Goal: Communication & Community: Participate in discussion

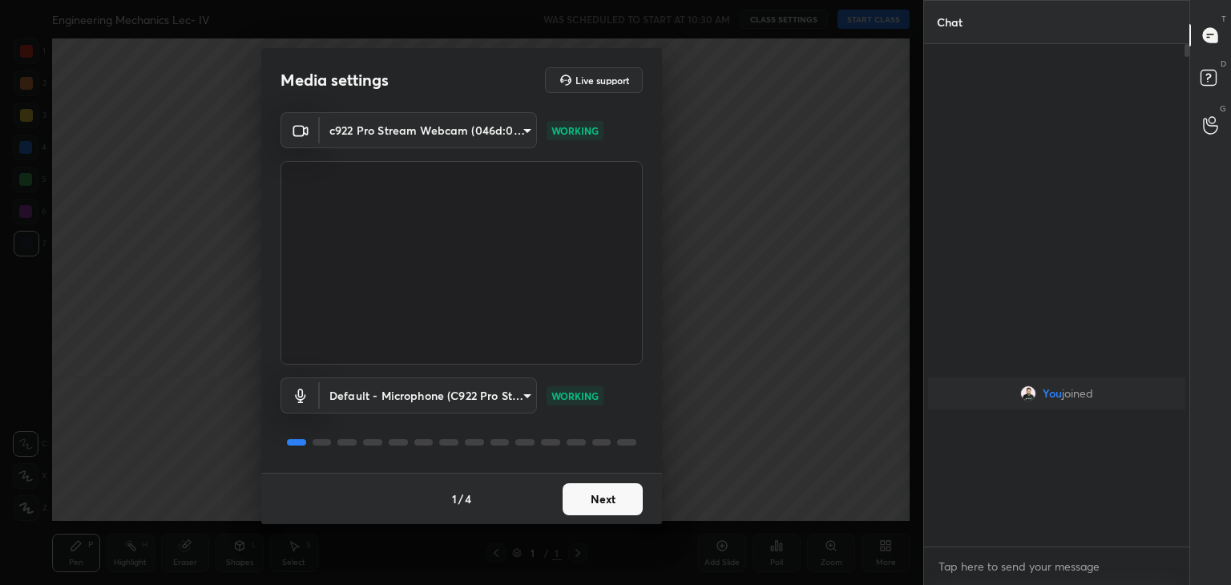
scroll to position [79663, 79287]
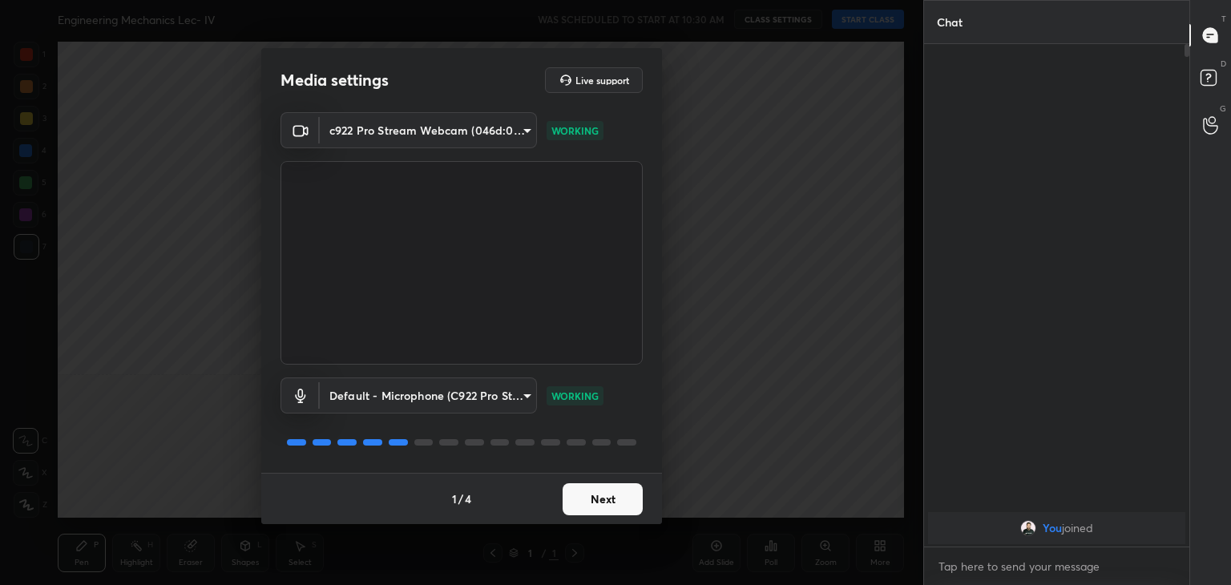
click at [601, 493] on button "Next" at bounding box center [603, 499] width 80 height 32
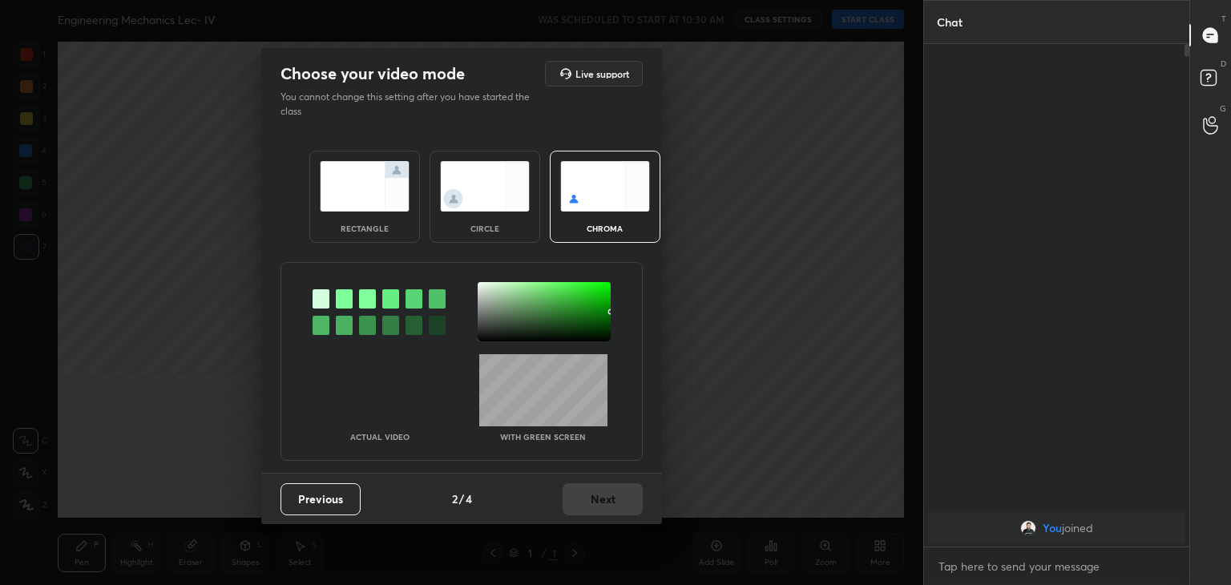
click at [342, 302] on div at bounding box center [344, 298] width 17 height 19
click at [482, 289] on div at bounding box center [544, 311] width 133 height 59
click at [608, 491] on button "Next" at bounding box center [603, 499] width 80 height 32
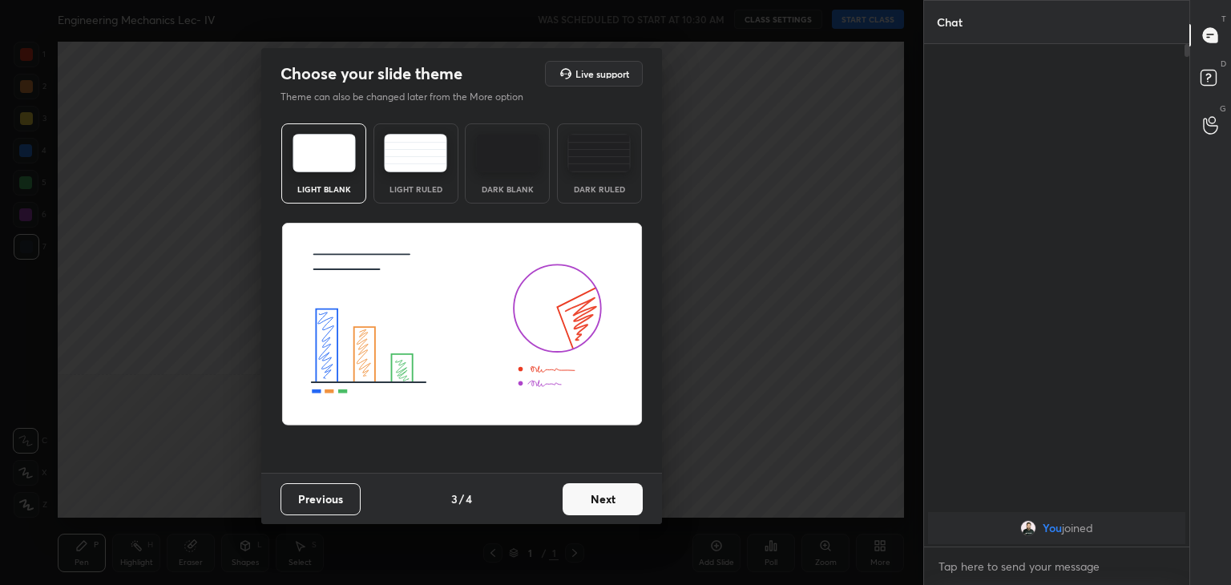
click at [613, 495] on button "Next" at bounding box center [603, 499] width 80 height 32
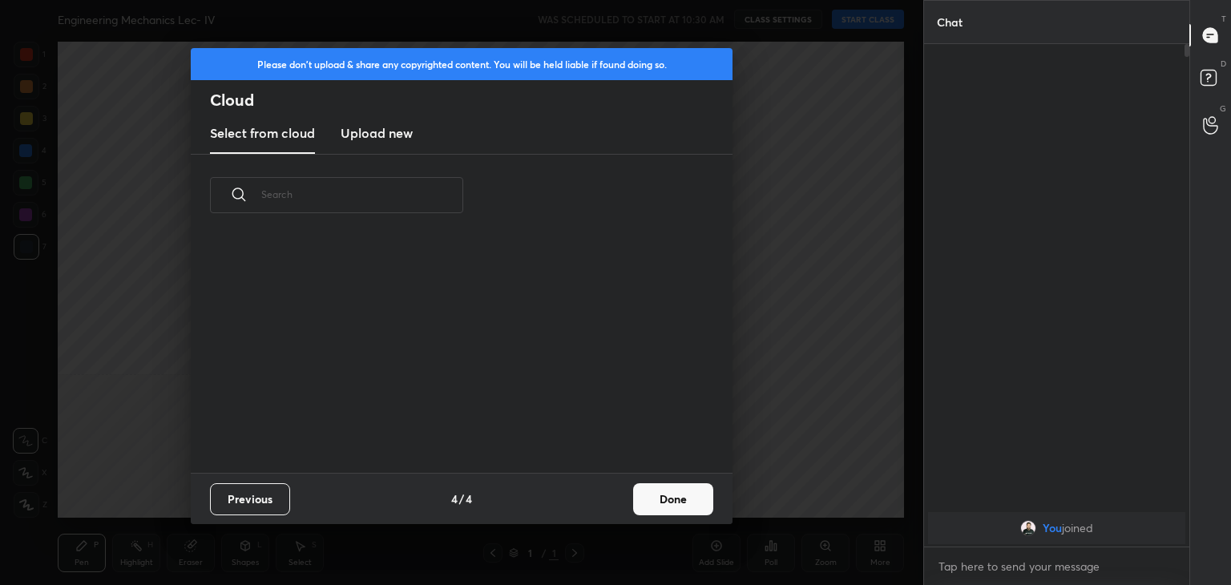
click at [688, 492] on button "Done" at bounding box center [673, 499] width 80 height 32
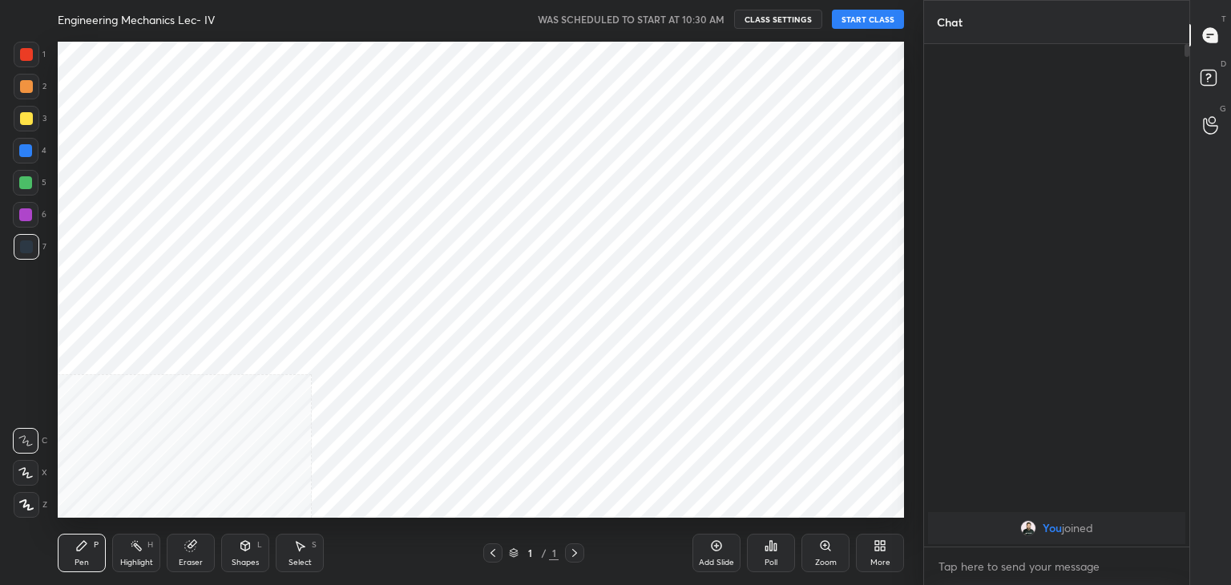
drag, startPoint x: 30, startPoint y: 506, endPoint x: 54, endPoint y: 494, distance: 27.6
click at [33, 507] on div at bounding box center [27, 505] width 26 height 26
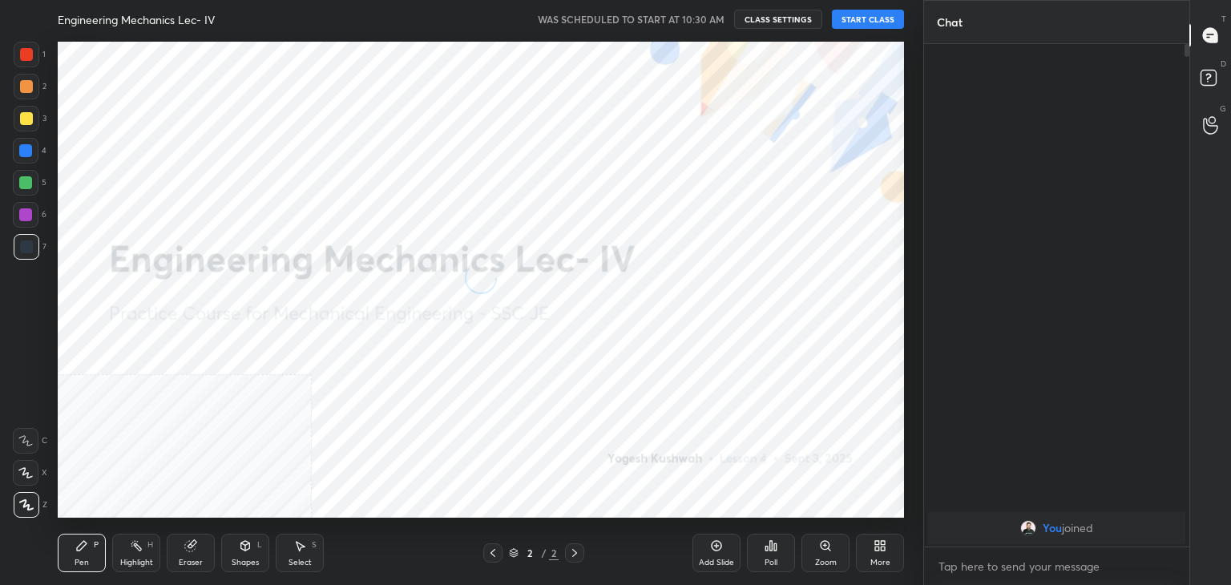
click at [883, 549] on icon at bounding box center [883, 549] width 4 height 4
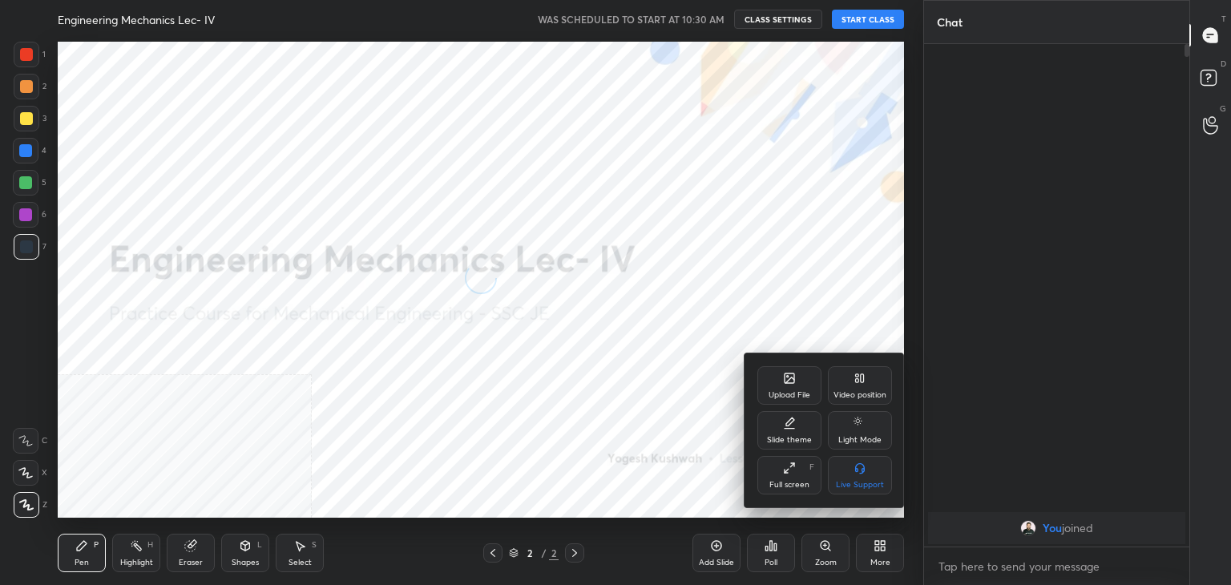
click at [865, 381] on icon at bounding box center [860, 378] width 13 height 13
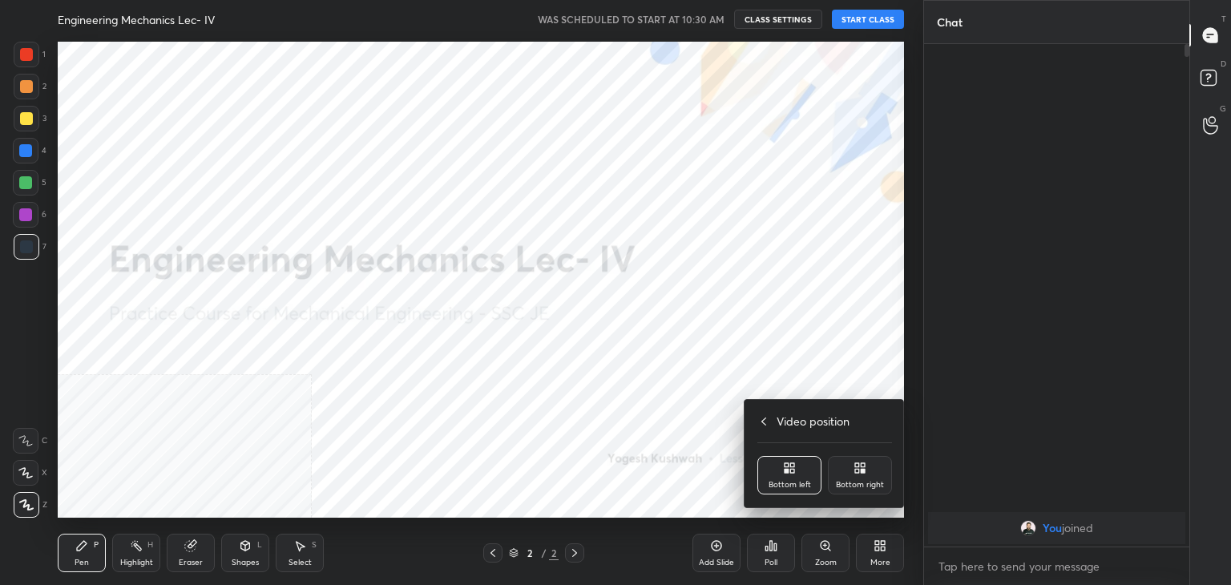
click at [848, 478] on div "Bottom right" at bounding box center [860, 475] width 64 height 38
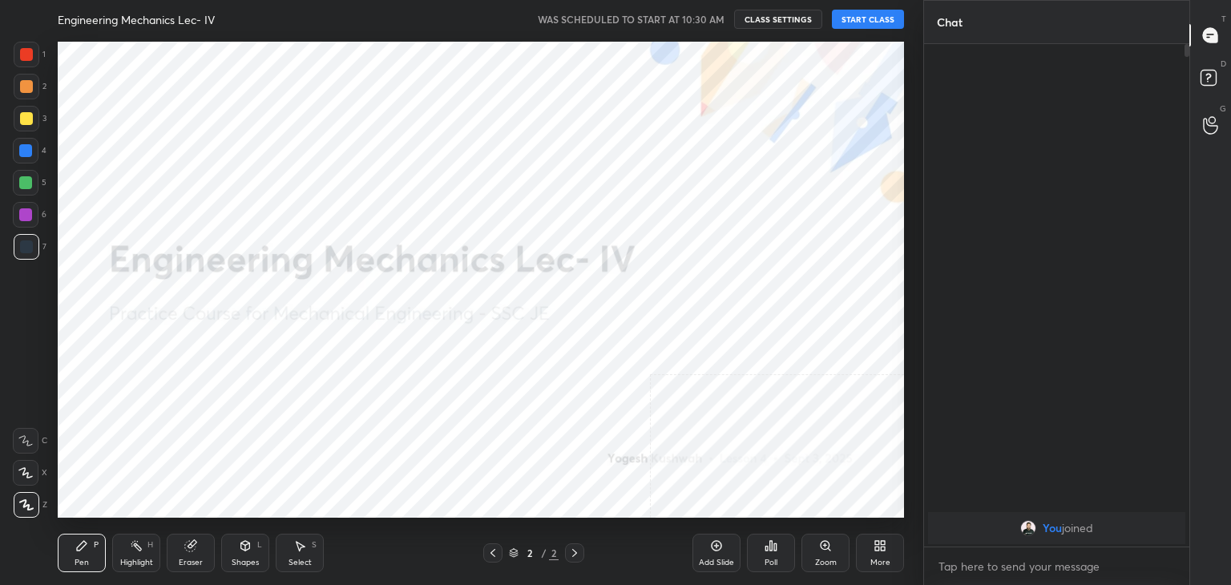
click at [248, 554] on div "Shapes L" at bounding box center [245, 553] width 48 height 38
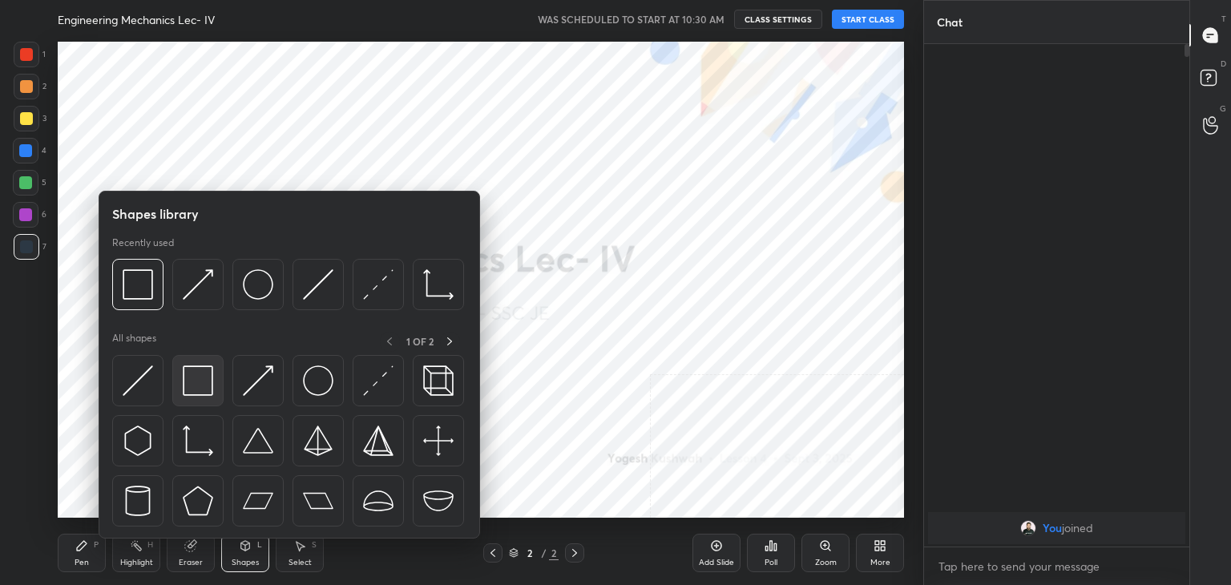
click at [191, 388] on img at bounding box center [198, 380] width 30 height 30
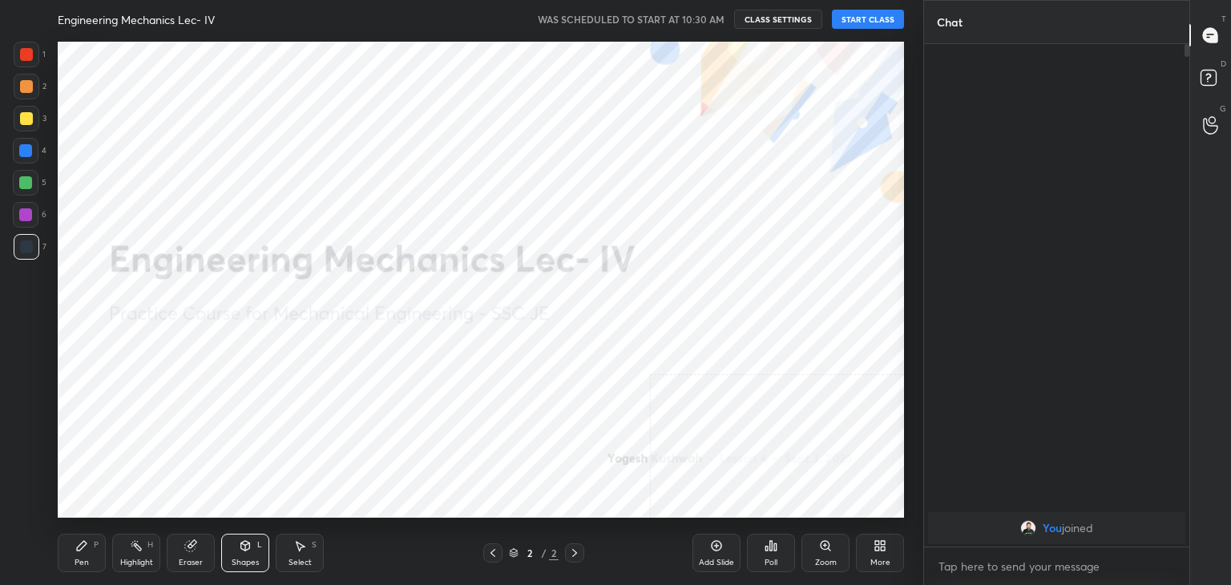
click at [862, 19] on button "START CLASS" at bounding box center [868, 19] width 72 height 19
click at [717, 17] on span "mute" at bounding box center [710, 19] width 22 height 11
click at [885, 554] on div "More" at bounding box center [880, 553] width 48 height 38
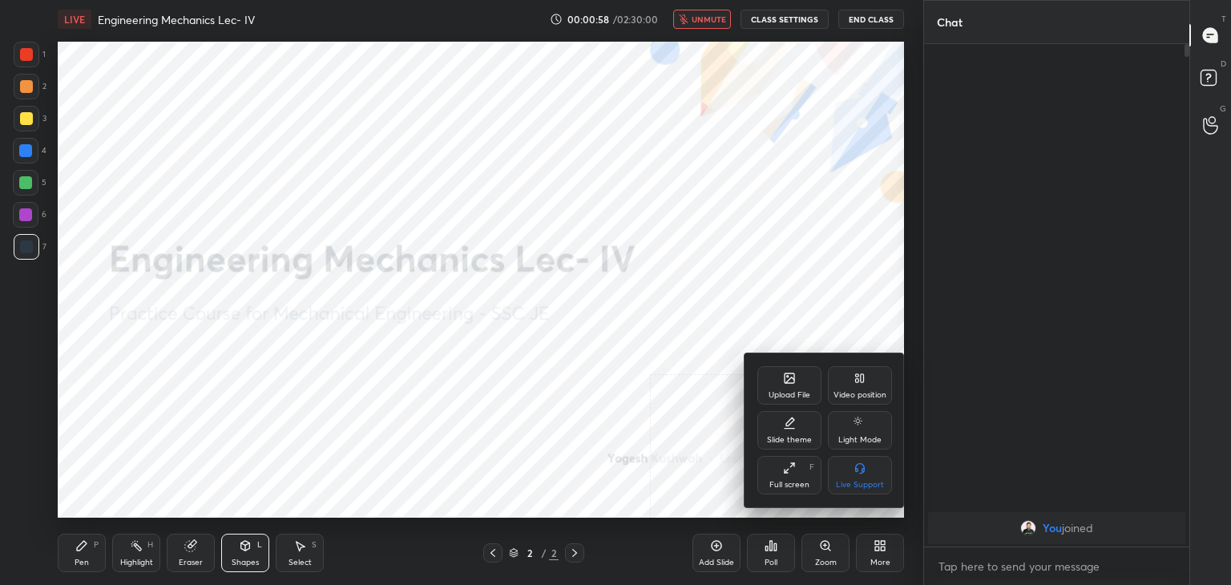
drag, startPoint x: 782, startPoint y: 551, endPoint x: 781, endPoint y: 535, distance: 16.8
click at [781, 552] on div at bounding box center [615, 292] width 1231 height 585
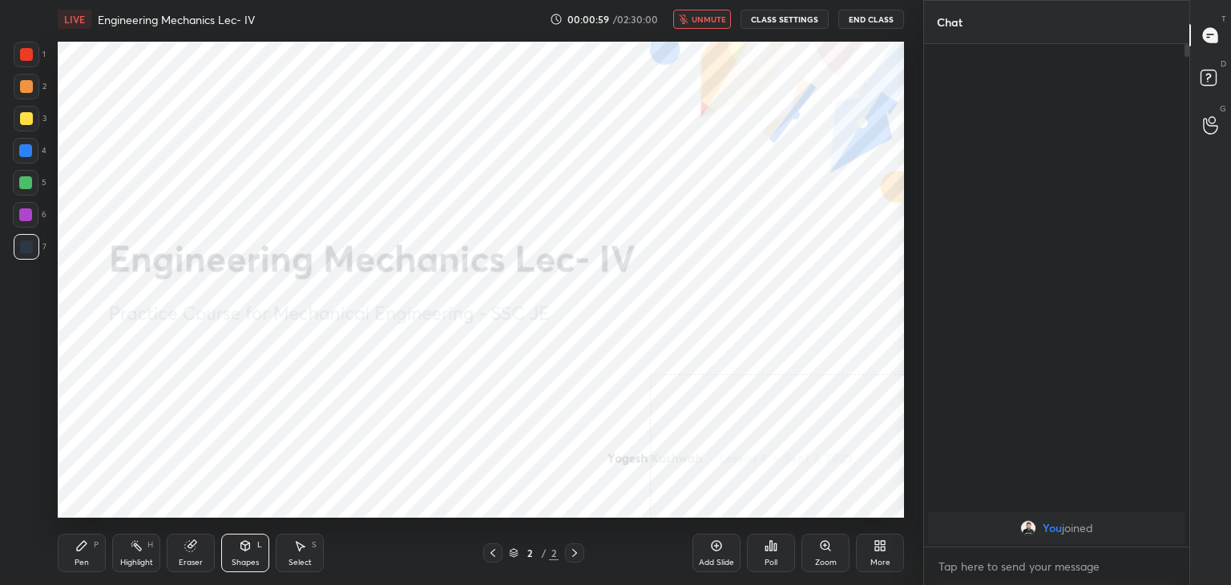
click at [773, 551] on icon at bounding box center [771, 545] width 13 height 13
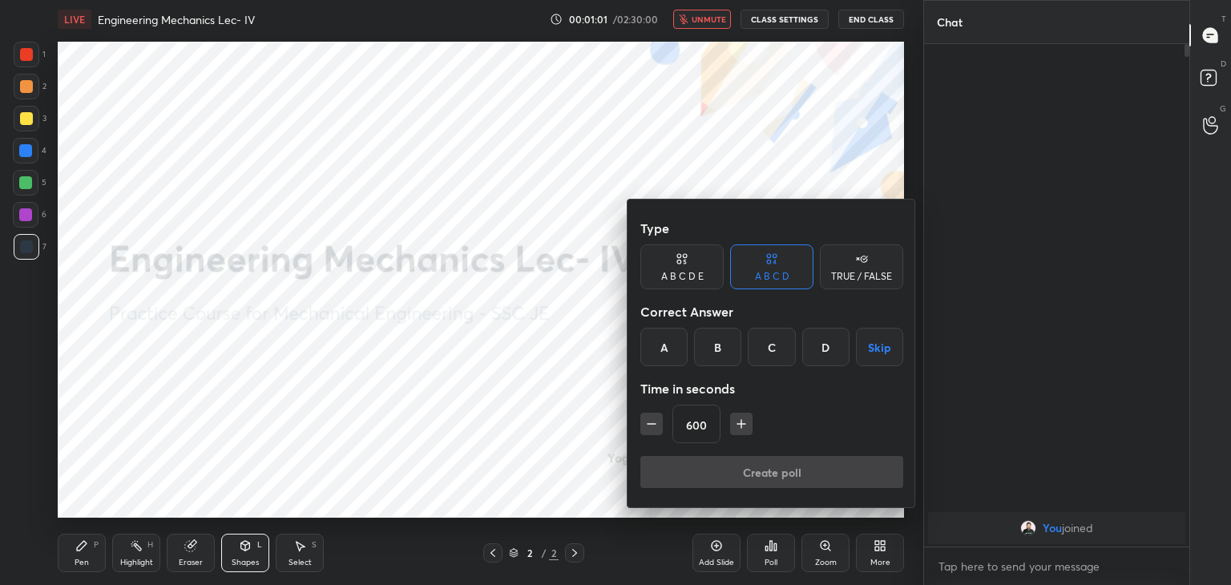
click at [882, 346] on button "Skip" at bounding box center [879, 347] width 47 height 38
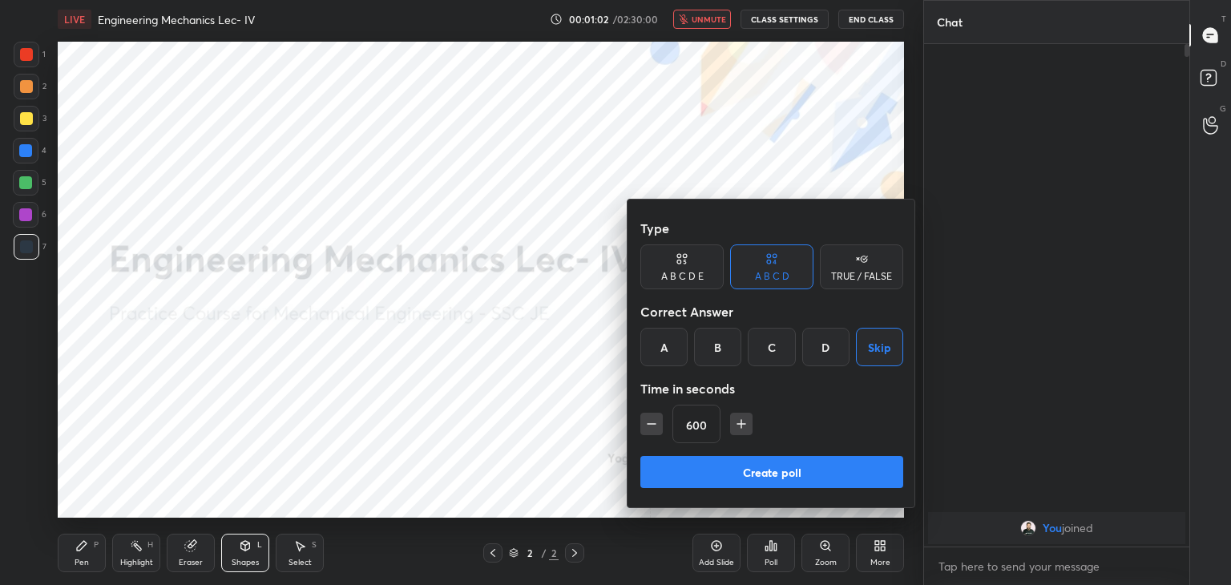
click at [810, 479] on button "Create poll" at bounding box center [771, 472] width 263 height 32
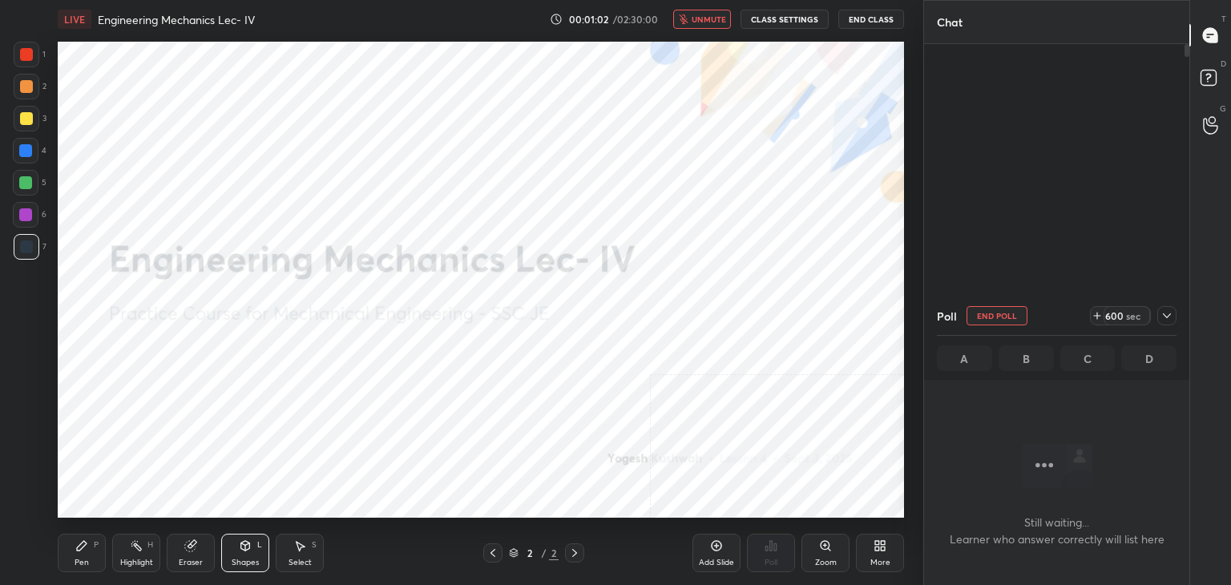
scroll to position [6, 5]
click at [997, 314] on button "End Poll" at bounding box center [997, 315] width 61 height 19
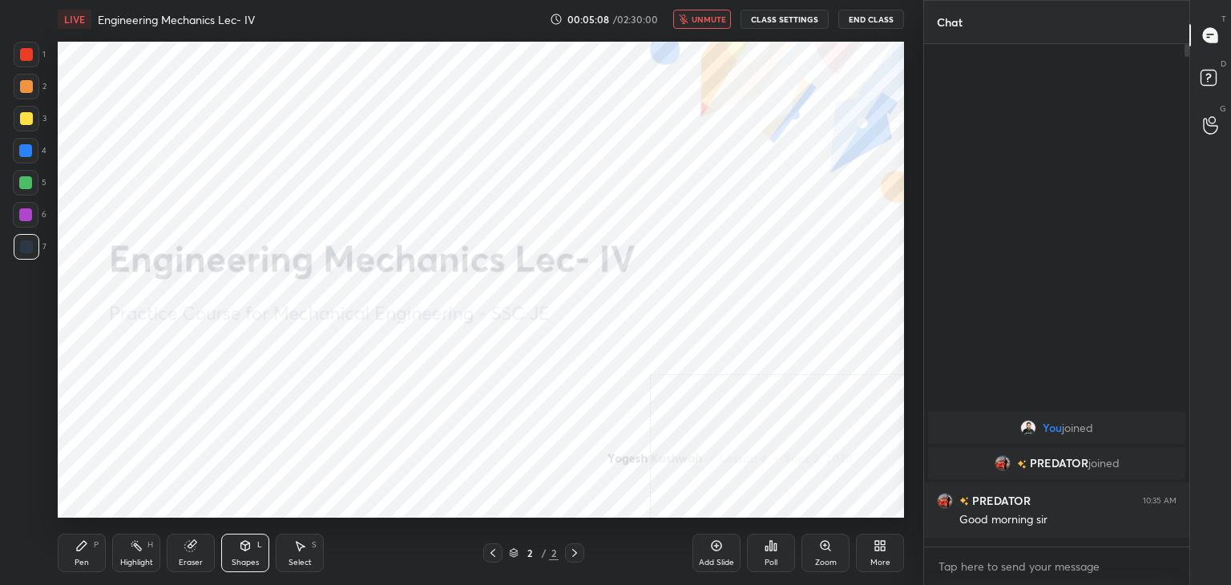
scroll to position [0, 0]
click at [712, 19] on span "unmute" at bounding box center [709, 19] width 34 height 11
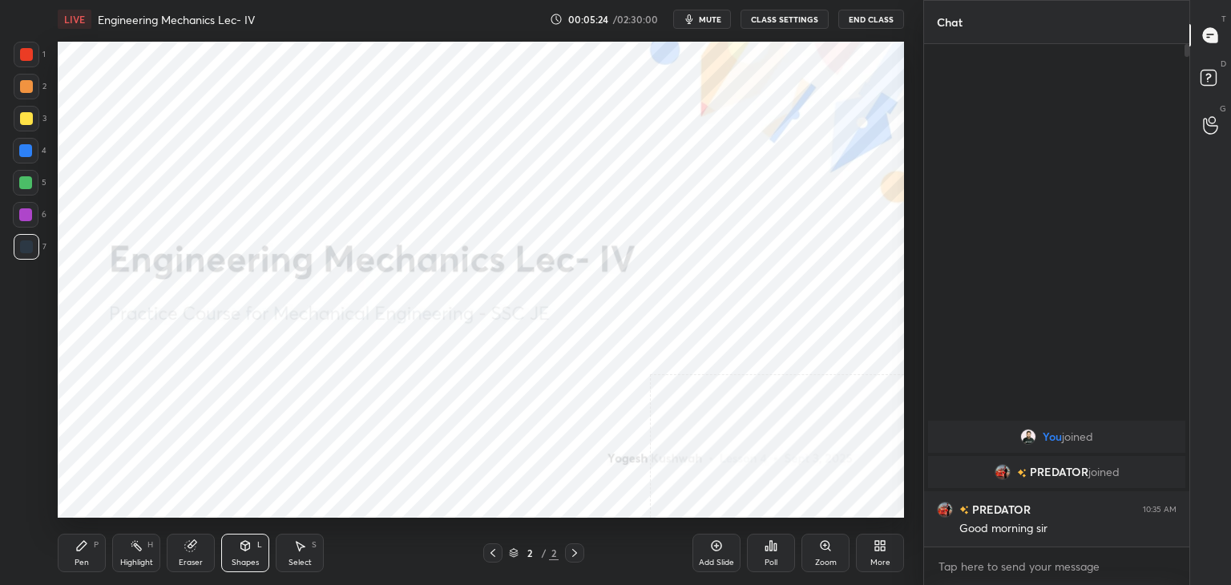
drag, startPoint x: 130, startPoint y: 550, endPoint x: 143, endPoint y: 529, distance: 24.5
click at [131, 549] on icon at bounding box center [136, 545] width 13 height 13
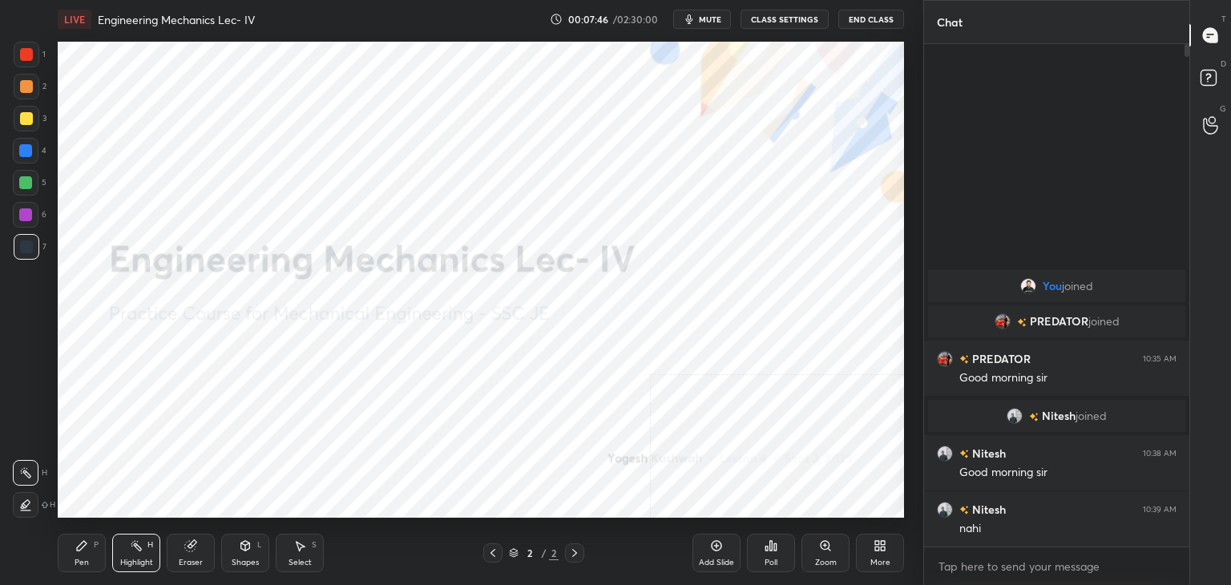
click at [888, 546] on div "More" at bounding box center [880, 553] width 48 height 38
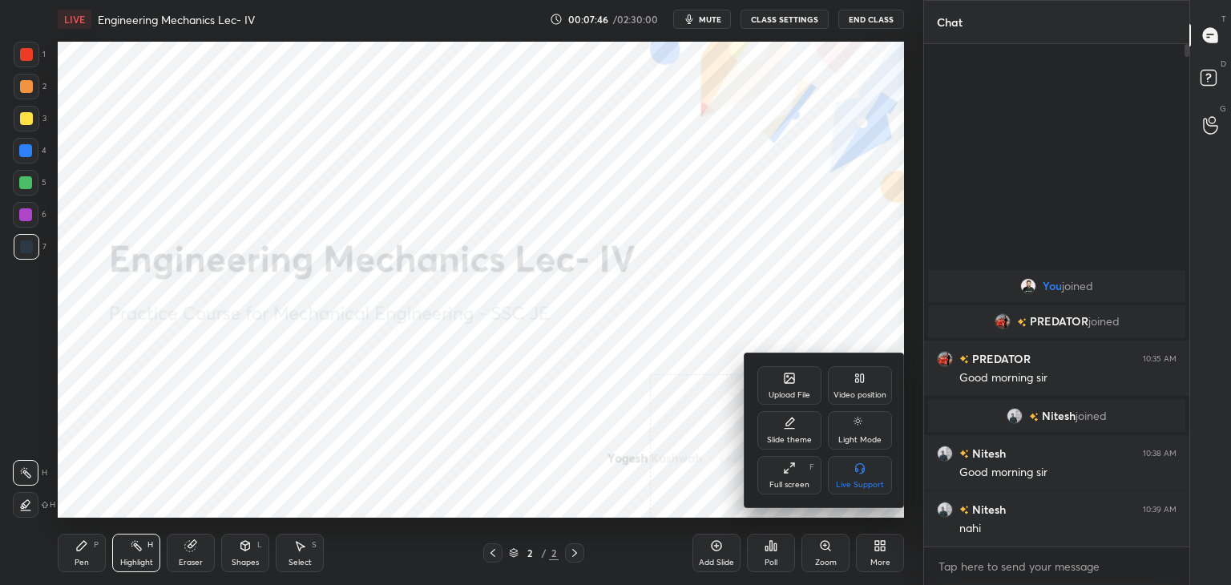
click at [789, 395] on div "Upload File" at bounding box center [790, 395] width 42 height 8
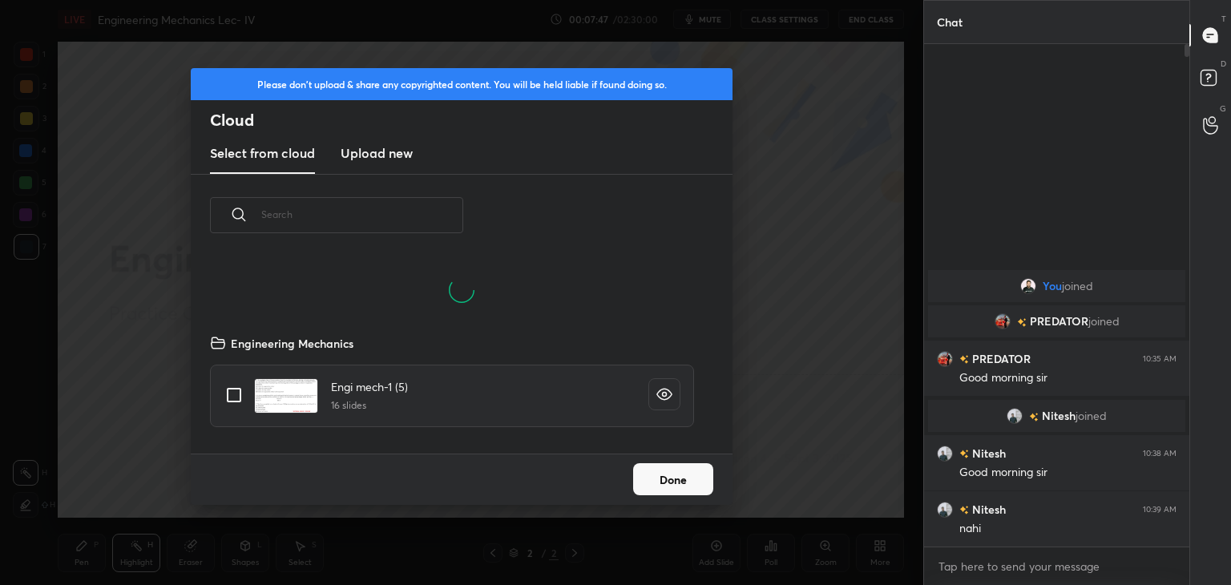
click at [378, 148] on h3 "Upload new" at bounding box center [377, 152] width 72 height 19
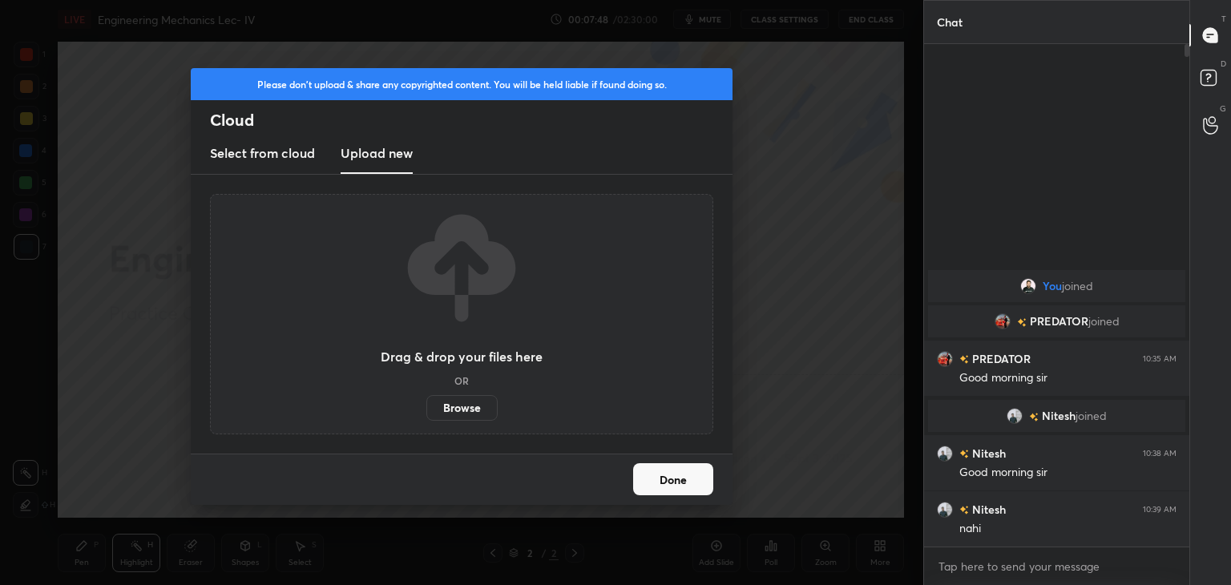
click at [471, 408] on label "Browse" at bounding box center [461, 408] width 71 height 26
click at [426, 408] on input "Browse" at bounding box center [426, 408] width 0 height 26
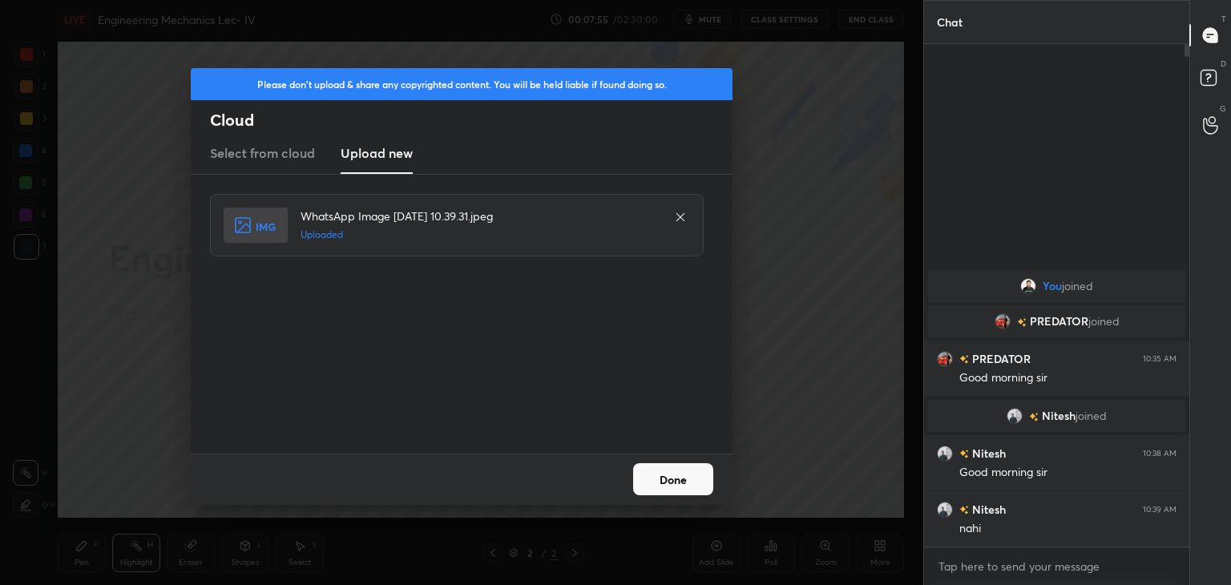
drag, startPoint x: 665, startPoint y: 478, endPoint x: 648, endPoint y: 476, distance: 17.7
click at [665, 478] on button "Done" at bounding box center [673, 479] width 80 height 32
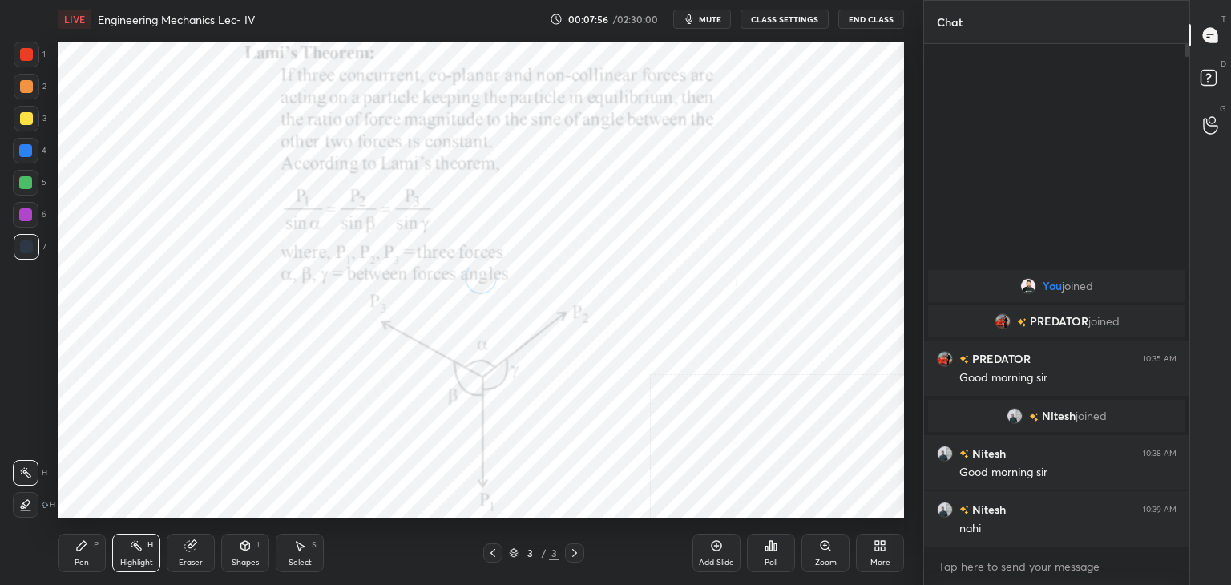
drag, startPoint x: 251, startPoint y: 555, endPoint x: 244, endPoint y: 543, distance: 14.3
click at [250, 555] on div "Shapes L" at bounding box center [245, 553] width 48 height 38
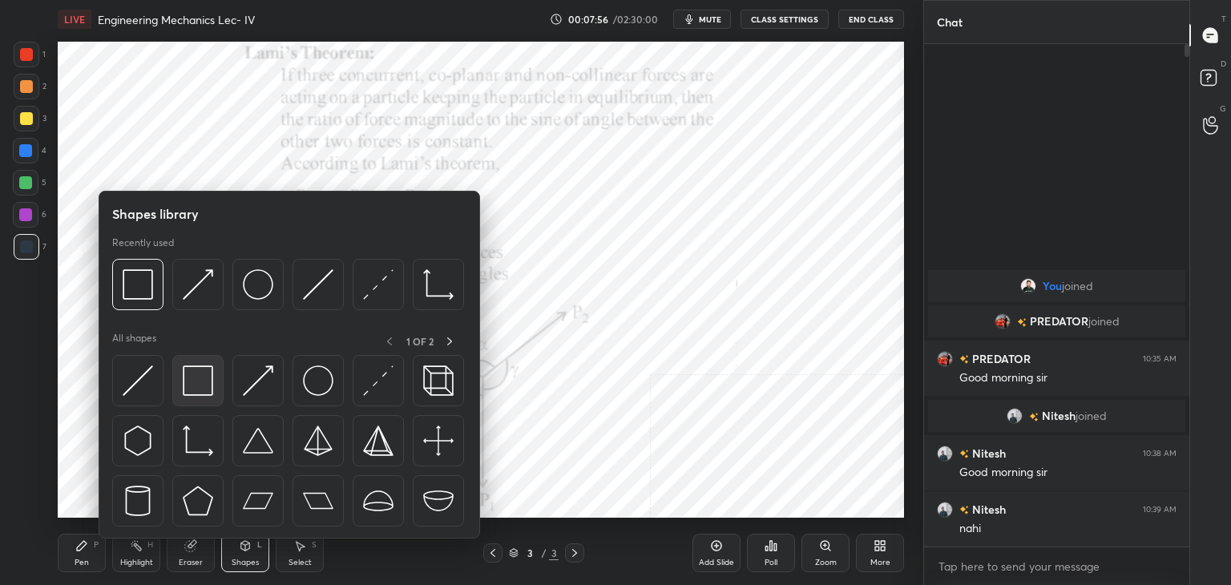
click at [196, 365] on img at bounding box center [198, 380] width 30 height 30
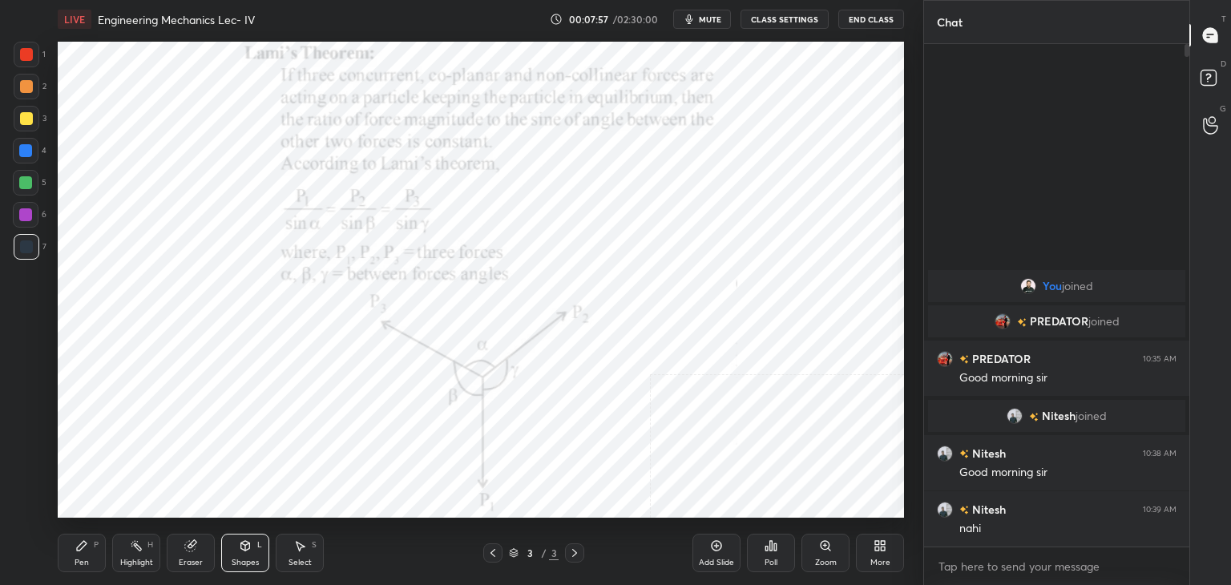
click at [26, 52] on div at bounding box center [26, 54] width 13 height 13
click at [236, 559] on div "Shapes" at bounding box center [245, 563] width 27 height 8
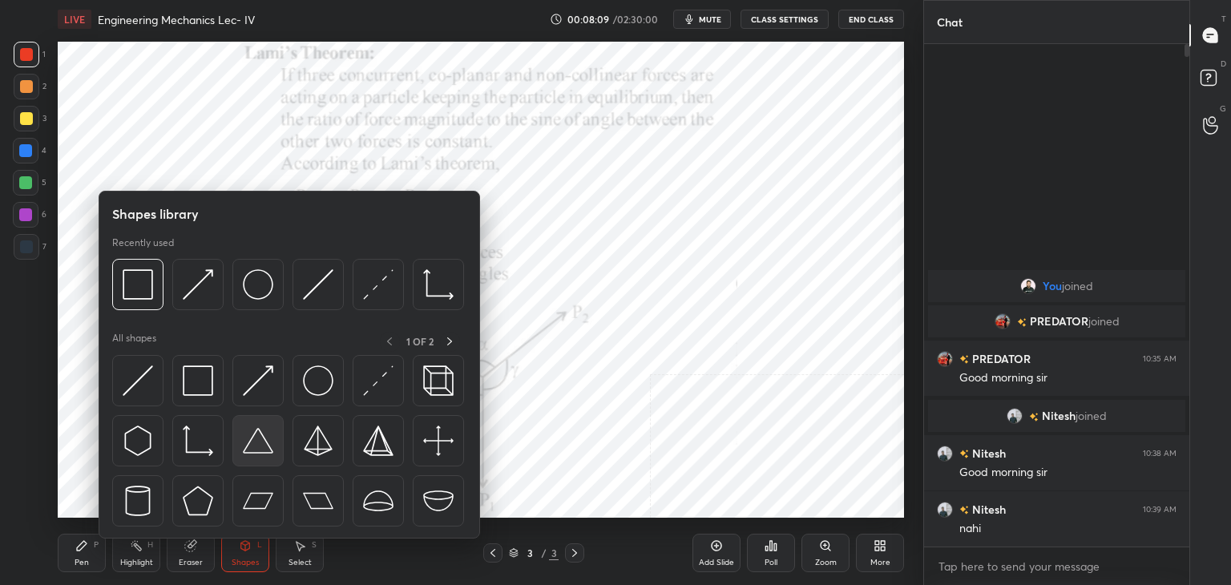
click at [252, 450] on img at bounding box center [258, 441] width 30 height 30
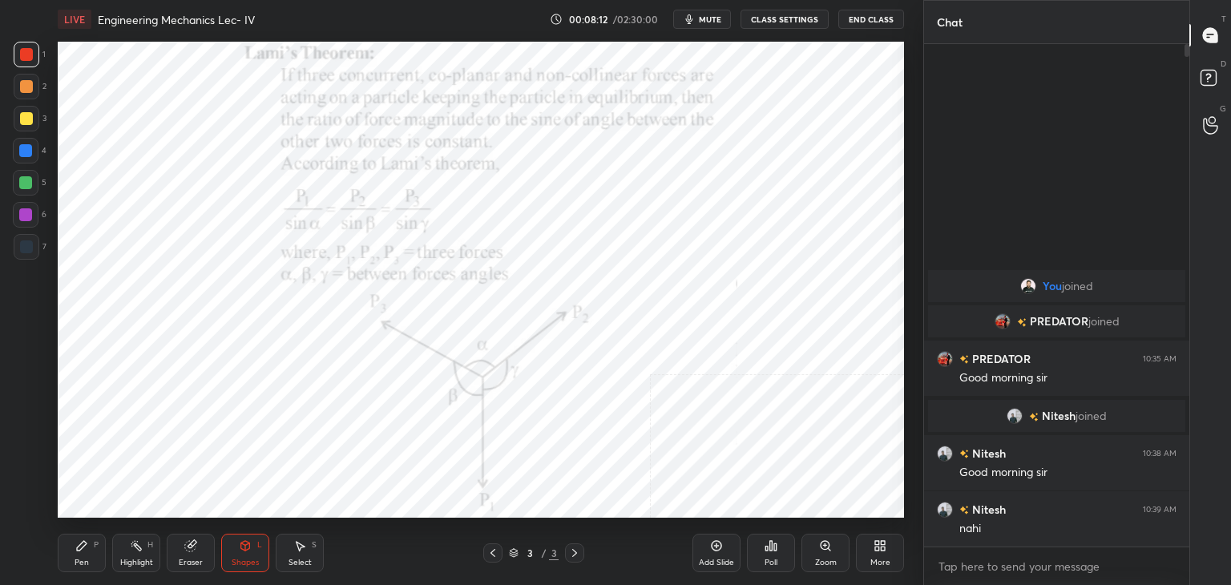
click at [84, 548] on icon at bounding box center [81, 545] width 13 height 13
click at [148, 549] on div "Highlight H" at bounding box center [136, 553] width 48 height 38
drag, startPoint x: 308, startPoint y: 552, endPoint x: 291, endPoint y: 519, distance: 37.6
click at [308, 551] on div "Select S" at bounding box center [300, 553] width 48 height 38
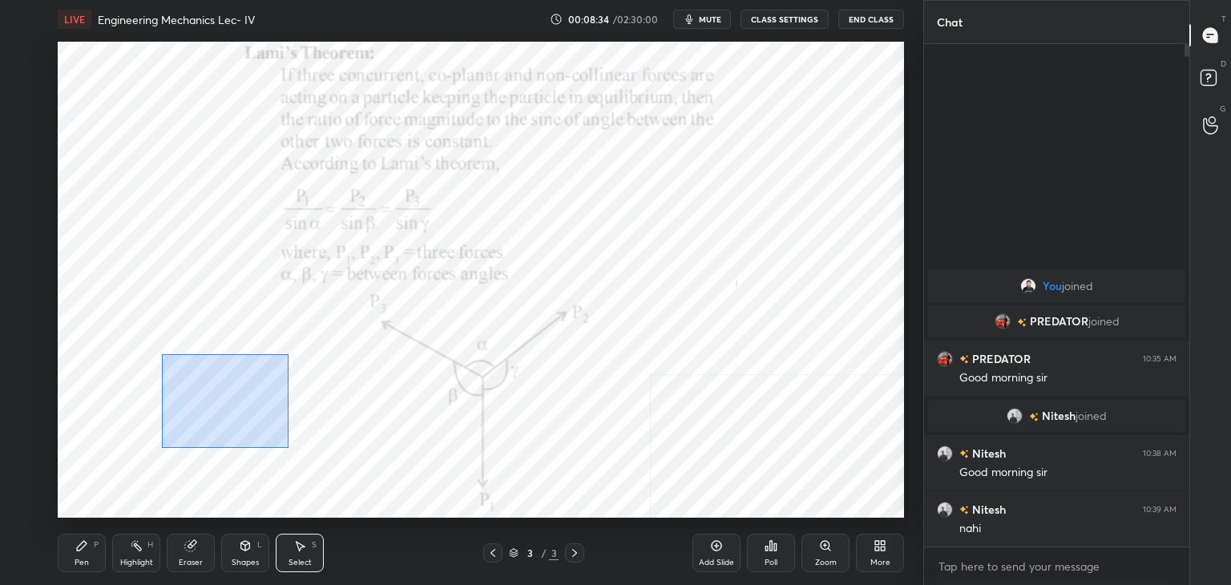
drag, startPoint x: 161, startPoint y: 354, endPoint x: 301, endPoint y: 445, distance: 166.3
click at [298, 453] on div "0 ° Undo Copy Duplicate Duplicate to new slide Delete" at bounding box center [481, 280] width 846 height 476
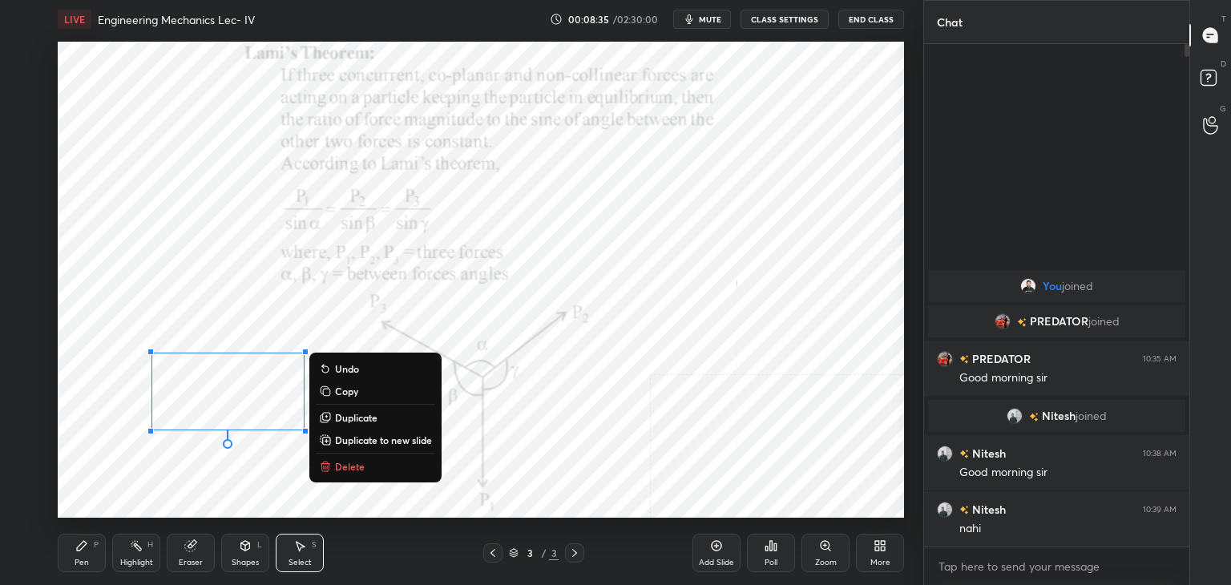
click at [339, 465] on p "Delete" at bounding box center [350, 466] width 30 height 13
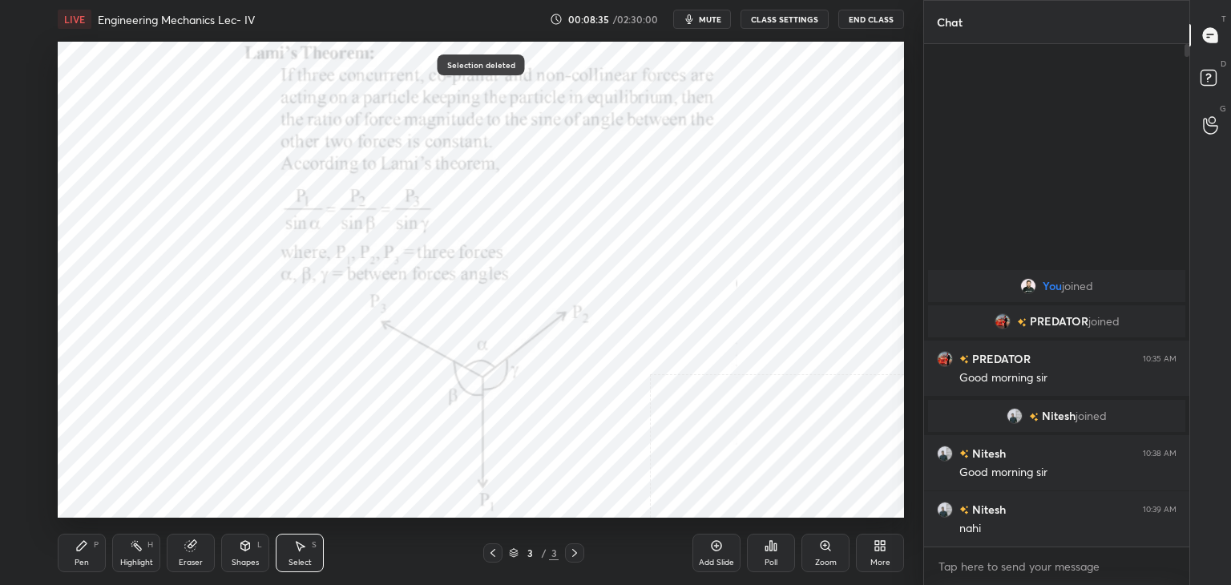
click at [142, 546] on icon at bounding box center [136, 545] width 13 height 13
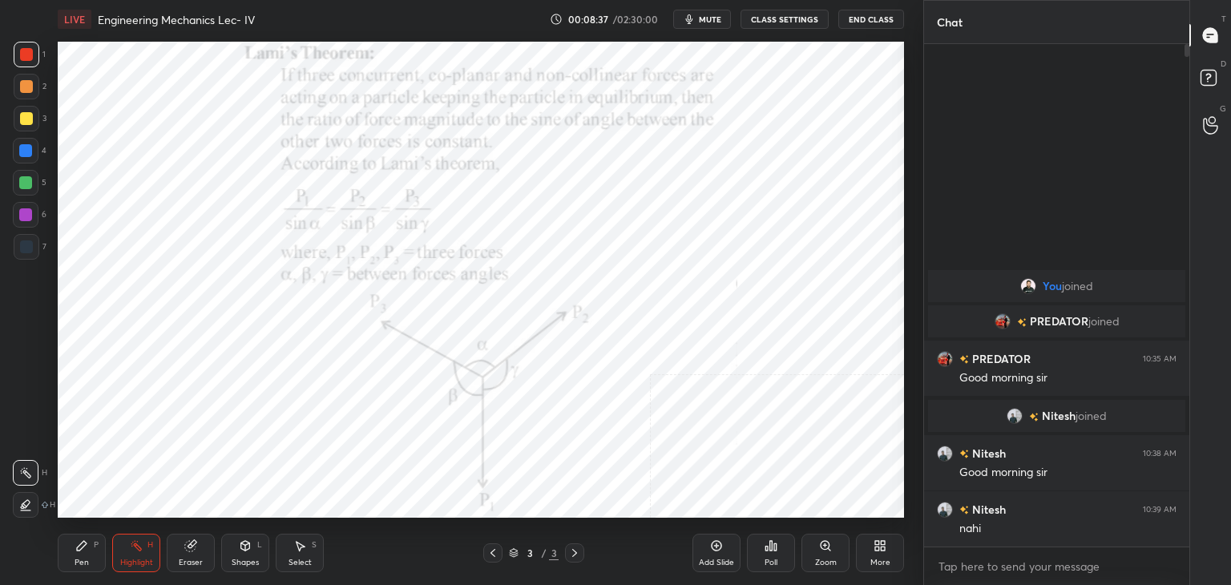
click at [247, 551] on icon at bounding box center [245, 545] width 13 height 13
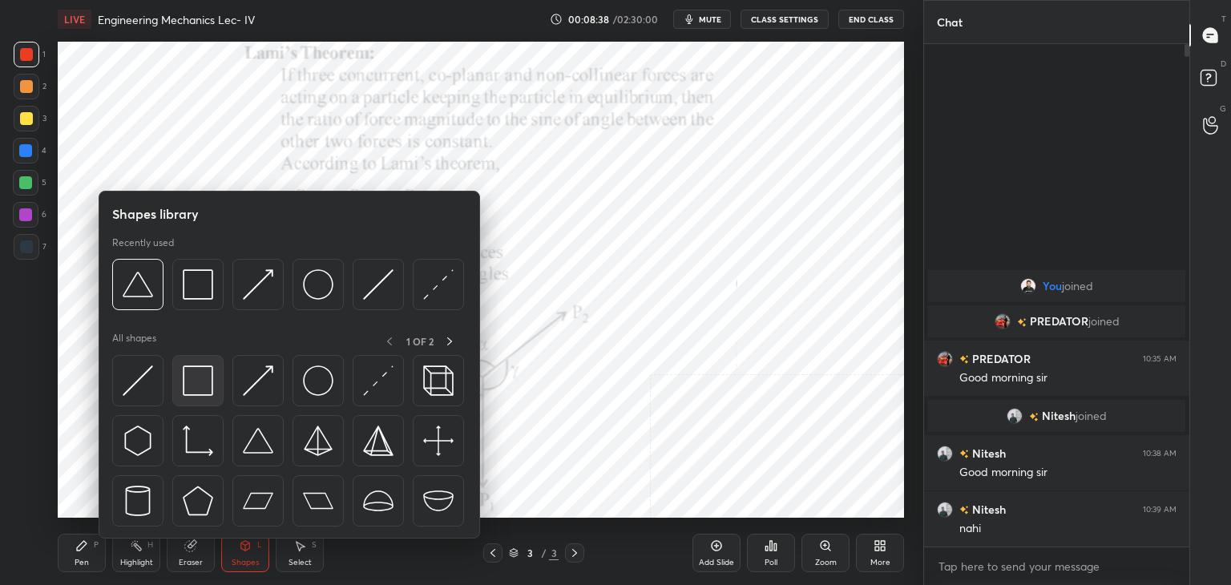
click at [204, 386] on img at bounding box center [198, 380] width 30 height 30
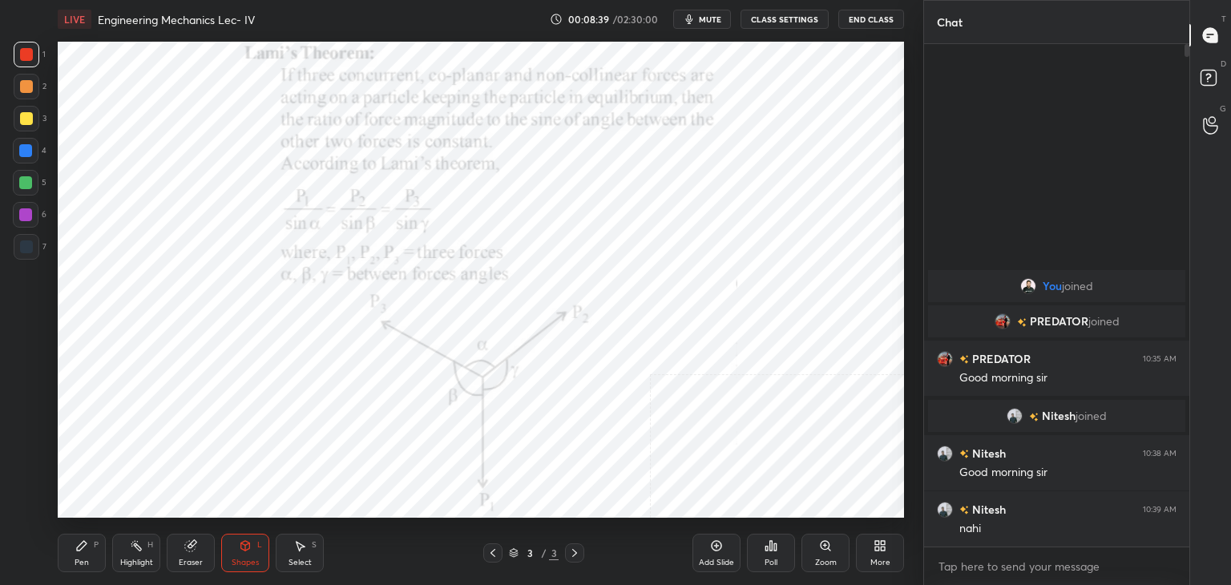
click at [30, 213] on div at bounding box center [25, 214] width 13 height 13
click at [31, 50] on div at bounding box center [26, 54] width 13 height 13
drag, startPoint x: 196, startPoint y: 552, endPoint x: 234, endPoint y: 520, distance: 50.1
click at [196, 554] on div "Eraser" at bounding box center [191, 553] width 48 height 38
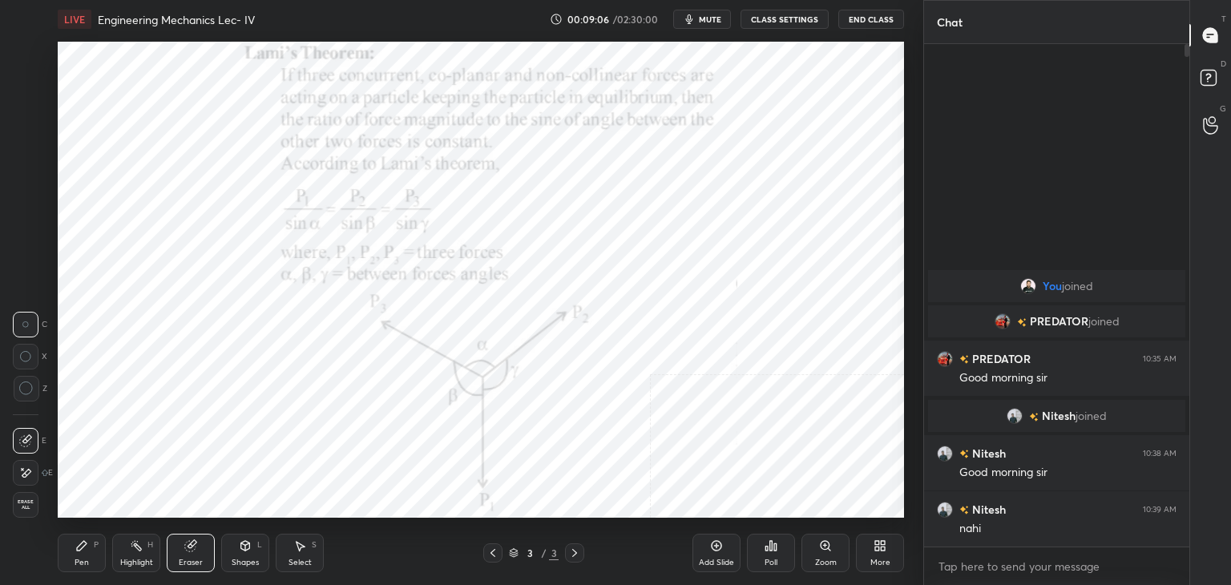
click at [135, 548] on icon at bounding box center [136, 545] width 13 height 13
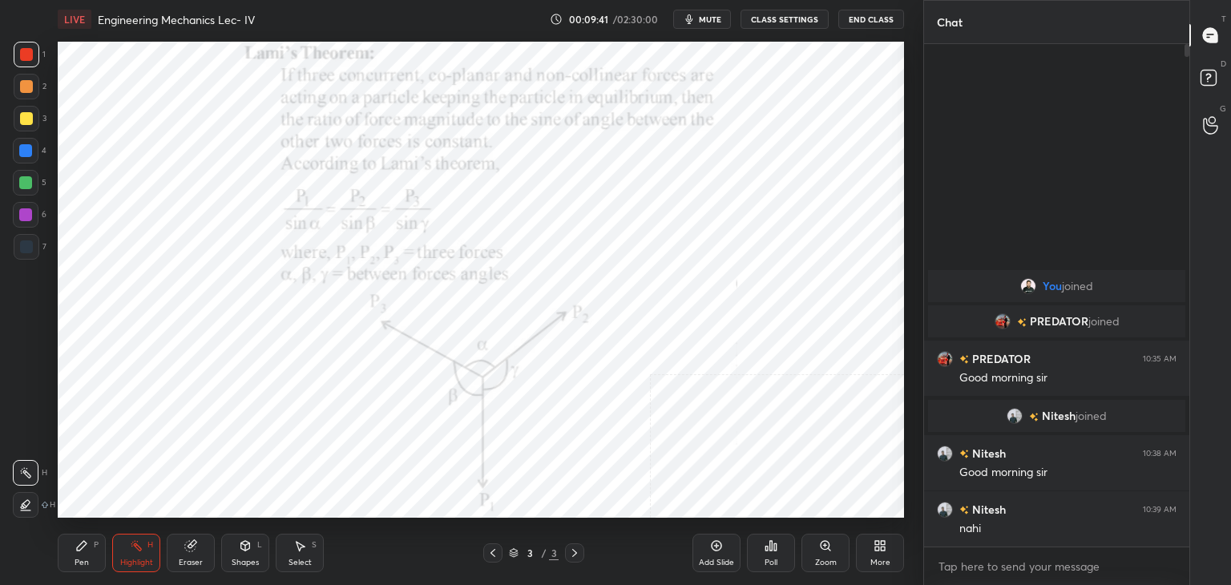
click at [250, 542] on icon at bounding box center [245, 545] width 13 height 13
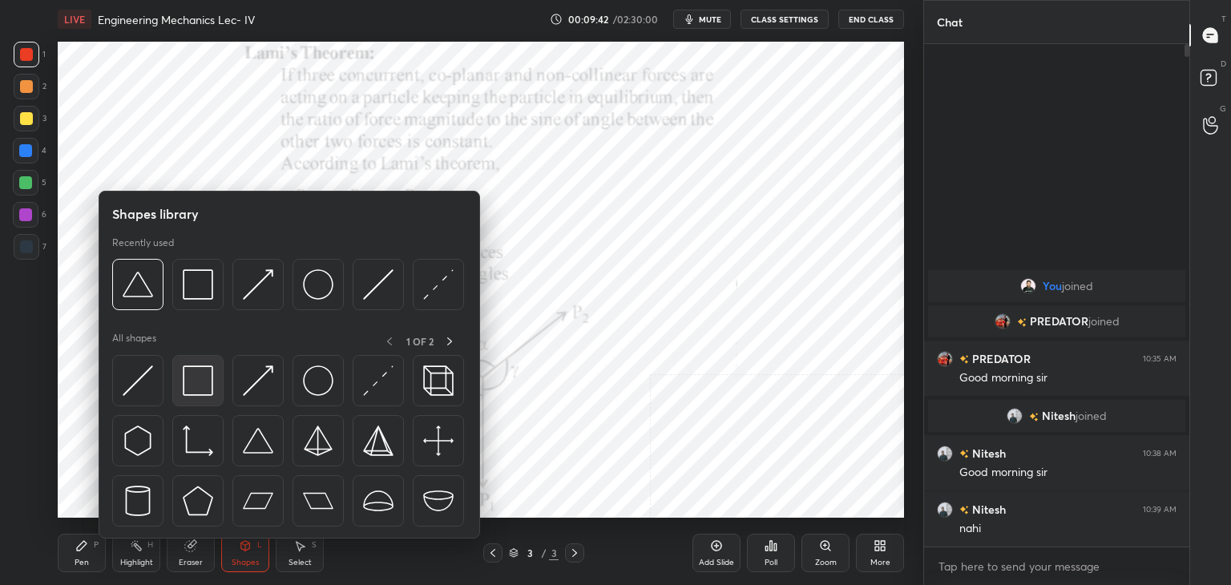
click at [184, 355] on div at bounding box center [197, 380] width 51 height 51
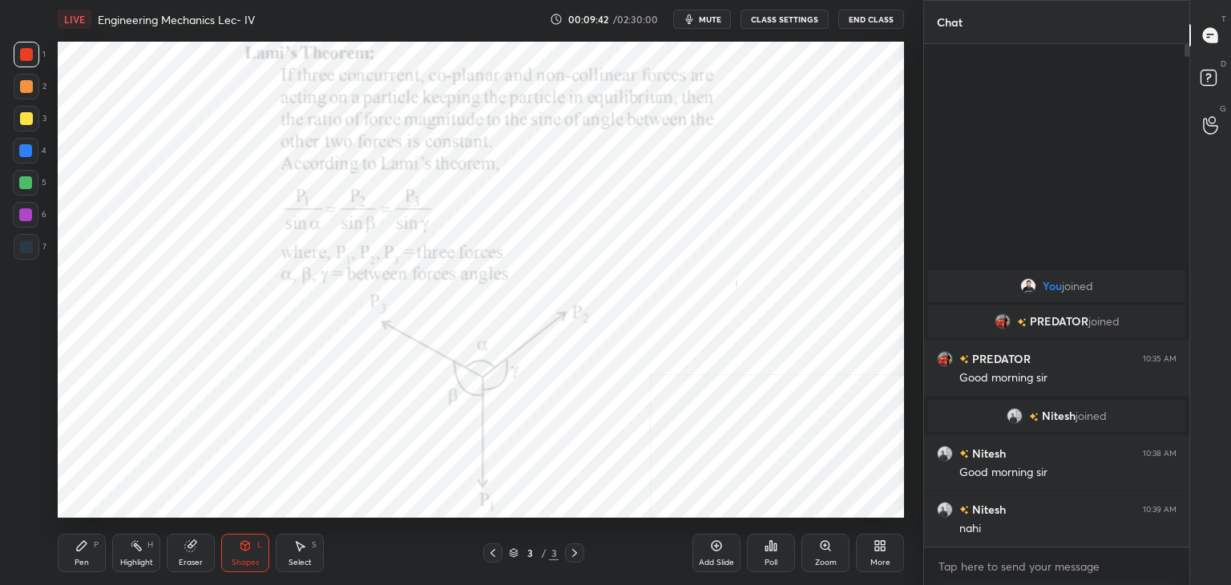
drag, startPoint x: 23, startPoint y: 200, endPoint x: 54, endPoint y: 190, distance: 32.9
click at [23, 203] on div "1 2 3 4 5 6 7" at bounding box center [30, 154] width 34 height 224
click at [32, 209] on div at bounding box center [26, 215] width 26 height 26
click at [147, 548] on div "H" at bounding box center [150, 545] width 6 height 8
click at [572, 547] on icon at bounding box center [574, 553] width 13 height 13
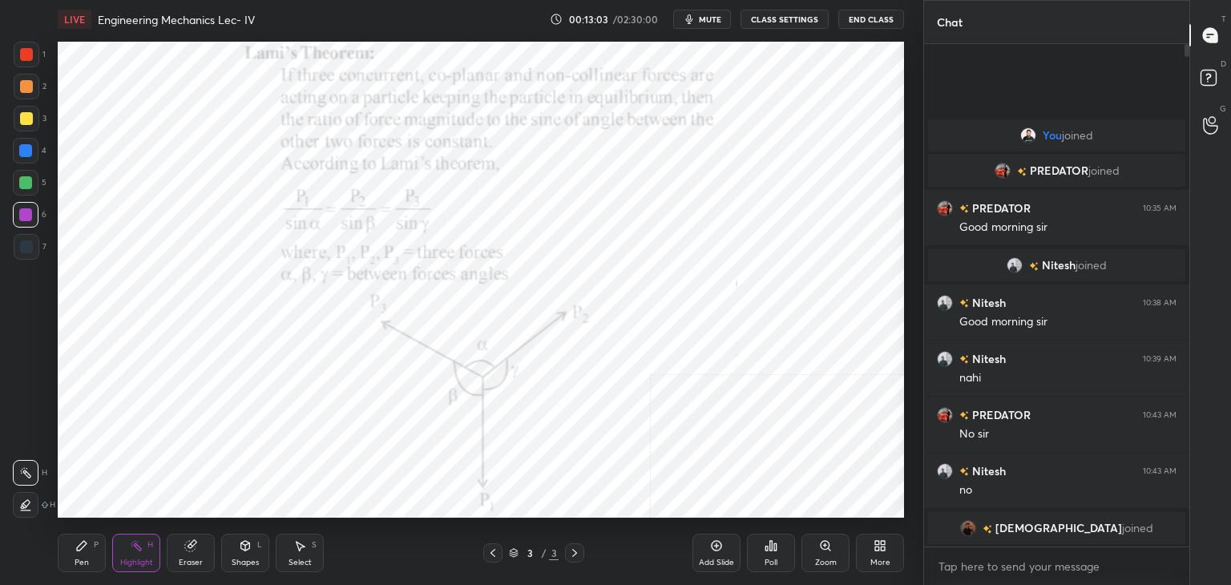
click at [882, 546] on icon at bounding box center [880, 545] width 13 height 13
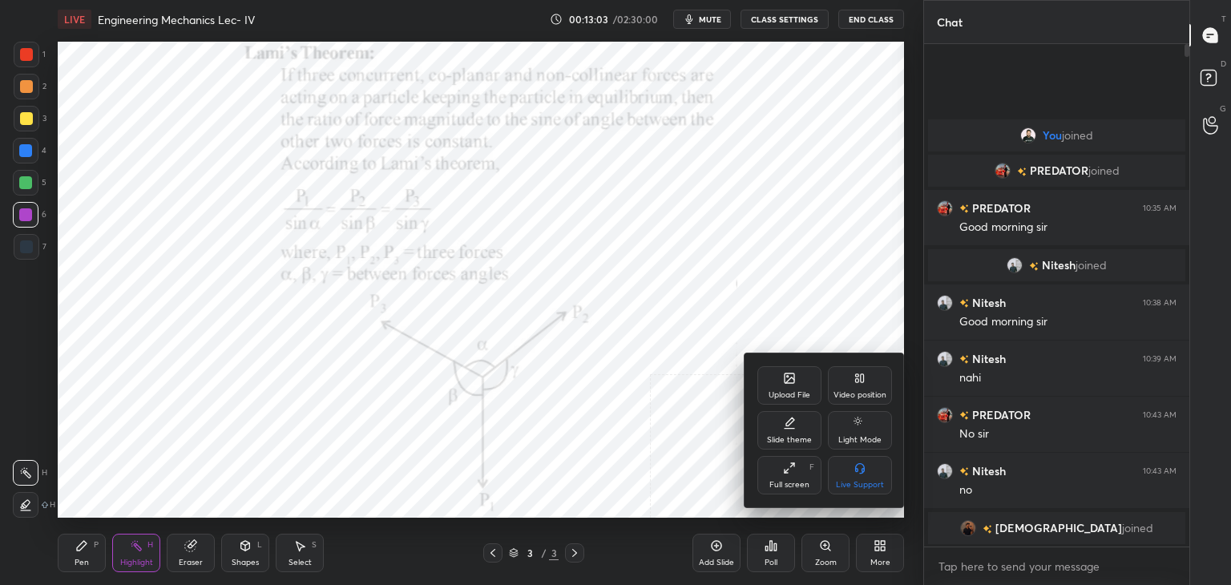
click at [795, 392] on div "Upload File" at bounding box center [790, 395] width 42 height 8
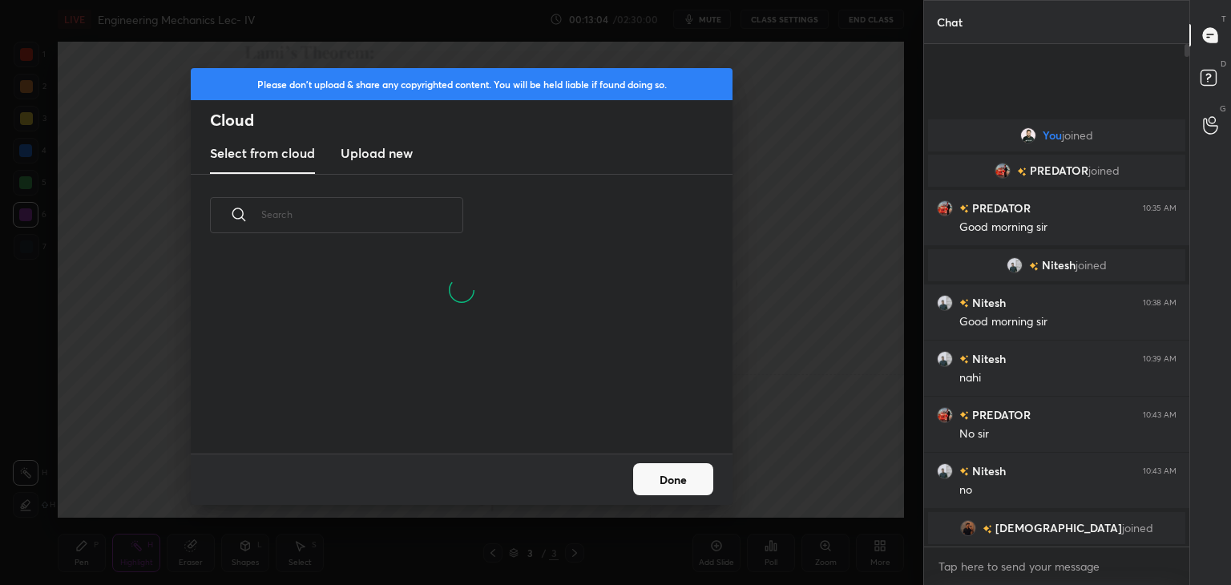
click at [369, 155] on h3 "Upload new" at bounding box center [377, 152] width 72 height 19
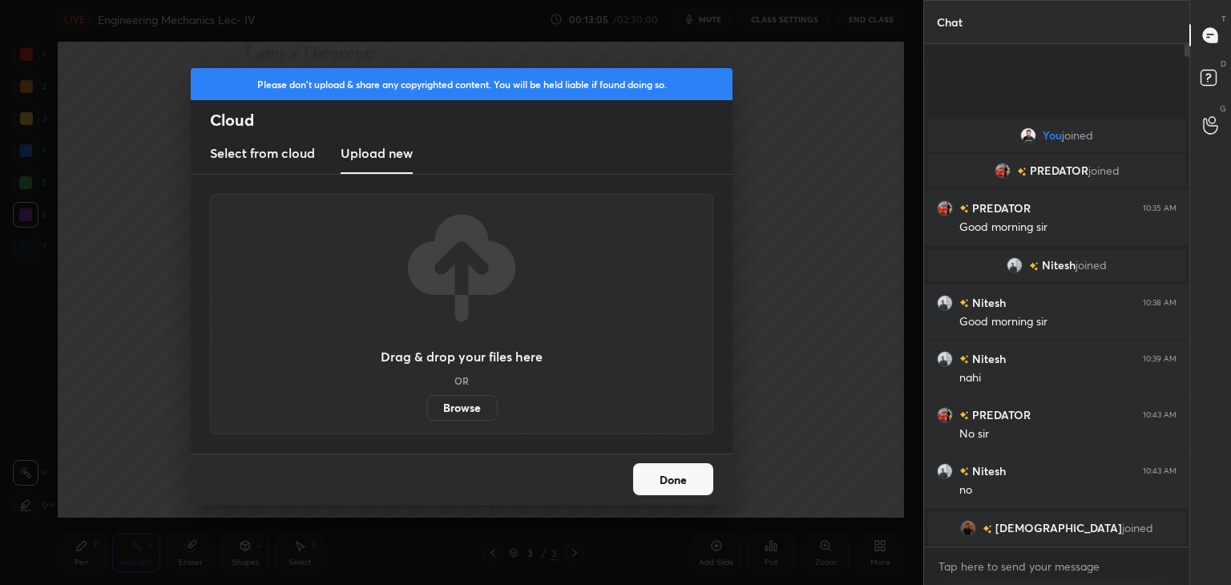
click at [459, 406] on label "Browse" at bounding box center [461, 408] width 71 height 26
click at [426, 406] on input "Browse" at bounding box center [426, 408] width 0 height 26
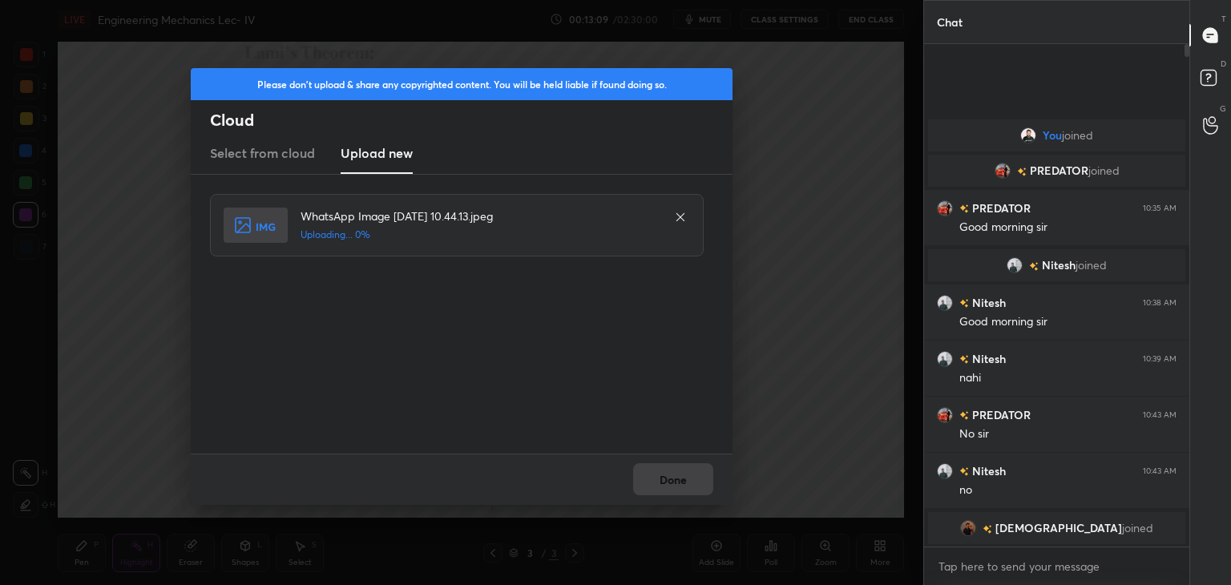
click at [676, 477] on div "Done" at bounding box center [462, 479] width 542 height 51
click at [675, 478] on button "Done" at bounding box center [673, 479] width 80 height 32
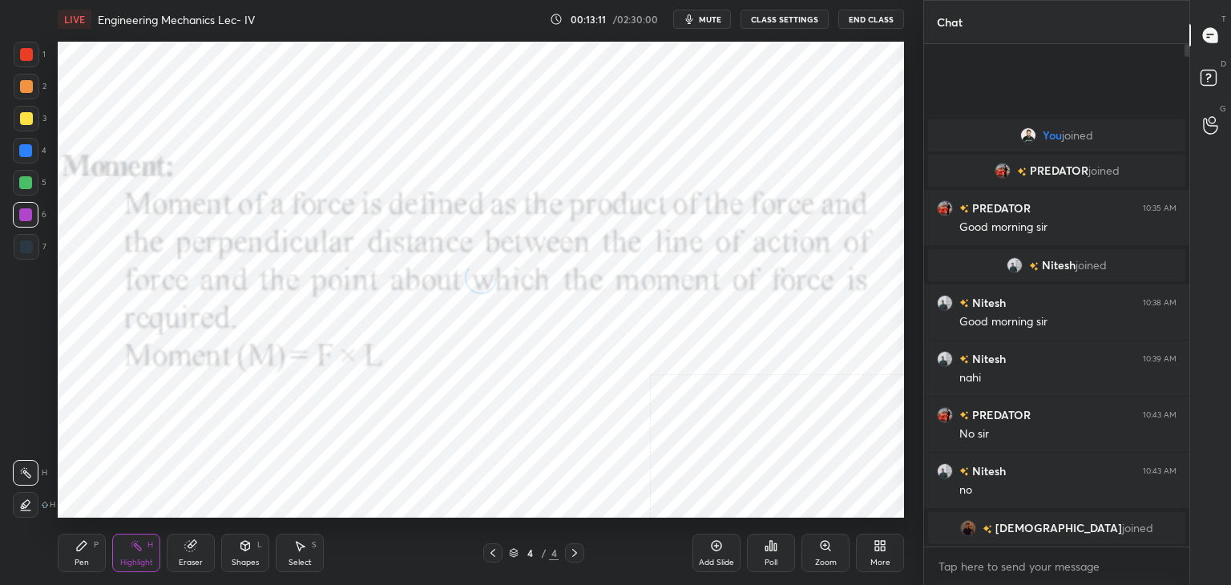
click at [882, 547] on icon at bounding box center [883, 549] width 4 height 4
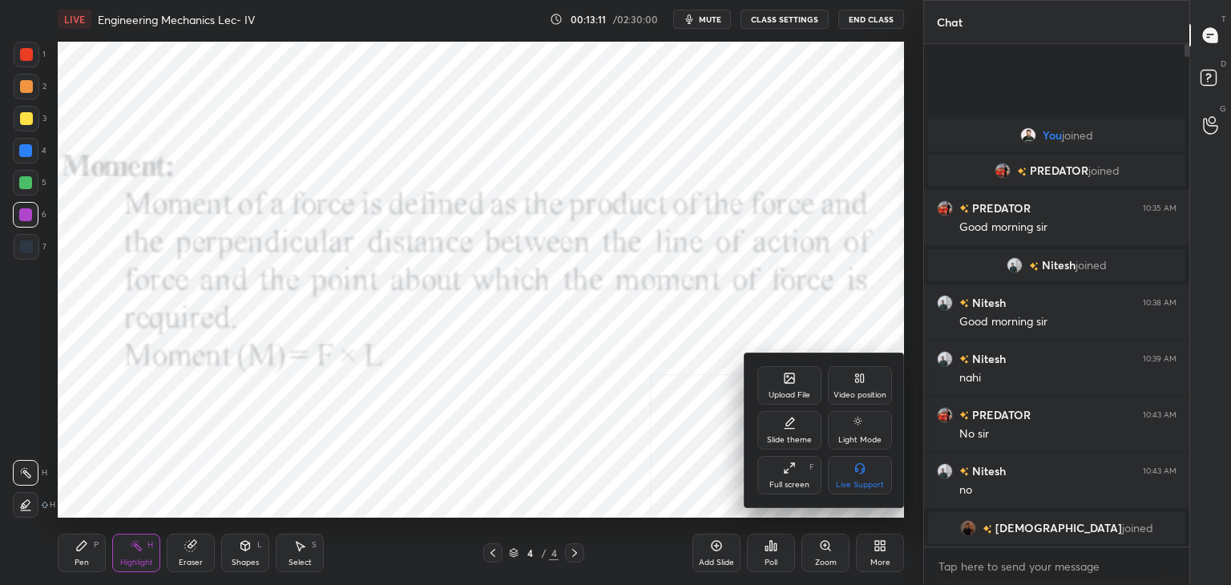
click at [777, 388] on div "Upload File" at bounding box center [789, 385] width 64 height 38
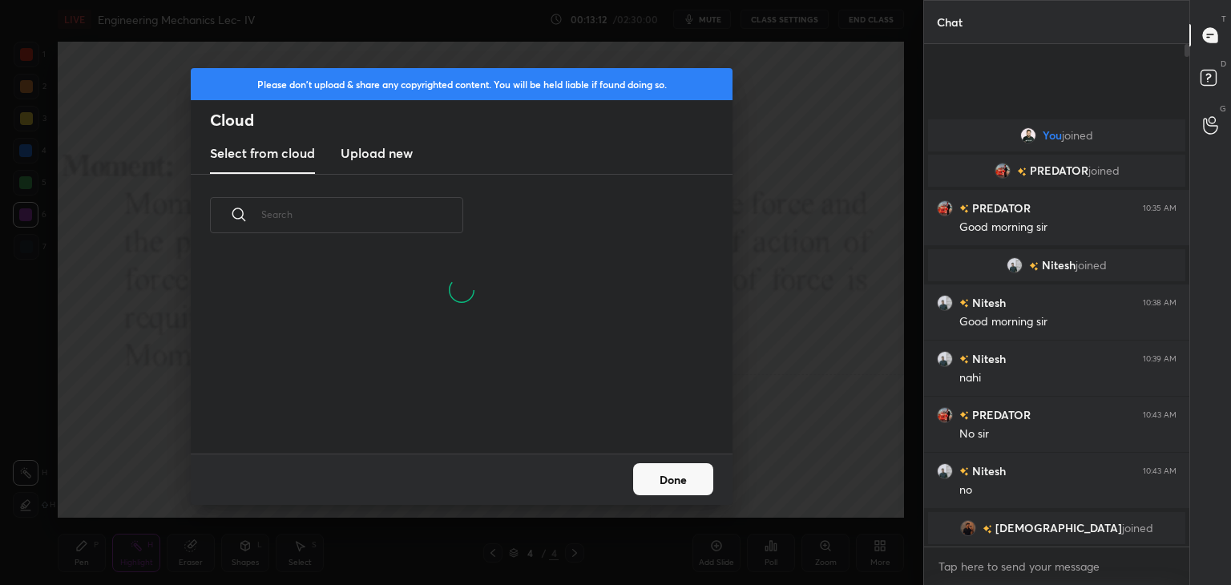
drag, startPoint x: 382, startPoint y: 154, endPoint x: 391, endPoint y: 168, distance: 16.2
click at [383, 154] on h3 "Upload new" at bounding box center [377, 152] width 72 height 19
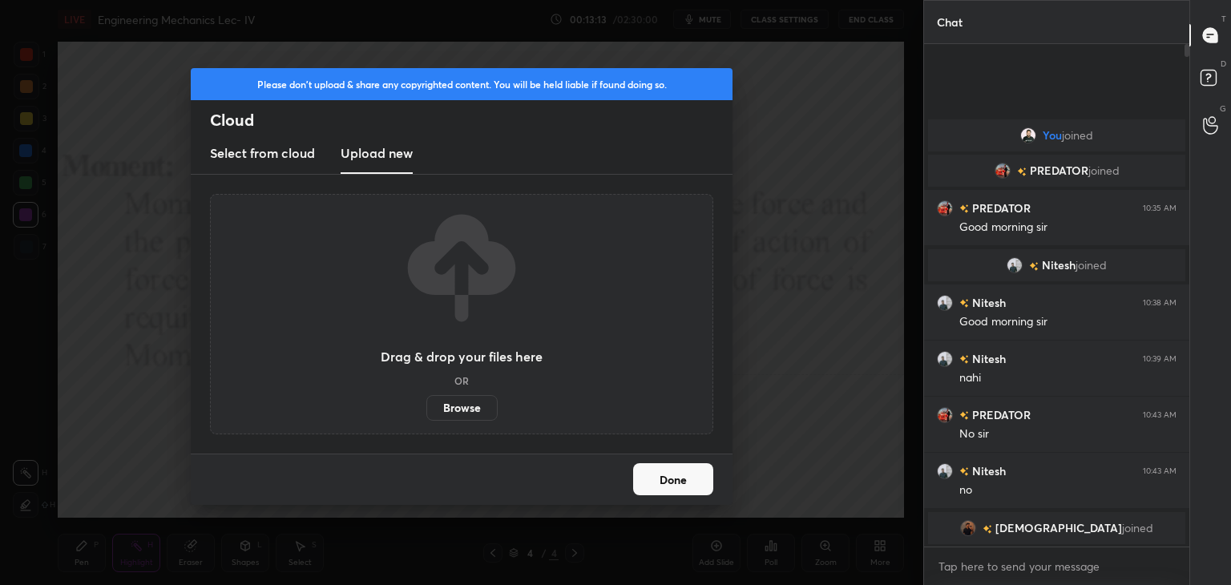
click at [462, 411] on label "Browse" at bounding box center [461, 408] width 71 height 26
click at [426, 411] on input "Browse" at bounding box center [426, 408] width 0 height 26
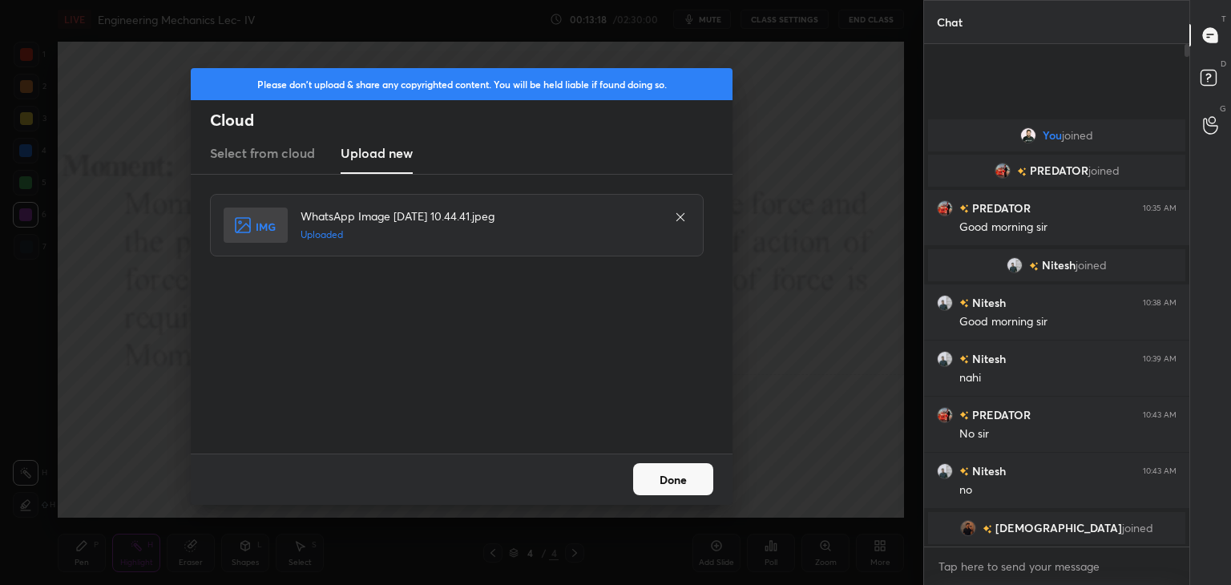
click at [674, 479] on button "Done" at bounding box center [673, 479] width 80 height 32
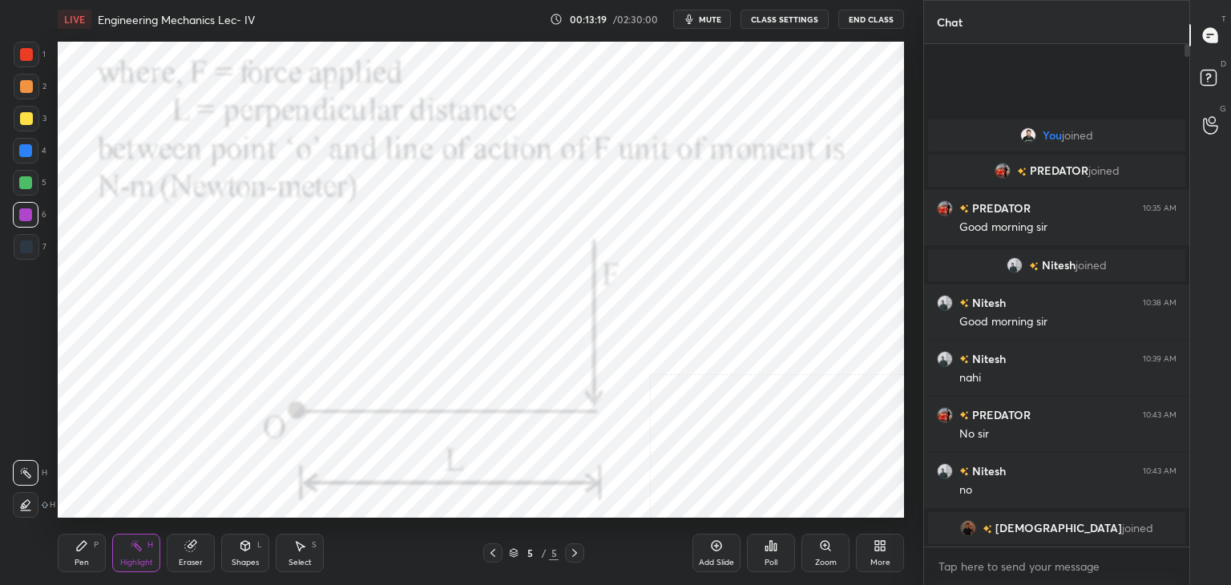
click at [490, 552] on icon at bounding box center [492, 553] width 5 height 8
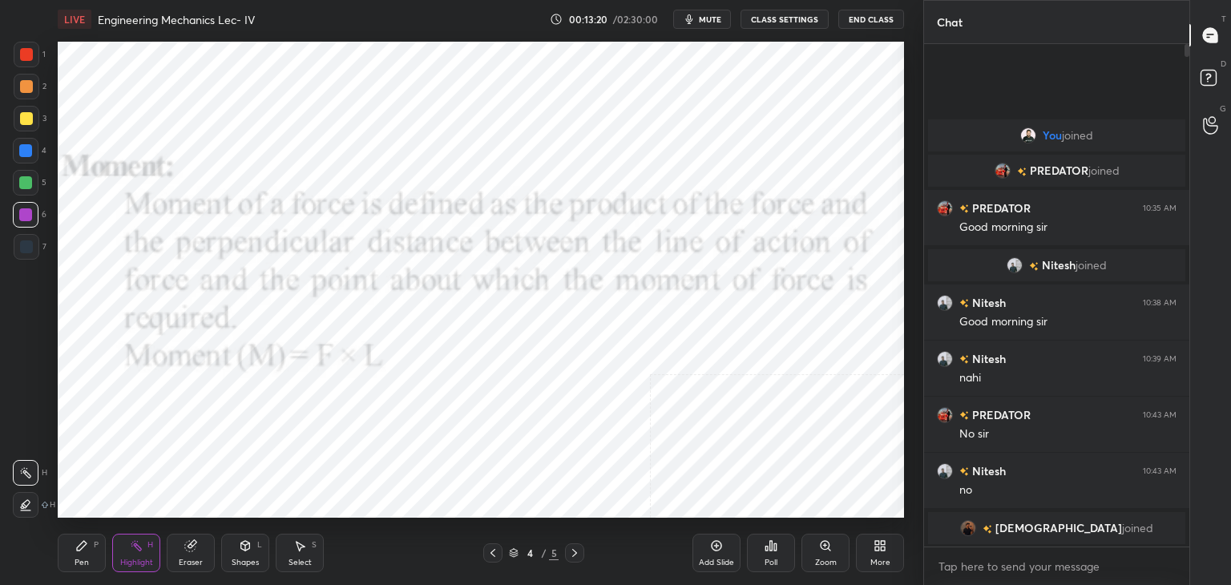
drag, startPoint x: 24, startPoint y: 54, endPoint x: 31, endPoint y: 66, distance: 14.0
click at [25, 54] on div at bounding box center [26, 54] width 13 height 13
click at [244, 555] on div "Shapes L" at bounding box center [245, 553] width 48 height 38
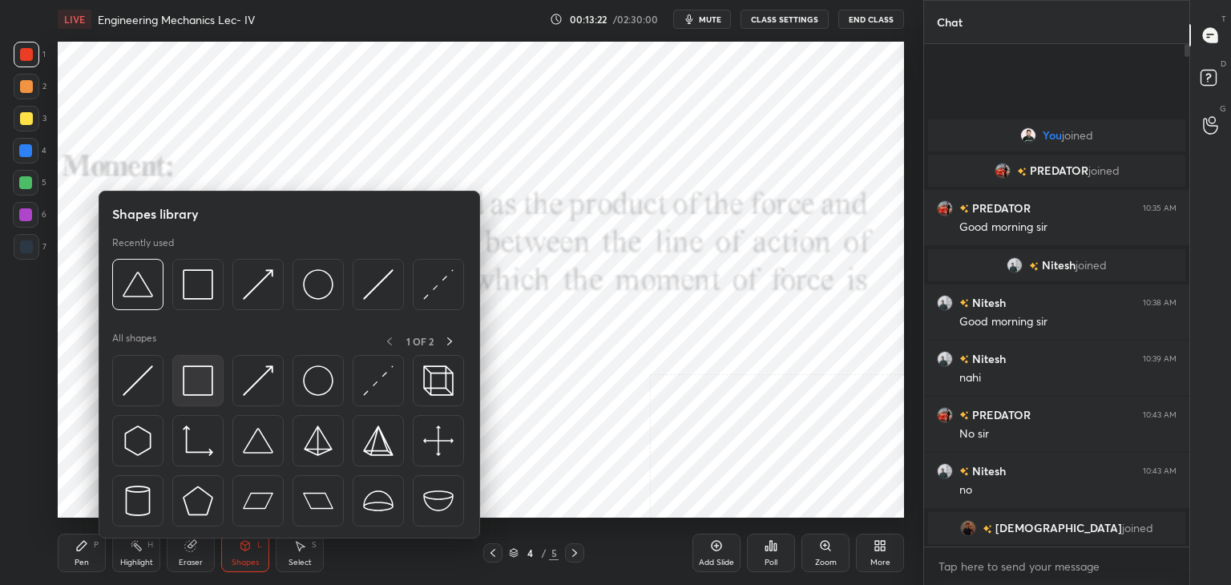
click at [190, 366] on img at bounding box center [198, 380] width 30 height 30
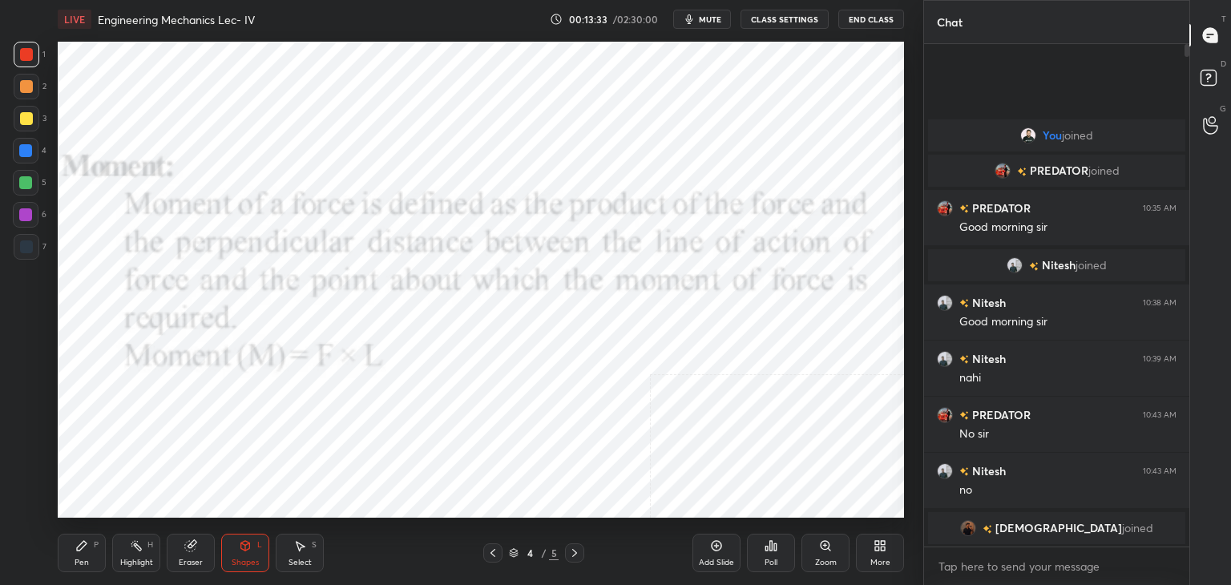
drag, startPoint x: 246, startPoint y: 552, endPoint x: 242, endPoint y: 543, distance: 10.4
click at [245, 552] on div "Shapes L" at bounding box center [245, 553] width 48 height 38
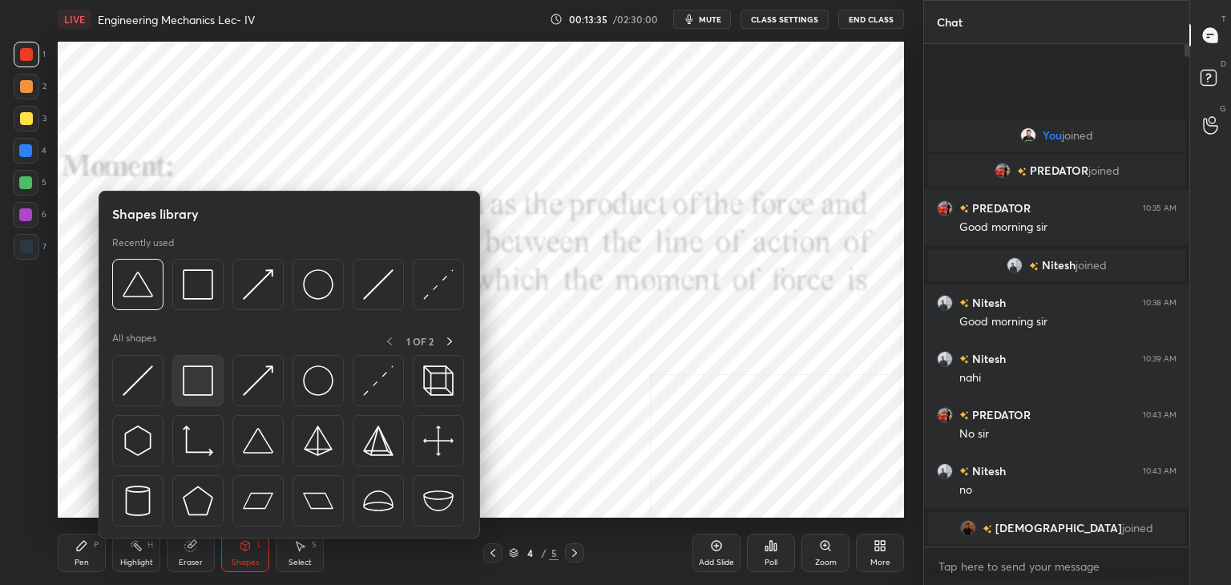
click at [177, 373] on div at bounding box center [197, 380] width 51 height 51
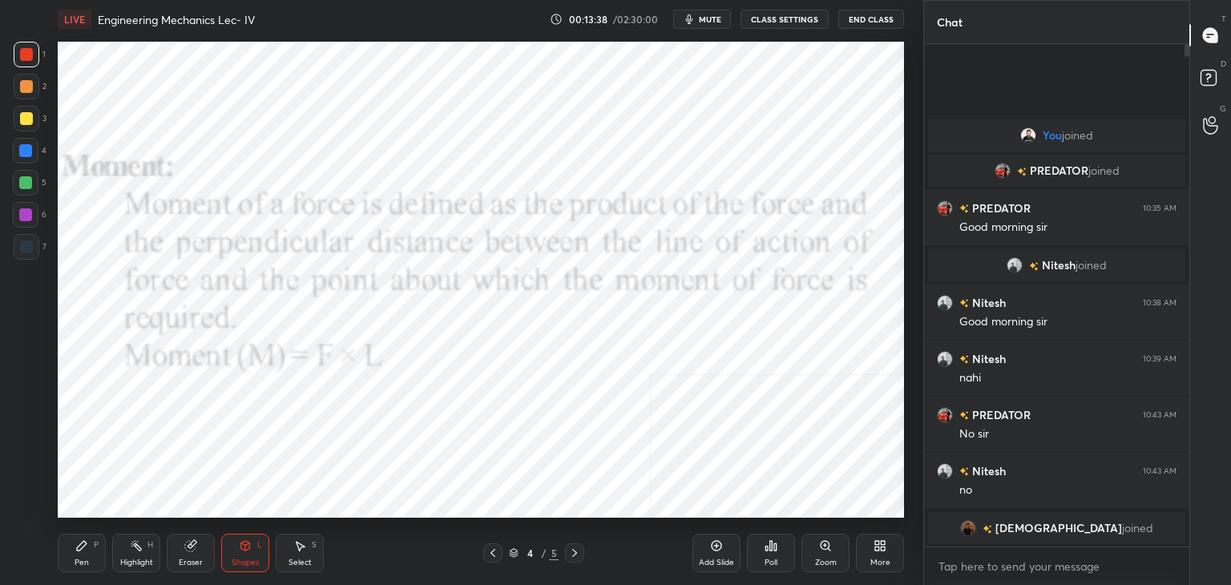
click at [30, 244] on div at bounding box center [26, 246] width 13 height 13
click at [103, 547] on div "Pen P" at bounding box center [82, 553] width 48 height 38
click at [305, 545] on icon at bounding box center [299, 545] width 13 height 13
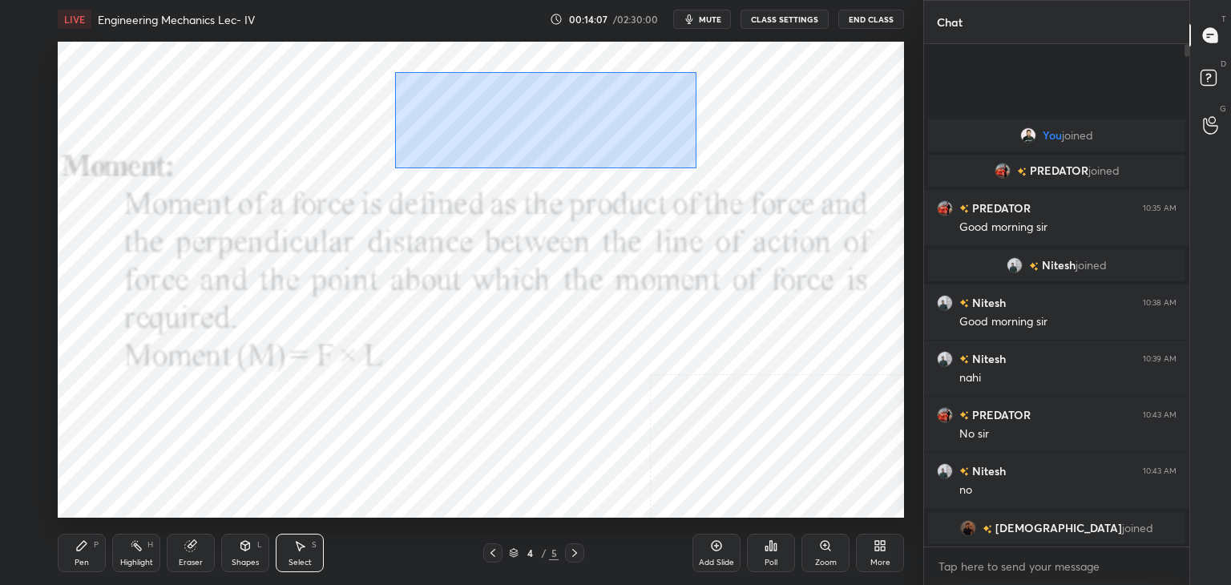
drag, startPoint x: 394, startPoint y: 71, endPoint x: 824, endPoint y: 168, distance: 440.4
click at [829, 168] on div "0 ° Undo Copy Duplicate Duplicate to new slide Delete" at bounding box center [481, 280] width 846 height 476
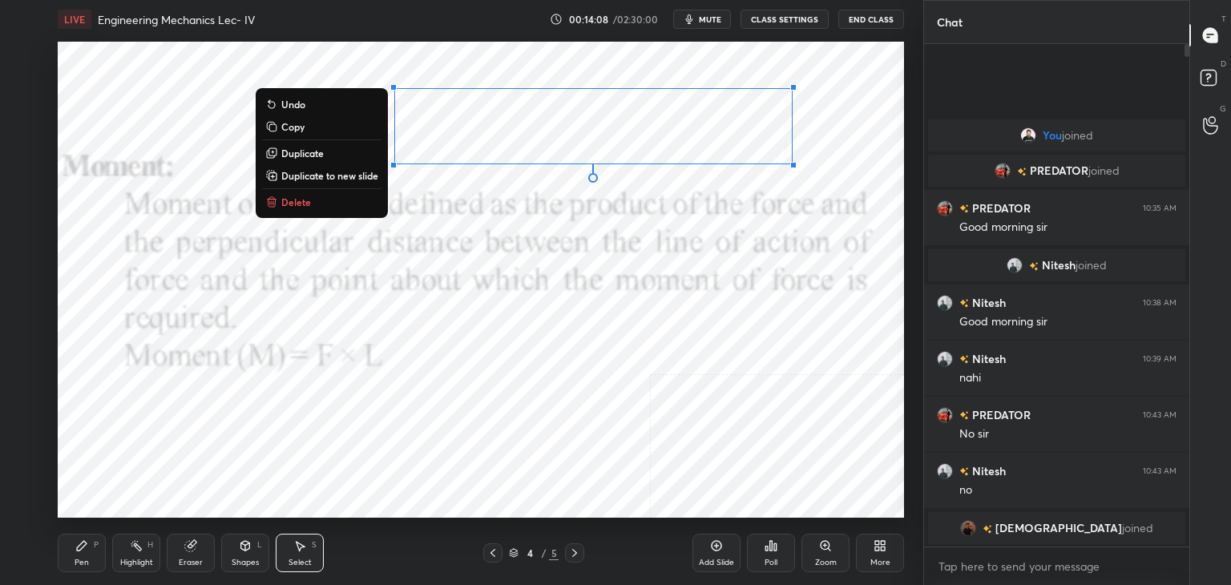
click at [313, 197] on button "Delete" at bounding box center [321, 201] width 119 height 19
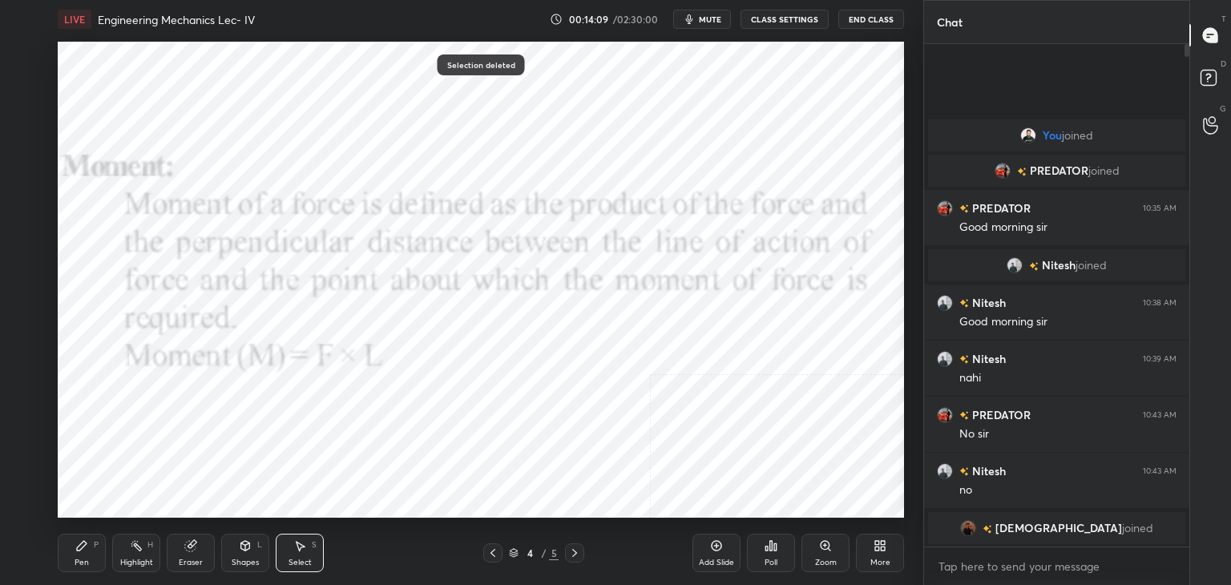
click at [238, 562] on div "Shapes" at bounding box center [245, 563] width 27 height 8
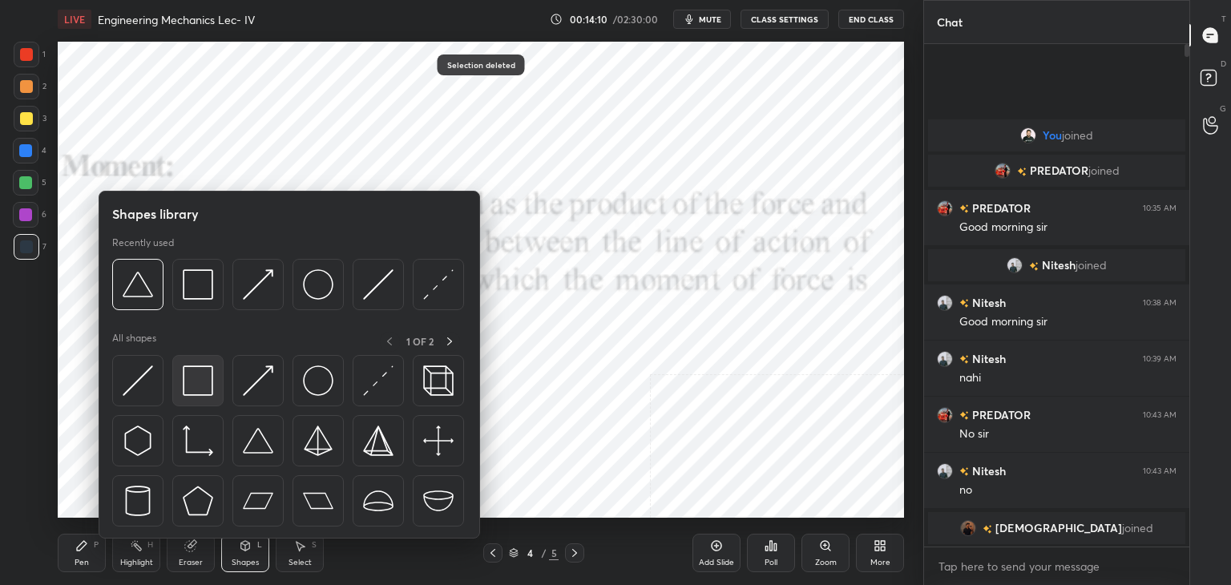
click at [196, 385] on img at bounding box center [198, 380] width 30 height 30
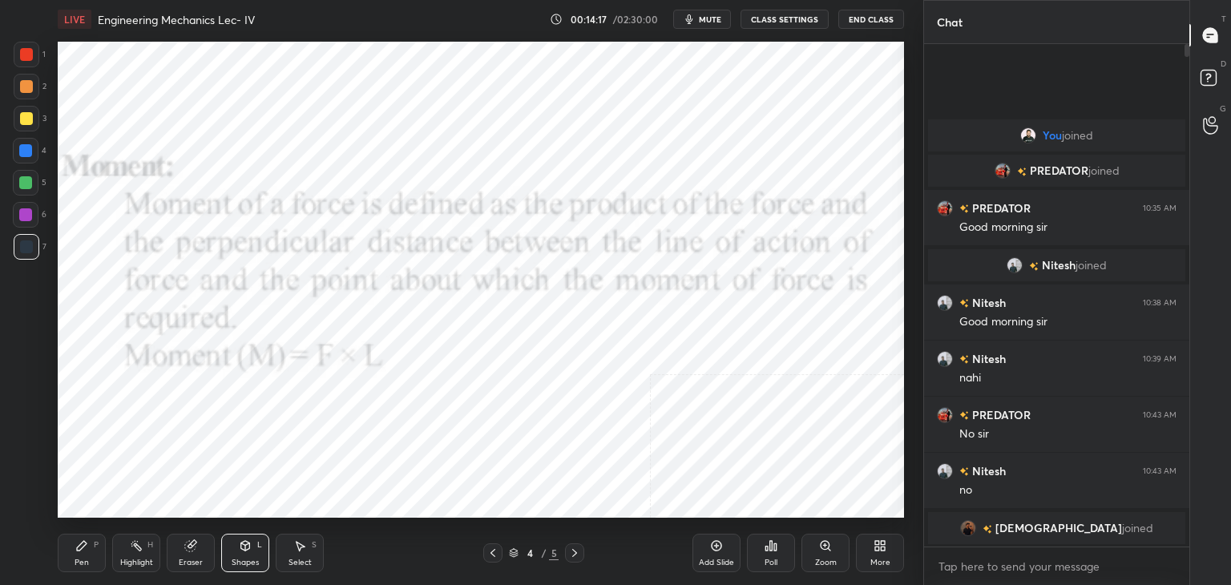
click at [241, 559] on div "Shapes" at bounding box center [245, 563] width 27 height 8
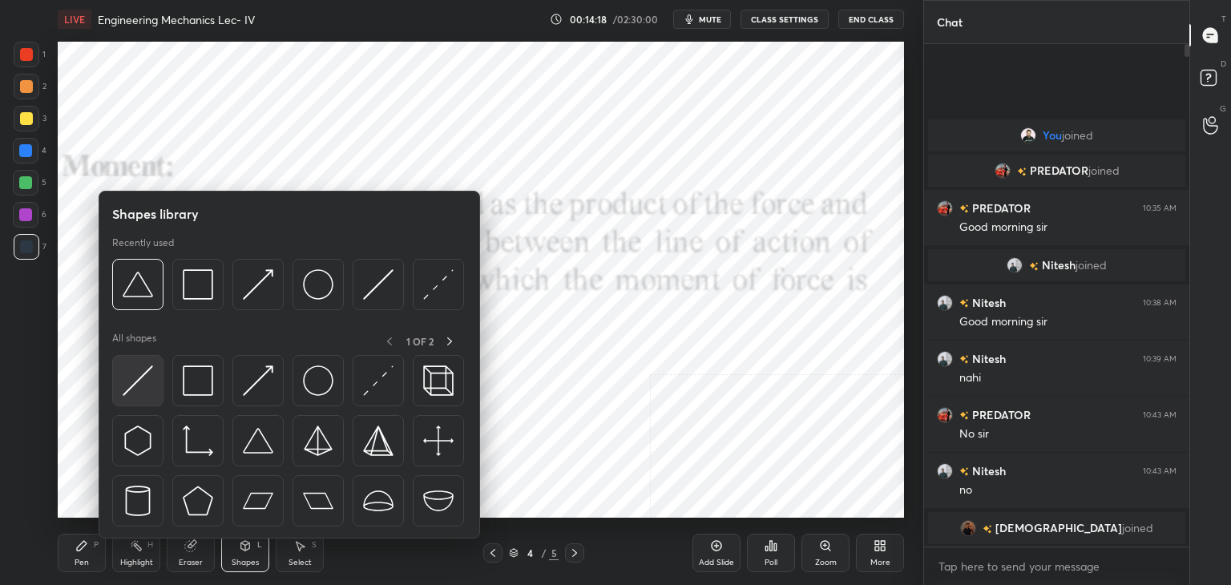
click at [127, 398] on div at bounding box center [137, 380] width 51 height 51
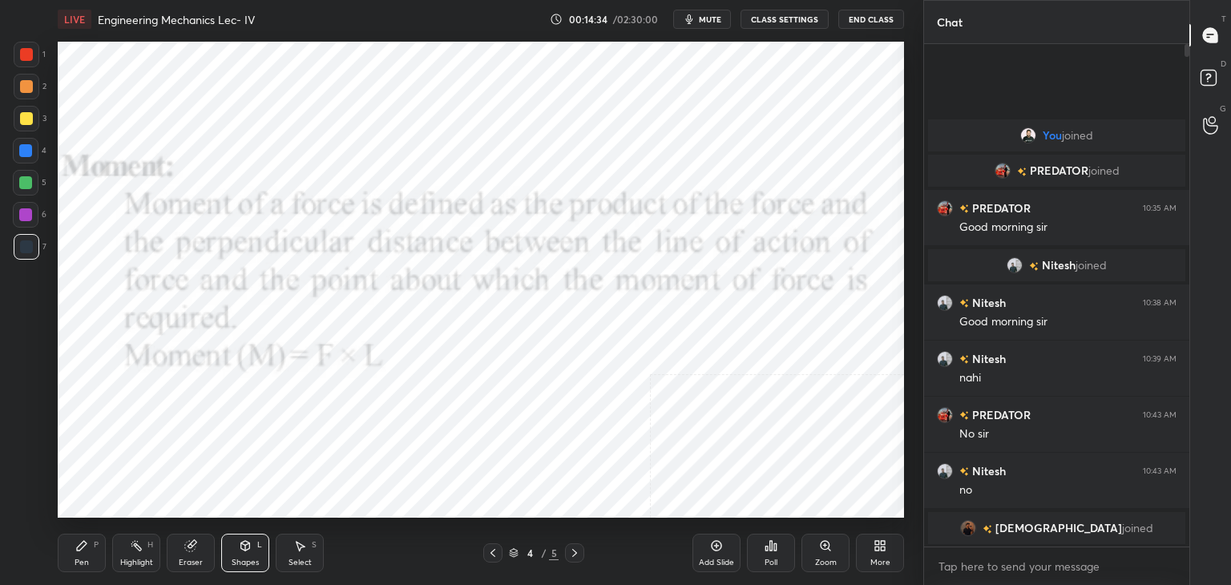
click at [96, 548] on div "P" at bounding box center [96, 545] width 5 height 8
drag, startPoint x: 135, startPoint y: 553, endPoint x: 147, endPoint y: 522, distance: 33.8
click at [135, 552] on div "Highlight H" at bounding box center [136, 553] width 48 height 38
click at [263, 550] on div "Shapes L" at bounding box center [245, 553] width 48 height 38
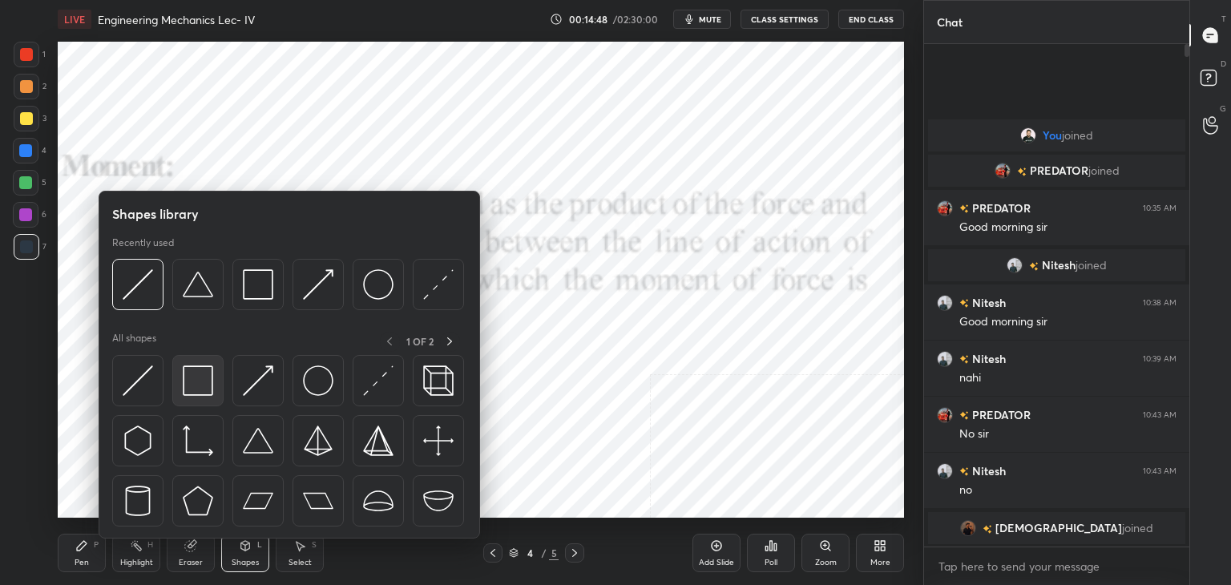
click at [190, 382] on img at bounding box center [198, 380] width 30 height 30
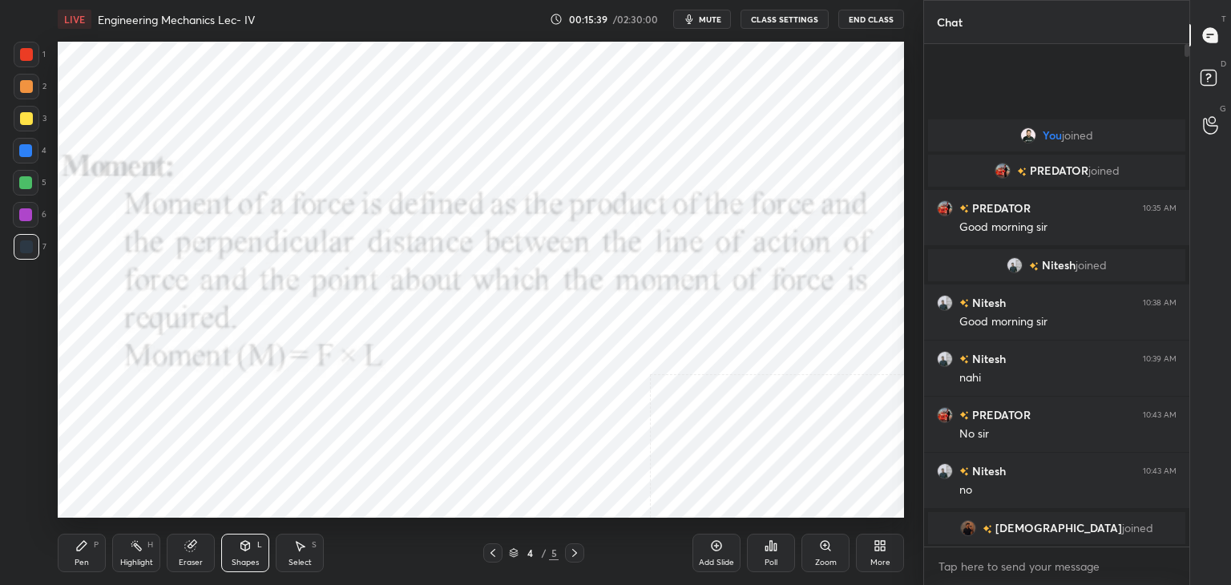
drag, startPoint x: 91, startPoint y: 546, endPoint x: 102, endPoint y: 524, distance: 24.4
click at [90, 544] on div "Pen P" at bounding box center [82, 553] width 48 height 38
drag, startPoint x: 284, startPoint y: 547, endPoint x: 309, endPoint y: 519, distance: 37.5
click at [285, 547] on div "Select S" at bounding box center [300, 553] width 48 height 38
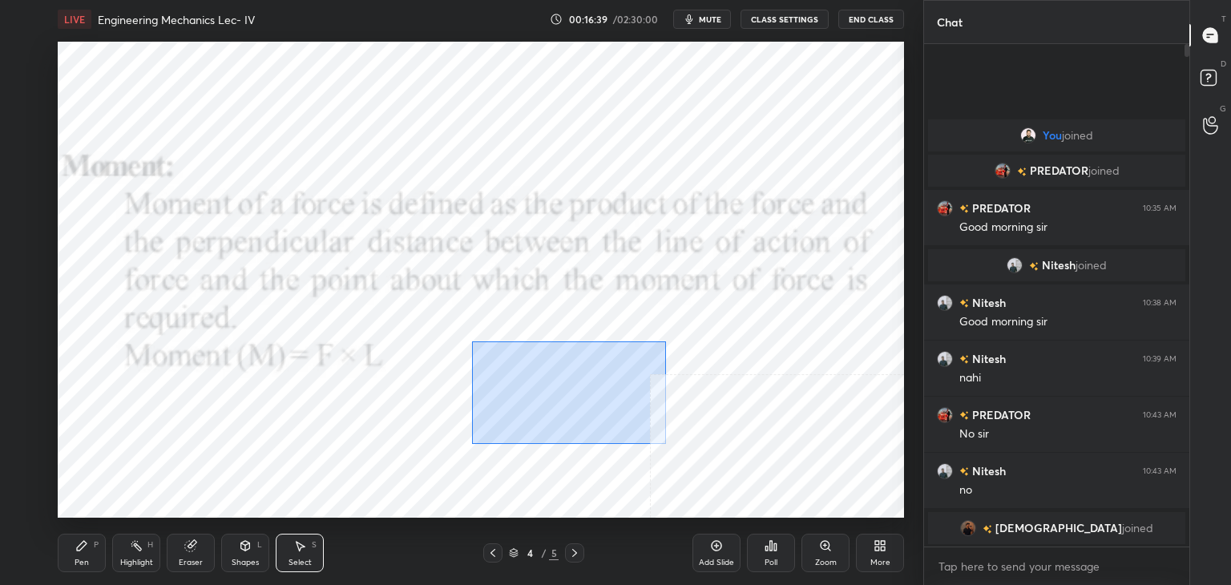
drag, startPoint x: 471, startPoint y: 341, endPoint x: 683, endPoint y: 456, distance: 241.0
click at [686, 462] on div "0 ° Undo Copy Duplicate Duplicate to new slide Delete" at bounding box center [481, 280] width 846 height 476
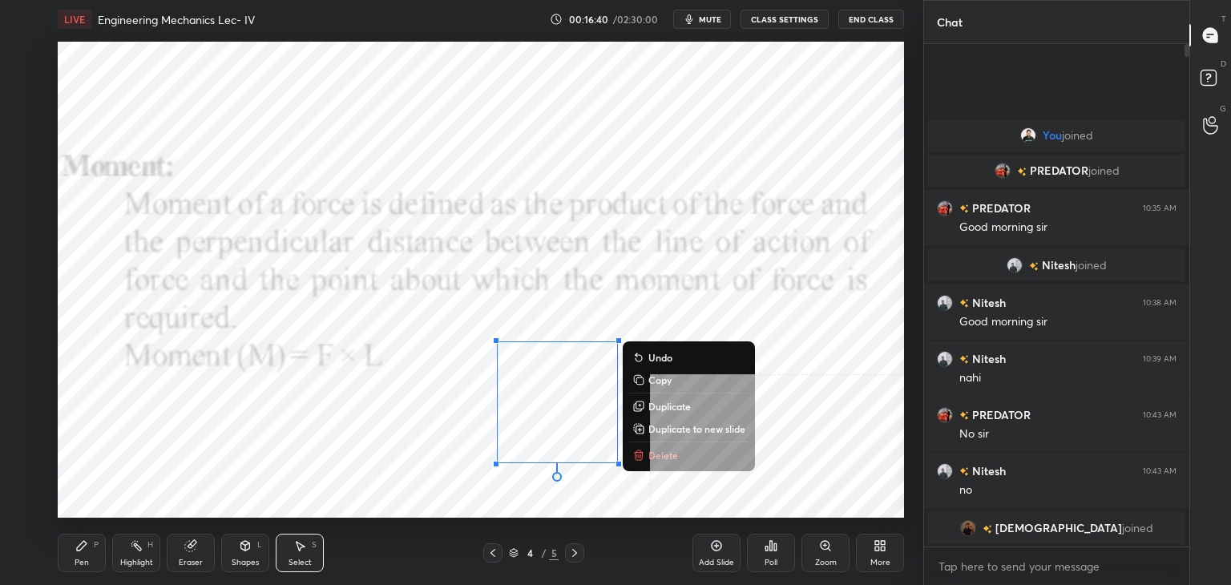
click at [673, 452] on p "Delete" at bounding box center [663, 455] width 30 height 13
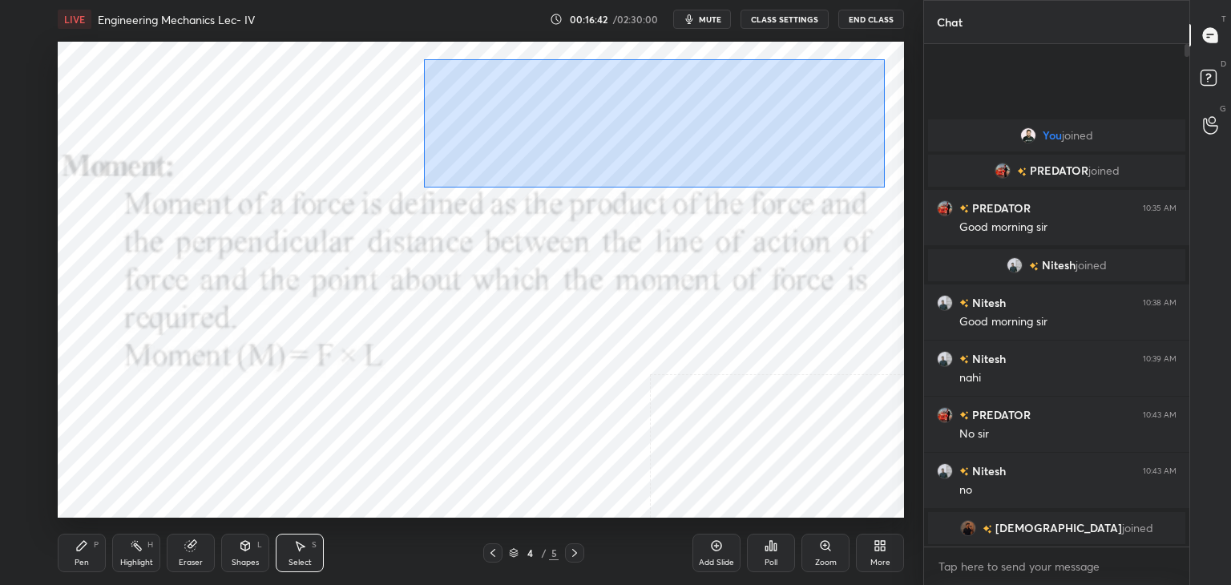
drag, startPoint x: 423, startPoint y: 59, endPoint x: 886, endPoint y: 184, distance: 479.3
click at [887, 186] on div "0 ° Undo Copy Duplicate Duplicate to new slide Delete" at bounding box center [481, 280] width 846 height 476
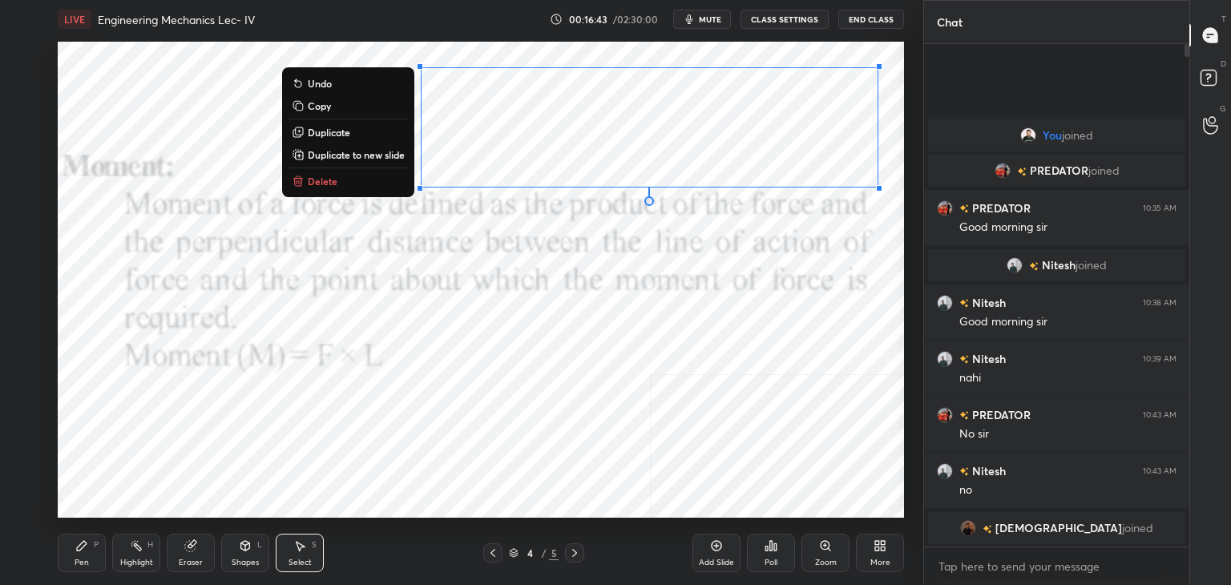
click at [377, 171] on div "0 ° Undo Copy Duplicate Duplicate to new slide Delete" at bounding box center [481, 280] width 846 height 476
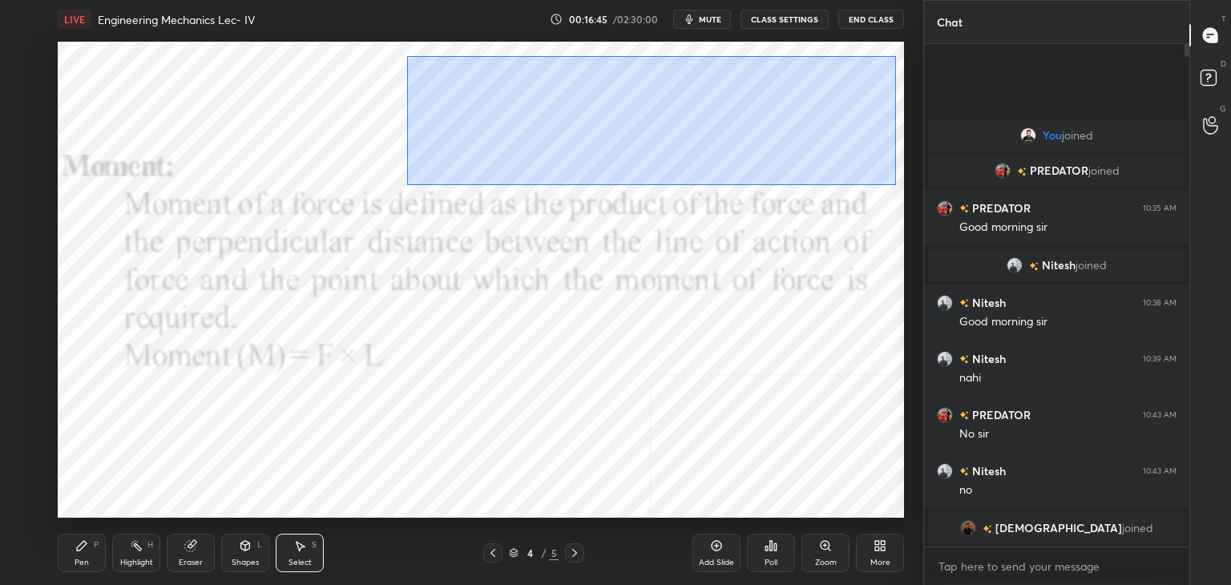
drag, startPoint x: 414, startPoint y: 62, endPoint x: 809, endPoint y: 172, distance: 410.1
click at [894, 187] on div "0 ° Undo Copy Duplicate Duplicate to new slide Delete" at bounding box center [481, 280] width 846 height 476
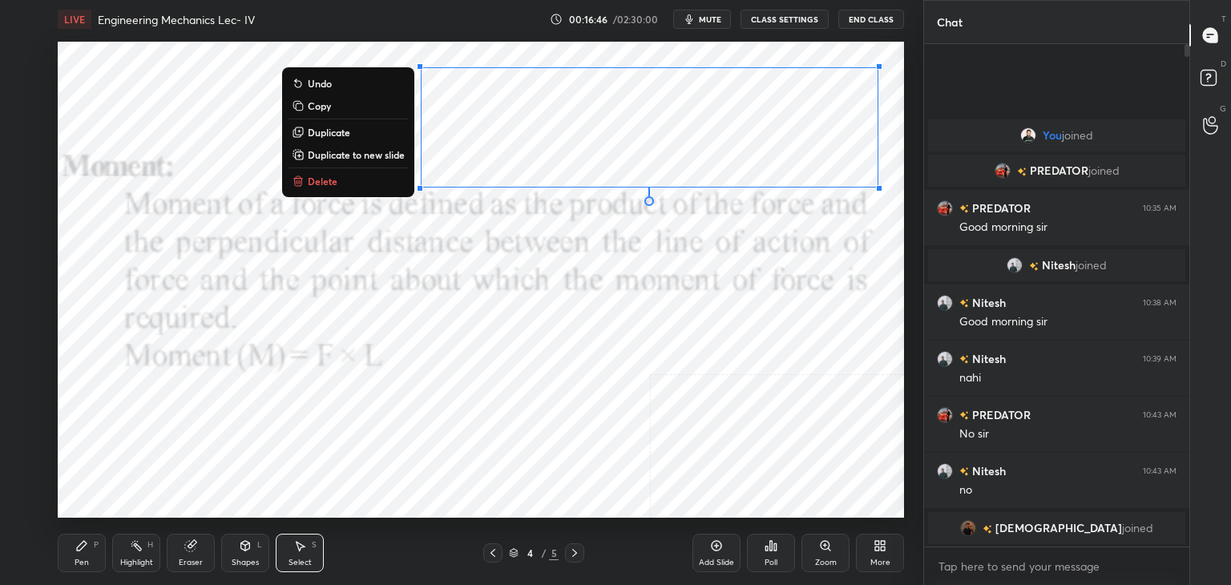
click at [348, 174] on button "Delete" at bounding box center [348, 181] width 119 height 19
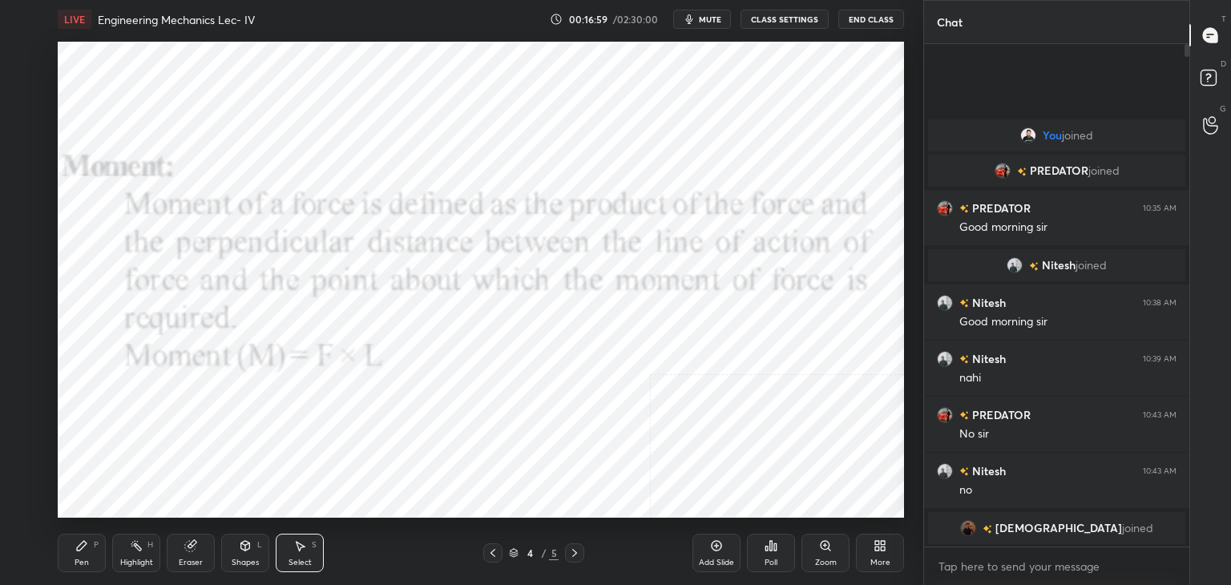
click at [241, 546] on icon at bounding box center [245, 546] width 9 height 10
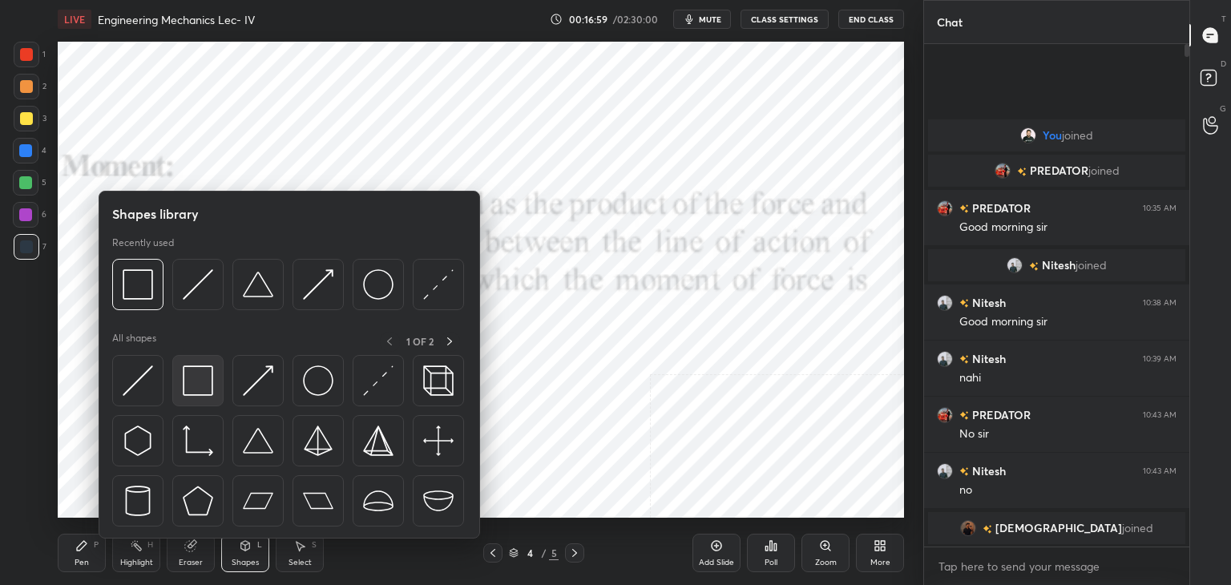
click at [204, 389] on img at bounding box center [198, 380] width 30 height 30
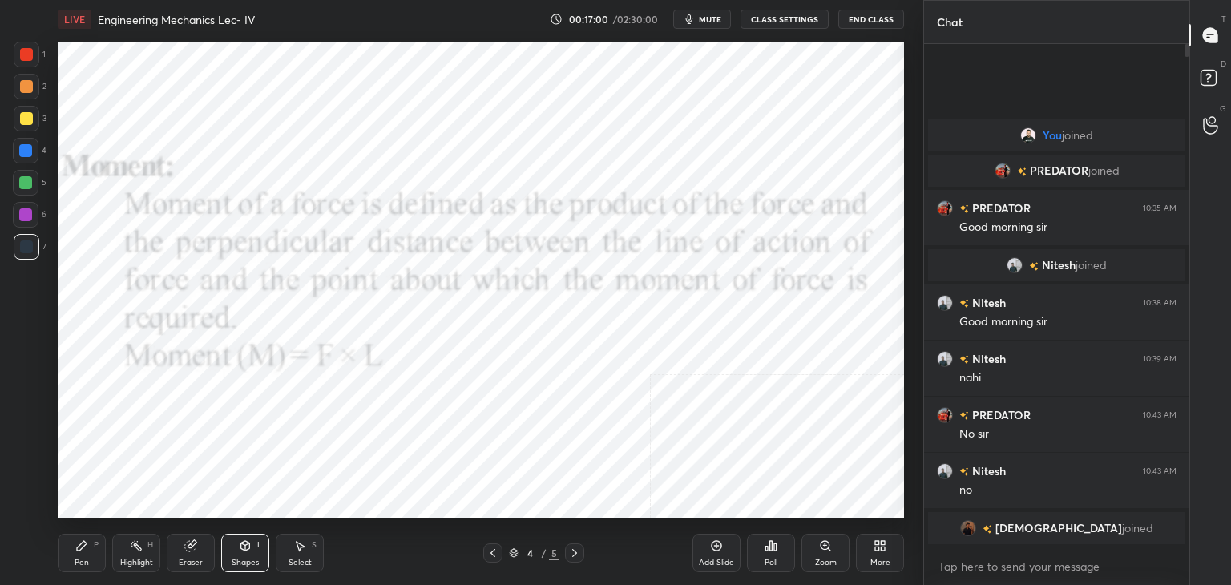
click at [27, 208] on div at bounding box center [26, 215] width 26 height 26
click at [569, 552] on icon at bounding box center [574, 553] width 13 height 13
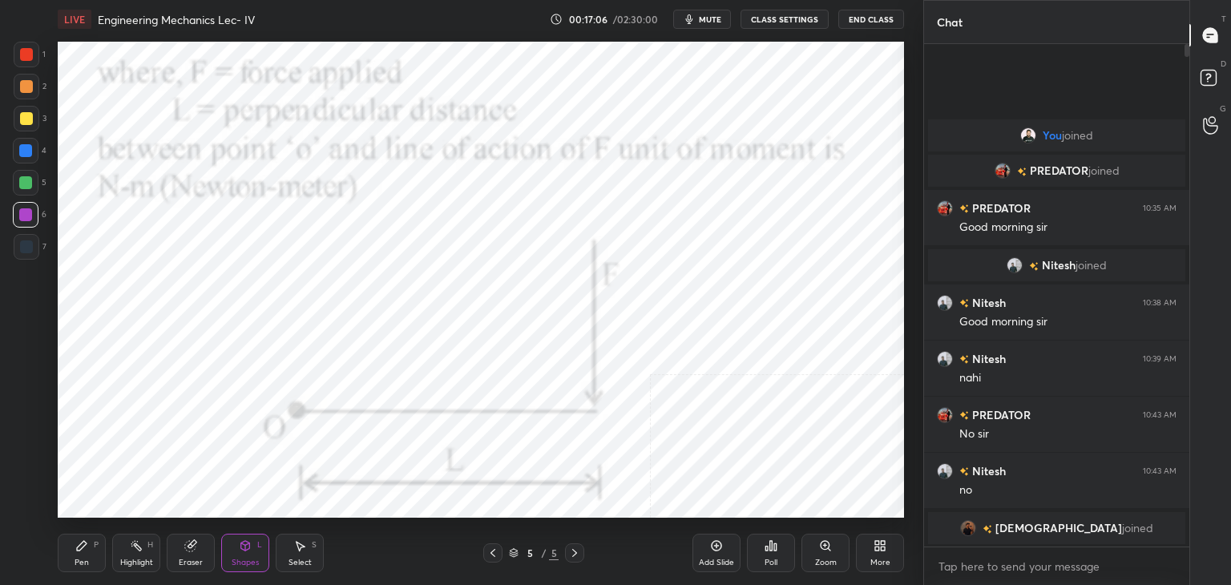
drag, startPoint x: 139, startPoint y: 549, endPoint x: 148, endPoint y: 534, distance: 18.0
click at [139, 547] on icon at bounding box center [136, 545] width 13 height 13
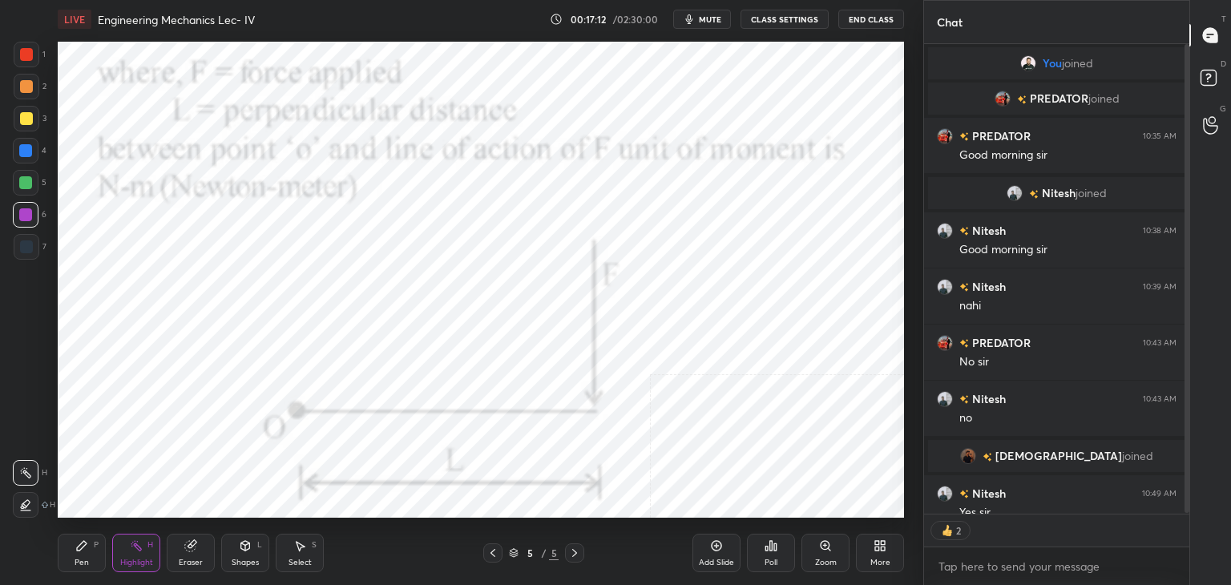
scroll to position [16, 0]
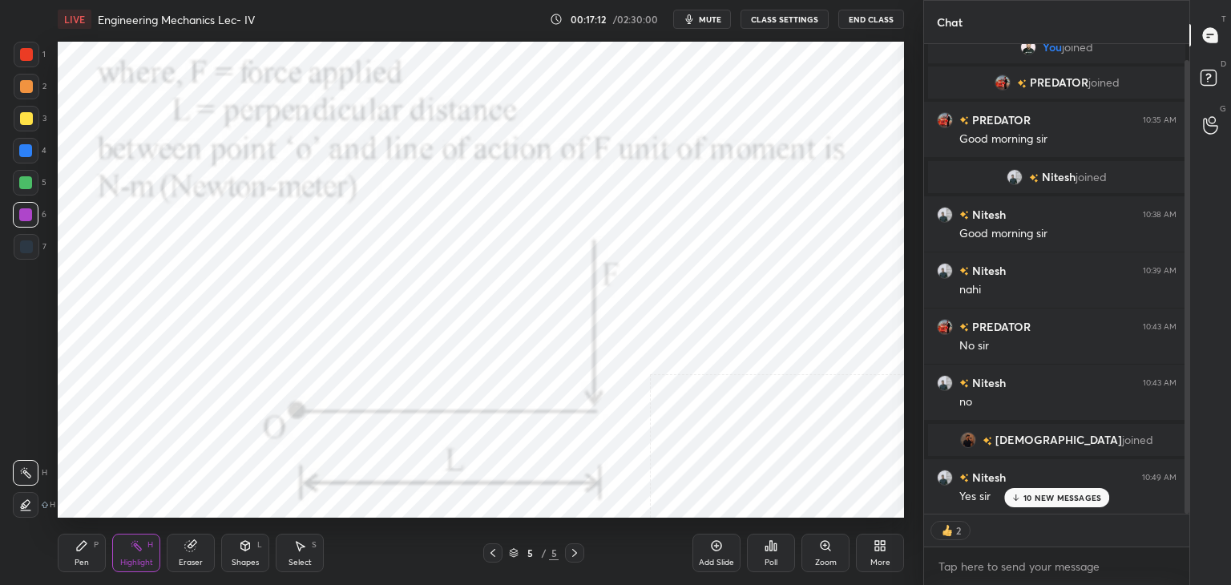
drag, startPoint x: 1186, startPoint y: 426, endPoint x: 1179, endPoint y: 453, distance: 28.2
click at [1183, 454] on div at bounding box center [1185, 279] width 10 height 470
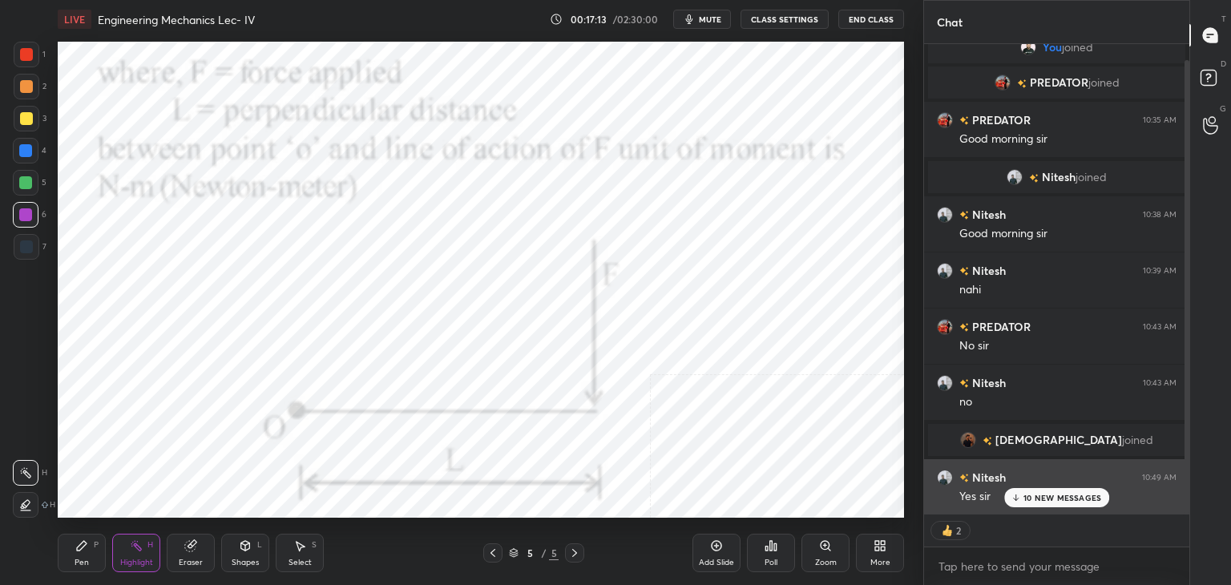
click at [1048, 497] on p "10 NEW MESSAGES" at bounding box center [1062, 498] width 78 height 10
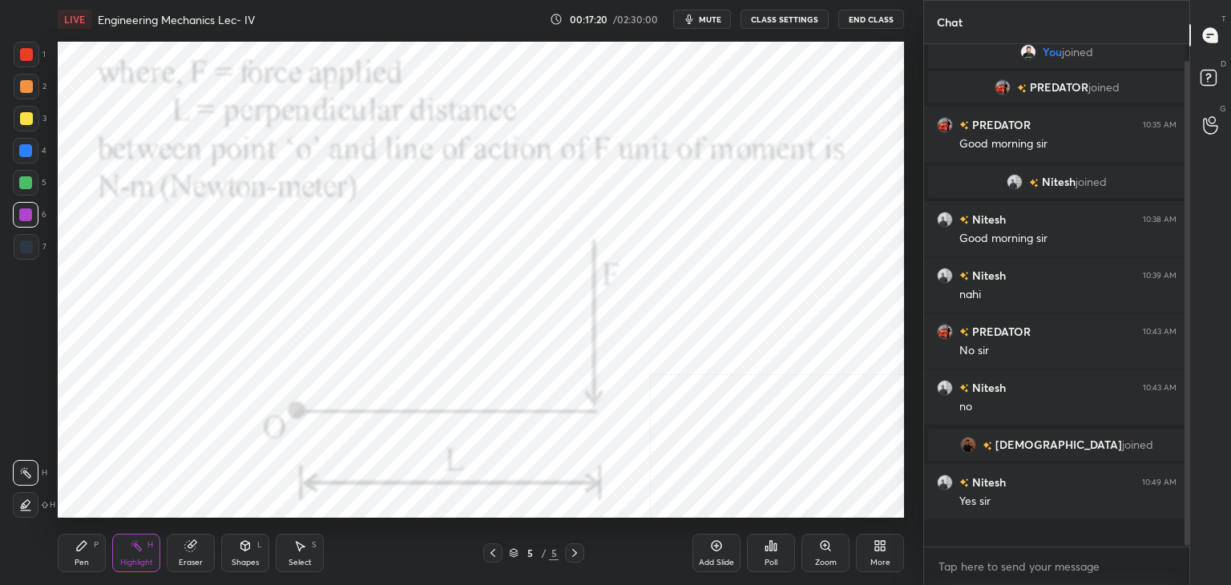
scroll to position [498, 260]
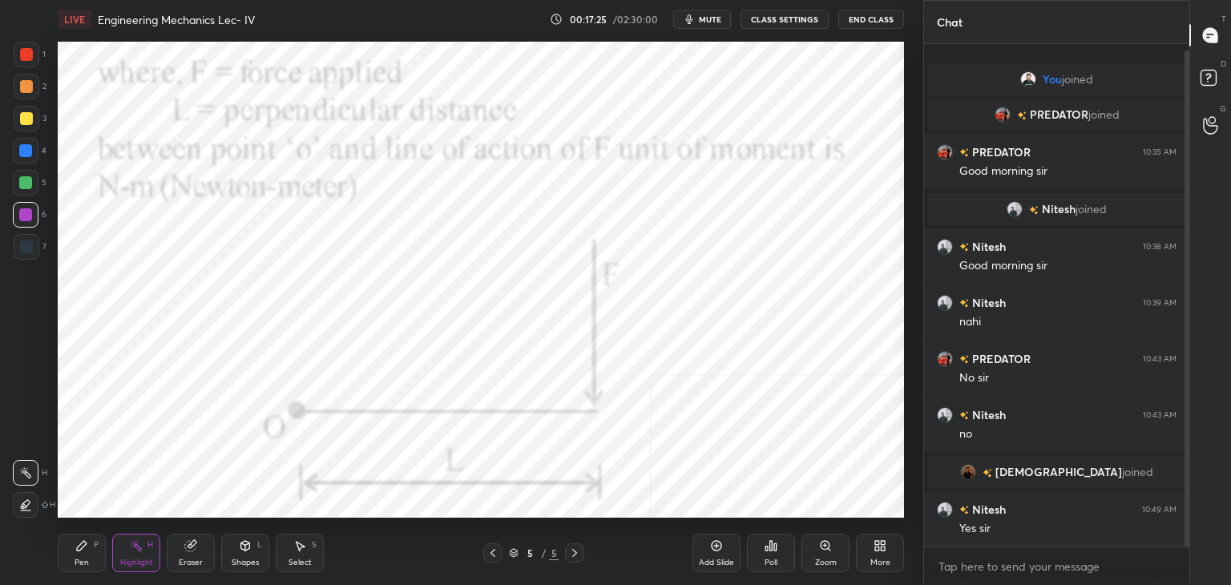
drag, startPoint x: 81, startPoint y: 551, endPoint x: 111, endPoint y: 520, distance: 43.6
click at [82, 547] on icon at bounding box center [81, 545] width 13 height 13
click at [186, 546] on icon at bounding box center [190, 546] width 10 height 10
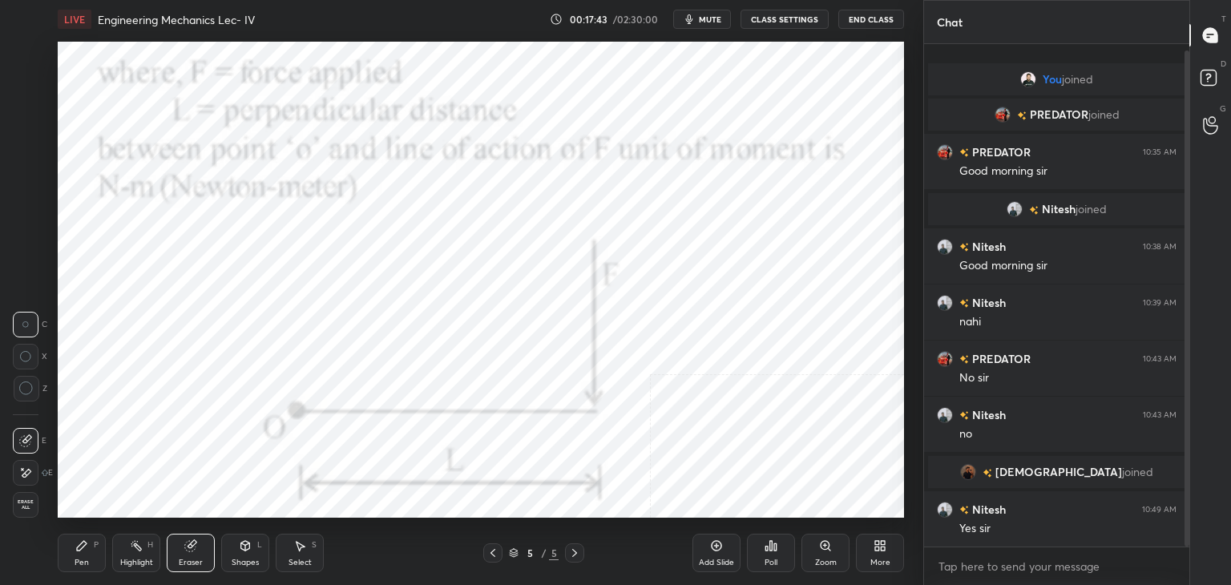
click at [64, 562] on div "Pen P" at bounding box center [82, 553] width 48 height 38
click at [244, 555] on div "Shapes L" at bounding box center [245, 553] width 48 height 38
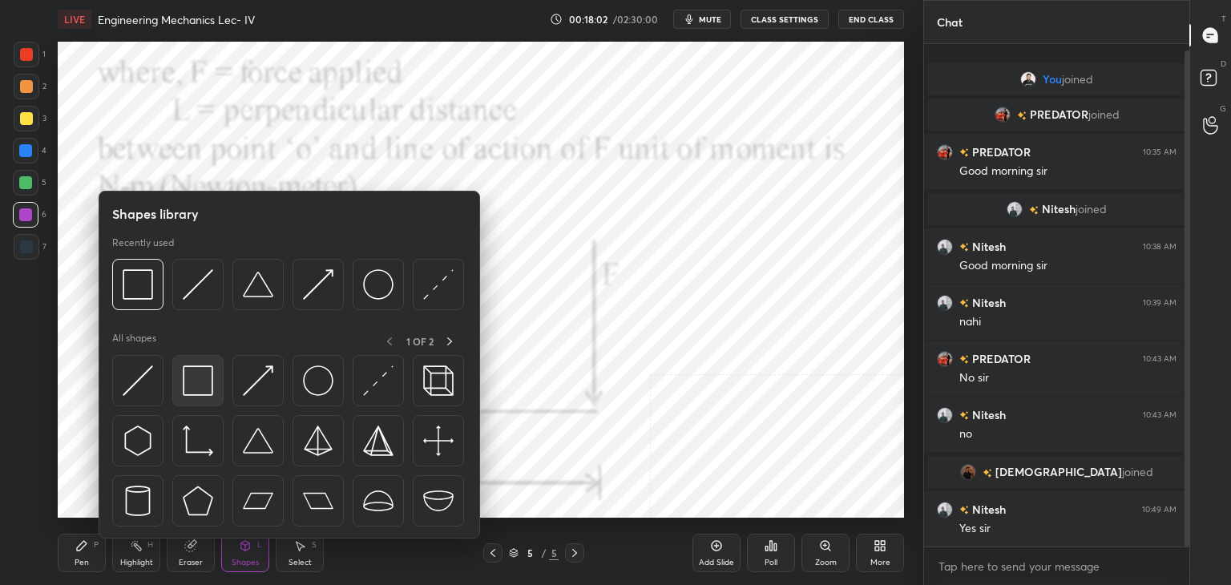
click at [202, 379] on img at bounding box center [198, 380] width 30 height 30
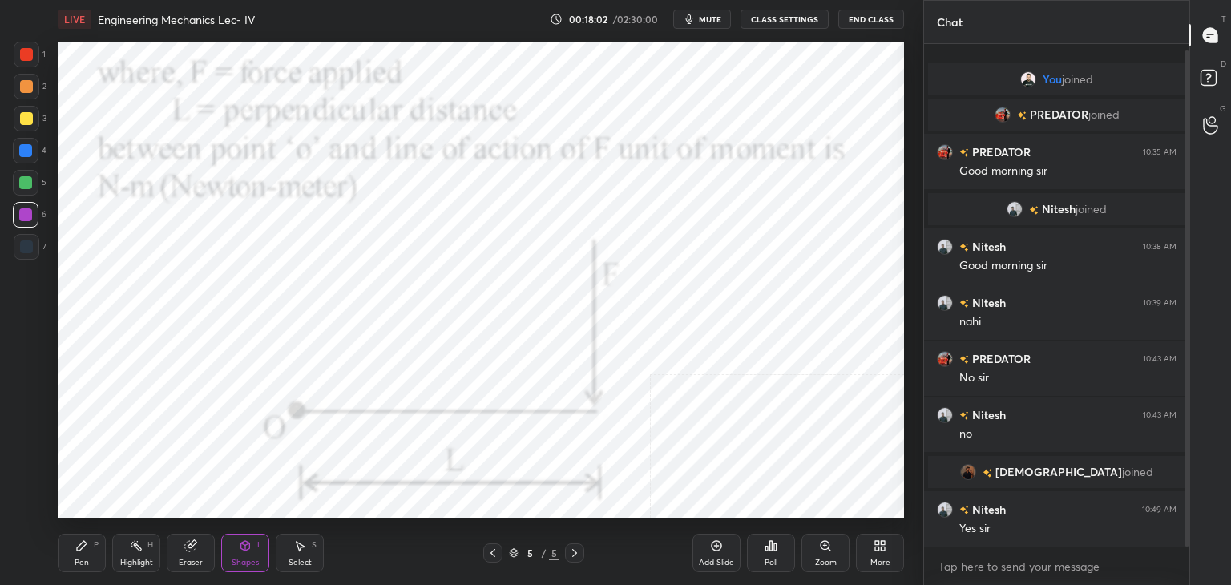
drag, startPoint x: 70, startPoint y: 549, endPoint x: 93, endPoint y: 527, distance: 32.3
click at [70, 550] on div "Pen P" at bounding box center [82, 553] width 48 height 38
drag, startPoint x: 299, startPoint y: 555, endPoint x: 286, endPoint y: 534, distance: 25.2
click at [296, 555] on div "Select S" at bounding box center [300, 553] width 48 height 38
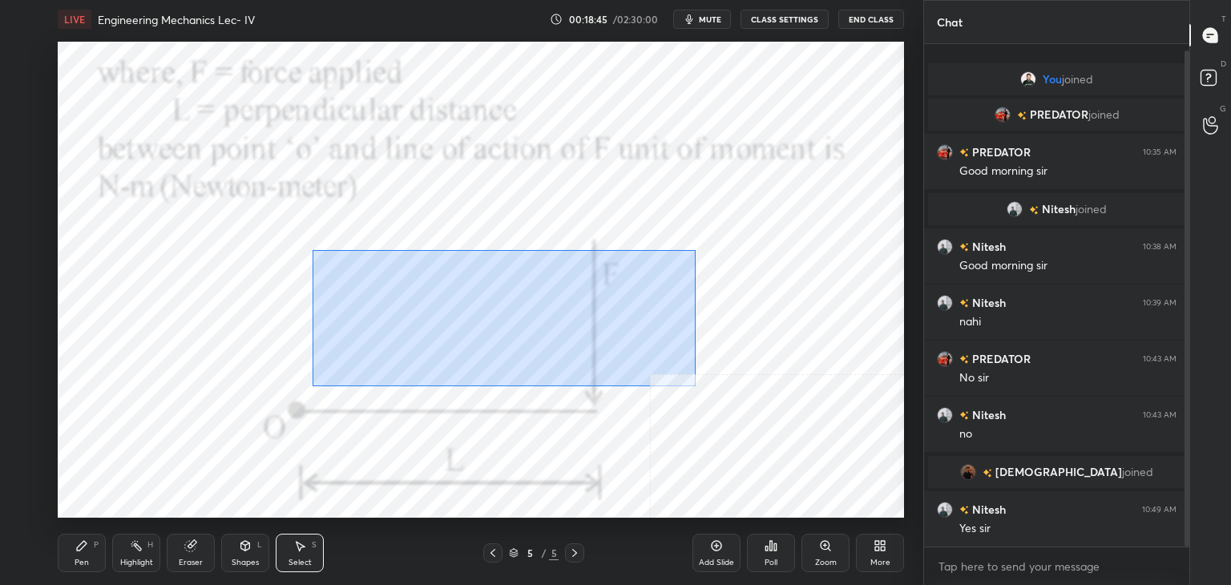
drag, startPoint x: 314, startPoint y: 267, endPoint x: 698, endPoint y: 386, distance: 401.8
click at [699, 386] on div "0 ° Undo Copy Duplicate Duplicate to new slide Delete" at bounding box center [481, 280] width 846 height 476
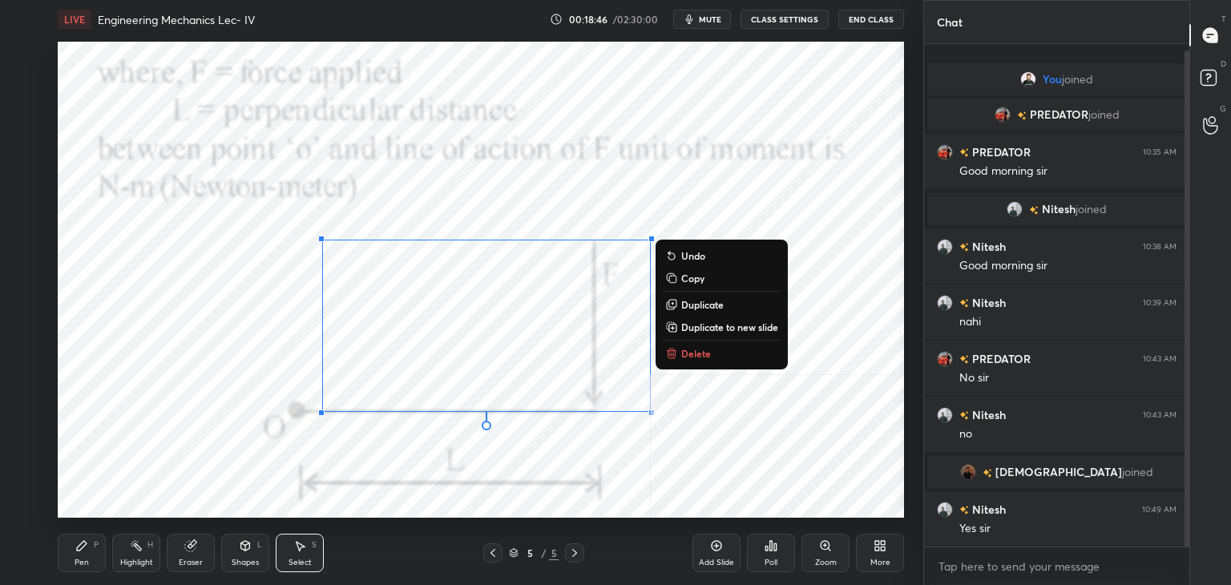
click at [673, 347] on icon at bounding box center [671, 353] width 13 height 13
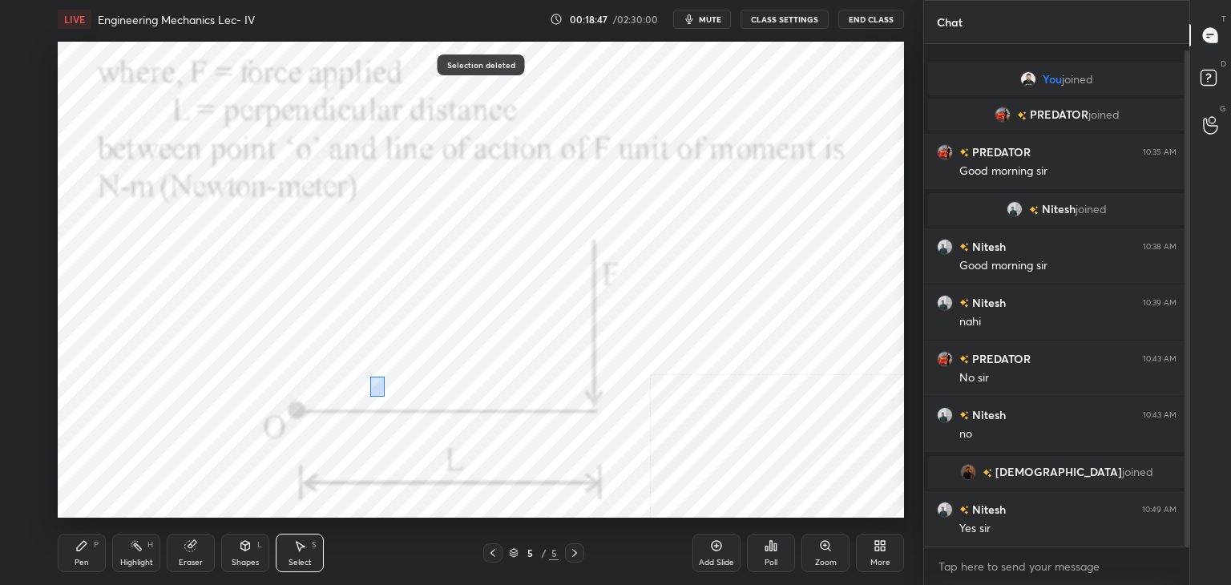
drag, startPoint x: 385, startPoint y: 397, endPoint x: 507, endPoint y: 442, distance: 129.8
click at [507, 442] on div "0 ° Undo Copy Duplicate Duplicate to new slide Delete" at bounding box center [481, 280] width 846 height 476
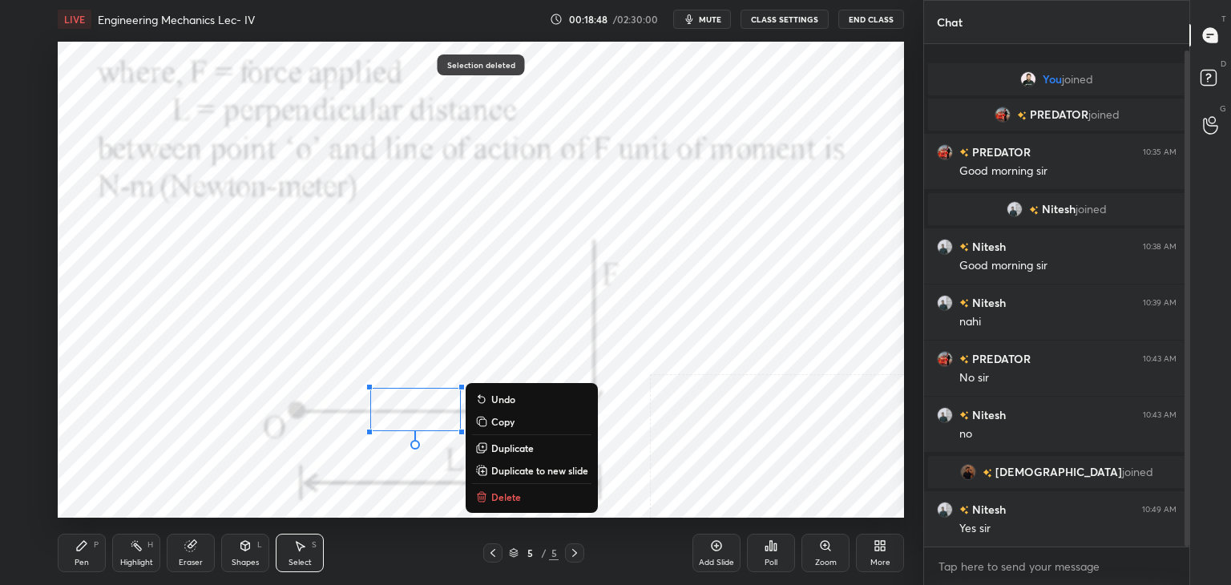
click at [505, 487] on button "Delete" at bounding box center [531, 496] width 119 height 19
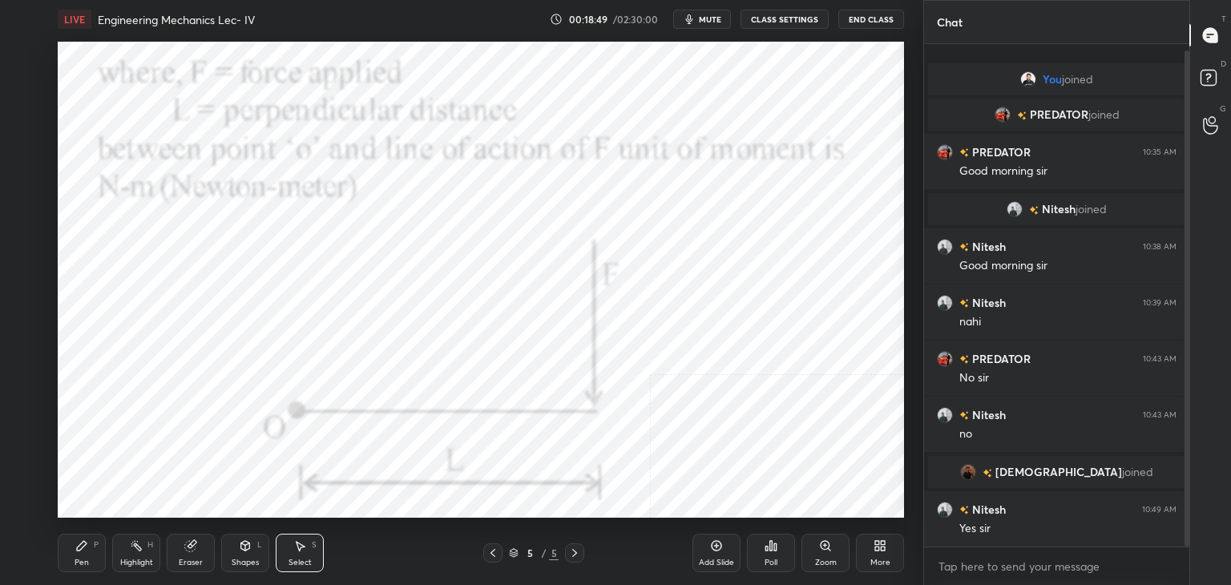
click at [135, 555] on div "Highlight H" at bounding box center [136, 553] width 48 height 38
drag, startPoint x: 191, startPoint y: 546, endPoint x: 208, endPoint y: 531, distance: 22.8
click at [191, 545] on icon at bounding box center [190, 546] width 10 height 10
drag, startPoint x: 131, startPoint y: 547, endPoint x: 160, endPoint y: 519, distance: 41.4
click at [131, 547] on icon at bounding box center [136, 545] width 13 height 13
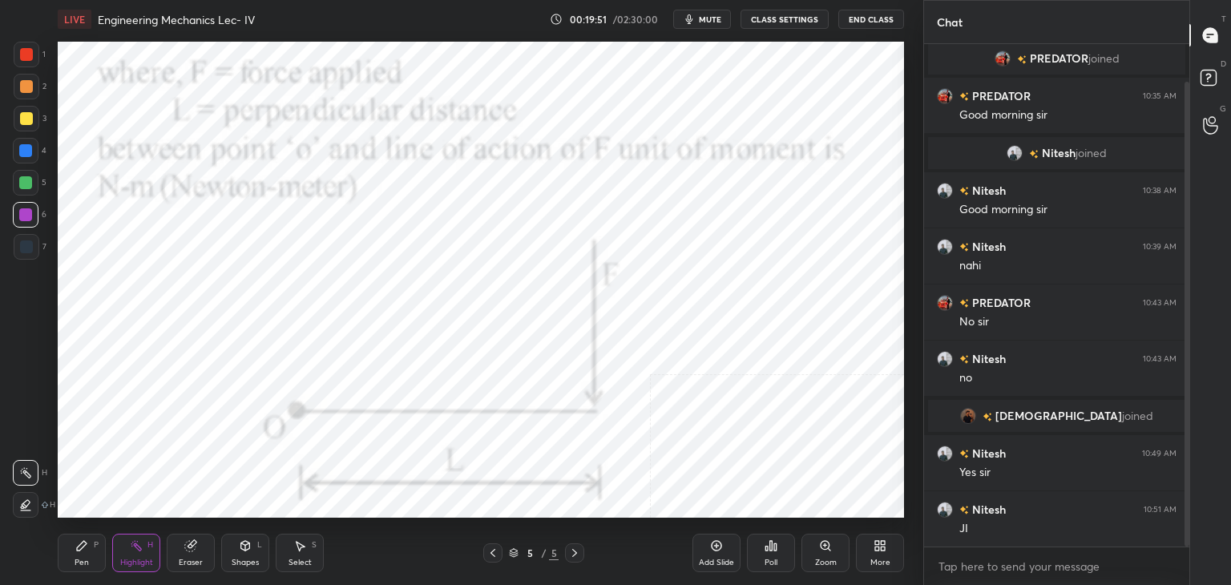
click at [866, 543] on div "More" at bounding box center [880, 553] width 48 height 38
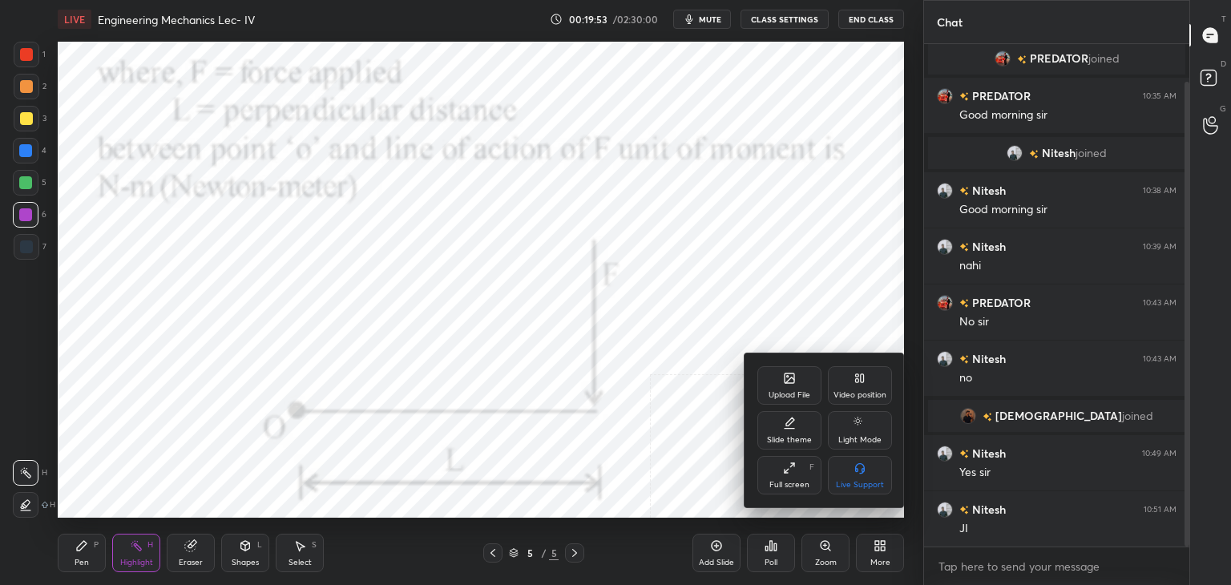
click at [785, 381] on icon at bounding box center [790, 378] width 10 height 10
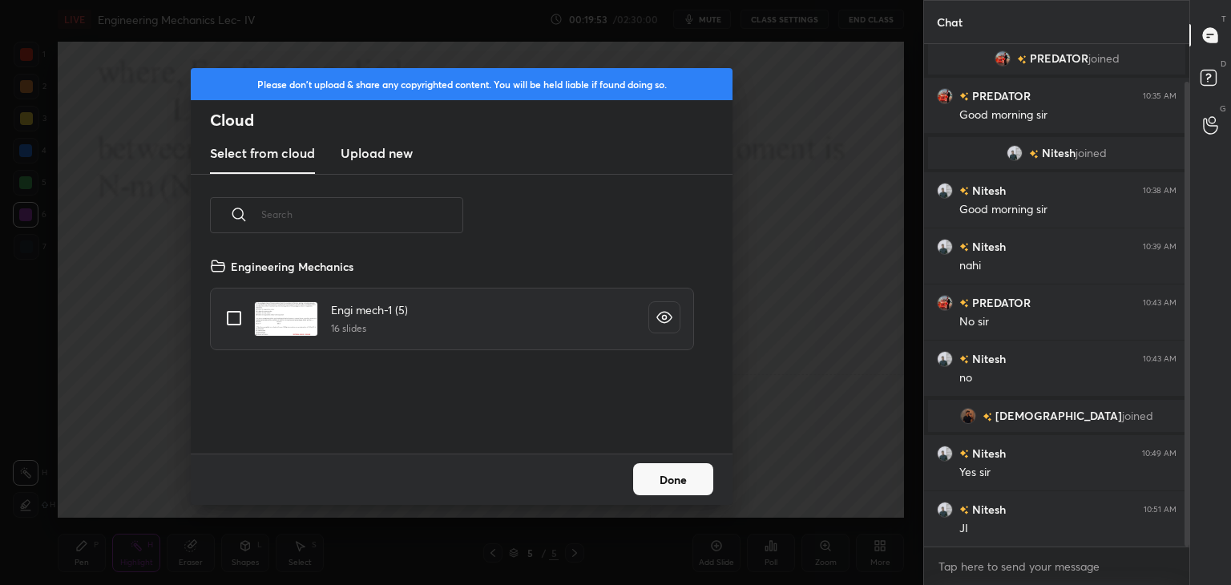
scroll to position [197, 515]
click at [372, 151] on h3 "Upload new" at bounding box center [377, 152] width 72 height 19
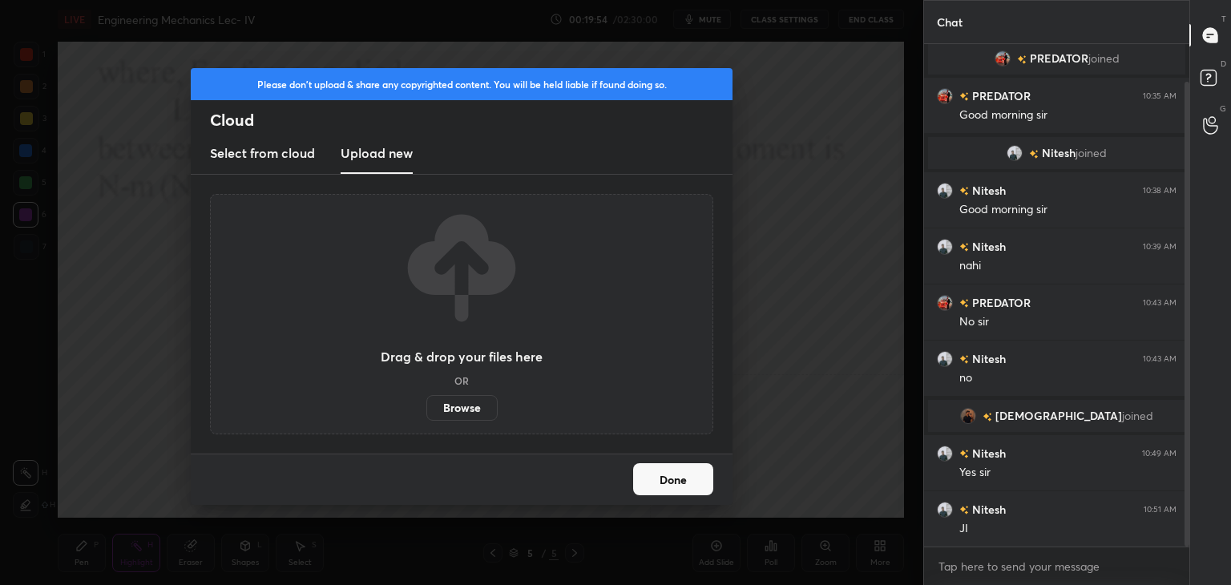
click at [450, 410] on label "Browse" at bounding box center [461, 408] width 71 height 26
click at [426, 410] on input "Browse" at bounding box center [426, 408] width 0 height 26
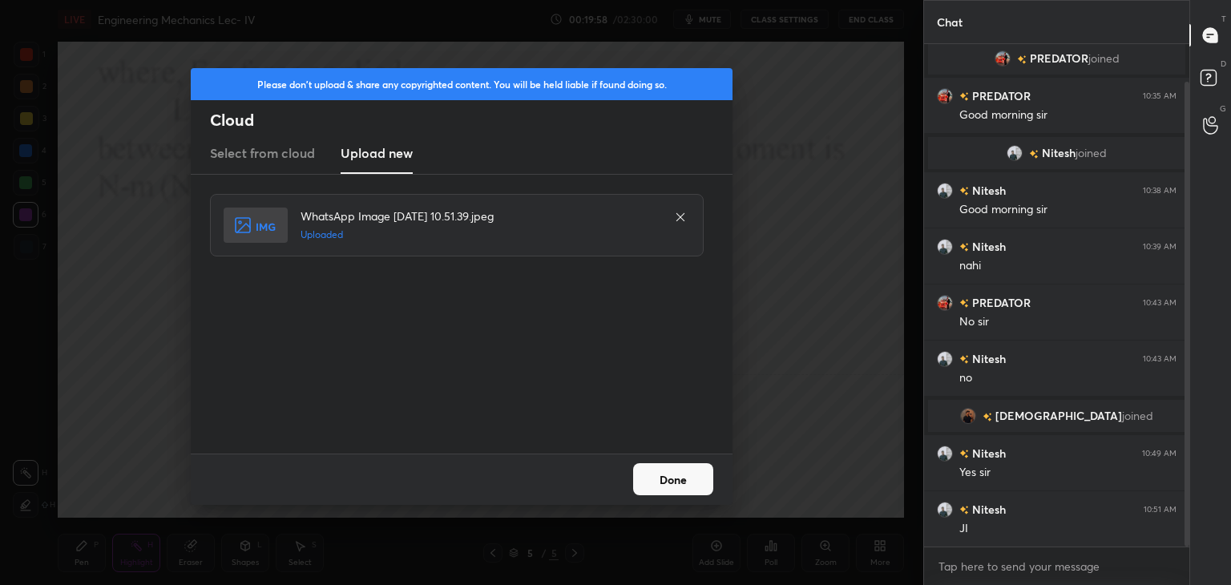
drag, startPoint x: 687, startPoint y: 482, endPoint x: 667, endPoint y: 469, distance: 23.8
click at [688, 481] on button "Done" at bounding box center [673, 479] width 80 height 32
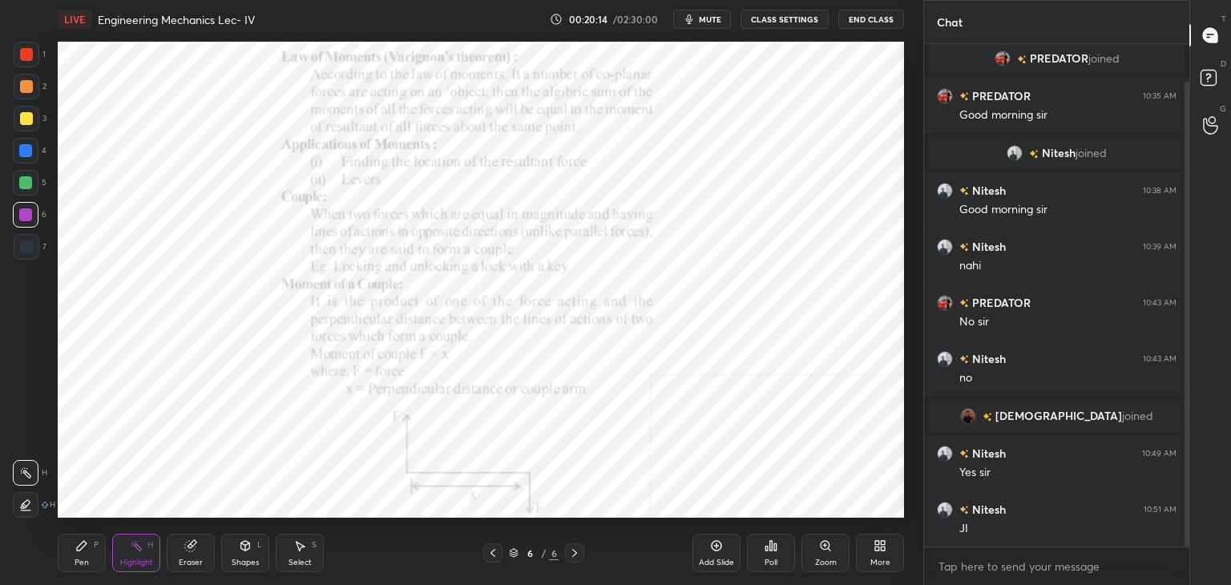
drag, startPoint x: 252, startPoint y: 550, endPoint x: 245, endPoint y: 541, distance: 10.9
click at [252, 550] on div "Shapes L" at bounding box center [245, 553] width 48 height 38
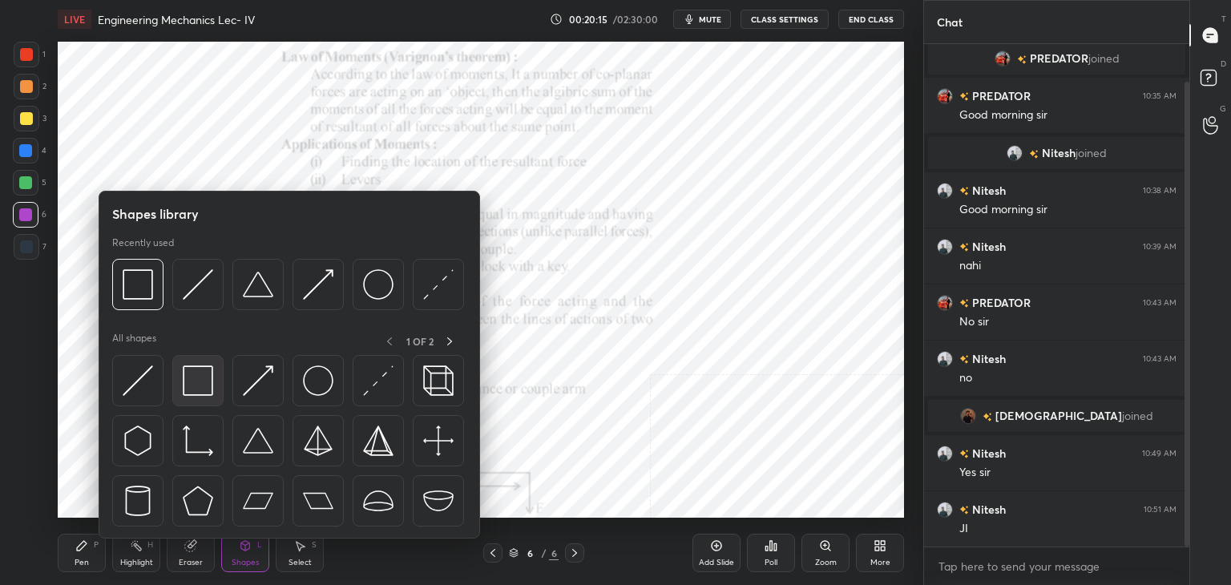
click at [189, 371] on img at bounding box center [198, 380] width 30 height 30
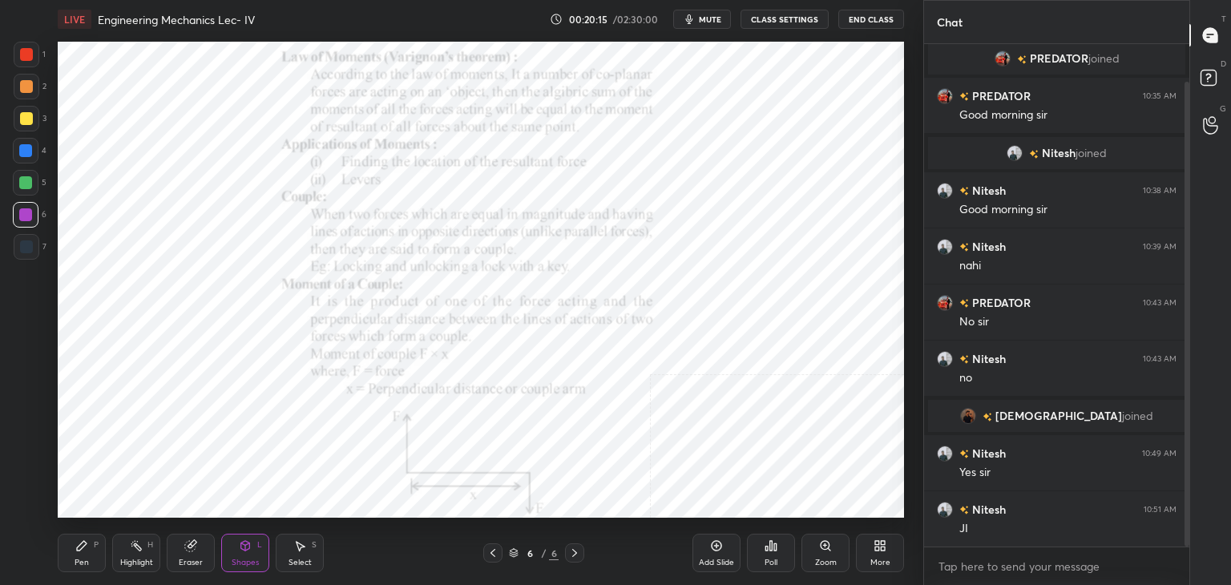
click at [26, 57] on div at bounding box center [26, 54] width 13 height 13
drag, startPoint x: 134, startPoint y: 550, endPoint x: 139, endPoint y: 527, distance: 23.9
click at [135, 549] on icon at bounding box center [136, 545] width 13 height 13
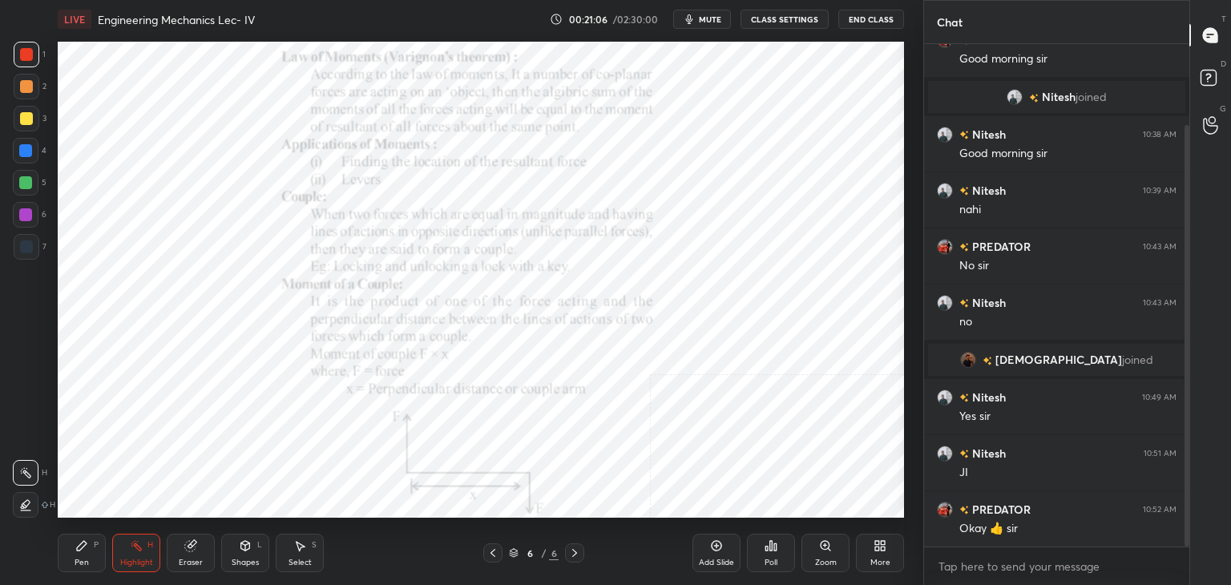
click at [260, 550] on div "Shapes L" at bounding box center [245, 553] width 48 height 38
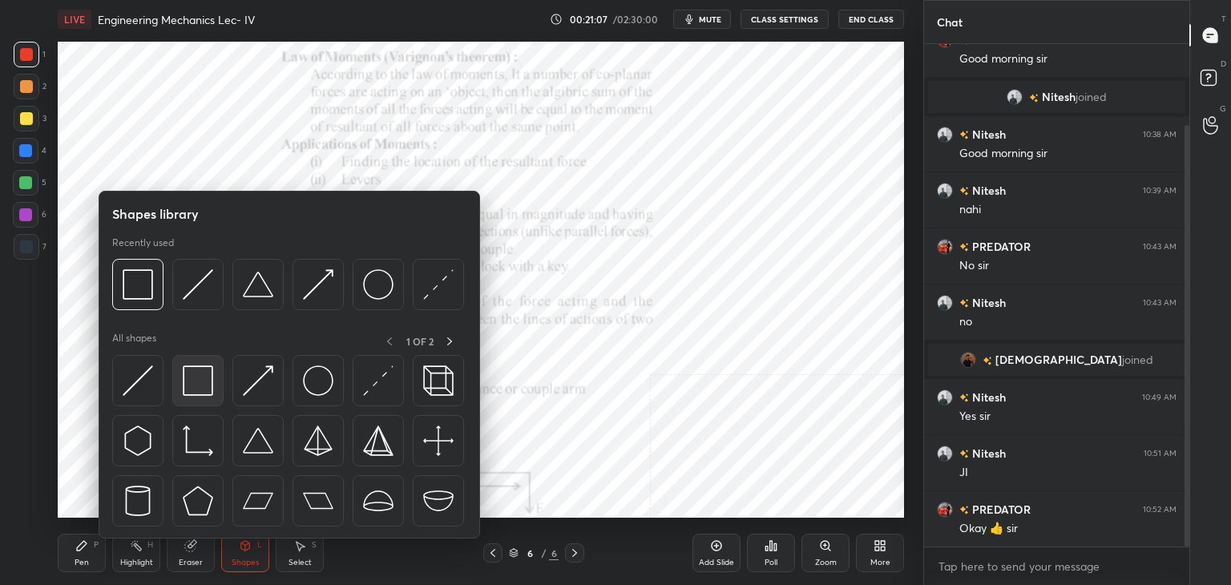
click at [200, 386] on img at bounding box center [198, 380] width 30 height 30
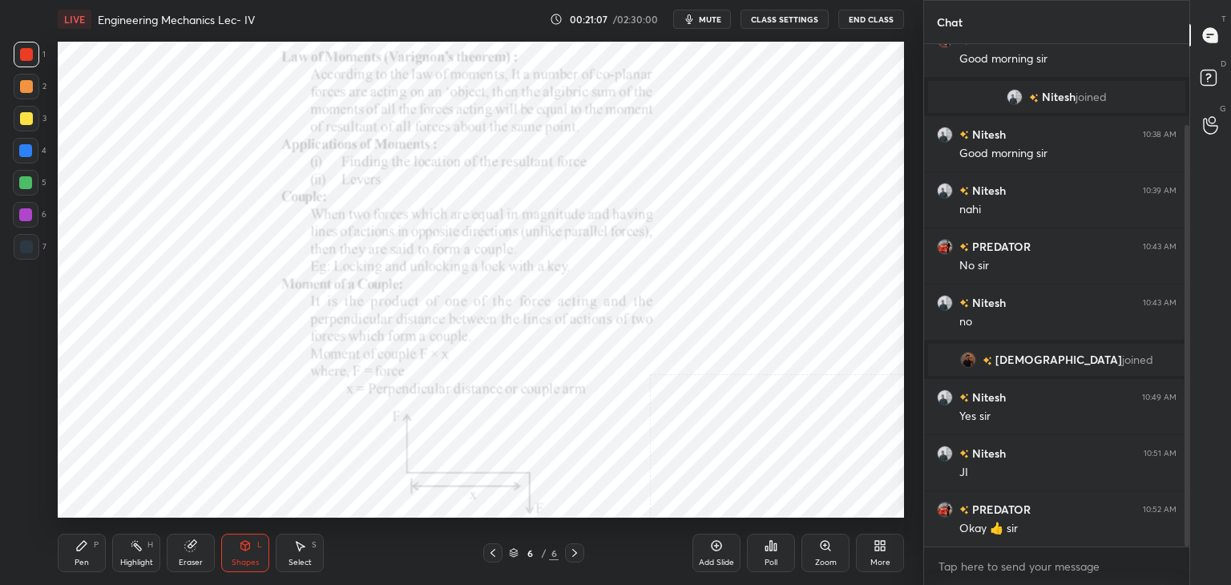
click at [22, 245] on div at bounding box center [26, 246] width 13 height 13
drag, startPoint x: 190, startPoint y: 560, endPoint x: 208, endPoint y: 536, distance: 29.8
click at [190, 559] on div "Eraser" at bounding box center [191, 563] width 24 height 8
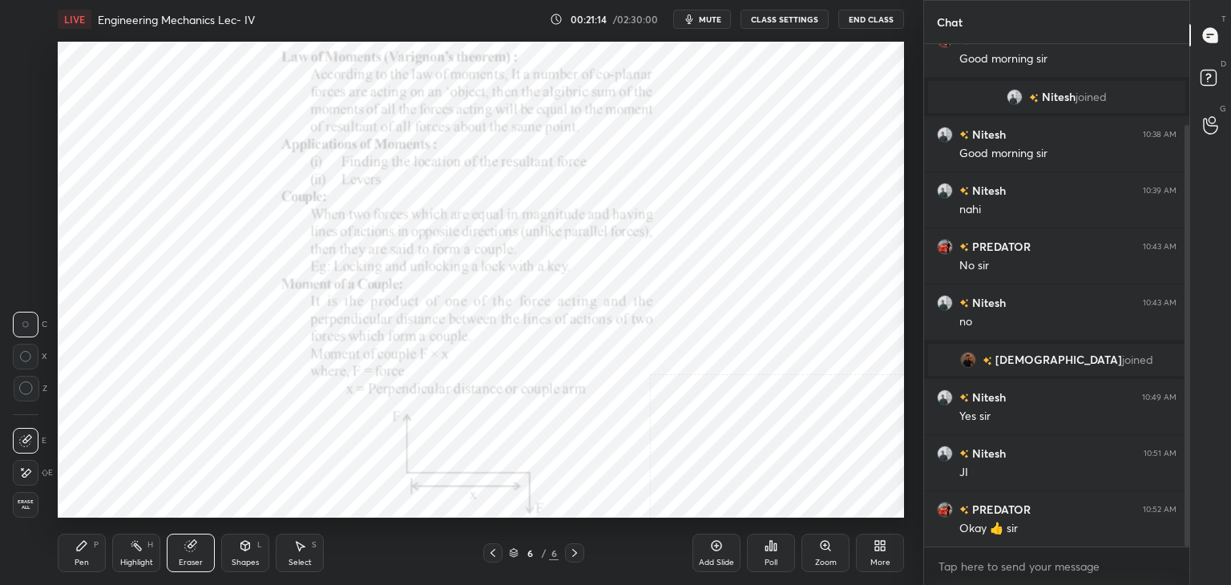
click at [251, 539] on div "Shapes L" at bounding box center [245, 553] width 48 height 38
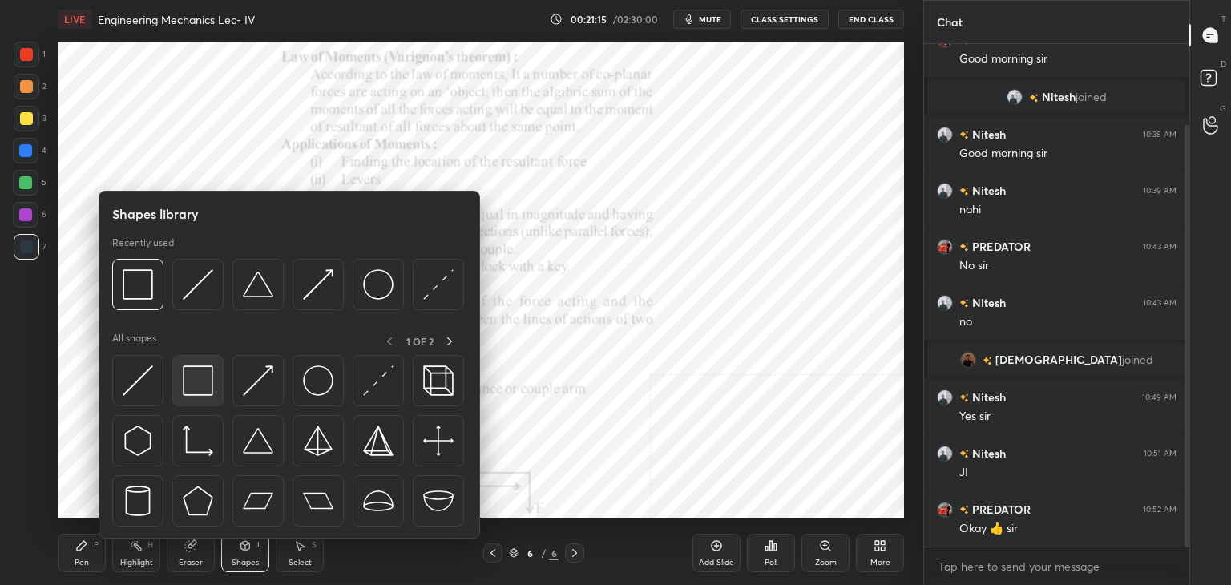
click at [205, 388] on img at bounding box center [198, 380] width 30 height 30
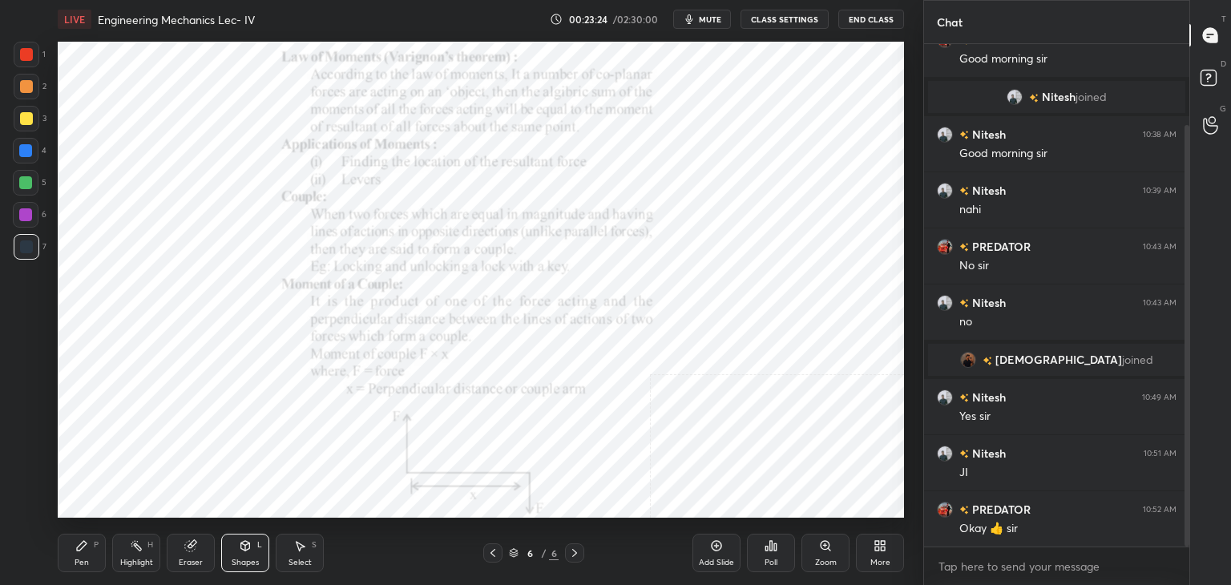
scroll to position [498, 260]
click at [308, 552] on div "Select S" at bounding box center [300, 553] width 48 height 38
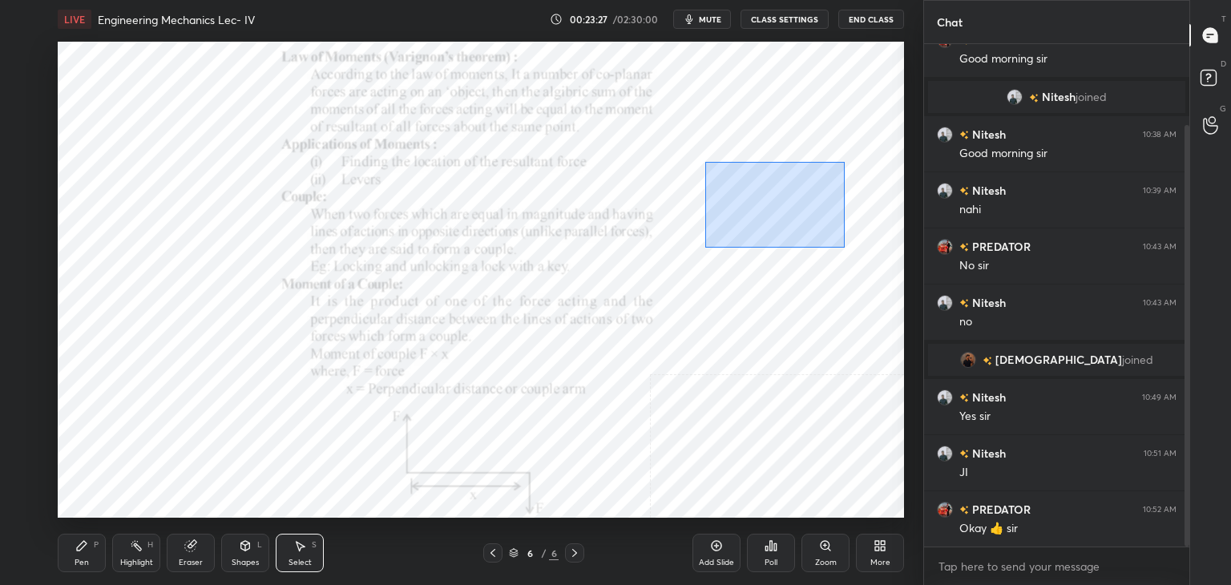
drag, startPoint x: 713, startPoint y: 168, endPoint x: 844, endPoint y: 247, distance: 153.1
click at [850, 248] on div "0 ° Undo Copy Duplicate Duplicate to new slide Delete" at bounding box center [481, 280] width 846 height 476
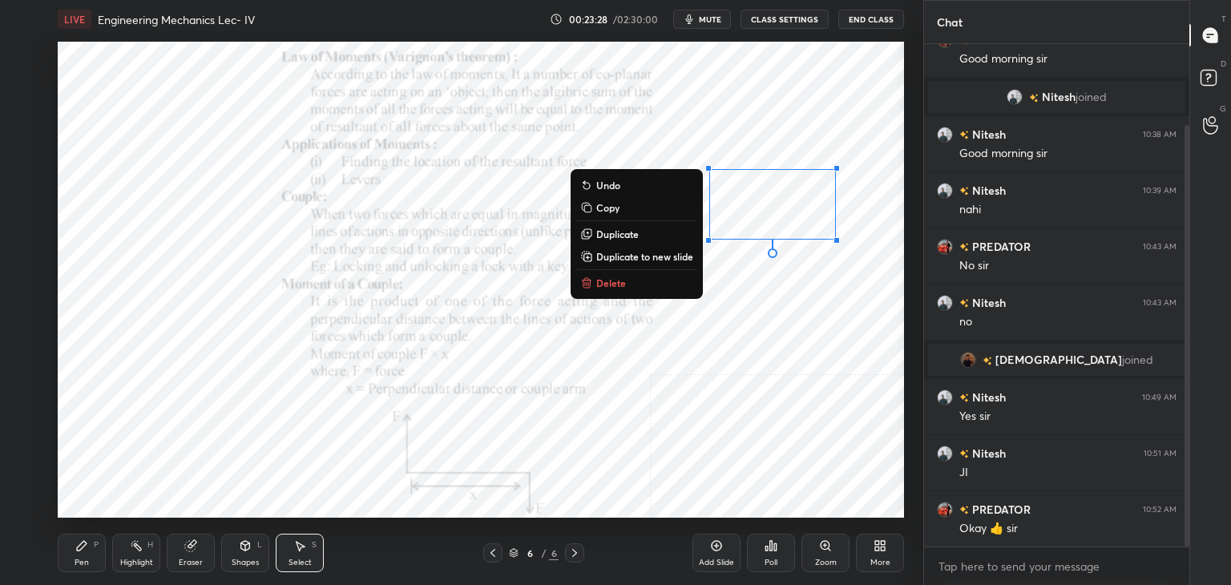
click at [634, 279] on button "Delete" at bounding box center [636, 282] width 119 height 19
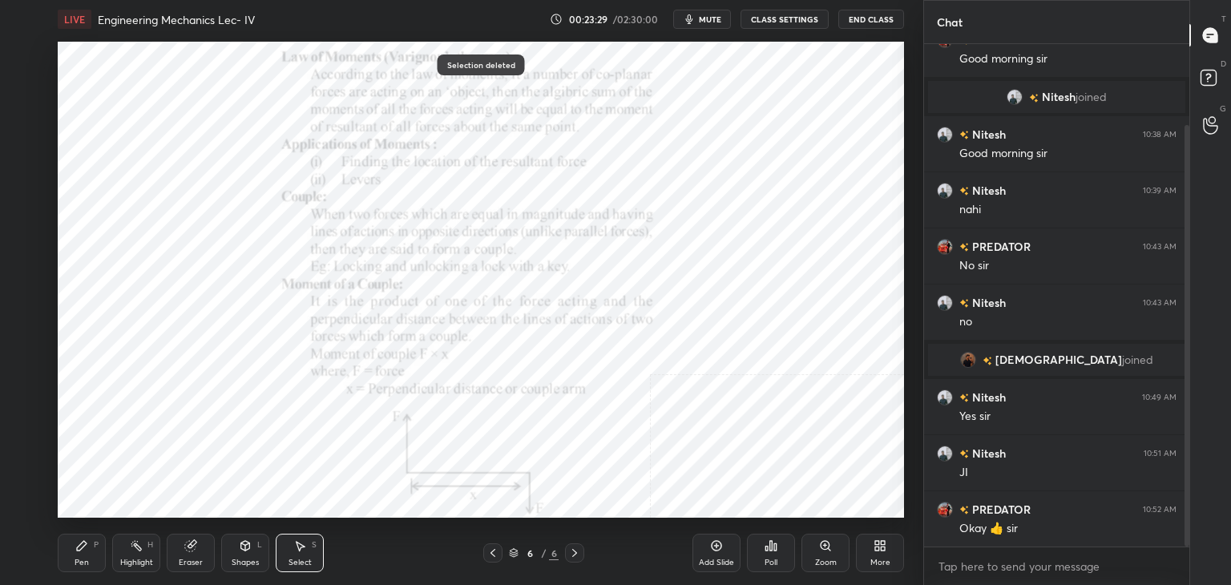
click at [234, 546] on div "Shapes L" at bounding box center [245, 553] width 48 height 38
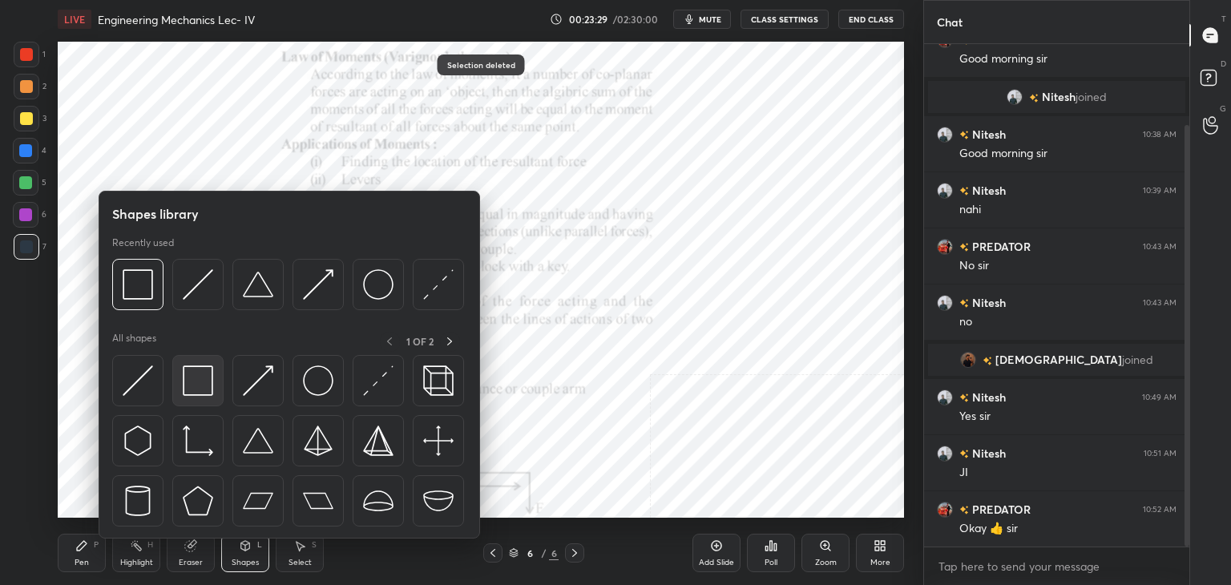
click at [199, 395] on div at bounding box center [197, 380] width 51 height 51
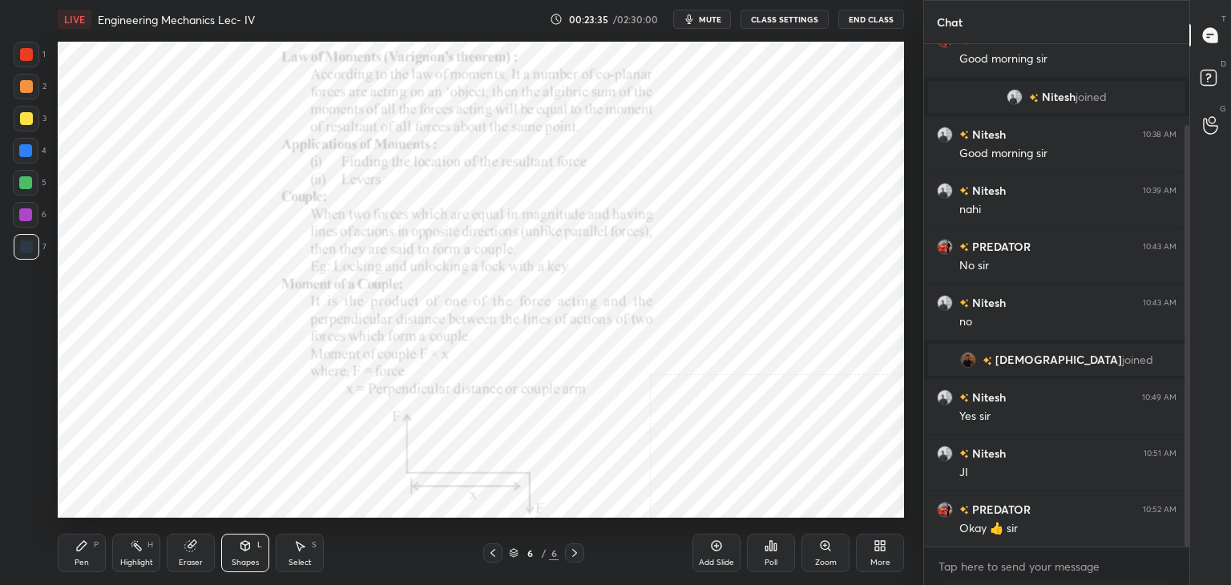
click at [244, 548] on icon at bounding box center [245, 546] width 9 height 10
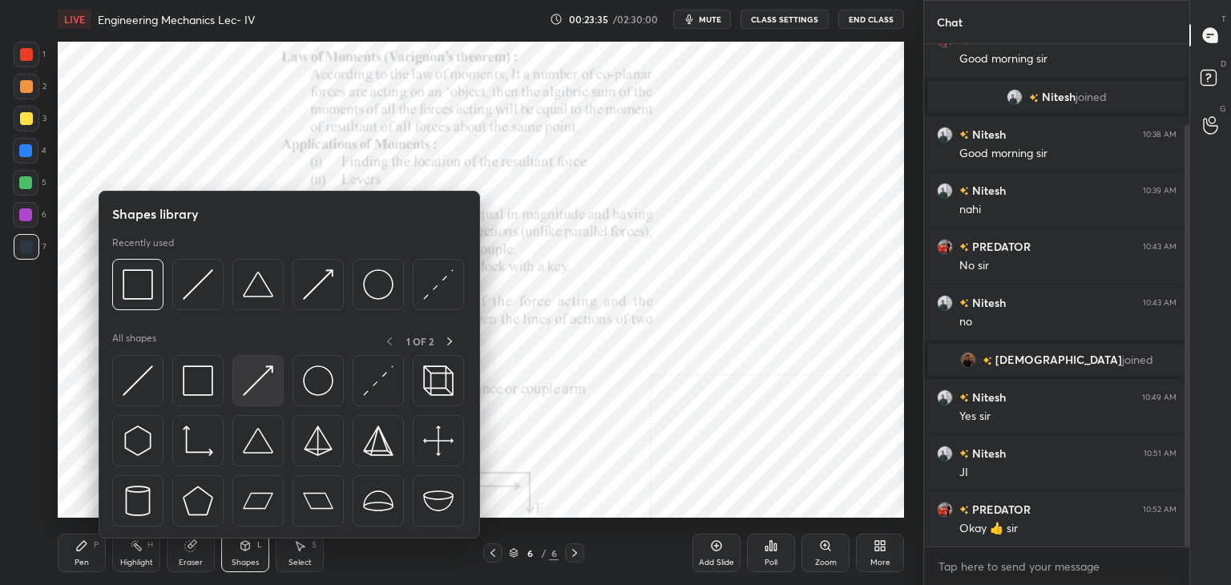
click at [244, 387] on img at bounding box center [258, 380] width 30 height 30
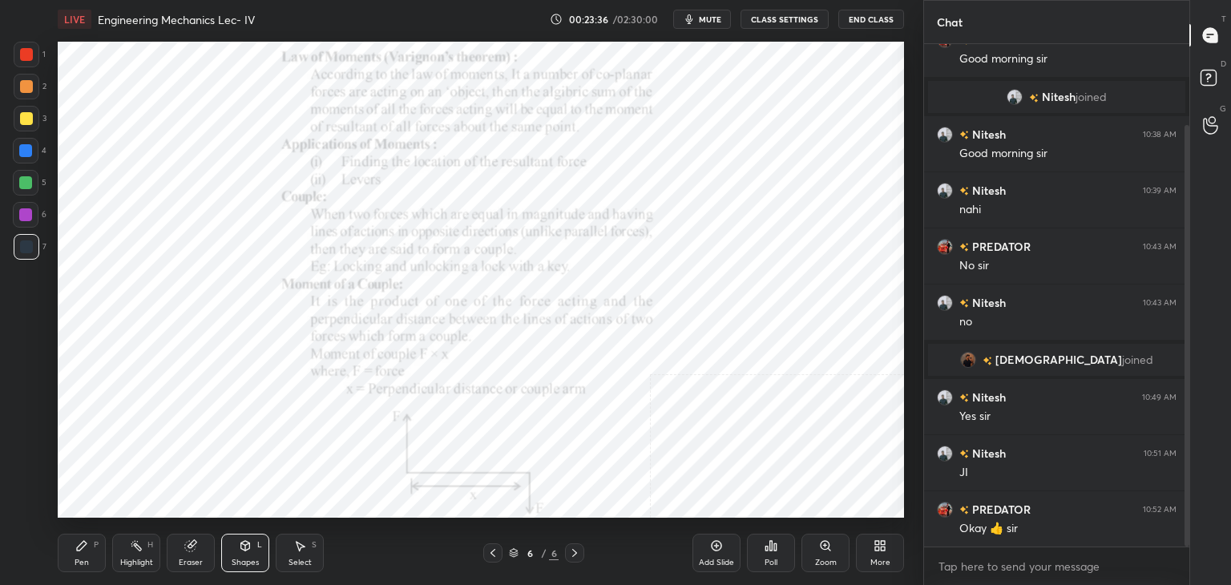
click at [29, 212] on div at bounding box center [25, 214] width 13 height 13
click at [133, 559] on div "Highlight" at bounding box center [136, 563] width 33 height 8
drag, startPoint x: 87, startPoint y: 549, endPoint x: 109, endPoint y: 525, distance: 32.9
click at [86, 549] on icon at bounding box center [81, 545] width 13 height 13
click at [130, 552] on icon at bounding box center [136, 545] width 13 height 13
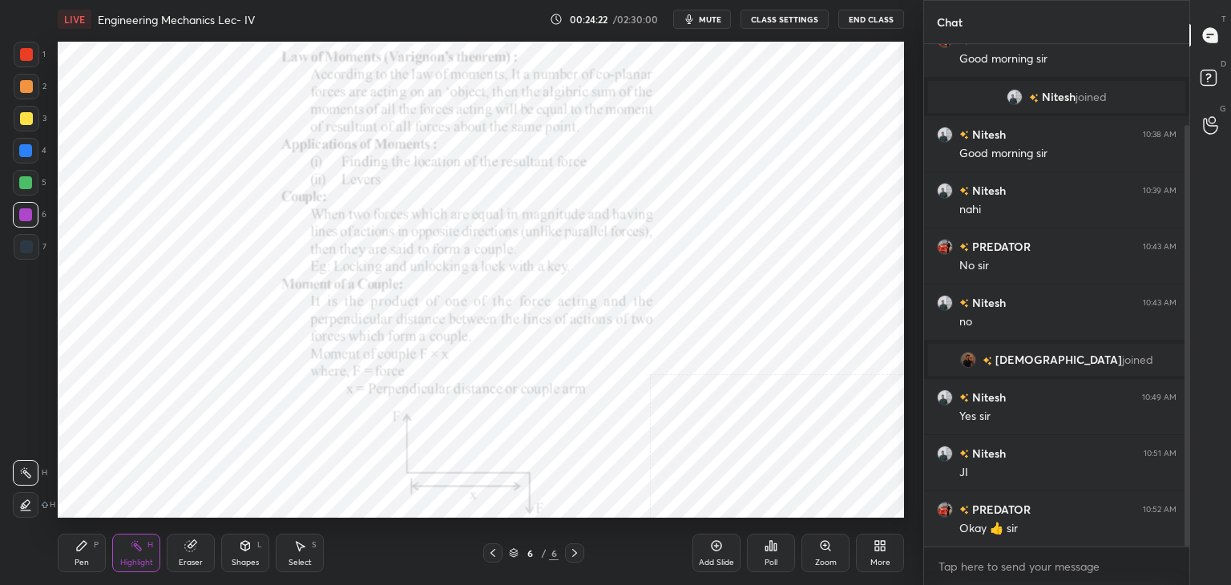
drag, startPoint x: 76, startPoint y: 556, endPoint x: 90, endPoint y: 545, distance: 17.7
click at [77, 555] on div "Pen P" at bounding box center [82, 553] width 48 height 38
drag, startPoint x: 139, startPoint y: 552, endPoint x: 162, endPoint y: 528, distance: 32.9
click at [139, 552] on div "Highlight H" at bounding box center [136, 553] width 48 height 38
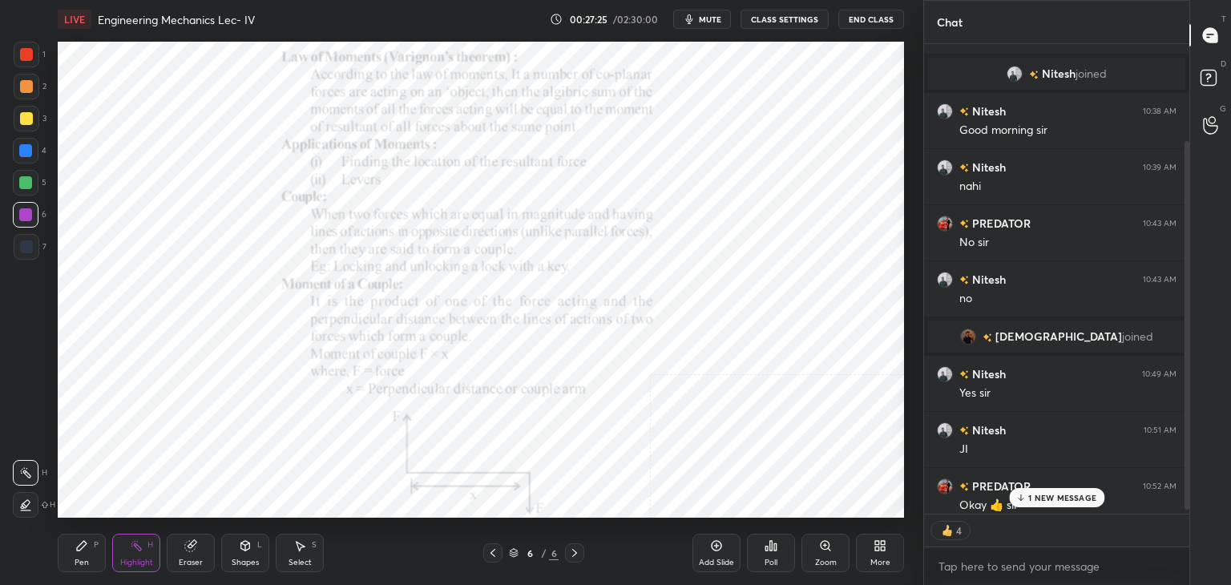
scroll to position [128, 0]
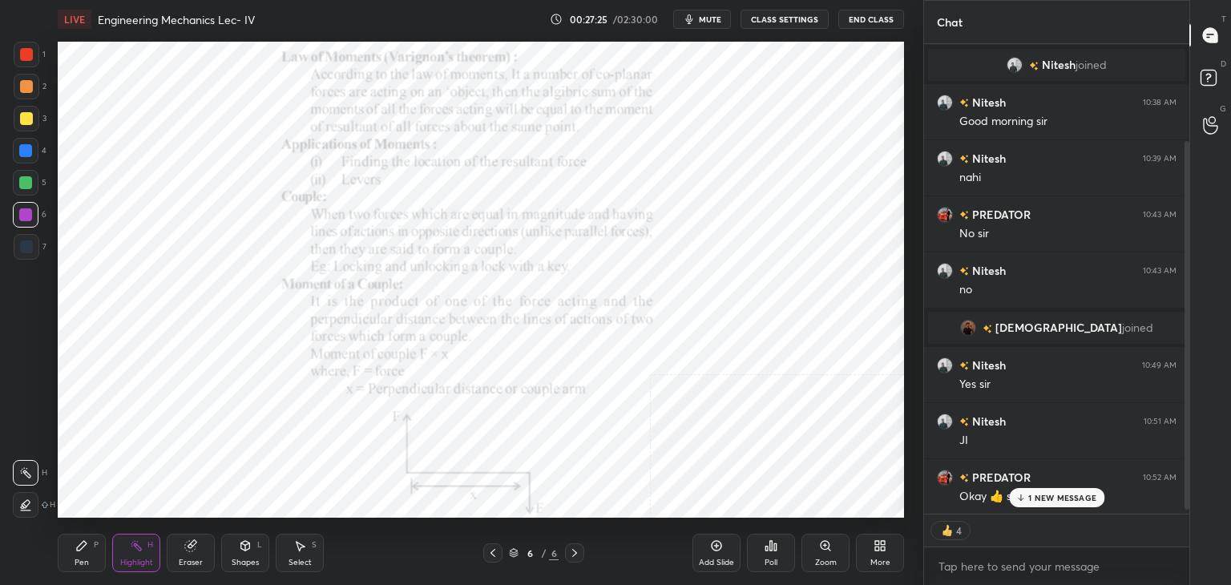
drag, startPoint x: 1187, startPoint y: 282, endPoint x: 1183, endPoint y: 310, distance: 28.3
click at [1183, 310] on div at bounding box center [1185, 279] width 10 height 470
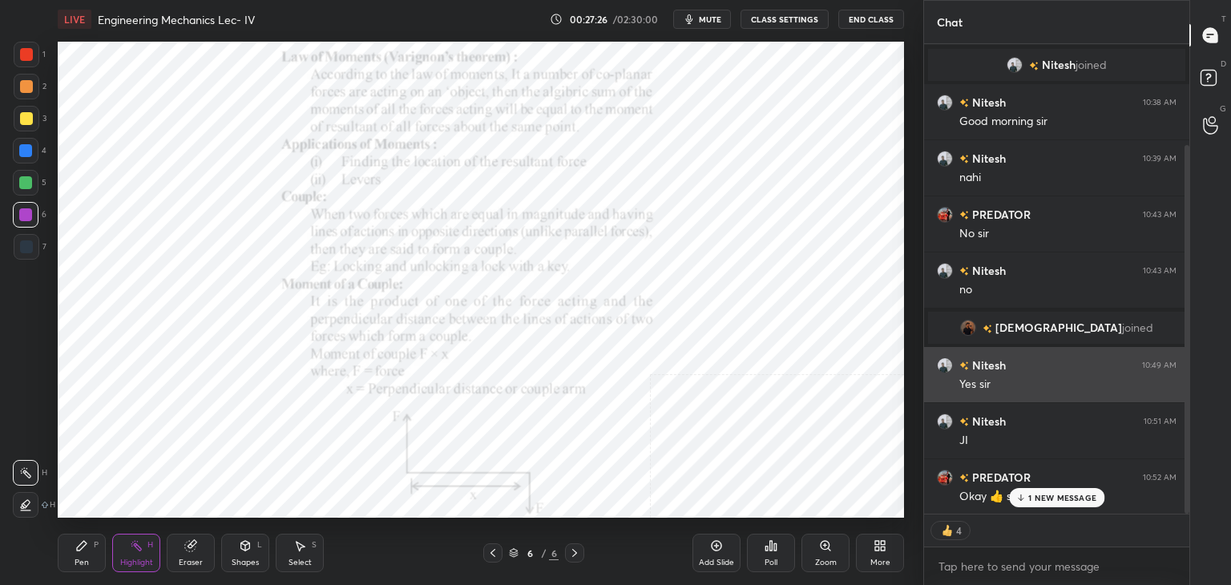
drag, startPoint x: 1183, startPoint y: 310, endPoint x: 1172, endPoint y: 358, distance: 49.4
click at [1181, 363] on div at bounding box center [1185, 279] width 10 height 470
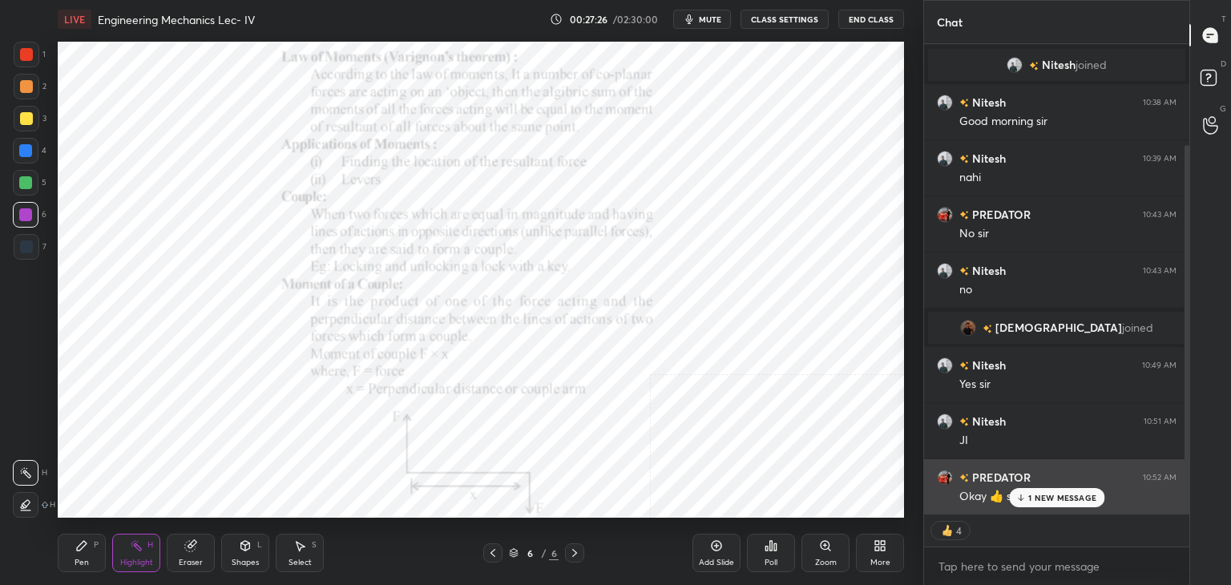
click at [1038, 494] on p "1 NEW MESSAGE" at bounding box center [1062, 498] width 68 height 10
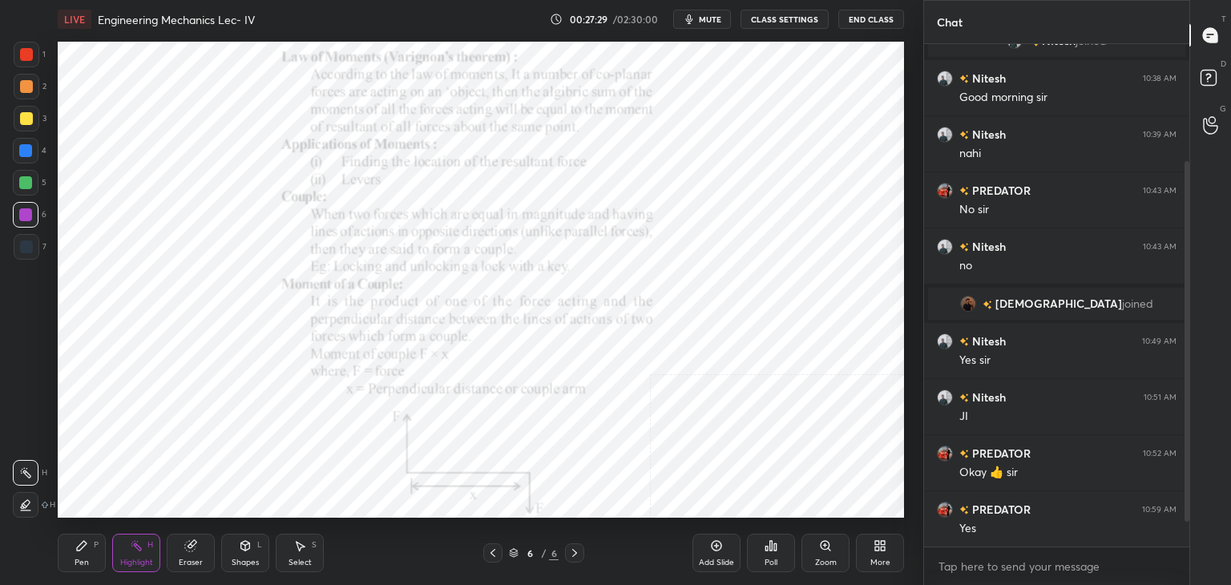
scroll to position [152, 0]
click at [237, 563] on div "Shapes" at bounding box center [245, 563] width 27 height 8
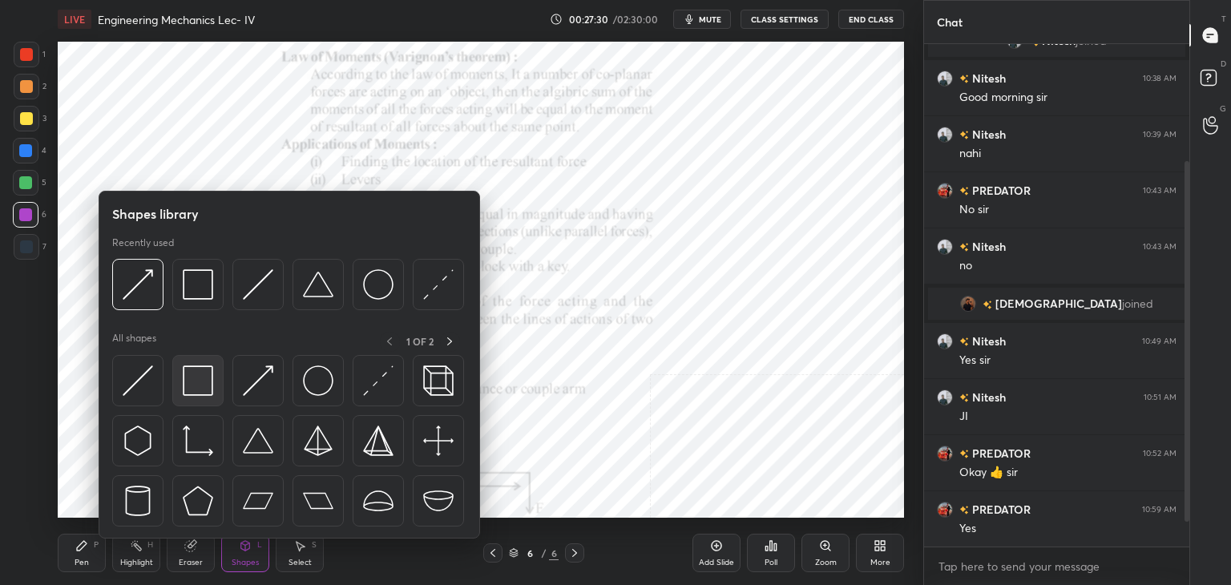
click at [187, 379] on img at bounding box center [198, 380] width 30 height 30
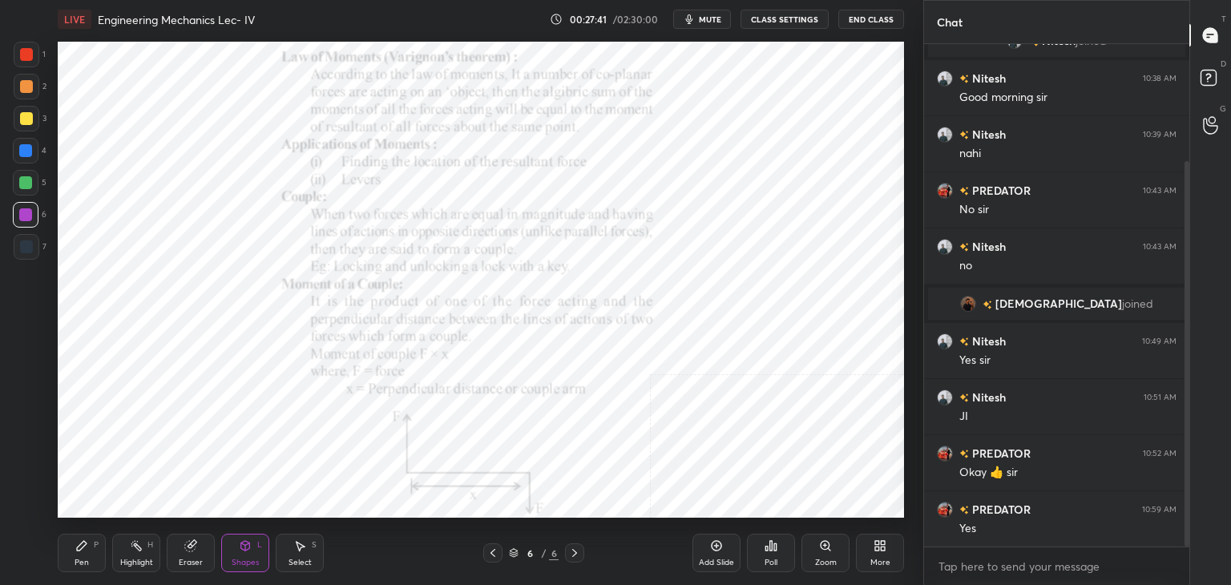
click at [31, 250] on div at bounding box center [26, 246] width 13 height 13
drag, startPoint x: 299, startPoint y: 552, endPoint x: 306, endPoint y: 533, distance: 20.5
click at [298, 552] on div "Select S" at bounding box center [300, 553] width 48 height 38
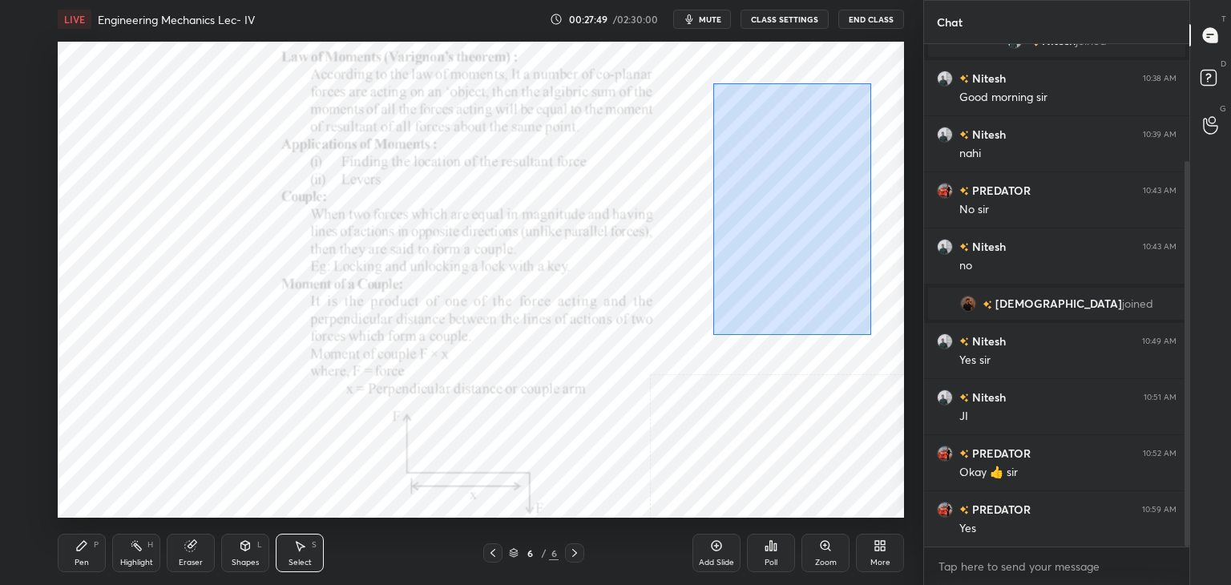
drag, startPoint x: 713, startPoint y: 83, endPoint x: 866, endPoint y: 329, distance: 288.7
click at [870, 333] on div "0 ° Undo Copy Duplicate Duplicate to new slide Delete" at bounding box center [481, 280] width 846 height 476
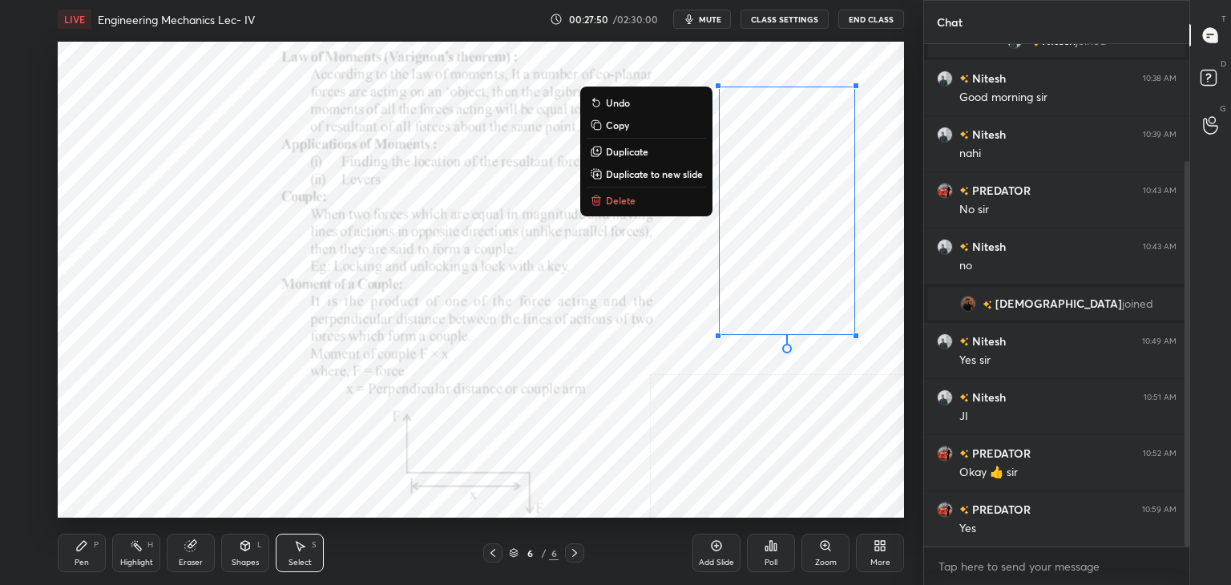
click at [641, 198] on button "Delete" at bounding box center [646, 200] width 119 height 19
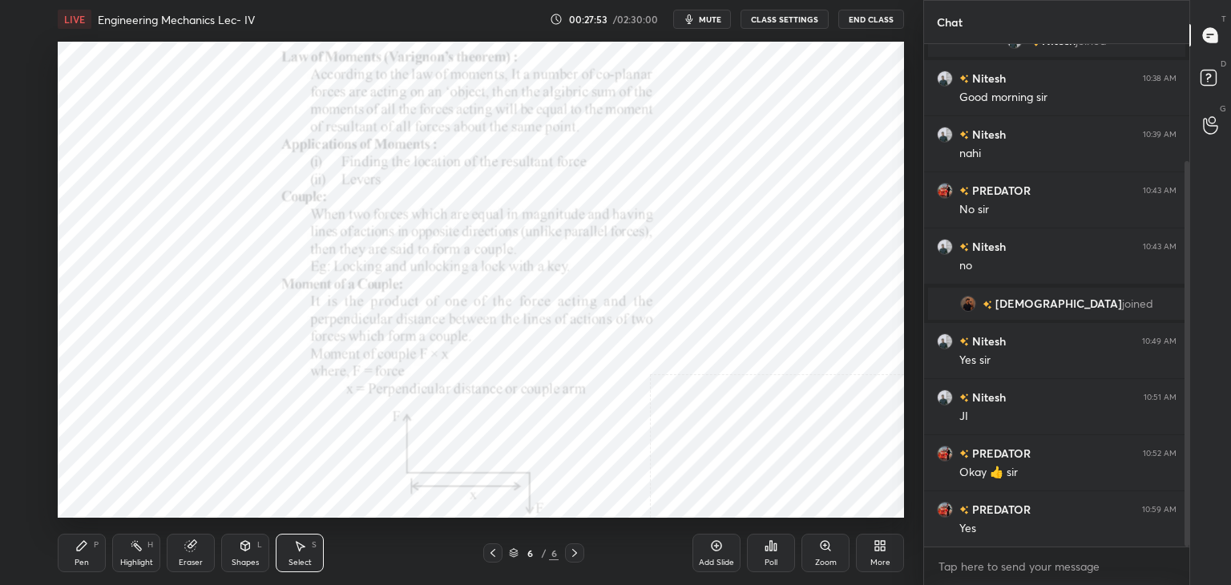
drag, startPoint x: 252, startPoint y: 551, endPoint x: 250, endPoint y: 543, distance: 9.1
click at [252, 551] on div "Shapes L" at bounding box center [245, 553] width 48 height 38
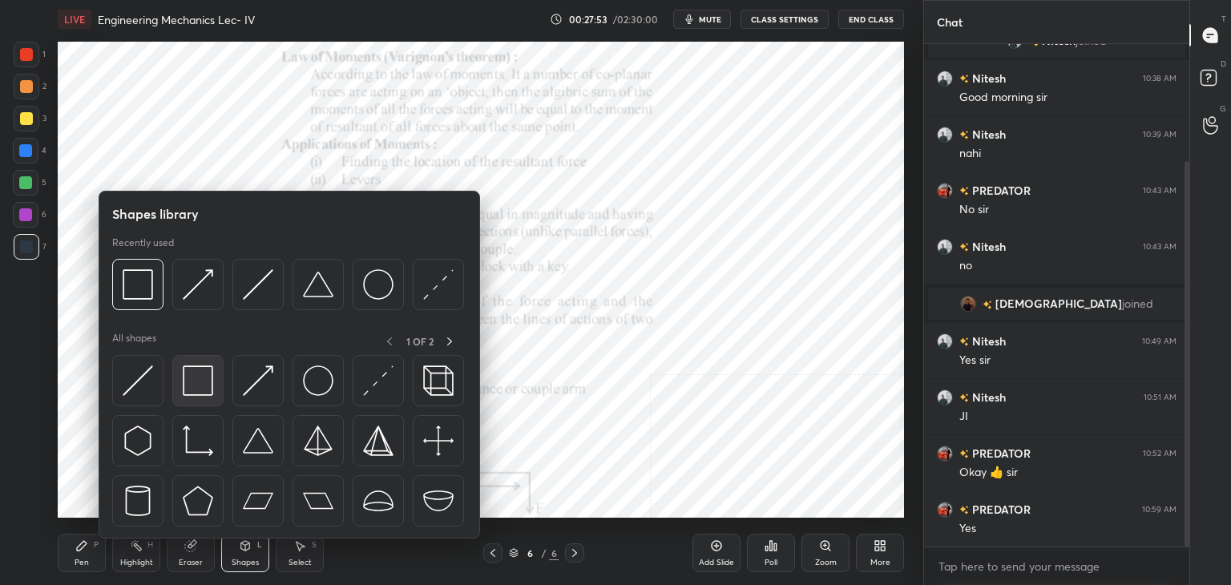
click at [199, 387] on img at bounding box center [198, 380] width 30 height 30
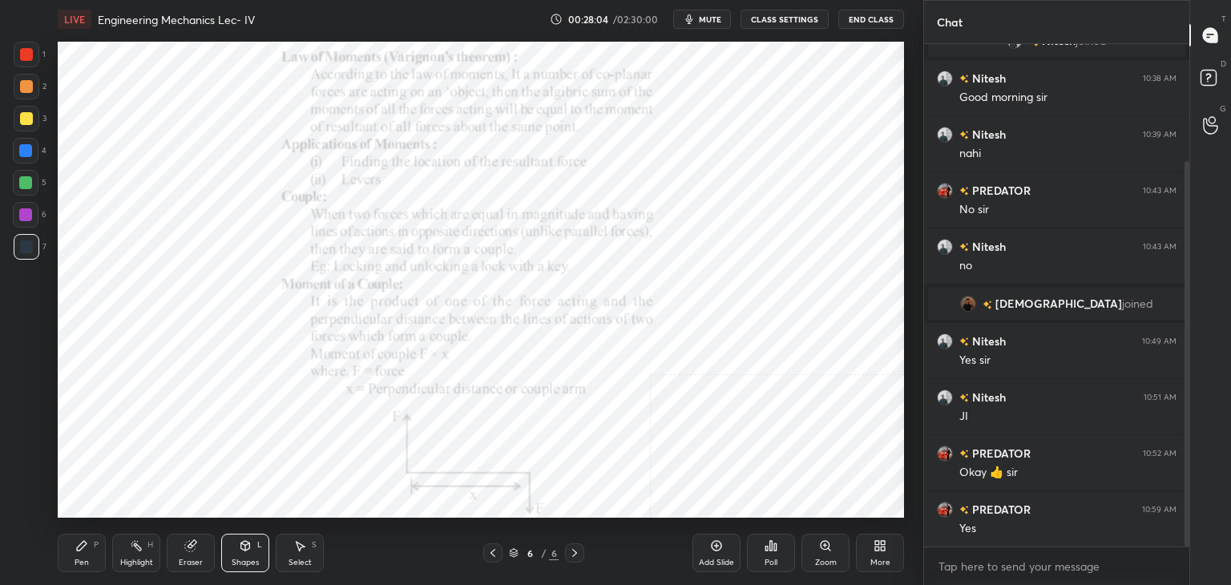
click at [135, 553] on div "Highlight H" at bounding box center [136, 553] width 48 height 38
drag, startPoint x: 26, startPoint y: 54, endPoint x: 24, endPoint y: 64, distance: 10.5
click at [28, 54] on div at bounding box center [26, 54] width 13 height 13
click at [91, 555] on div "Pen P" at bounding box center [82, 553] width 48 height 38
drag, startPoint x: 28, startPoint y: 246, endPoint x: 40, endPoint y: 240, distance: 13.3
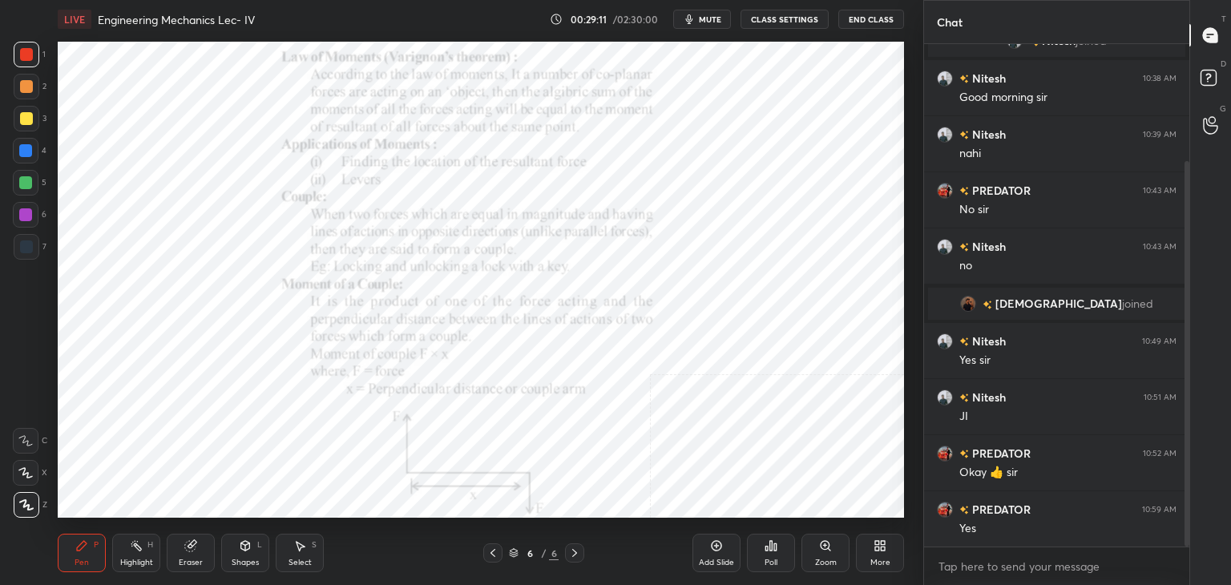
click at [28, 246] on div at bounding box center [26, 246] width 13 height 13
click at [33, 63] on div at bounding box center [27, 55] width 26 height 26
drag, startPoint x: 144, startPoint y: 541, endPoint x: 143, endPoint y: 521, distance: 20.1
click at [144, 538] on div "Highlight H" at bounding box center [136, 553] width 48 height 38
click at [285, 558] on div "Select S" at bounding box center [300, 553] width 48 height 38
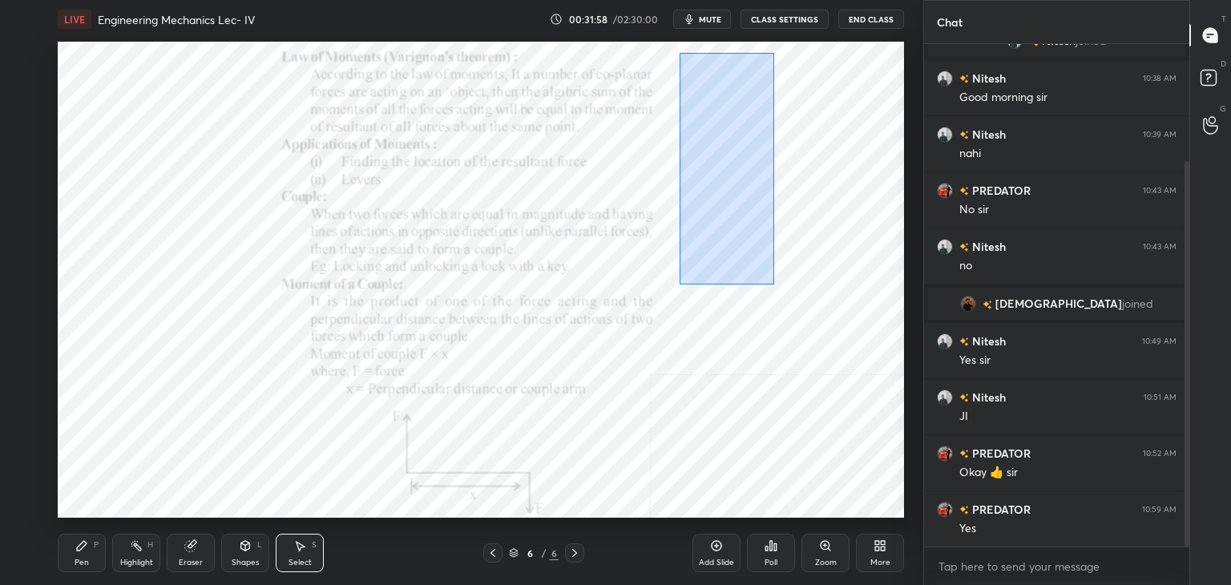
drag, startPoint x: 680, startPoint y: 53, endPoint x: 899, endPoint y: 410, distance: 419.5
click at [902, 420] on div "0 ° Undo Copy Duplicate Duplicate to new slide Delete" at bounding box center [481, 280] width 846 height 476
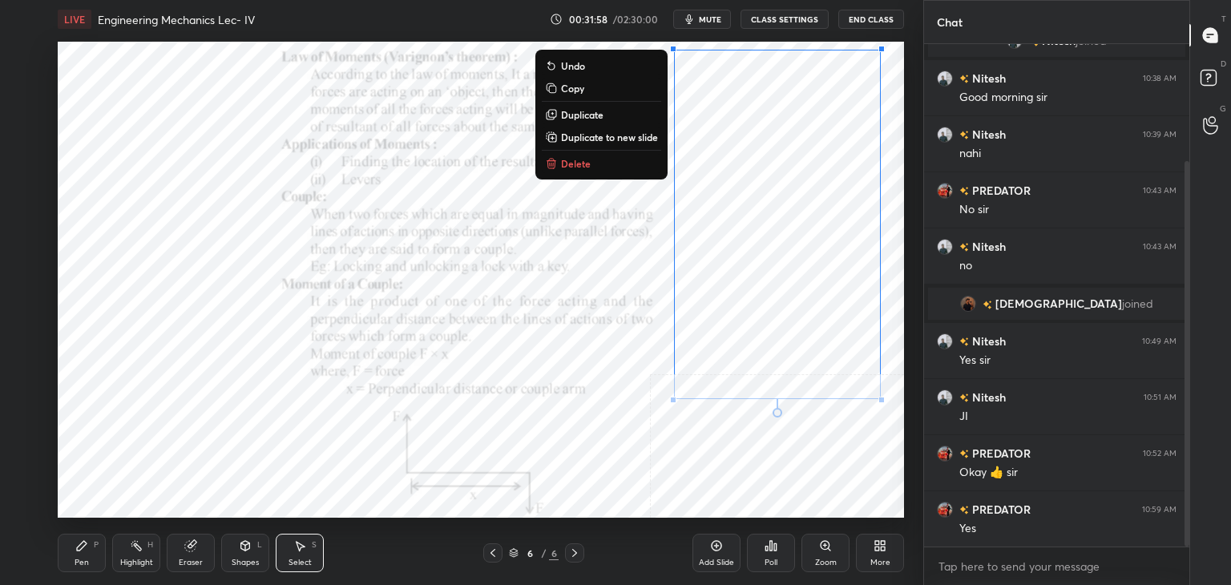
click at [587, 161] on p "Delete" at bounding box center [576, 163] width 30 height 13
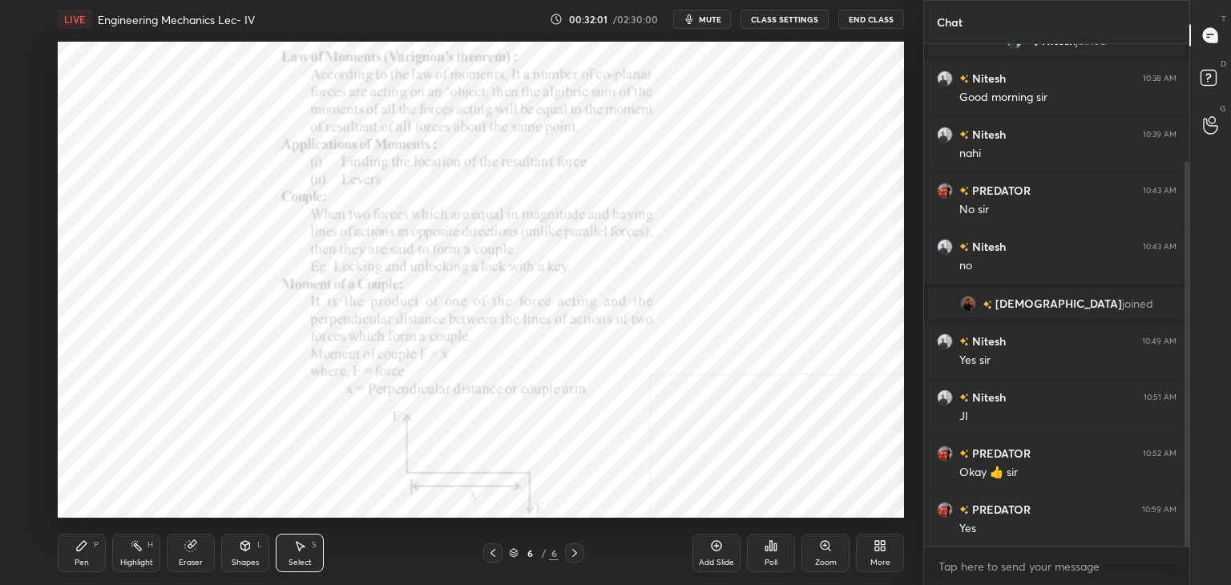
drag, startPoint x: 141, startPoint y: 543, endPoint x: 136, endPoint y: 530, distance: 13.7
click at [141, 539] on icon at bounding box center [136, 545] width 13 height 13
click at [238, 553] on div "Shapes L" at bounding box center [245, 553] width 48 height 38
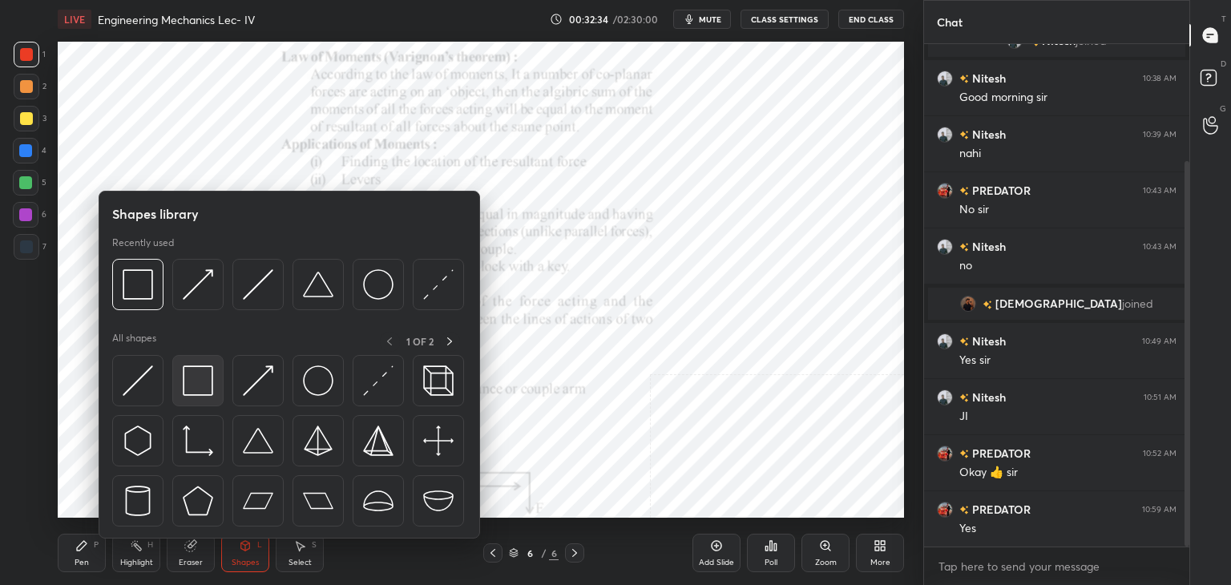
click at [202, 373] on img at bounding box center [198, 380] width 30 height 30
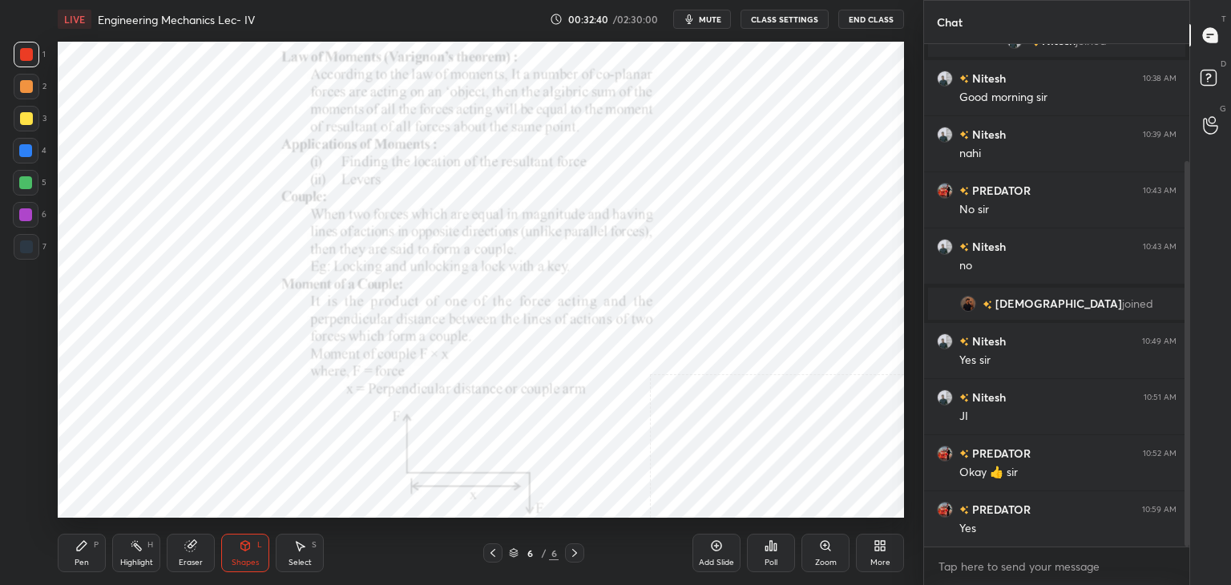
click at [26, 216] on div at bounding box center [25, 214] width 13 height 13
click at [132, 550] on icon at bounding box center [136, 545] width 13 height 13
click at [29, 45] on div at bounding box center [27, 55] width 26 height 26
drag, startPoint x: 239, startPoint y: 552, endPoint x: 235, endPoint y: 545, distance: 8.3
click at [238, 552] on div "Shapes L" at bounding box center [245, 553] width 48 height 38
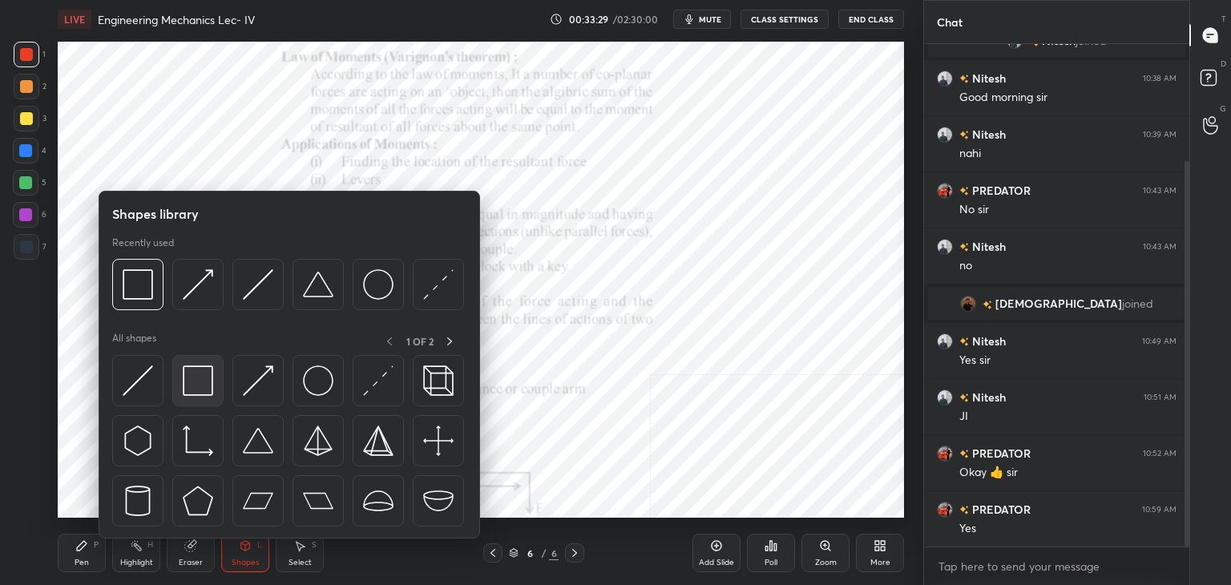
click at [194, 386] on img at bounding box center [198, 380] width 30 height 30
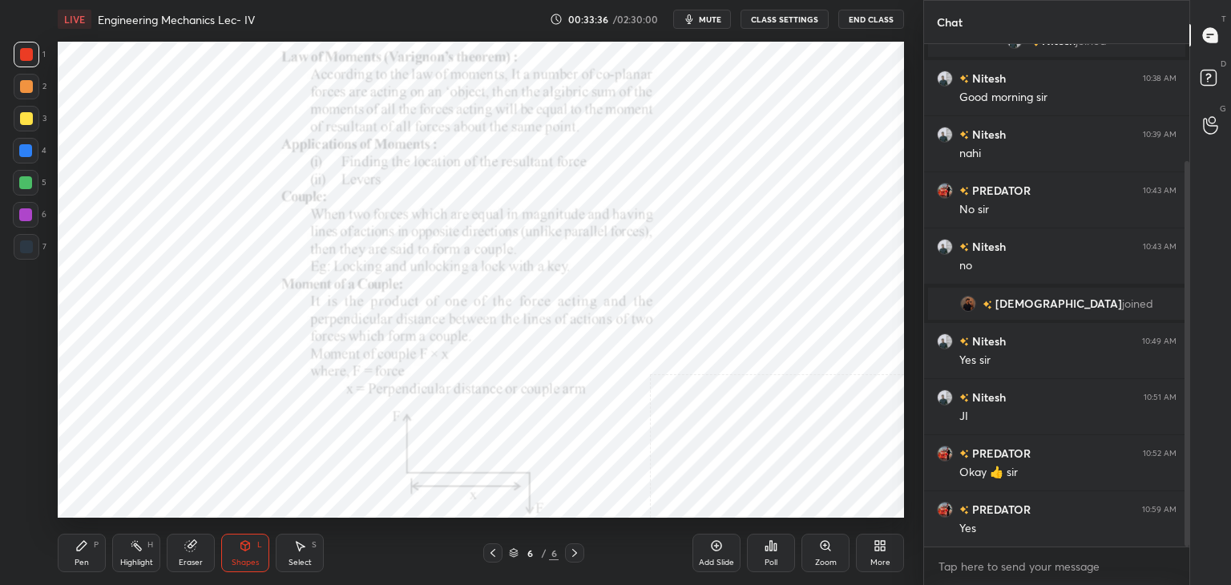
drag, startPoint x: 28, startPoint y: 213, endPoint x: 39, endPoint y: 224, distance: 15.9
click at [27, 215] on div at bounding box center [25, 214] width 13 height 13
click at [131, 555] on div "Highlight H" at bounding box center [136, 553] width 48 height 38
drag, startPoint x: 240, startPoint y: 549, endPoint x: 240, endPoint y: 539, distance: 9.7
click at [240, 548] on icon at bounding box center [245, 545] width 13 height 13
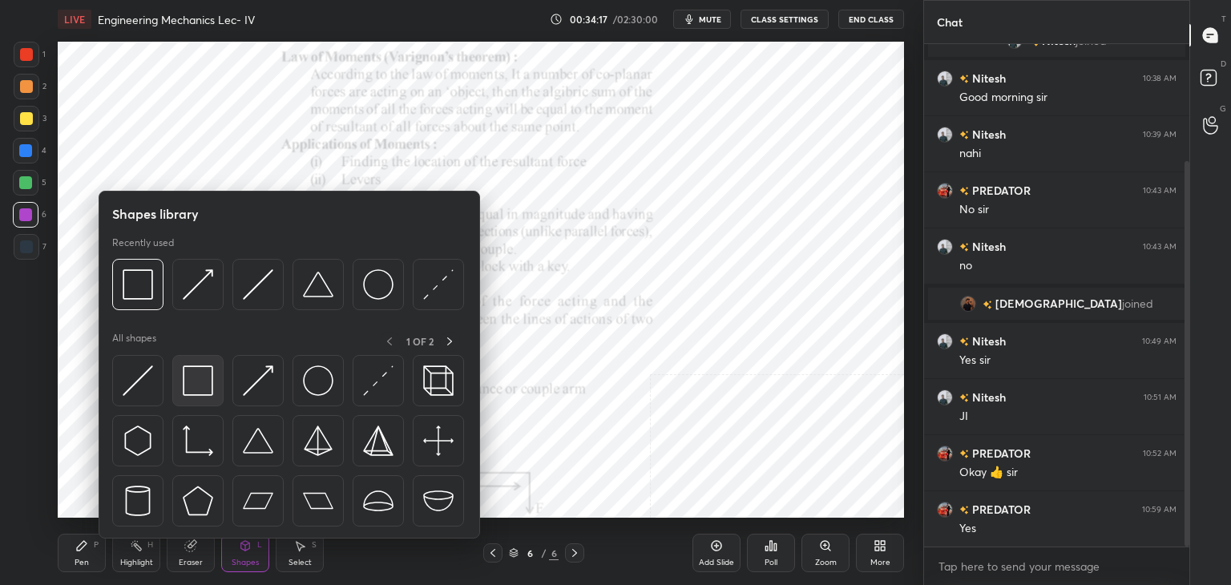
click at [190, 384] on img at bounding box center [198, 380] width 30 height 30
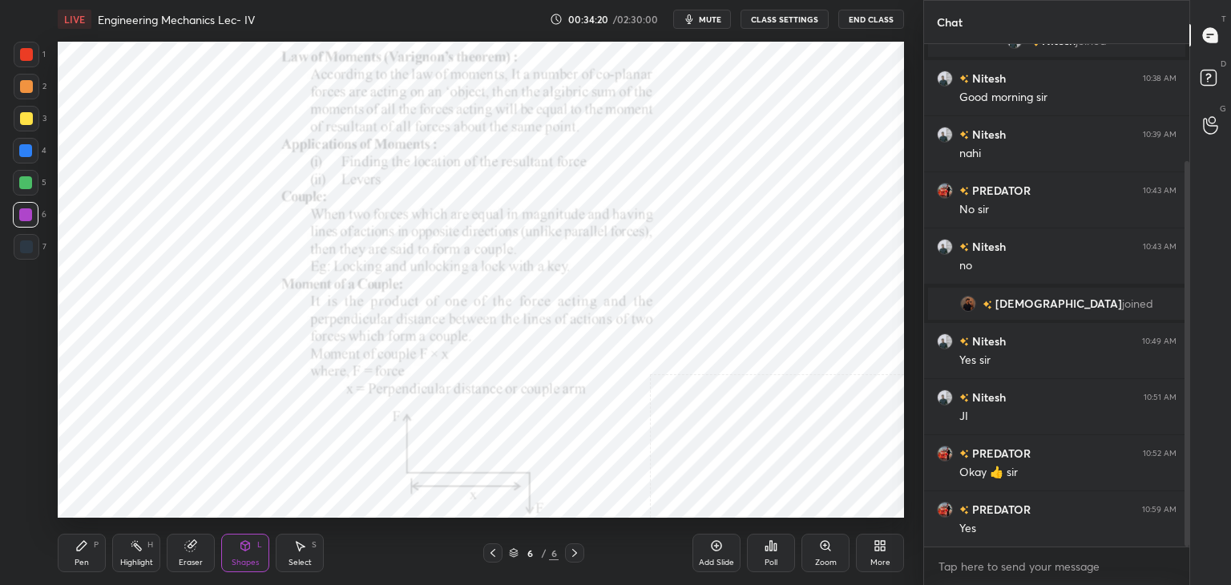
drag, startPoint x: 237, startPoint y: 552, endPoint x: 236, endPoint y: 542, distance: 10.5
click at [236, 552] on div "Shapes L" at bounding box center [245, 553] width 48 height 38
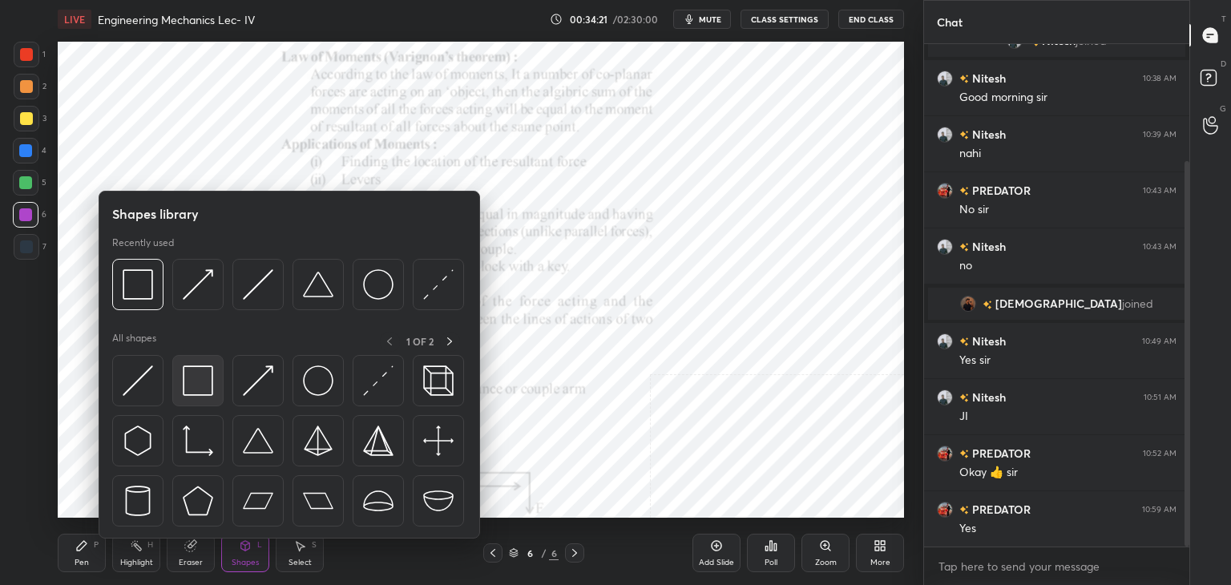
click at [196, 382] on img at bounding box center [198, 380] width 30 height 30
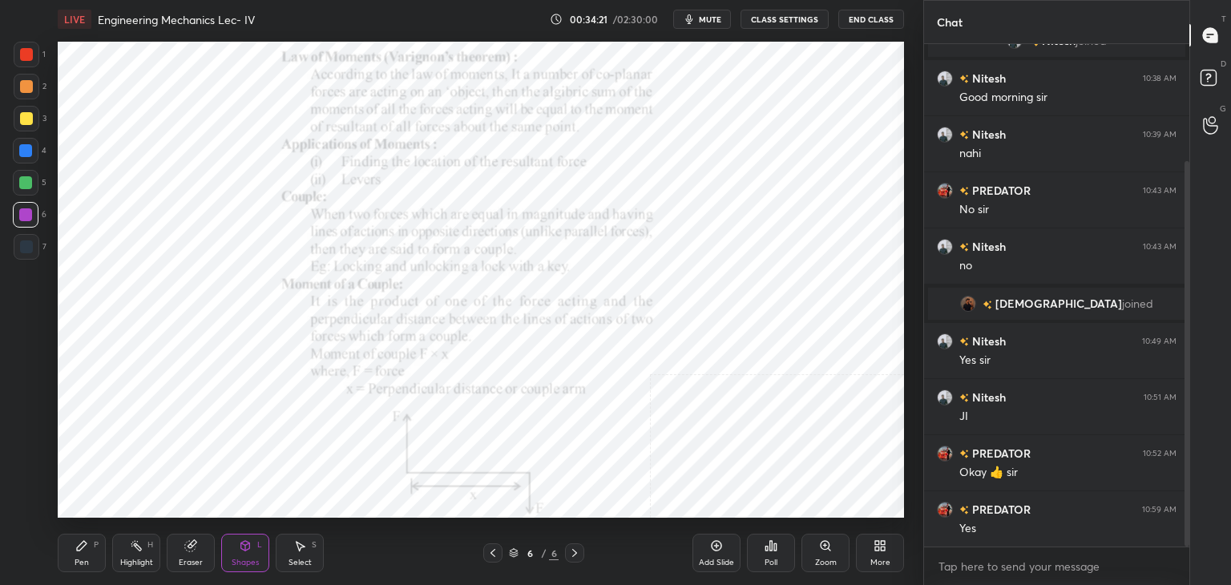
drag, startPoint x: 192, startPoint y: 562, endPoint x: 210, endPoint y: 532, distance: 34.5
click at [193, 562] on div "Eraser" at bounding box center [191, 563] width 24 height 8
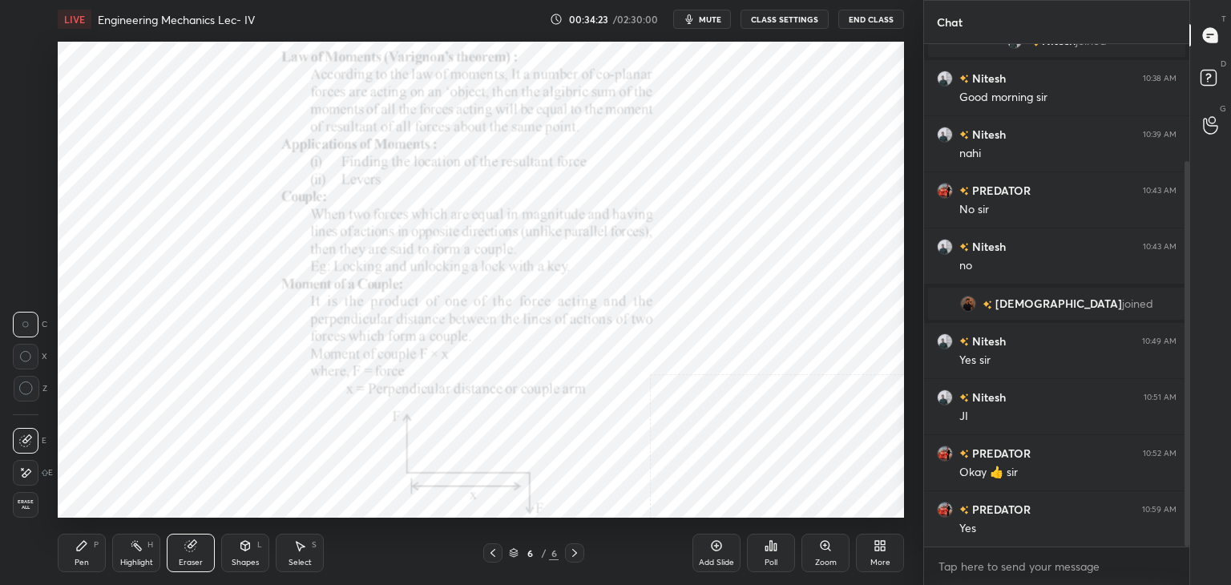
click at [243, 546] on icon at bounding box center [245, 546] width 9 height 10
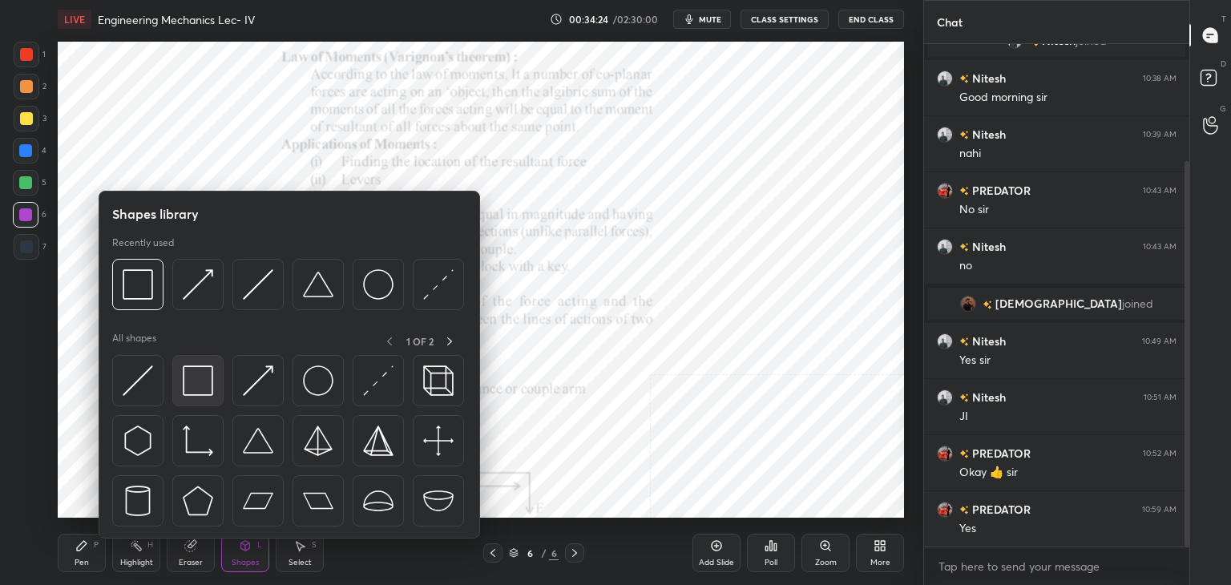
click at [208, 386] on img at bounding box center [198, 380] width 30 height 30
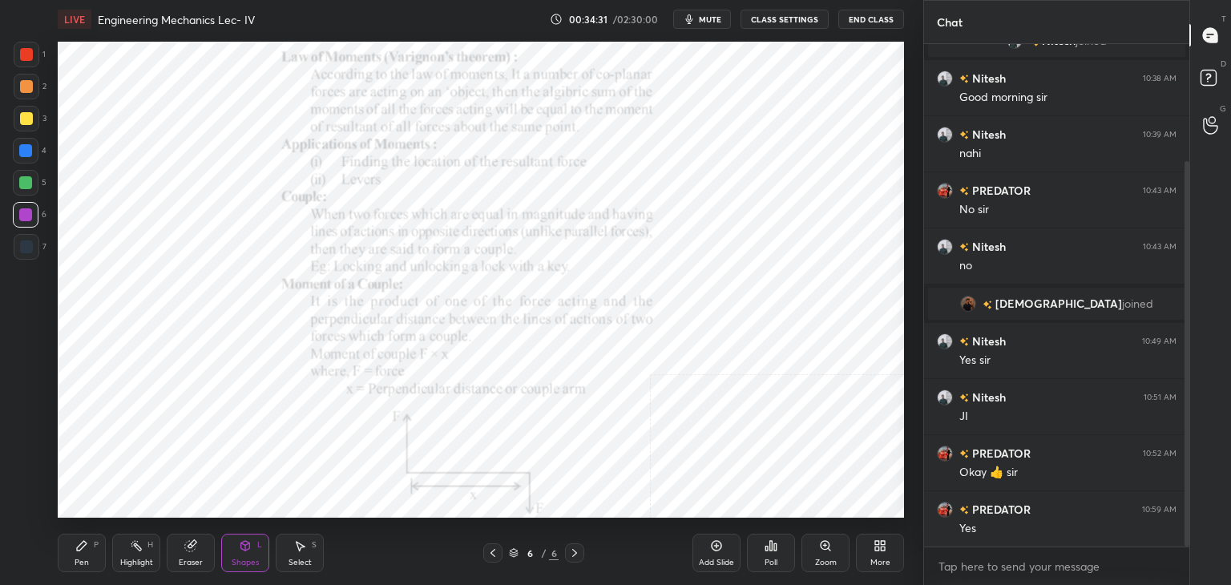
click at [163, 557] on div "Pen P Highlight H Eraser Shapes L Select S" at bounding box center [216, 553] width 317 height 38
click at [139, 551] on div "Highlight H" at bounding box center [136, 553] width 48 height 38
drag, startPoint x: 183, startPoint y: 559, endPoint x: 232, endPoint y: 534, distance: 55.2
click at [183, 559] on div "Eraser" at bounding box center [191, 563] width 24 height 8
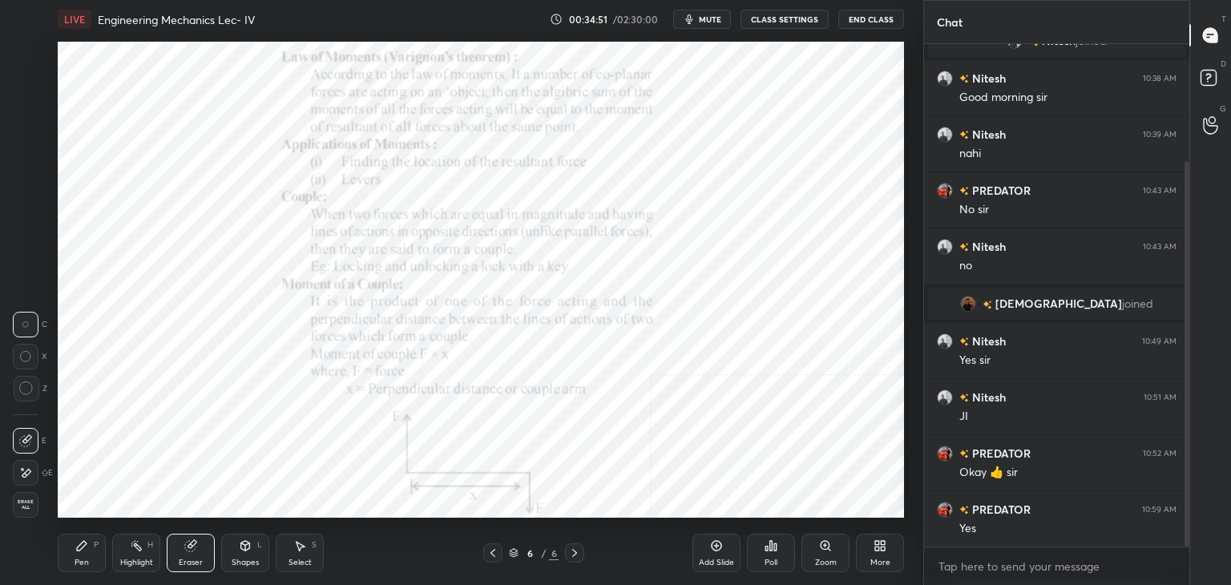
click at [76, 551] on div "Pen P" at bounding box center [82, 553] width 48 height 38
click at [295, 554] on div "Select S" at bounding box center [300, 553] width 48 height 38
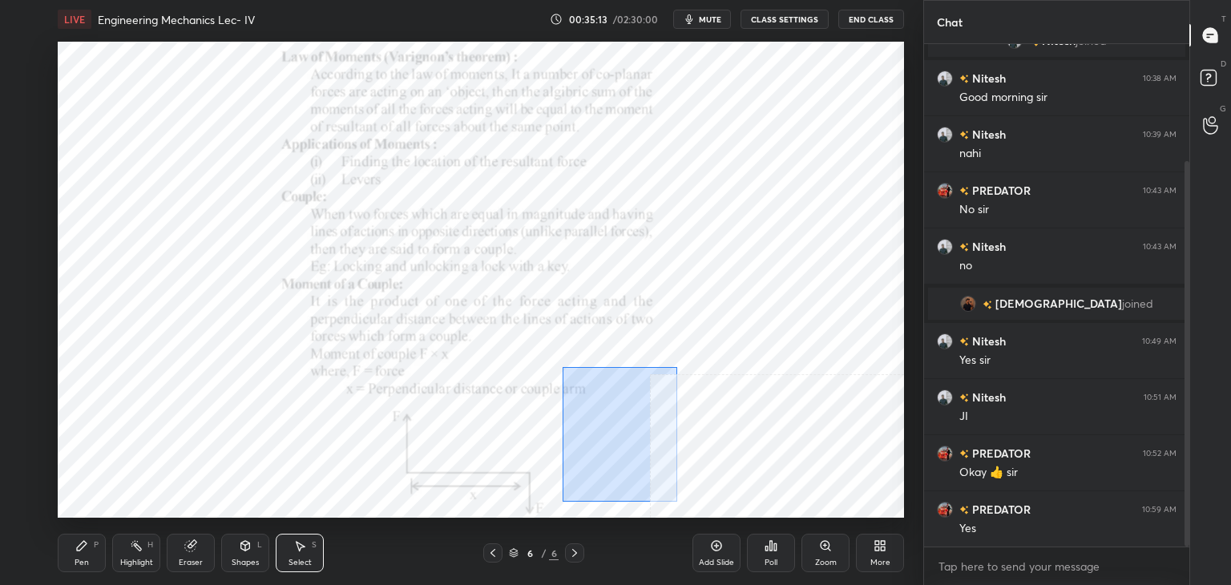
drag, startPoint x: 562, startPoint y: 366, endPoint x: 711, endPoint y: 499, distance: 199.8
click at [713, 501] on div "0 ° Undo Copy Duplicate Duplicate to new slide Delete" at bounding box center [481, 280] width 846 height 476
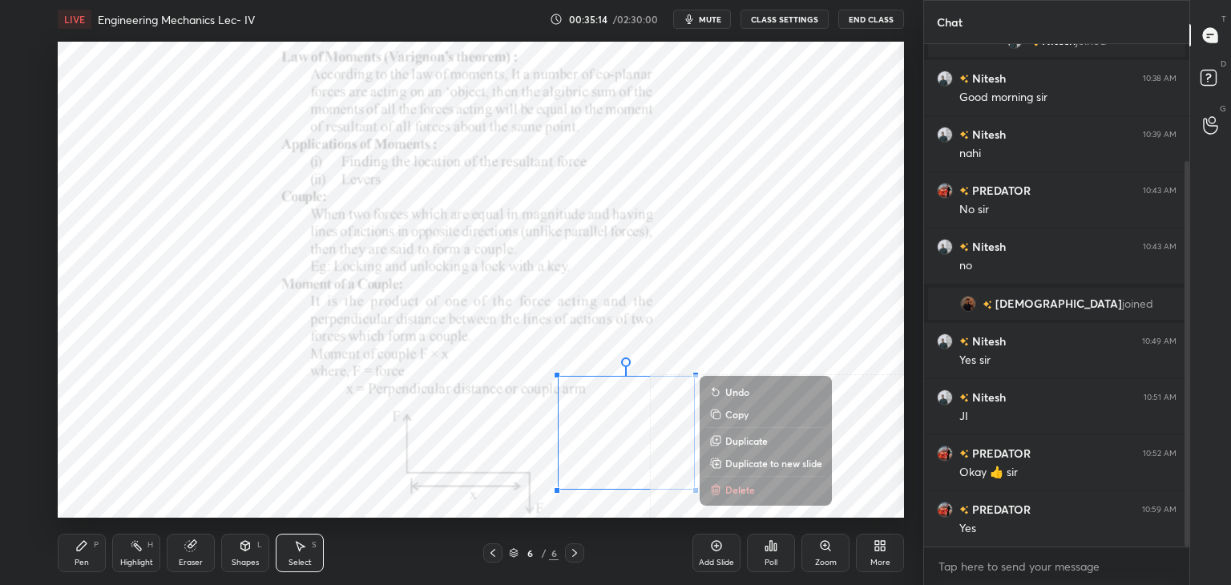
click at [712, 483] on icon at bounding box center [715, 489] width 13 height 13
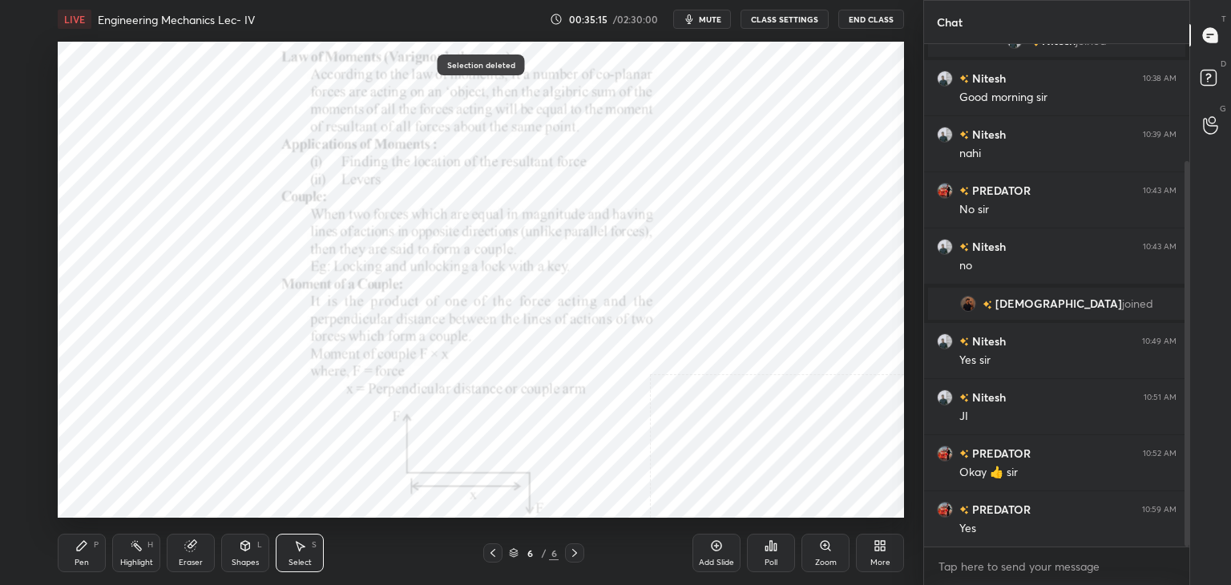
click at [139, 546] on icon at bounding box center [136, 545] width 13 height 13
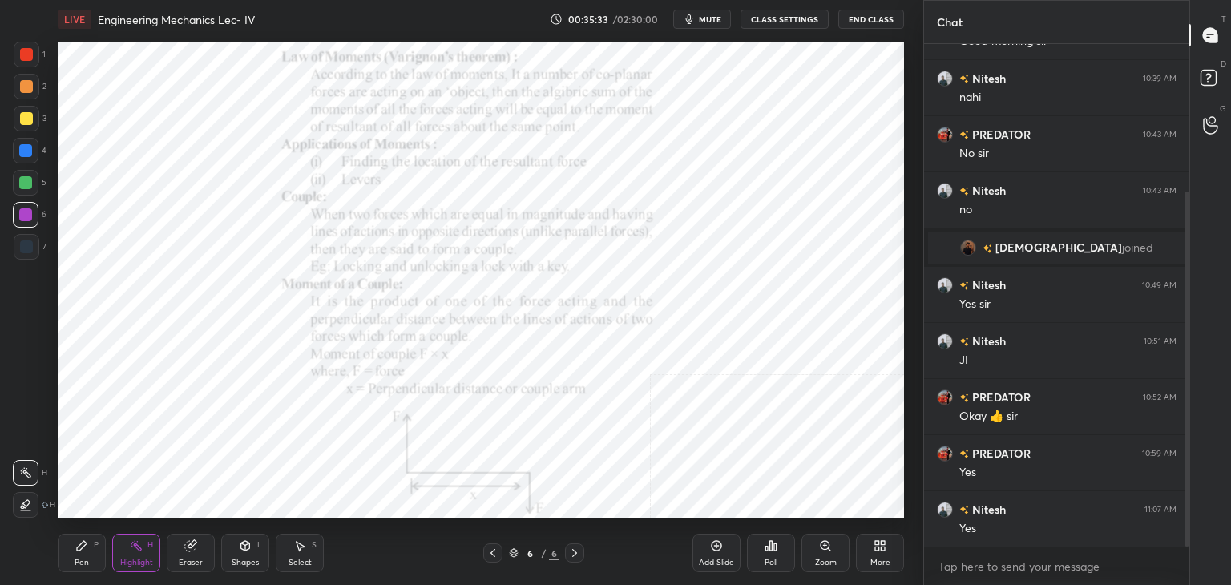
scroll to position [264, 0]
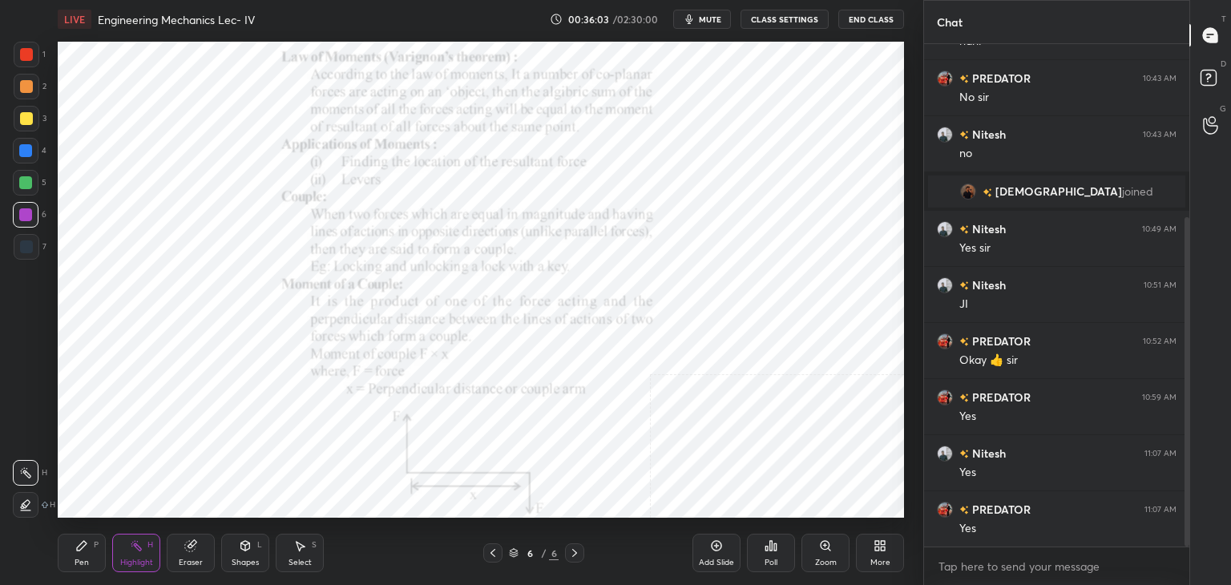
click at [880, 546] on icon at bounding box center [880, 545] width 13 height 13
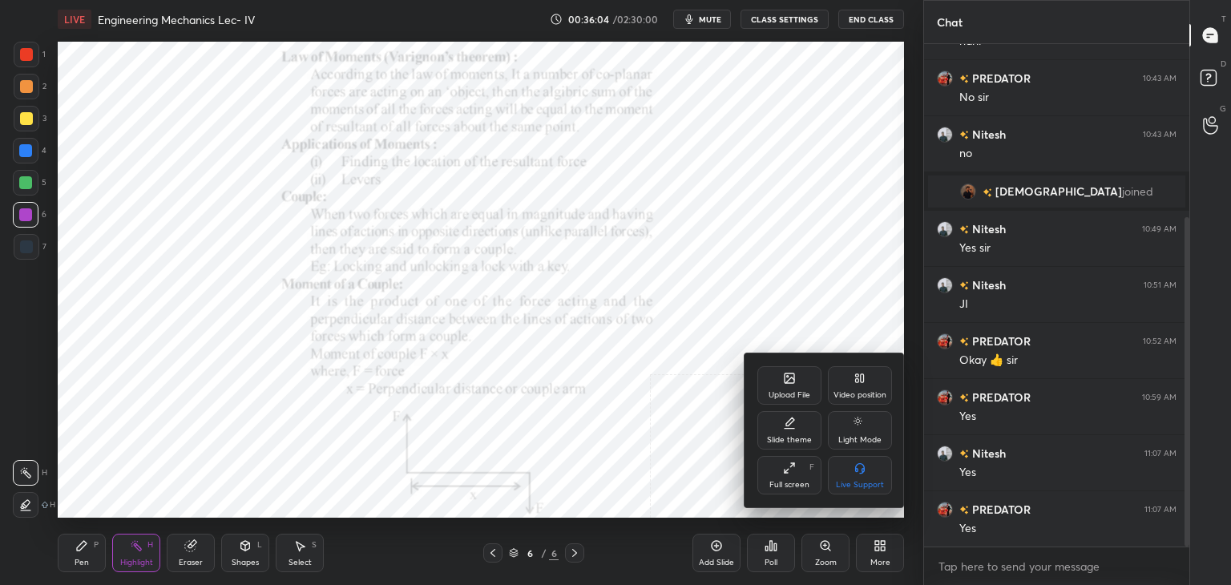
click at [783, 381] on icon at bounding box center [789, 378] width 13 height 13
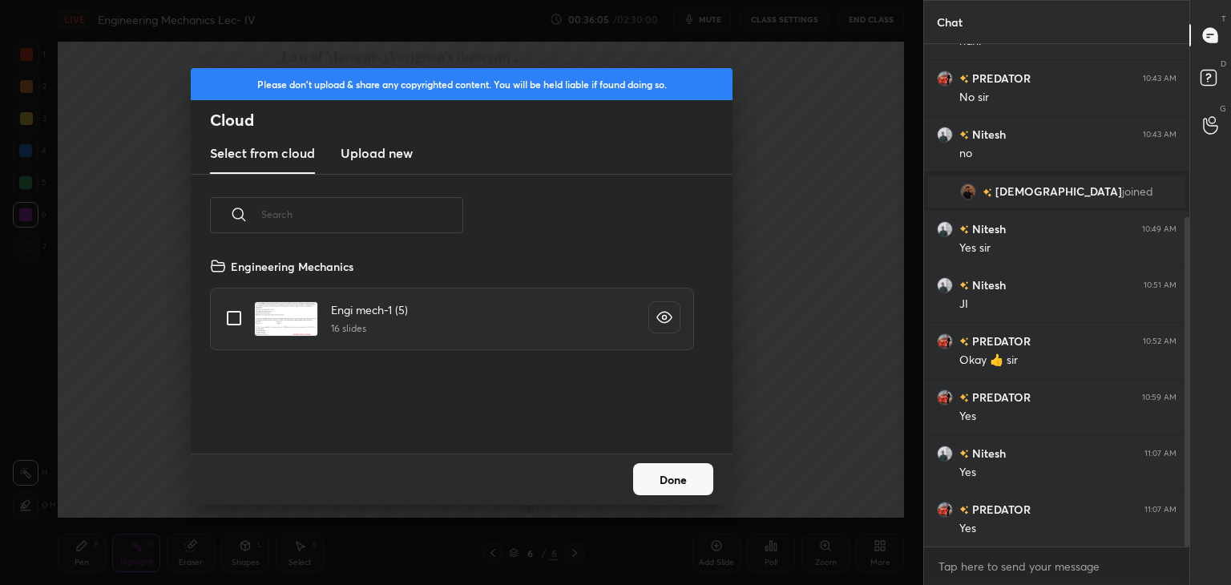
scroll to position [197, 515]
click at [373, 153] on h3 "Upload new" at bounding box center [377, 152] width 72 height 19
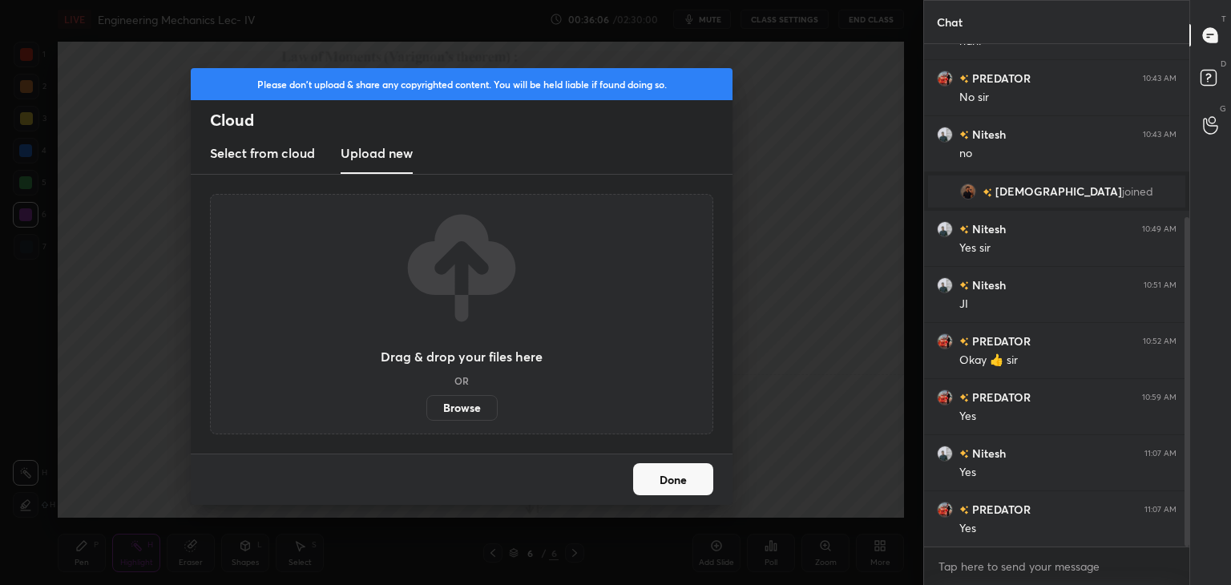
click at [452, 408] on label "Browse" at bounding box center [461, 408] width 71 height 26
click at [426, 408] on input "Browse" at bounding box center [426, 408] width 0 height 26
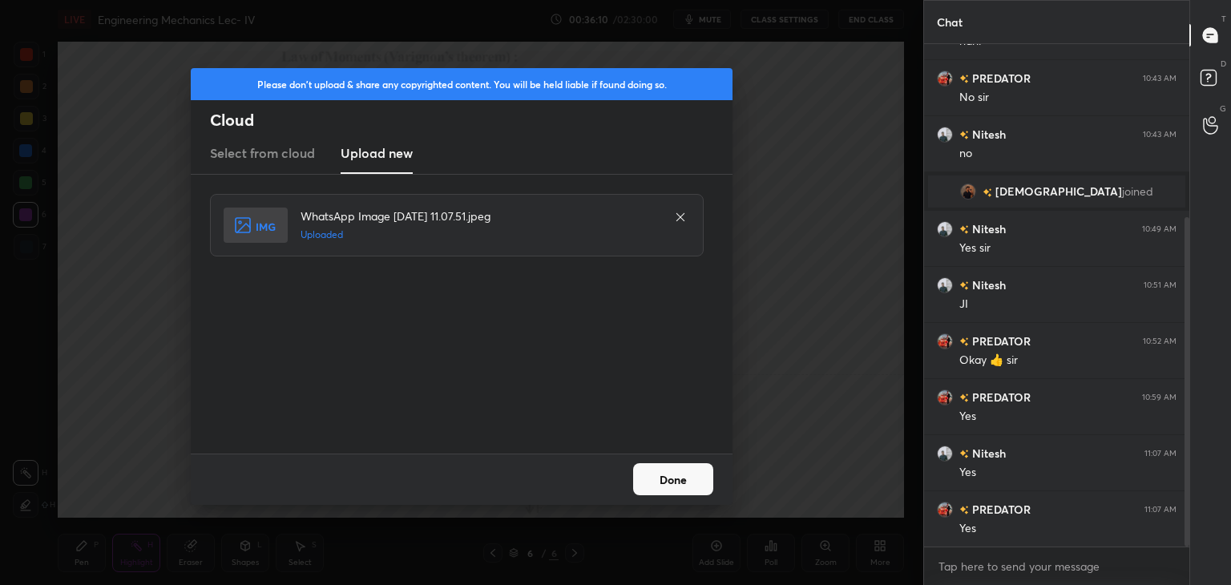
click at [671, 474] on button "Done" at bounding box center [673, 479] width 80 height 32
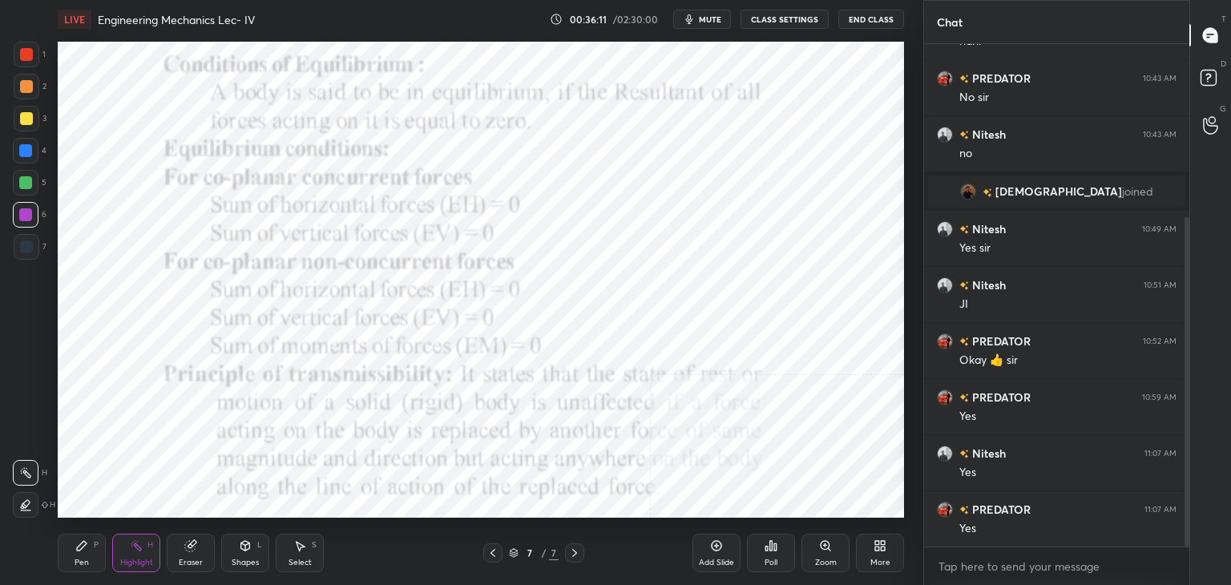
click at [237, 562] on div "Shapes" at bounding box center [245, 563] width 27 height 8
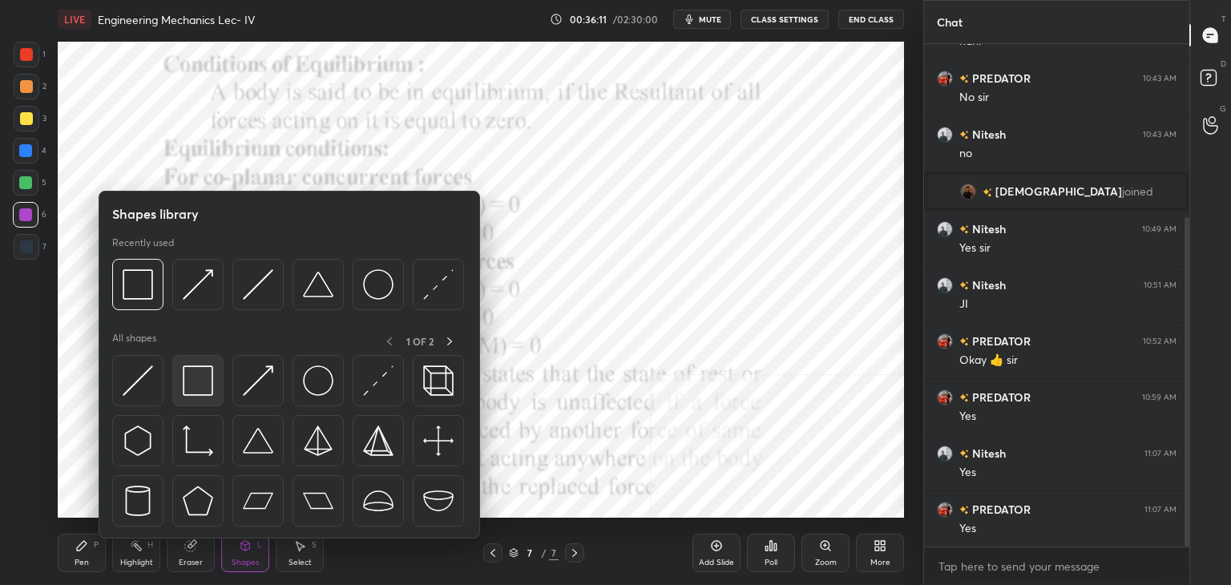
click at [183, 373] on img at bounding box center [198, 380] width 30 height 30
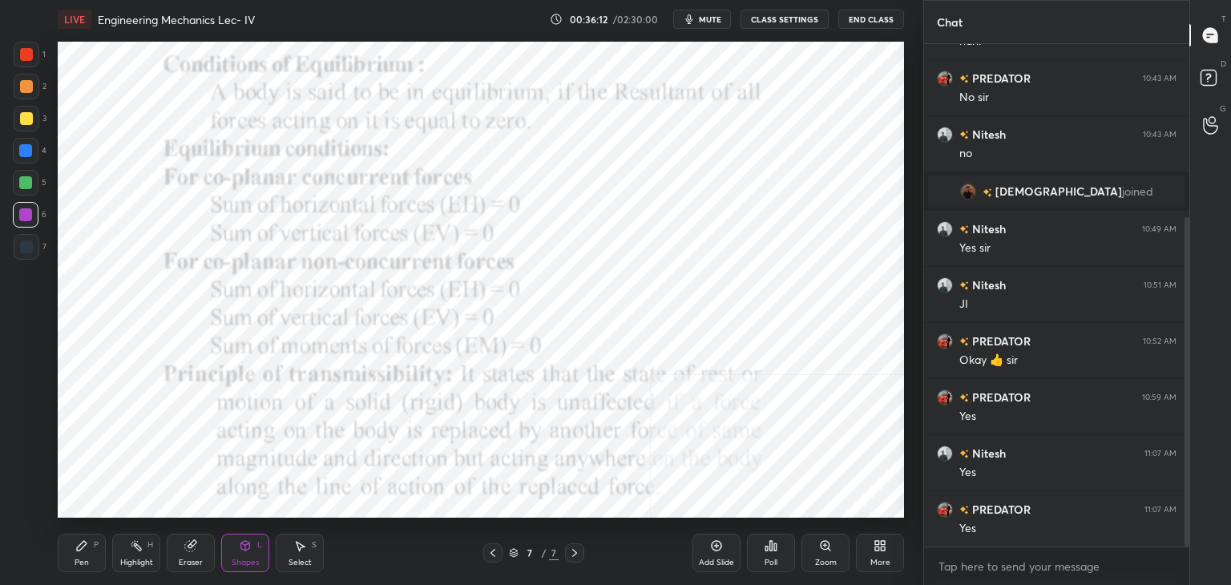
click at [29, 54] on div at bounding box center [26, 54] width 13 height 13
click at [131, 546] on circle at bounding box center [132, 546] width 2 height 2
click at [29, 248] on div at bounding box center [26, 246] width 13 height 13
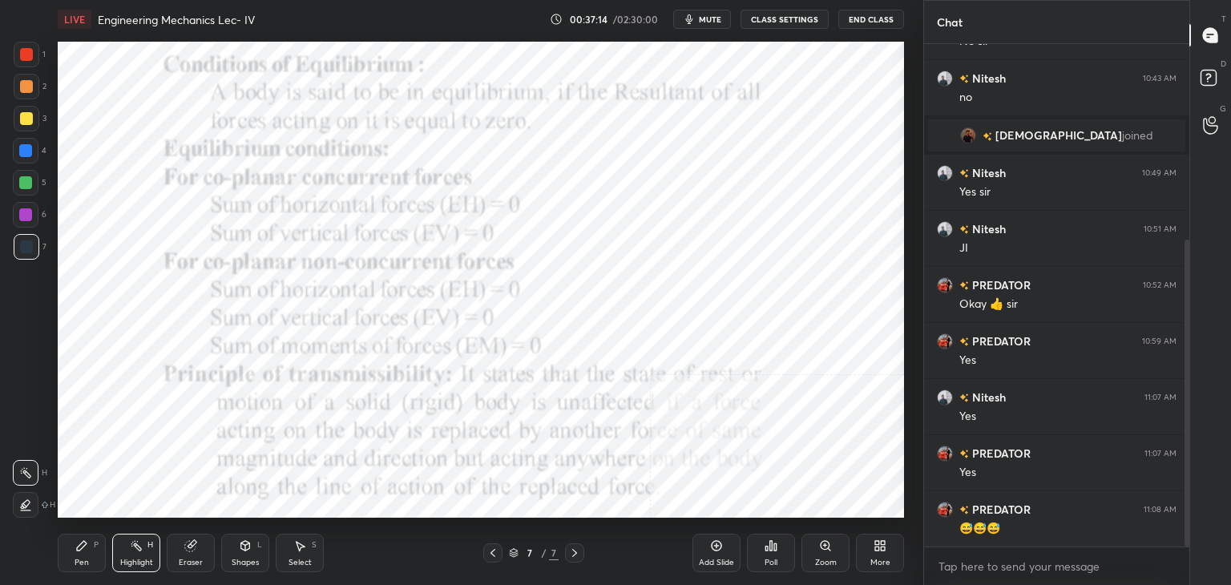
scroll to position [377, 0]
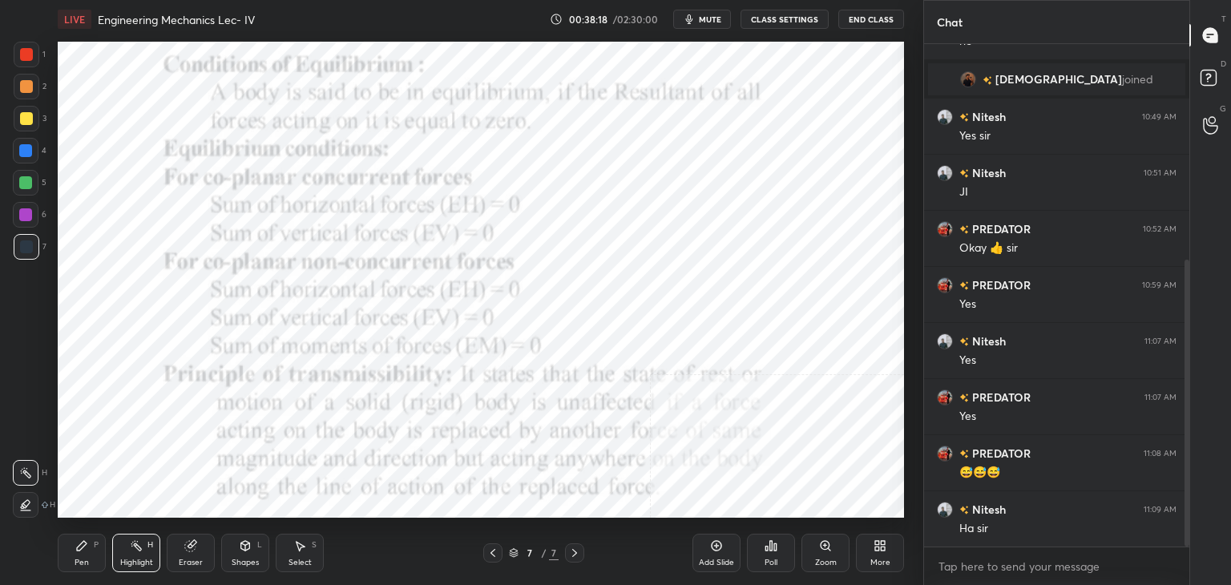
click at [247, 546] on icon at bounding box center [245, 546] width 9 height 10
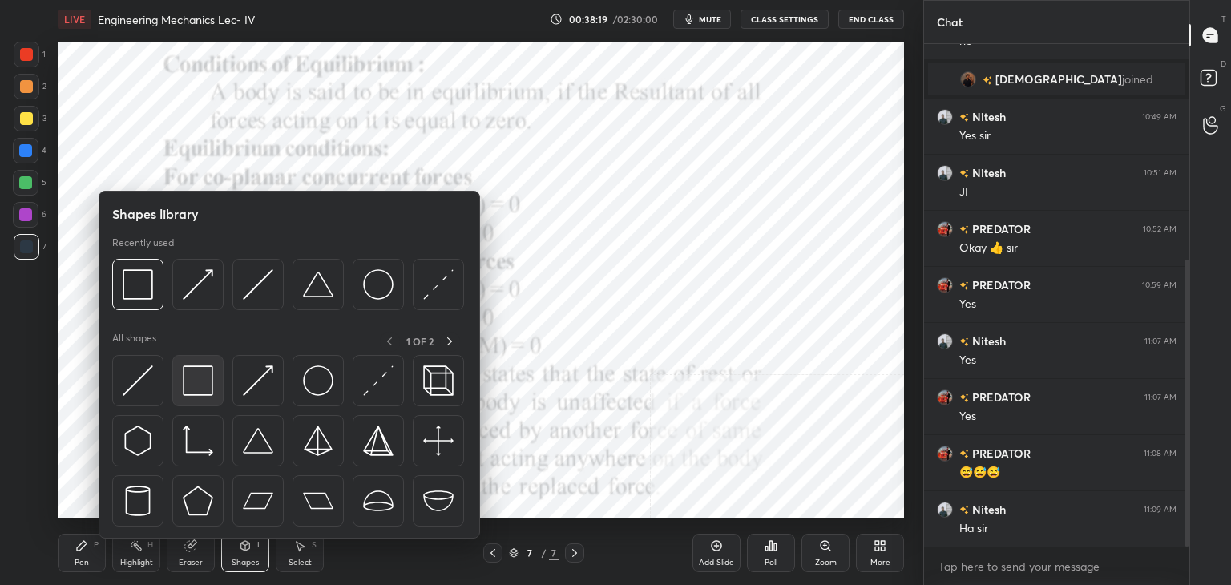
click at [203, 382] on img at bounding box center [198, 380] width 30 height 30
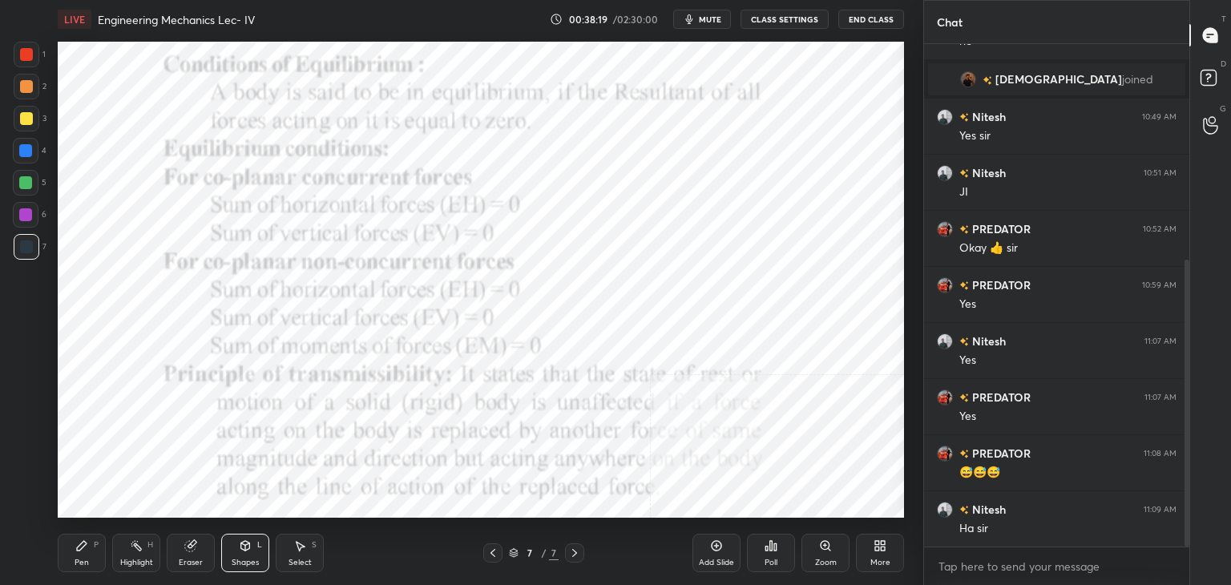
click at [22, 215] on div at bounding box center [25, 214] width 13 height 13
click at [23, 50] on div at bounding box center [26, 54] width 13 height 13
drag, startPoint x: 23, startPoint y: 151, endPoint x: 30, endPoint y: 182, distance: 32.1
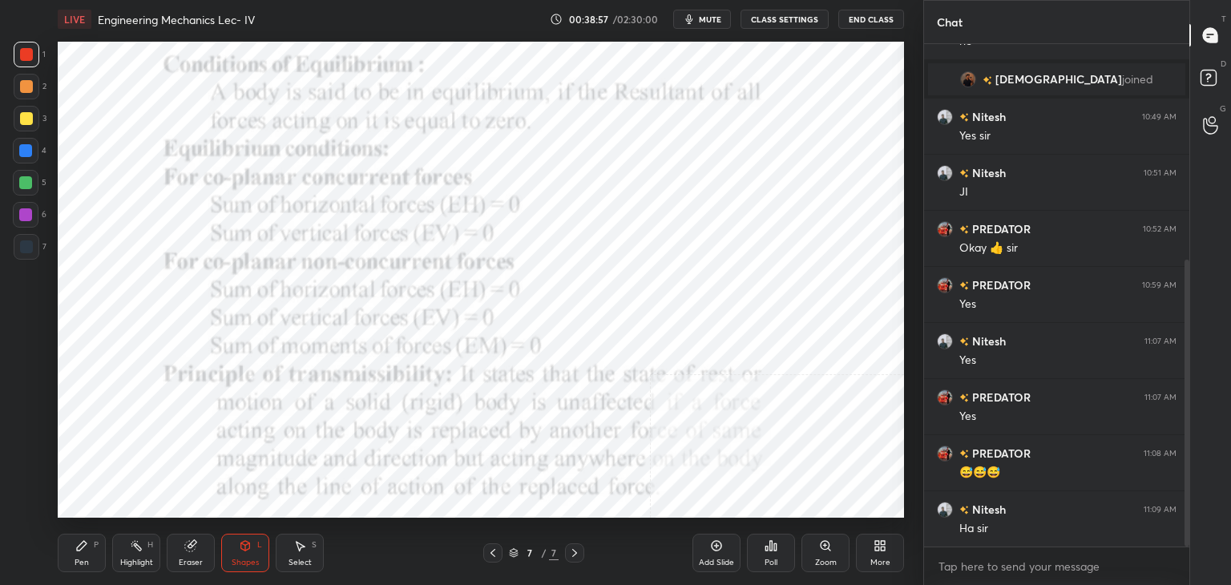
click at [22, 151] on div at bounding box center [25, 150] width 13 height 13
drag, startPoint x: 29, startPoint y: 217, endPoint x: 56, endPoint y: 212, distance: 27.7
click at [29, 216] on div at bounding box center [25, 214] width 13 height 13
drag, startPoint x: 22, startPoint y: 148, endPoint x: 31, endPoint y: 151, distance: 9.4
click at [22, 149] on div at bounding box center [25, 150] width 13 height 13
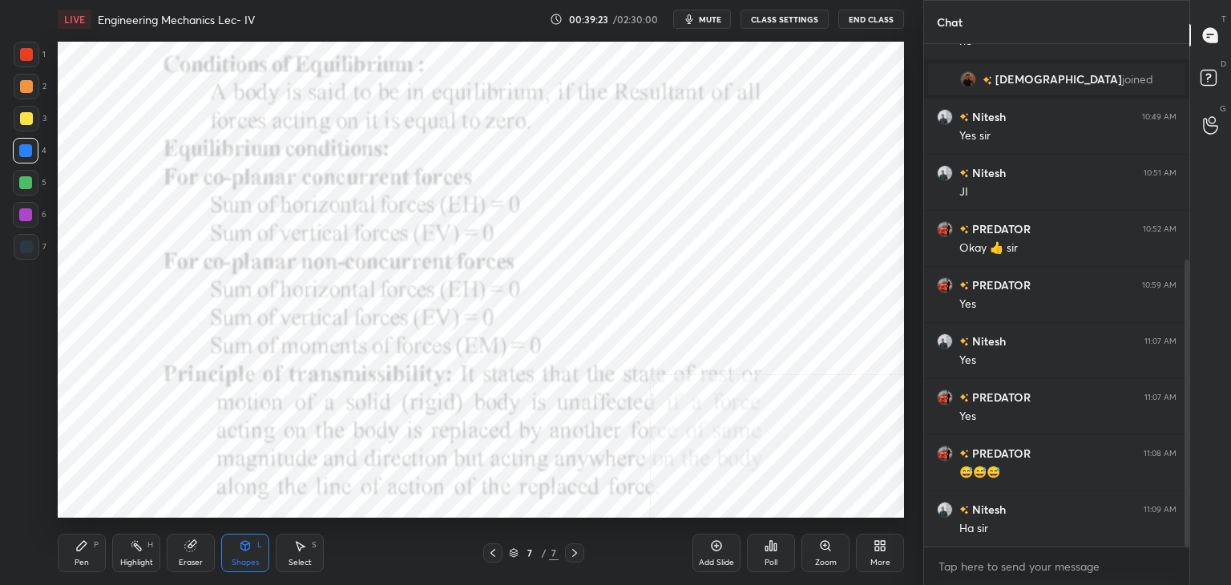
click at [20, 216] on div at bounding box center [25, 214] width 13 height 13
click at [35, 146] on div at bounding box center [26, 151] width 26 height 26
drag, startPoint x: 135, startPoint y: 557, endPoint x: 139, endPoint y: 547, distance: 10.8
click at [134, 556] on div "Highlight H" at bounding box center [136, 553] width 48 height 38
click at [244, 563] on div "Shapes" at bounding box center [245, 563] width 27 height 8
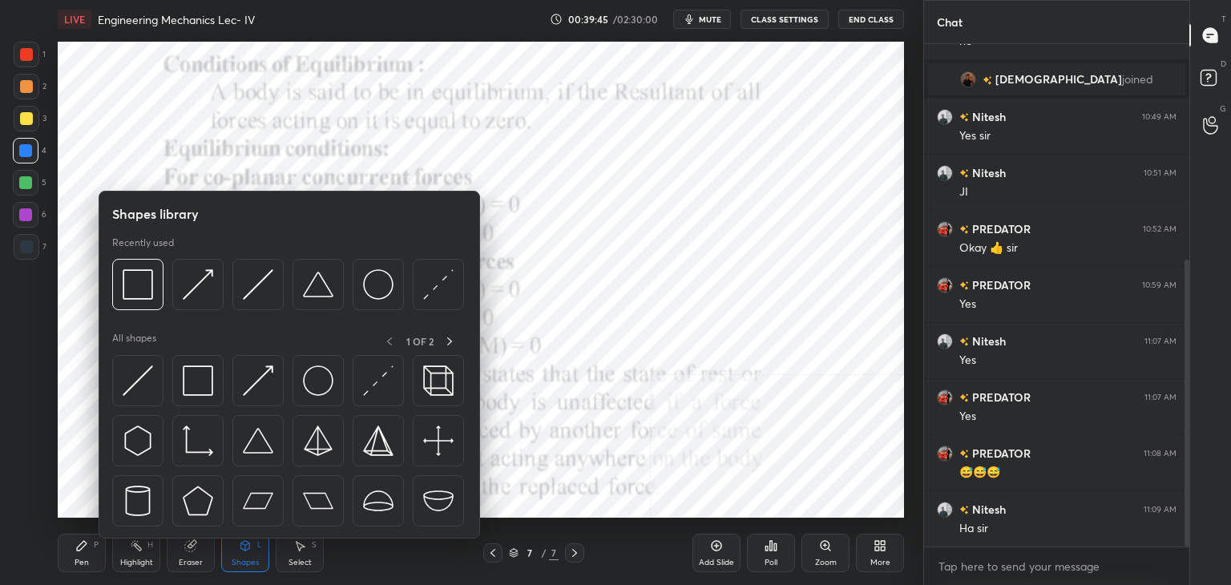
click at [34, 237] on div at bounding box center [27, 247] width 26 height 26
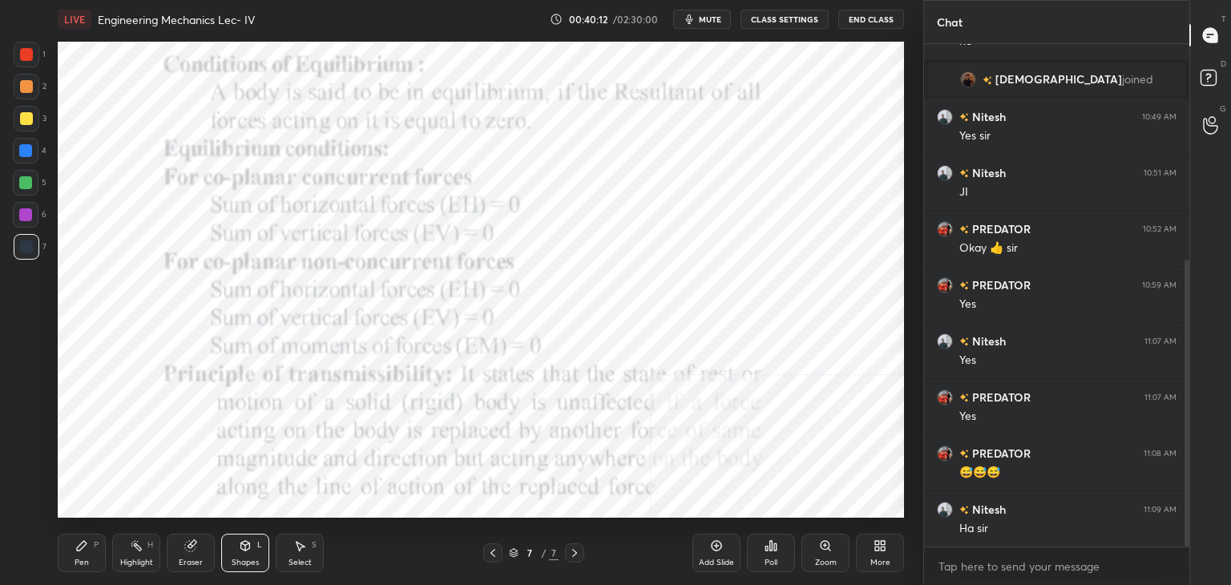
click at [115, 549] on div "Highlight H" at bounding box center [136, 553] width 48 height 38
click at [91, 551] on div "Pen P" at bounding box center [82, 553] width 48 height 38
click at [243, 551] on icon at bounding box center [245, 545] width 13 height 13
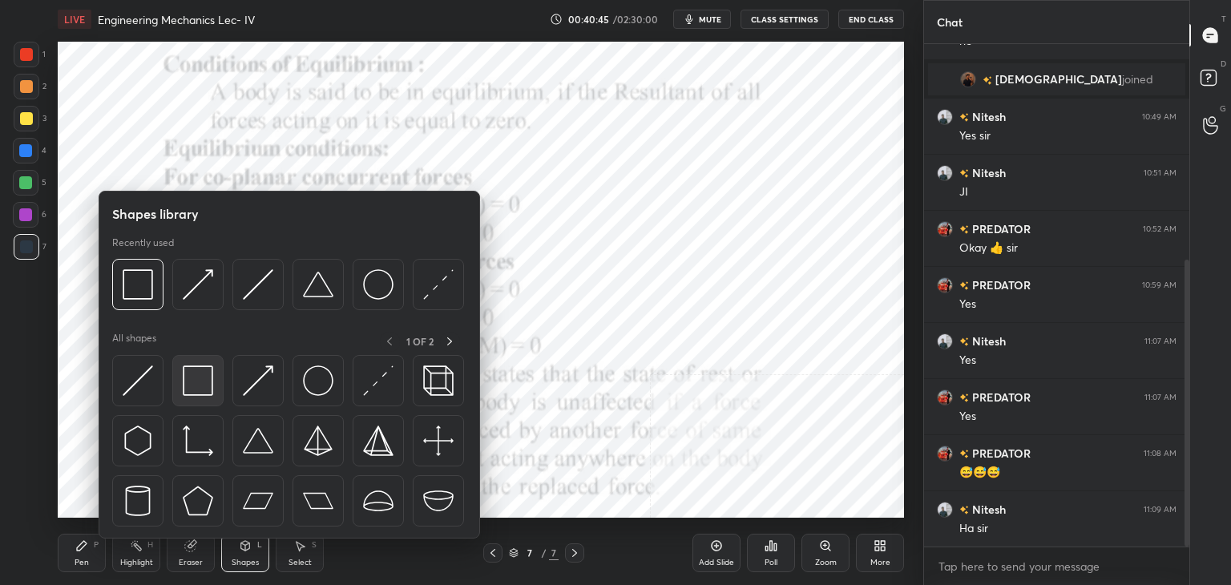
click at [202, 376] on img at bounding box center [198, 380] width 30 height 30
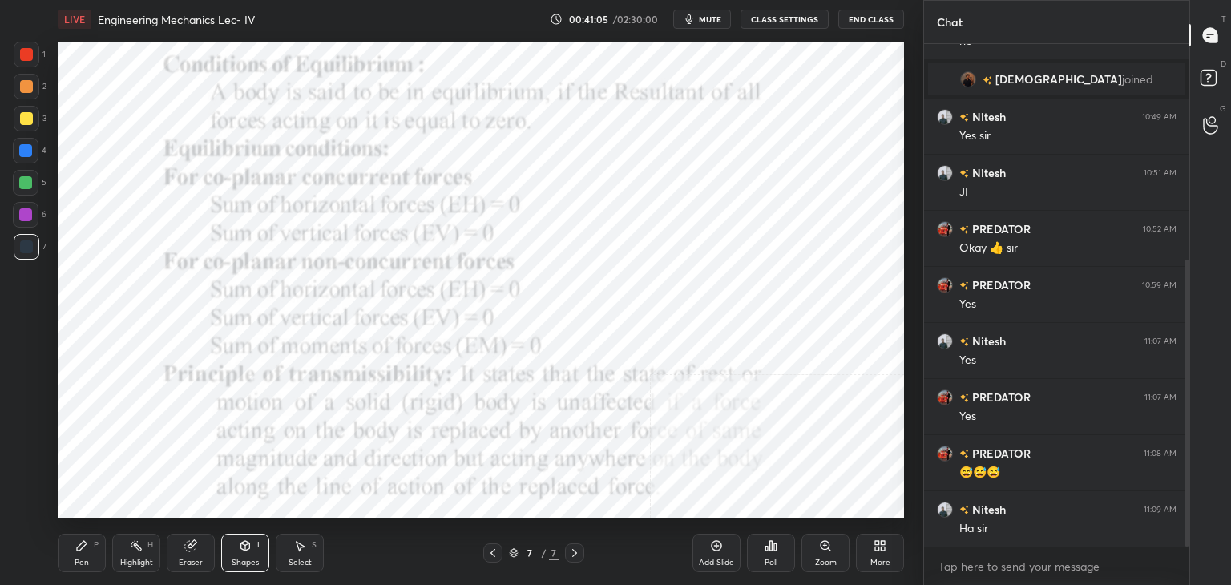
click at [119, 564] on div "Highlight H" at bounding box center [136, 553] width 48 height 38
click at [227, 558] on div "Shapes L" at bounding box center [245, 553] width 48 height 38
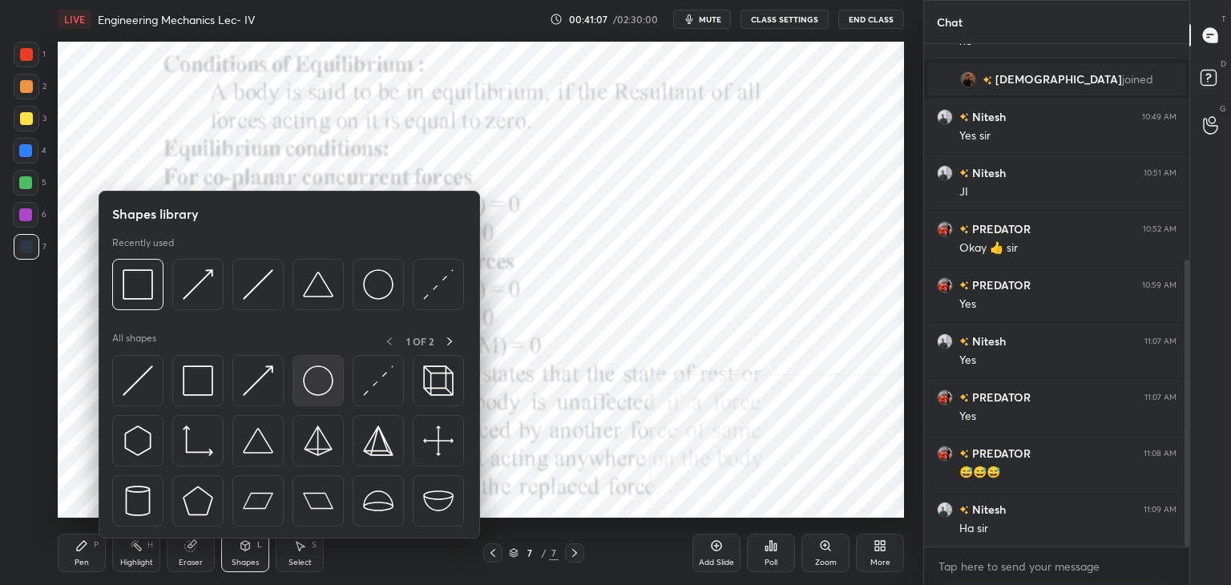
click at [312, 373] on img at bounding box center [318, 380] width 30 height 30
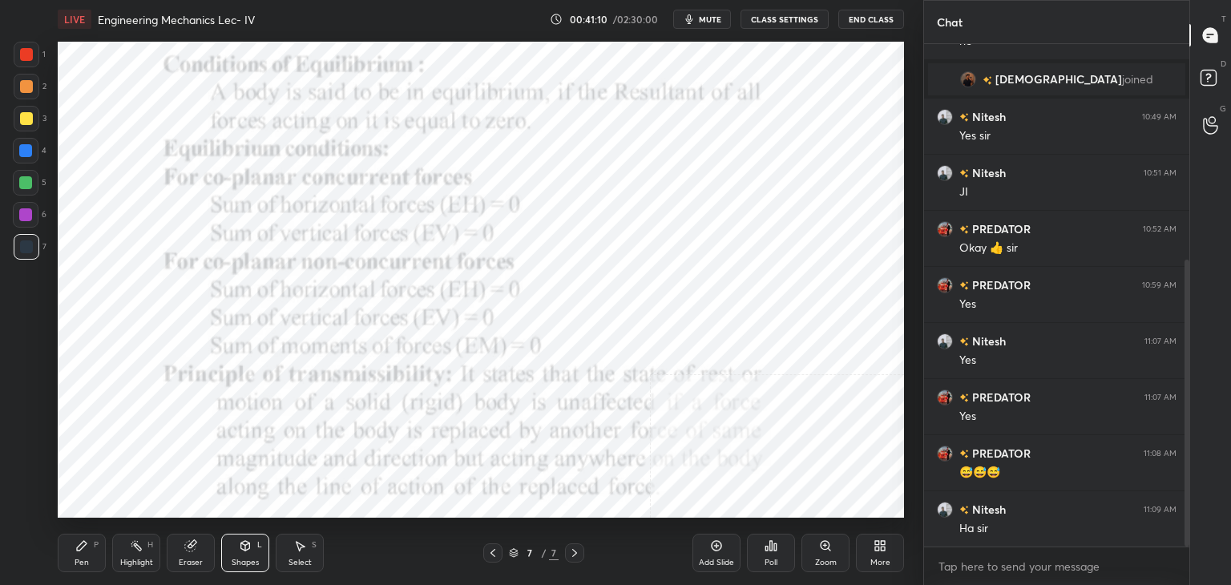
click at [250, 555] on div "Shapes L" at bounding box center [245, 553] width 48 height 38
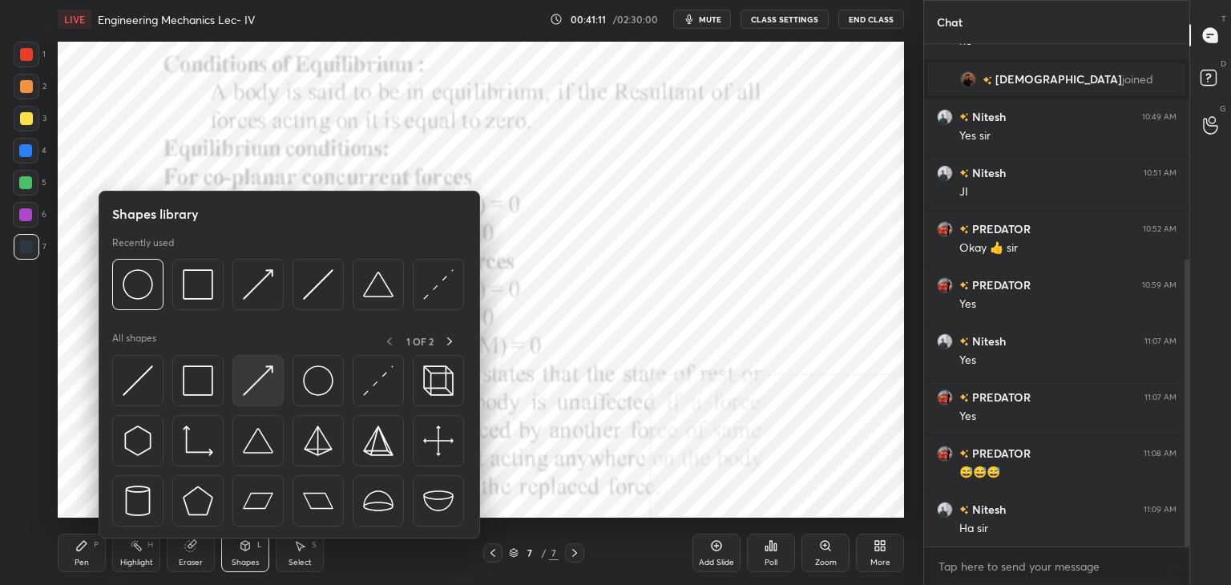
click at [259, 378] on img at bounding box center [258, 380] width 30 height 30
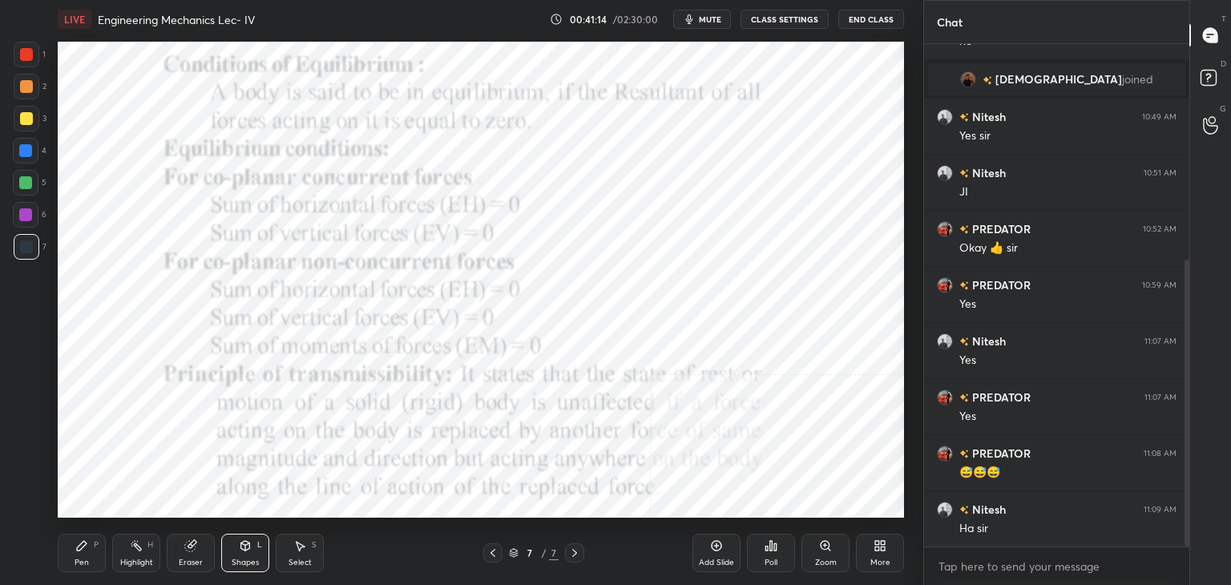
click at [24, 143] on div at bounding box center [26, 151] width 26 height 26
click at [256, 551] on div "Shapes L" at bounding box center [245, 553] width 48 height 38
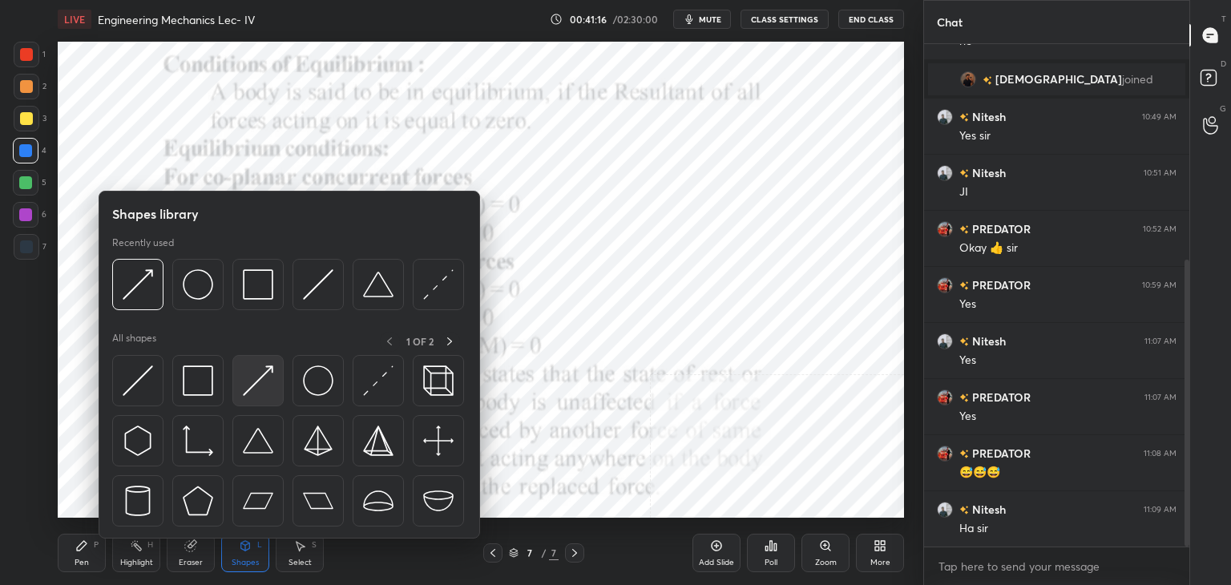
click at [257, 382] on img at bounding box center [258, 380] width 30 height 30
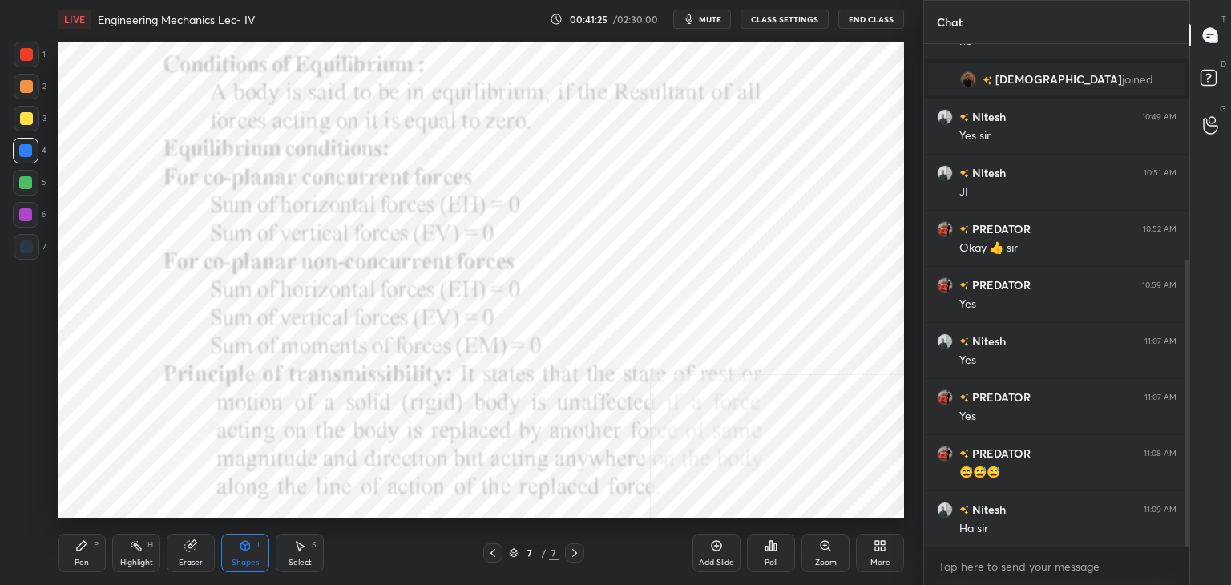
click at [123, 552] on div "Highlight H" at bounding box center [136, 553] width 48 height 38
click at [26, 251] on div at bounding box center [26, 246] width 13 height 13
drag, startPoint x: 279, startPoint y: 553, endPoint x: 293, endPoint y: 535, distance: 22.3
click at [278, 553] on div "Select S" at bounding box center [300, 553] width 48 height 38
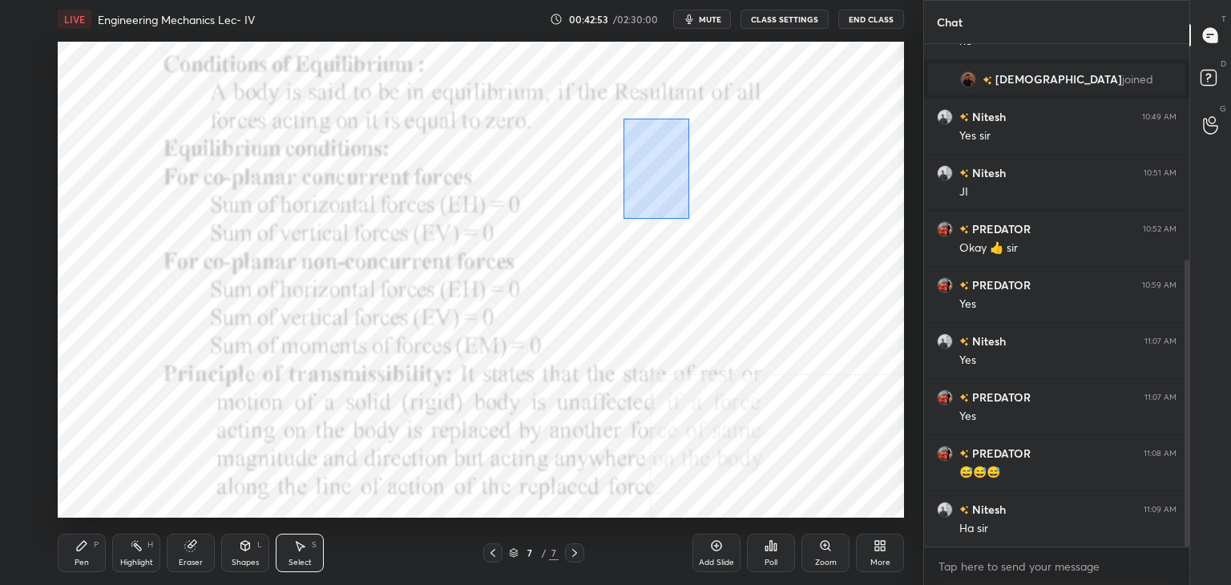
drag, startPoint x: 628, startPoint y: 126, endPoint x: 862, endPoint y: 323, distance: 306.0
click at [862, 323] on div "0 ° Undo Copy Duplicate Duplicate to new slide Delete" at bounding box center [481, 280] width 846 height 476
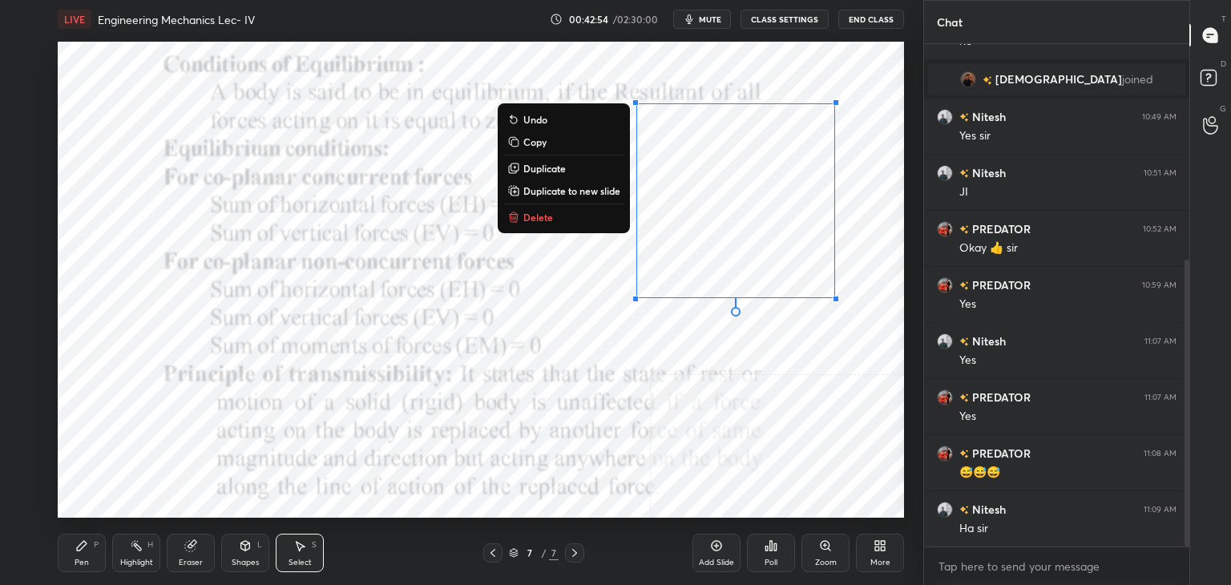
click at [559, 219] on button "Delete" at bounding box center [563, 217] width 119 height 19
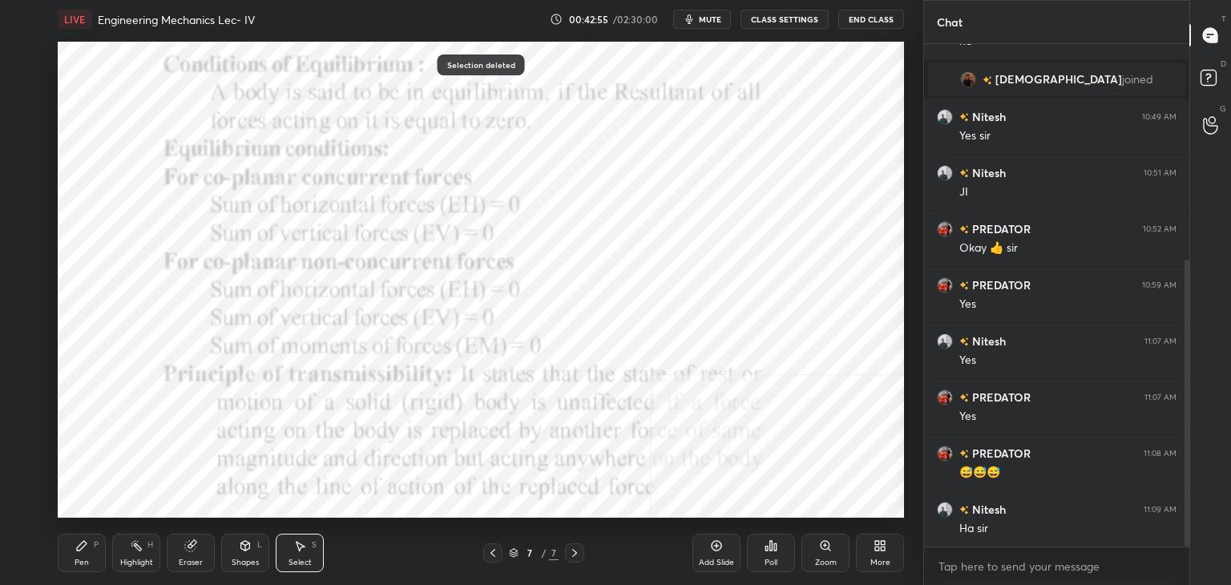
click at [159, 539] on div "Highlight H" at bounding box center [136, 553] width 48 height 38
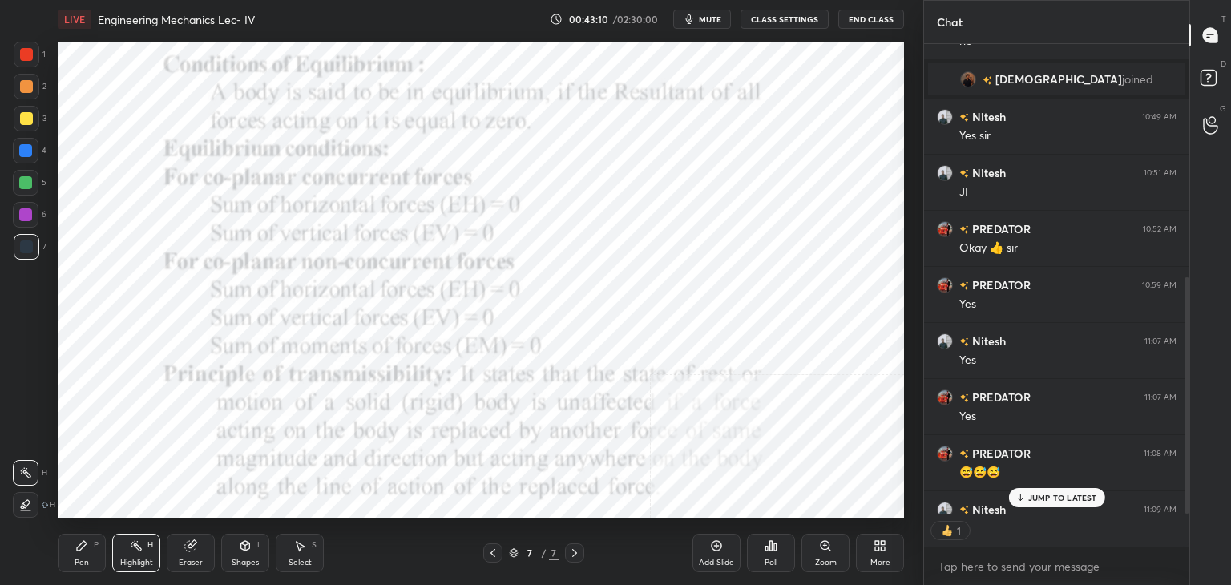
scroll to position [465, 0]
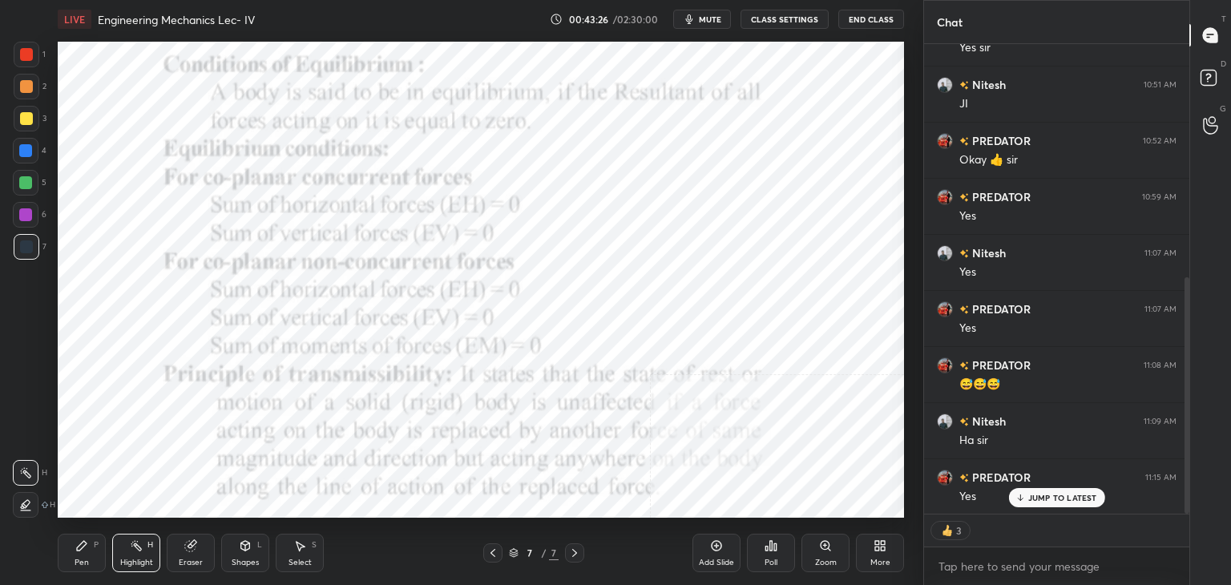
type textarea "x"
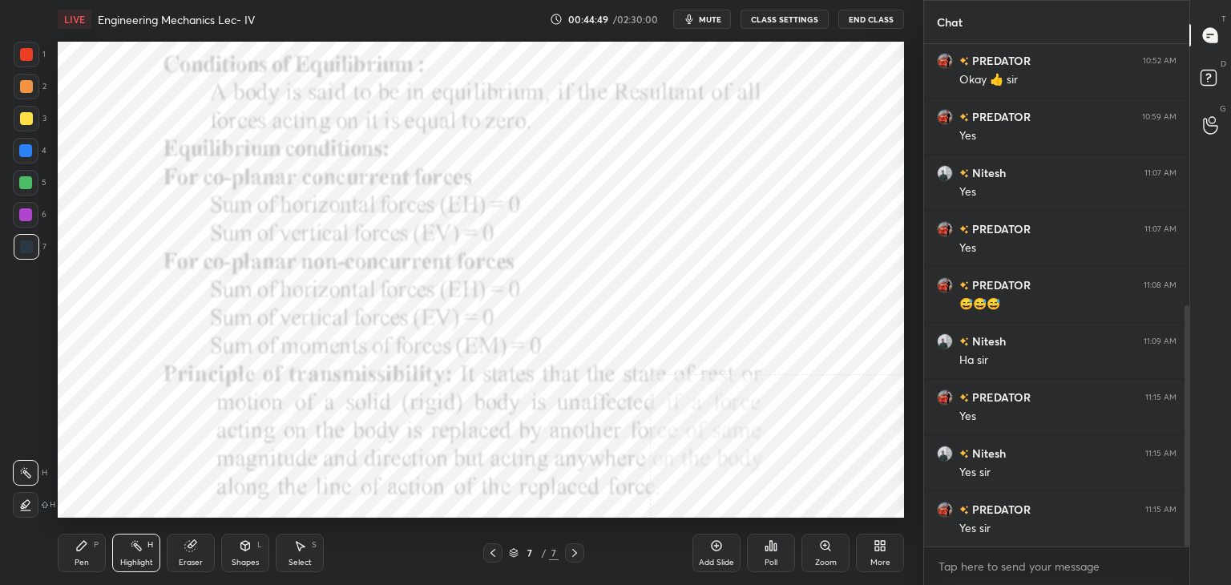
scroll to position [616, 0]
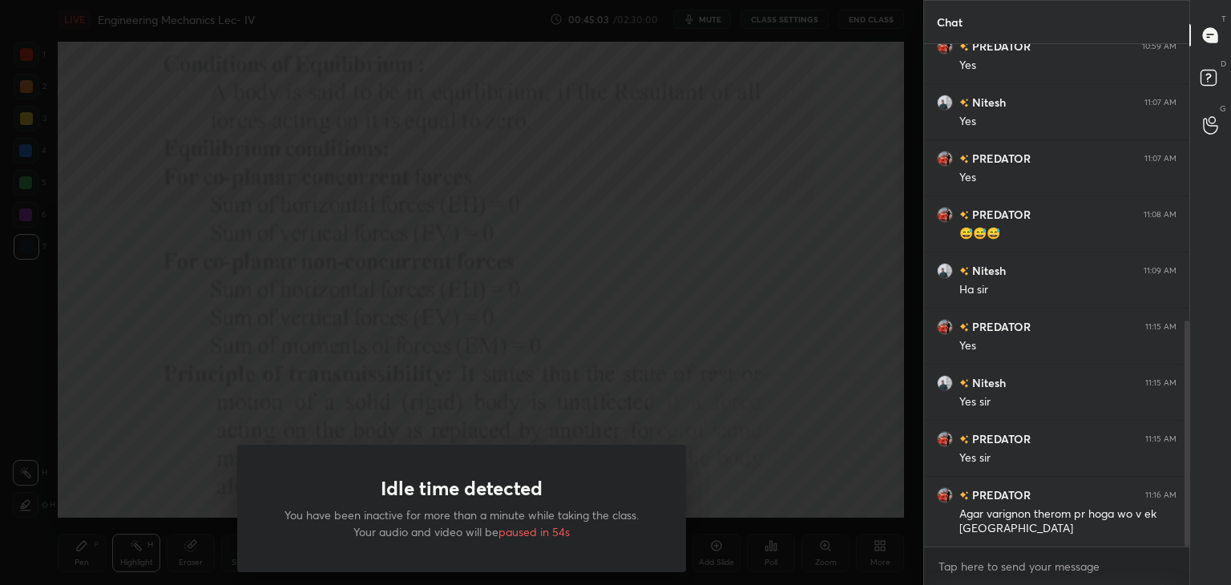
click at [462, 238] on div "Idle time detected You have been inactive for more than a minute while taking t…" at bounding box center [461, 292] width 923 height 585
click at [616, 245] on div "Idle time detected You have been inactive for more than a minute while taking t…" at bounding box center [461, 292] width 923 height 585
drag, startPoint x: 647, startPoint y: 331, endPoint x: 581, endPoint y: 388, distance: 86.9
click at [609, 373] on div "Idle time detected You have been inactive for more than a minute while taking t…" at bounding box center [461, 292] width 923 height 585
click at [580, 447] on div "Idle time detected You have been inactive for more than a minute while taking t…" at bounding box center [461, 508] width 449 height 127
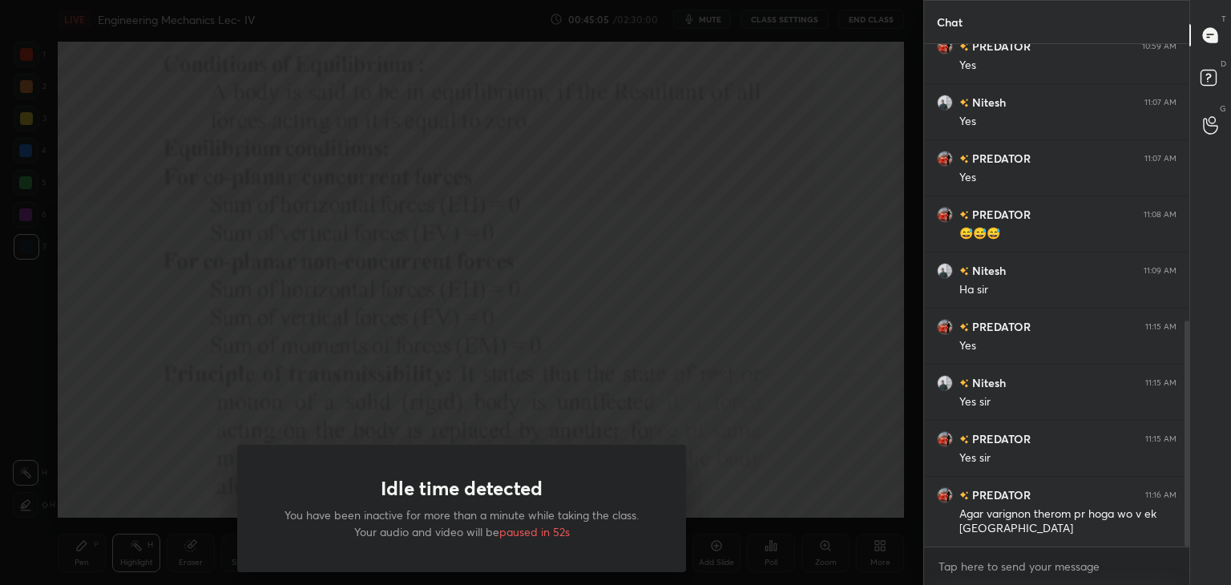
click at [580, 446] on div "Idle time detected You have been inactive for more than a minute while taking t…" at bounding box center [461, 508] width 449 height 127
drag, startPoint x: 555, startPoint y: 462, endPoint x: 555, endPoint y: 417, distance: 45.7
click at [555, 462] on div "Idle time detected You have been inactive for more than a minute while taking t…" at bounding box center [461, 508] width 449 height 127
drag, startPoint x: 664, startPoint y: 230, endPoint x: 620, endPoint y: 273, distance: 61.2
click at [634, 256] on div "Idle time detected You have been inactive for more than a minute while taking t…" at bounding box center [461, 292] width 923 height 585
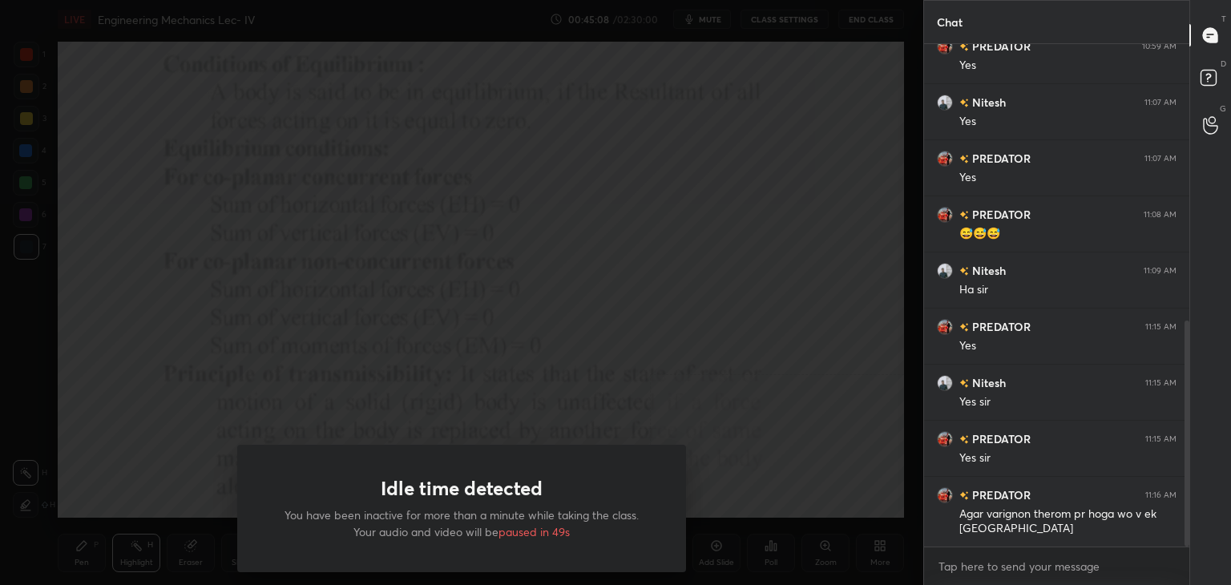
click at [487, 438] on div "Idle time detected You have been inactive for more than a minute while taking t…" at bounding box center [461, 292] width 923 height 585
click at [632, 382] on div "Idle time detected You have been inactive for more than a minute while taking t…" at bounding box center [461, 292] width 923 height 585
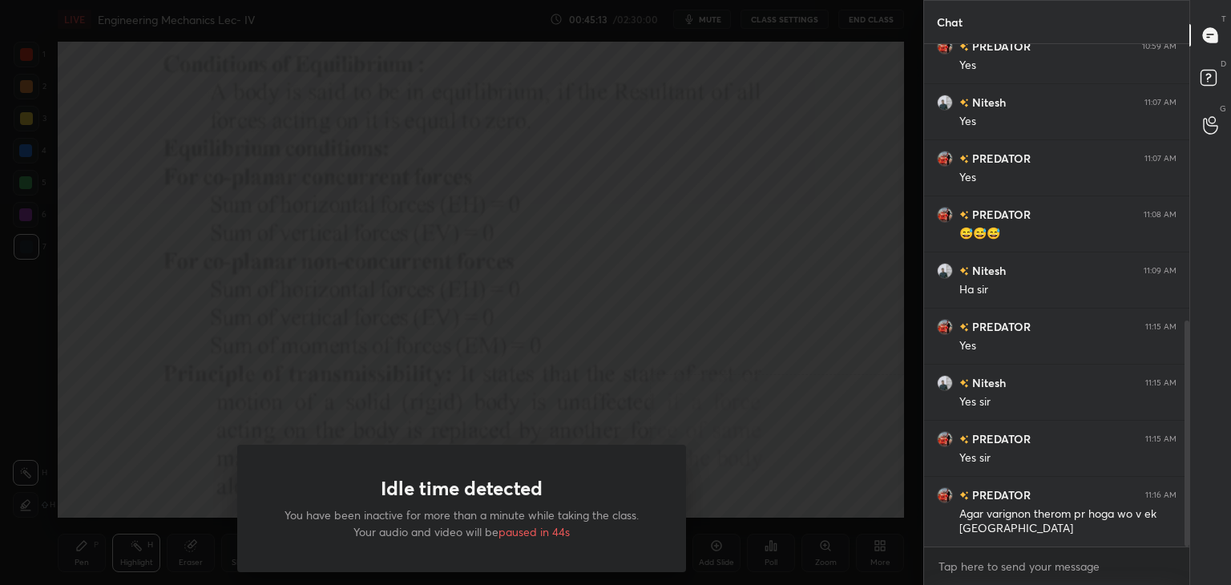
click at [639, 456] on div "Idle time detected You have been inactive for more than a minute while taking t…" at bounding box center [461, 508] width 449 height 127
click at [643, 462] on div "Idle time detected You have been inactive for more than a minute while taking t…" at bounding box center [461, 508] width 449 height 127
drag, startPoint x: 644, startPoint y: 473, endPoint x: 662, endPoint y: 476, distance: 17.9
click at [646, 475] on div "Idle time detected You have been inactive for more than a minute while taking t…" at bounding box center [461, 508] width 449 height 127
drag, startPoint x: 741, startPoint y: 469, endPoint x: 732, endPoint y: 473, distance: 9.7
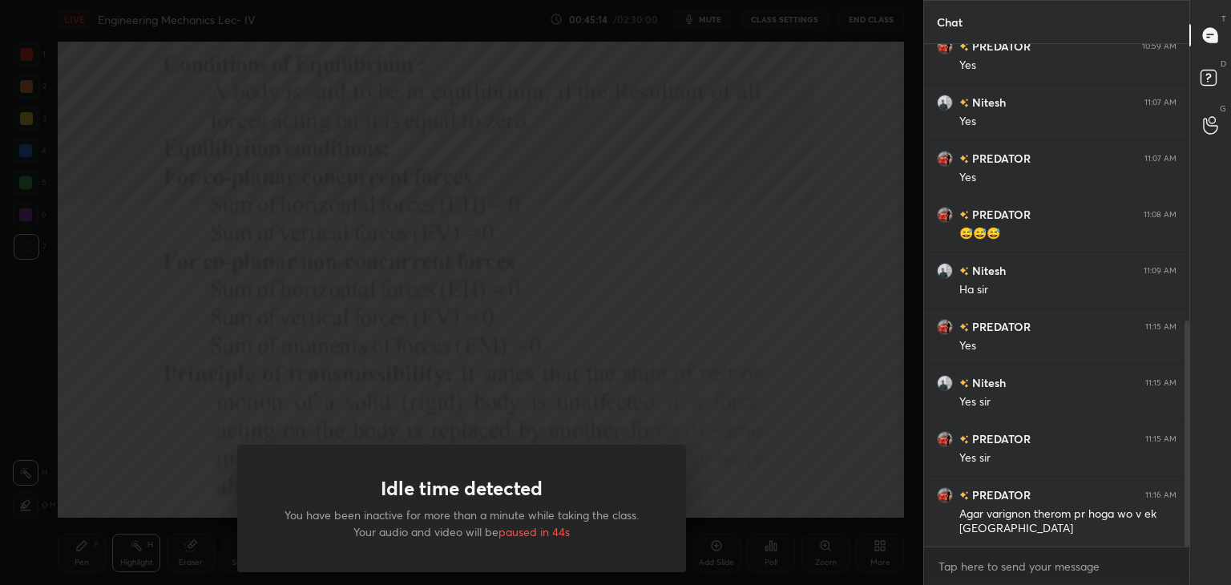
click at [737, 471] on div "Idle time detected You have been inactive for more than a minute while taking t…" at bounding box center [461, 292] width 923 height 585
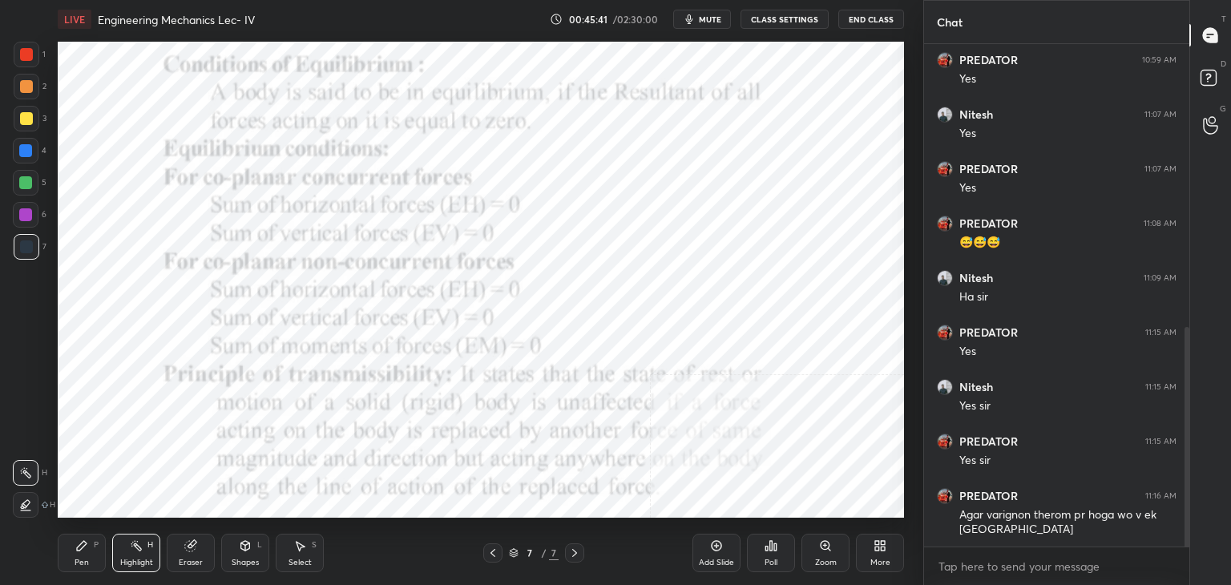
scroll to position [79663, 79287]
click at [881, 552] on div "More" at bounding box center [880, 553] width 48 height 38
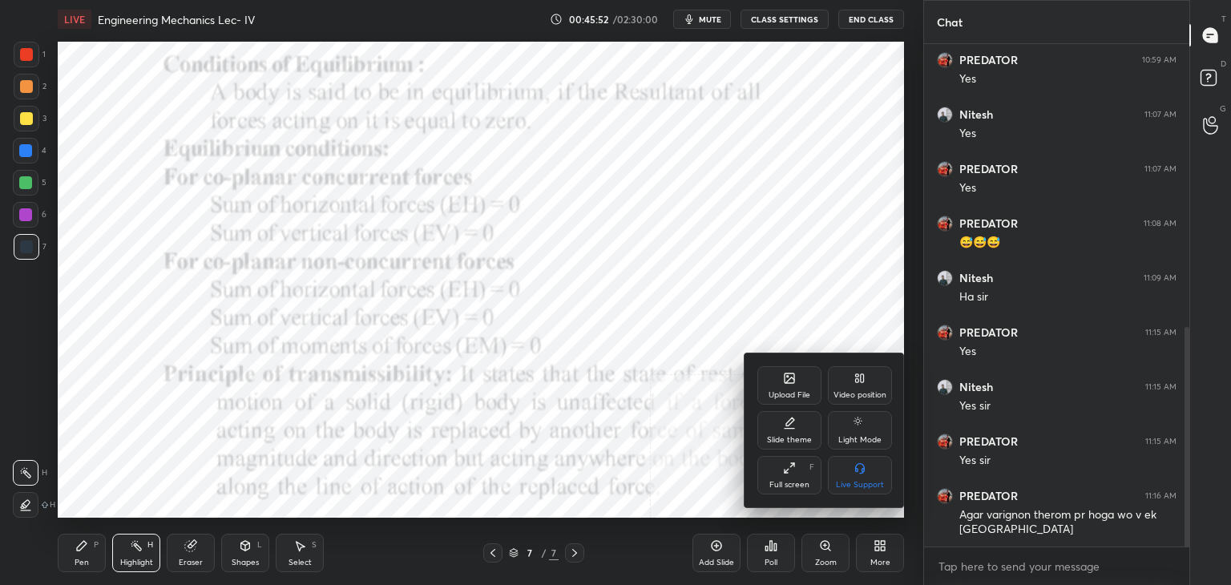
click at [773, 394] on div "Upload File" at bounding box center [790, 395] width 42 height 8
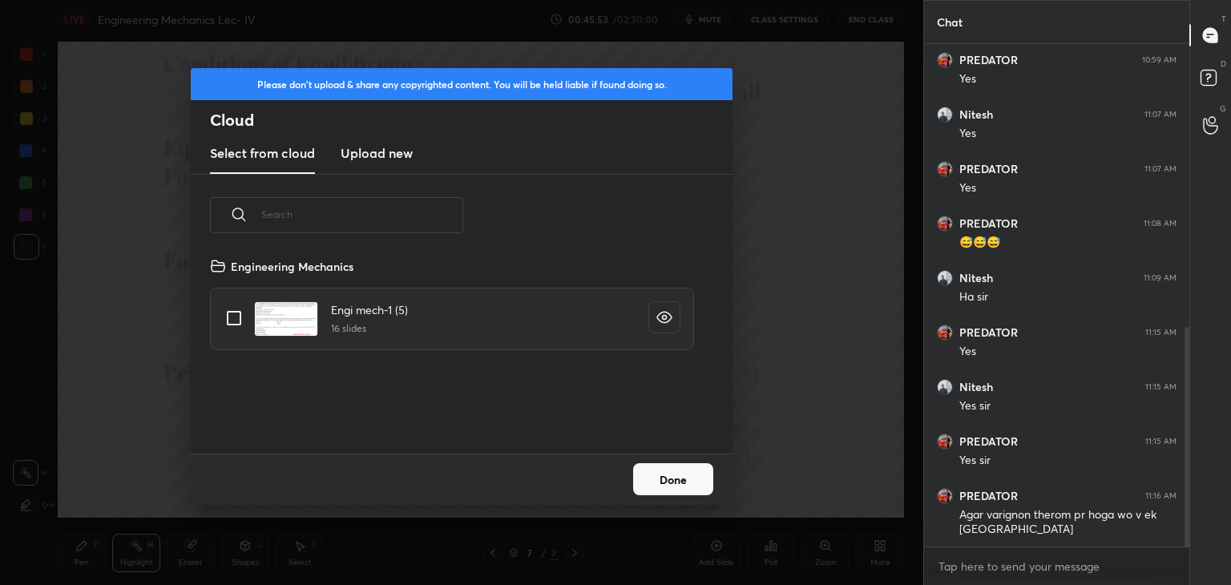
scroll to position [197, 515]
click at [383, 158] on h3 "Upload new" at bounding box center [377, 152] width 72 height 19
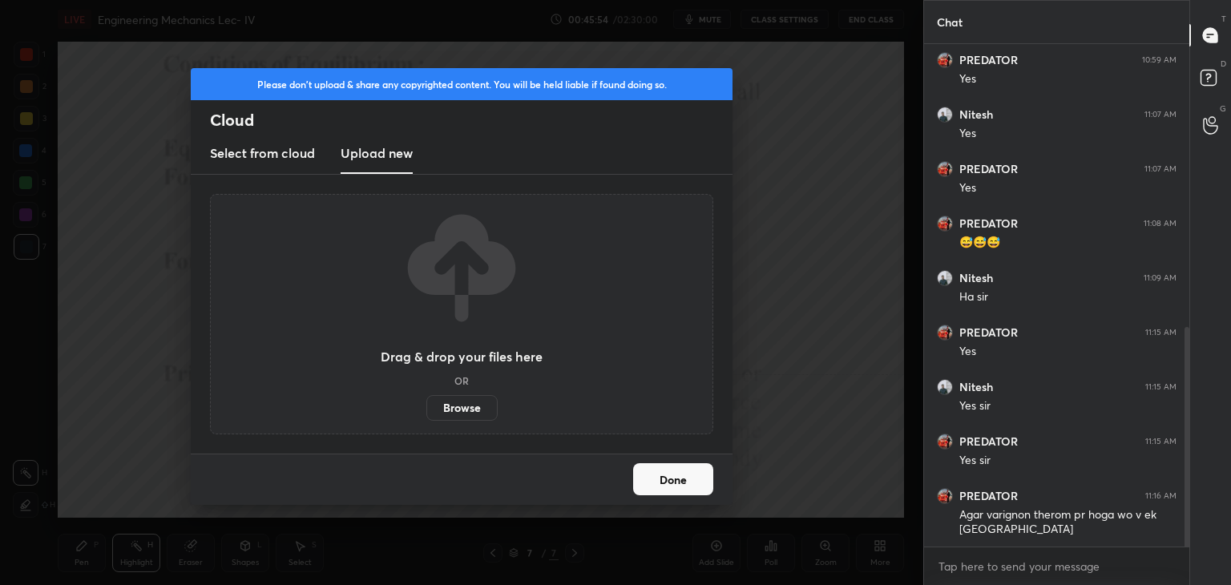
click at [473, 408] on label "Browse" at bounding box center [461, 408] width 71 height 26
click at [426, 408] on input "Browse" at bounding box center [426, 408] width 0 height 26
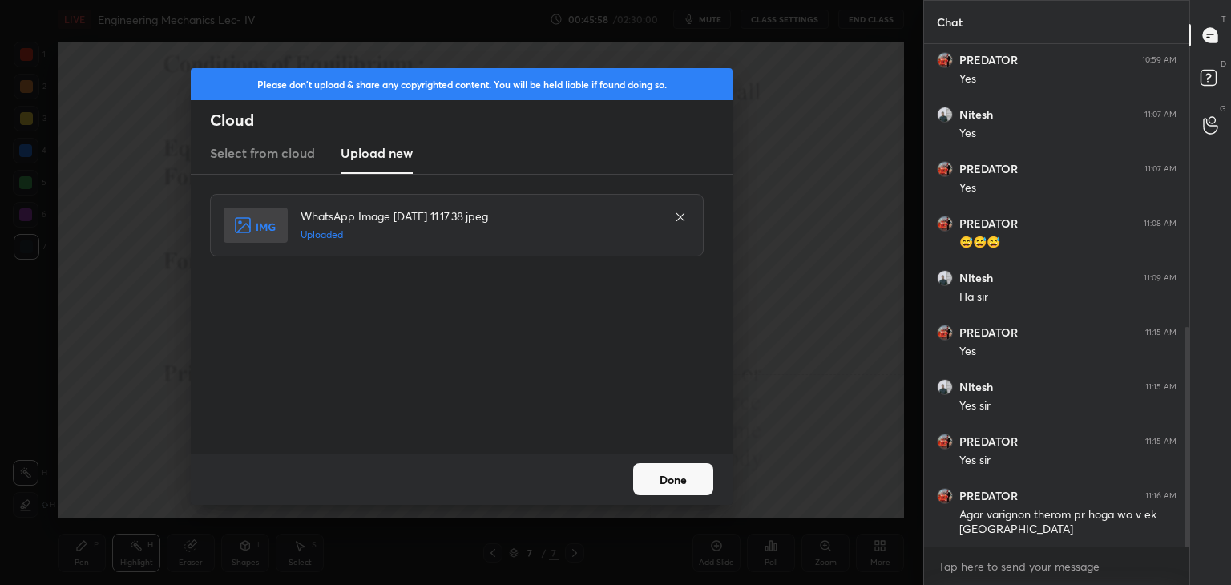
click at [673, 483] on button "Done" at bounding box center [673, 479] width 80 height 32
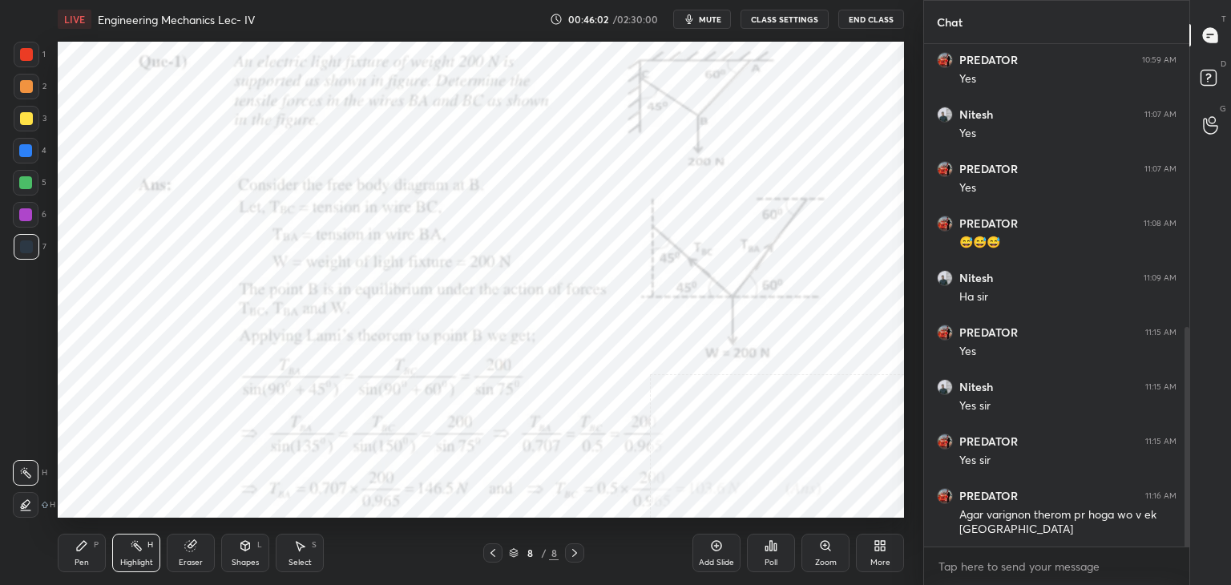
click at [253, 555] on div "Shapes L" at bounding box center [245, 553] width 48 height 38
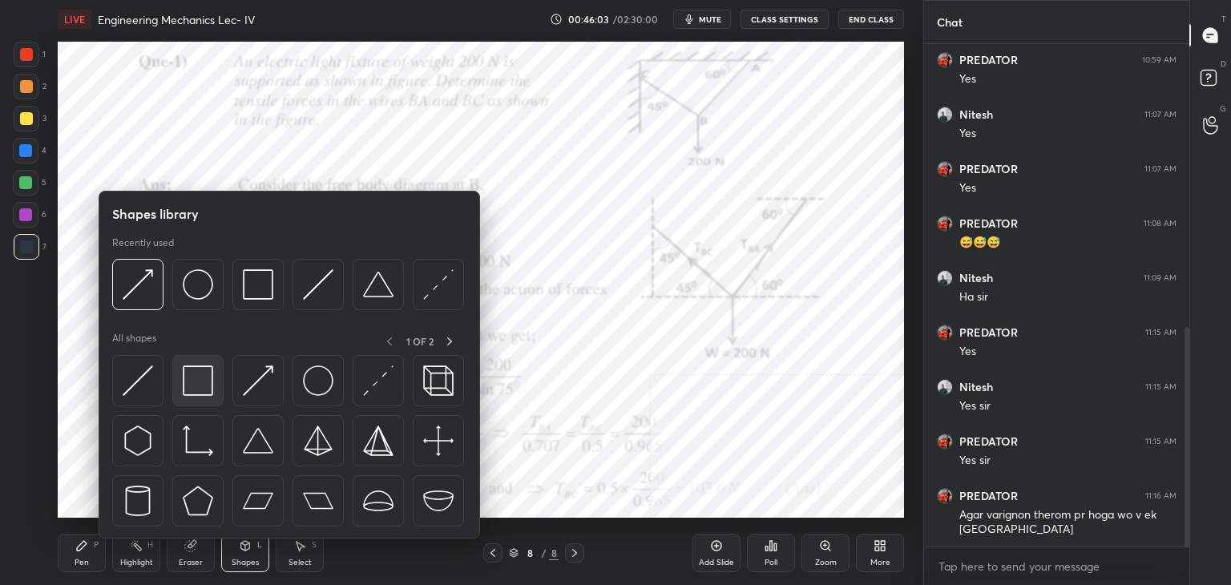
click at [196, 391] on img at bounding box center [198, 380] width 30 height 30
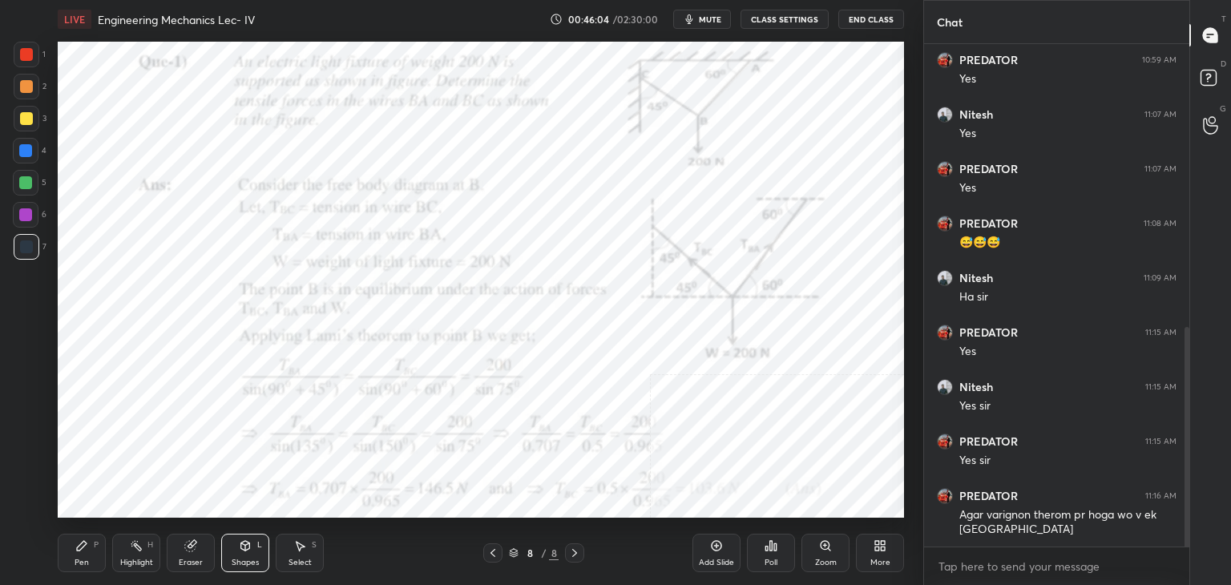
click at [27, 52] on div at bounding box center [26, 54] width 13 height 13
click at [26, 211] on div at bounding box center [25, 214] width 13 height 13
click at [26, 151] on div at bounding box center [25, 150] width 13 height 13
drag, startPoint x: 192, startPoint y: 543, endPoint x: 205, endPoint y: 523, distance: 23.8
click at [194, 545] on icon at bounding box center [192, 544] width 9 height 8
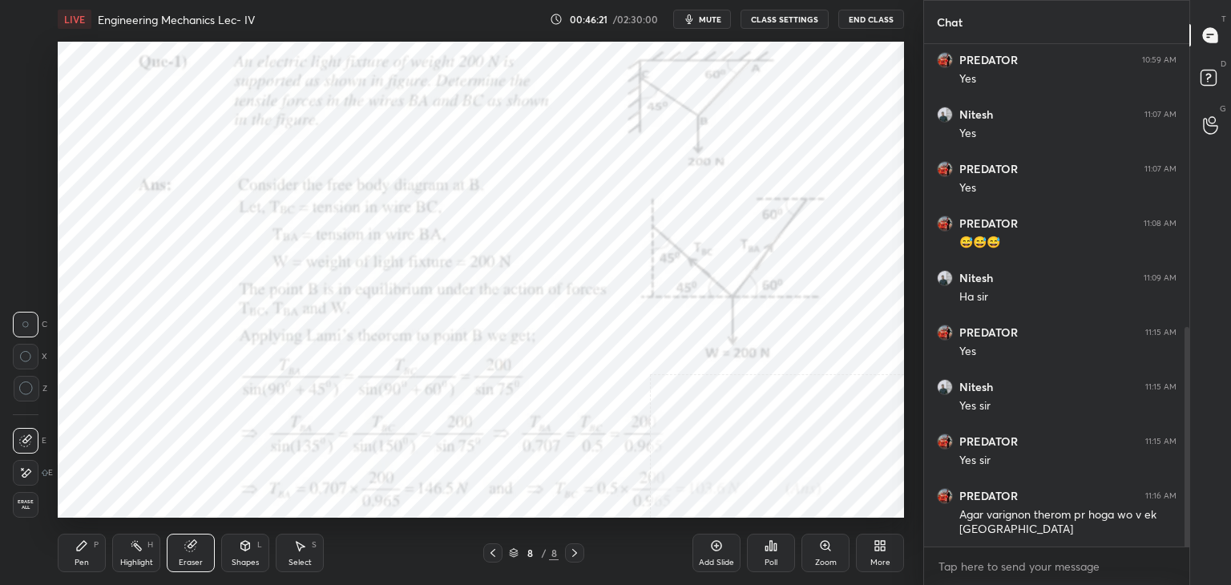
click at [241, 550] on icon at bounding box center [245, 545] width 13 height 13
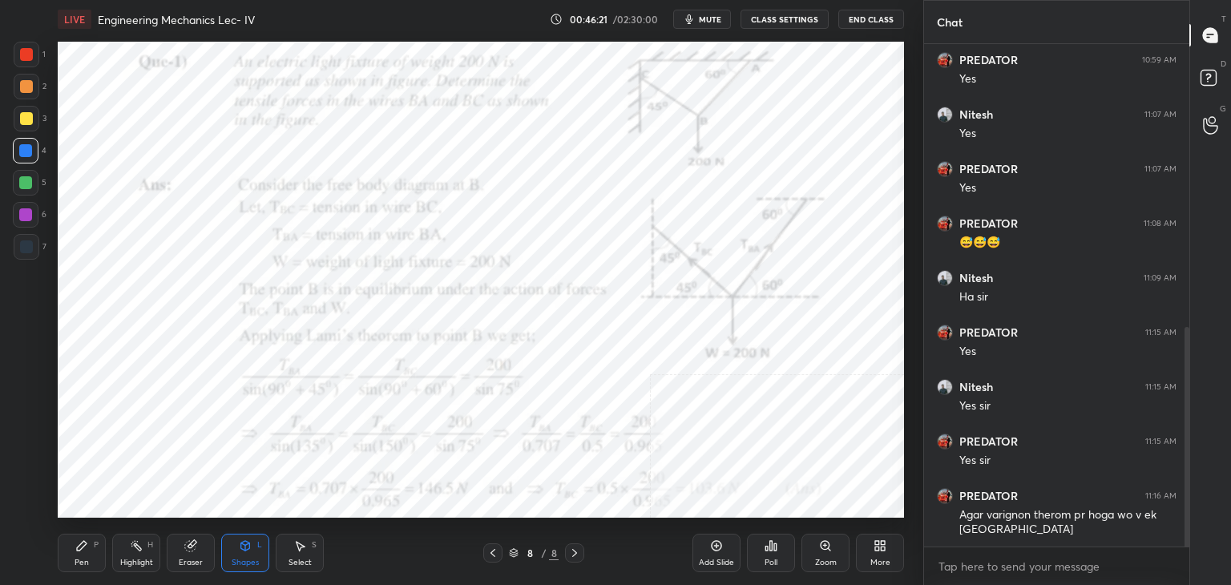
drag, startPoint x: 91, startPoint y: 554, endPoint x: 83, endPoint y: 536, distance: 19.1
click at [90, 554] on div "Pen P" at bounding box center [82, 553] width 48 height 38
drag, startPoint x: 29, startPoint y: 62, endPoint x: 45, endPoint y: 59, distance: 16.3
click at [28, 62] on div at bounding box center [27, 55] width 26 height 26
drag, startPoint x: 196, startPoint y: 549, endPoint x: 208, endPoint y: 524, distance: 27.6
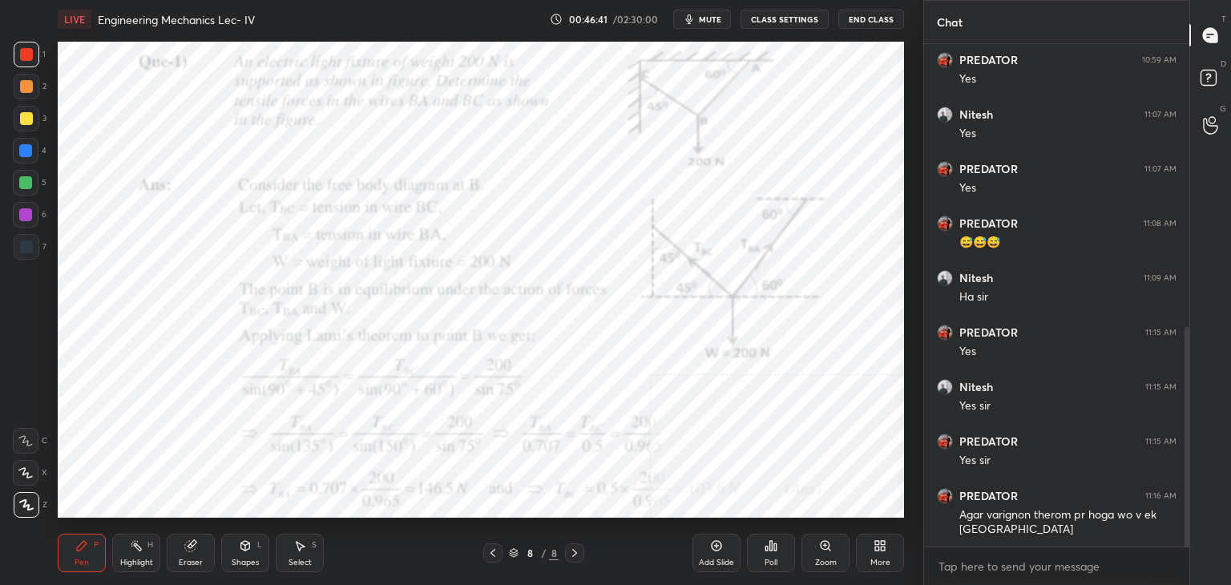
click at [196, 548] on icon at bounding box center [190, 545] width 13 height 13
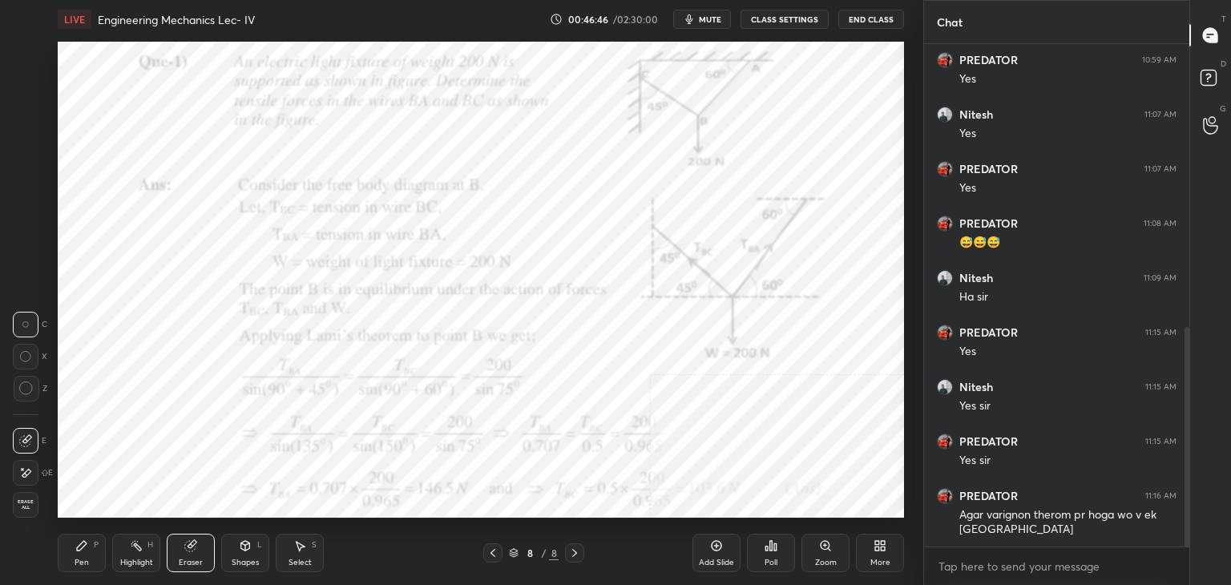
click at [138, 552] on icon at bounding box center [136, 545] width 13 height 13
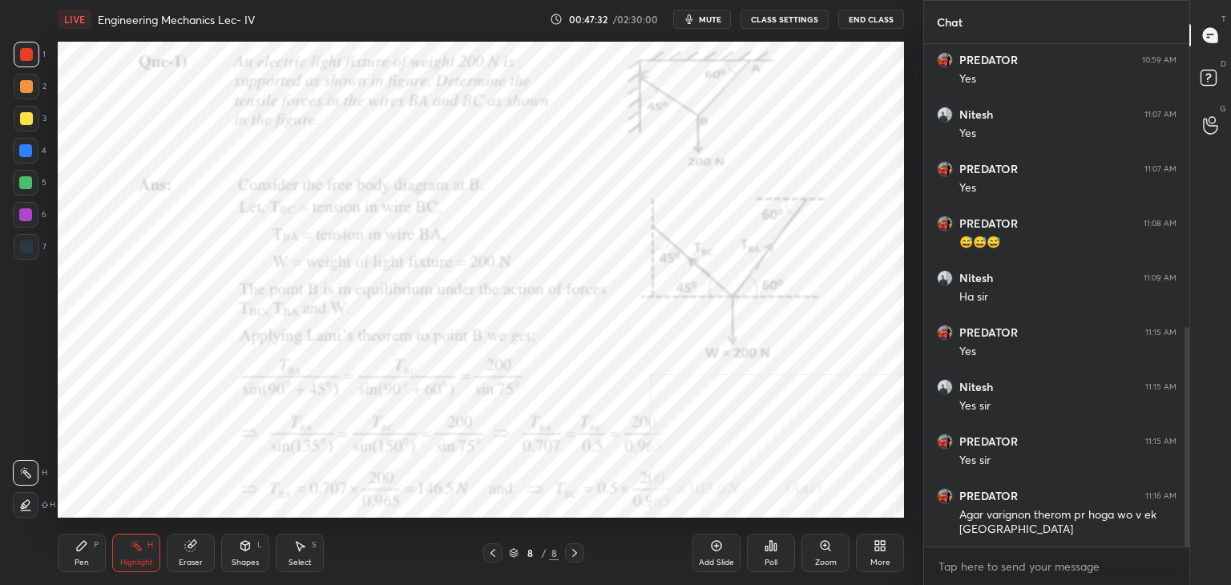
click at [240, 548] on icon at bounding box center [245, 545] width 13 height 13
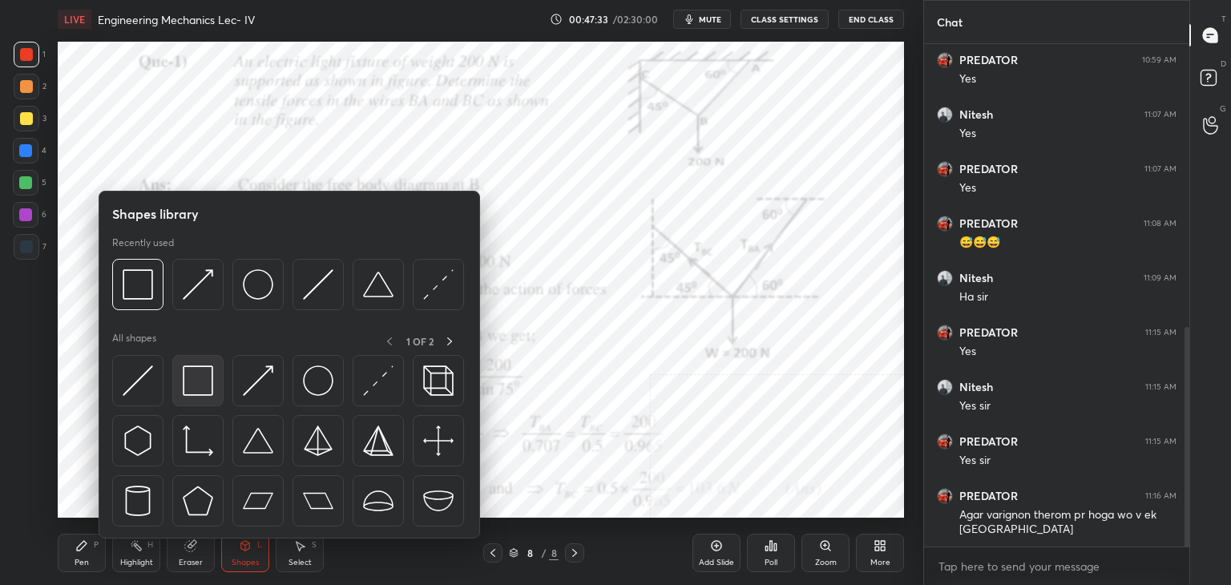
click at [205, 391] on img at bounding box center [198, 380] width 30 height 30
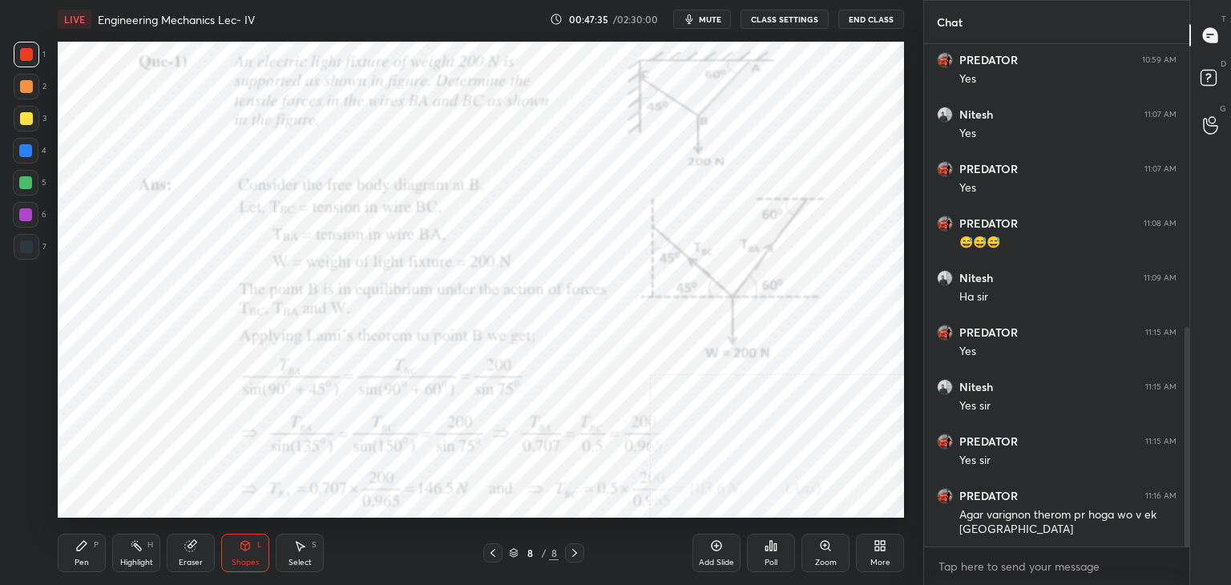
click at [239, 549] on icon at bounding box center [245, 545] width 13 height 13
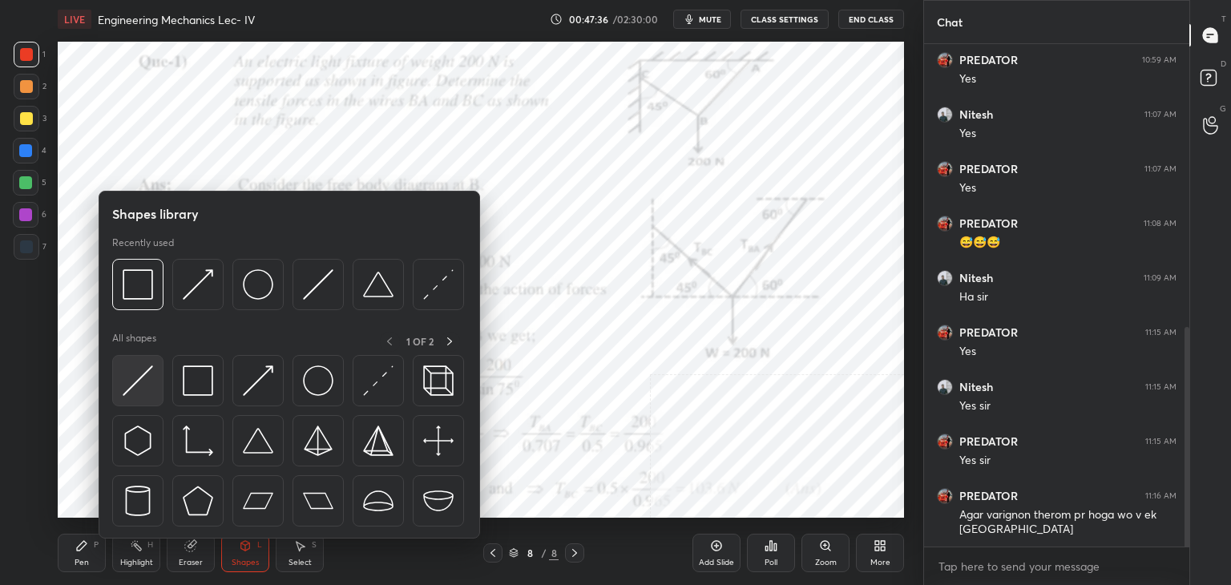
click at [146, 384] on img at bounding box center [138, 380] width 30 height 30
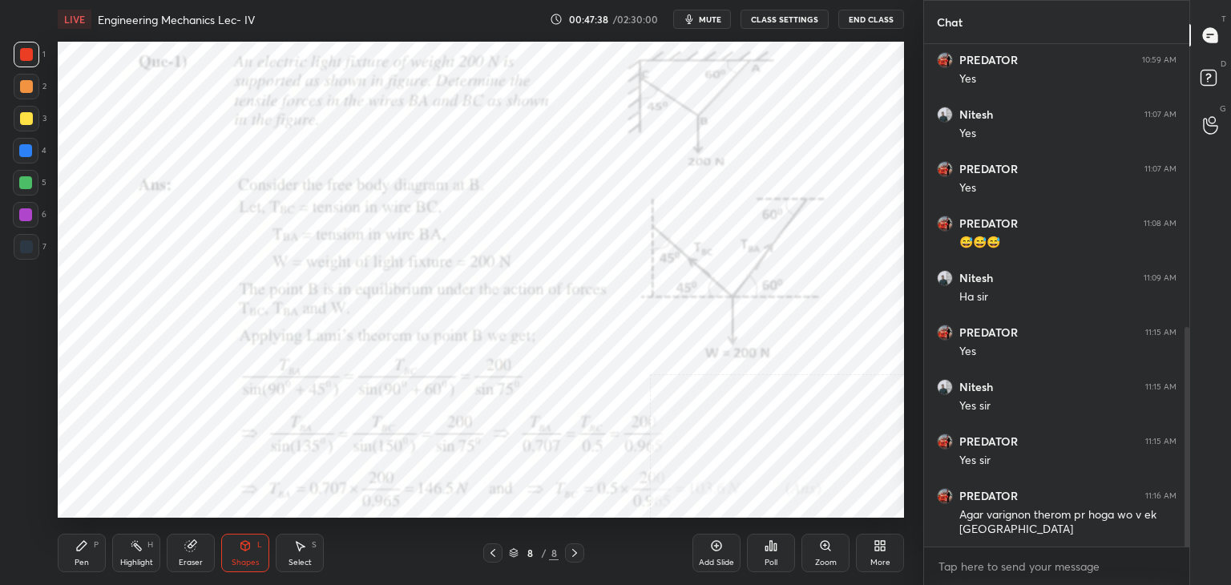
drag, startPoint x: 24, startPoint y: 240, endPoint x: 35, endPoint y: 229, distance: 15.9
click at [25, 241] on div at bounding box center [26, 246] width 13 height 13
click at [80, 538] on div "Pen P" at bounding box center [82, 553] width 48 height 38
click at [271, 556] on div "Pen P Highlight H Eraser Shapes L Select S" at bounding box center [216, 553] width 317 height 38
drag, startPoint x: 293, startPoint y: 552, endPoint x: 301, endPoint y: 533, distance: 20.8
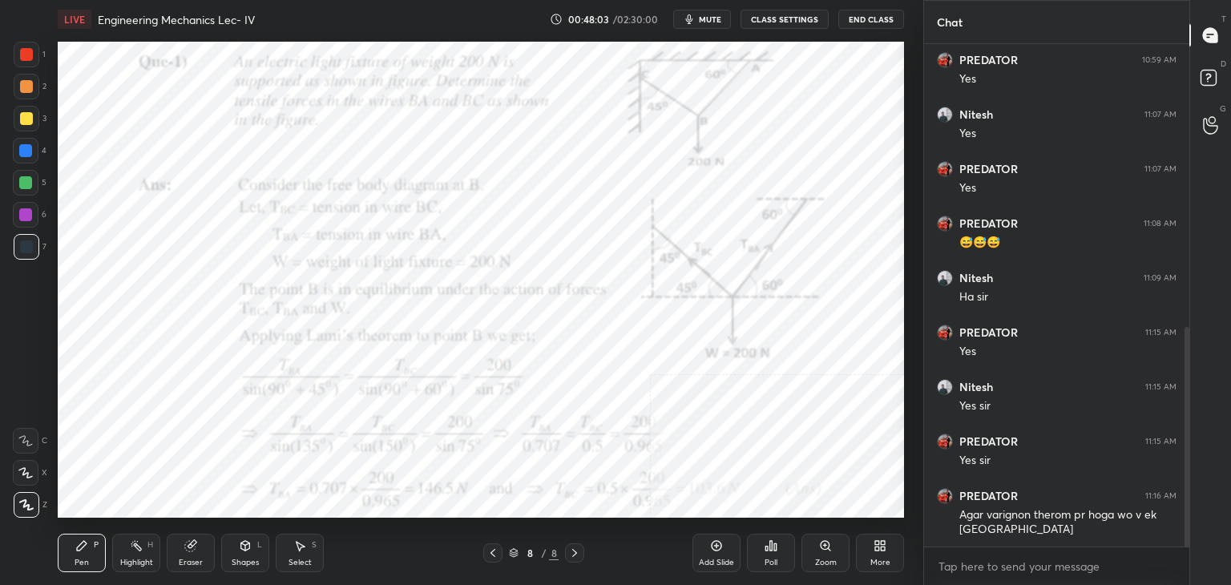
click at [293, 551] on icon at bounding box center [299, 545] width 13 height 13
drag, startPoint x: 764, startPoint y: 116, endPoint x: 891, endPoint y: 182, distance: 143.4
click at [894, 183] on div "0 ° Undo Copy Duplicate Duplicate to new slide Delete" at bounding box center [481, 280] width 846 height 476
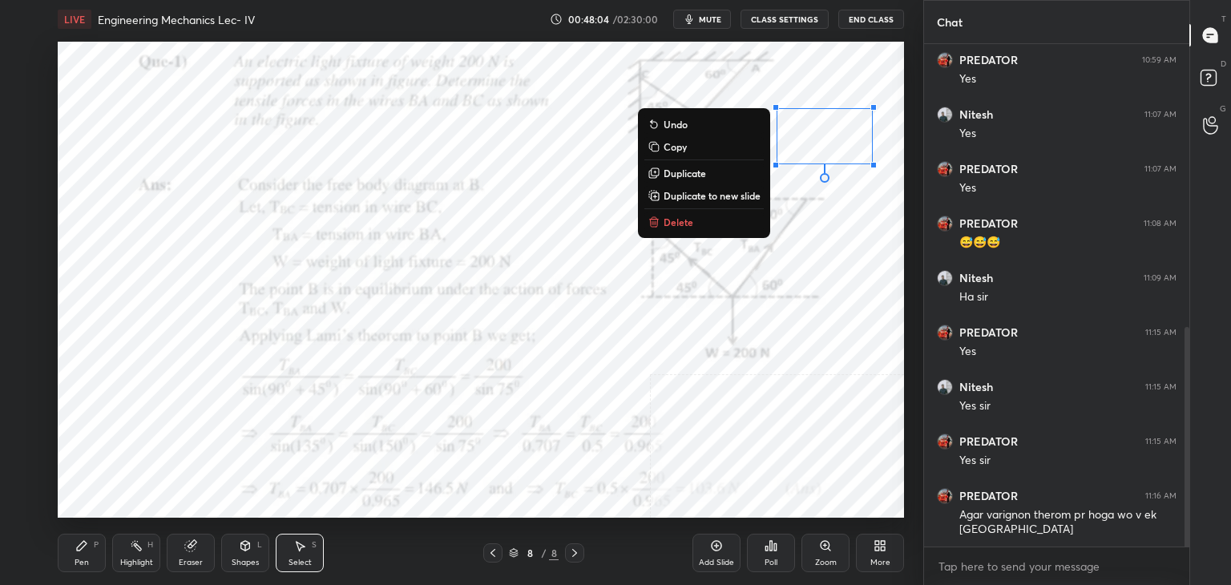
drag, startPoint x: 716, startPoint y: 213, endPoint x: 683, endPoint y: 239, distance: 41.7
click at [715, 213] on button "Delete" at bounding box center [703, 221] width 119 height 19
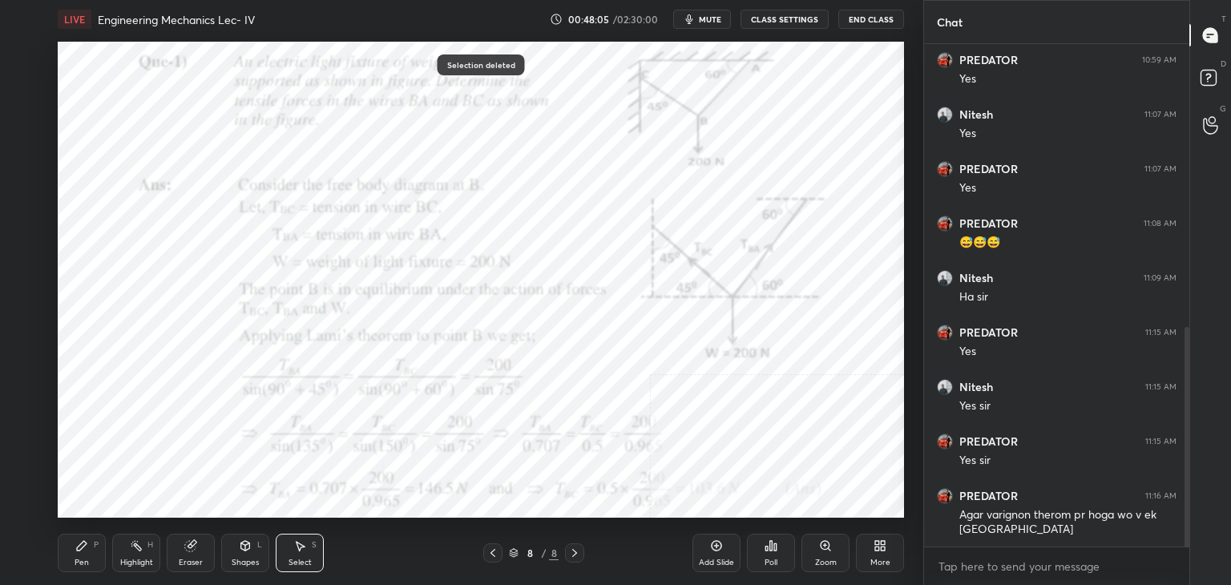
drag, startPoint x: 143, startPoint y: 551, endPoint x: 159, endPoint y: 531, distance: 25.7
click at [143, 552] on div "Highlight H" at bounding box center [136, 553] width 48 height 38
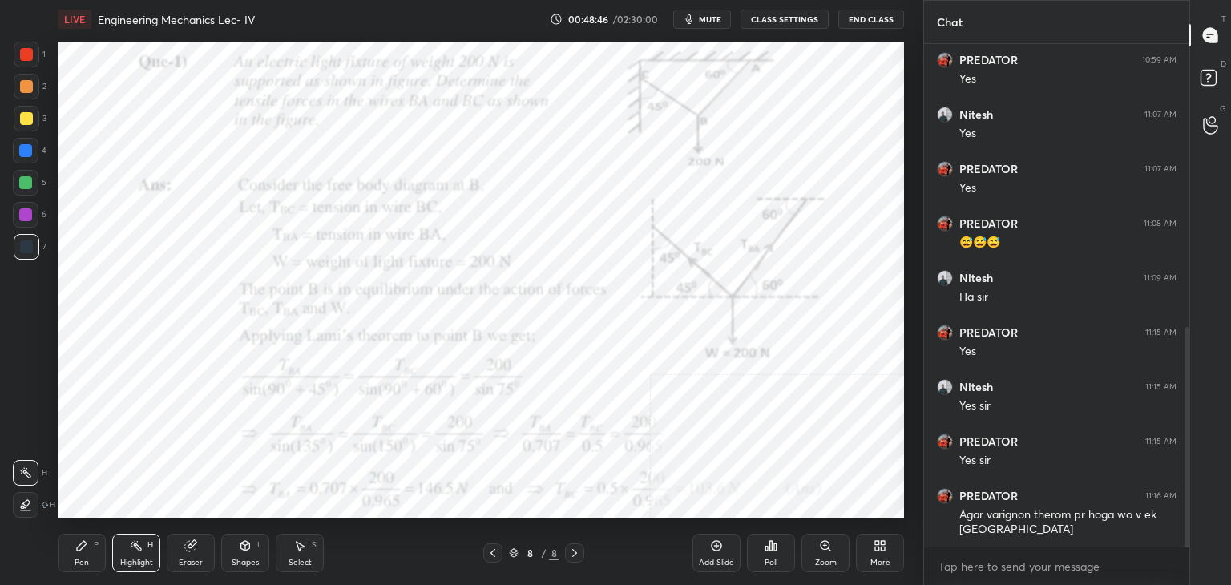
click at [24, 155] on div at bounding box center [25, 150] width 13 height 13
drag, startPoint x: 26, startPoint y: 87, endPoint x: 29, endPoint y: 119, distance: 31.3
click at [27, 87] on div at bounding box center [26, 86] width 13 height 13
drag, startPoint x: 245, startPoint y: 554, endPoint x: 242, endPoint y: 543, distance: 11.7
click at [245, 553] on div "Shapes L" at bounding box center [245, 553] width 48 height 38
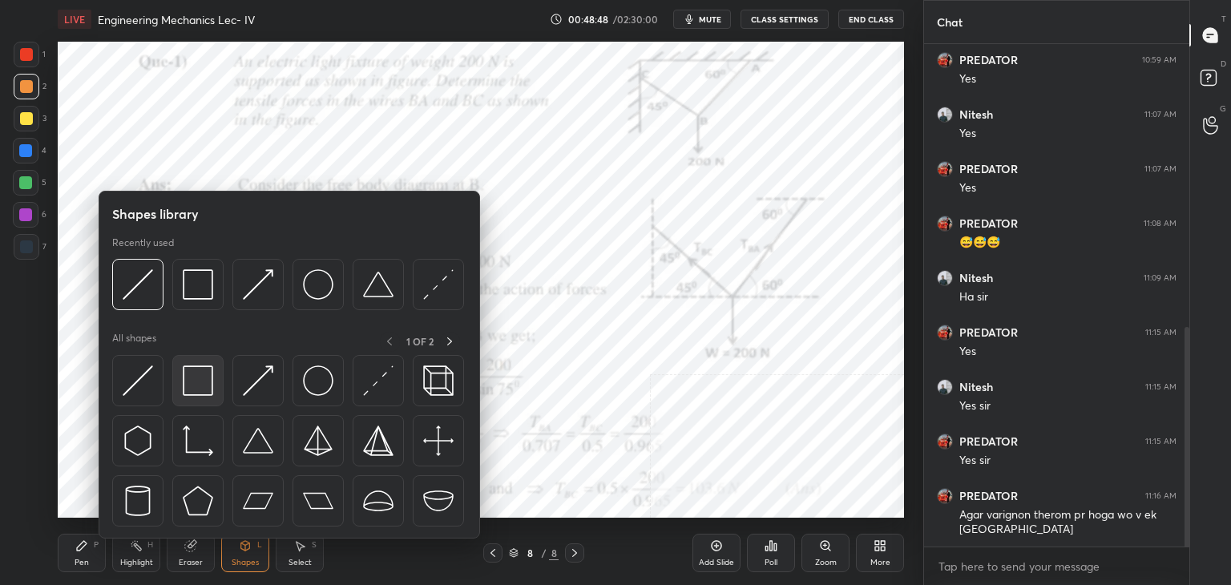
click at [207, 383] on img at bounding box center [198, 380] width 30 height 30
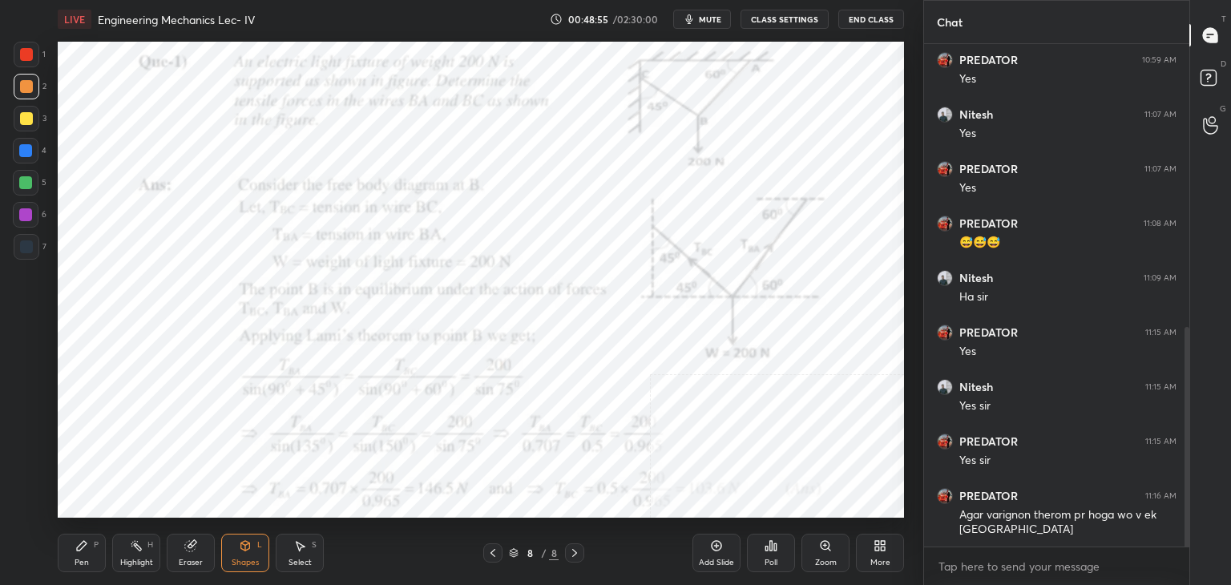
click at [30, 214] on div at bounding box center [25, 214] width 13 height 13
drag, startPoint x: 123, startPoint y: 546, endPoint x: 137, endPoint y: 530, distance: 21.6
click at [122, 547] on div "Highlight H" at bounding box center [136, 553] width 48 height 38
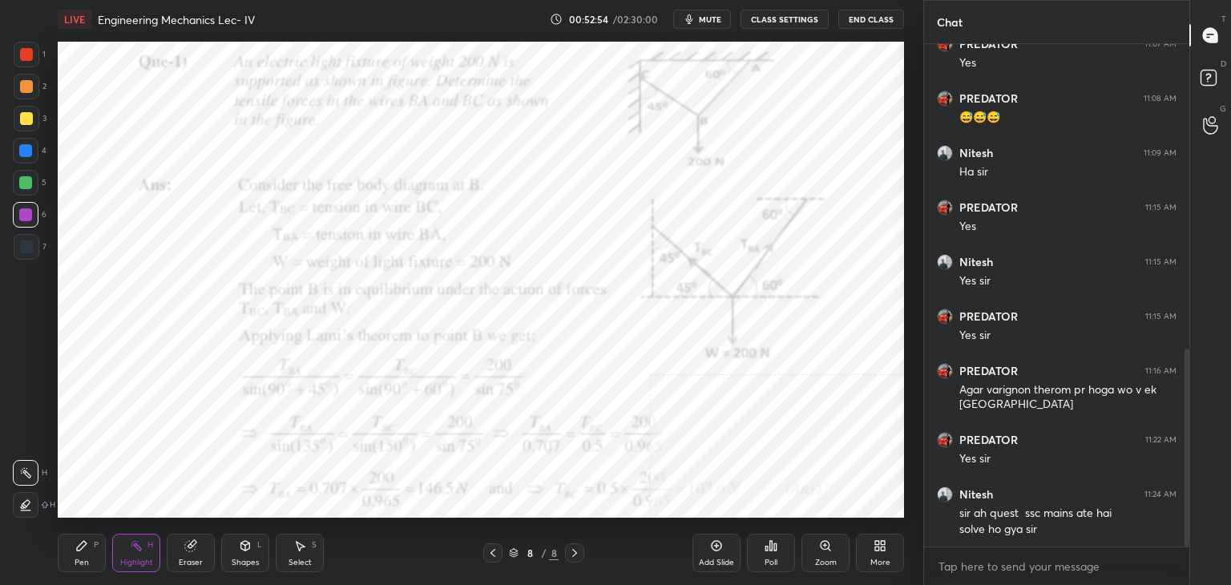
scroll to position [787, 0]
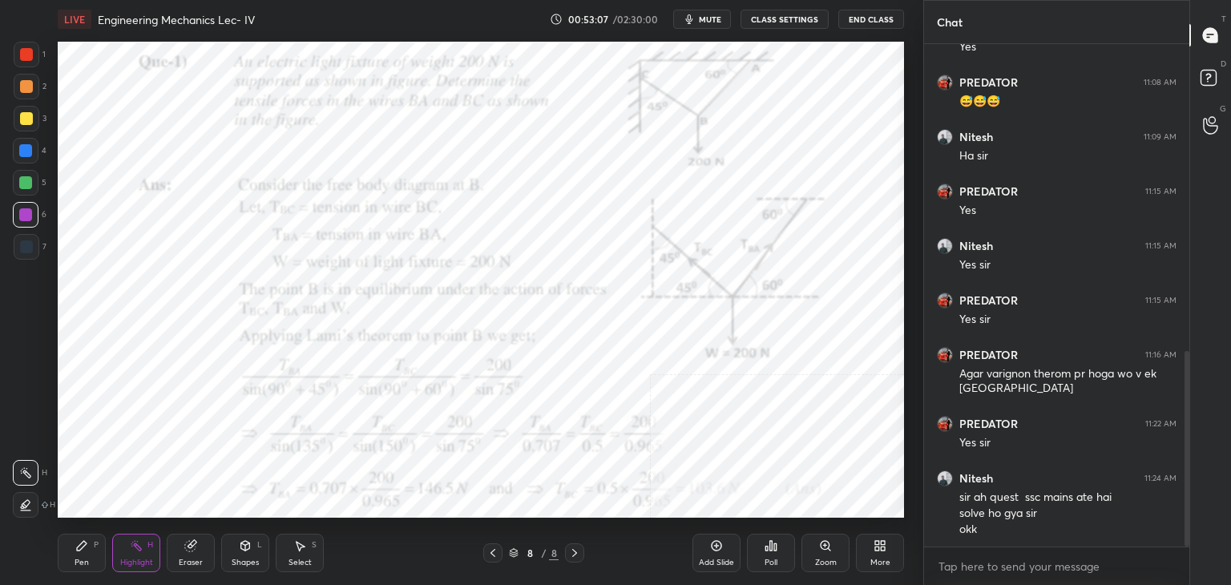
click at [490, 553] on icon at bounding box center [492, 553] width 13 height 13
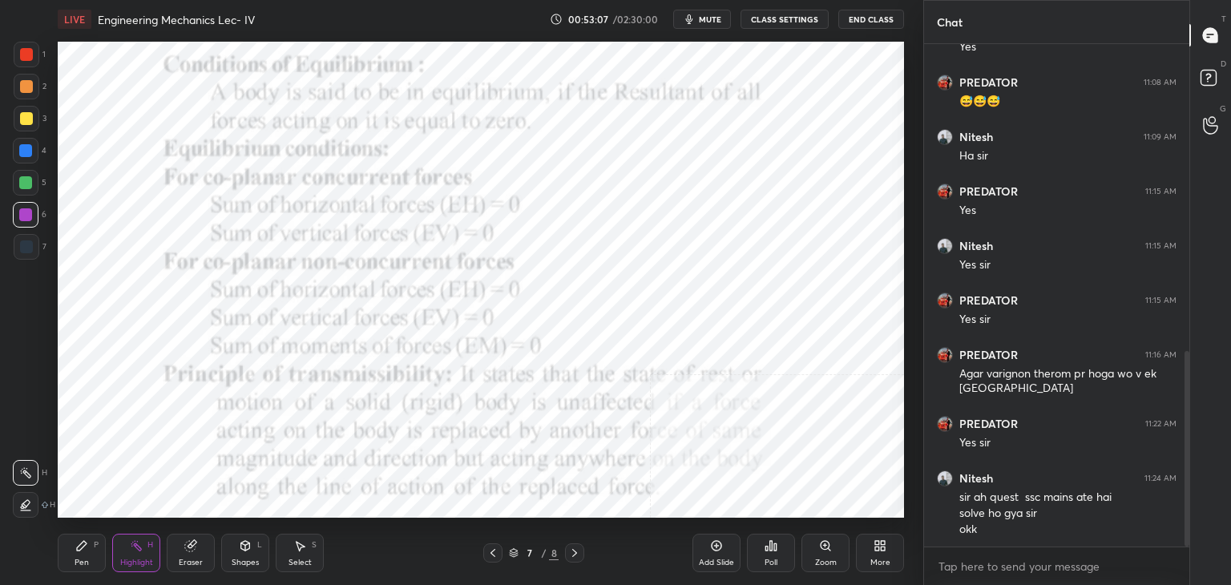
click at [490, 554] on icon at bounding box center [492, 553] width 13 height 13
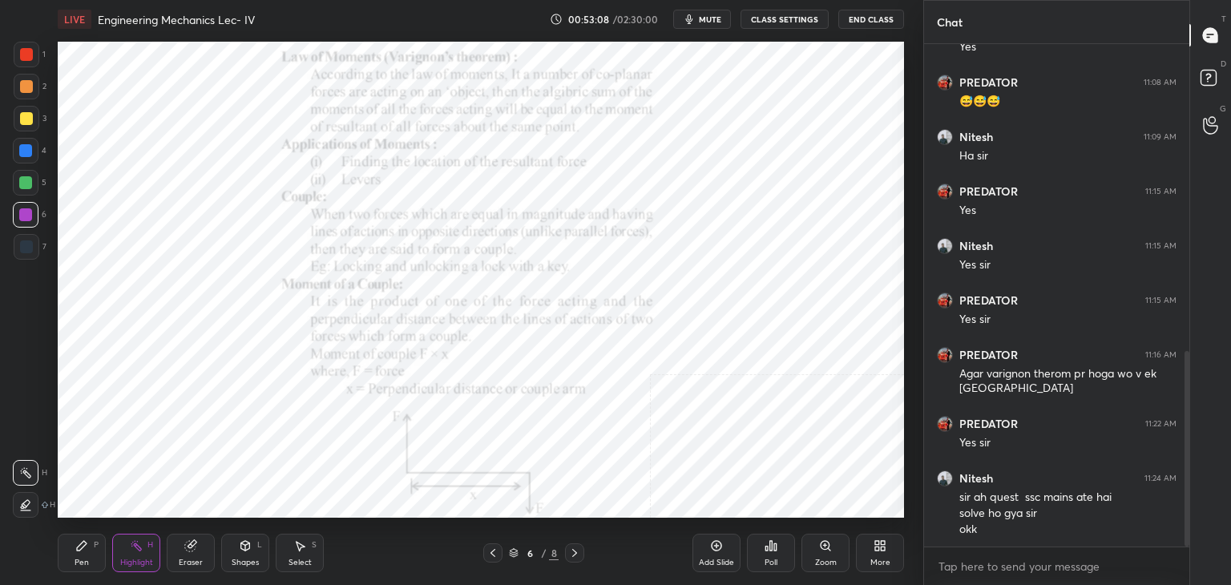
click at [491, 552] on icon at bounding box center [492, 553] width 5 height 8
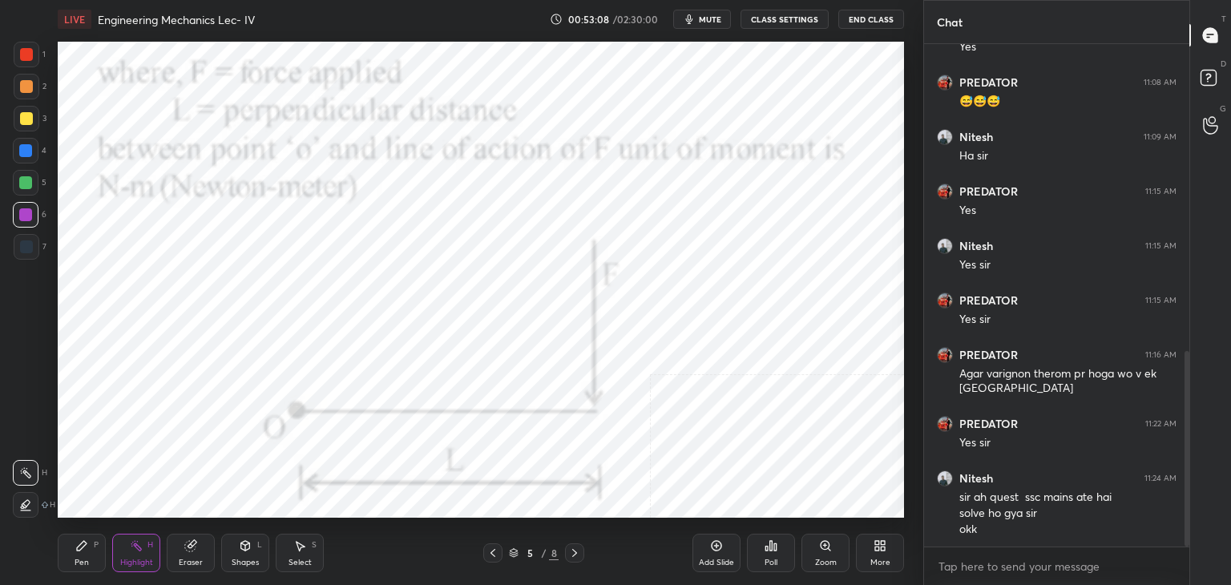
click at [487, 553] on icon at bounding box center [492, 553] width 13 height 13
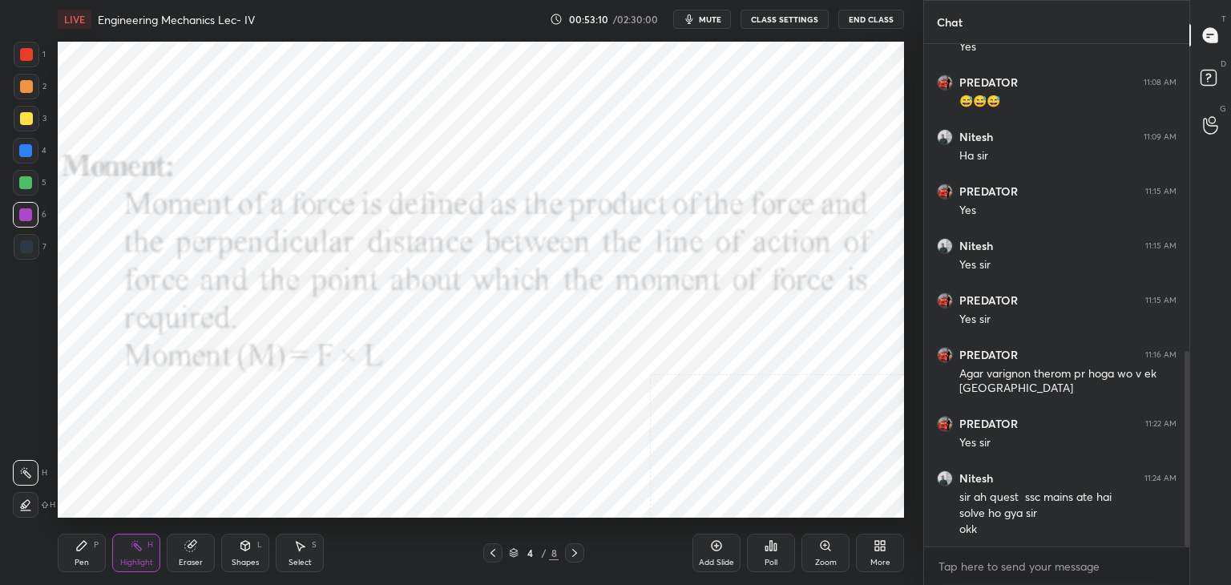
click at [571, 553] on icon at bounding box center [574, 553] width 13 height 13
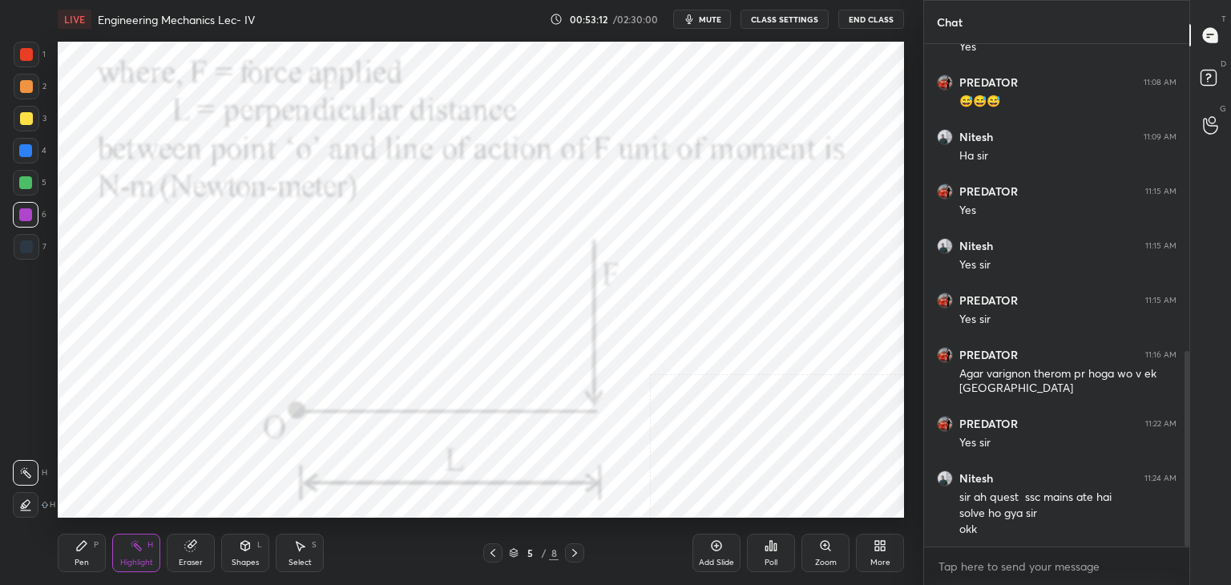
click at [874, 547] on icon at bounding box center [880, 545] width 13 height 13
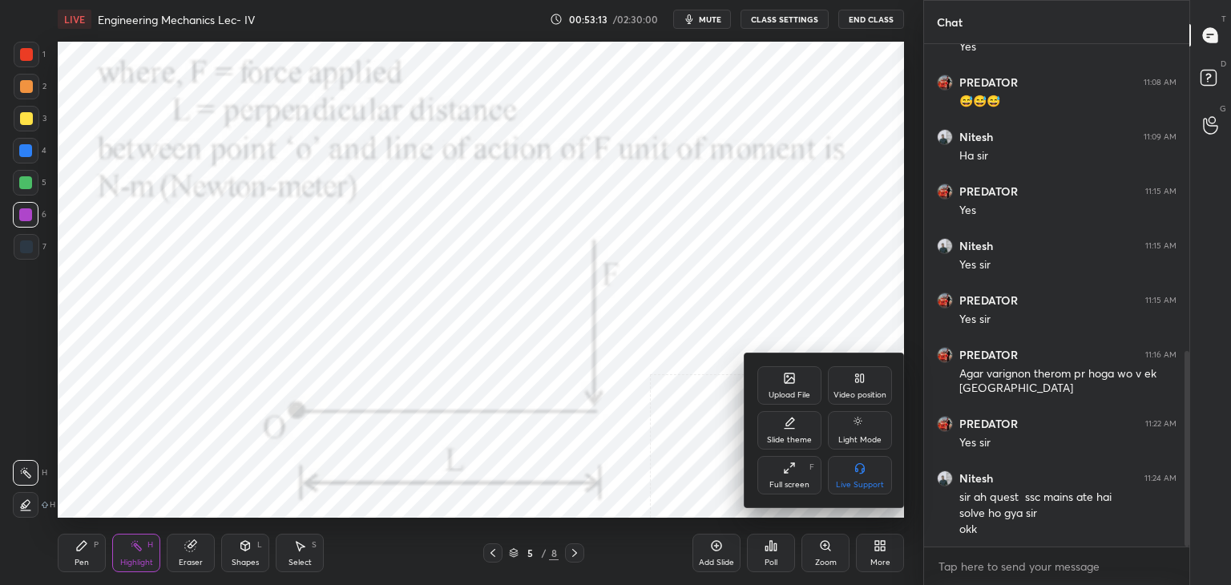
click at [793, 390] on div "Upload File" at bounding box center [789, 385] width 64 height 38
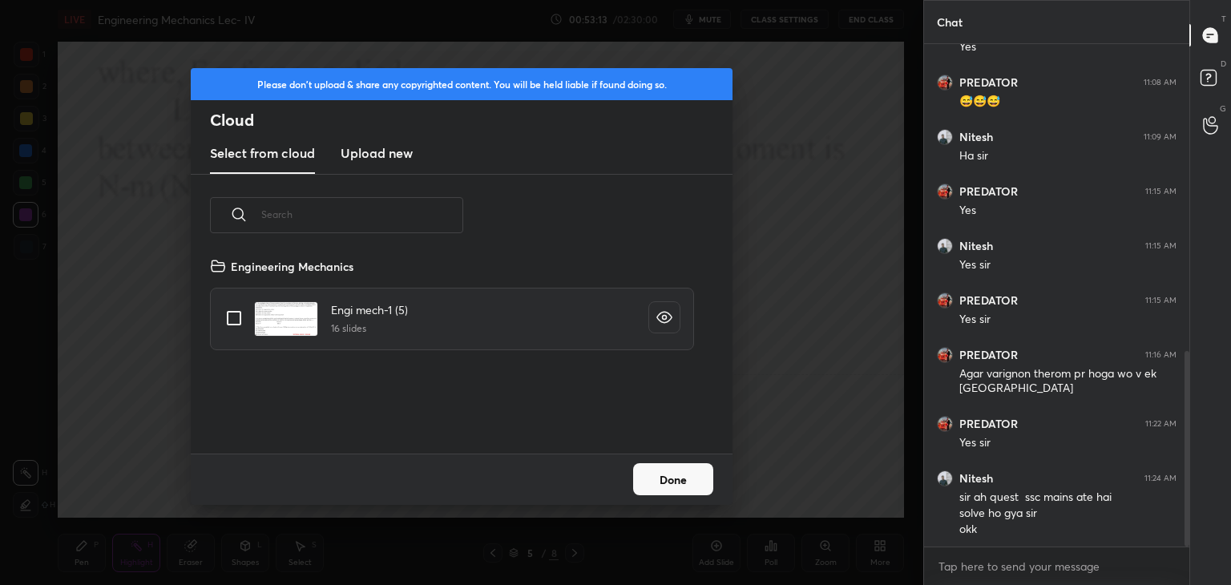
scroll to position [197, 515]
click at [365, 153] on h3 "Upload new" at bounding box center [377, 152] width 72 height 19
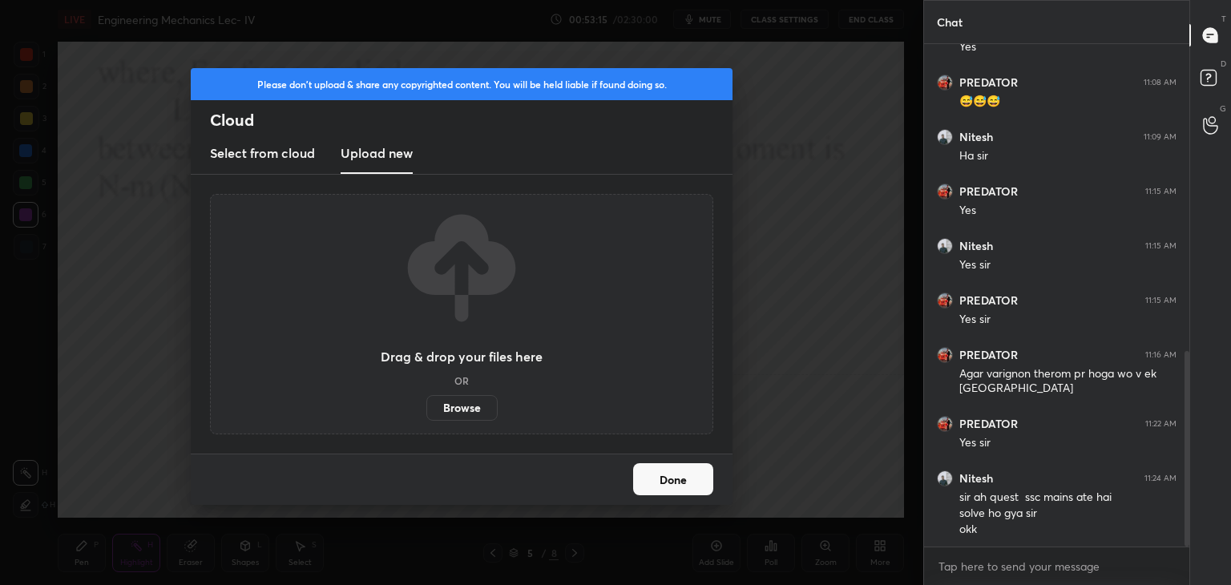
click at [467, 412] on label "Browse" at bounding box center [461, 408] width 71 height 26
click at [426, 412] on input "Browse" at bounding box center [426, 408] width 0 height 26
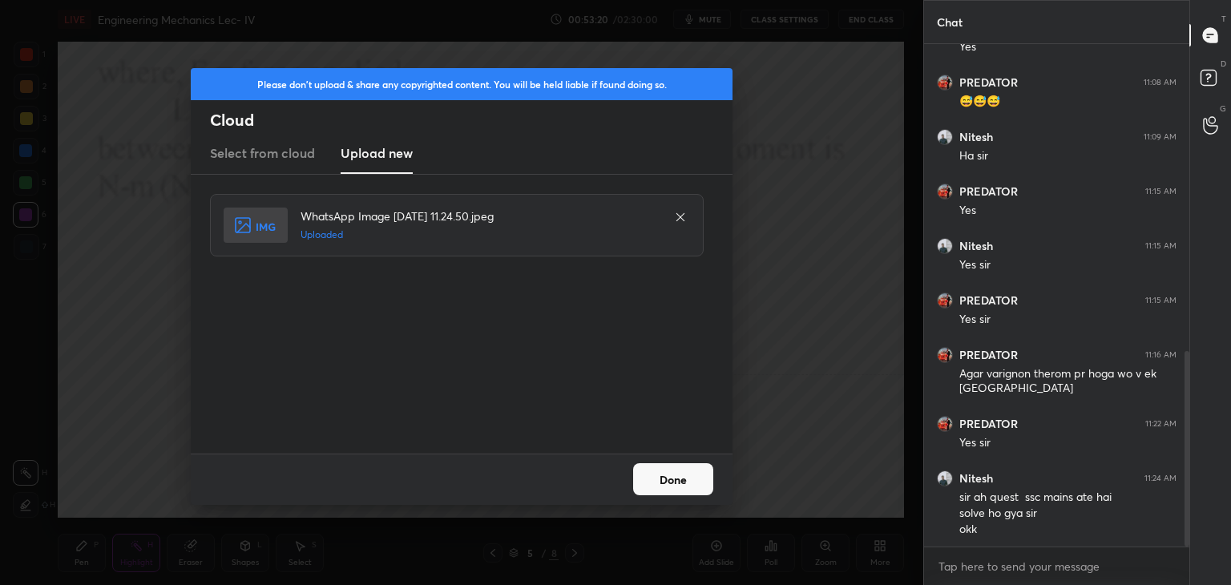
click at [686, 489] on button "Done" at bounding box center [673, 479] width 80 height 32
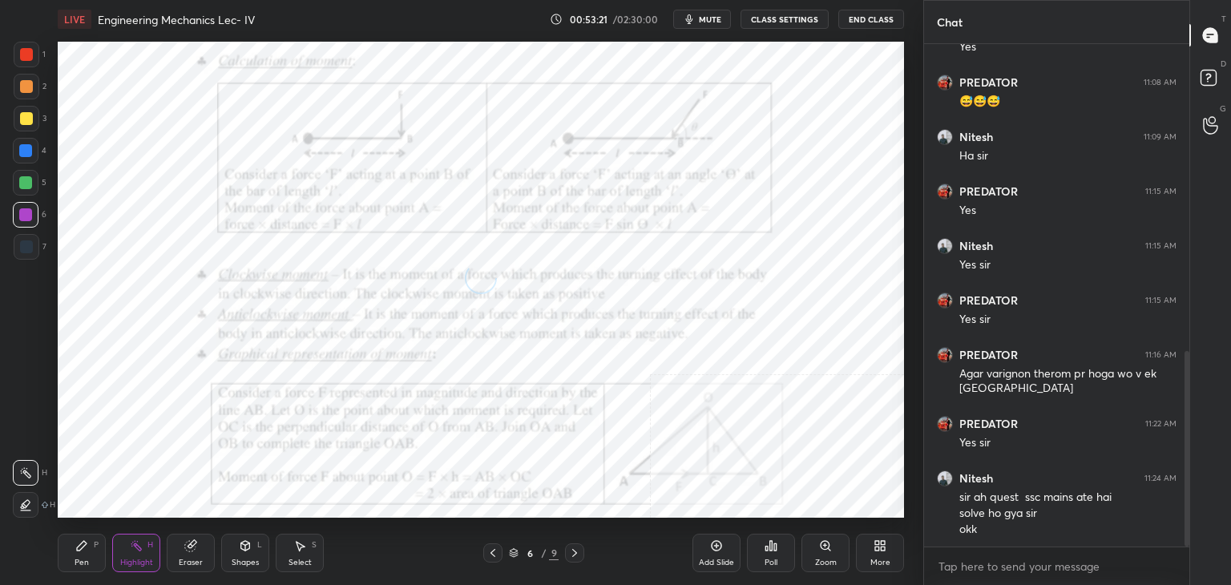
click at [242, 552] on icon at bounding box center [245, 545] width 13 height 13
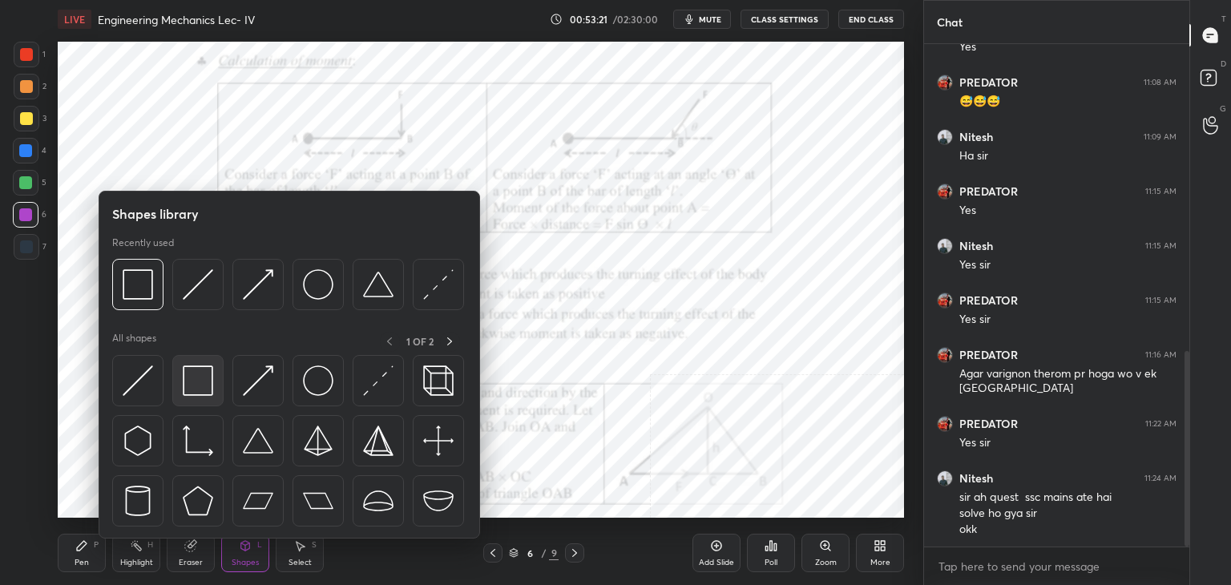
click at [196, 373] on img at bounding box center [198, 380] width 30 height 30
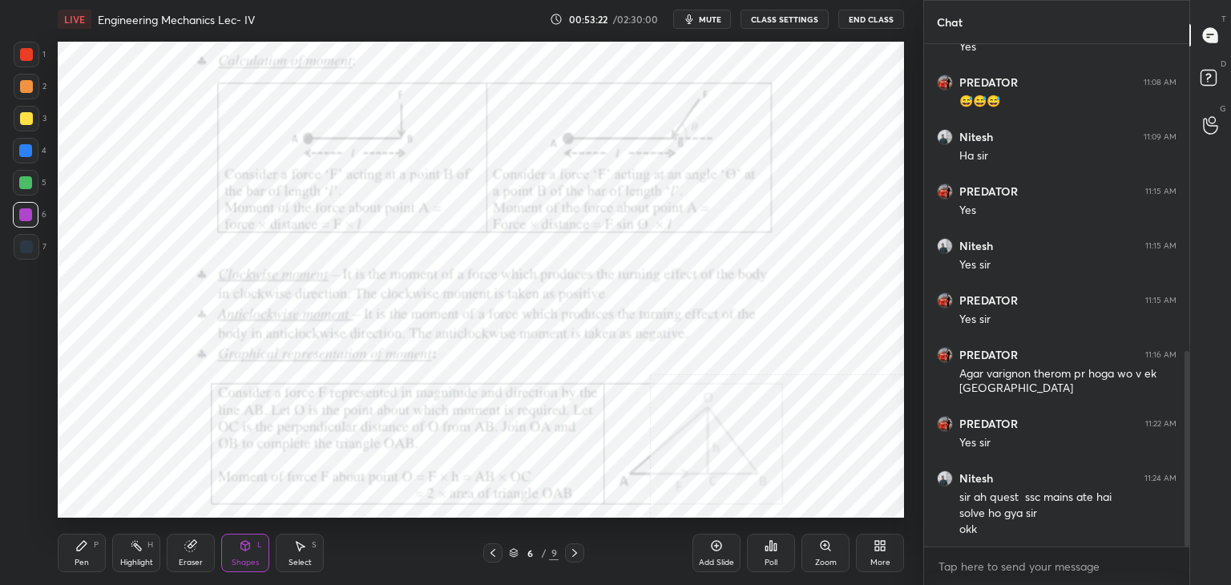
click at [38, 52] on div "1" at bounding box center [30, 55] width 32 height 26
click at [494, 554] on icon at bounding box center [492, 553] width 13 height 13
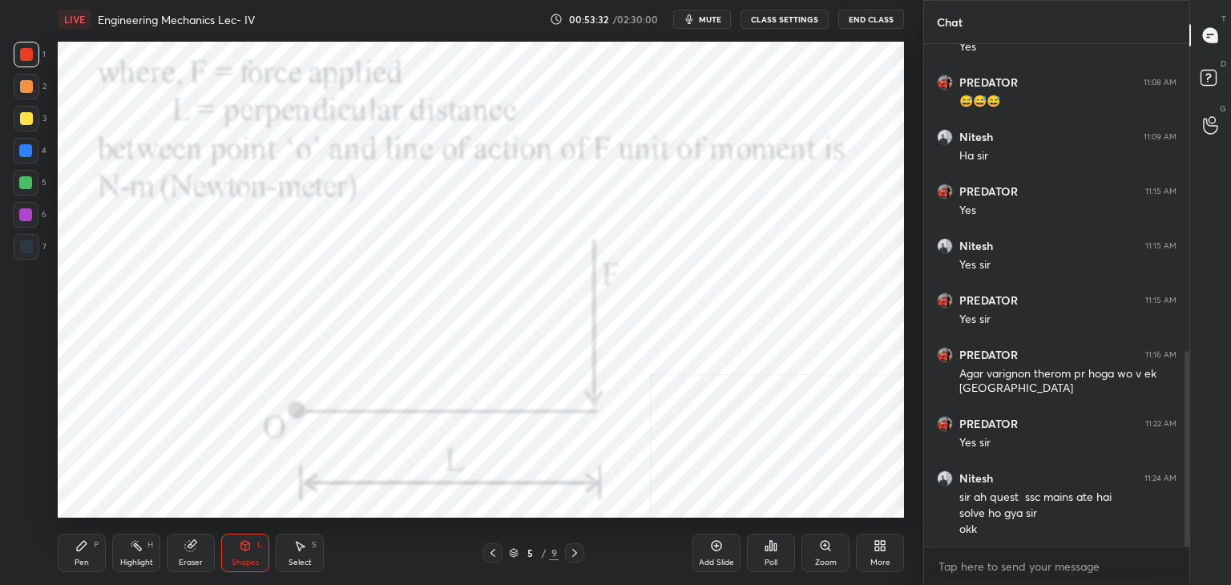
drag, startPoint x: 571, startPoint y: 552, endPoint x: 572, endPoint y: 539, distance: 12.8
click at [574, 552] on icon at bounding box center [574, 553] width 13 height 13
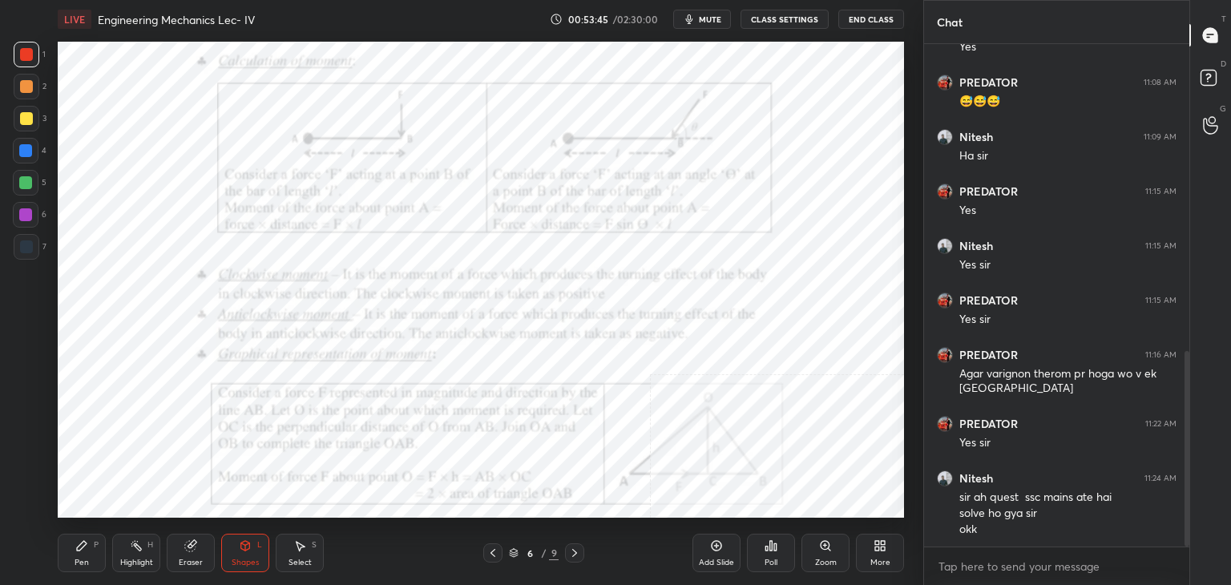
click at [131, 543] on icon at bounding box center [136, 545] width 13 height 13
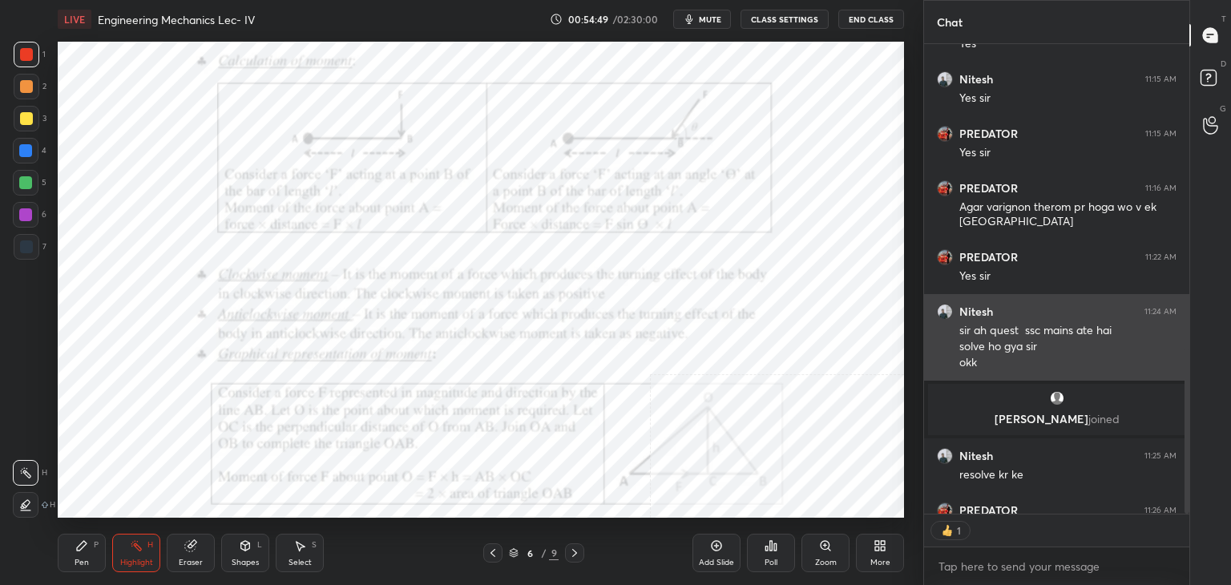
scroll to position [6, 5]
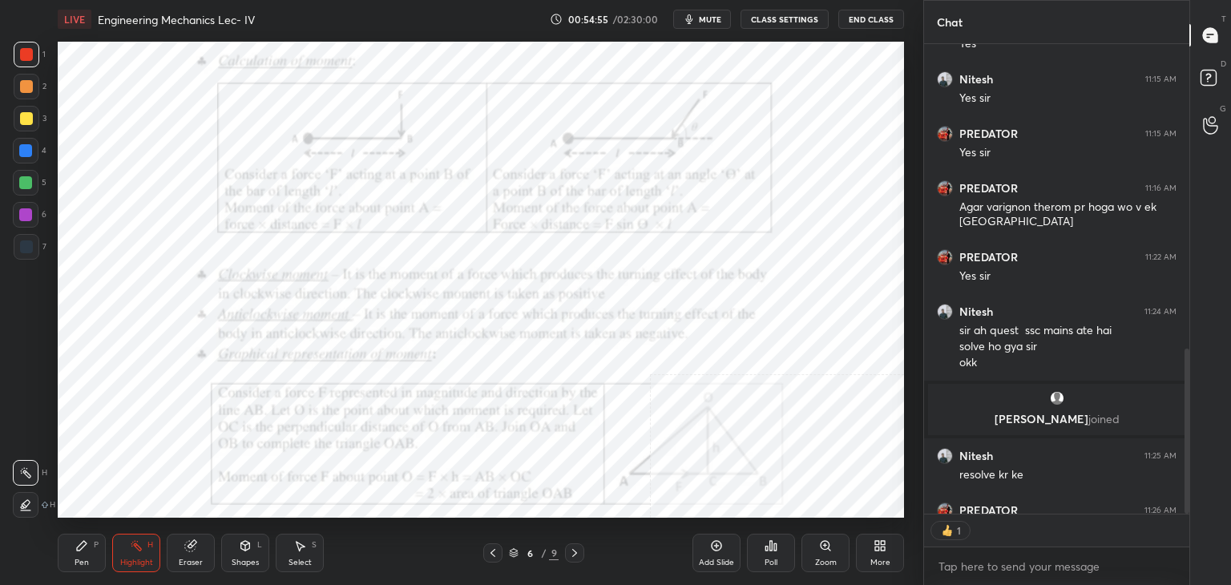
click at [26, 216] on div at bounding box center [25, 214] width 13 height 13
click at [132, 549] on icon at bounding box center [136, 545] width 13 height 13
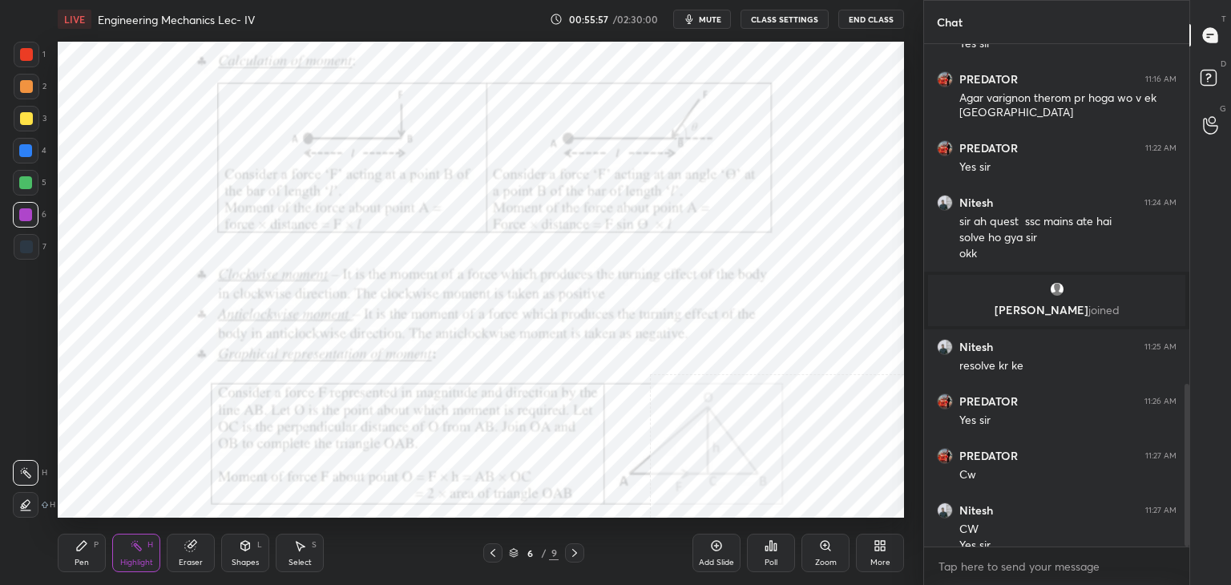
scroll to position [1052, 0]
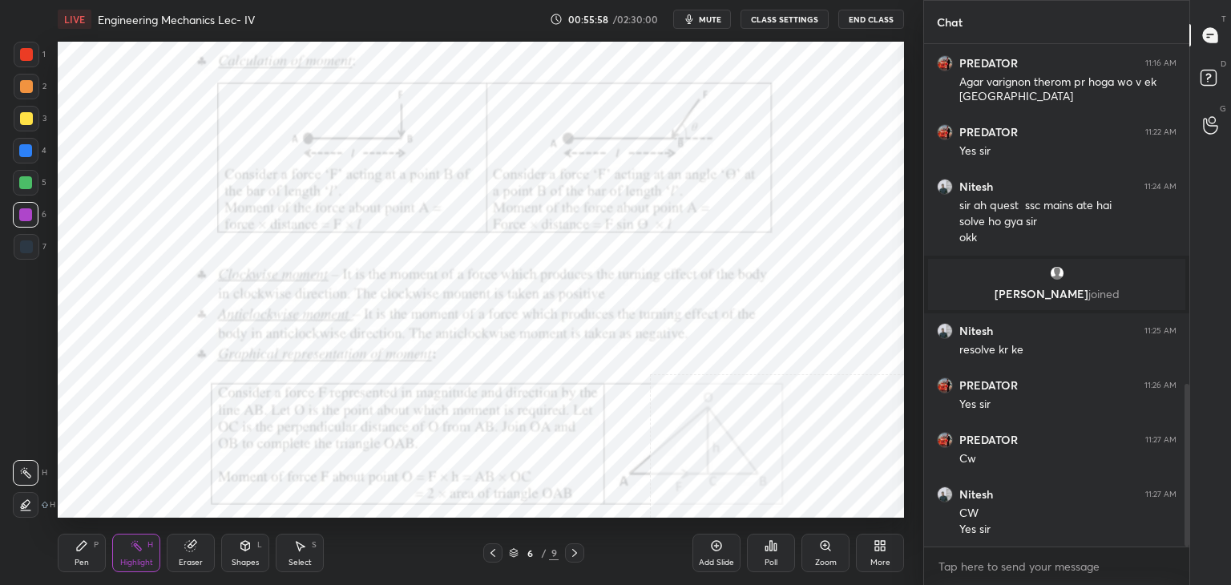
click at [876, 551] on icon at bounding box center [880, 545] width 13 height 13
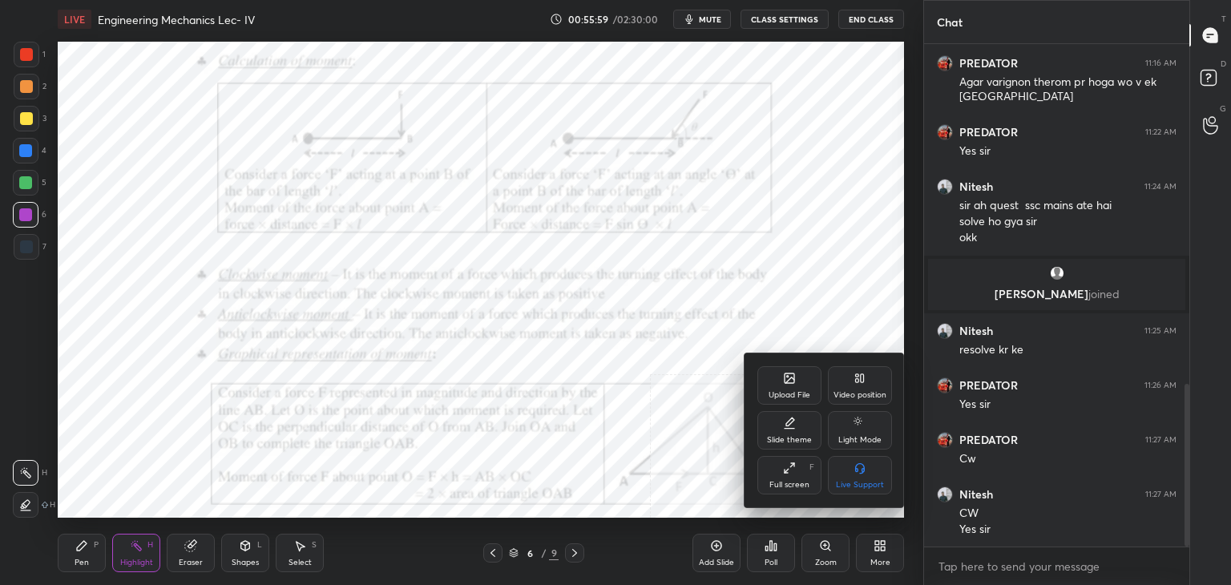
click at [850, 377] on div "Video position" at bounding box center [860, 385] width 64 height 38
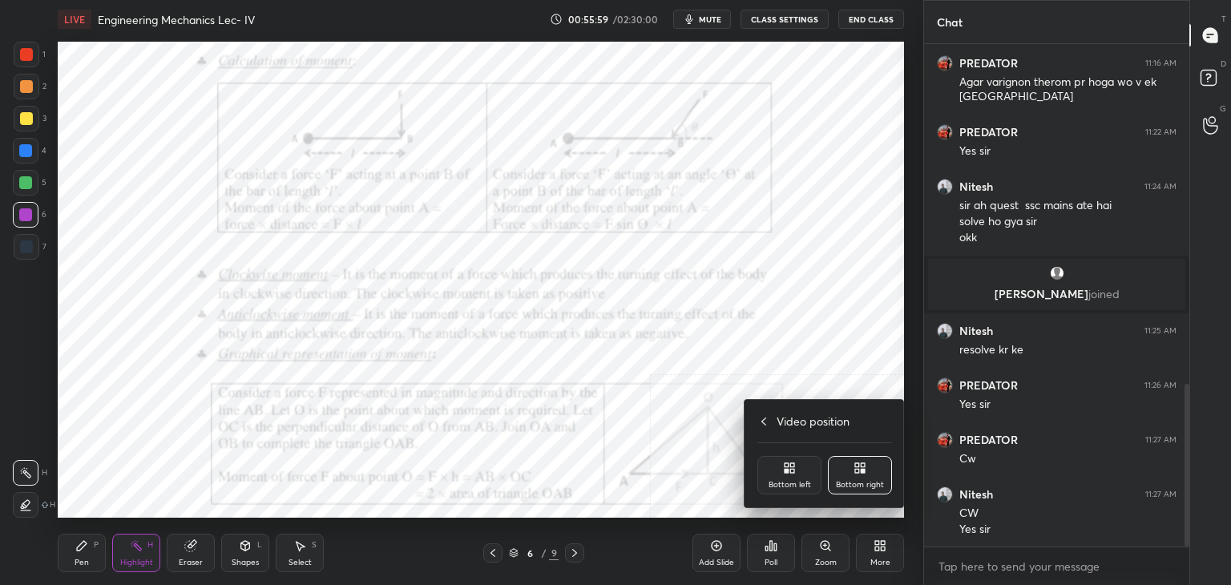
click at [795, 471] on div "Bottom left" at bounding box center [789, 475] width 64 height 38
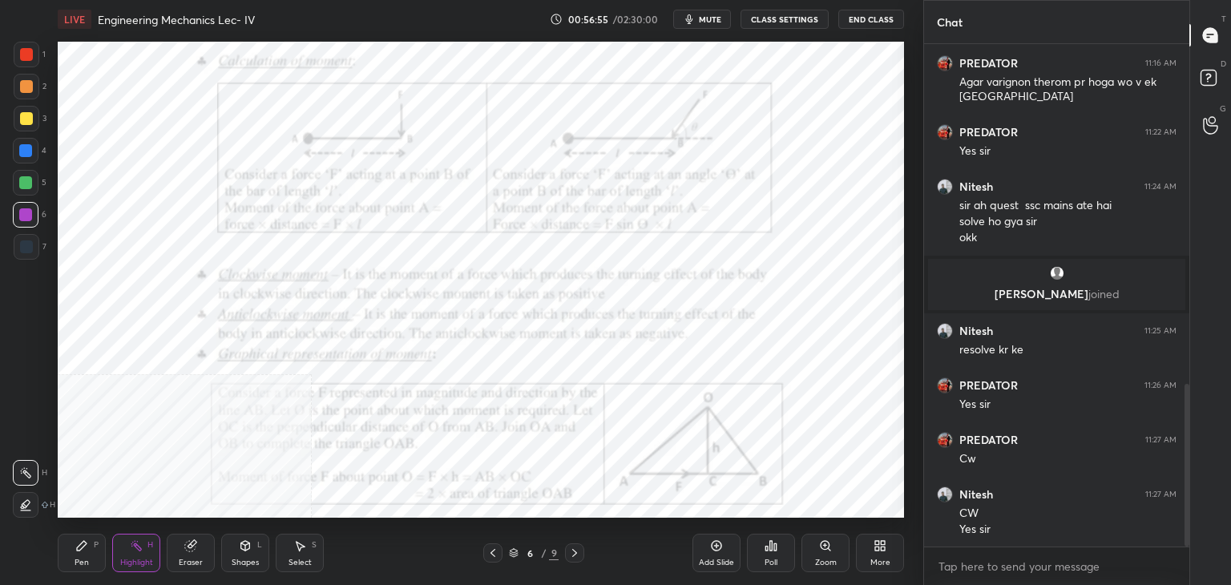
click at [490, 555] on icon at bounding box center [492, 553] width 13 height 13
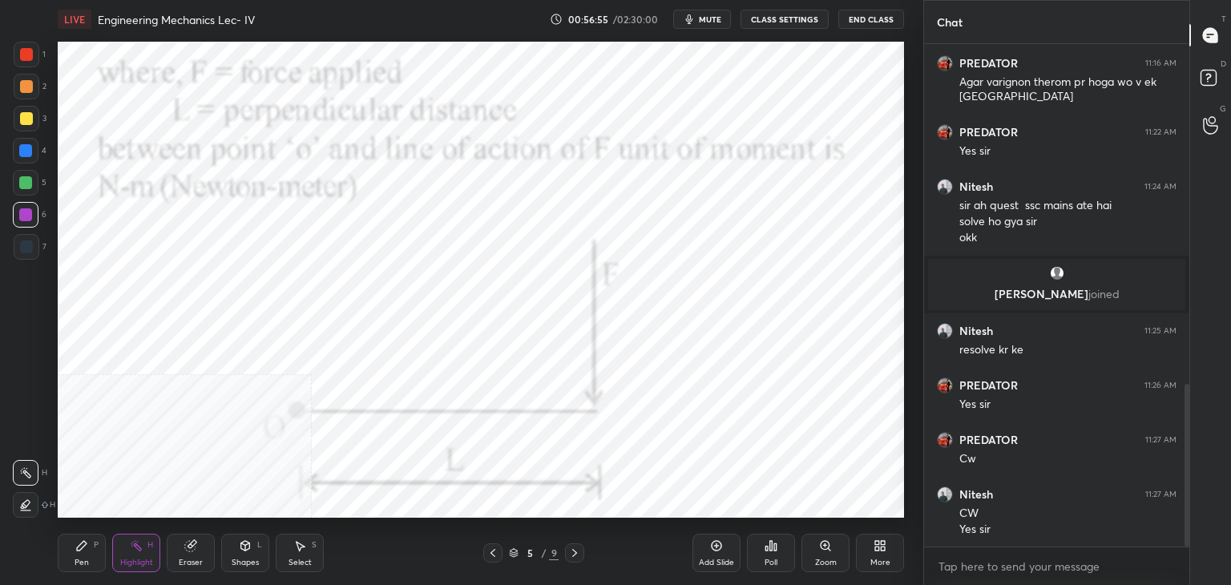
click at [494, 554] on icon at bounding box center [492, 553] width 13 height 13
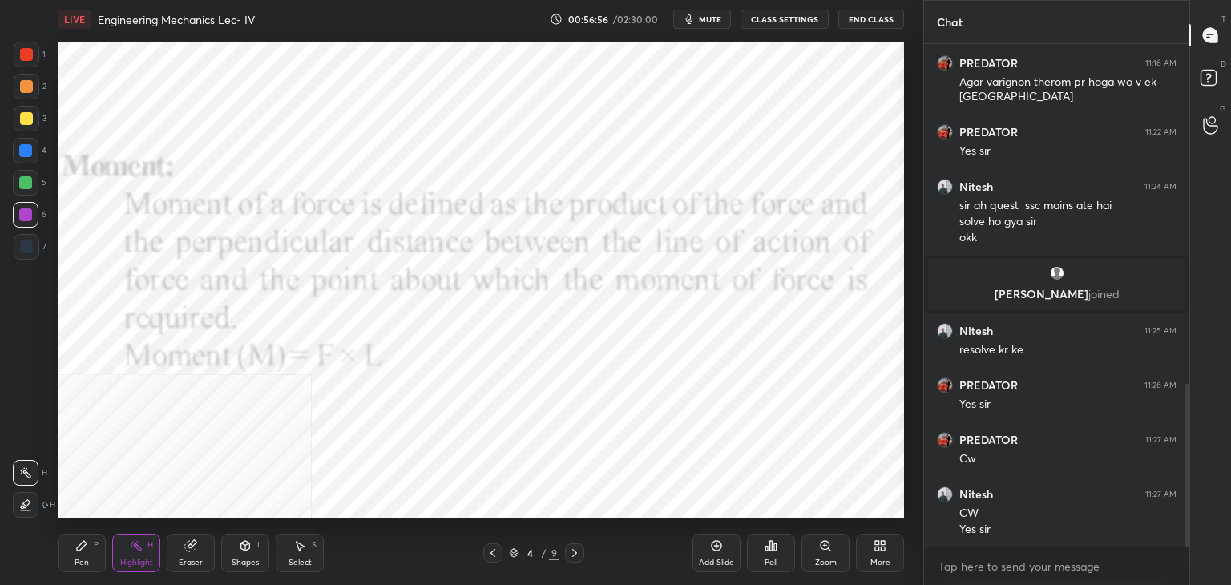
click at [574, 551] on icon at bounding box center [574, 553] width 13 height 13
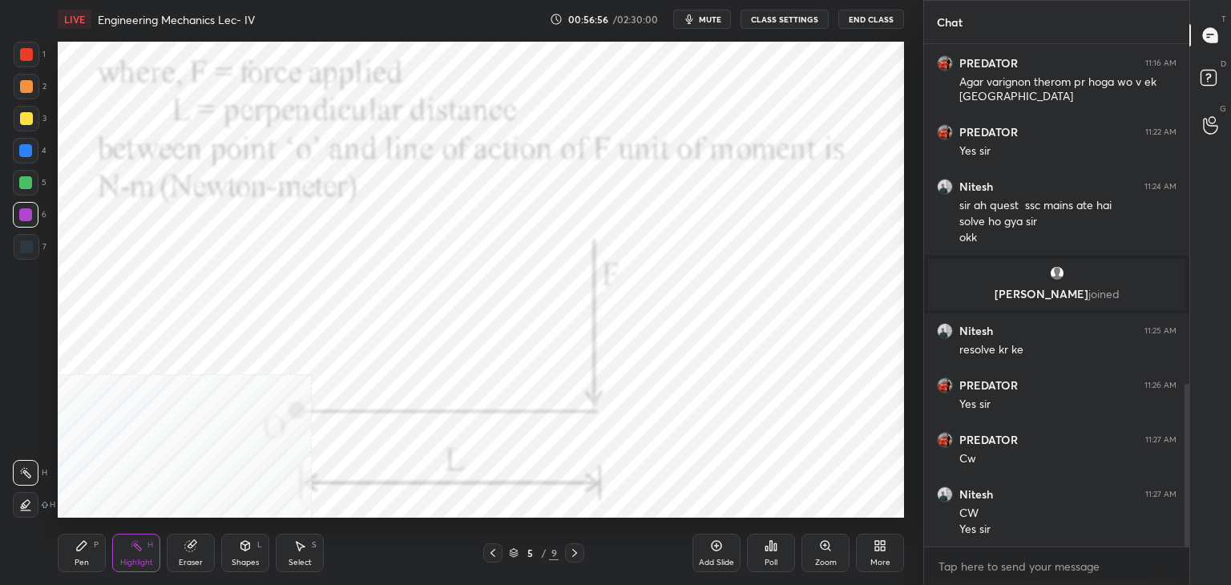
click at [573, 551] on icon at bounding box center [574, 553] width 13 height 13
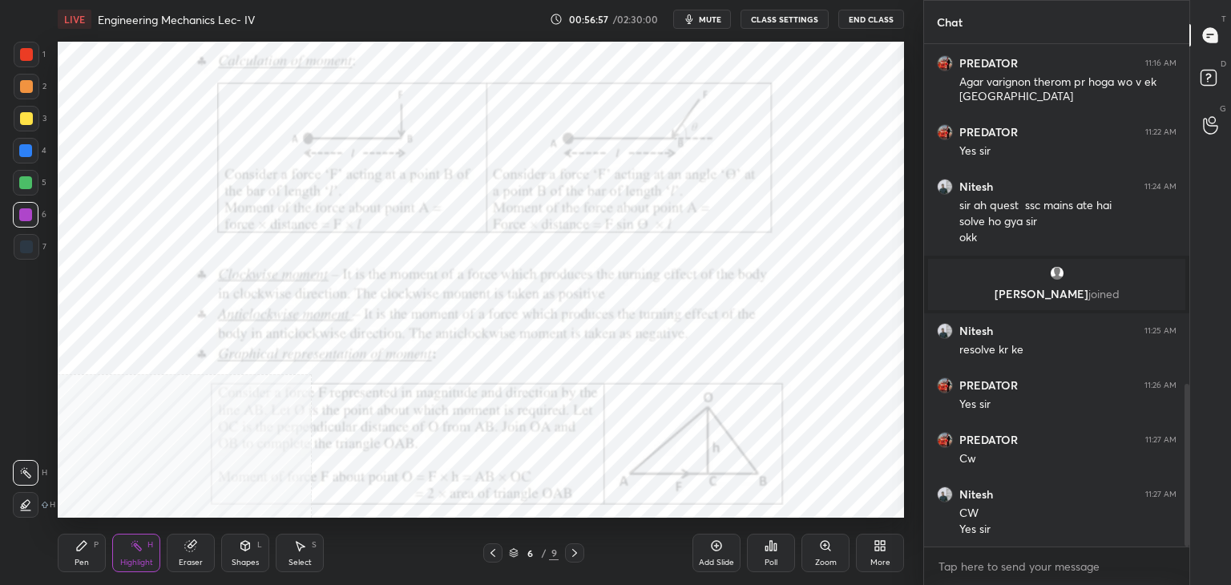
click at [574, 550] on icon at bounding box center [574, 553] width 13 height 13
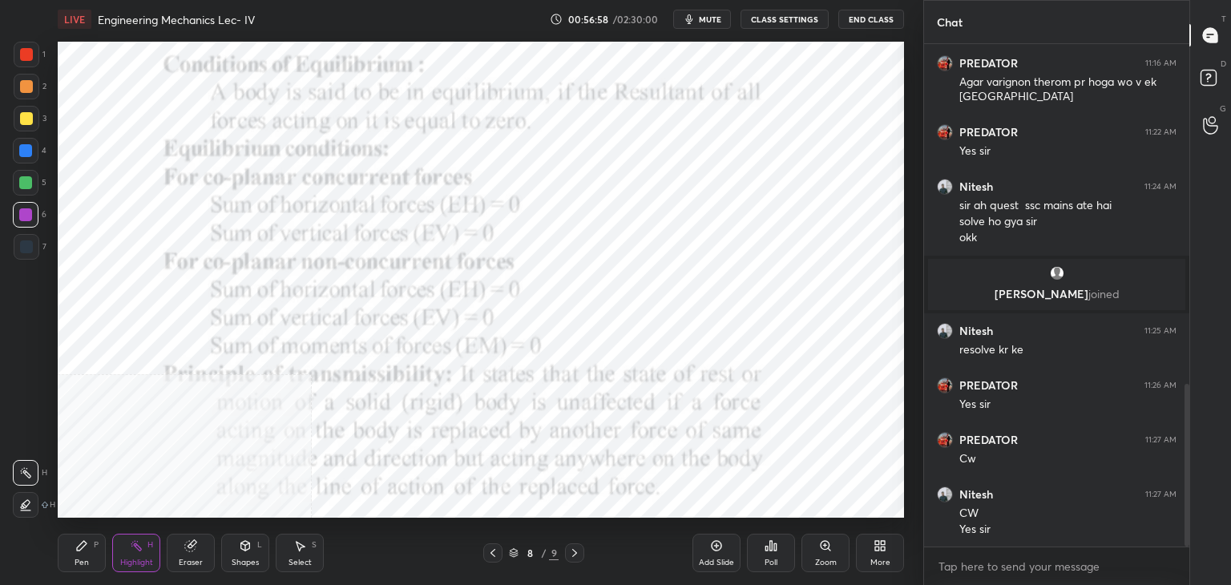
click at [575, 550] on icon at bounding box center [574, 553] width 13 height 13
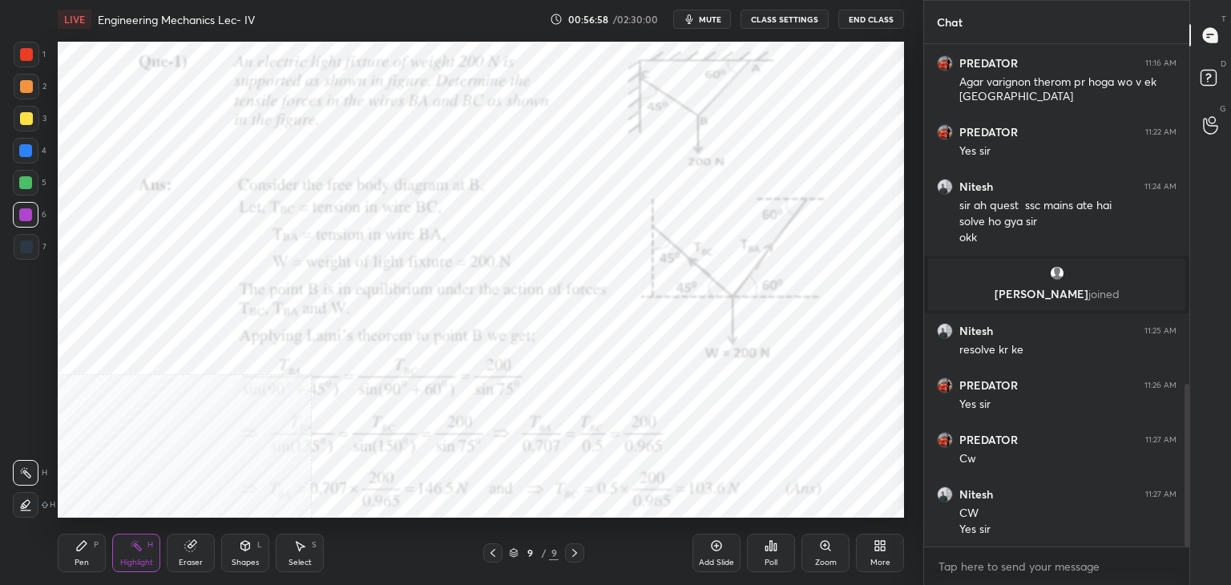
drag, startPoint x: 494, startPoint y: 550, endPoint x: 483, endPoint y: 520, distance: 31.4
click at [495, 550] on icon at bounding box center [492, 553] width 13 height 13
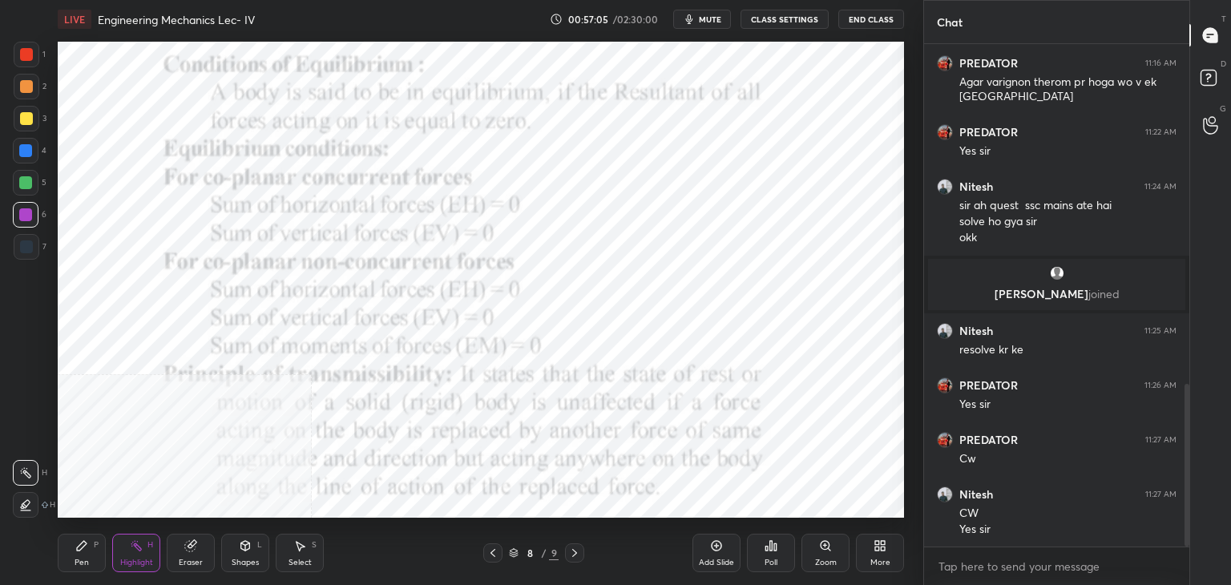
click at [488, 552] on icon at bounding box center [492, 553] width 13 height 13
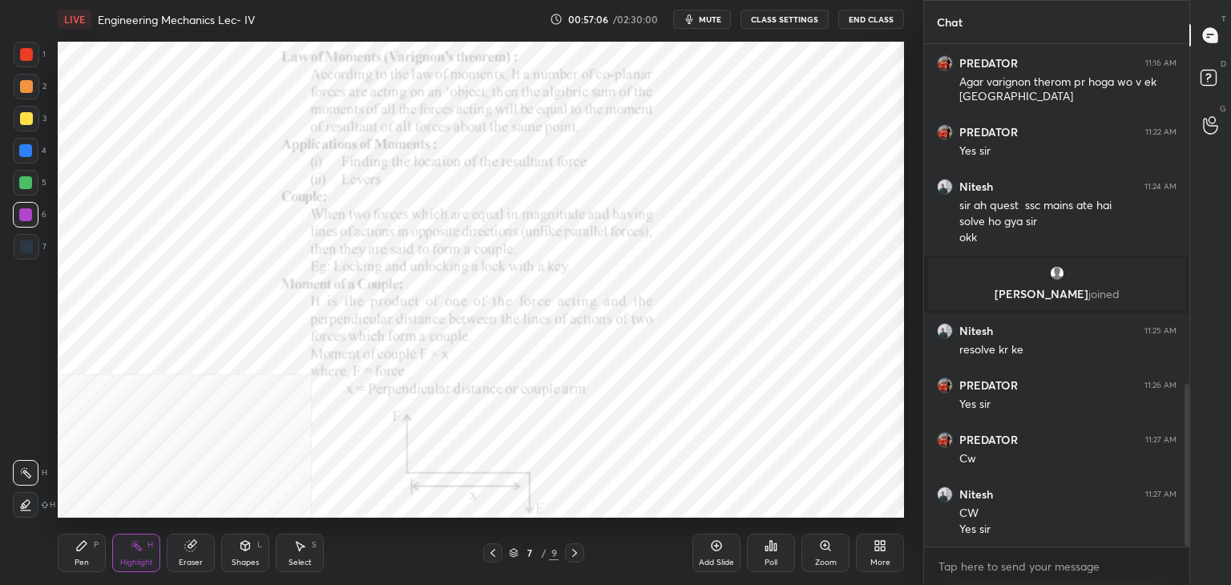
click at [495, 555] on icon at bounding box center [492, 553] width 13 height 13
click at [496, 554] on icon at bounding box center [492, 553] width 13 height 13
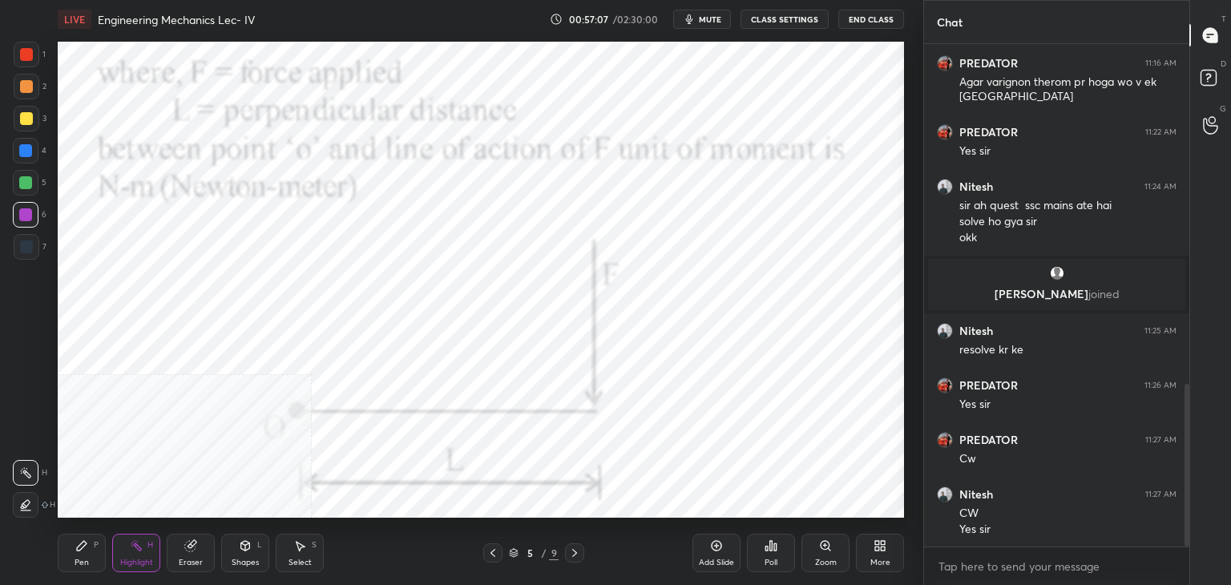
click at [577, 555] on icon at bounding box center [574, 553] width 13 height 13
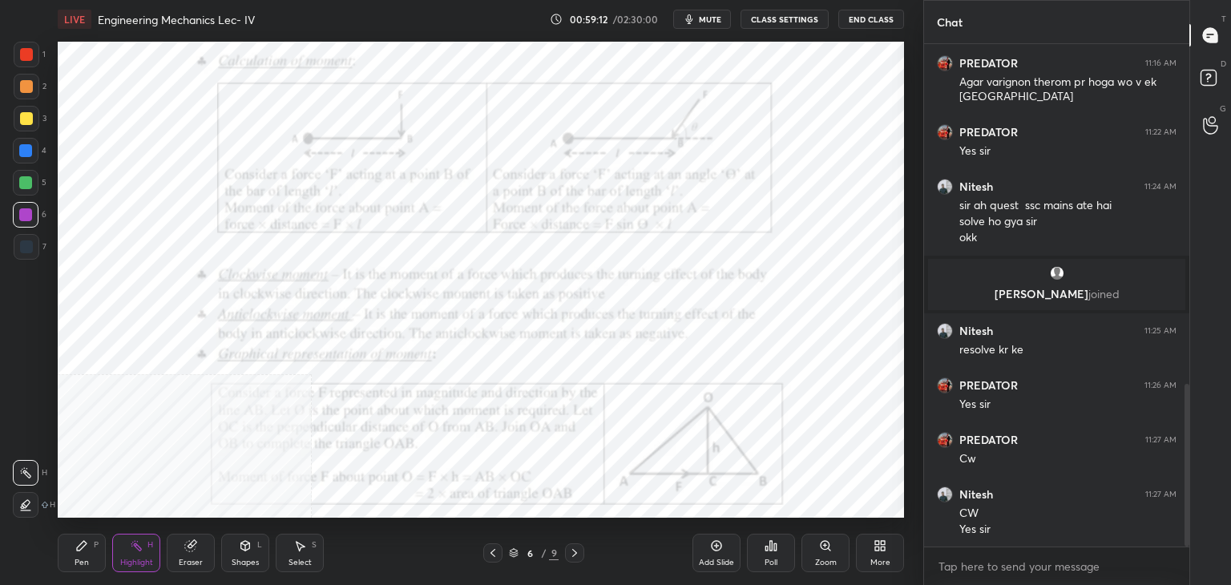
click at [882, 547] on icon at bounding box center [883, 549] width 4 height 4
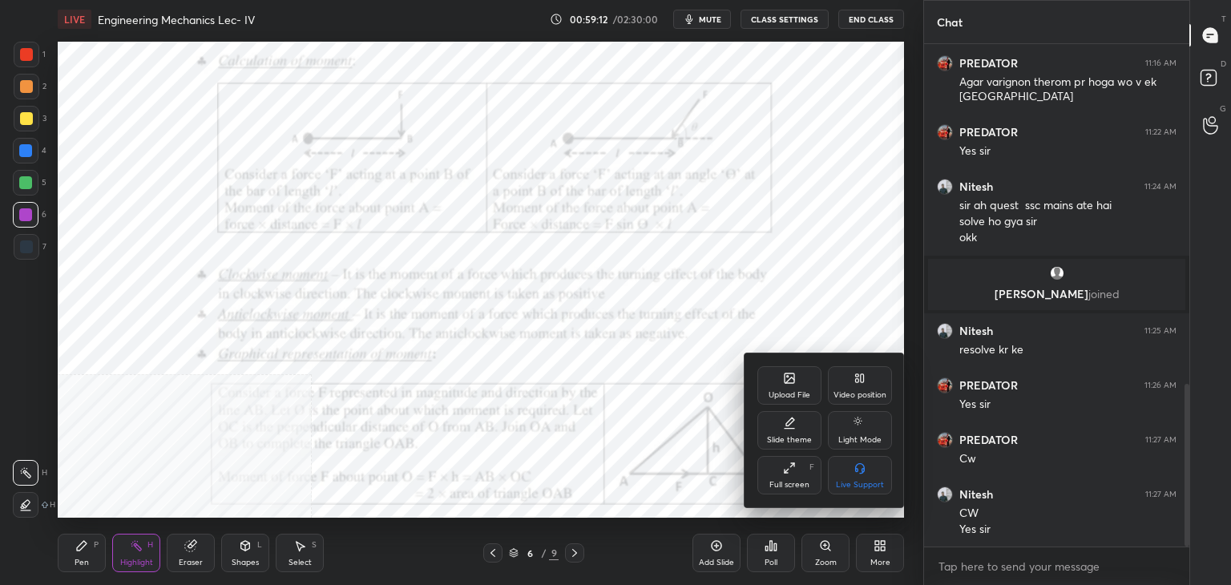
click at [781, 392] on div "Upload File" at bounding box center [790, 395] width 42 height 8
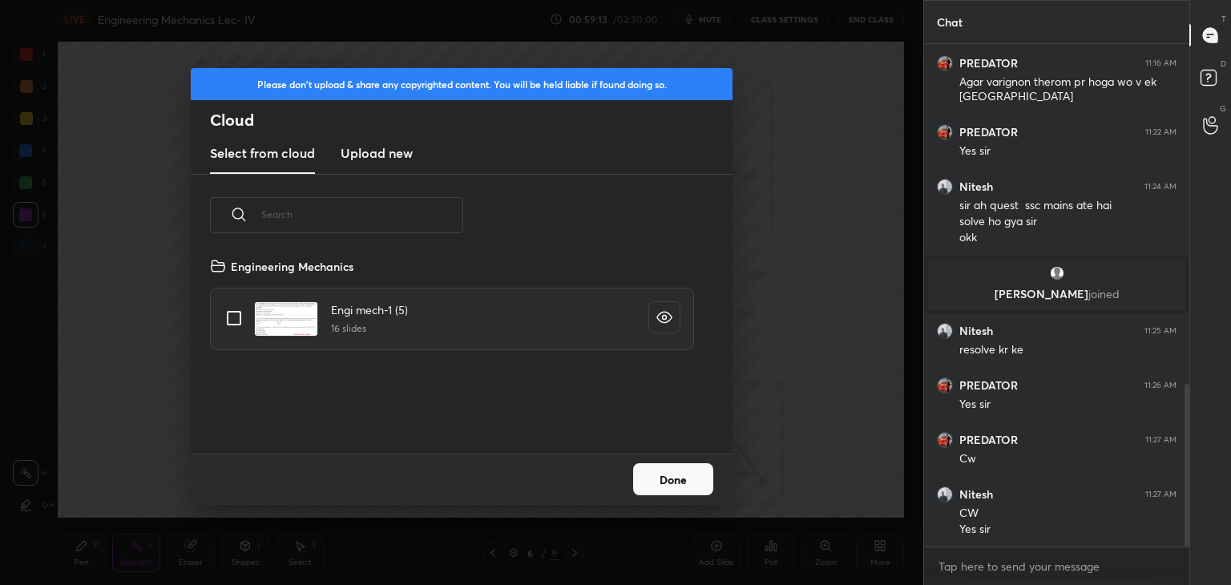
scroll to position [197, 515]
click at [375, 148] on h3 "Upload new" at bounding box center [377, 152] width 72 height 19
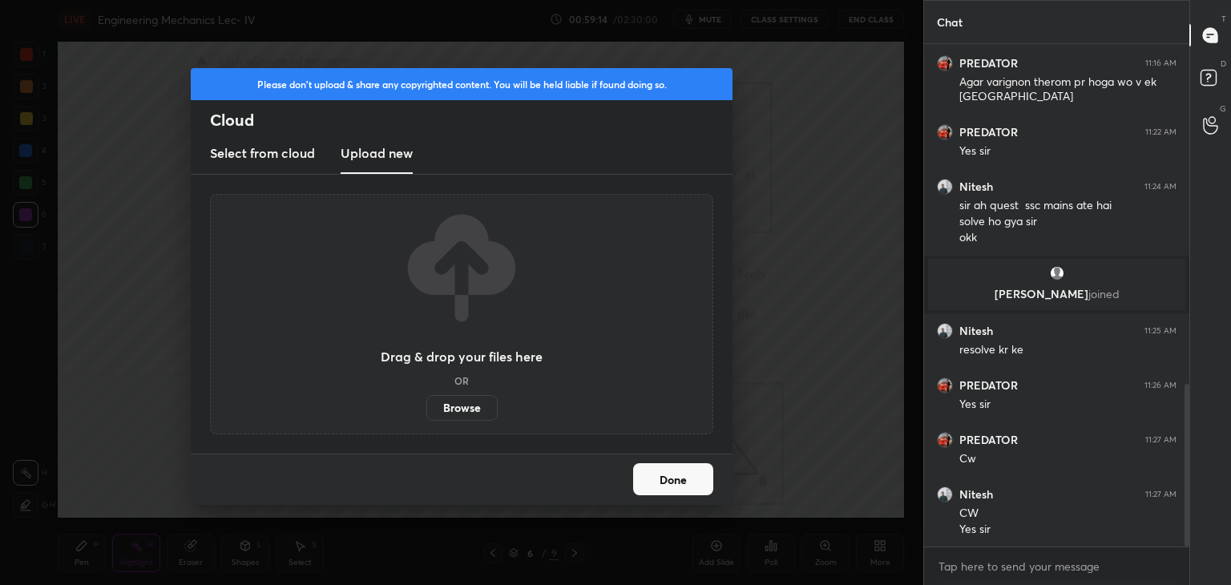
click at [464, 412] on label "Browse" at bounding box center [461, 408] width 71 height 26
click at [426, 412] on input "Browse" at bounding box center [426, 408] width 0 height 26
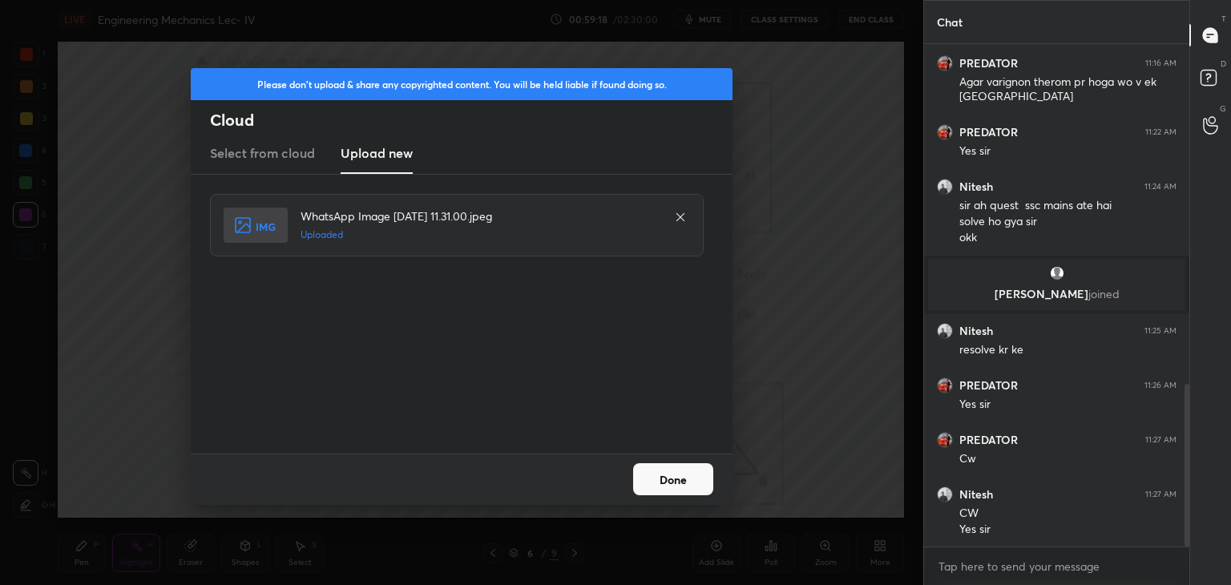
click at [685, 486] on button "Done" at bounding box center [673, 479] width 80 height 32
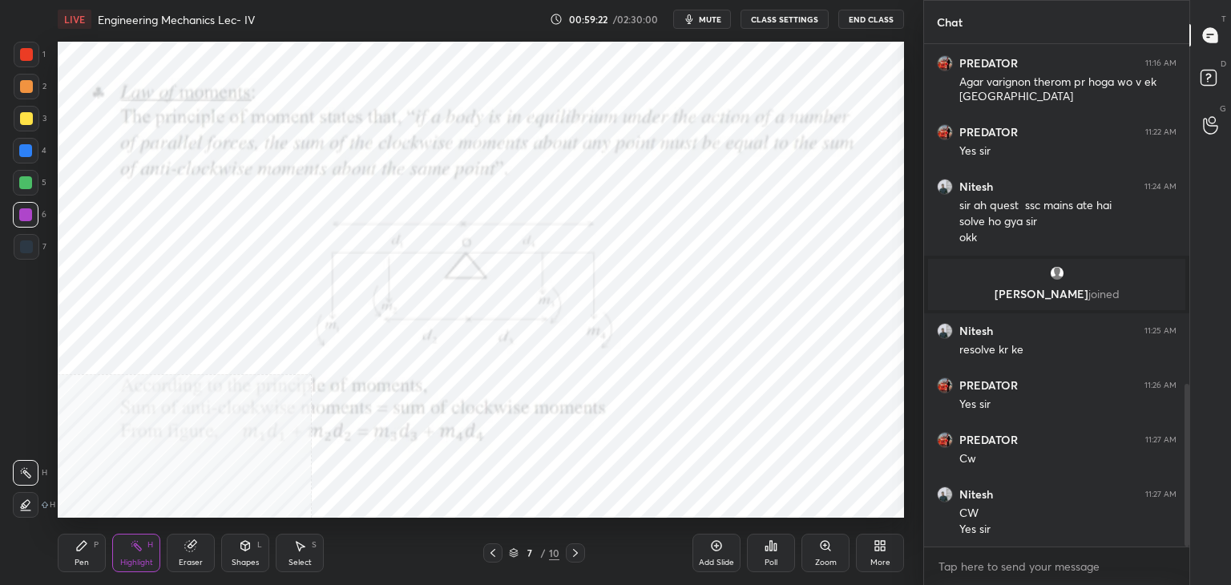
drag, startPoint x: 253, startPoint y: 554, endPoint x: 255, endPoint y: 546, distance: 8.2
click at [255, 555] on div "Shapes L" at bounding box center [245, 553] width 48 height 38
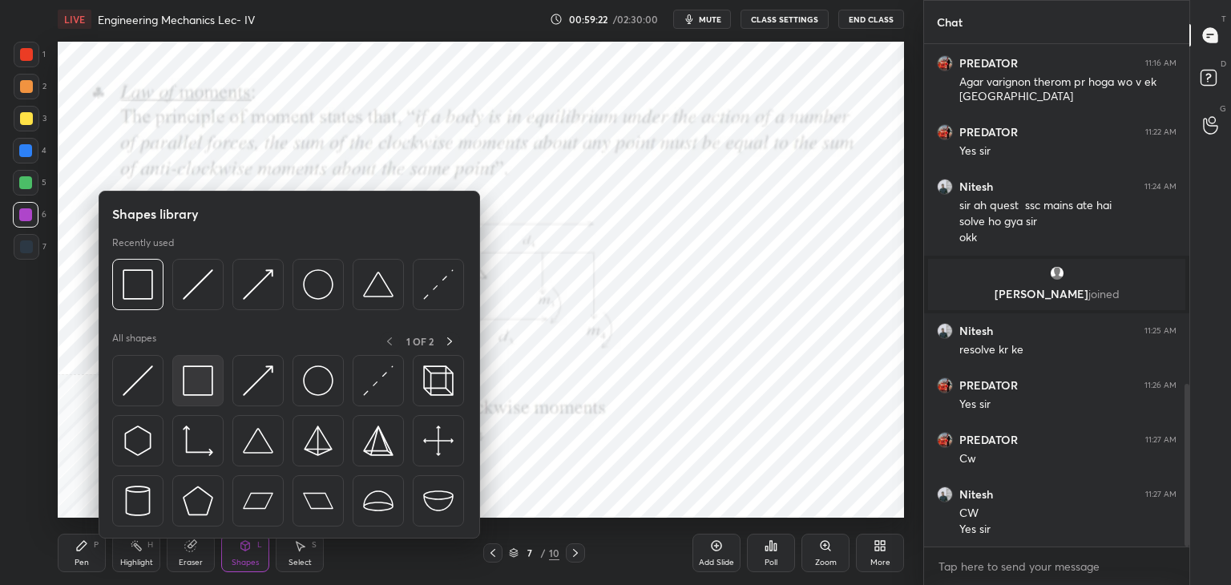
click at [207, 380] on img at bounding box center [198, 380] width 30 height 30
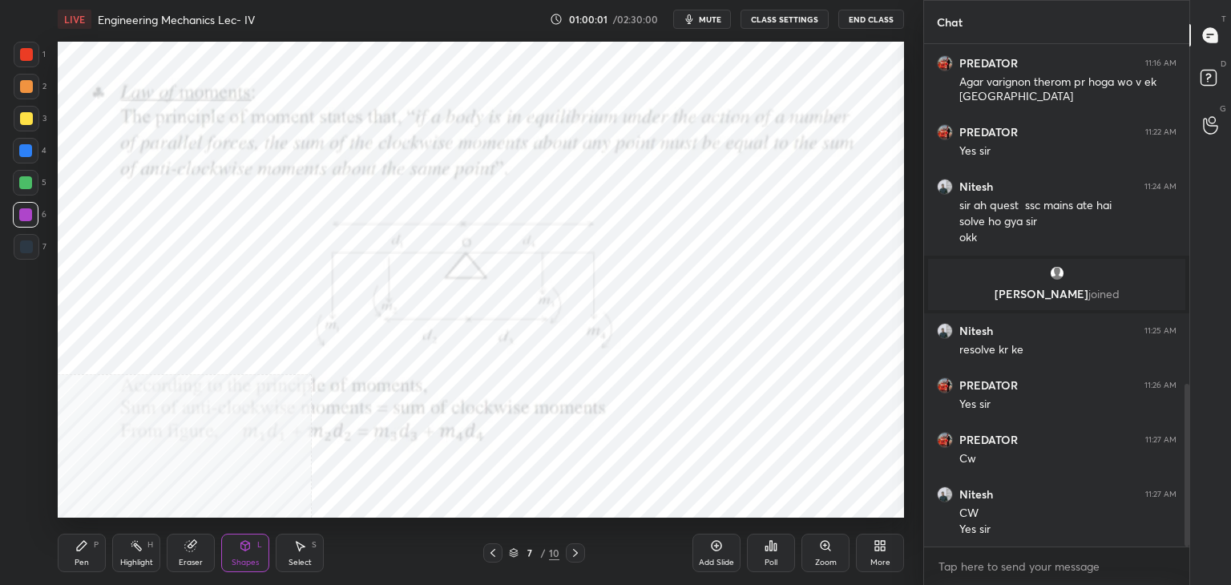
click at [241, 546] on icon at bounding box center [245, 546] width 9 height 10
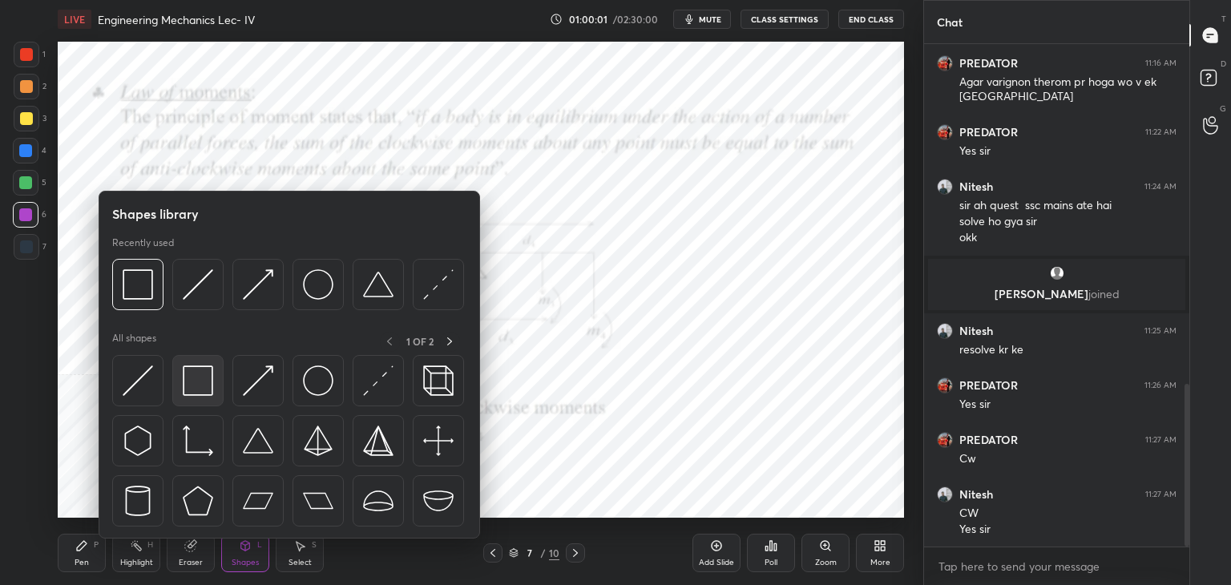
click at [199, 370] on img at bounding box center [198, 380] width 30 height 30
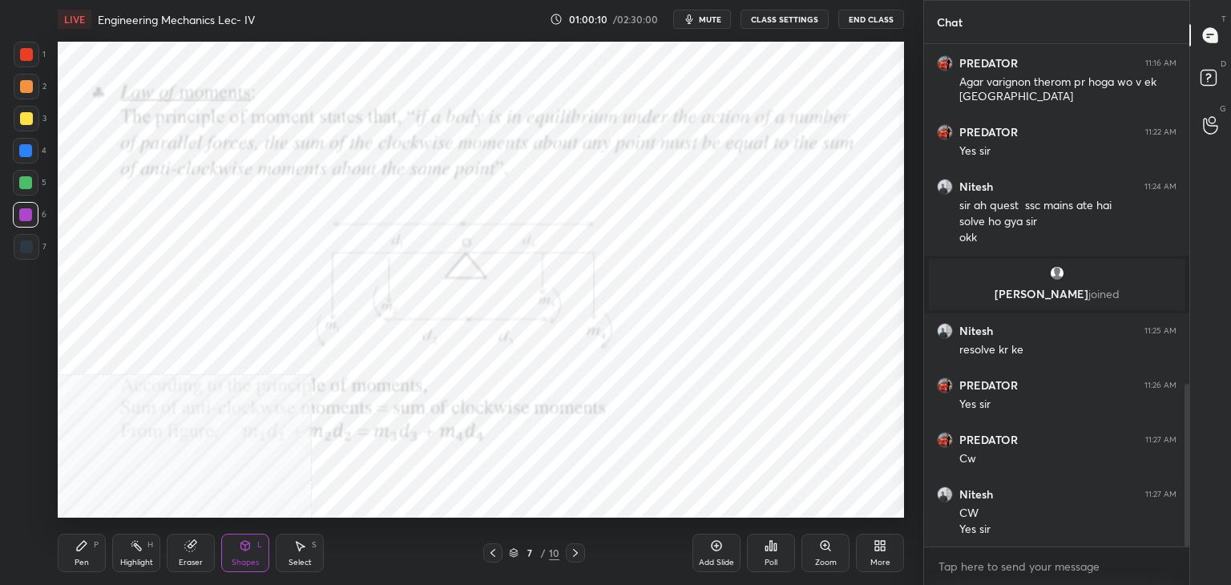
click at [309, 551] on div "Select S" at bounding box center [300, 553] width 48 height 38
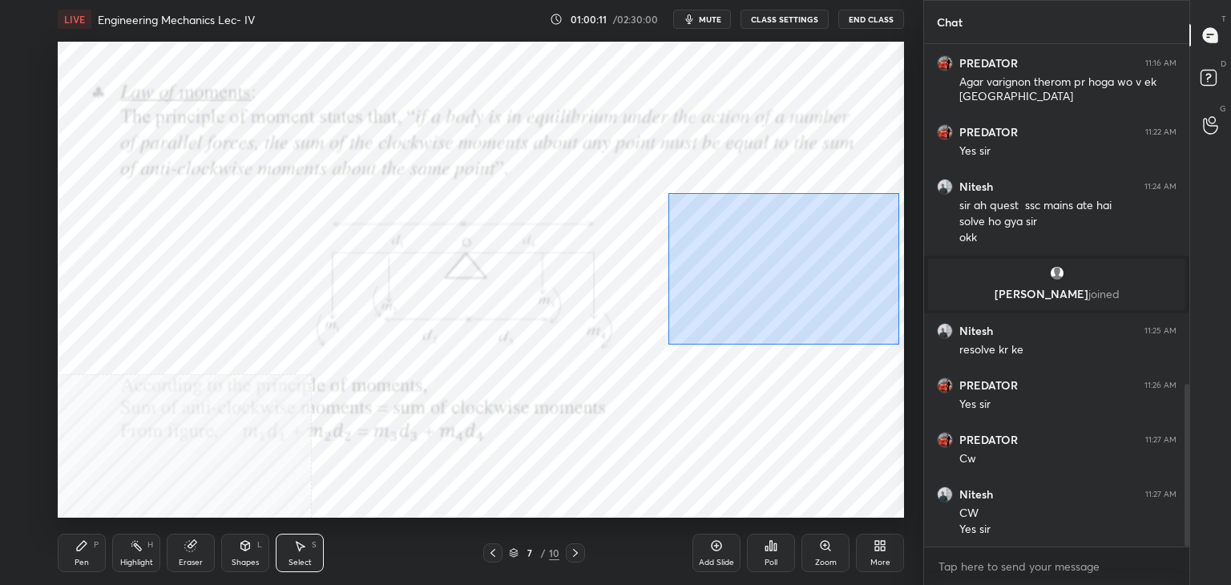
drag, startPoint x: 668, startPoint y: 193, endPoint x: 897, endPoint y: 332, distance: 267.2
click at [901, 344] on div "0 ° Undo Copy Duplicate Duplicate to new slide Delete" at bounding box center [481, 280] width 846 height 476
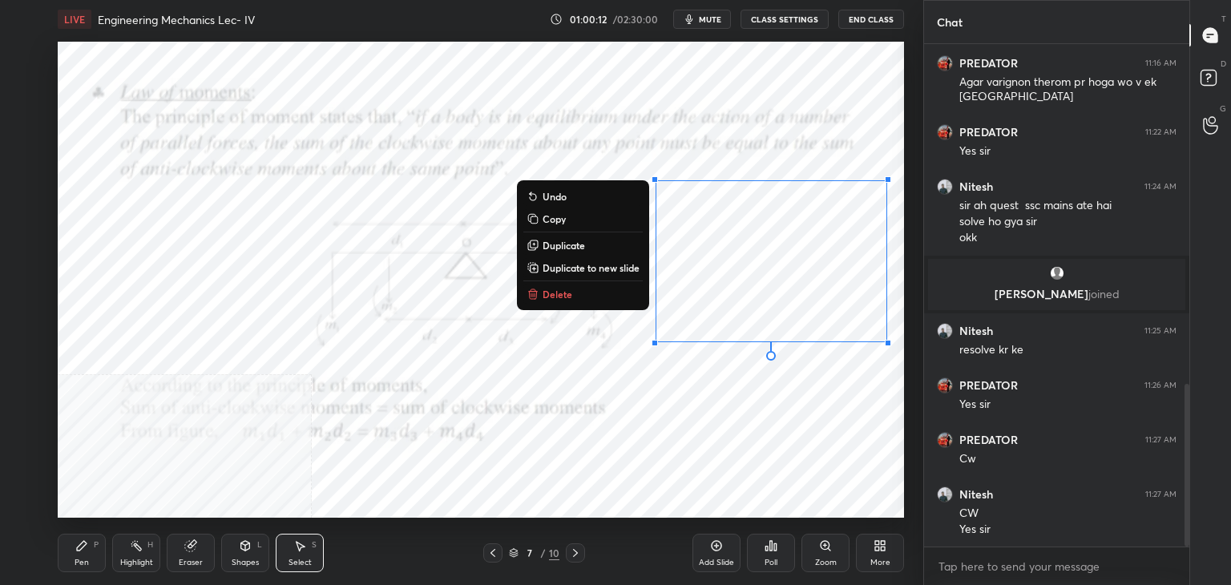
click at [571, 296] on button "Delete" at bounding box center [582, 294] width 119 height 19
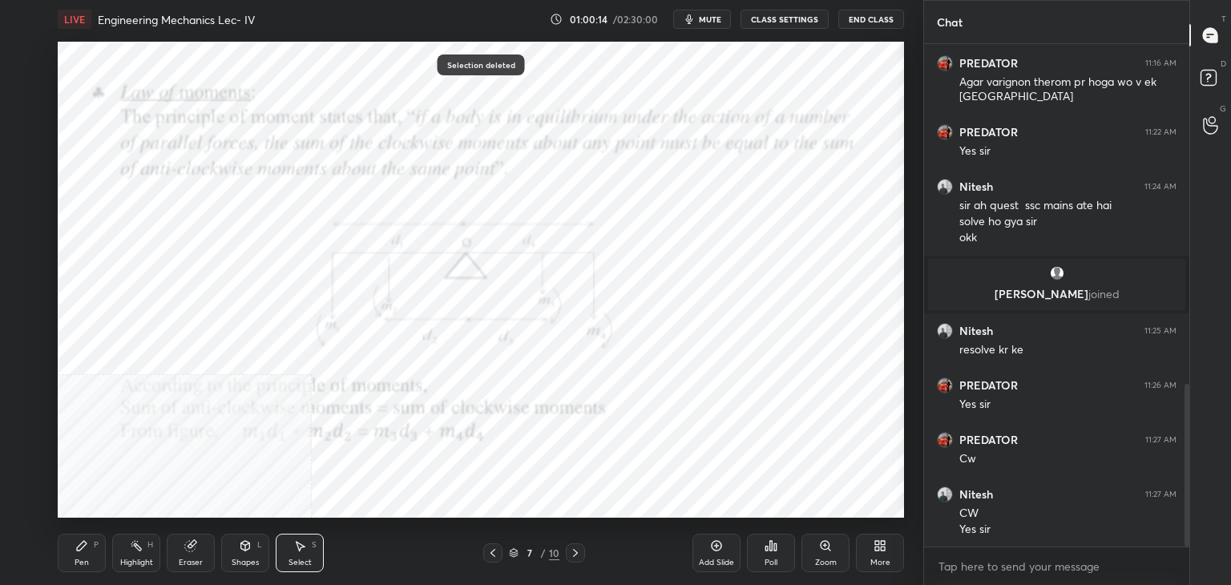
click at [121, 560] on div "Highlight" at bounding box center [136, 563] width 33 height 8
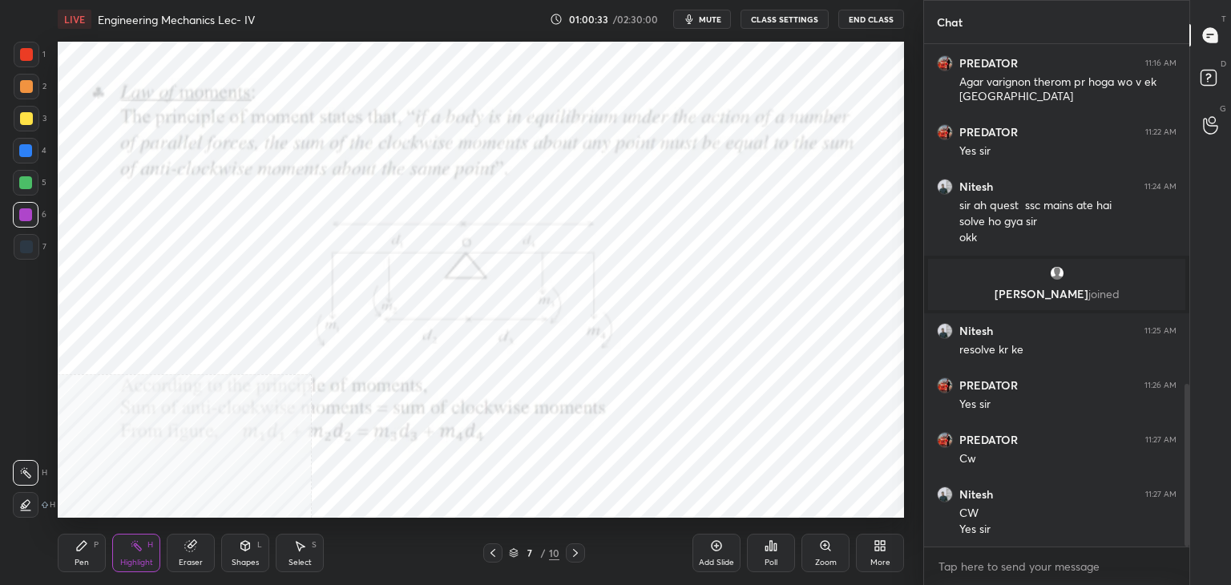
click at [570, 553] on icon at bounding box center [575, 553] width 13 height 13
click at [569, 554] on icon at bounding box center [575, 553] width 13 height 13
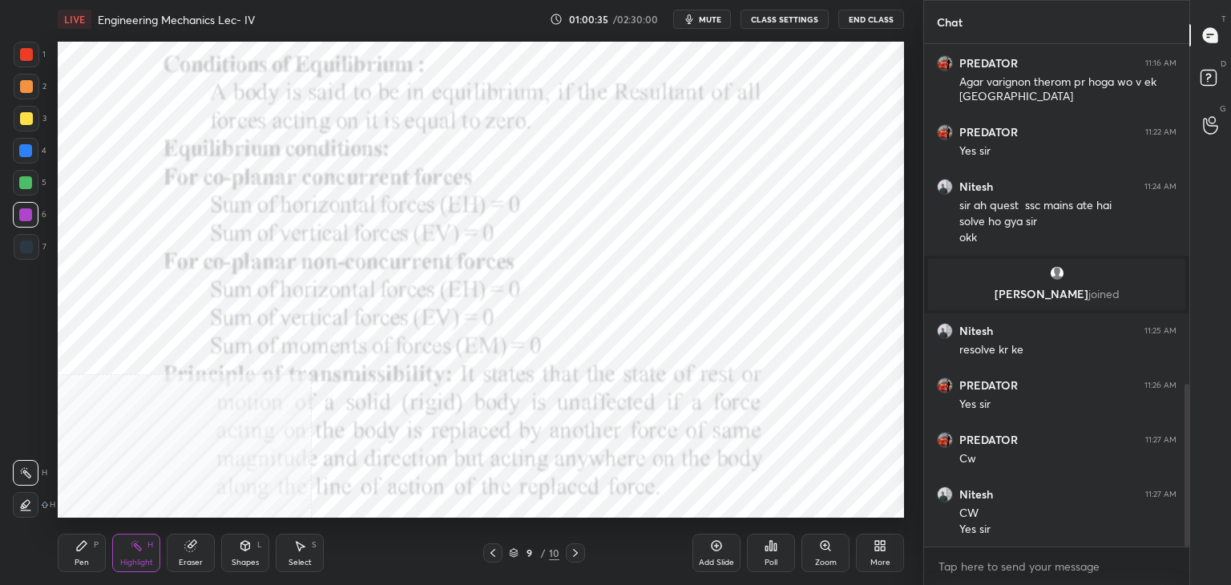
click at [493, 552] on icon at bounding box center [492, 553] width 13 height 13
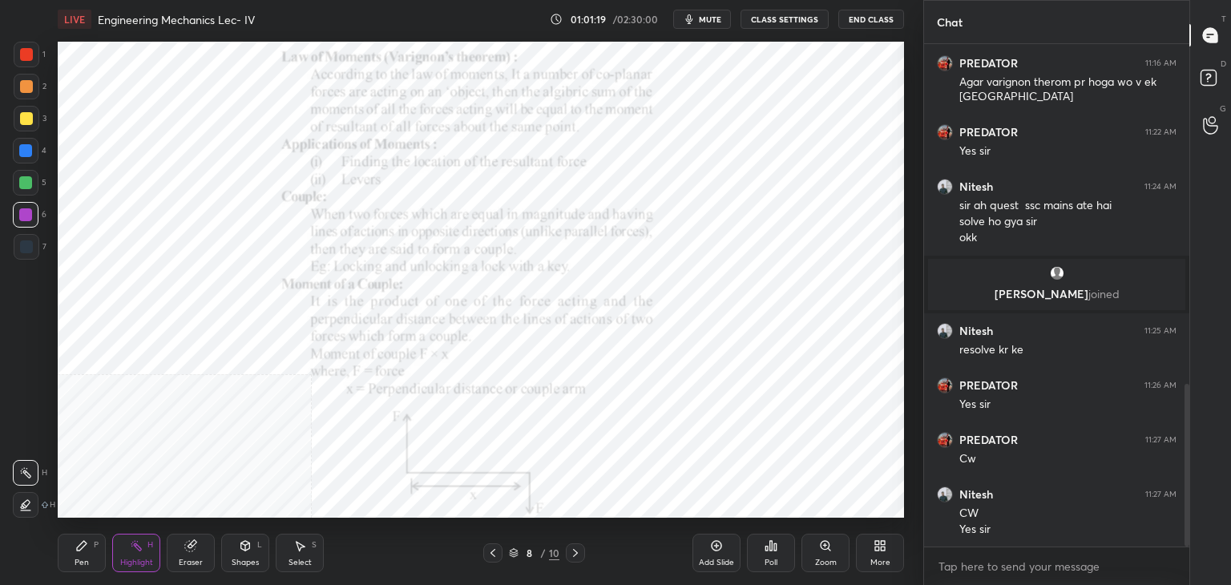
click at [882, 546] on icon at bounding box center [880, 545] width 13 height 13
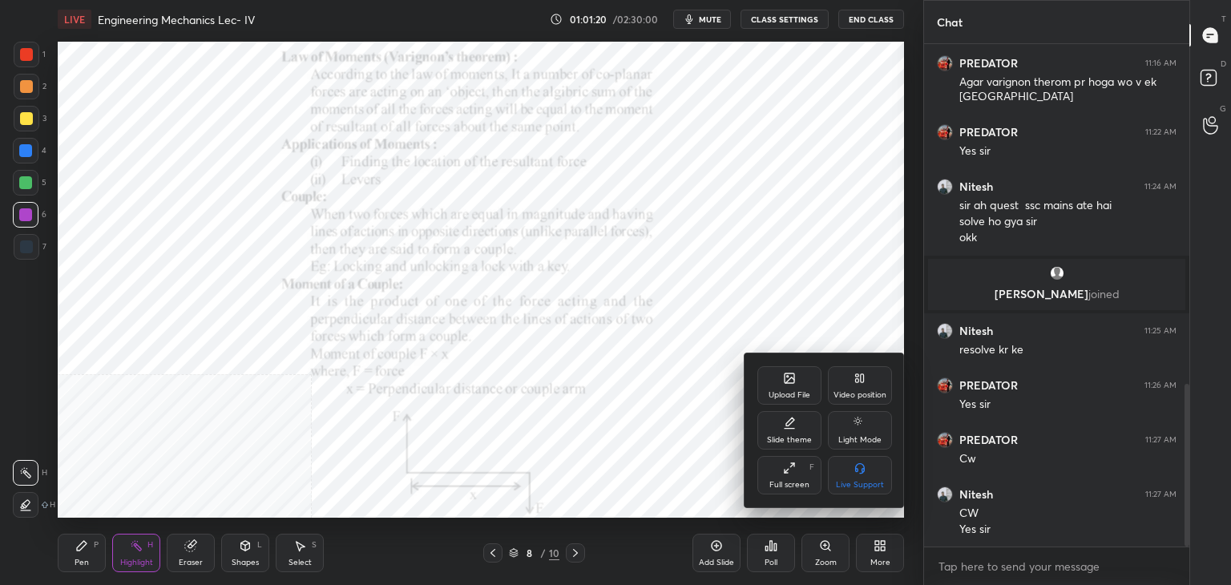
click at [787, 386] on div "Upload File" at bounding box center [789, 385] width 64 height 38
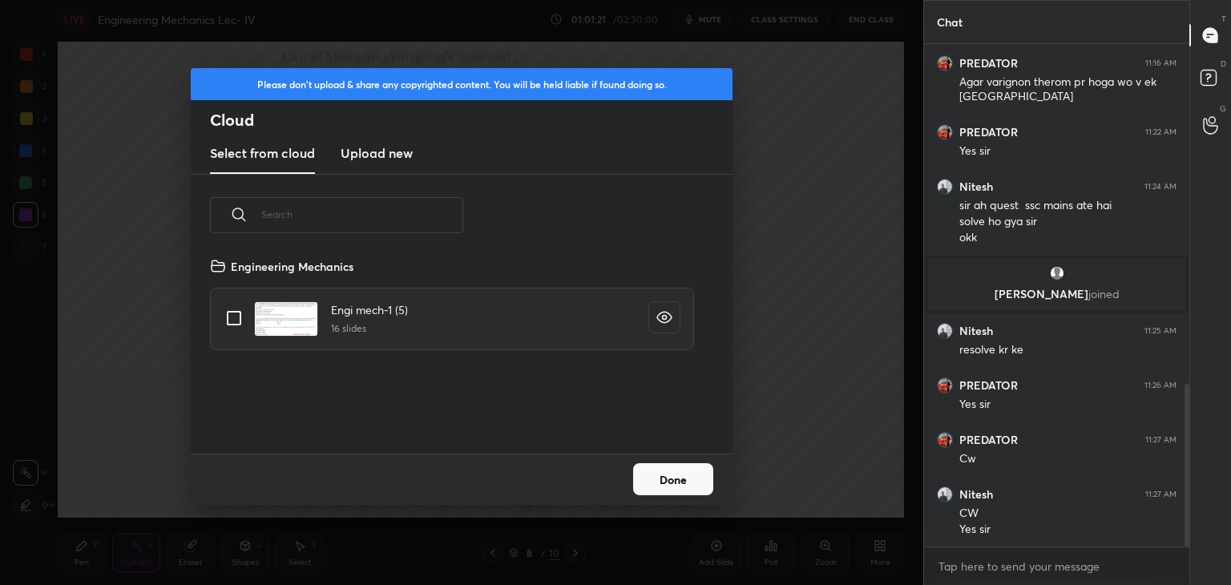
click at [368, 157] on h3 "Upload new" at bounding box center [377, 152] width 72 height 19
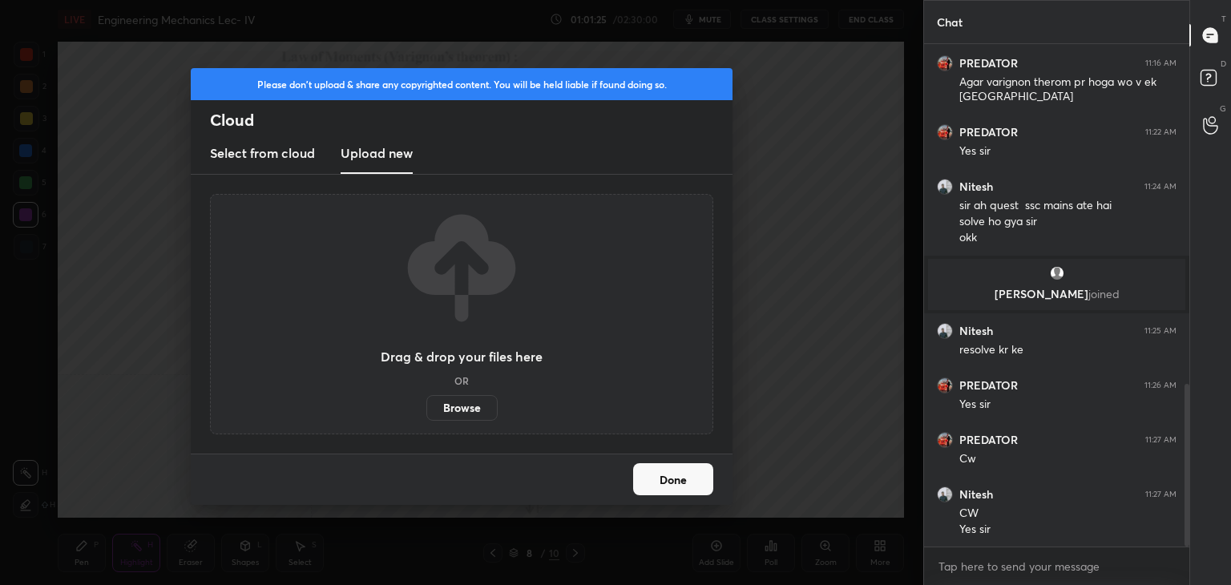
click at [678, 488] on button "Done" at bounding box center [673, 479] width 80 height 32
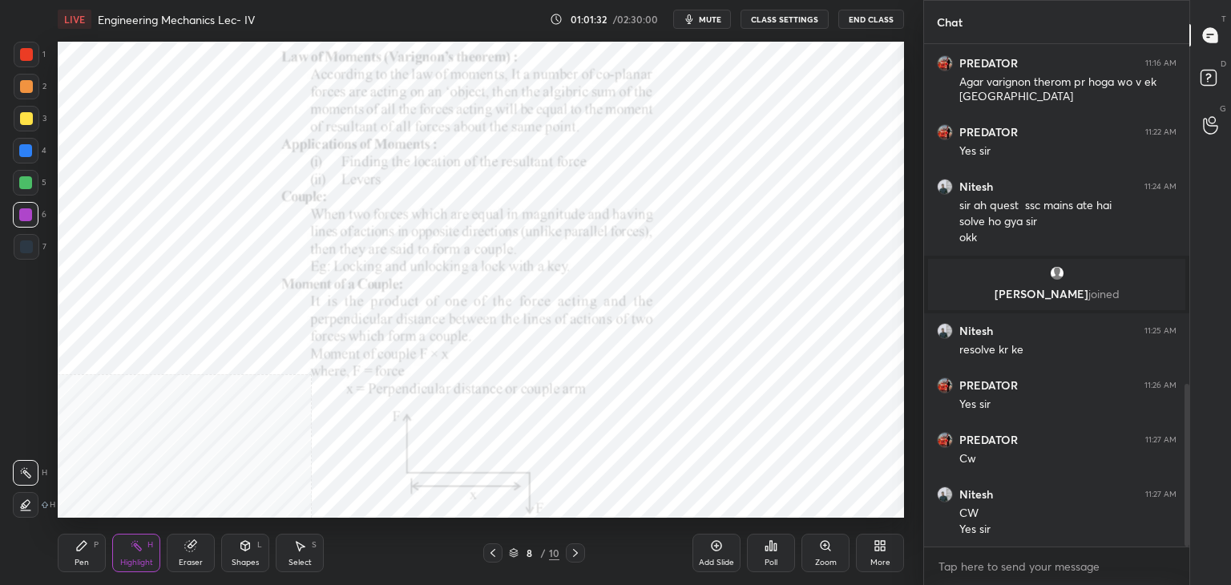
click at [886, 551] on div "More" at bounding box center [880, 553] width 48 height 38
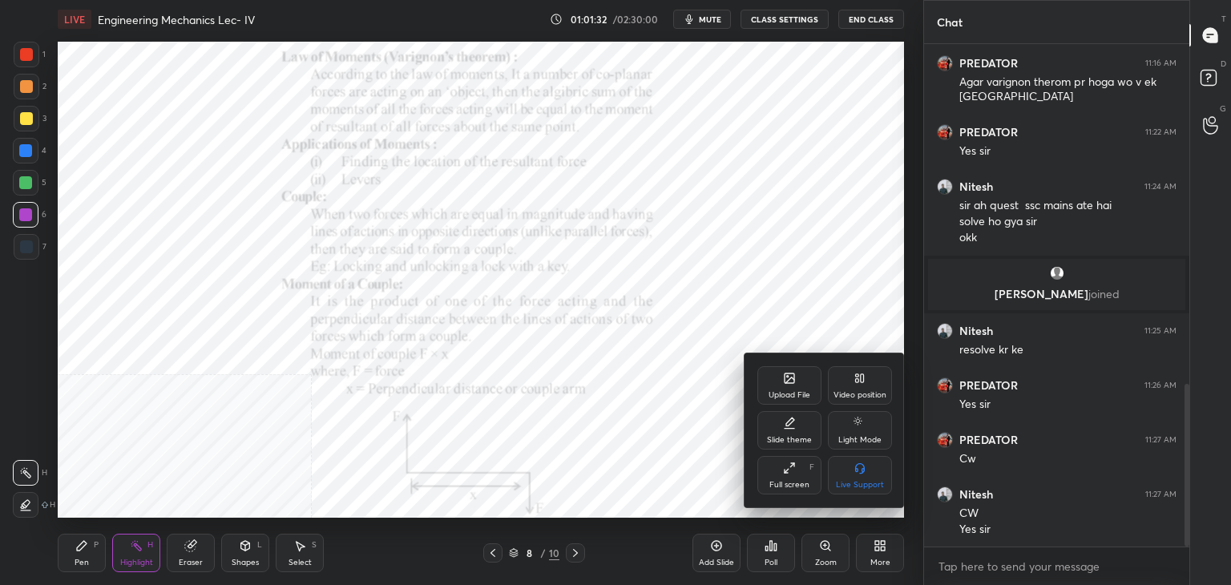
click at [794, 389] on div "Upload File" at bounding box center [789, 385] width 64 height 38
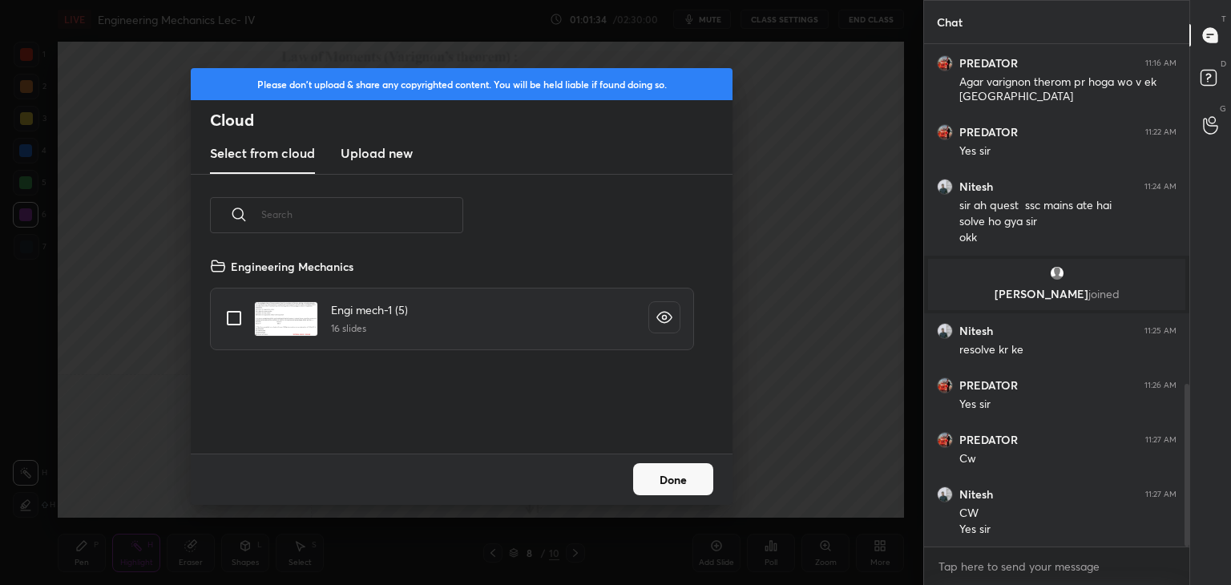
click at [378, 155] on h3 "Upload new" at bounding box center [377, 152] width 72 height 19
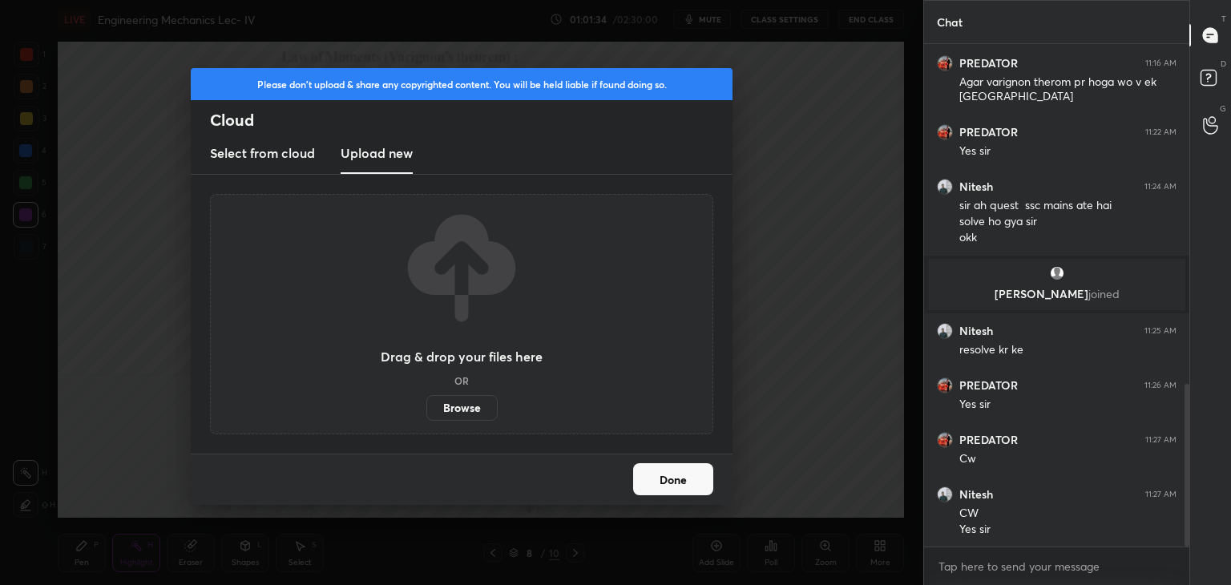
click at [458, 404] on label "Browse" at bounding box center [461, 408] width 71 height 26
click at [426, 404] on input "Browse" at bounding box center [426, 408] width 0 height 26
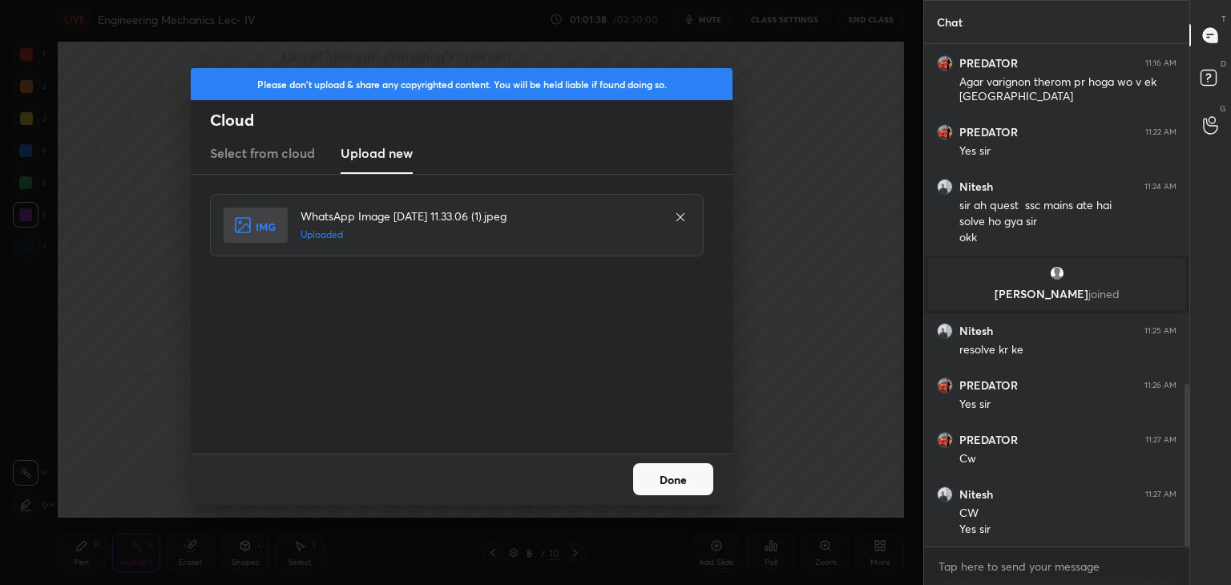
drag, startPoint x: 660, startPoint y: 478, endPoint x: 605, endPoint y: 489, distance: 56.3
click at [657, 479] on button "Done" at bounding box center [673, 479] width 80 height 32
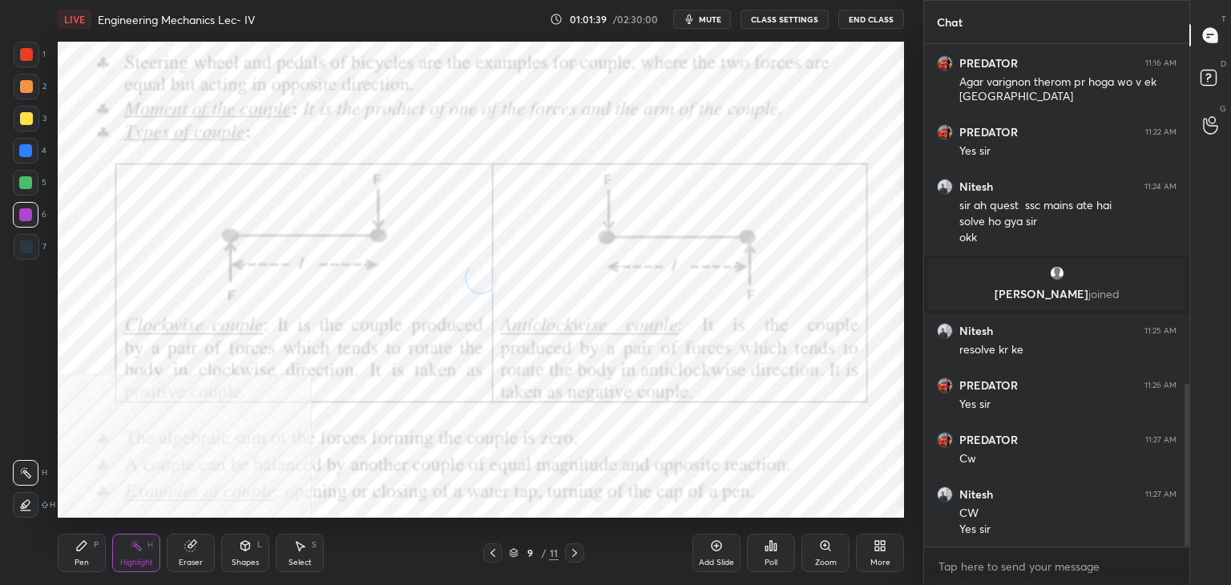
click at [248, 543] on icon at bounding box center [245, 545] width 13 height 13
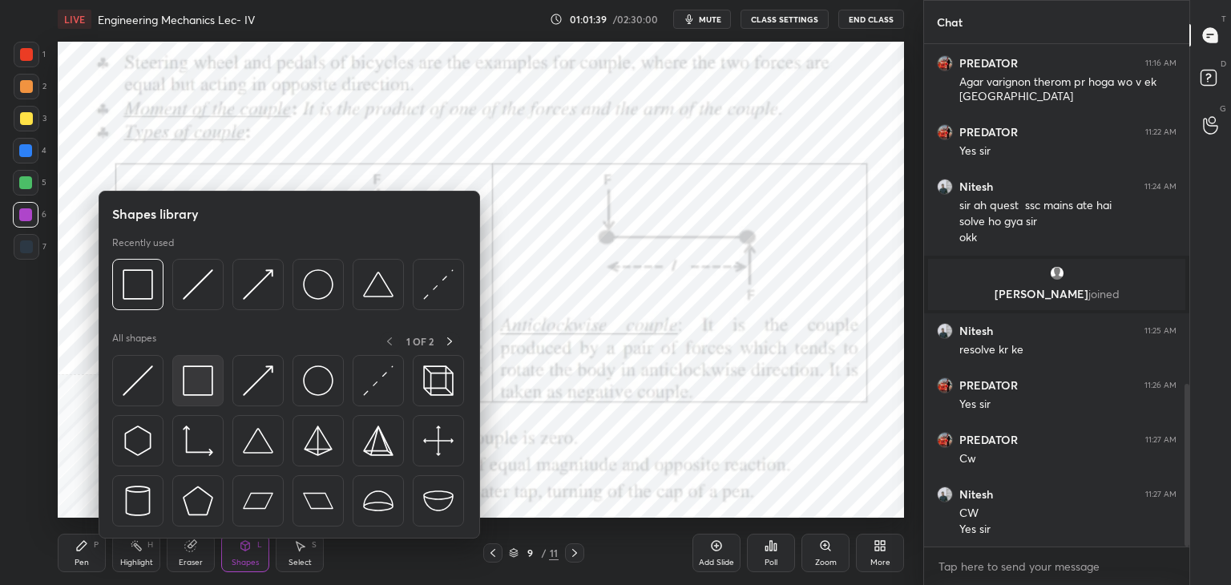
click at [196, 388] on img at bounding box center [198, 380] width 30 height 30
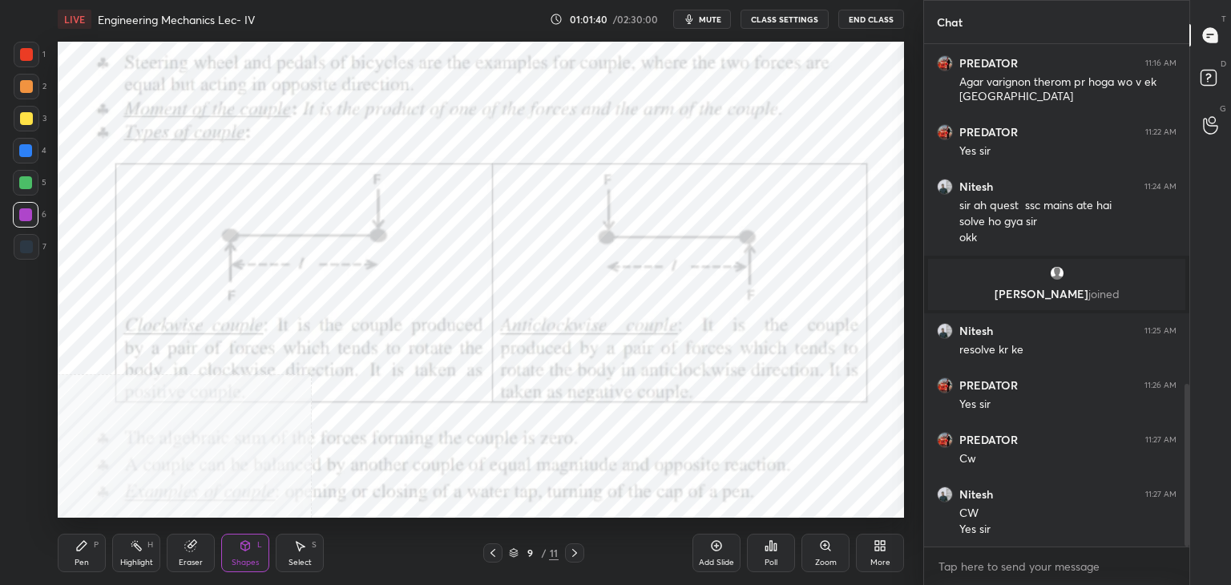
drag, startPoint x: 27, startPoint y: 51, endPoint x: 32, endPoint y: 63, distance: 12.9
click at [28, 52] on div at bounding box center [26, 54] width 13 height 13
click at [128, 549] on div "Highlight H" at bounding box center [136, 553] width 48 height 38
click at [713, 17] on span "mute" at bounding box center [710, 19] width 22 height 11
click at [713, 18] on span "unmute" at bounding box center [709, 19] width 34 height 11
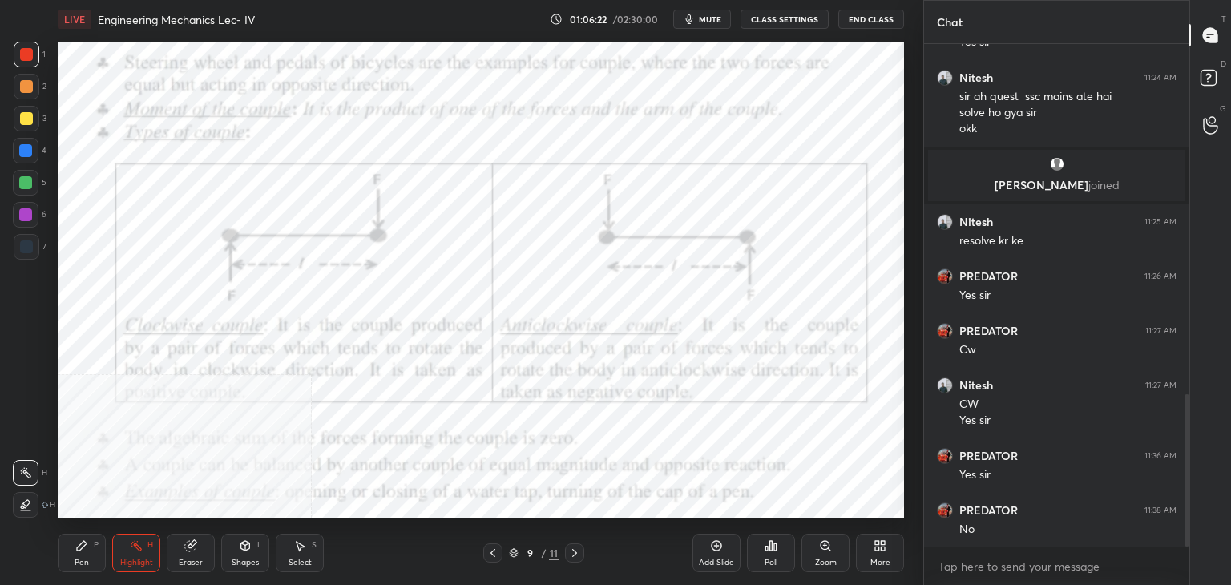
scroll to position [1215, 0]
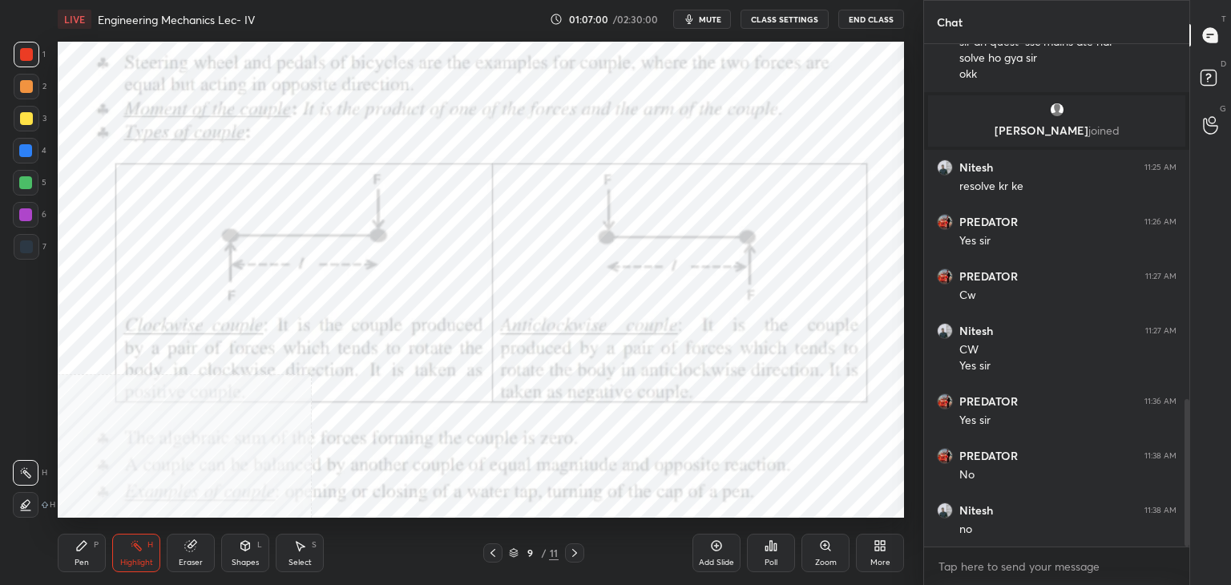
click at [883, 554] on div "More" at bounding box center [880, 553] width 48 height 38
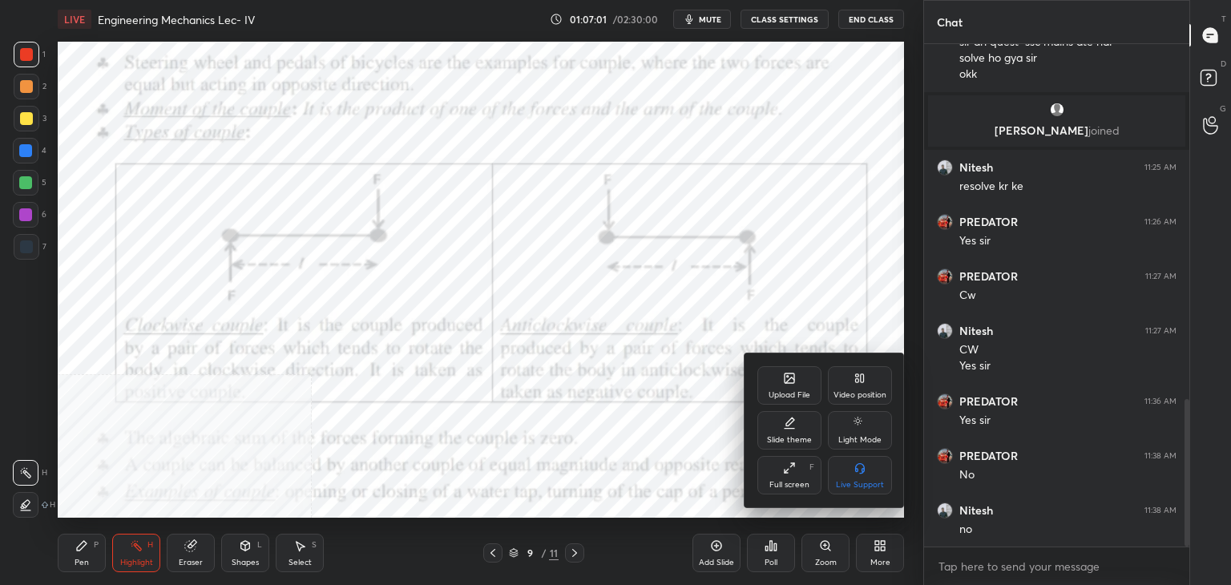
click at [793, 386] on div "Upload File" at bounding box center [789, 385] width 64 height 38
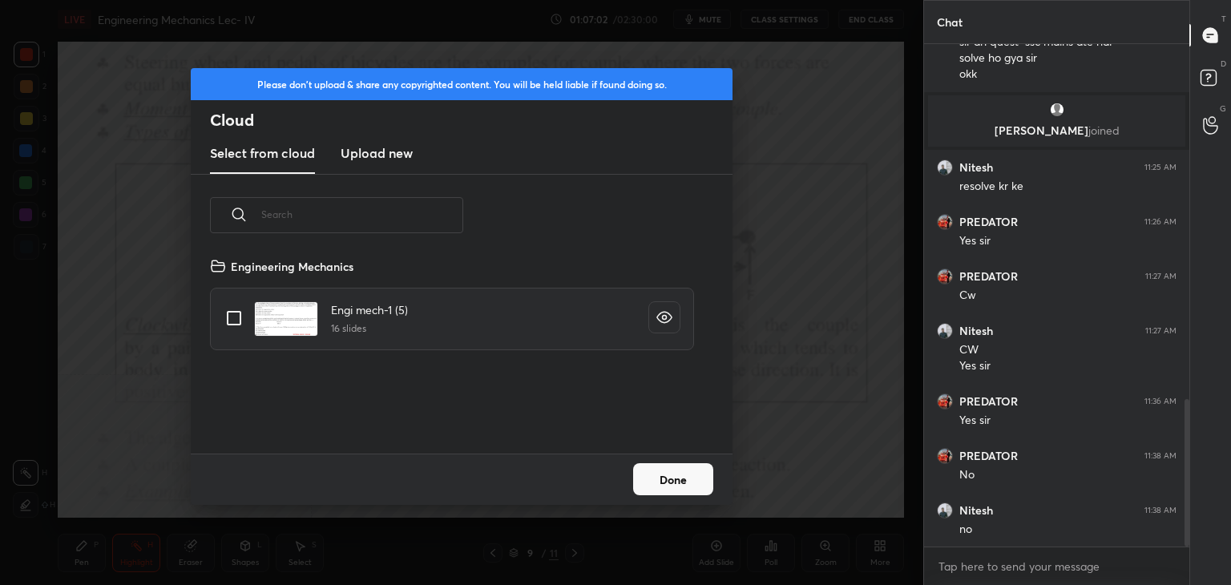
scroll to position [197, 515]
drag, startPoint x: 375, startPoint y: 148, endPoint x: 376, endPoint y: 168, distance: 19.3
click at [375, 151] on h3 "Upload new" at bounding box center [377, 152] width 72 height 19
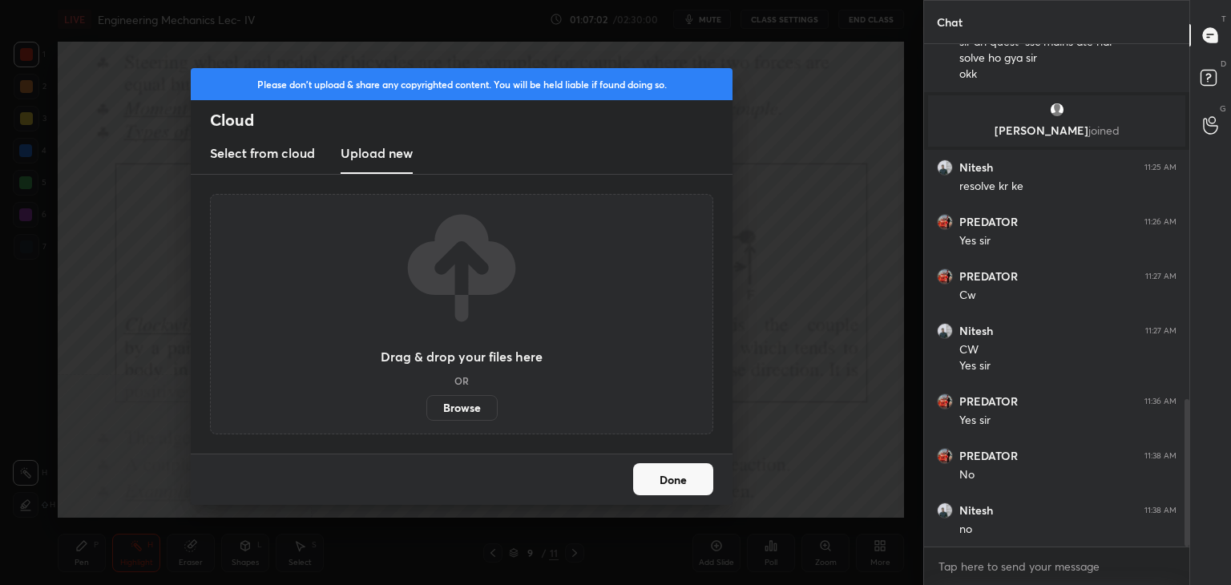
click at [465, 406] on label "Browse" at bounding box center [461, 408] width 71 height 26
click at [426, 406] on input "Browse" at bounding box center [426, 408] width 0 height 26
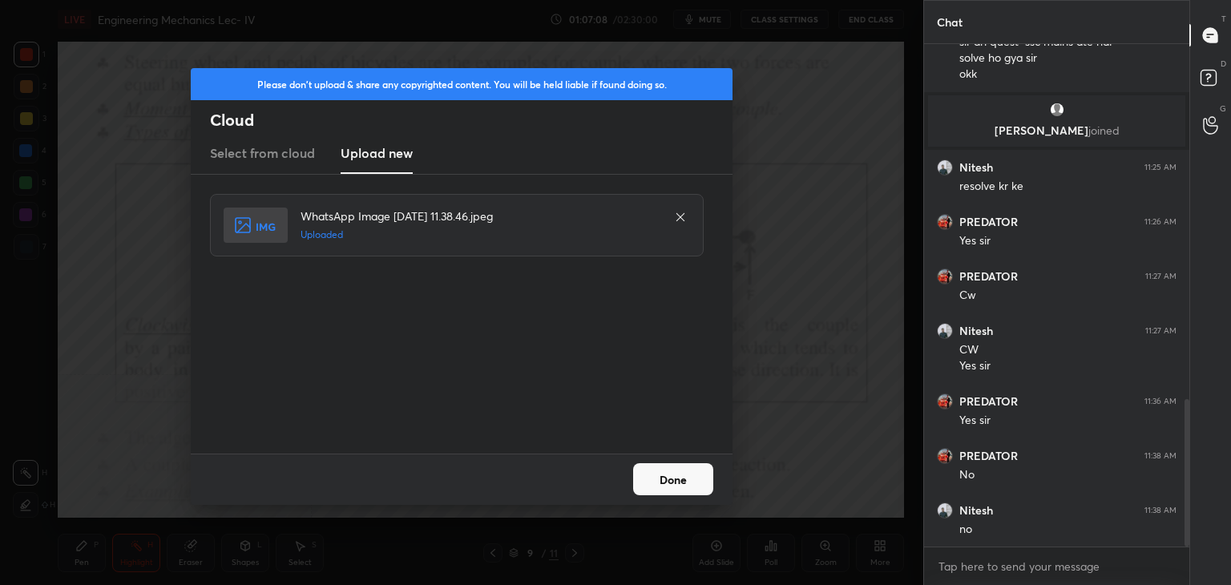
drag, startPoint x: 661, startPoint y: 475, endPoint x: 635, endPoint y: 470, distance: 26.9
click at [660, 475] on button "Done" at bounding box center [673, 479] width 80 height 32
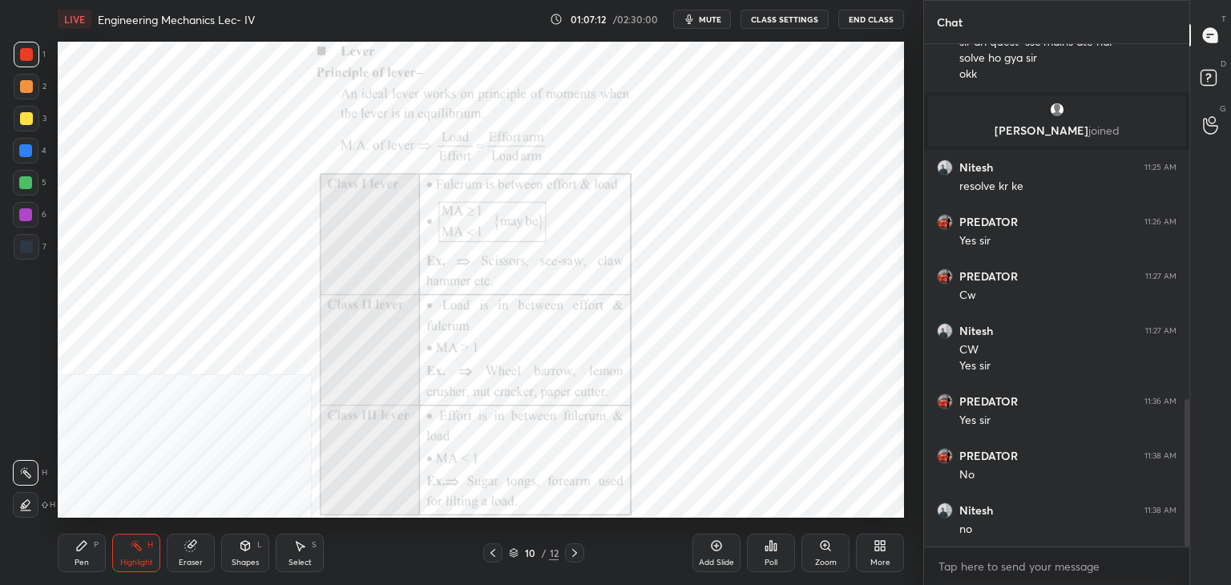
drag, startPoint x: 244, startPoint y: 552, endPoint x: 235, endPoint y: 543, distance: 13.0
click at [245, 551] on div "Shapes L" at bounding box center [245, 553] width 48 height 38
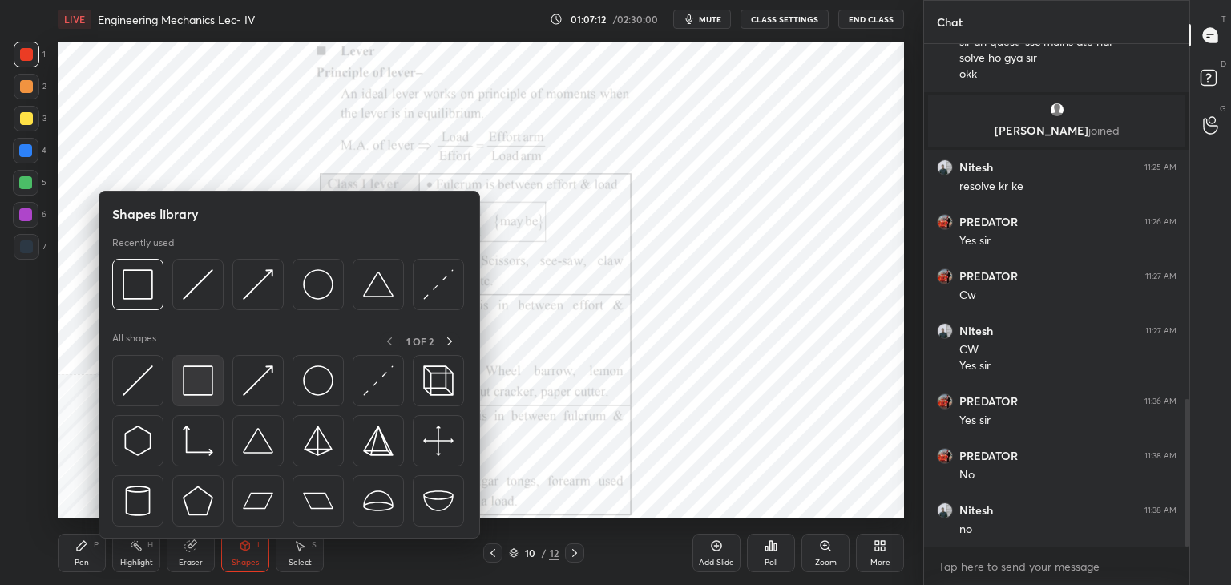
click at [174, 376] on div at bounding box center [197, 380] width 51 height 51
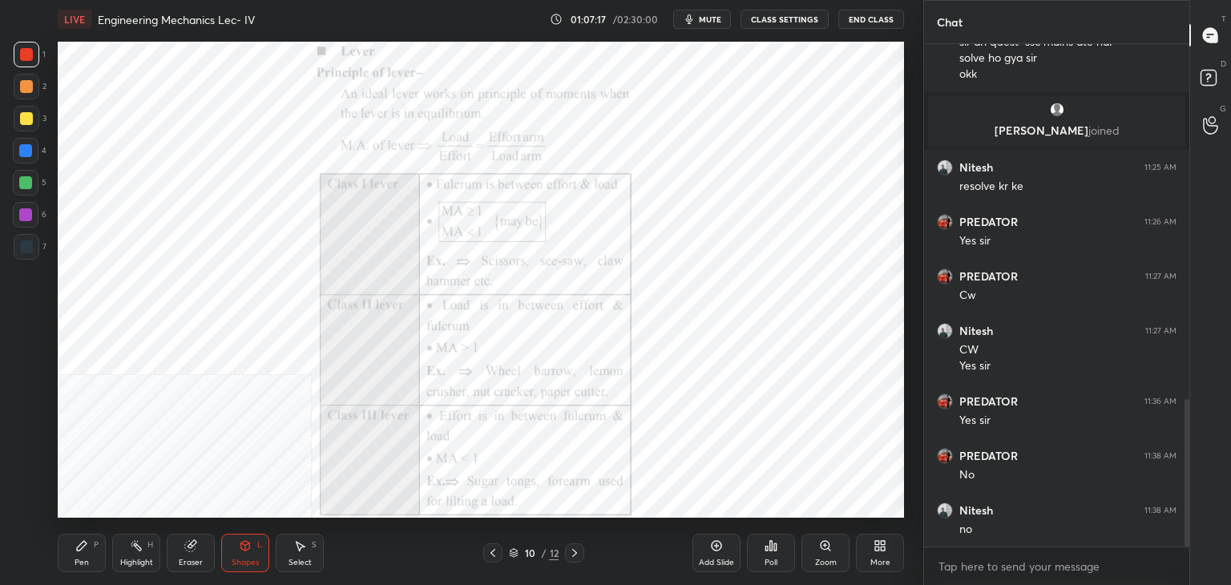
drag, startPoint x: 32, startPoint y: 212, endPoint x: 51, endPoint y: 200, distance: 22.7
click at [32, 211] on div at bounding box center [26, 215] width 26 height 26
drag, startPoint x: 129, startPoint y: 551, endPoint x: 132, endPoint y: 532, distance: 19.5
click at [131, 549] on icon at bounding box center [136, 545] width 13 height 13
click at [250, 537] on div "Shapes L" at bounding box center [245, 553] width 48 height 38
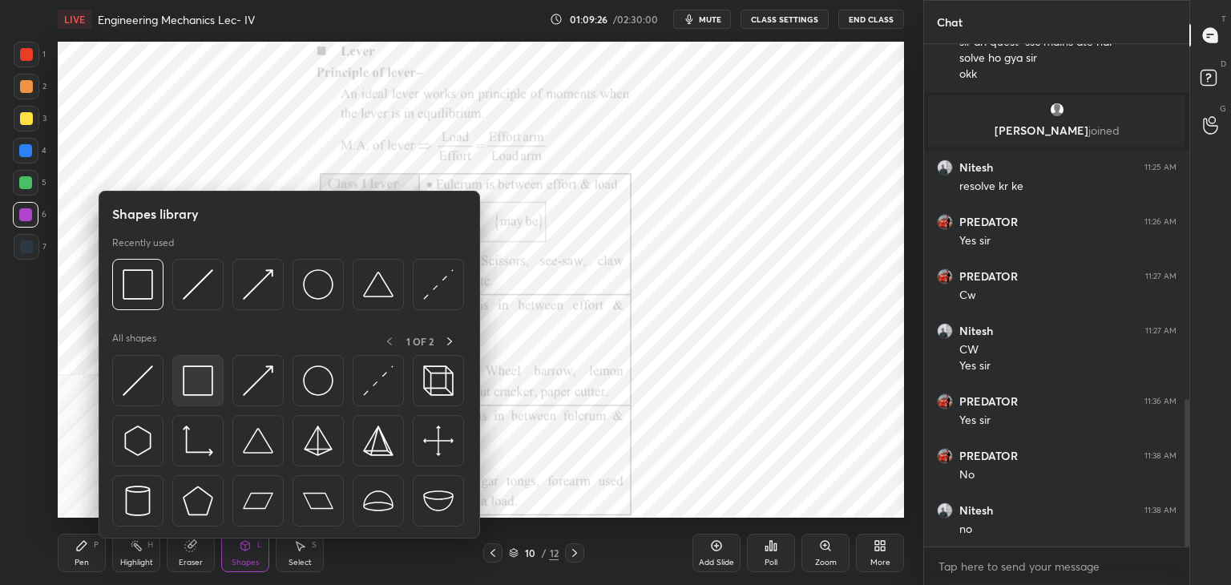
click at [196, 365] on img at bounding box center [198, 380] width 30 height 30
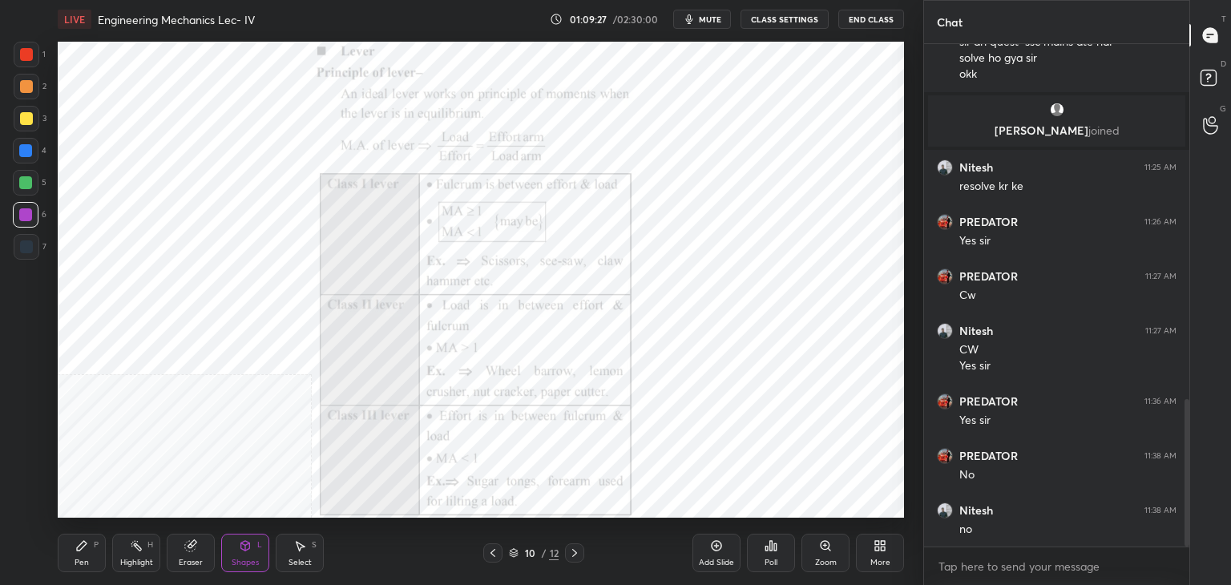
click at [24, 89] on div at bounding box center [26, 86] width 13 height 13
drag, startPoint x: 29, startPoint y: 158, endPoint x: 39, endPoint y: 155, distance: 10.9
click at [28, 159] on div at bounding box center [26, 151] width 26 height 26
drag, startPoint x: 134, startPoint y: 555, endPoint x: 159, endPoint y: 523, distance: 40.6
click at [135, 554] on div "Highlight H" at bounding box center [136, 553] width 48 height 38
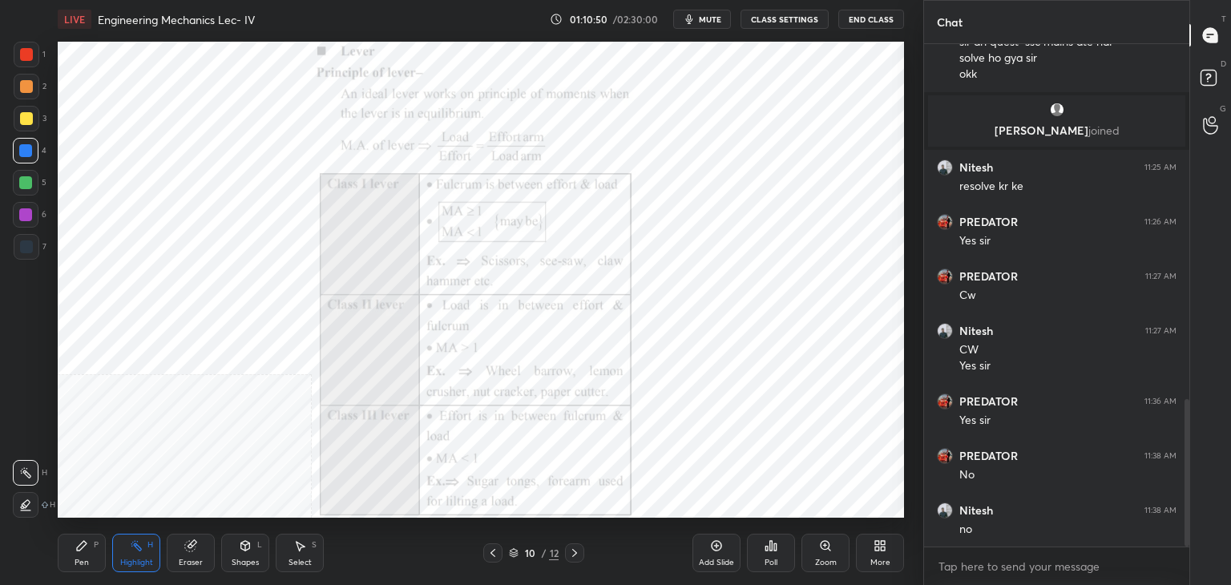
click at [86, 553] on div "Pen P" at bounding box center [82, 553] width 48 height 38
click at [18, 237] on div at bounding box center [27, 247] width 26 height 26
click at [26, 87] on div at bounding box center [26, 86] width 13 height 13
click at [33, 248] on div at bounding box center [27, 247] width 26 height 26
click at [129, 559] on div "Highlight" at bounding box center [136, 563] width 33 height 8
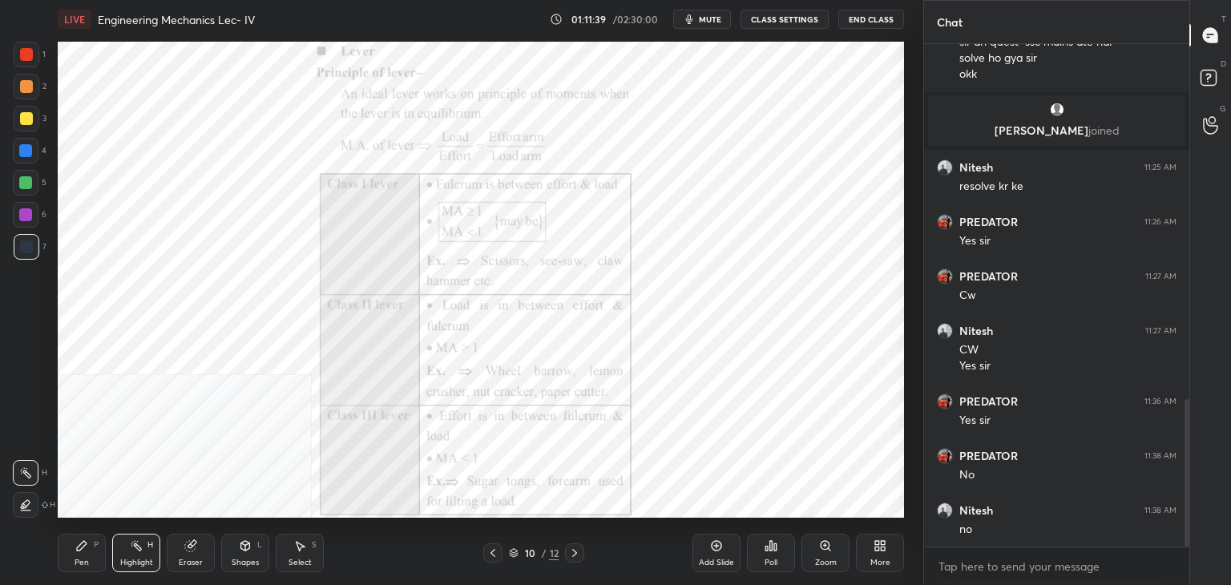
drag, startPoint x: 309, startPoint y: 547, endPoint x: 297, endPoint y: 519, distance: 30.5
click at [309, 546] on div "Select S" at bounding box center [300, 553] width 48 height 38
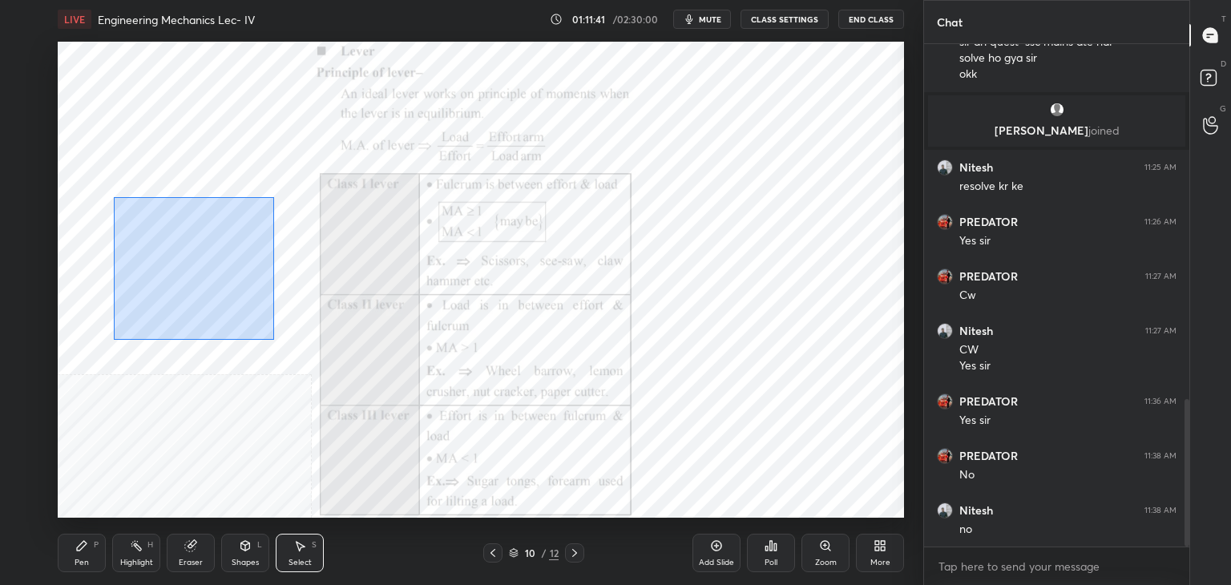
drag, startPoint x: 119, startPoint y: 203, endPoint x: 291, endPoint y: 349, distance: 225.2
click at [289, 351] on div "0 ° Undo Copy Duplicate Duplicate to new slide Delete" at bounding box center [481, 280] width 846 height 476
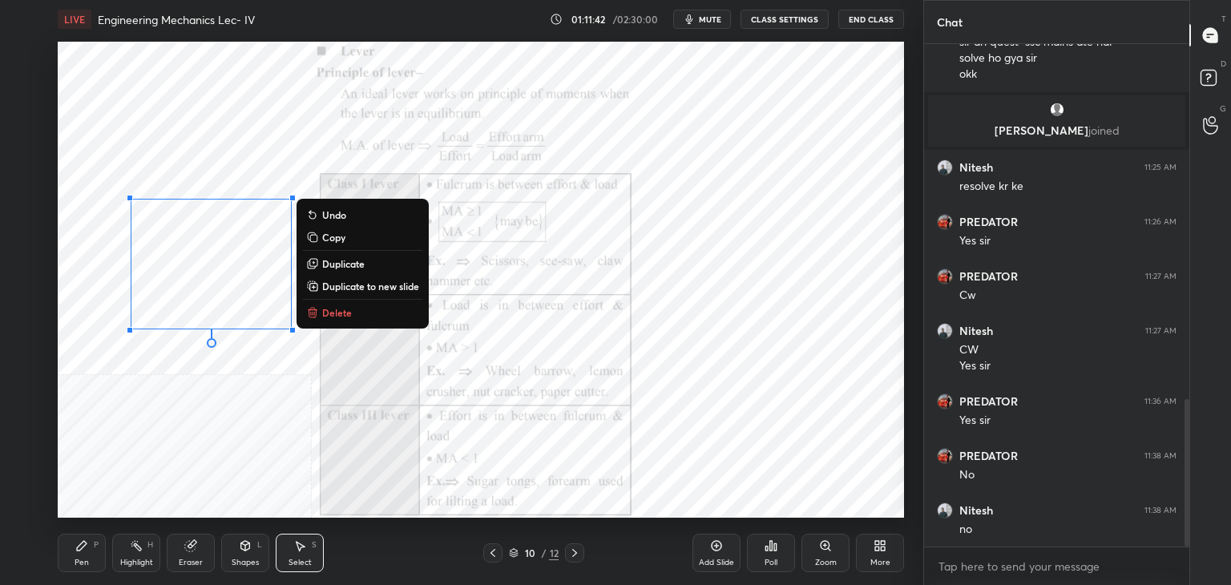
click at [329, 318] on p "Delete" at bounding box center [337, 312] width 30 height 13
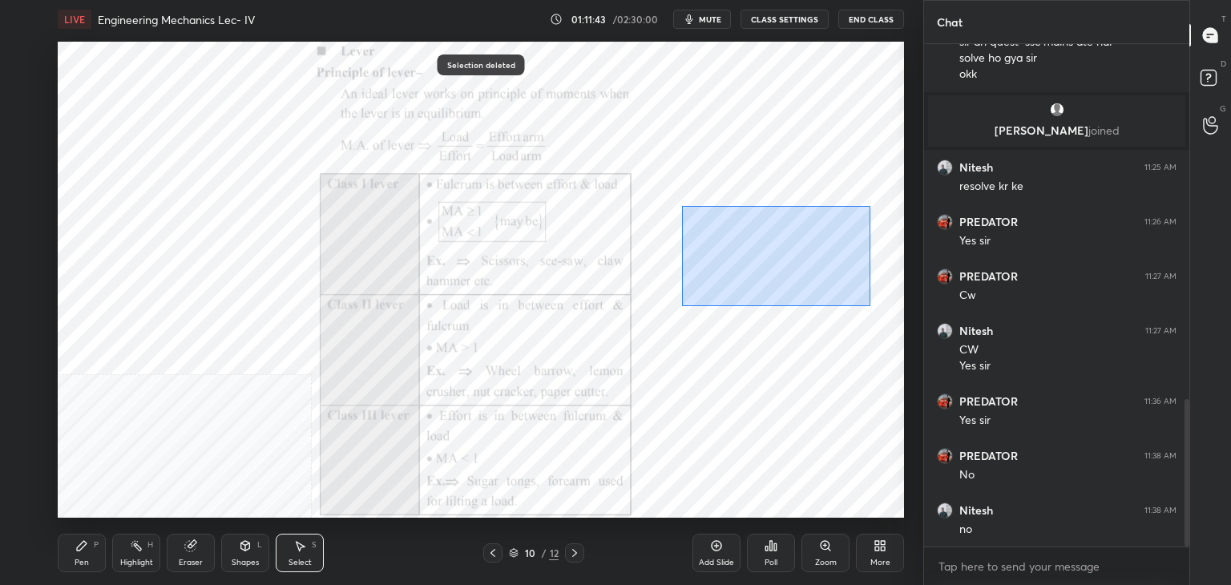
drag, startPoint x: 682, startPoint y: 206, endPoint x: 892, endPoint y: 310, distance: 234.4
click at [892, 310] on div "0 ° Undo Copy Duplicate Duplicate to new slide Delete" at bounding box center [481, 280] width 846 height 476
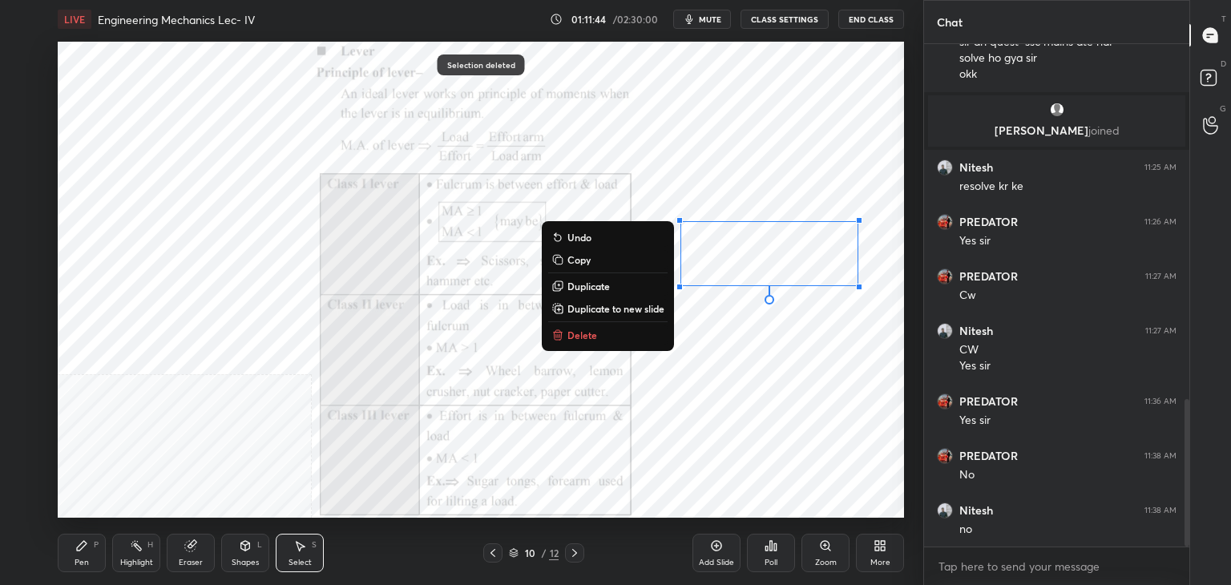
click at [593, 332] on p "Delete" at bounding box center [582, 335] width 30 height 13
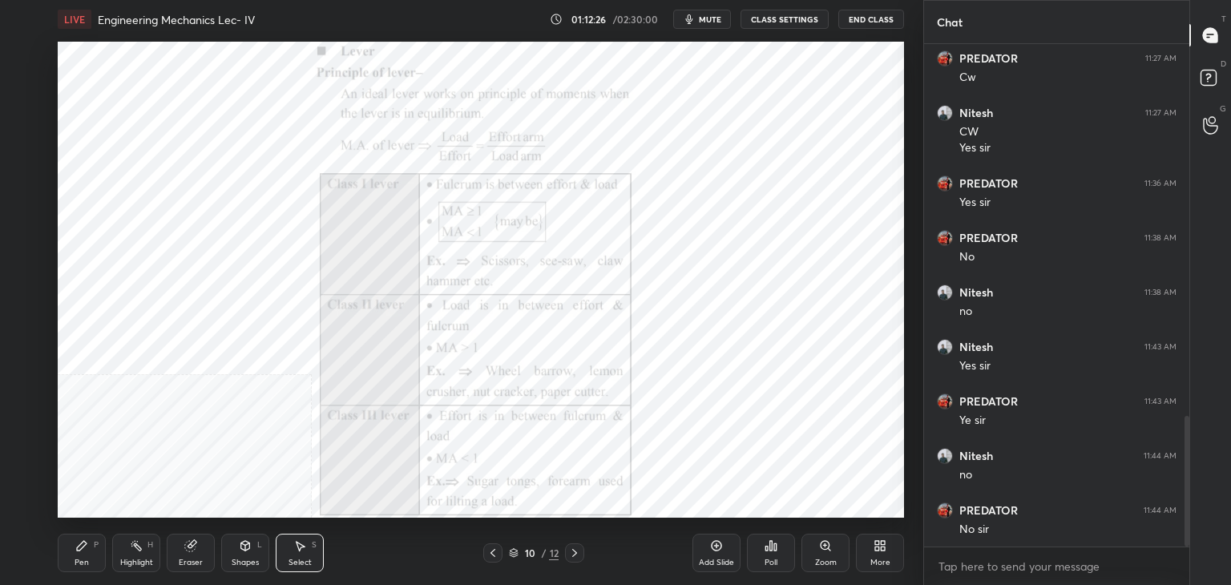
scroll to position [1449, 0]
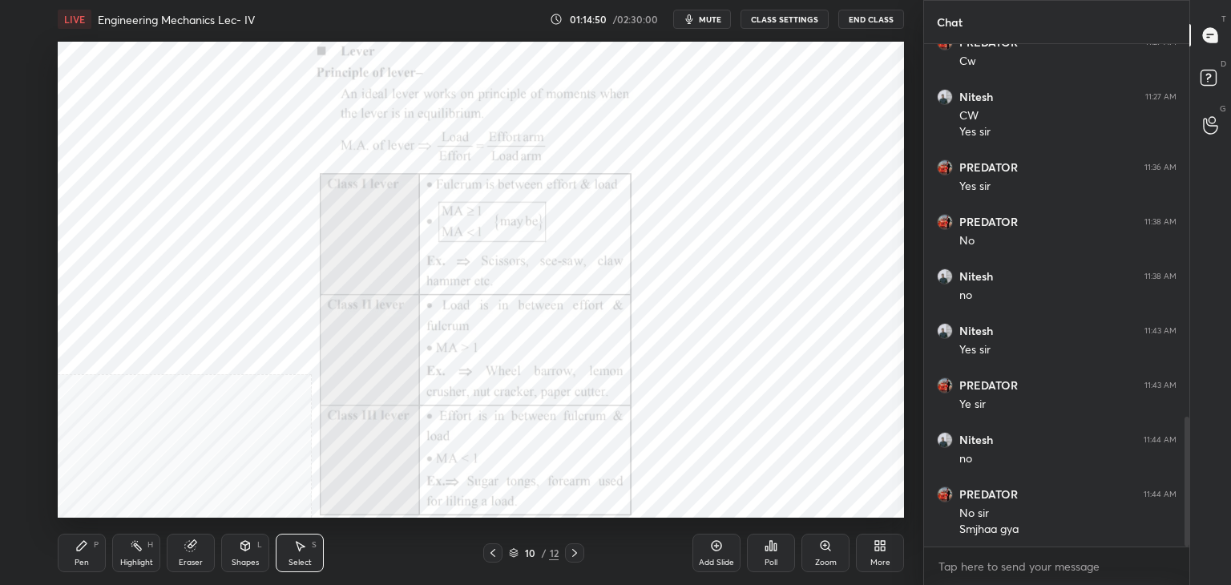
click at [882, 547] on icon at bounding box center [883, 549] width 4 height 4
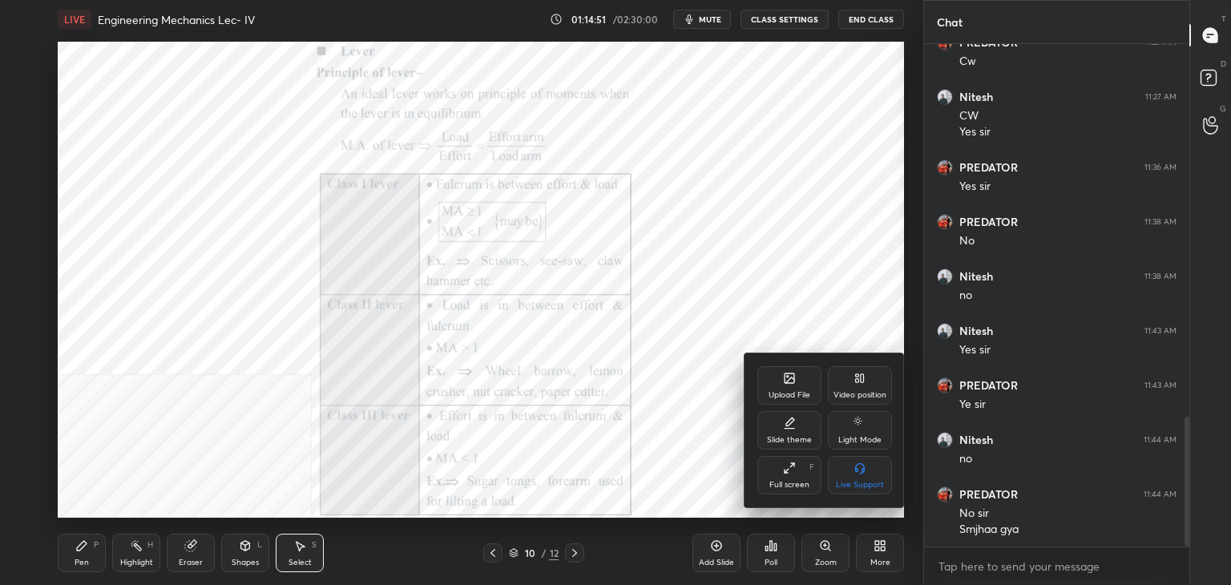
click at [789, 384] on icon at bounding box center [789, 378] width 13 height 13
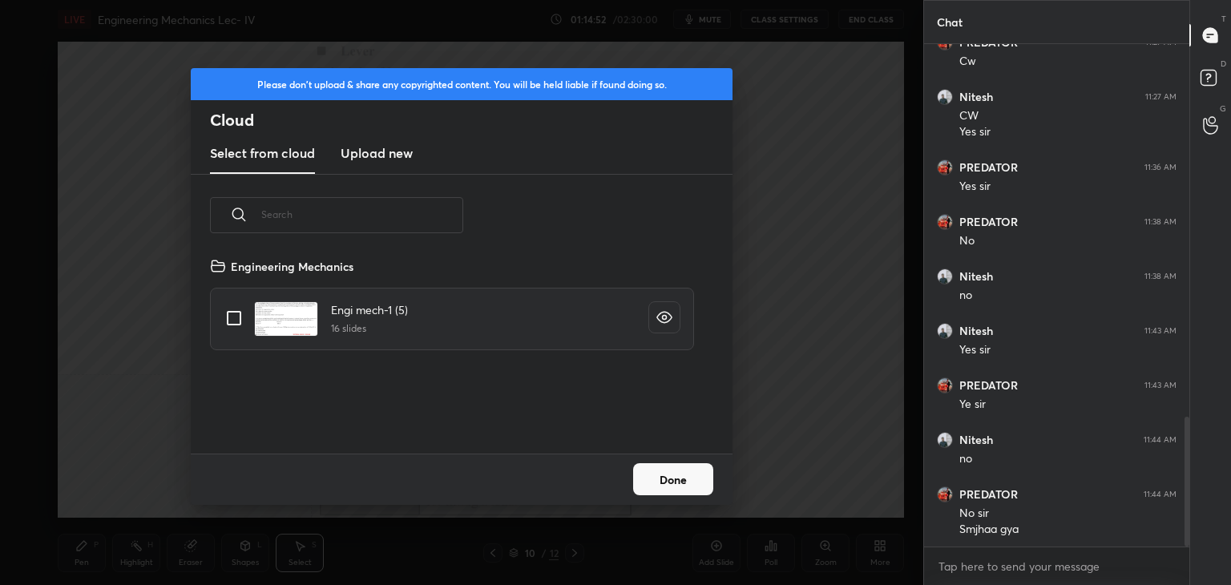
scroll to position [197, 515]
click at [369, 155] on h3 "Upload new" at bounding box center [377, 152] width 72 height 19
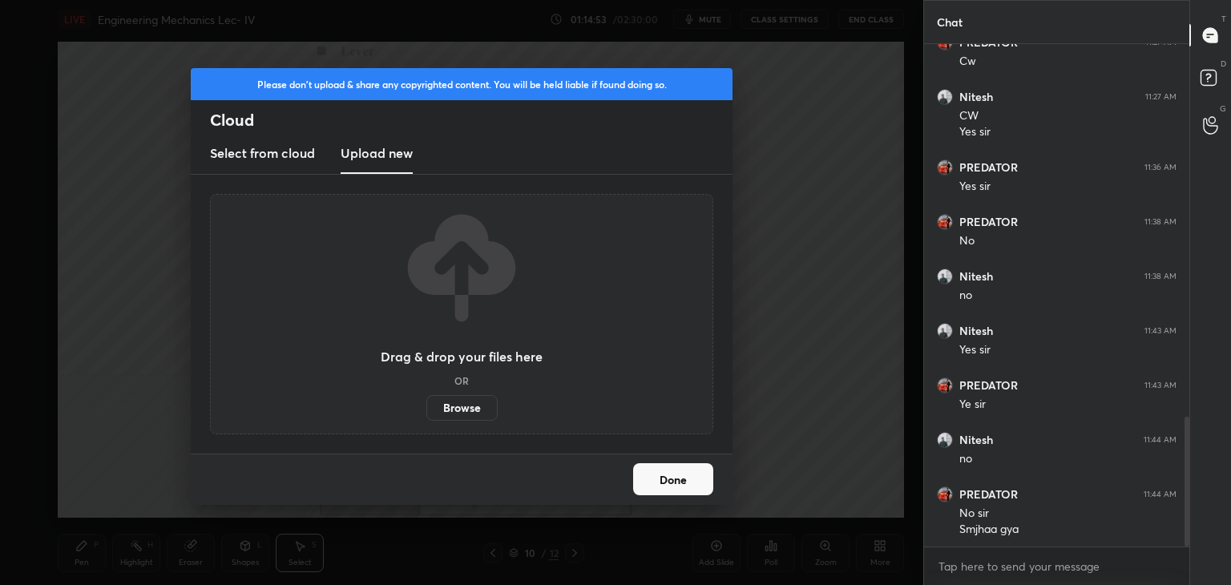
click at [454, 411] on label "Browse" at bounding box center [461, 408] width 71 height 26
click at [426, 411] on input "Browse" at bounding box center [426, 408] width 0 height 26
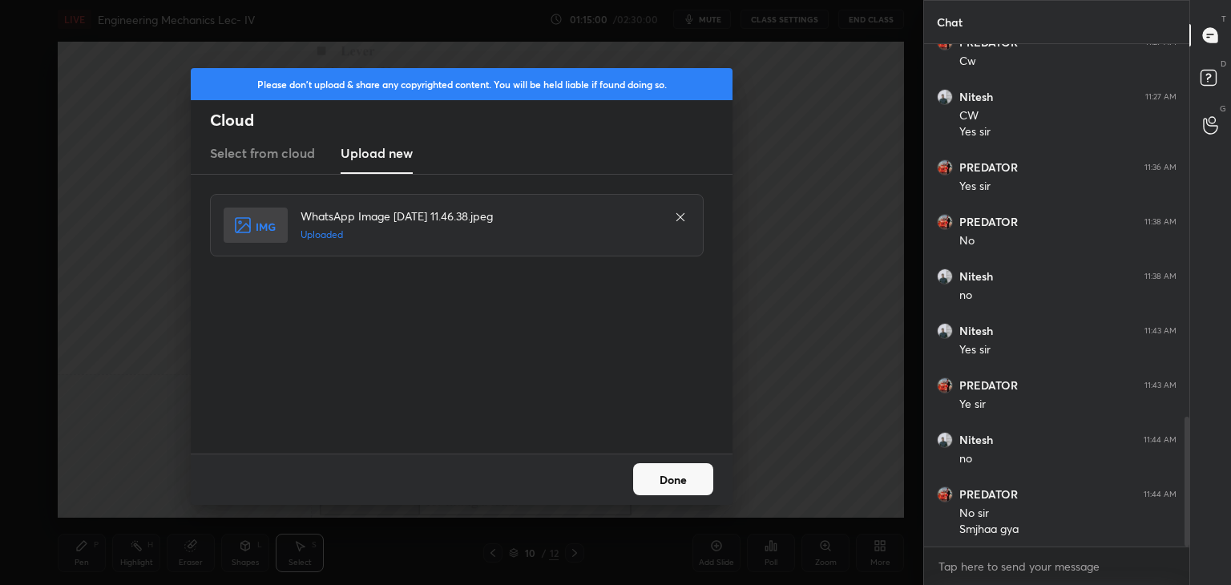
click at [665, 479] on button "Done" at bounding box center [673, 479] width 80 height 32
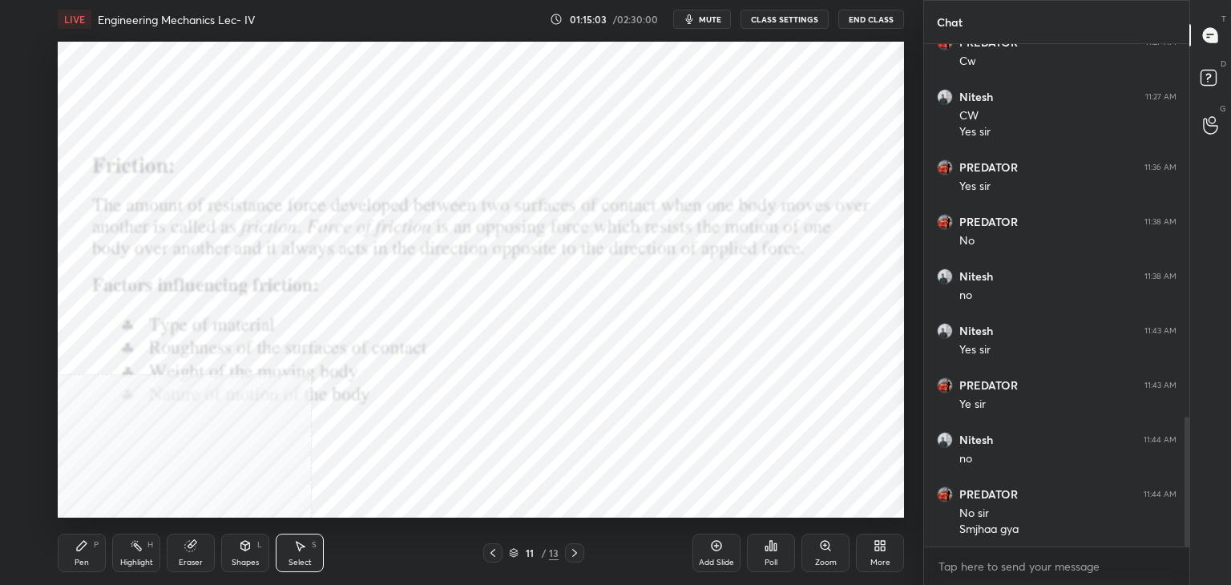
click at [881, 555] on div "More" at bounding box center [880, 553] width 48 height 38
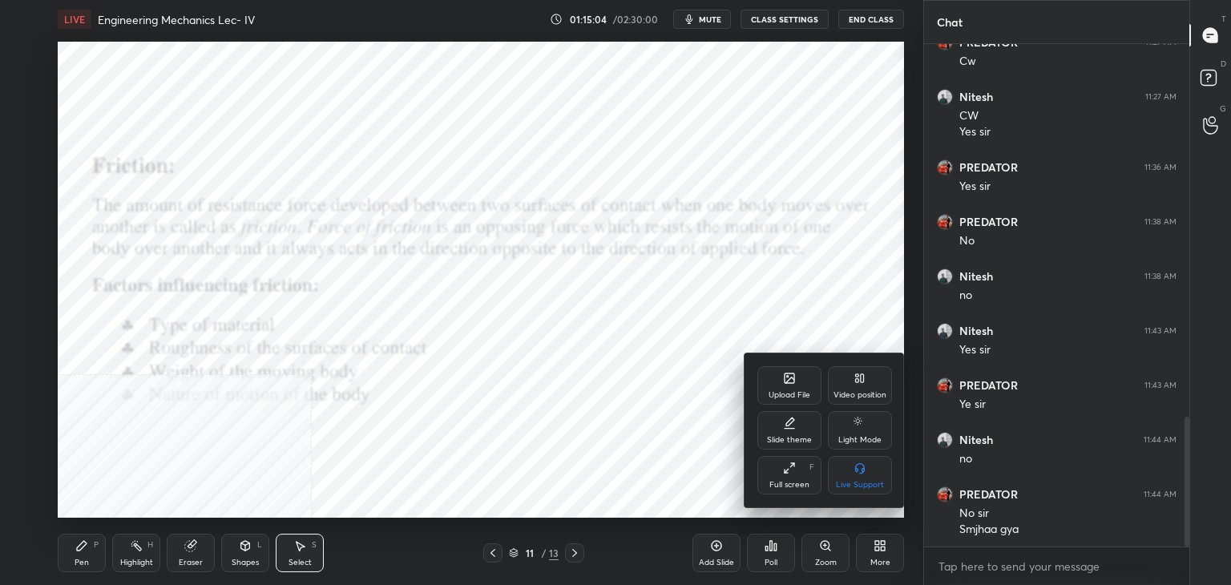
click at [861, 385] on div "Video position" at bounding box center [860, 385] width 64 height 38
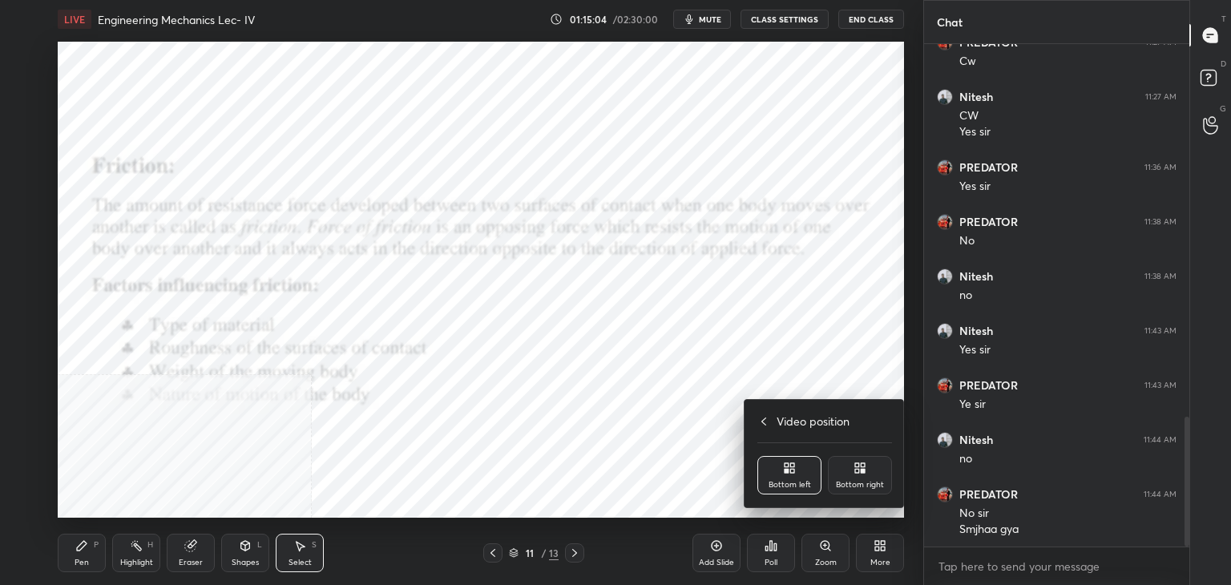
click at [860, 482] on div "Bottom right" at bounding box center [860, 485] width 48 height 8
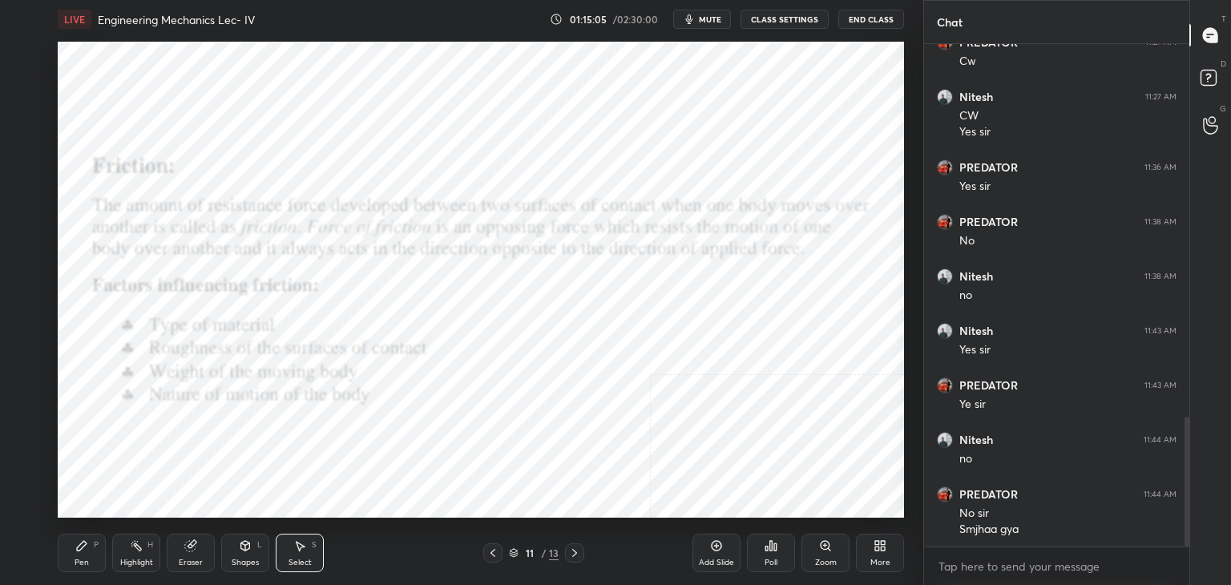
click at [237, 555] on div "Shapes L" at bounding box center [245, 553] width 48 height 38
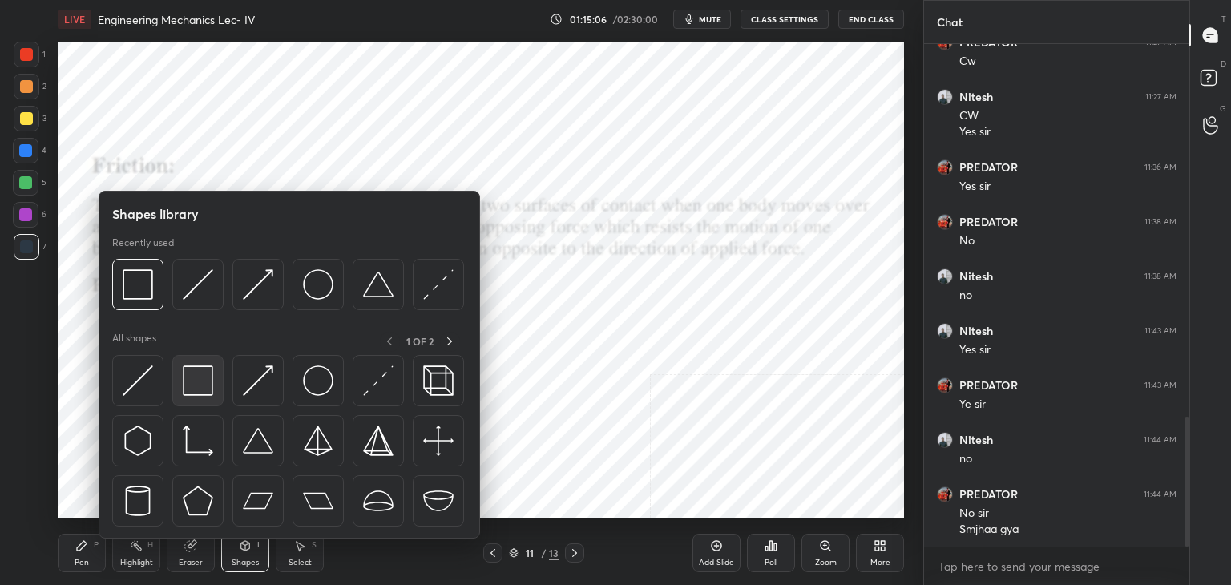
click at [212, 381] on img at bounding box center [198, 380] width 30 height 30
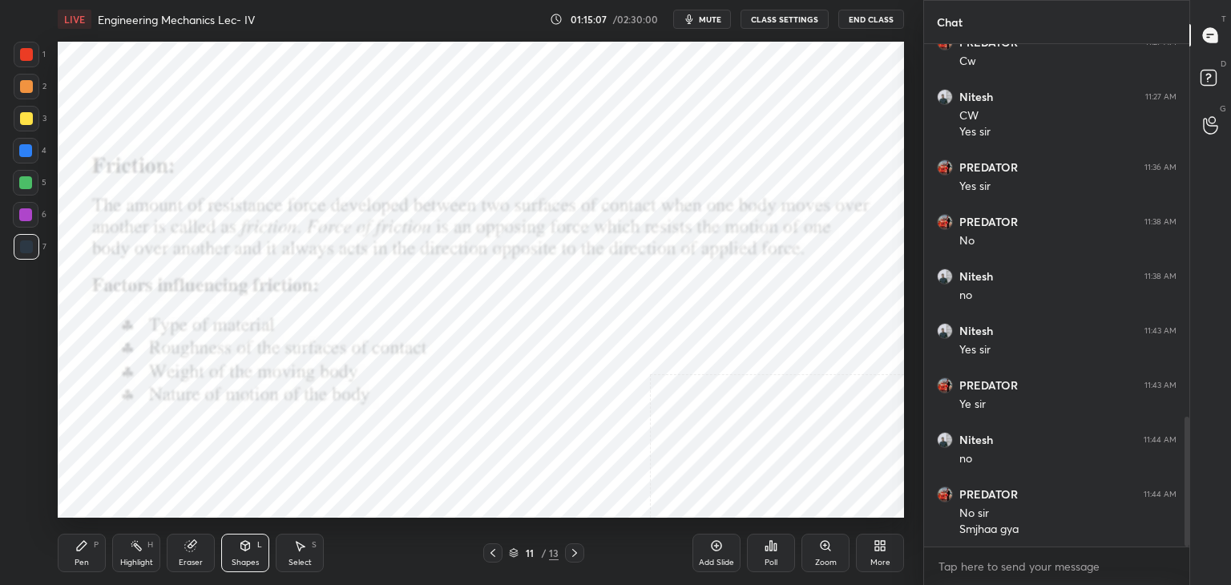
drag, startPoint x: 26, startPoint y: 54, endPoint x: 49, endPoint y: 77, distance: 32.3
click at [27, 54] on div at bounding box center [26, 54] width 13 height 13
click at [29, 151] on div at bounding box center [25, 150] width 13 height 13
drag, startPoint x: 128, startPoint y: 551, endPoint x: 114, endPoint y: 545, distance: 15.8
click at [127, 551] on div "Highlight H" at bounding box center [136, 553] width 48 height 38
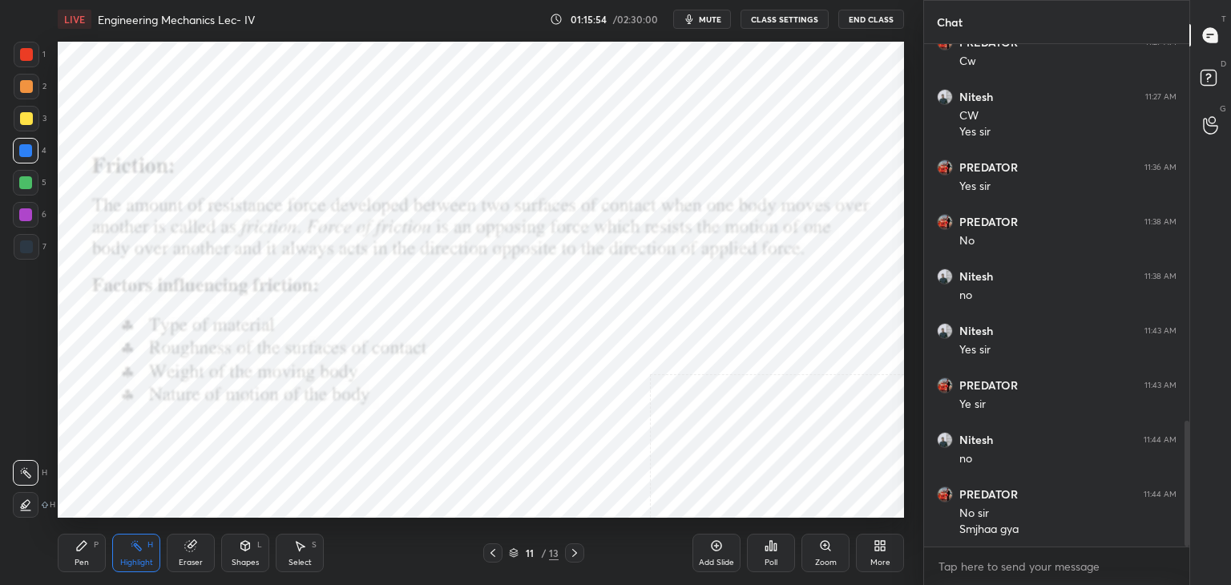
scroll to position [1504, 0]
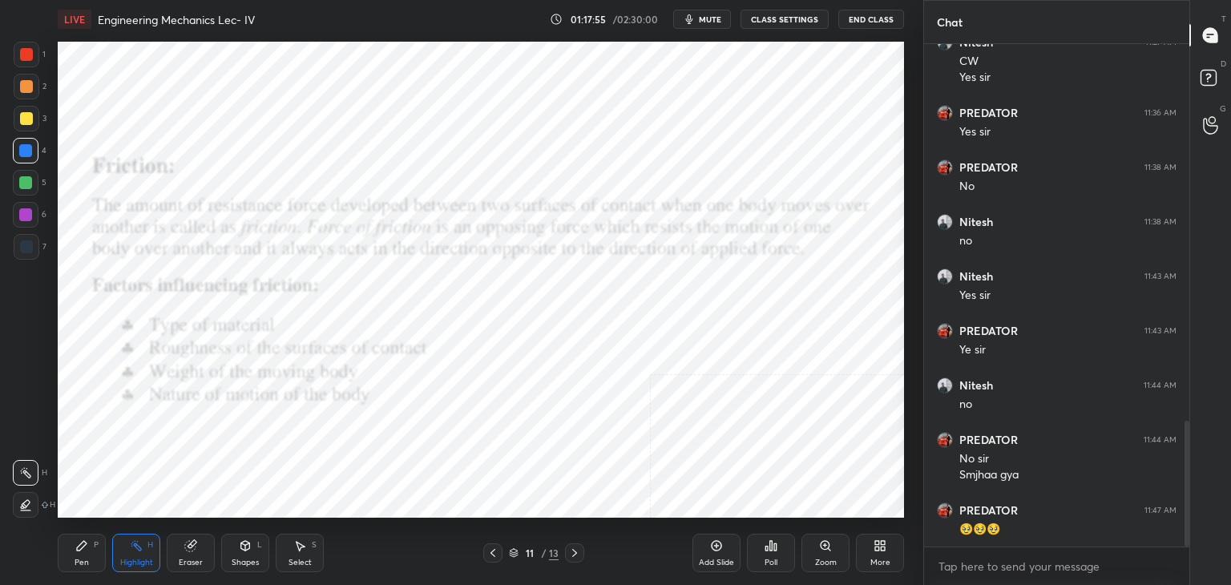
drag, startPoint x: 121, startPoint y: 559, endPoint x: 131, endPoint y: 526, distance: 35.2
click at [121, 559] on div "Highlight" at bounding box center [136, 563] width 33 height 8
click at [22, 248] on div at bounding box center [26, 246] width 13 height 13
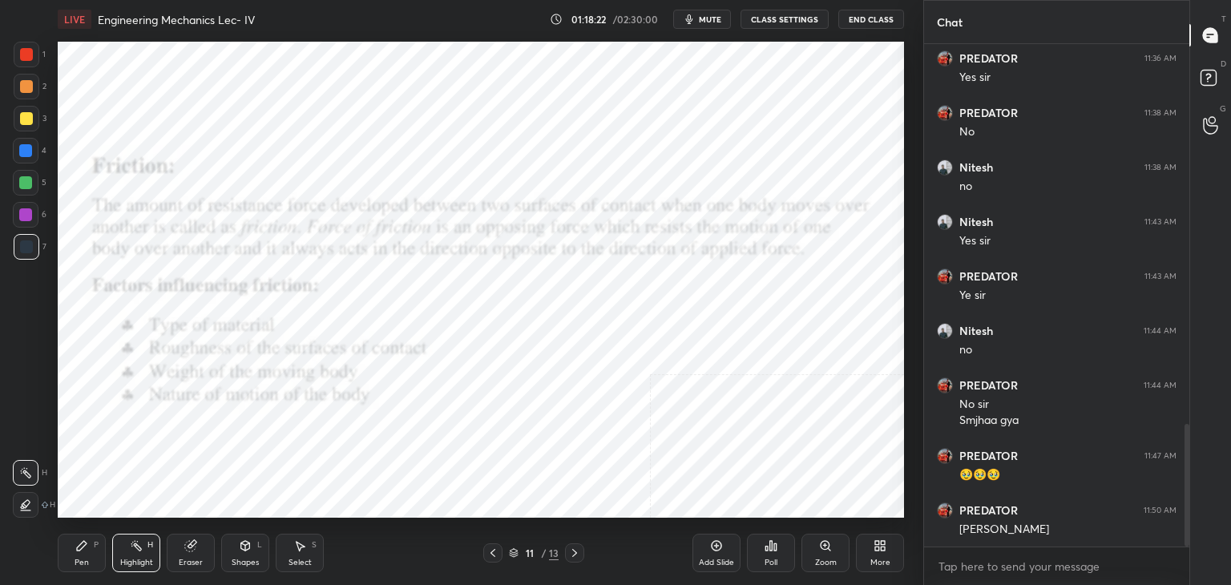
drag, startPoint x: 247, startPoint y: 559, endPoint x: 244, endPoint y: 551, distance: 8.6
click at [245, 559] on div "Shapes" at bounding box center [245, 563] width 27 height 8
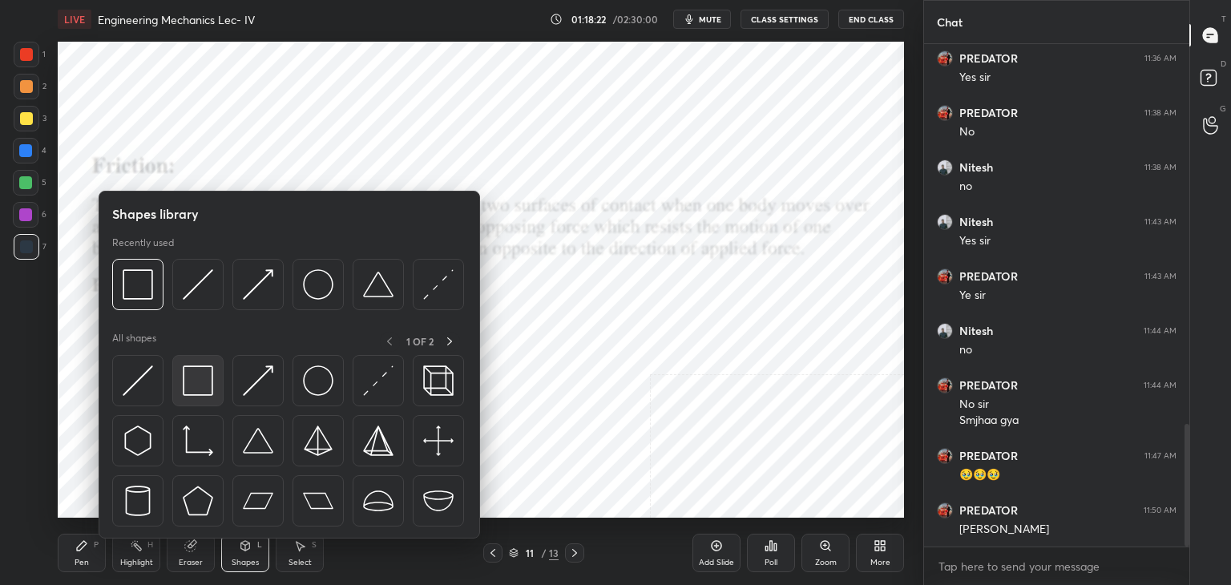
click at [192, 390] on img at bounding box center [198, 380] width 30 height 30
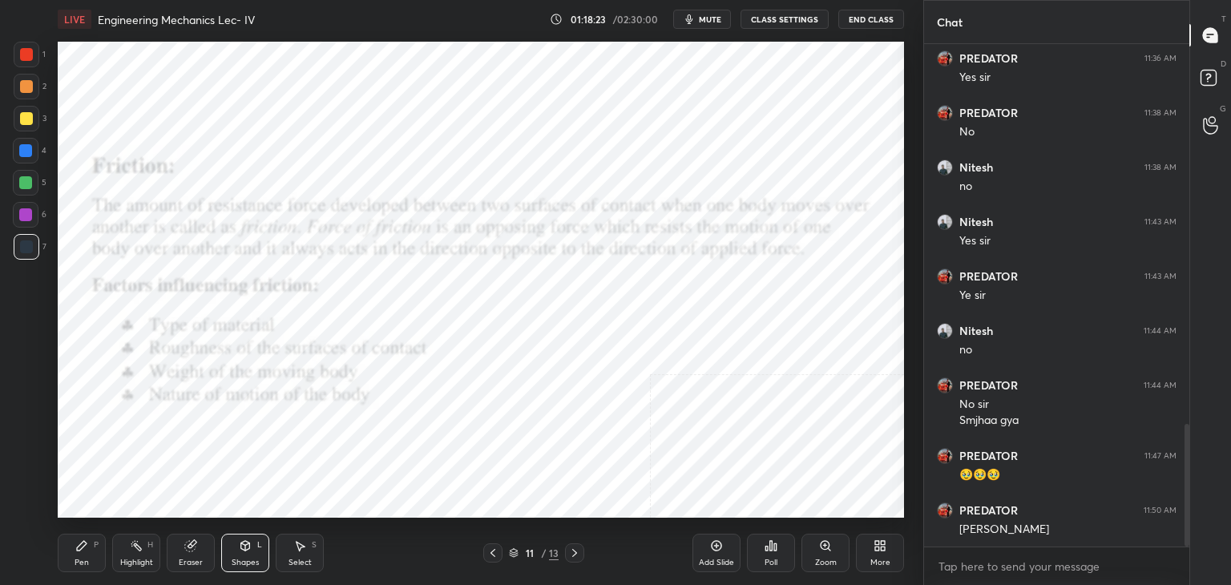
click at [30, 209] on div at bounding box center [26, 215] width 26 height 26
click at [138, 555] on div "Highlight H" at bounding box center [136, 553] width 48 height 38
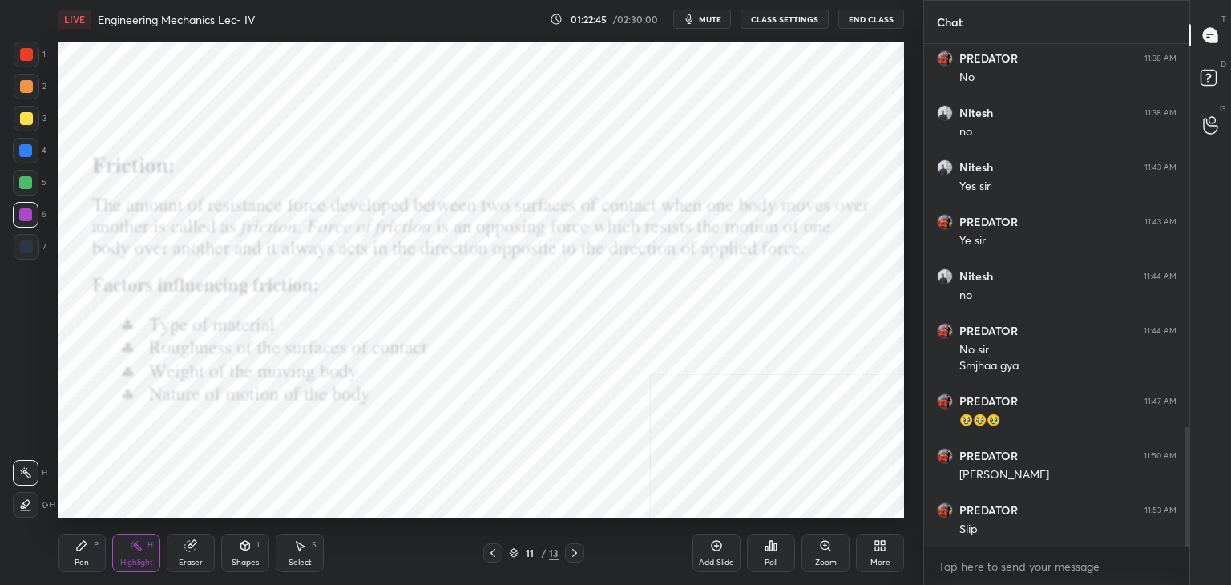
click at [881, 549] on icon at bounding box center [883, 549] width 4 height 4
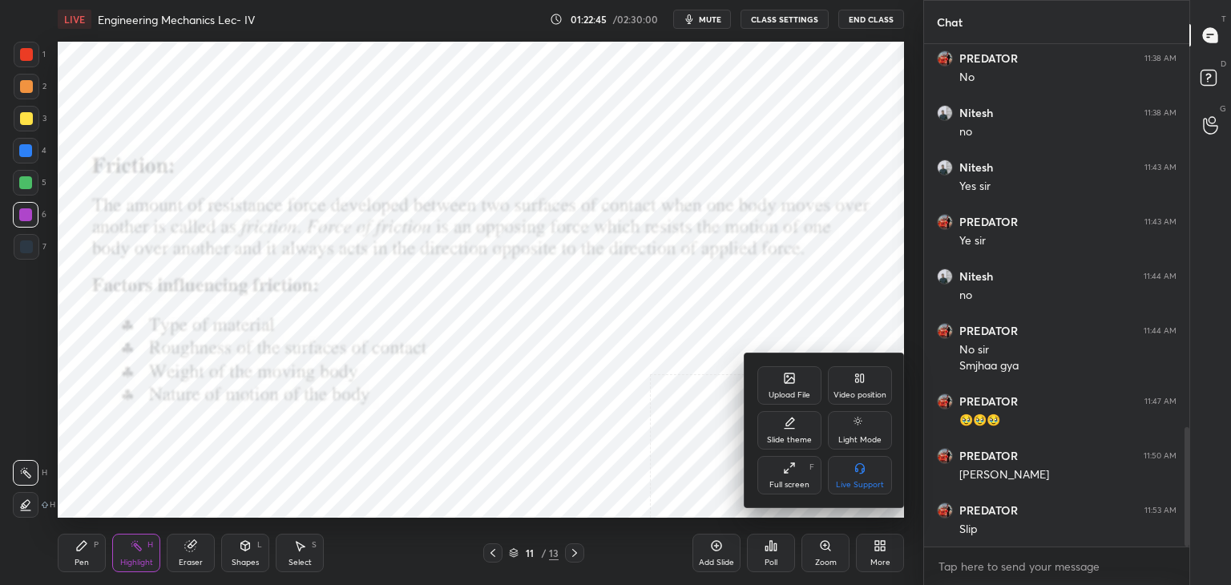
click at [791, 391] on div "Upload File" at bounding box center [790, 395] width 42 height 8
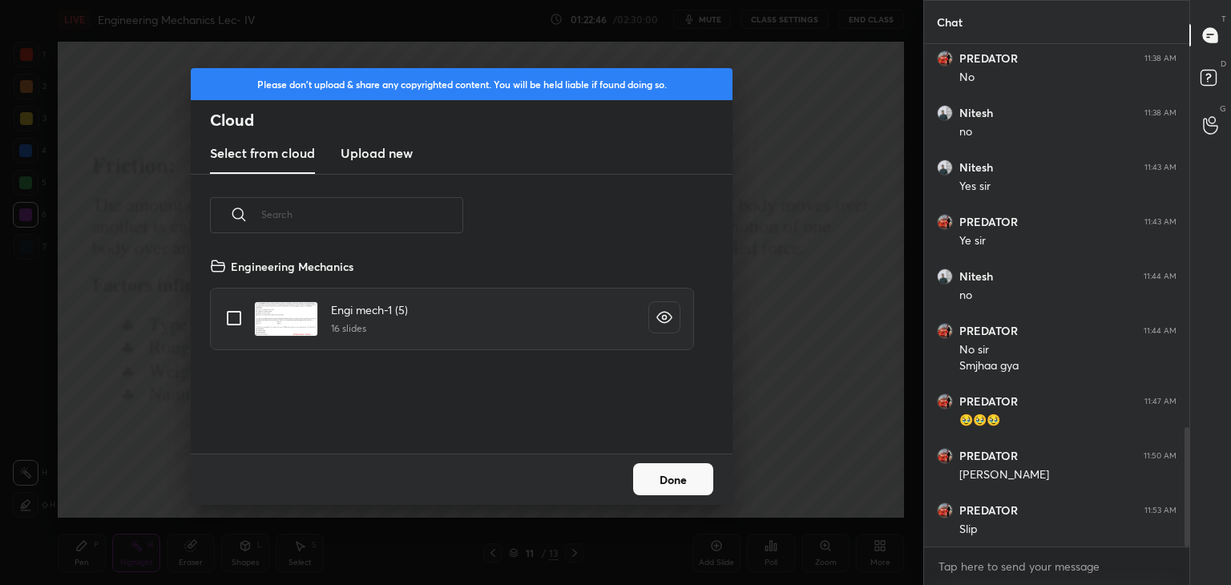
drag, startPoint x: 372, startPoint y: 149, endPoint x: 375, endPoint y: 161, distance: 12.4
click at [372, 150] on h3 "Upload new" at bounding box center [377, 152] width 72 height 19
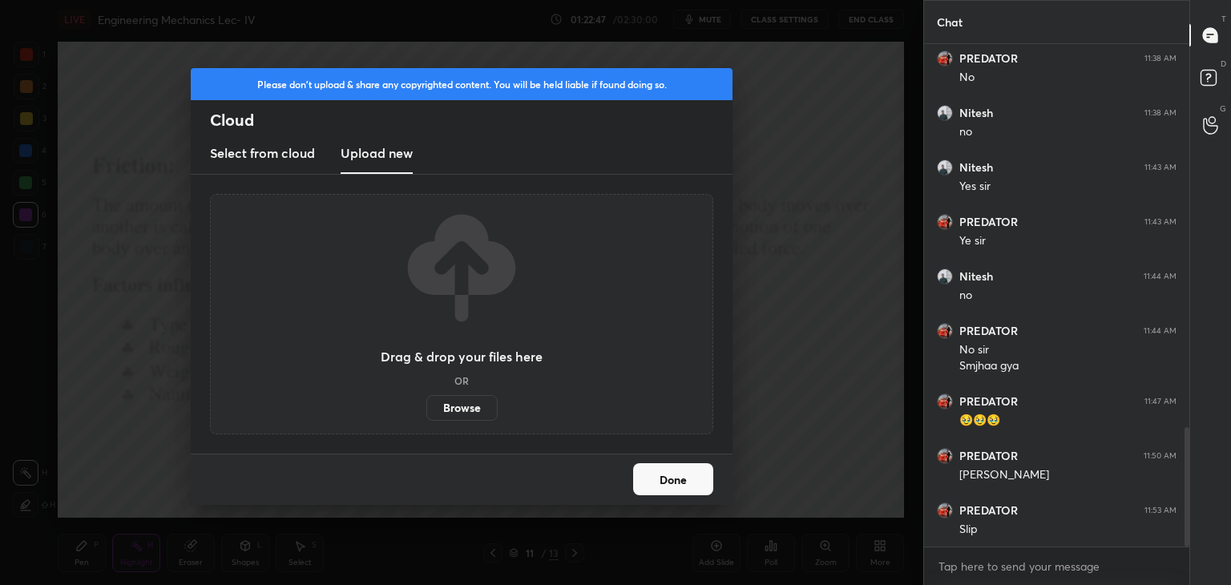
click at [474, 410] on label "Browse" at bounding box center [461, 408] width 71 height 26
click at [426, 410] on input "Browse" at bounding box center [426, 408] width 0 height 26
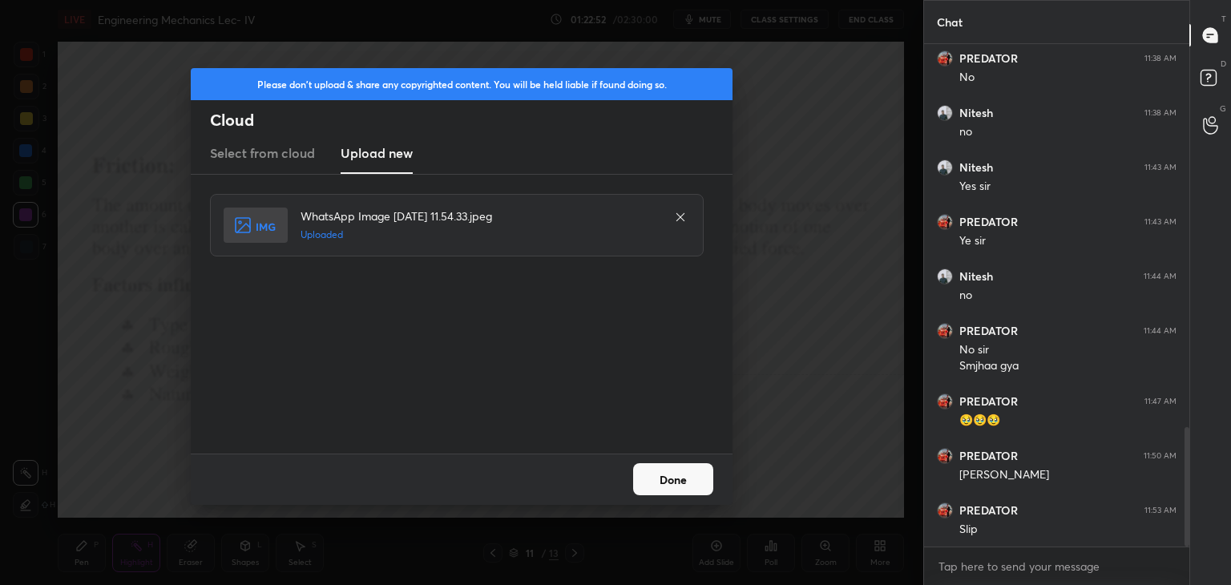
click at [675, 477] on button "Done" at bounding box center [673, 479] width 80 height 32
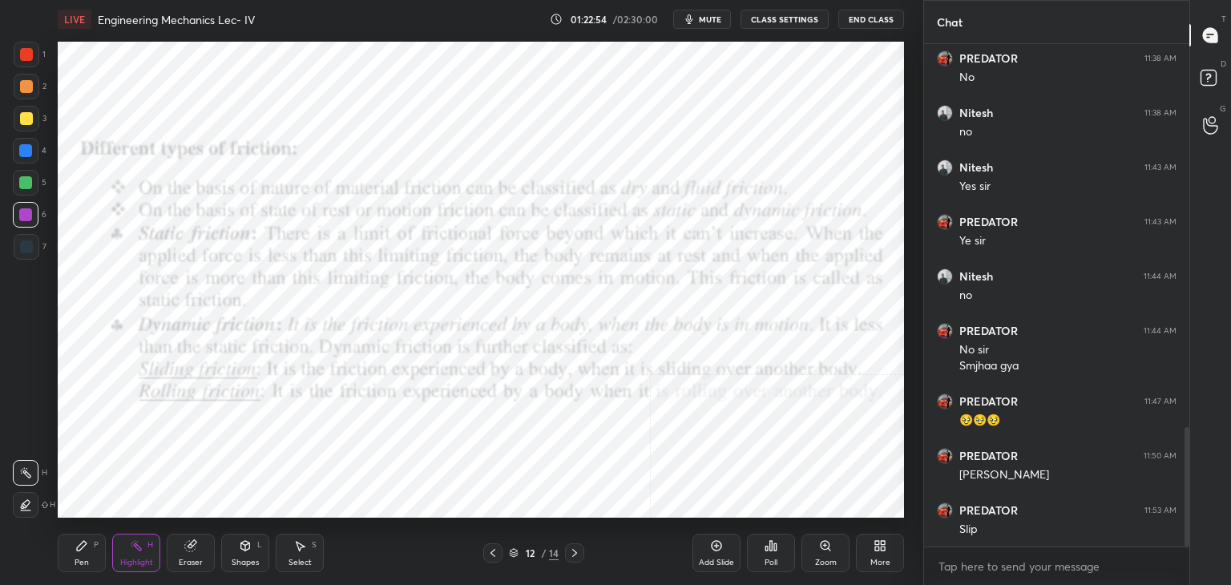
click at [249, 560] on div "Shapes" at bounding box center [245, 563] width 27 height 8
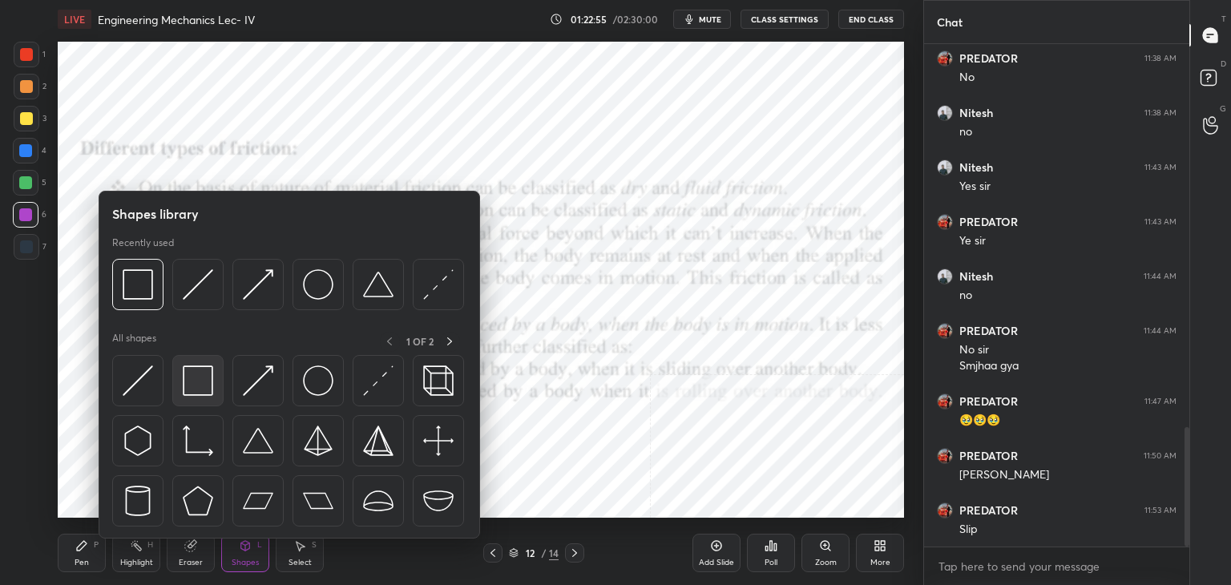
click at [187, 362] on div at bounding box center [197, 380] width 51 height 51
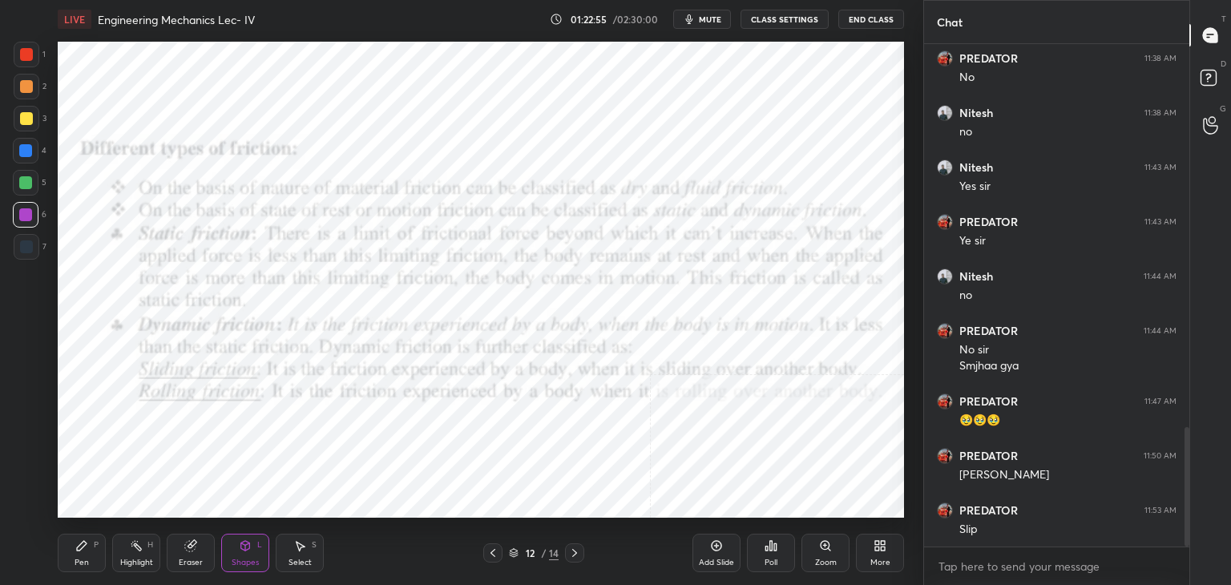
click at [21, 58] on div at bounding box center [26, 54] width 13 height 13
click at [26, 209] on div at bounding box center [25, 214] width 13 height 13
click at [22, 147] on div at bounding box center [25, 150] width 13 height 13
drag, startPoint x: 134, startPoint y: 549, endPoint x: 135, endPoint y: 531, distance: 17.7
click at [133, 547] on icon at bounding box center [136, 545] width 13 height 13
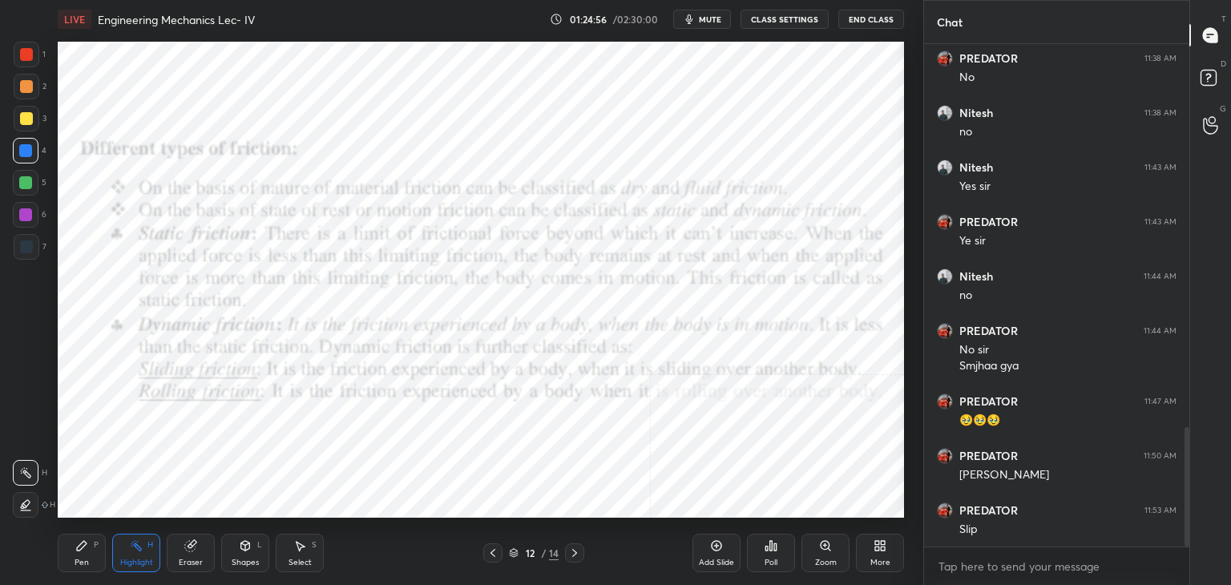
click at [491, 551] on icon at bounding box center [492, 553] width 13 height 13
drag, startPoint x: 574, startPoint y: 551, endPoint x: 567, endPoint y: 539, distance: 12.9
click at [573, 547] on icon at bounding box center [574, 553] width 13 height 13
click at [571, 552] on icon at bounding box center [574, 553] width 13 height 13
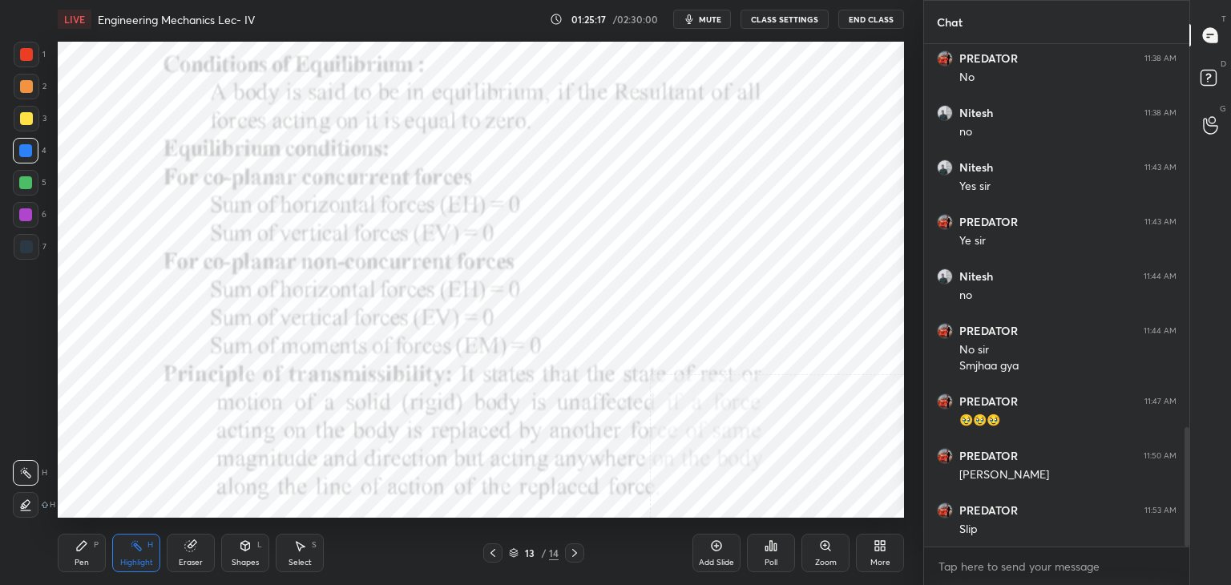
click at [569, 555] on icon at bounding box center [574, 553] width 13 height 13
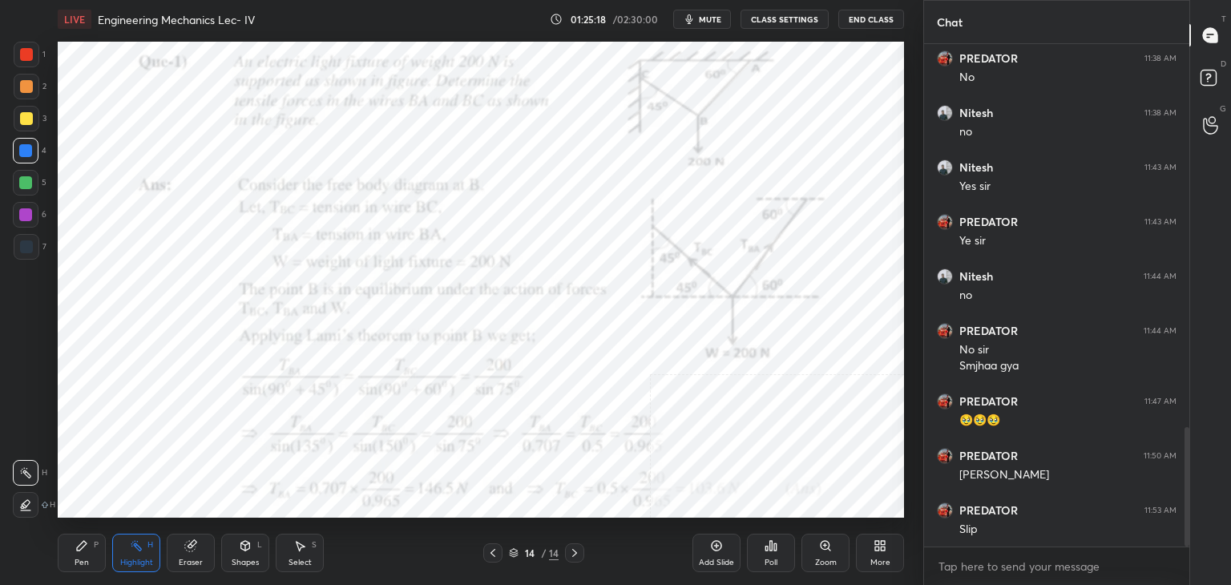
click at [495, 549] on icon at bounding box center [492, 553] width 5 height 8
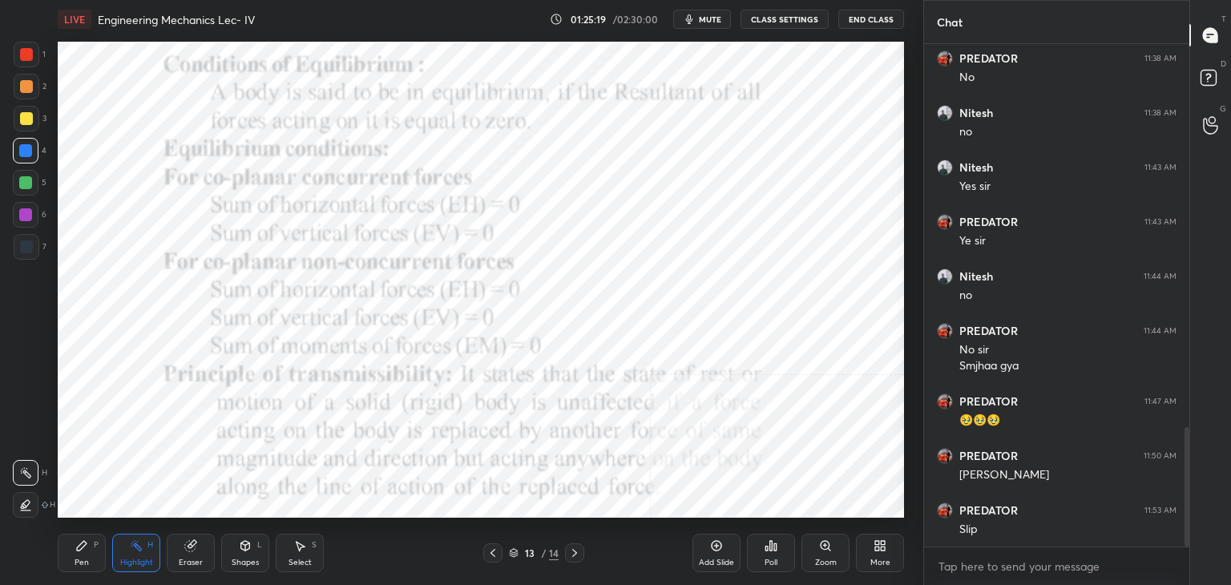
click at [576, 551] on icon at bounding box center [574, 553] width 13 height 13
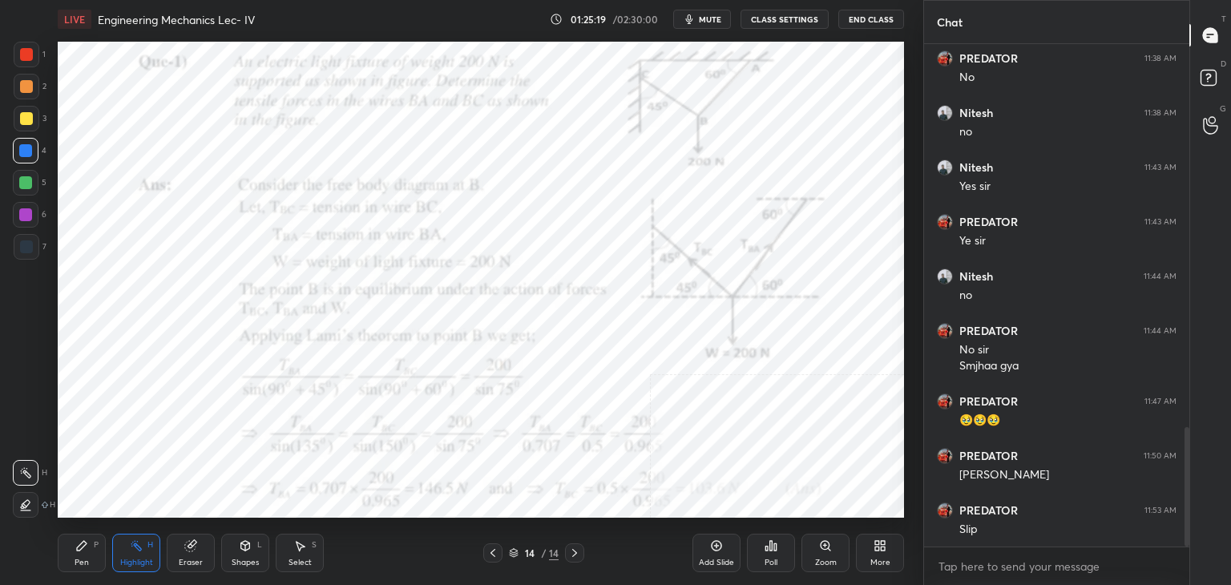
click at [575, 552] on icon at bounding box center [574, 553] width 13 height 13
click at [496, 553] on icon at bounding box center [492, 553] width 13 height 13
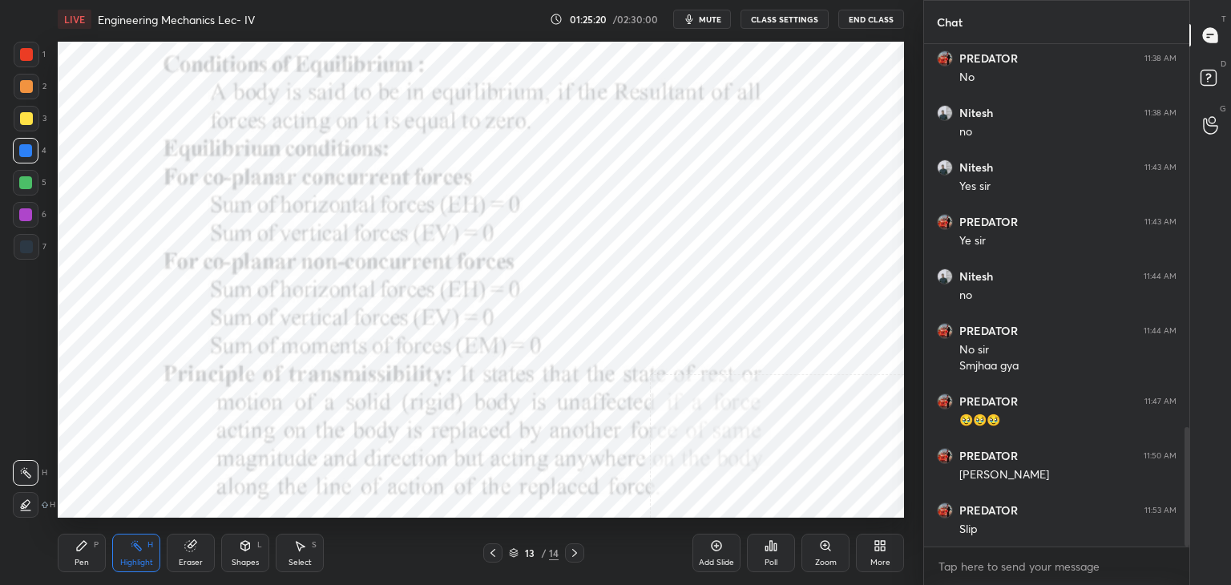
click at [495, 551] on icon at bounding box center [492, 553] width 13 height 13
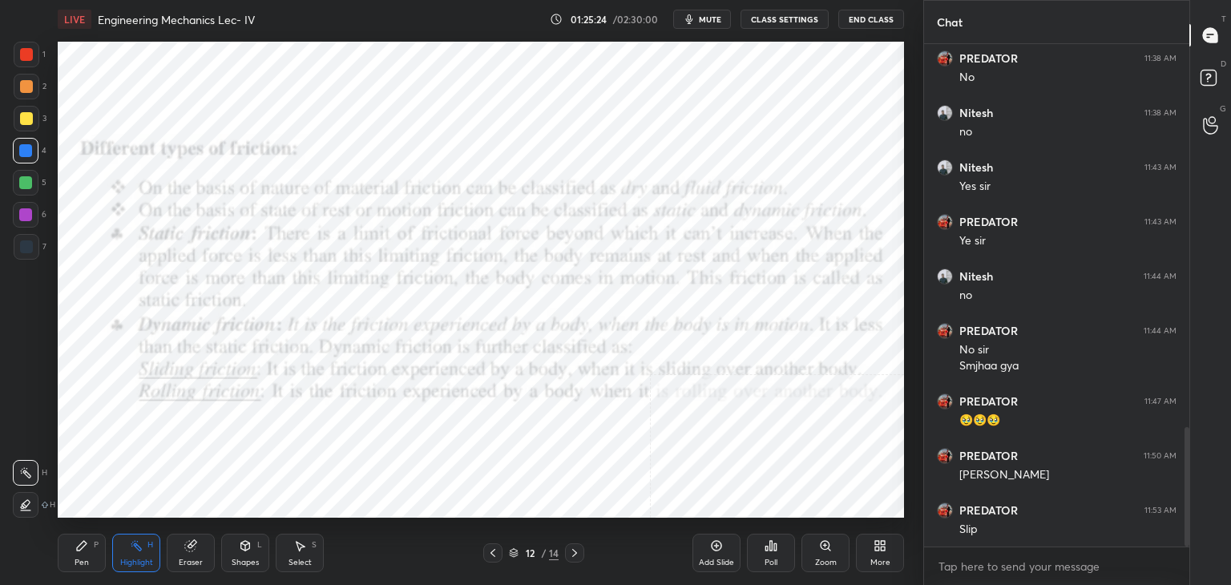
click at [567, 549] on div at bounding box center [574, 552] width 19 height 19
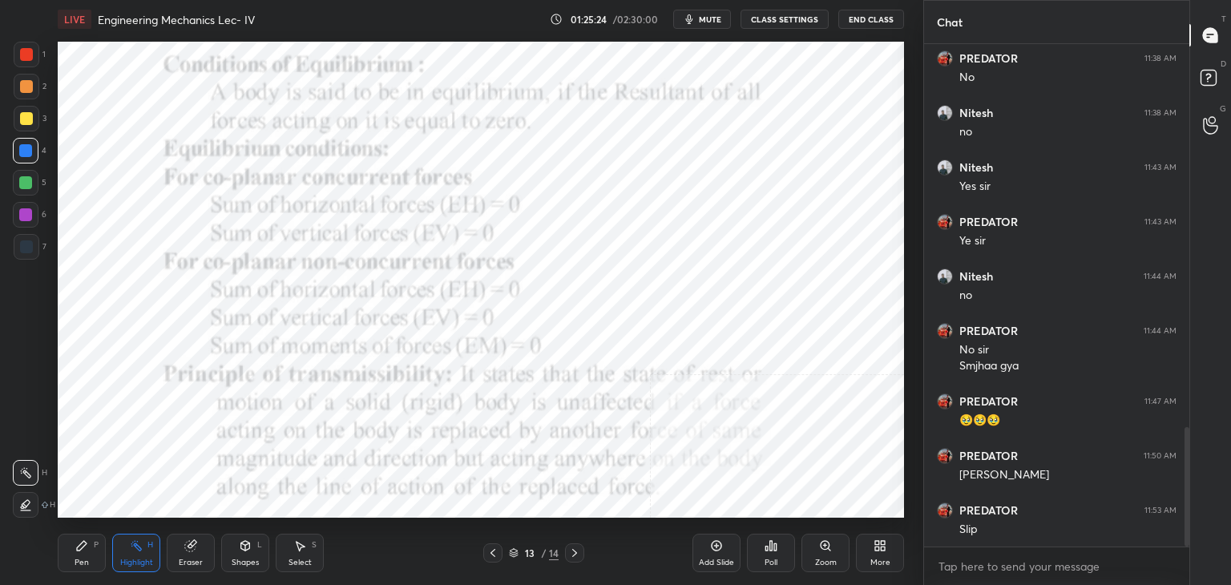
click at [571, 551] on icon at bounding box center [574, 553] width 13 height 13
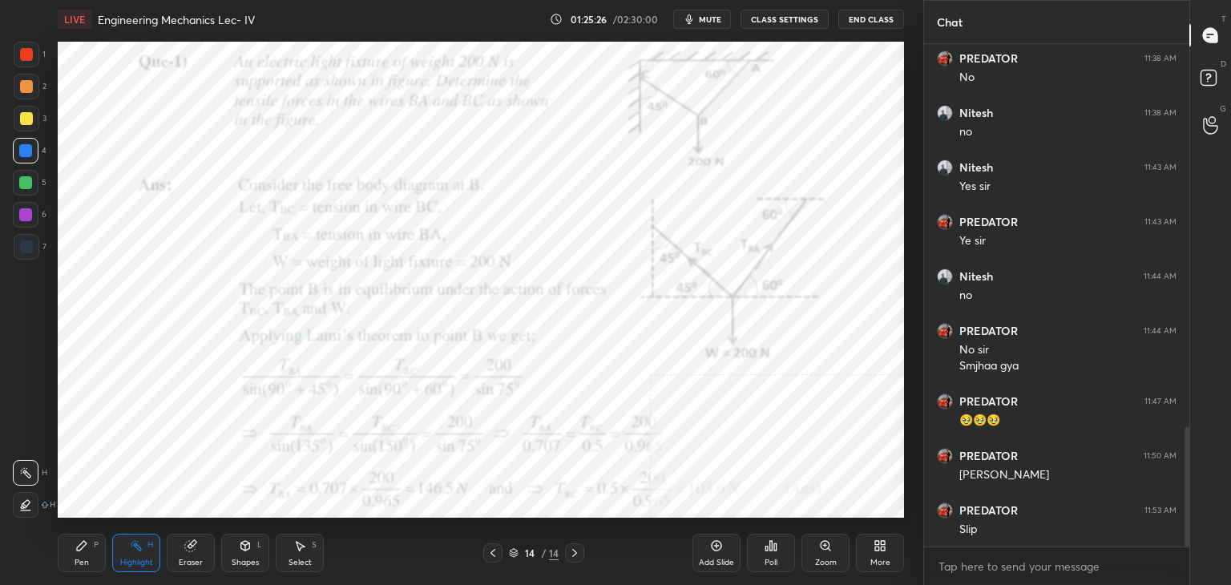
click at [495, 551] on icon at bounding box center [492, 553] width 13 height 13
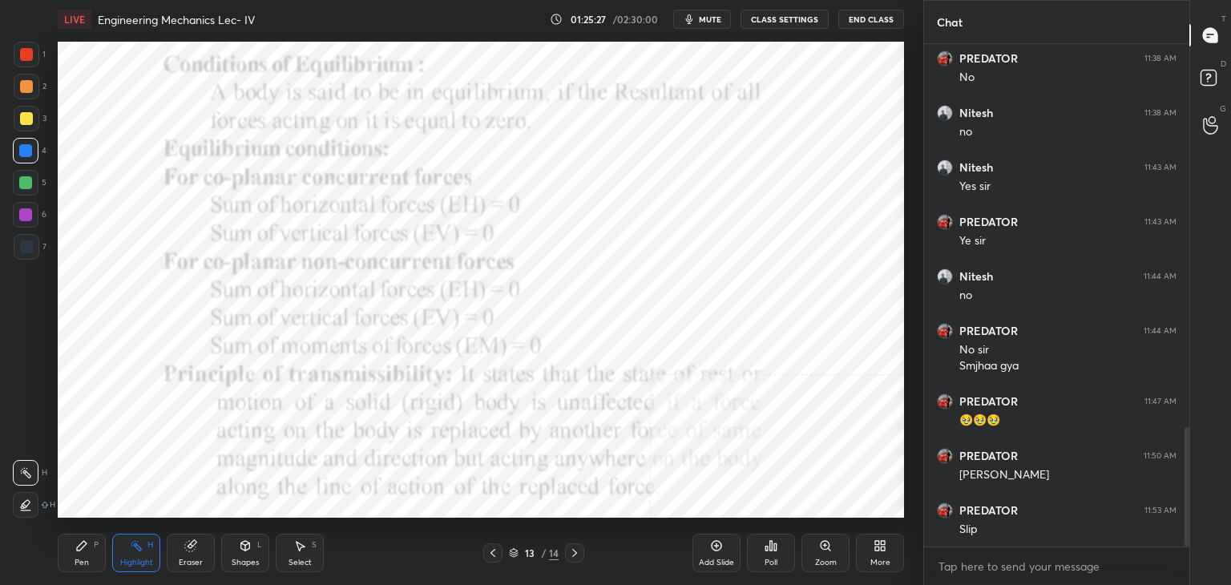
click at [494, 552] on icon at bounding box center [492, 553] width 13 height 13
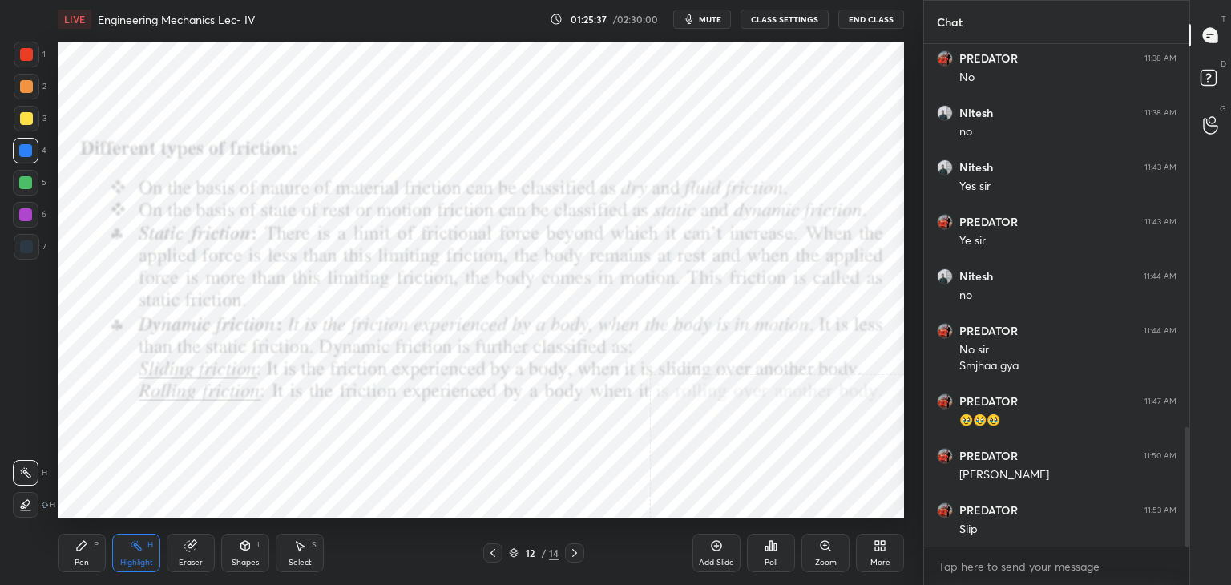
click at [239, 552] on div "Shapes L" at bounding box center [245, 553] width 48 height 38
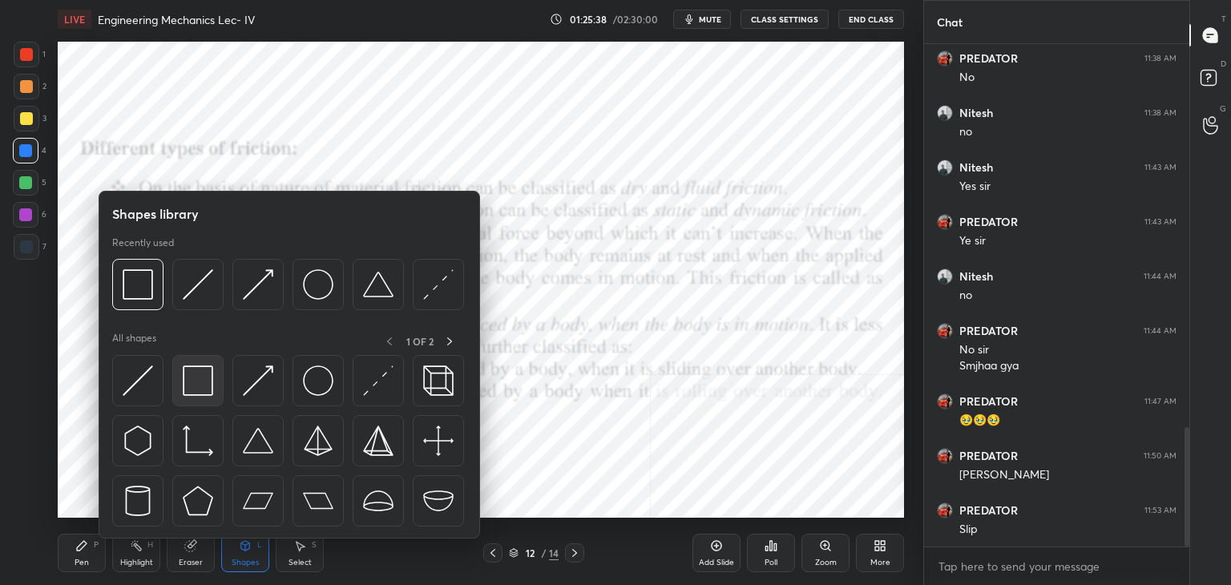
click at [208, 373] on img at bounding box center [198, 380] width 30 height 30
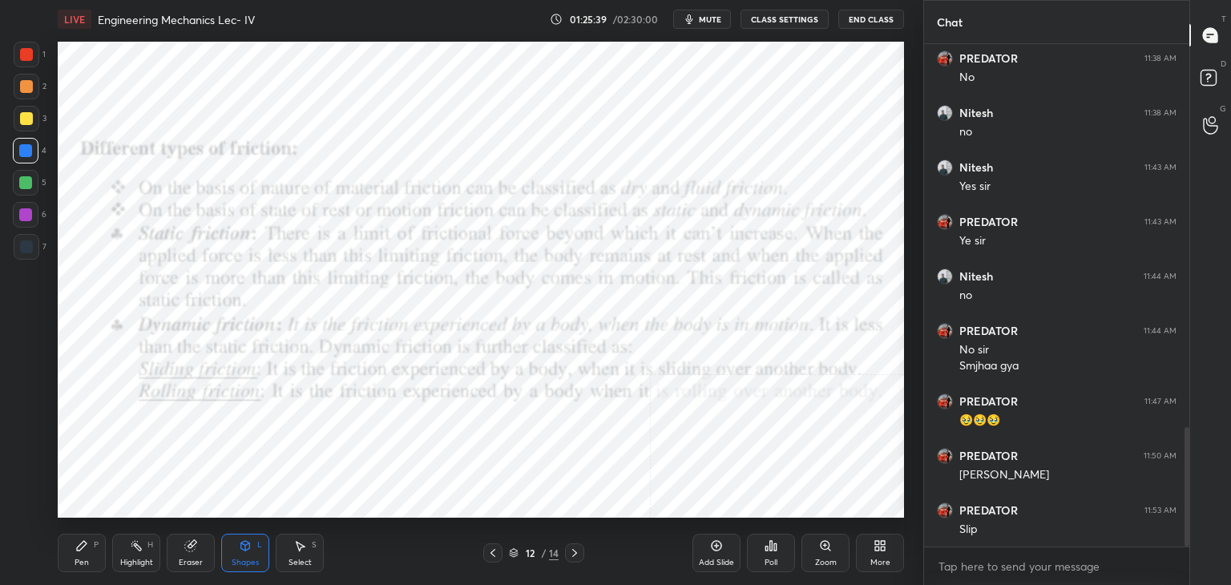
drag, startPoint x: 27, startPoint y: 244, endPoint x: 34, endPoint y: 268, distance: 24.1
click at [30, 244] on div at bounding box center [26, 246] width 13 height 13
drag, startPoint x: 239, startPoint y: 549, endPoint x: 236, endPoint y: 539, distance: 10.9
click at [239, 550] on icon at bounding box center [245, 545] width 13 height 13
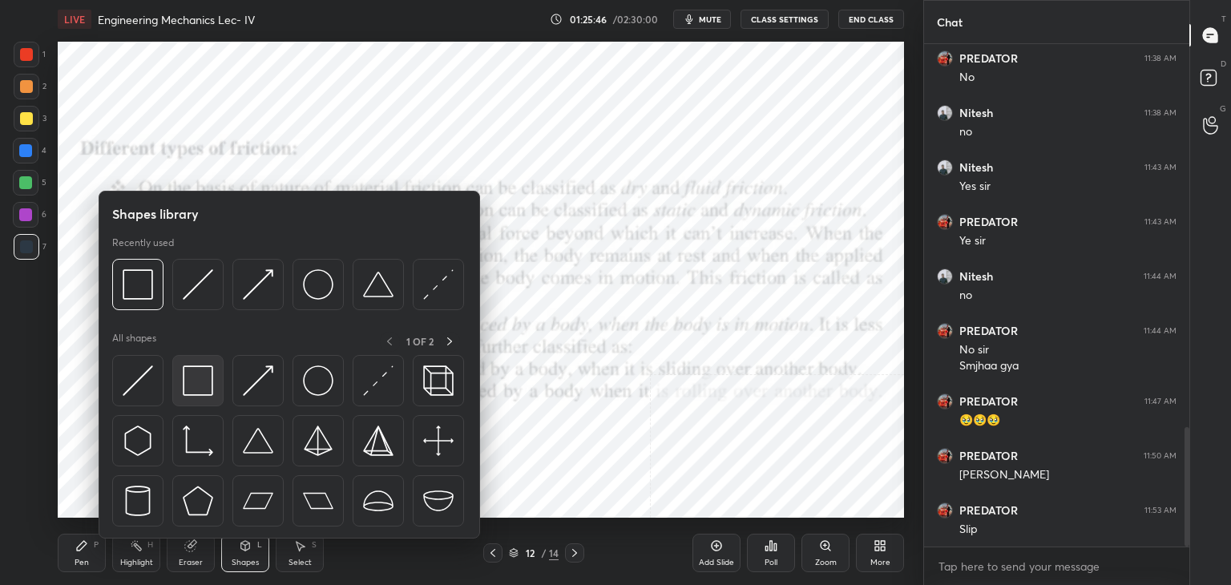
click at [208, 394] on img at bounding box center [198, 380] width 30 height 30
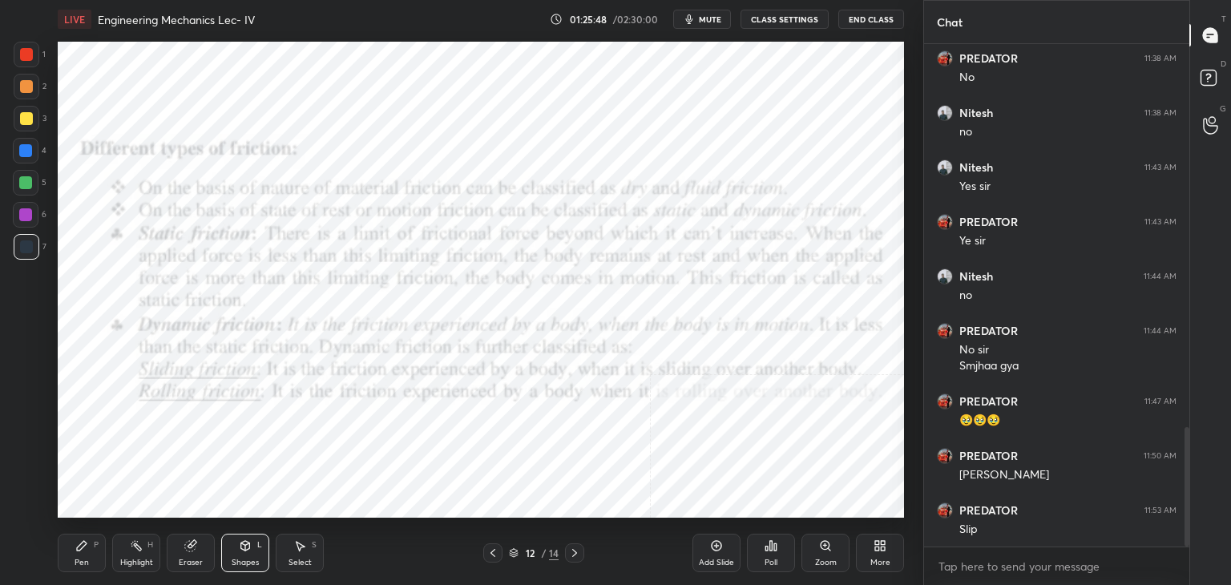
click at [247, 550] on div "Shapes L" at bounding box center [245, 553] width 48 height 38
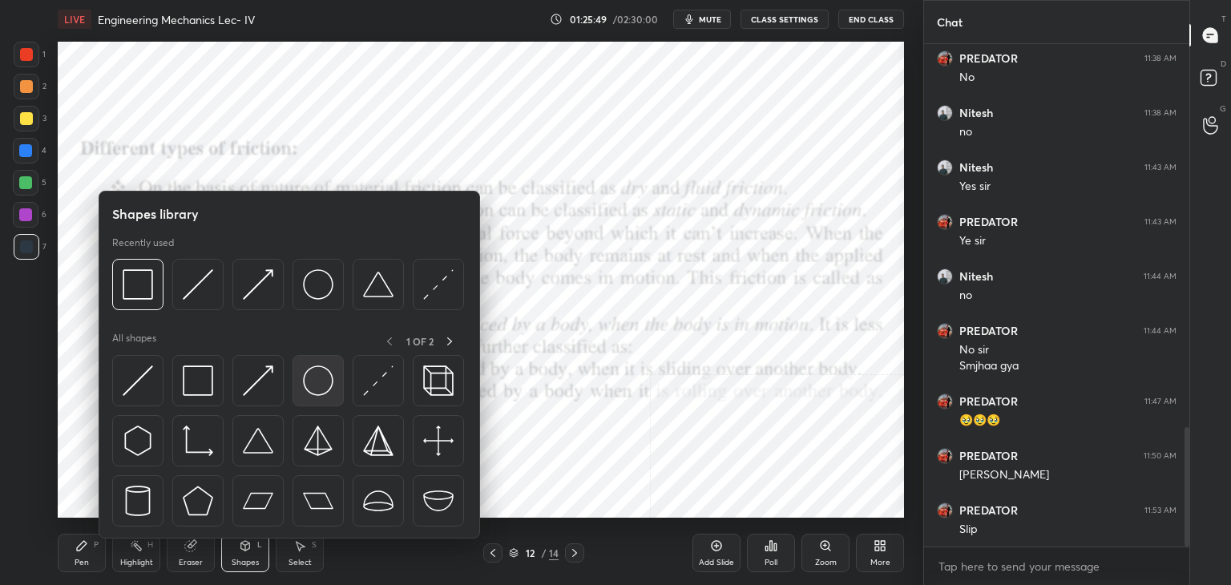
click at [308, 379] on img at bounding box center [318, 380] width 30 height 30
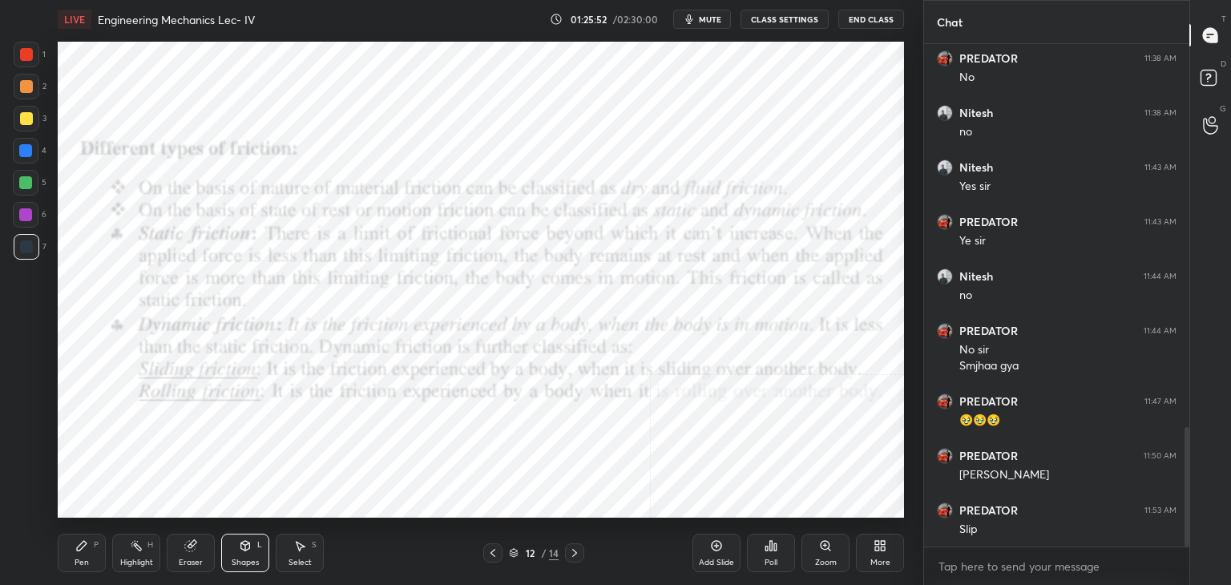
click at [138, 552] on icon at bounding box center [136, 545] width 13 height 13
click at [301, 551] on icon at bounding box center [299, 545] width 13 height 13
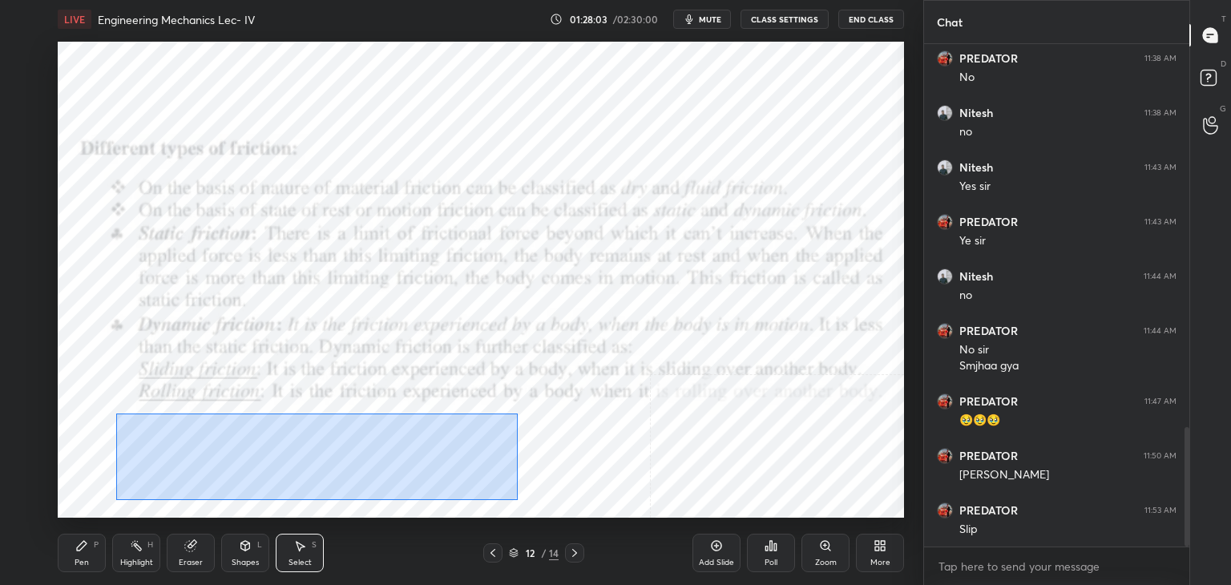
drag, startPoint x: 147, startPoint y: 441, endPoint x: 594, endPoint y: 492, distance: 449.4
click at [594, 495] on div "0 ° Undo Copy Duplicate Duplicate to new slide Delete" at bounding box center [481, 280] width 846 height 476
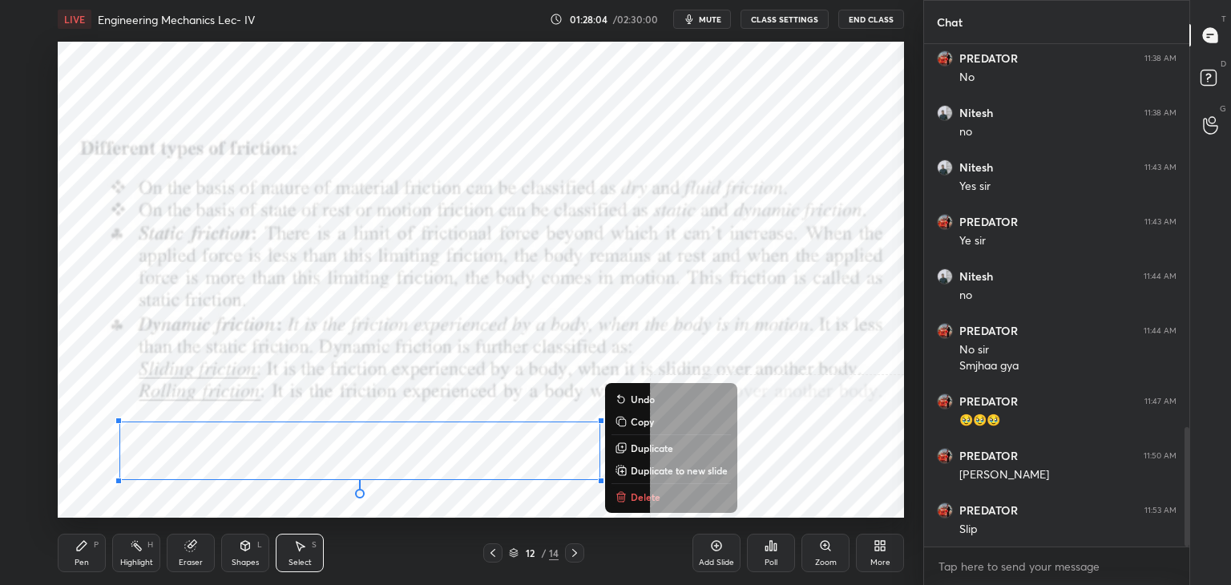
click at [644, 498] on p "Delete" at bounding box center [646, 496] width 30 height 13
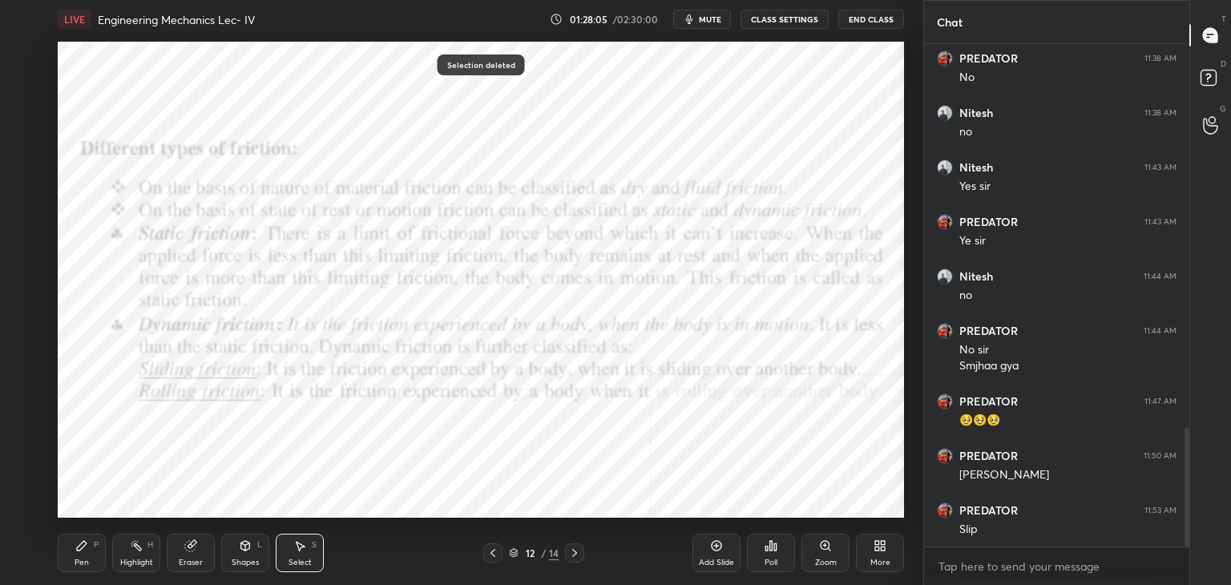
click at [135, 546] on icon at bounding box center [136, 545] width 13 height 13
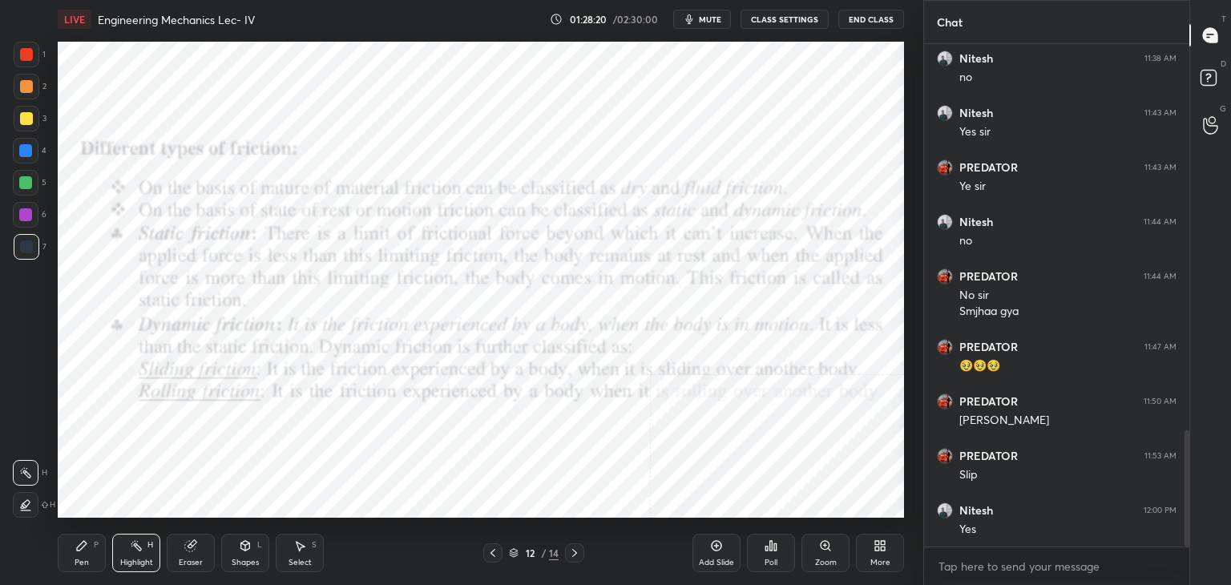
scroll to position [1722, 0]
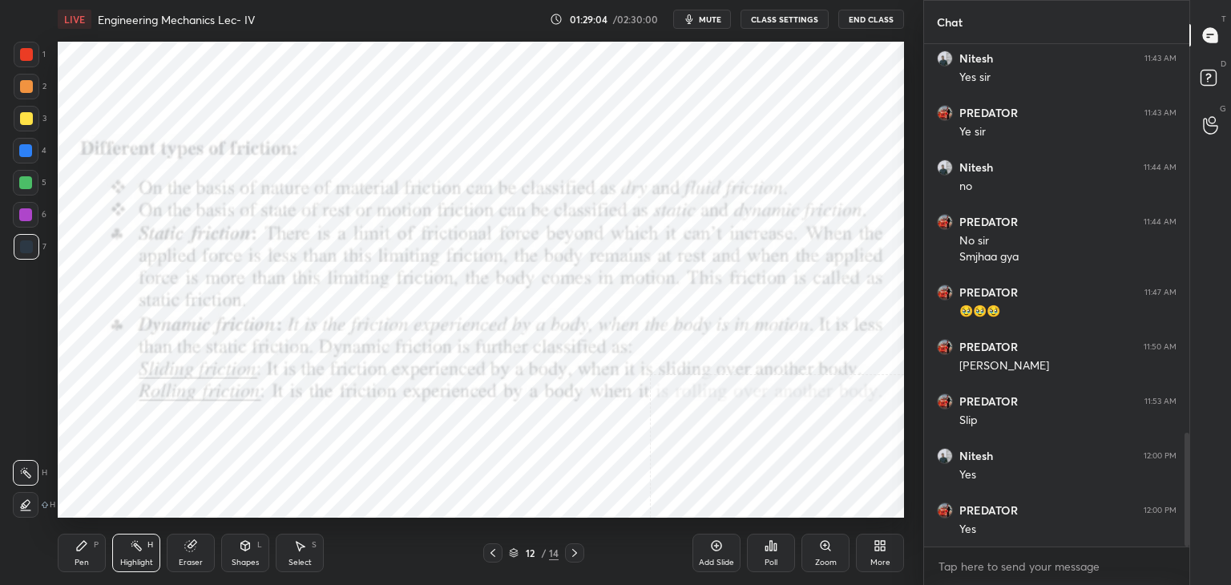
click at [882, 553] on div "More" at bounding box center [880, 553] width 48 height 38
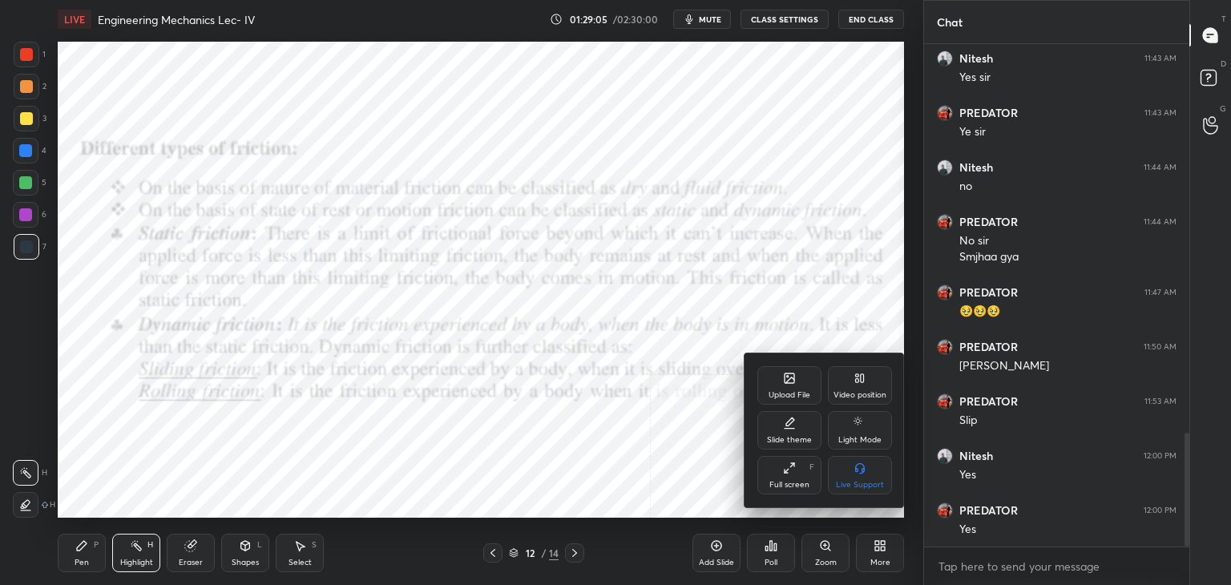
click at [800, 389] on div "Upload File" at bounding box center [789, 385] width 64 height 38
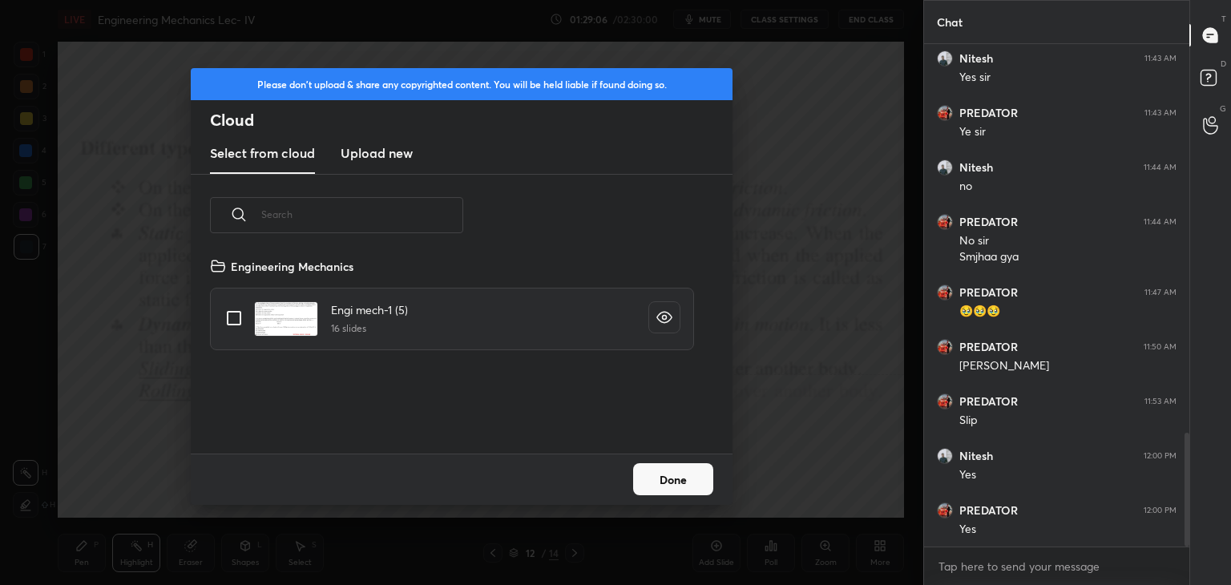
scroll to position [197, 515]
click at [365, 149] on h3 "Upload new" at bounding box center [377, 152] width 72 height 19
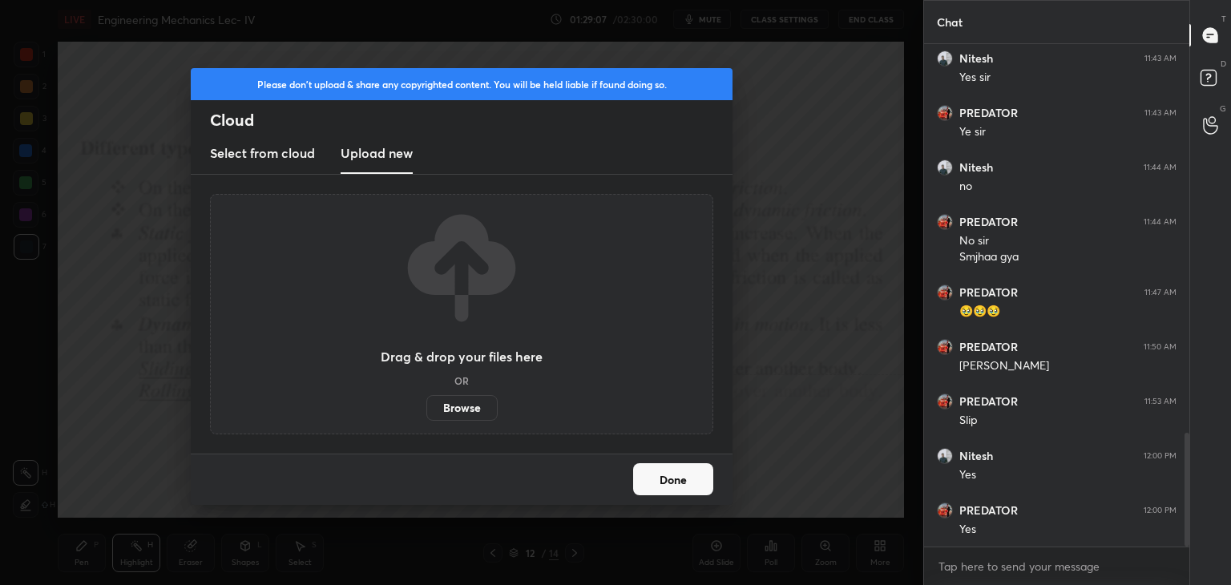
click at [476, 402] on label "Browse" at bounding box center [461, 408] width 71 height 26
click at [426, 402] on input "Browse" at bounding box center [426, 408] width 0 height 26
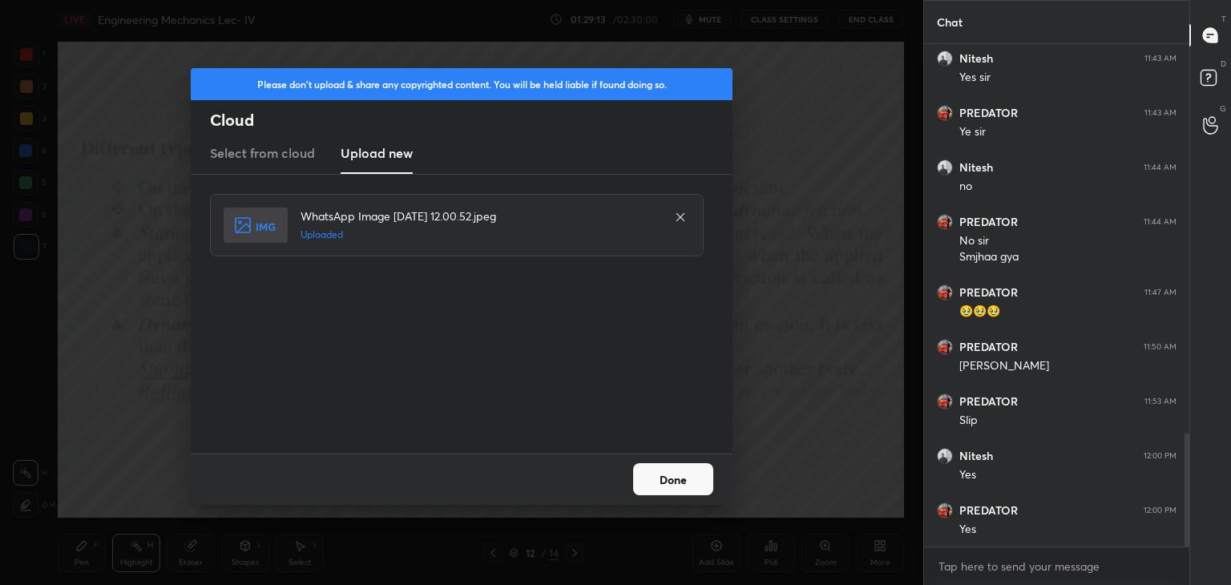
drag, startPoint x: 666, startPoint y: 480, endPoint x: 632, endPoint y: 474, distance: 34.3
click at [667, 480] on button "Done" at bounding box center [673, 479] width 80 height 32
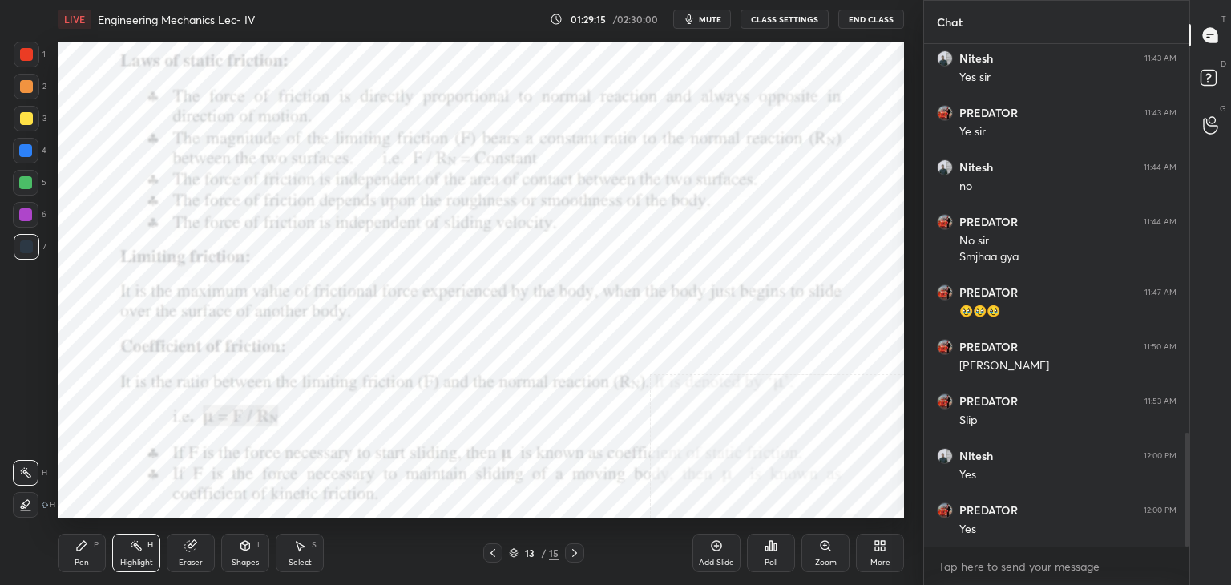
drag, startPoint x: 250, startPoint y: 551, endPoint x: 248, endPoint y: 543, distance: 8.4
click at [249, 551] on icon at bounding box center [245, 545] width 13 height 13
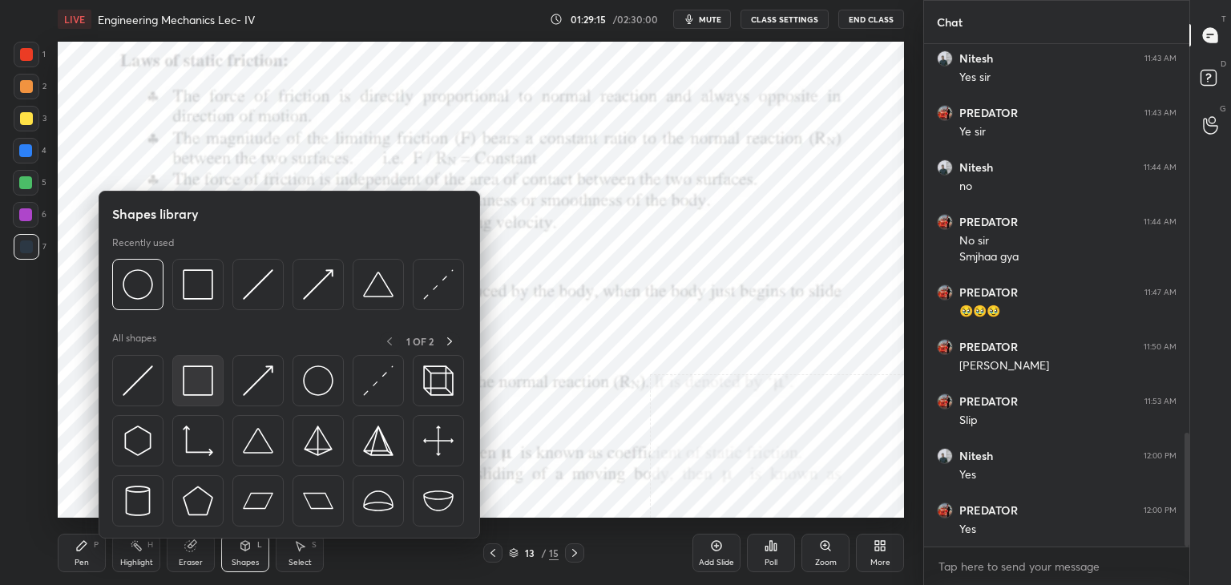
click at [218, 362] on div at bounding box center [197, 380] width 51 height 51
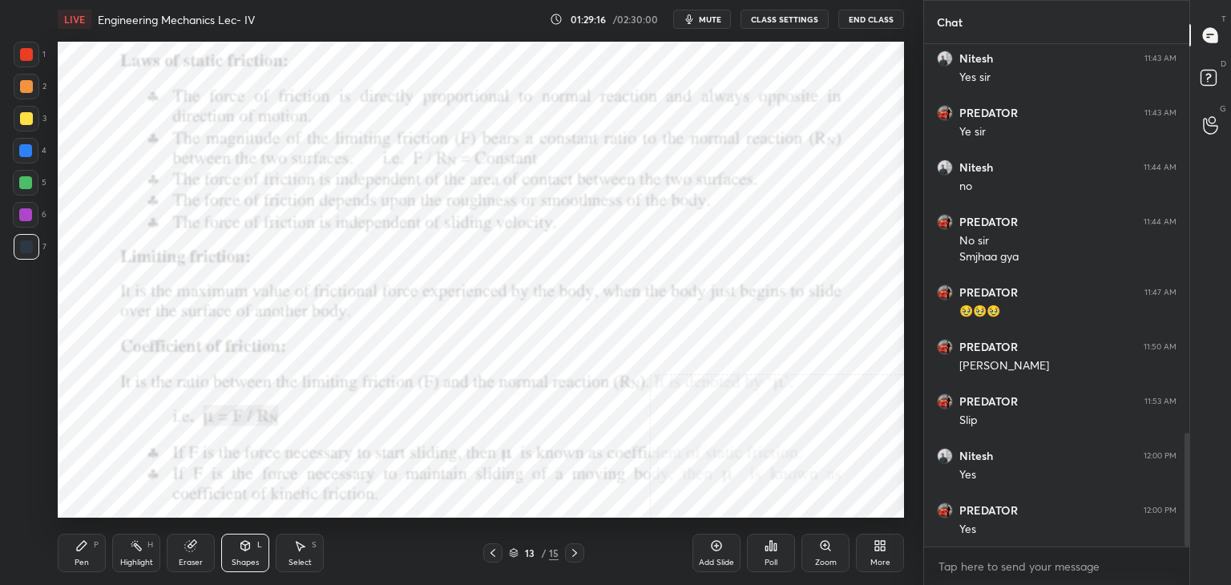
click at [26, 53] on div at bounding box center [26, 54] width 13 height 13
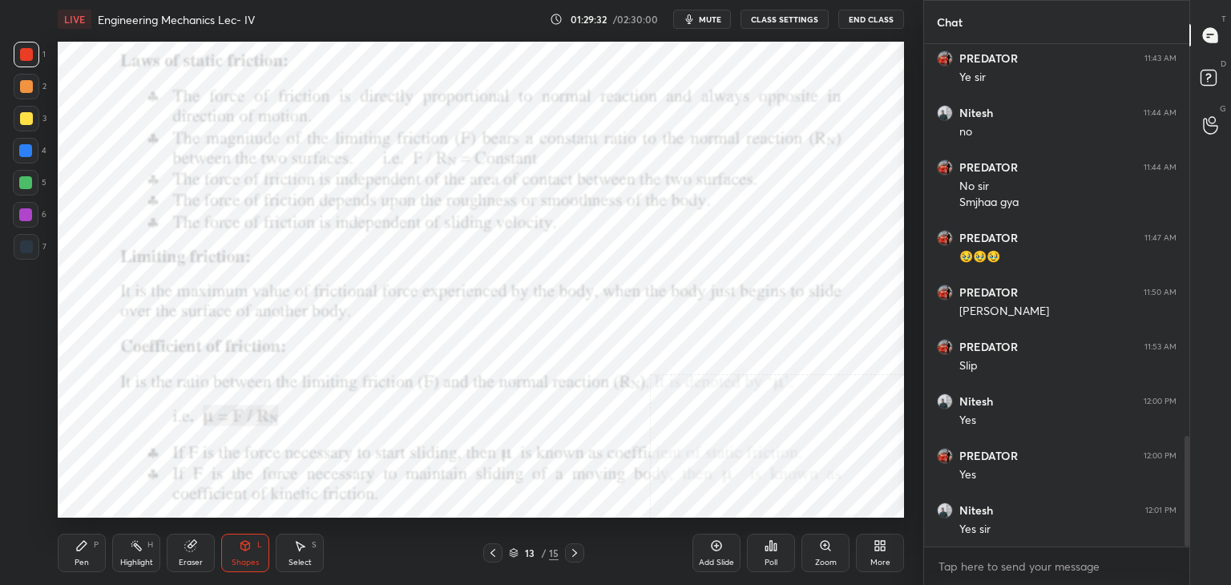
drag, startPoint x: 27, startPoint y: 211, endPoint x: 13, endPoint y: 283, distance: 73.6
click at [27, 212] on div at bounding box center [25, 214] width 13 height 13
click at [126, 555] on div "Highlight H" at bounding box center [136, 553] width 48 height 38
drag, startPoint x: 191, startPoint y: 552, endPoint x: 183, endPoint y: 523, distance: 29.9
click at [190, 552] on div "Eraser" at bounding box center [191, 553] width 48 height 38
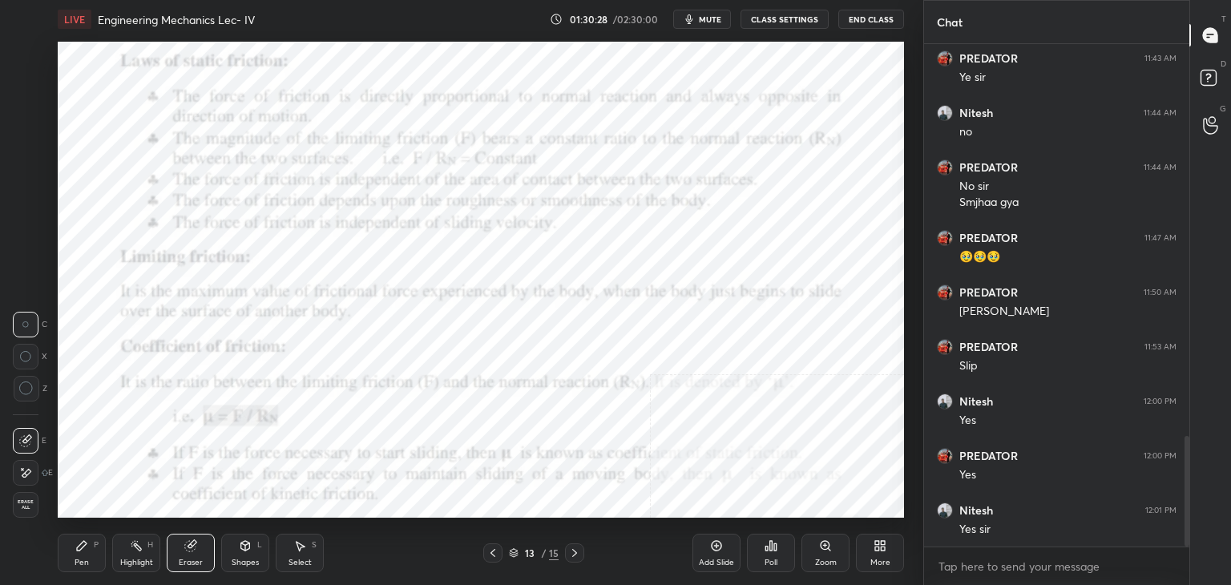
drag, startPoint x: 252, startPoint y: 559, endPoint x: 244, endPoint y: 539, distance: 20.8
click at [250, 559] on div "Shapes" at bounding box center [245, 563] width 27 height 8
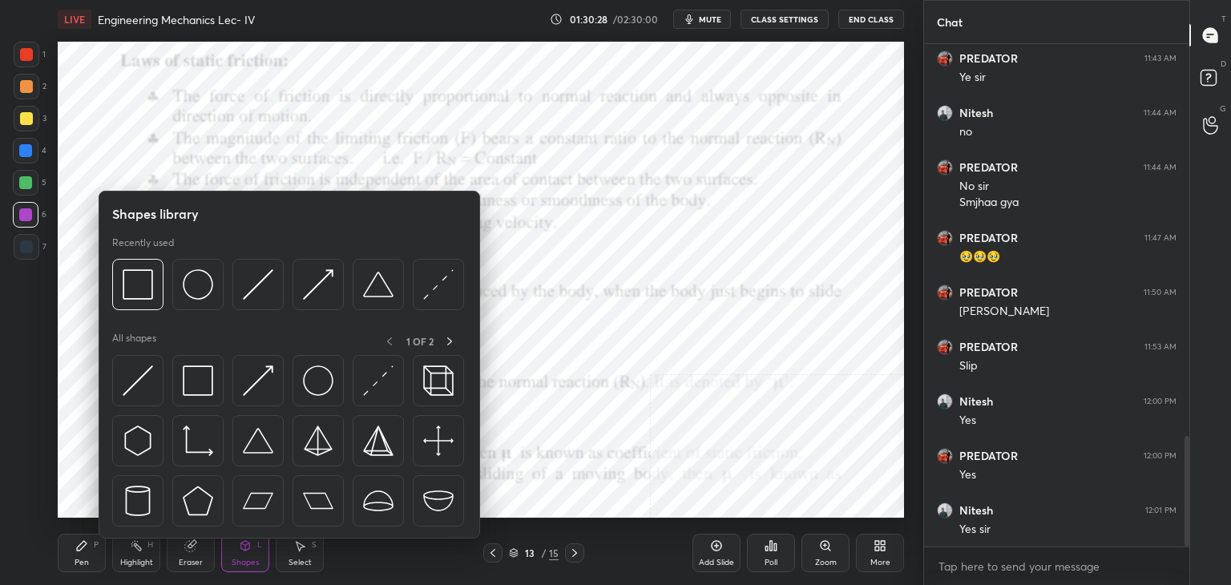
drag, startPoint x: 182, startPoint y: 555, endPoint x: 176, endPoint y: 544, distance: 12.5
click at [182, 555] on div "Eraser" at bounding box center [191, 553] width 48 height 38
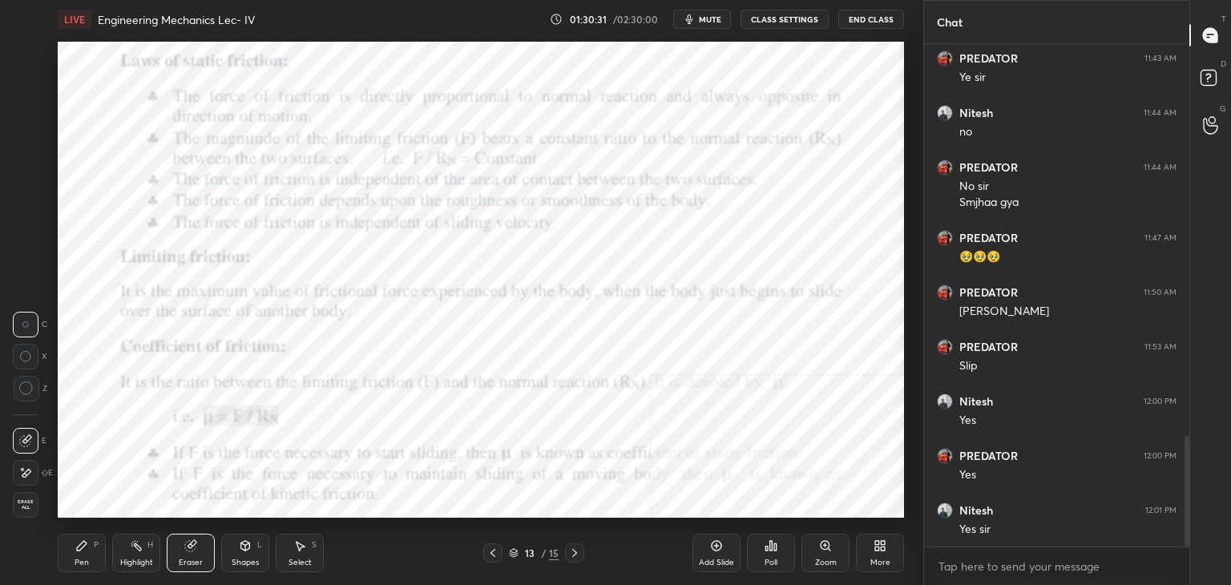
click at [253, 564] on div "Shapes" at bounding box center [245, 563] width 27 height 8
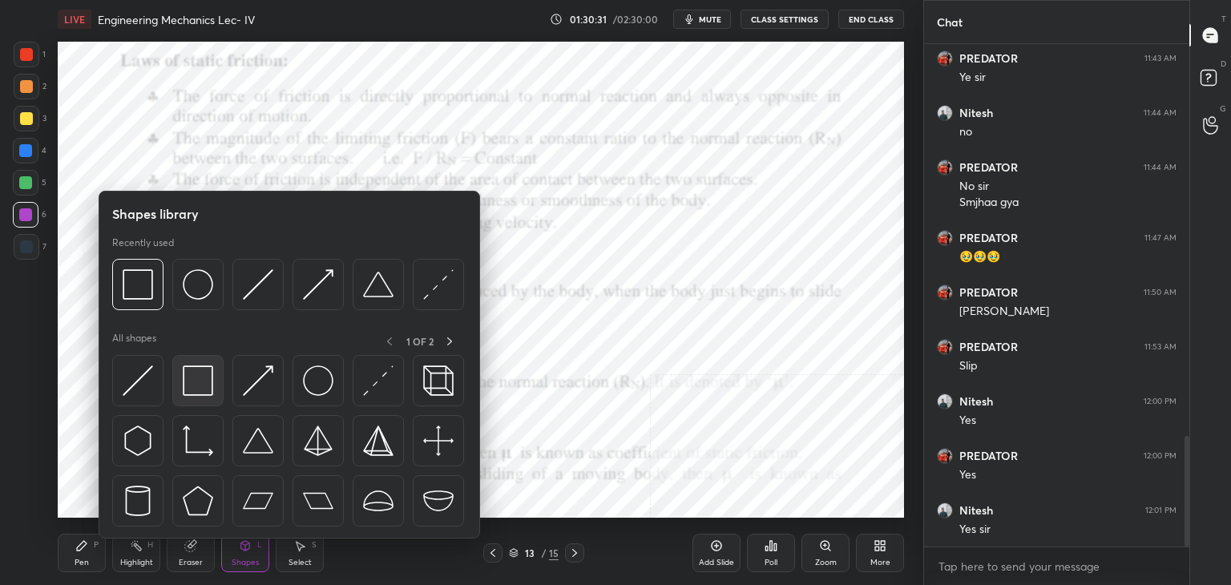
click at [212, 376] on img at bounding box center [198, 380] width 30 height 30
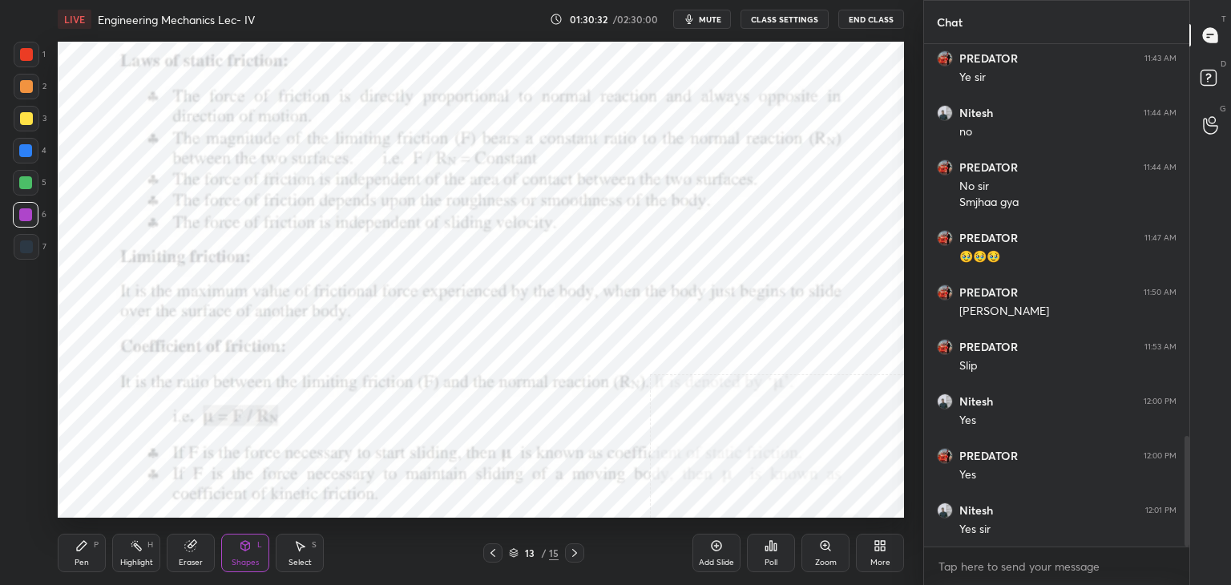
click at [22, 50] on div at bounding box center [26, 54] width 13 height 13
click at [138, 551] on icon at bounding box center [136, 545] width 13 height 13
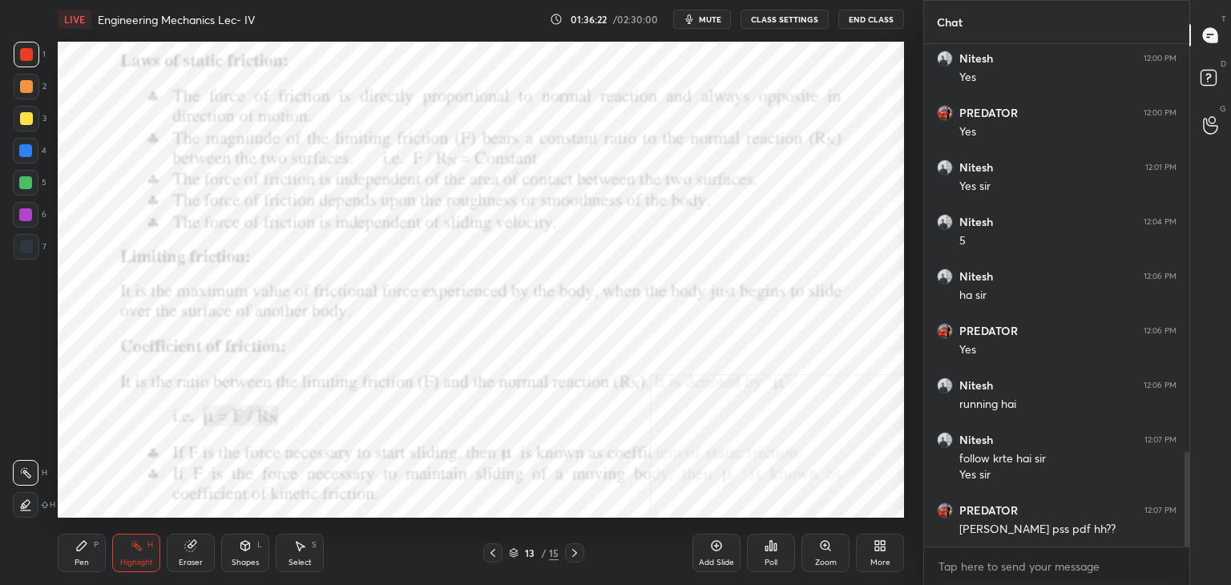
scroll to position [2174, 0]
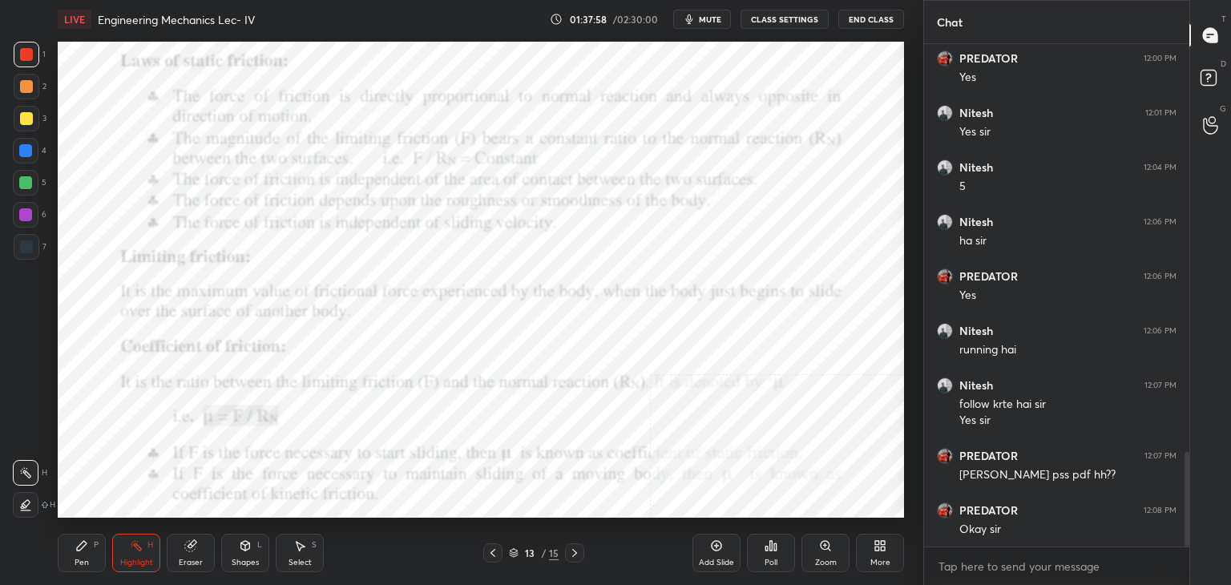
click at [493, 551] on icon at bounding box center [492, 553] width 13 height 13
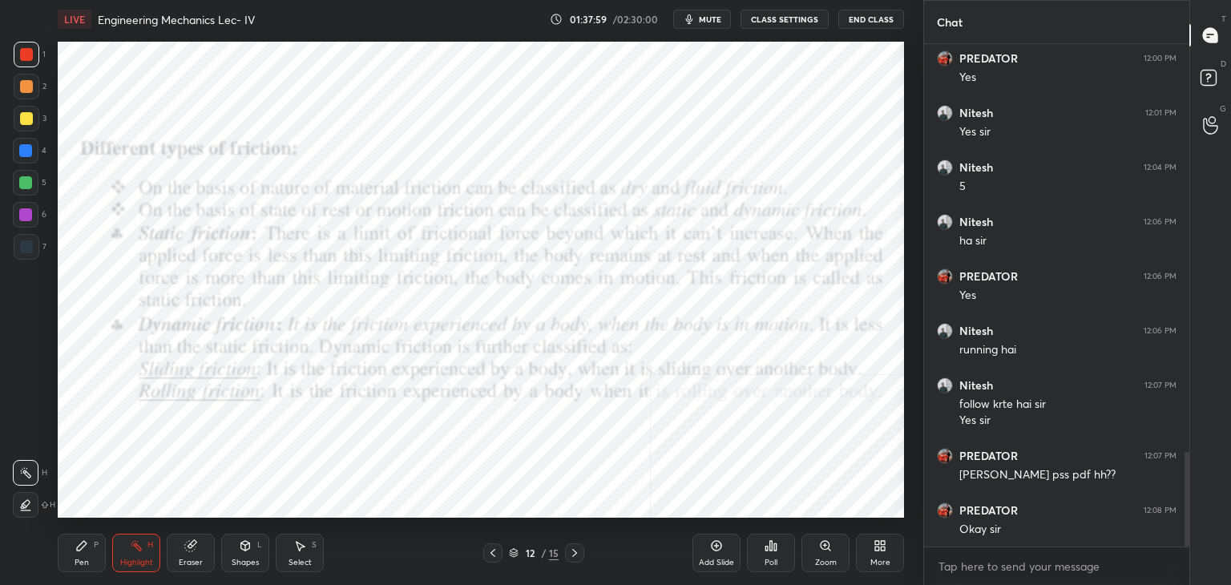
click at [493, 550] on icon at bounding box center [492, 553] width 13 height 13
click at [494, 551] on icon at bounding box center [492, 553] width 13 height 13
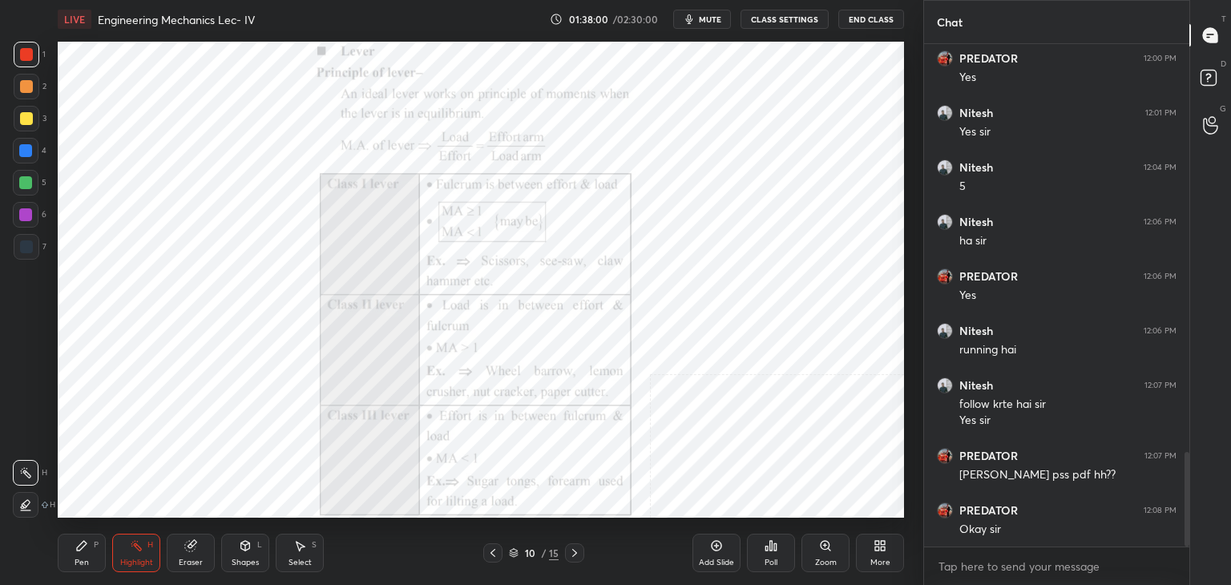
click at [493, 551] on icon at bounding box center [492, 553] width 5 height 8
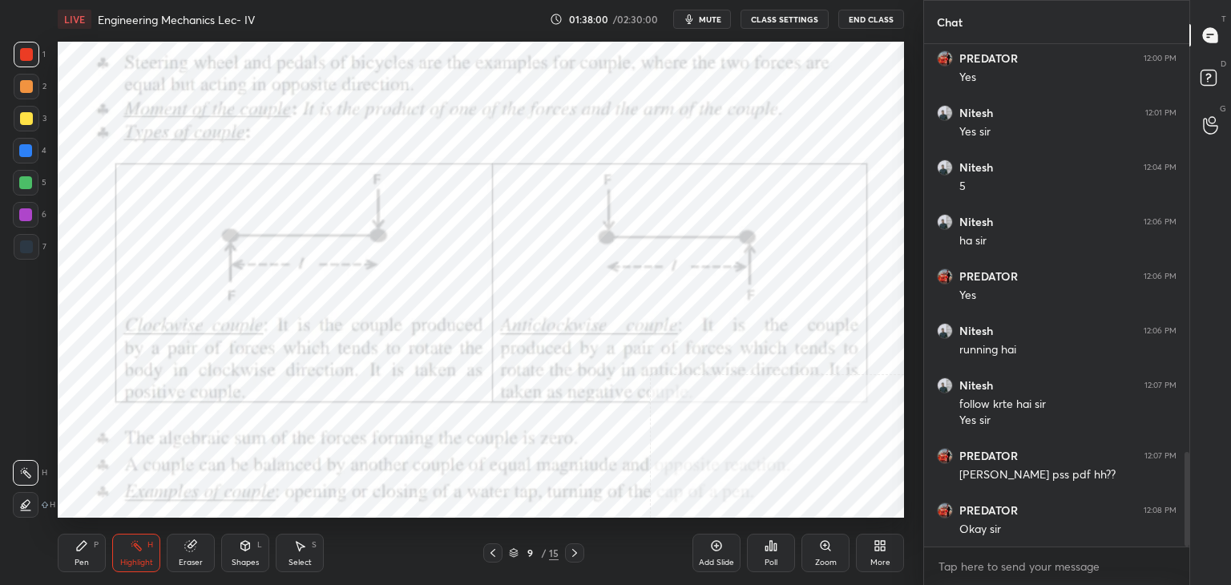
click at [492, 551] on icon at bounding box center [492, 553] width 13 height 13
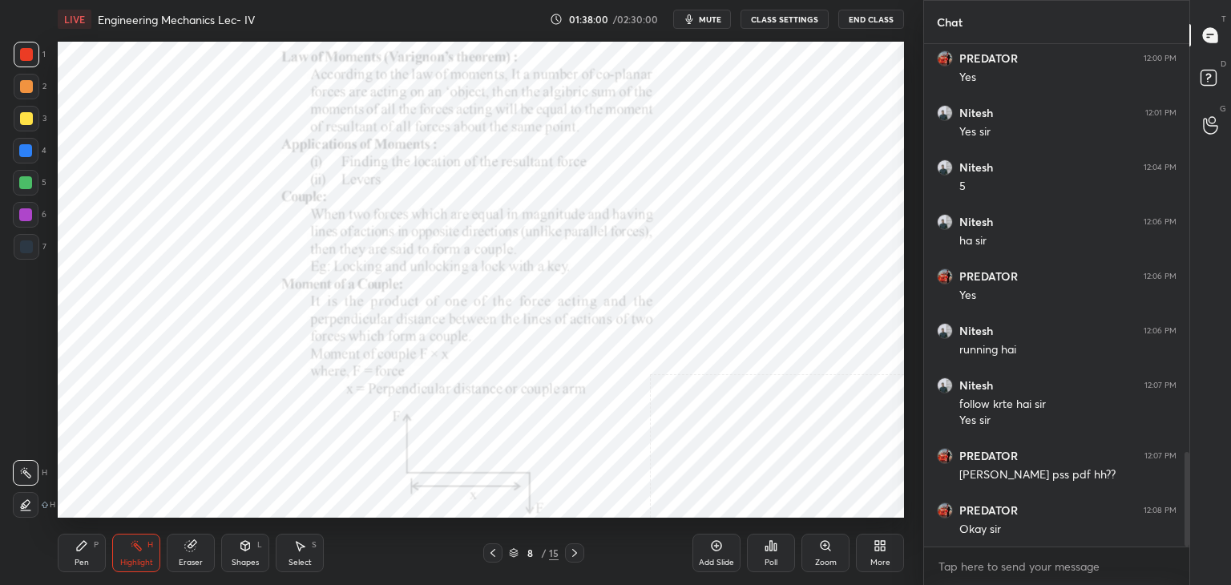
click at [492, 551] on icon at bounding box center [492, 553] width 13 height 13
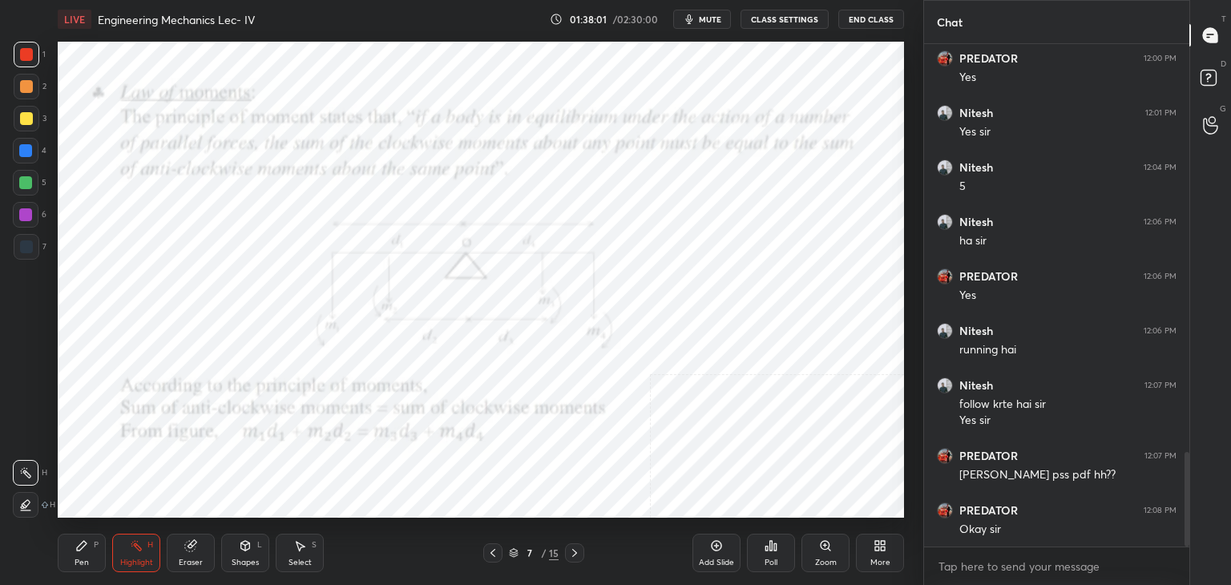
click at [491, 550] on icon at bounding box center [492, 553] width 13 height 13
click at [491, 551] on icon at bounding box center [492, 553] width 13 height 13
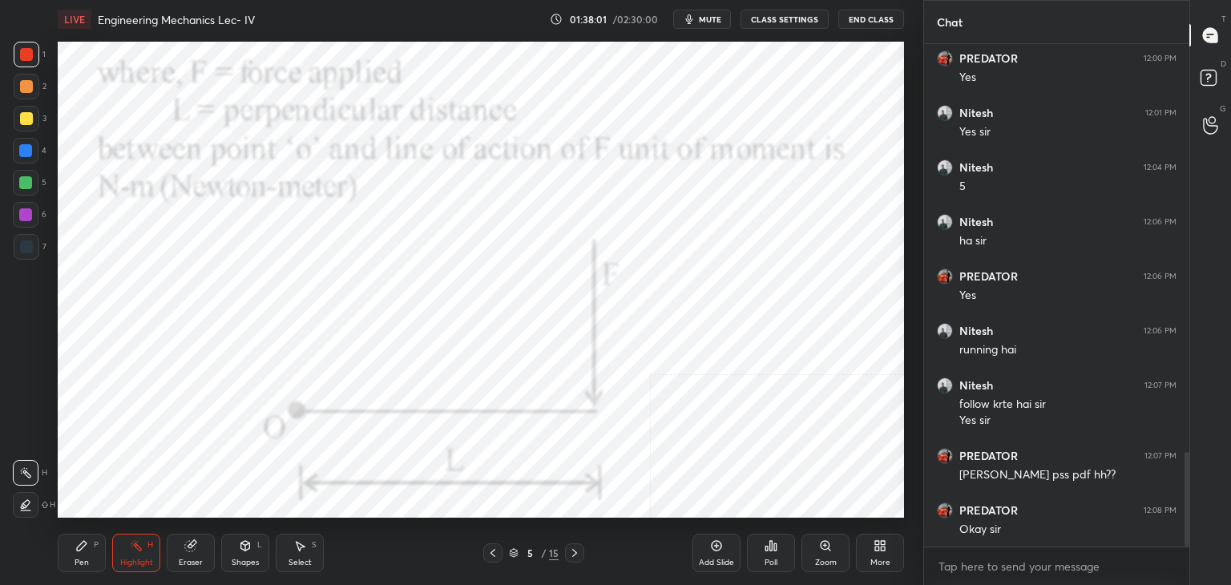
click at [492, 550] on icon at bounding box center [492, 553] width 13 height 13
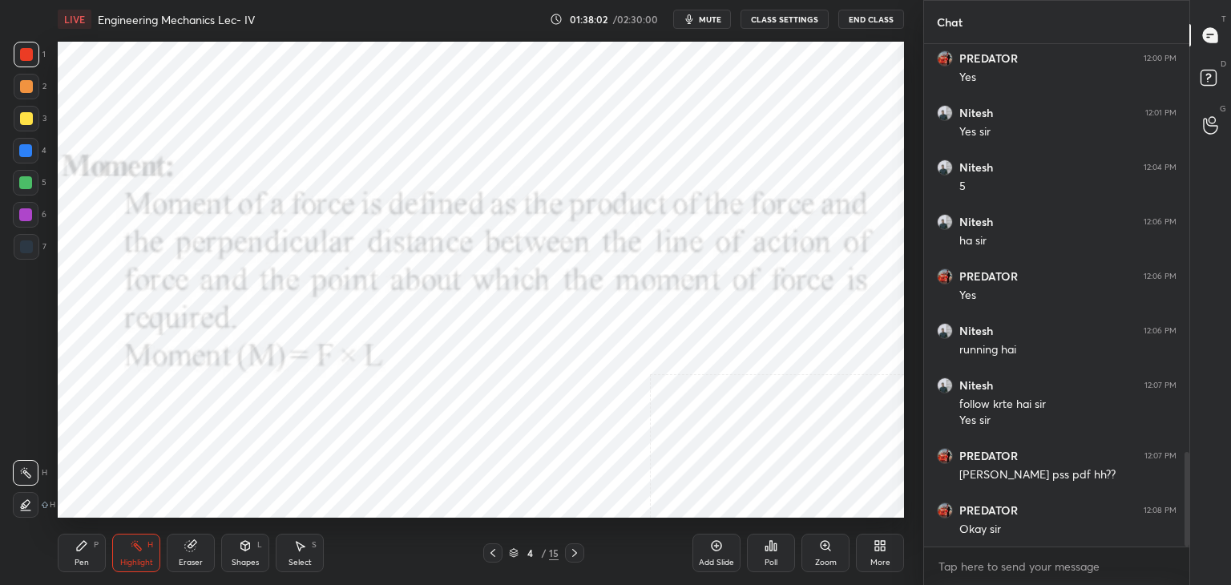
click at [492, 550] on icon at bounding box center [492, 553] width 13 height 13
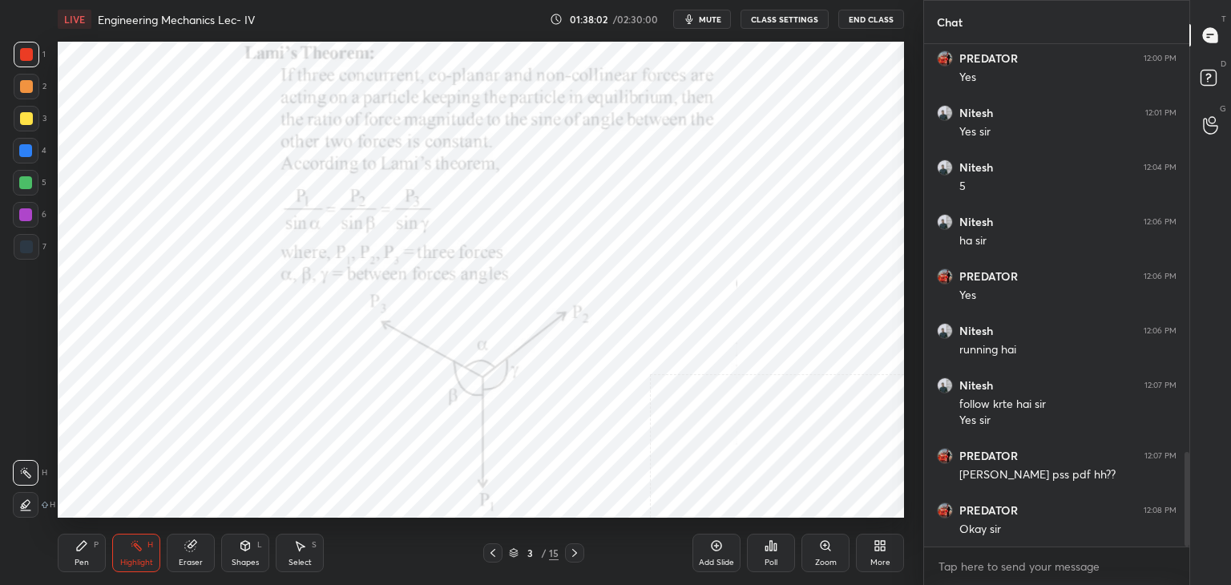
click at [490, 549] on icon at bounding box center [492, 553] width 13 height 13
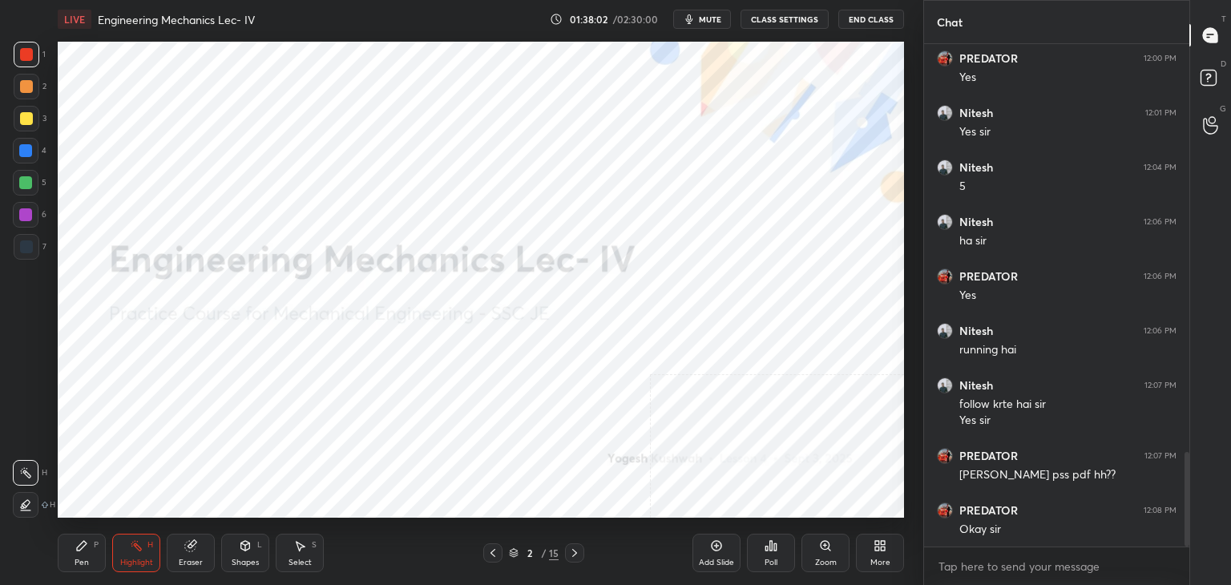
click at [490, 550] on icon at bounding box center [492, 553] width 13 height 13
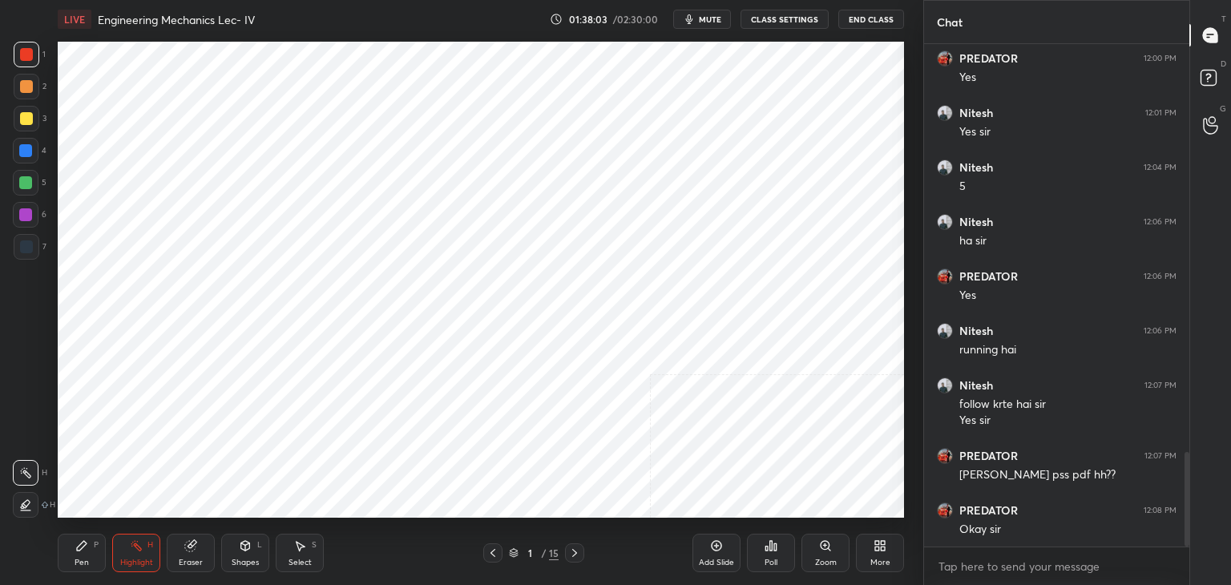
click at [577, 547] on icon at bounding box center [574, 553] width 13 height 13
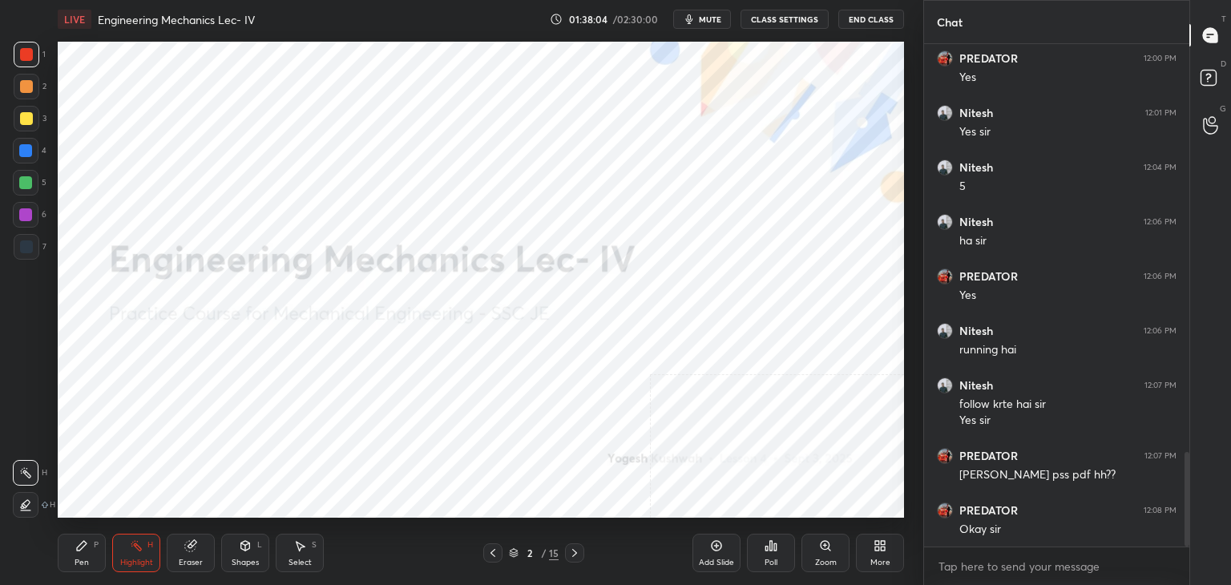
click at [882, 551] on icon at bounding box center [880, 545] width 13 height 13
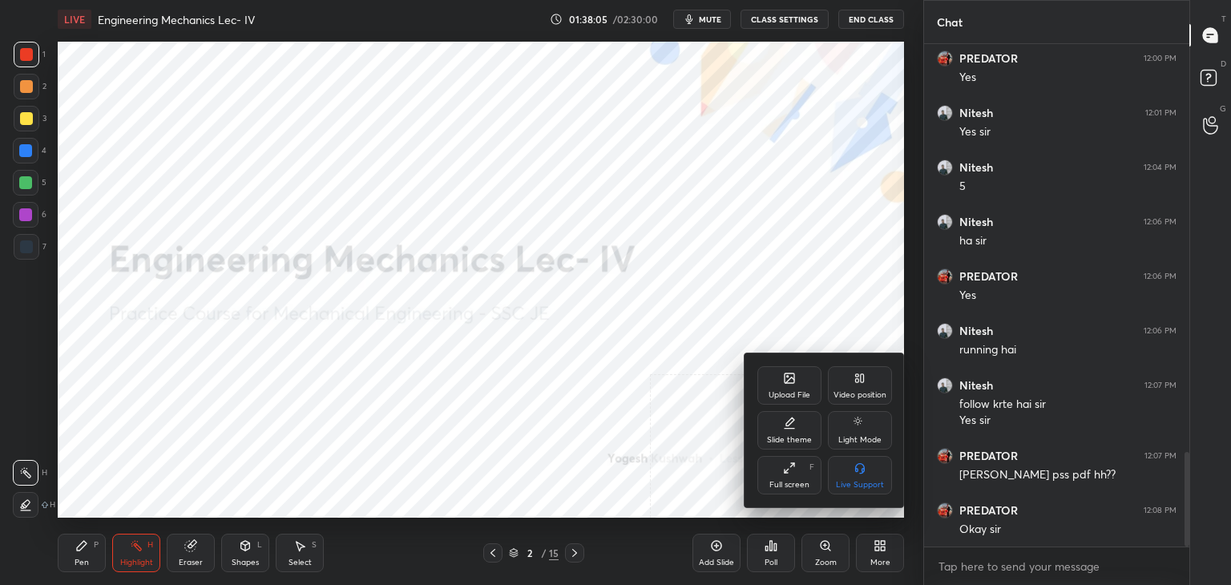
click at [859, 391] on div "Video position" at bounding box center [860, 395] width 53 height 8
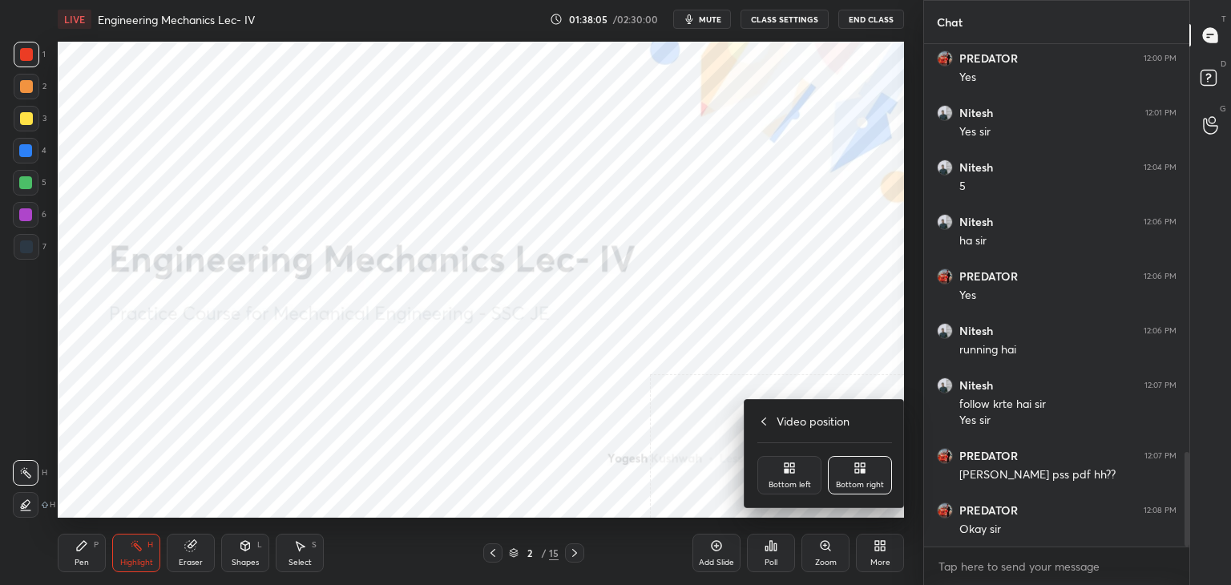
click at [799, 466] on div "Bottom left" at bounding box center [789, 475] width 64 height 38
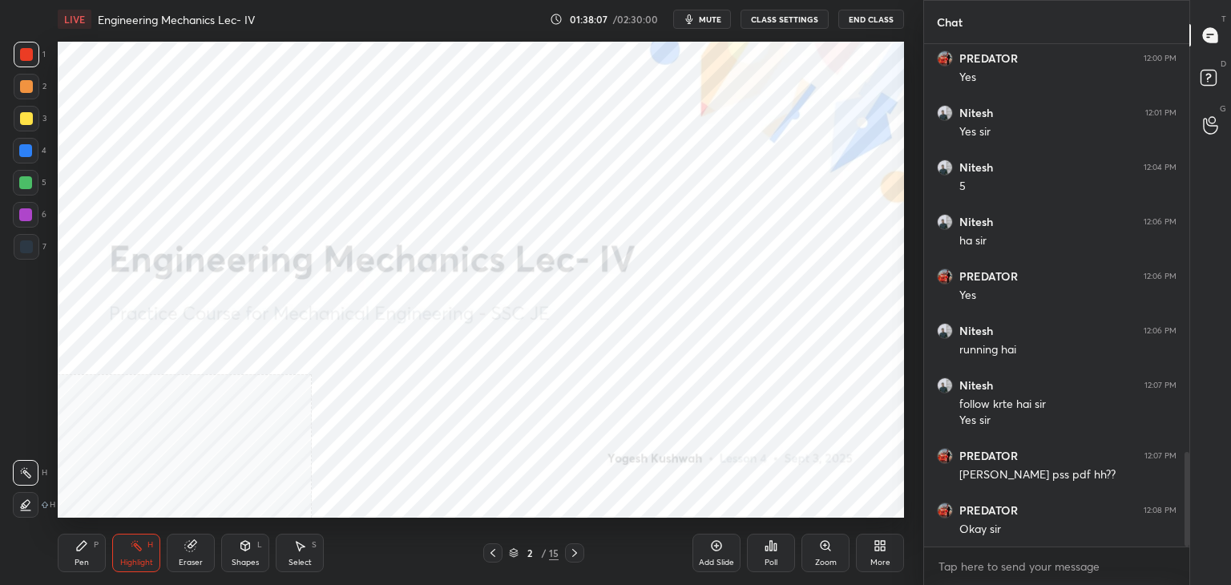
drag, startPoint x: 253, startPoint y: 555, endPoint x: 250, endPoint y: 546, distance: 10.1
click at [252, 555] on div "Shapes L" at bounding box center [245, 553] width 48 height 38
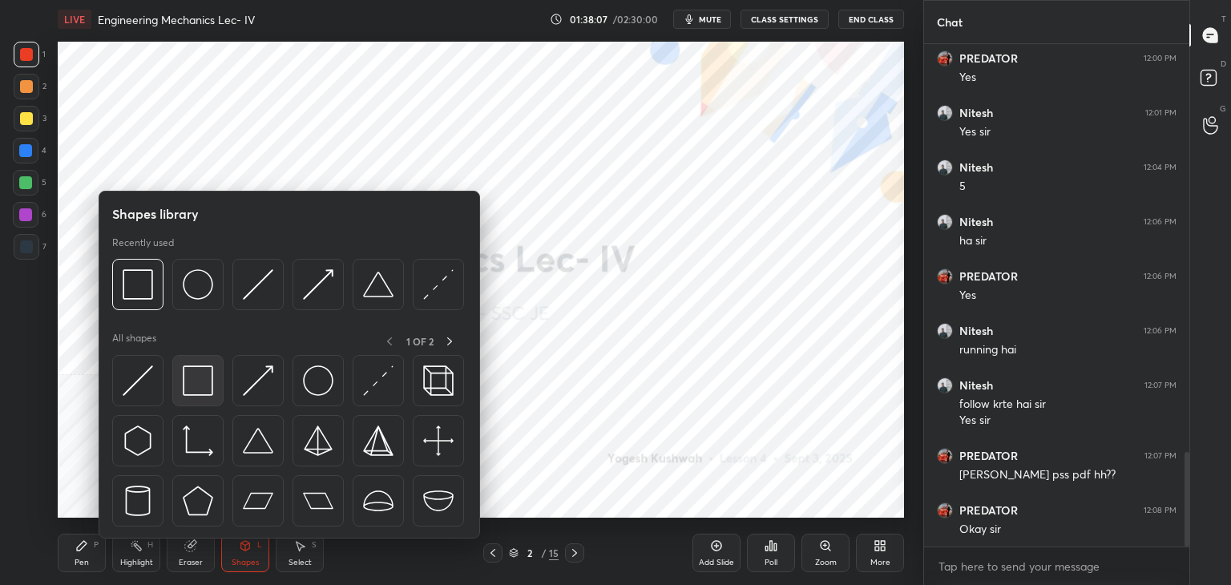
click at [216, 386] on div at bounding box center [197, 380] width 51 height 51
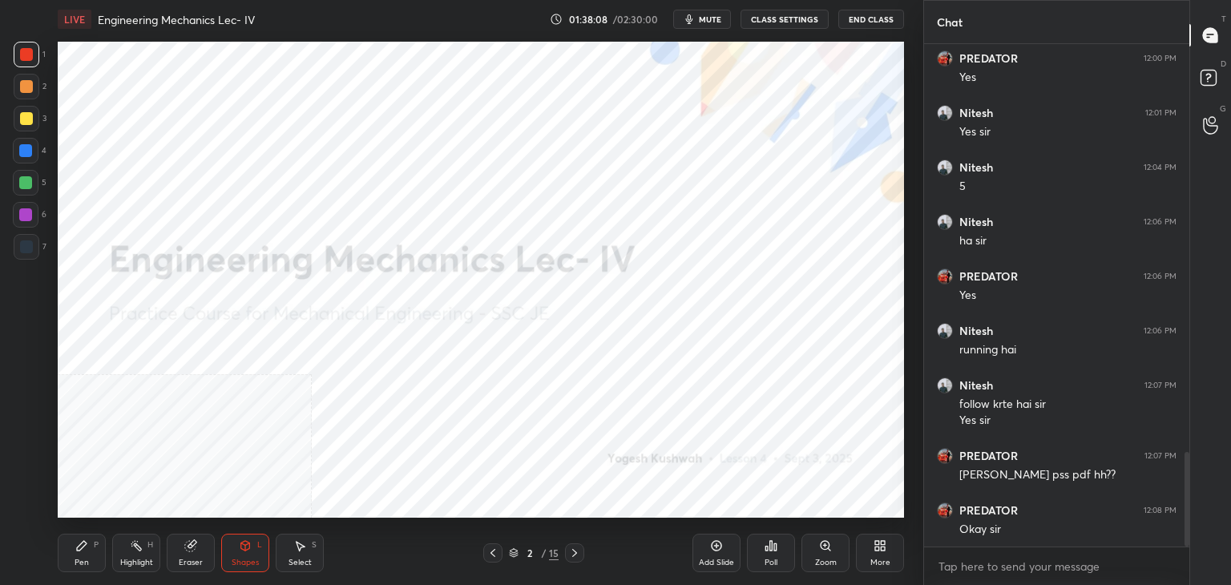
click at [29, 217] on div at bounding box center [25, 214] width 13 height 13
drag, startPoint x: 138, startPoint y: 557, endPoint x: 157, endPoint y: 534, distance: 30.2
click at [138, 556] on div "Highlight H" at bounding box center [136, 553] width 48 height 38
drag, startPoint x: 289, startPoint y: 558, endPoint x: 340, endPoint y: 528, distance: 58.6
click at [289, 559] on div "Select" at bounding box center [300, 563] width 23 height 8
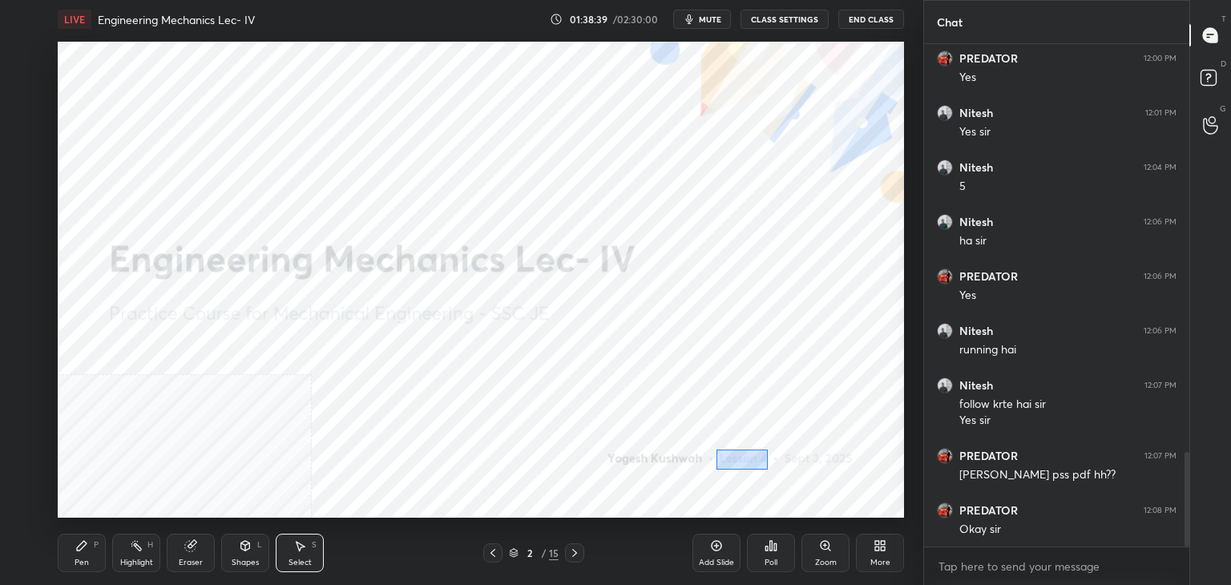
drag, startPoint x: 716, startPoint y: 450, endPoint x: 768, endPoint y: 469, distance: 55.5
click at [768, 469] on div "0 ° Undo Copy Duplicate Duplicate to new slide Delete" at bounding box center [481, 280] width 846 height 476
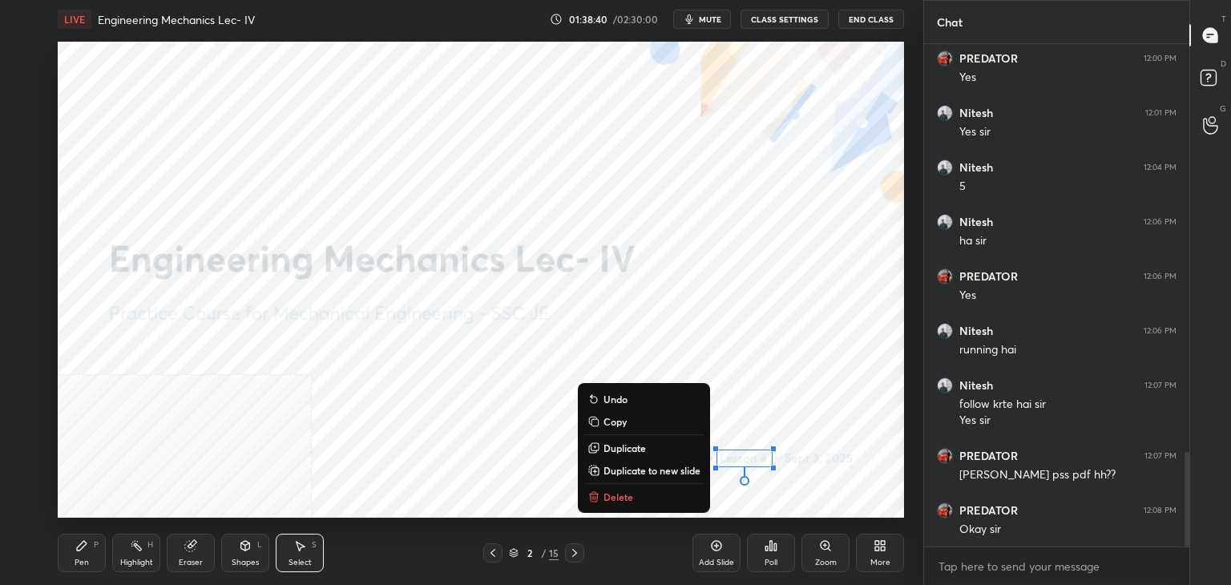
click at [649, 494] on button "Delete" at bounding box center [643, 496] width 119 height 19
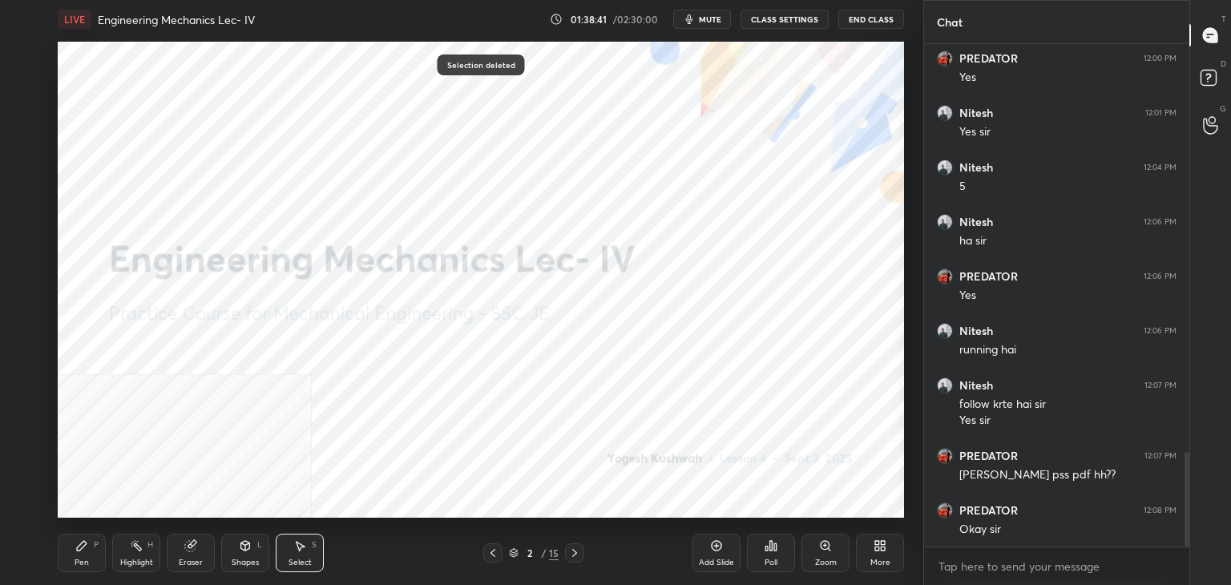
click at [876, 545] on icon at bounding box center [877, 543] width 4 height 4
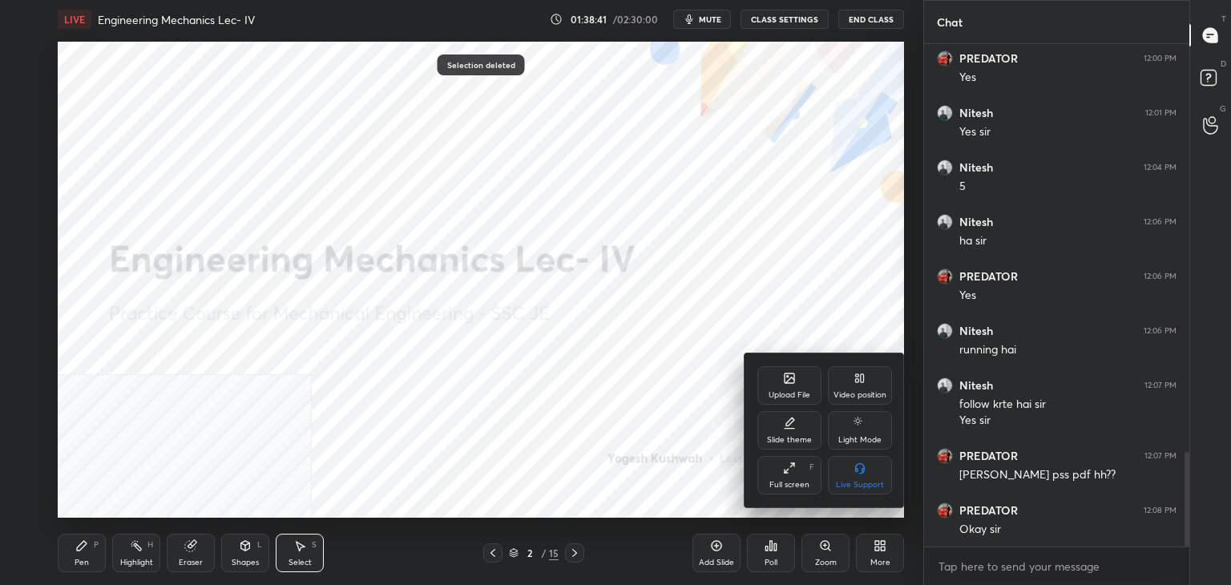
drag, startPoint x: 858, startPoint y: 395, endPoint x: 859, endPoint y: 406, distance: 10.4
click at [858, 396] on div "Video position" at bounding box center [860, 395] width 53 height 8
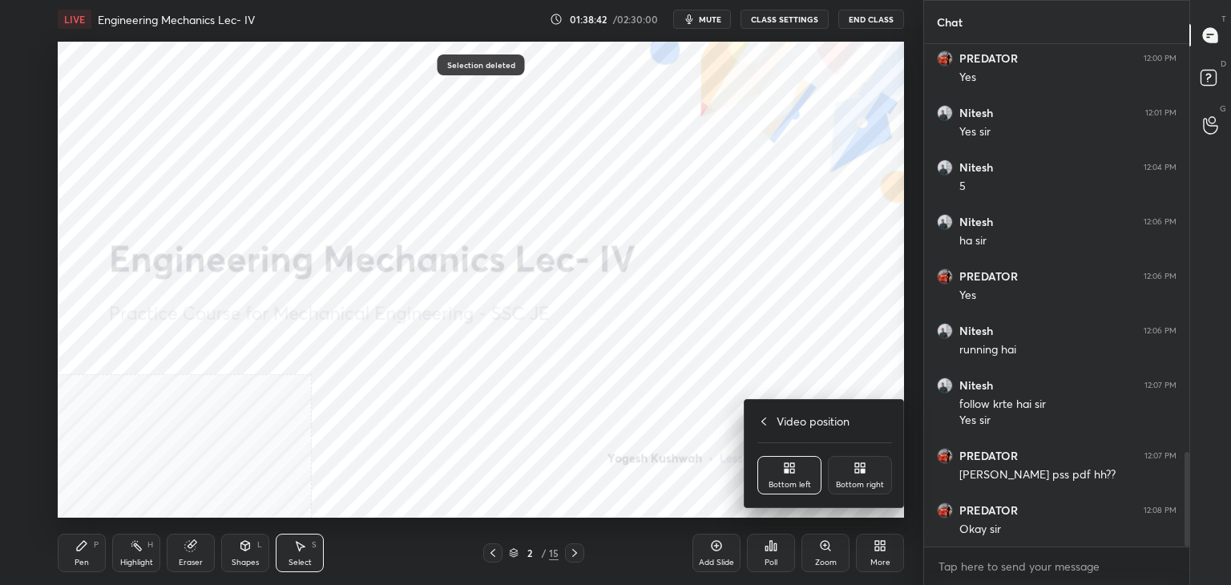
drag, startPoint x: 858, startPoint y: 481, endPoint x: 834, endPoint y: 480, distance: 24.9
click at [858, 482] on div "Bottom right" at bounding box center [860, 485] width 48 height 8
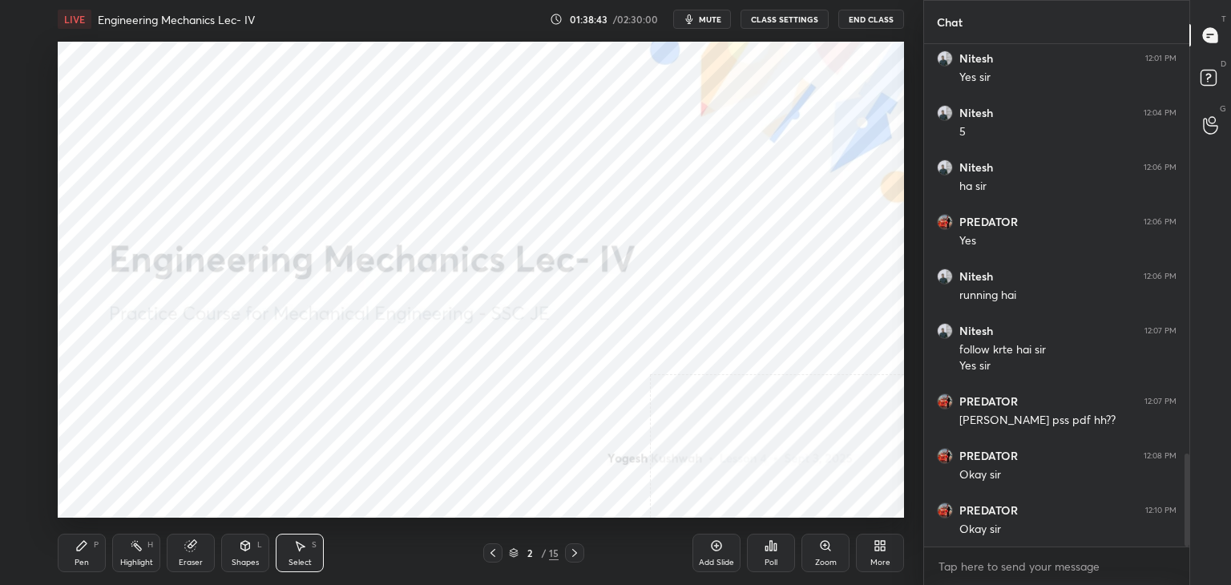
click at [141, 556] on div "Highlight H" at bounding box center [136, 553] width 48 height 38
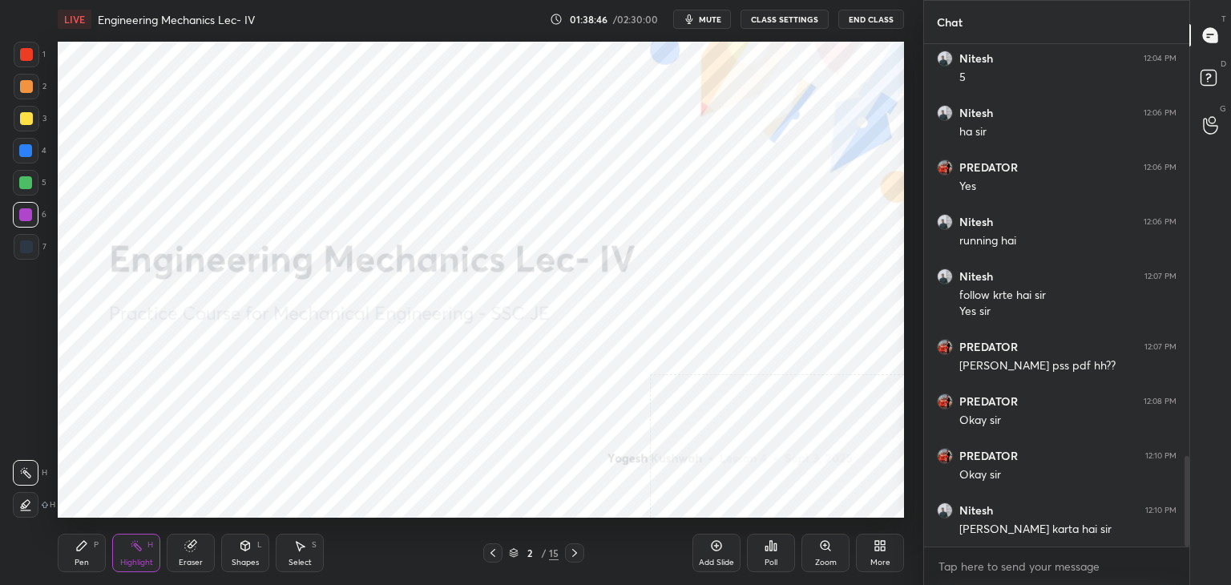
click at [571, 551] on icon at bounding box center [574, 553] width 13 height 13
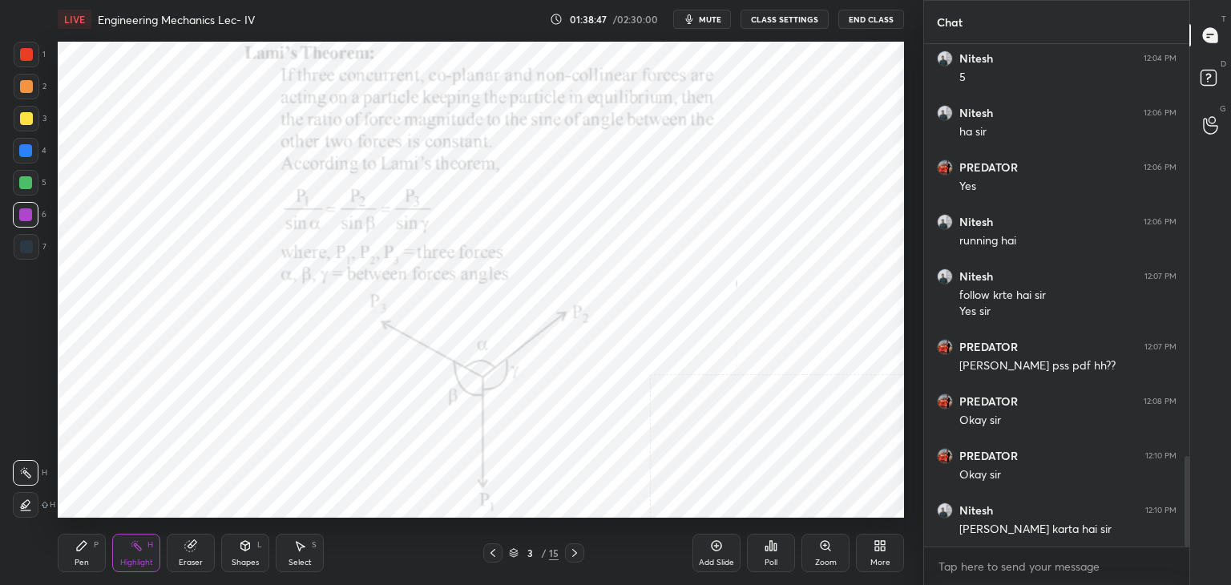
click at [573, 552] on icon at bounding box center [574, 553] width 13 height 13
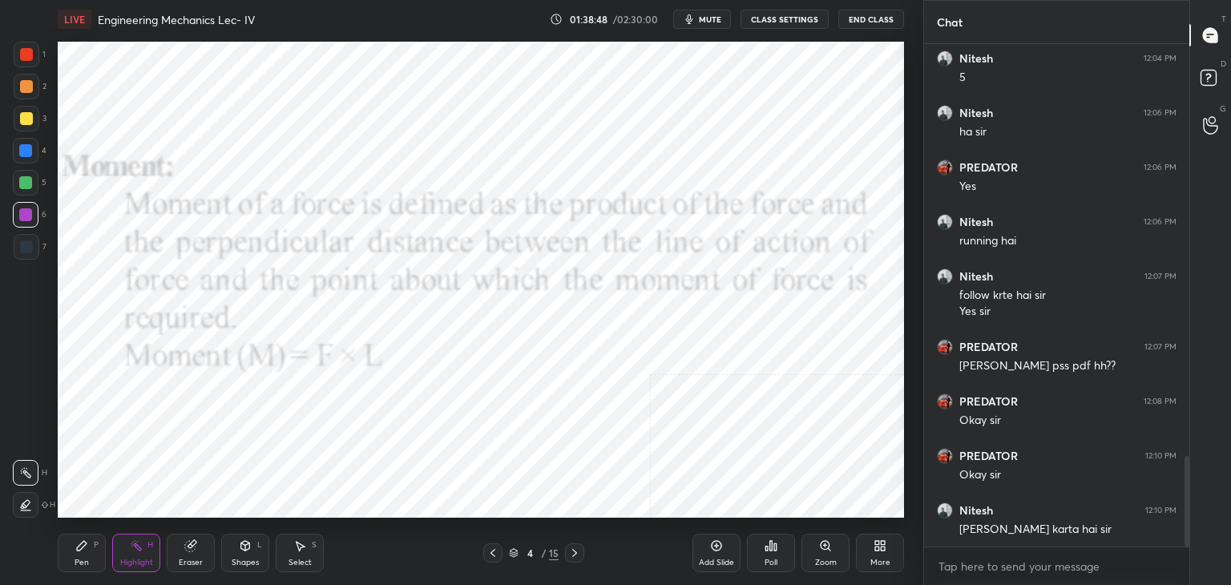
click at [574, 552] on icon at bounding box center [574, 553] width 13 height 13
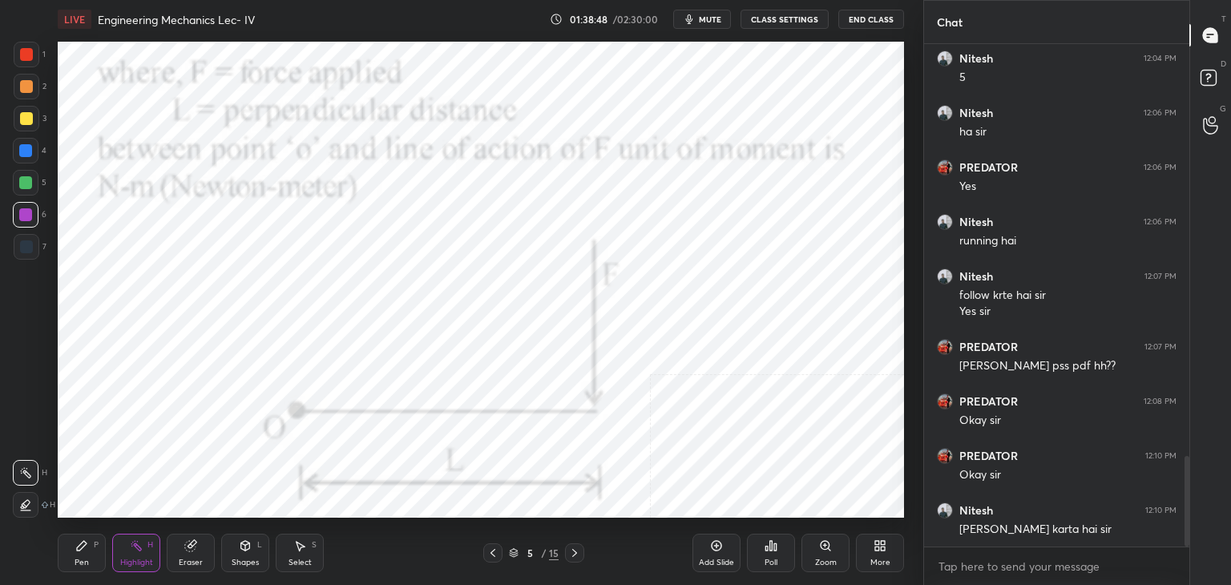
click at [573, 551] on icon at bounding box center [574, 553] width 13 height 13
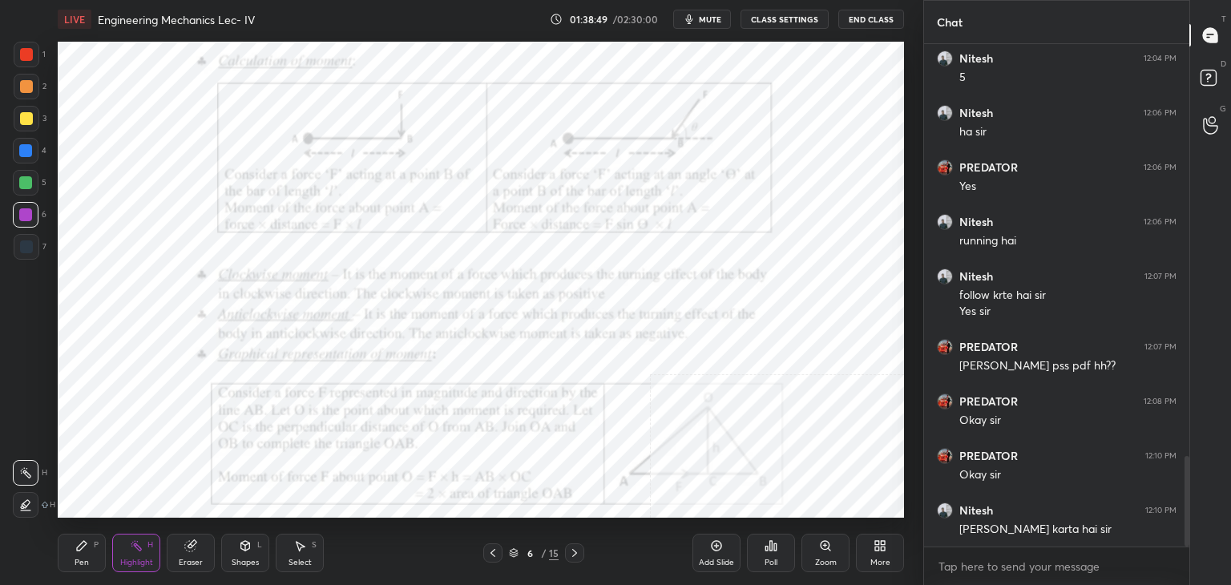
click at [571, 551] on icon at bounding box center [574, 553] width 13 height 13
click at [572, 551] on icon at bounding box center [574, 553] width 13 height 13
click at [571, 551] on icon at bounding box center [574, 553] width 13 height 13
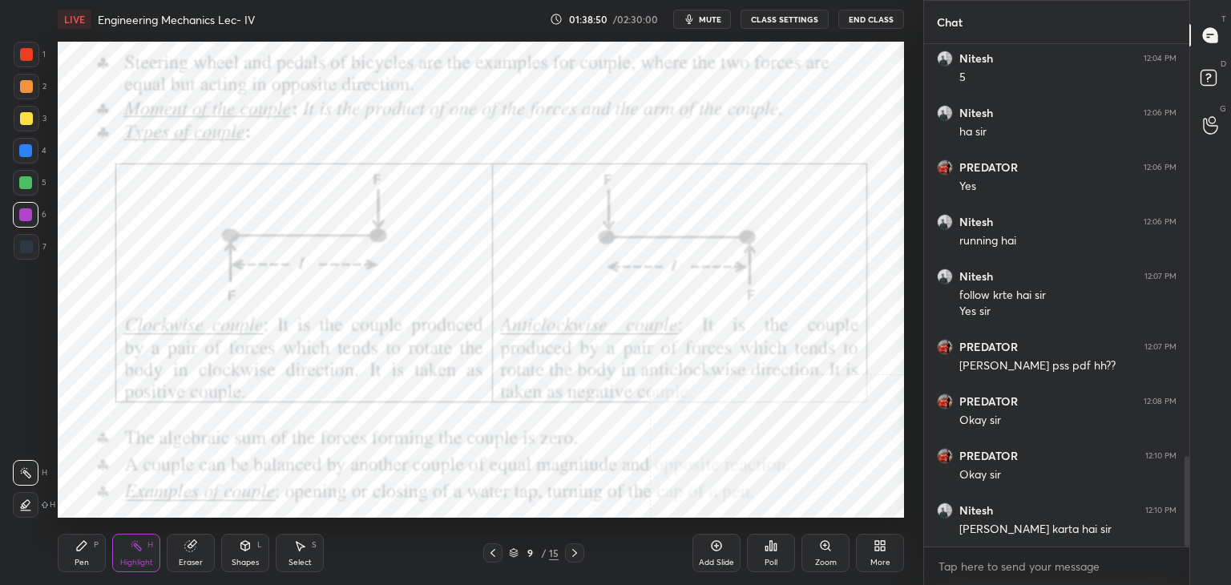
click at [571, 552] on icon at bounding box center [574, 553] width 13 height 13
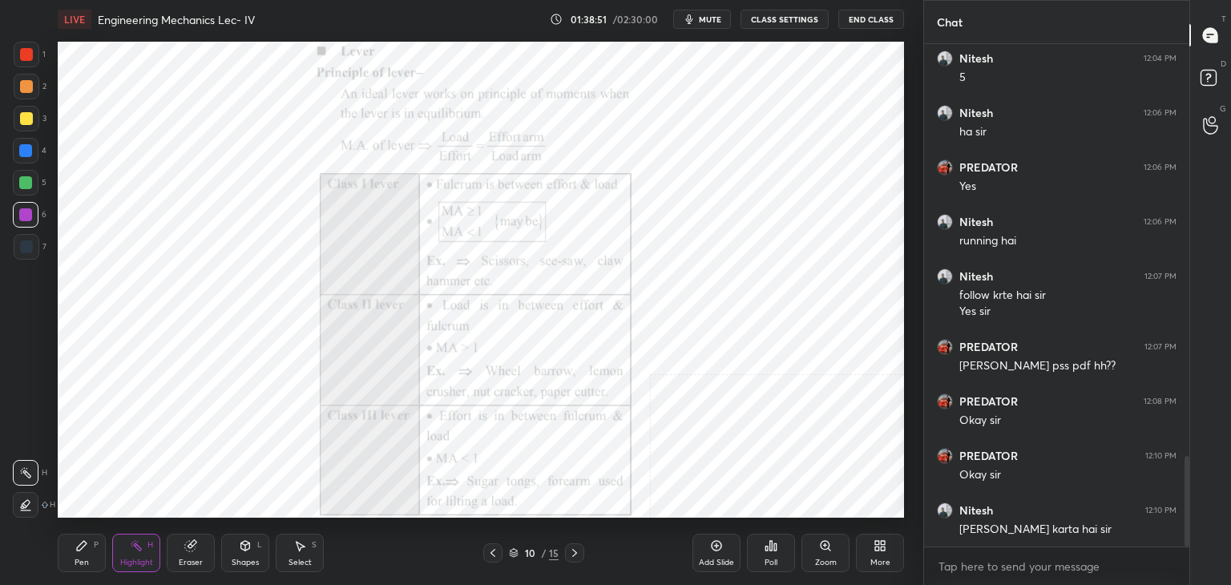
click at [571, 552] on icon at bounding box center [574, 553] width 13 height 13
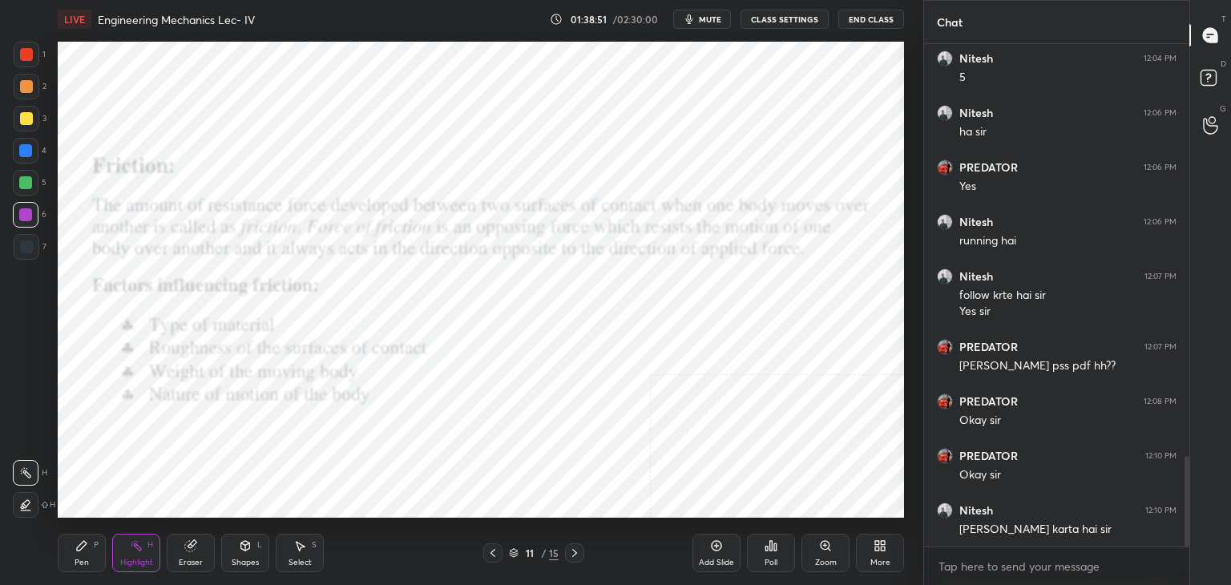
click at [571, 552] on icon at bounding box center [574, 553] width 13 height 13
click at [571, 551] on icon at bounding box center [574, 553] width 13 height 13
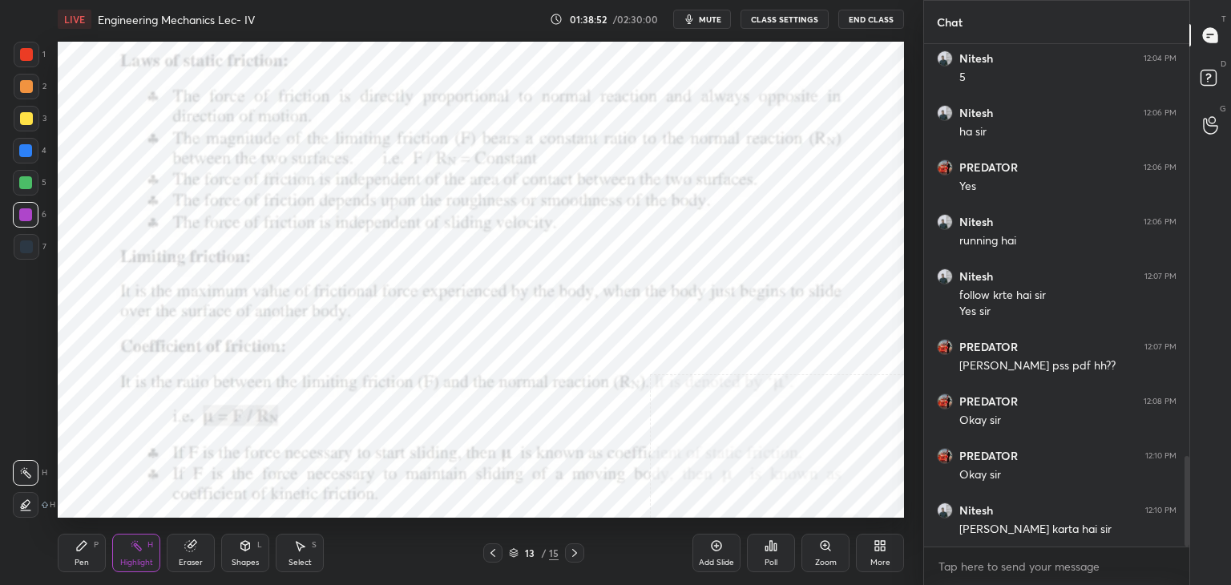
click at [571, 551] on icon at bounding box center [574, 553] width 13 height 13
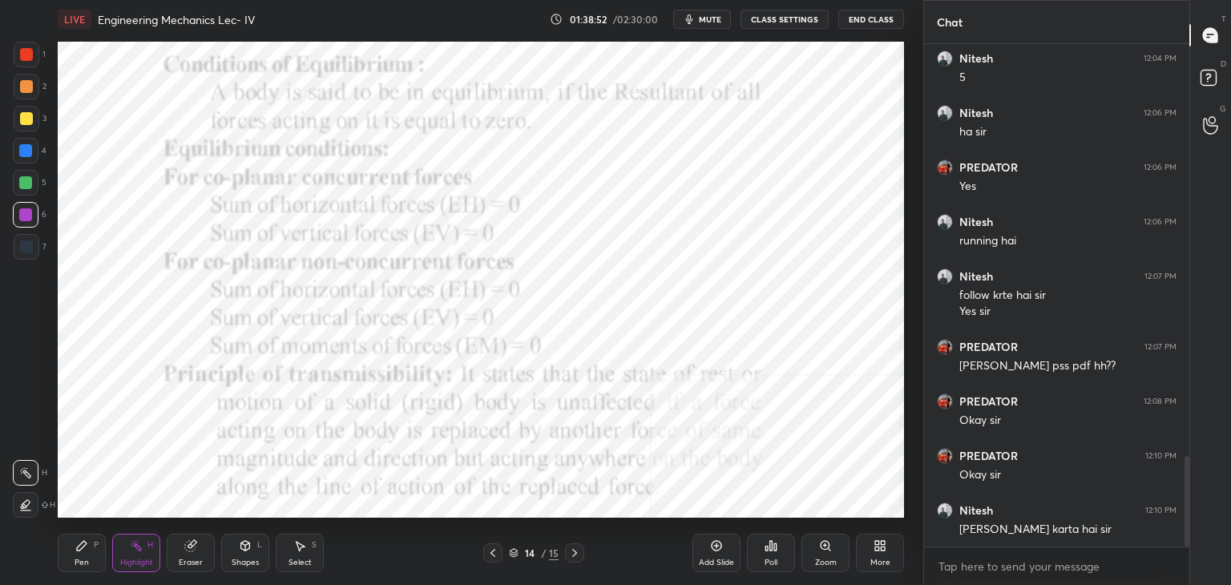
click at [571, 551] on icon at bounding box center [574, 553] width 13 height 13
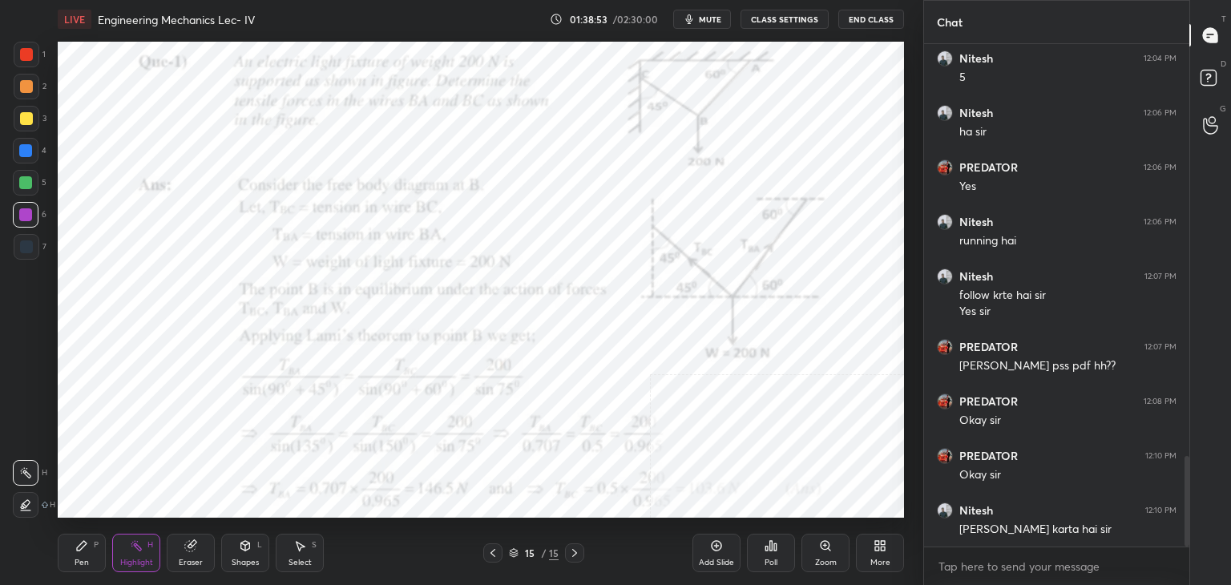
click at [571, 552] on icon at bounding box center [574, 553] width 13 height 13
click at [493, 552] on icon at bounding box center [492, 553] width 13 height 13
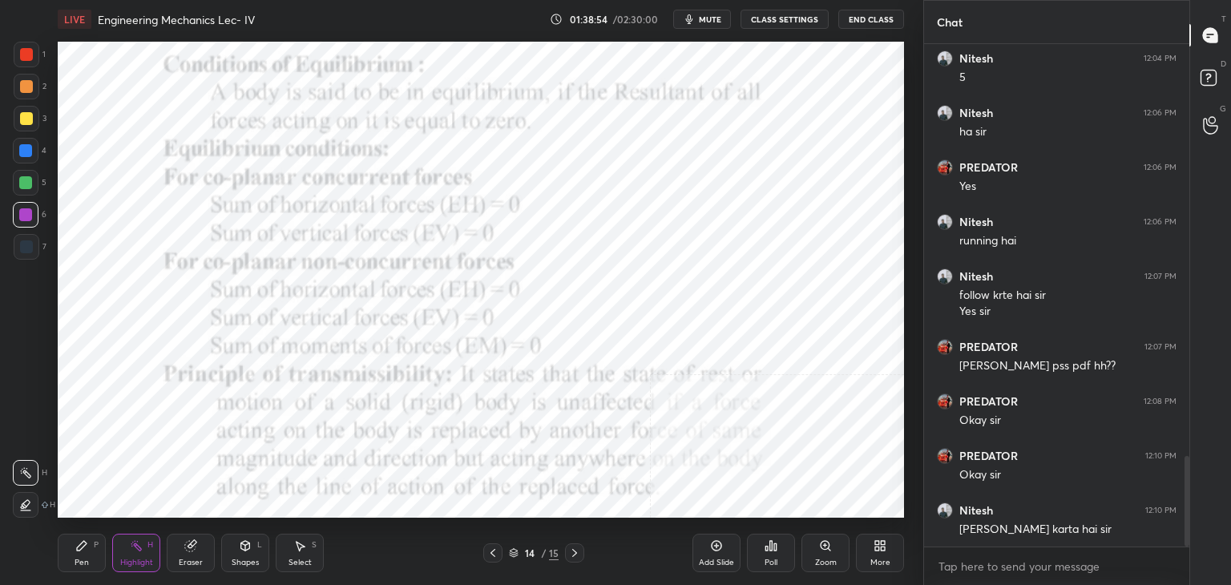
click at [491, 553] on icon at bounding box center [492, 553] width 13 height 13
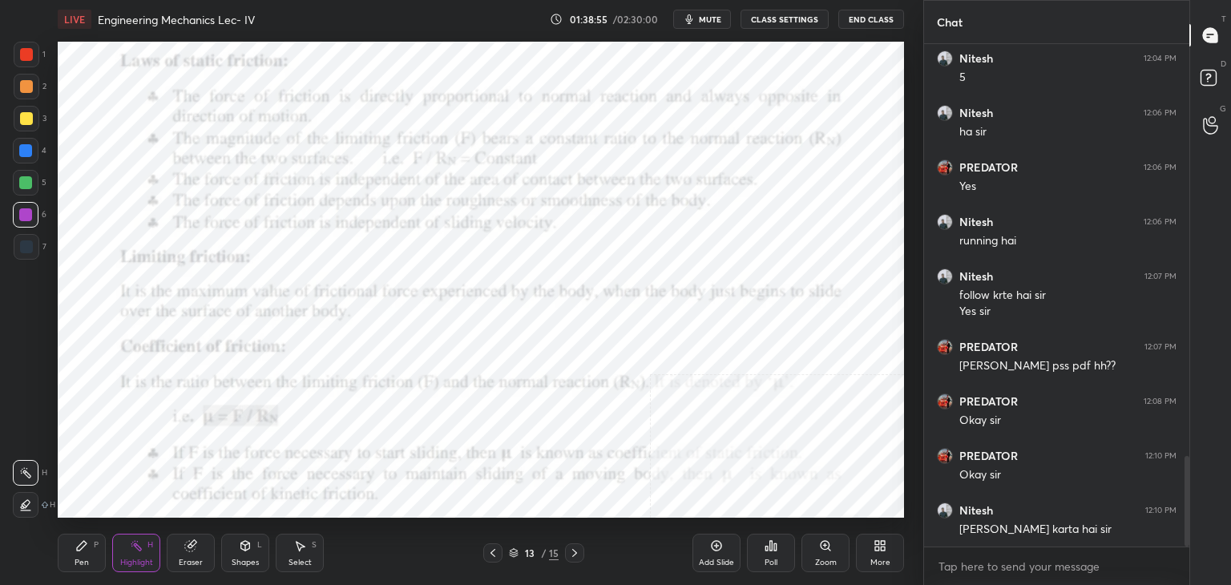
click at [576, 549] on icon at bounding box center [574, 553] width 13 height 13
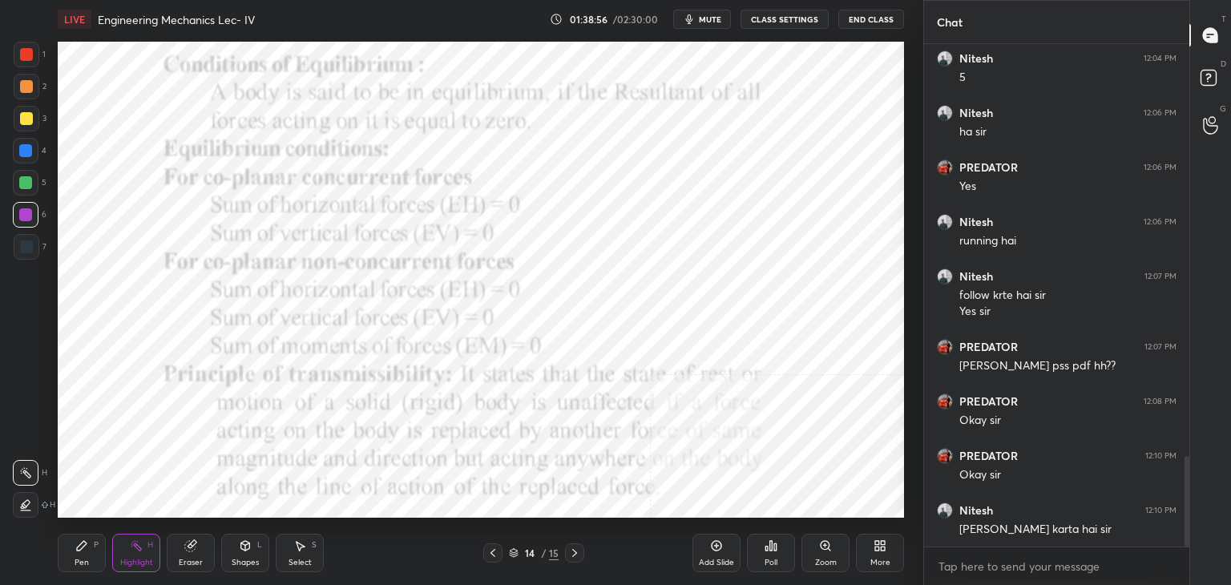
click at [576, 549] on icon at bounding box center [574, 553] width 13 height 13
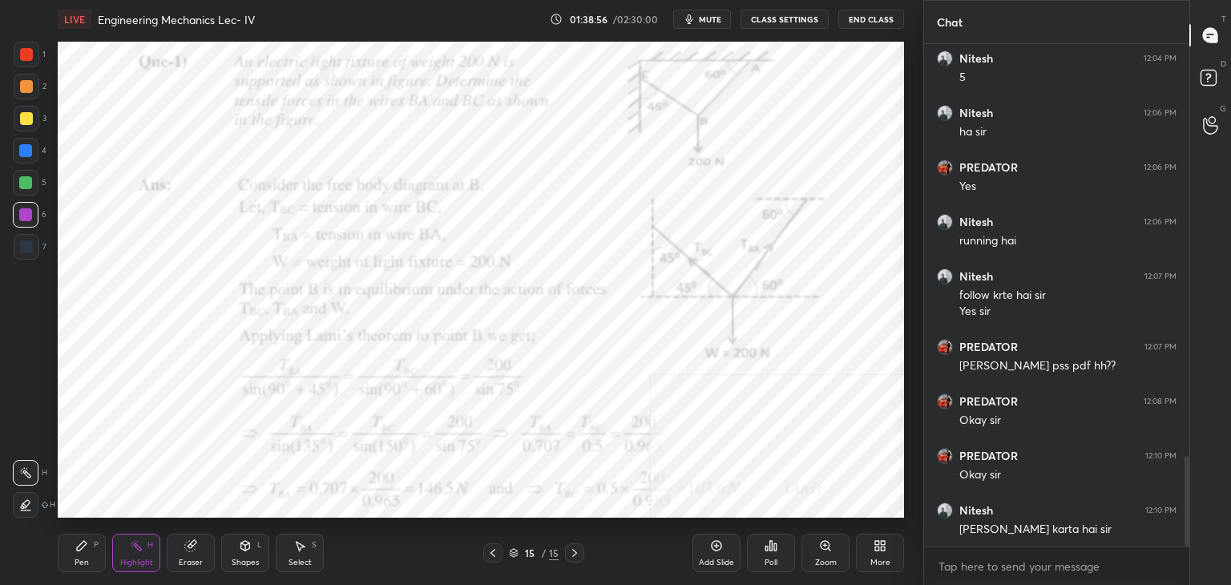
click at [574, 549] on icon at bounding box center [574, 553] width 13 height 13
click at [494, 555] on icon at bounding box center [492, 553] width 13 height 13
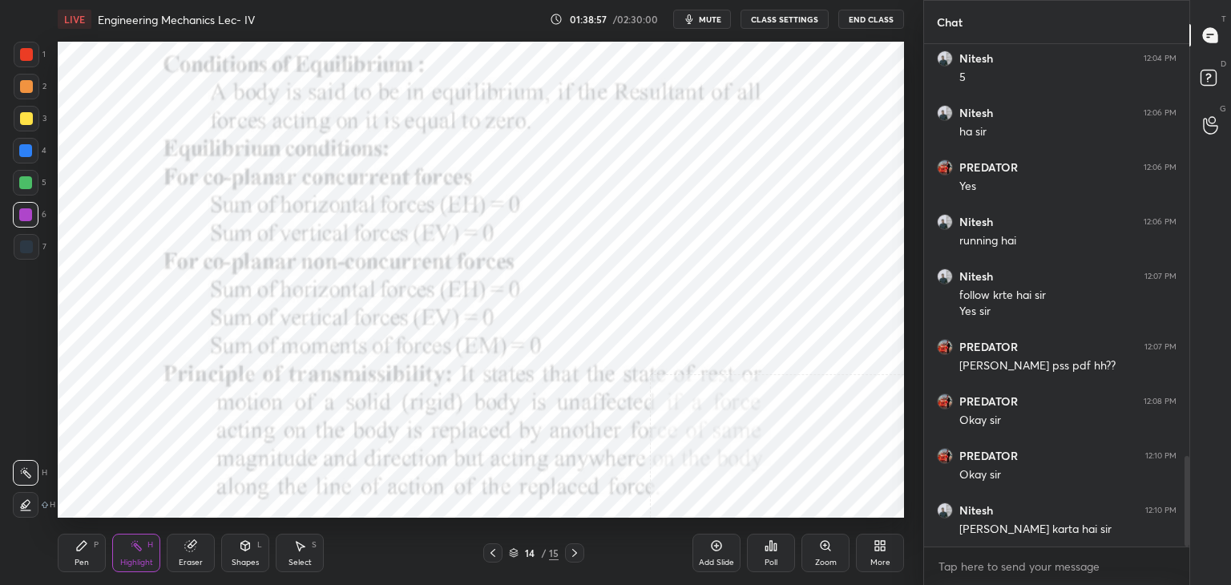
click at [491, 555] on icon at bounding box center [492, 553] width 13 height 13
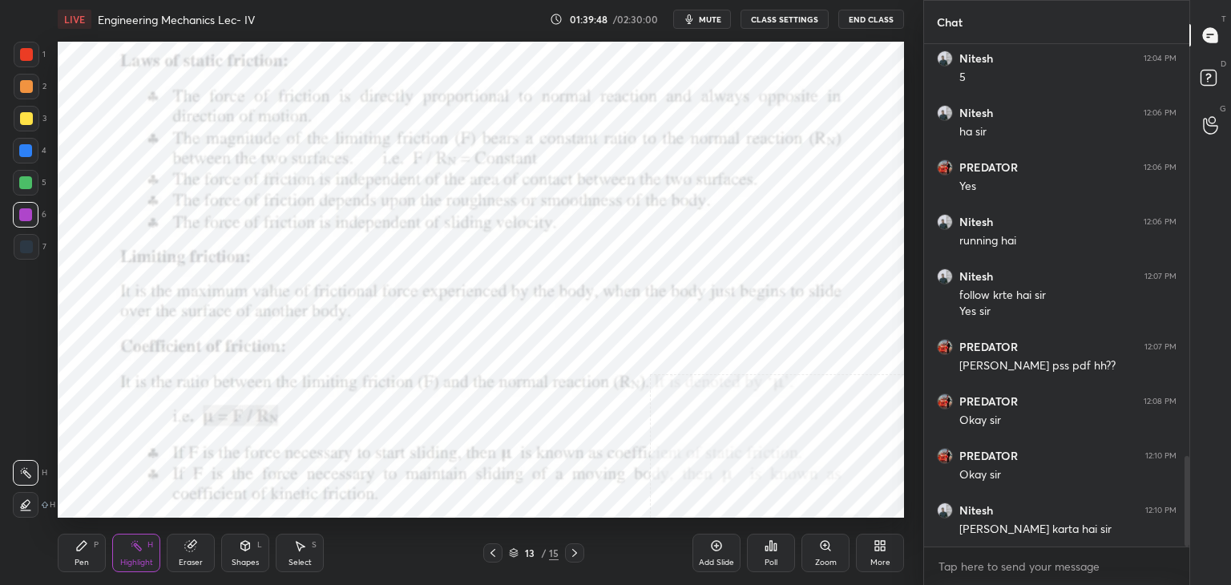
drag, startPoint x: 252, startPoint y: 546, endPoint x: 244, endPoint y: 540, distance: 9.1
click at [251, 546] on div "Shapes L" at bounding box center [245, 553] width 48 height 38
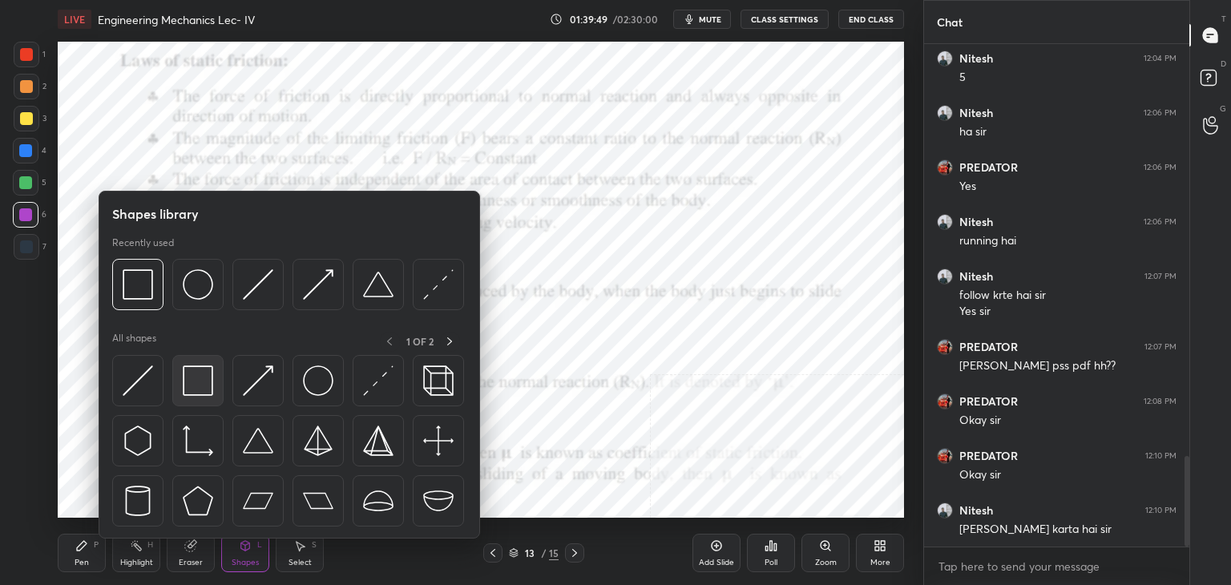
click at [187, 377] on img at bounding box center [198, 380] width 30 height 30
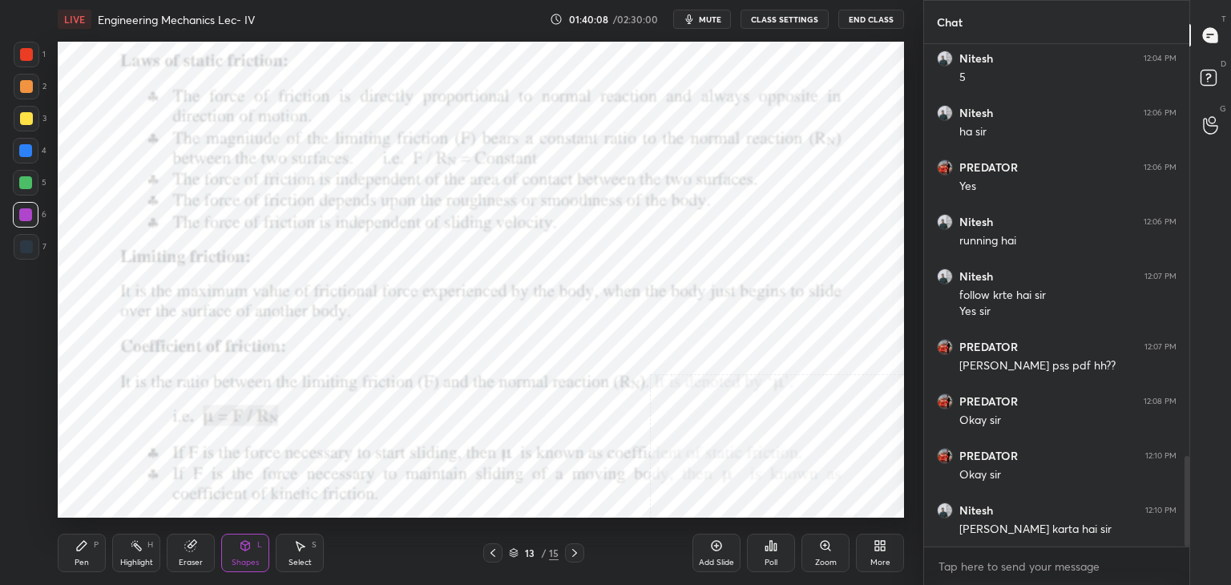
click at [252, 559] on div "Shapes" at bounding box center [245, 563] width 27 height 8
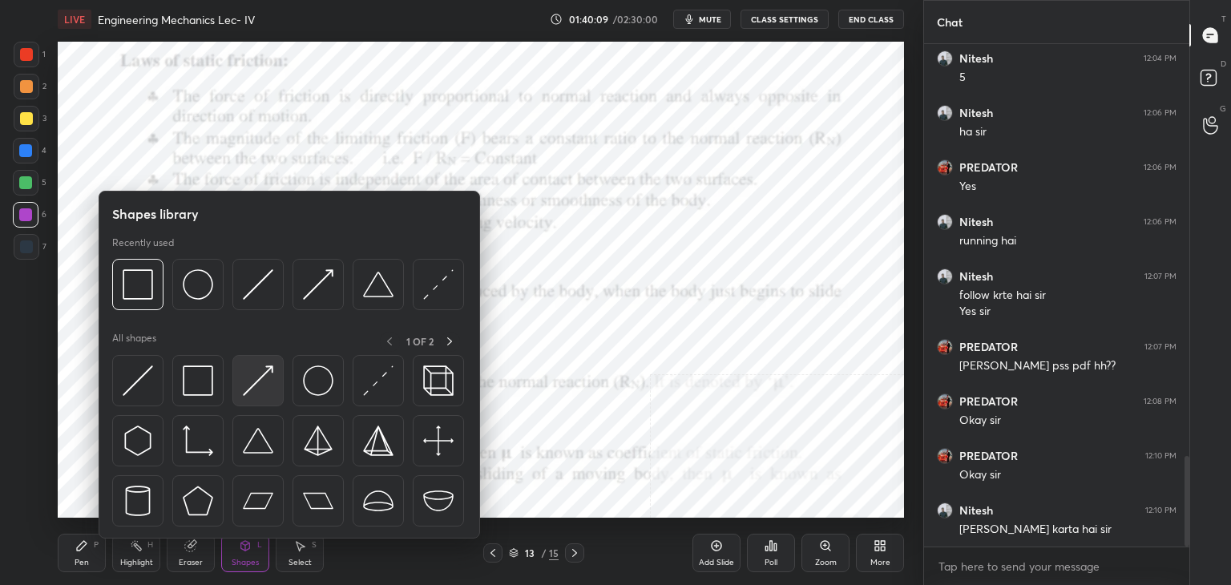
click at [261, 390] on img at bounding box center [258, 380] width 30 height 30
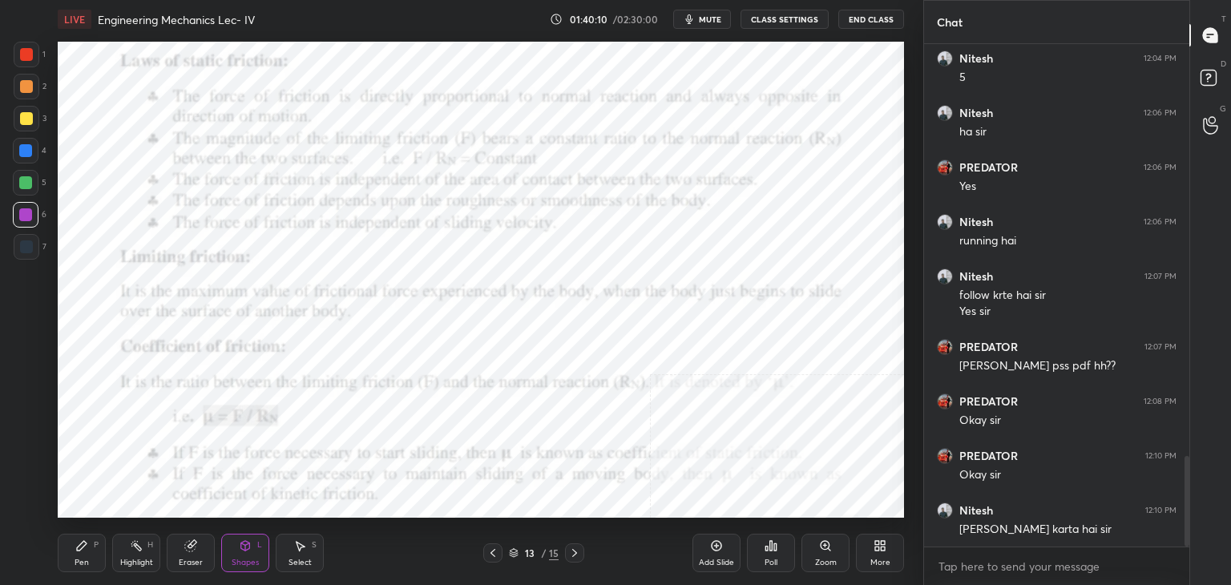
click at [35, 255] on div at bounding box center [27, 247] width 26 height 26
click at [137, 555] on div "Highlight H" at bounding box center [136, 553] width 48 height 38
drag, startPoint x: 241, startPoint y: 560, endPoint x: 240, endPoint y: 551, distance: 9.7
click at [240, 560] on div "Shapes" at bounding box center [245, 563] width 27 height 8
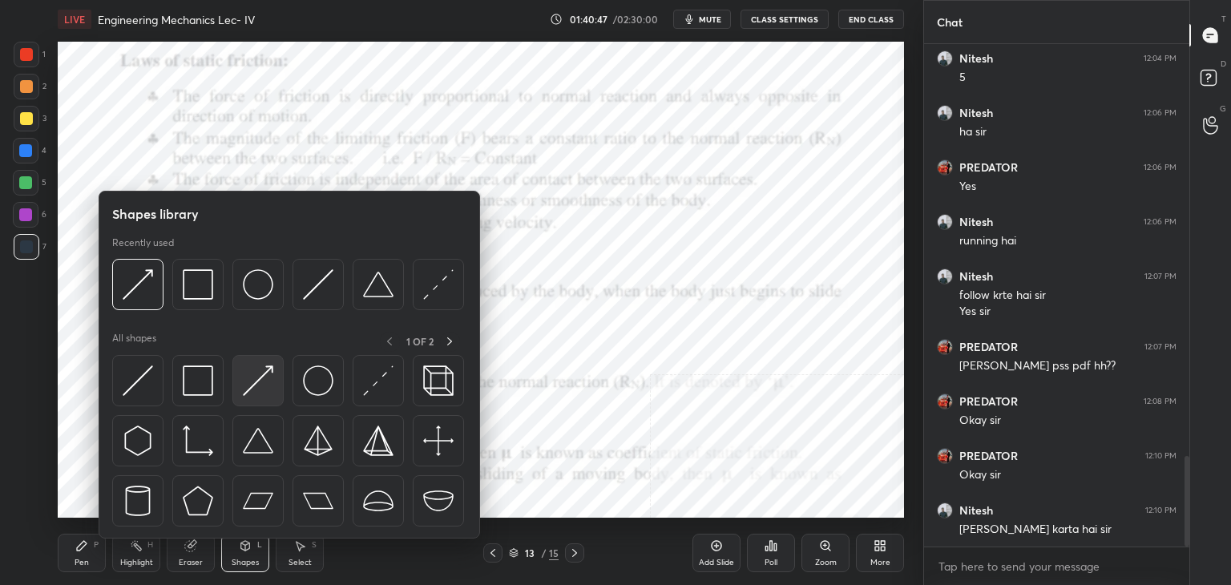
click at [252, 376] on img at bounding box center [258, 380] width 30 height 30
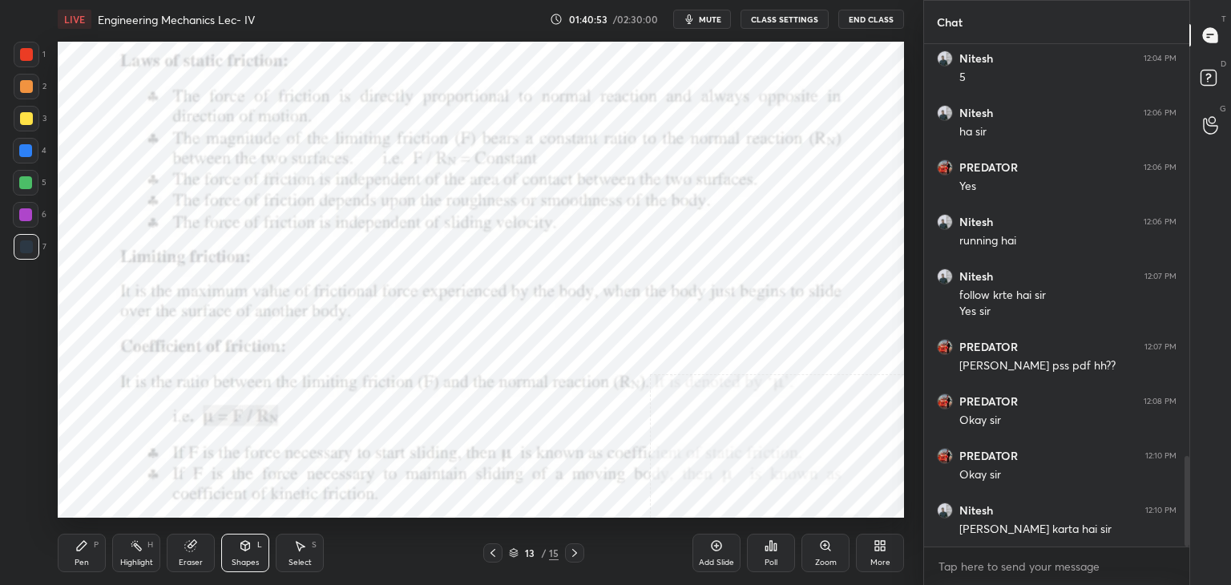
click at [99, 540] on div "Pen P" at bounding box center [82, 553] width 48 height 38
drag, startPoint x: 296, startPoint y: 560, endPoint x: 319, endPoint y: 530, distance: 38.3
click at [297, 561] on div "Select" at bounding box center [300, 563] width 23 height 8
drag, startPoint x: 702, startPoint y: 244, endPoint x: 755, endPoint y: 279, distance: 63.1
click at [753, 275] on div "0 ° Undo Copy Duplicate Duplicate to new slide Delete" at bounding box center [481, 280] width 846 height 476
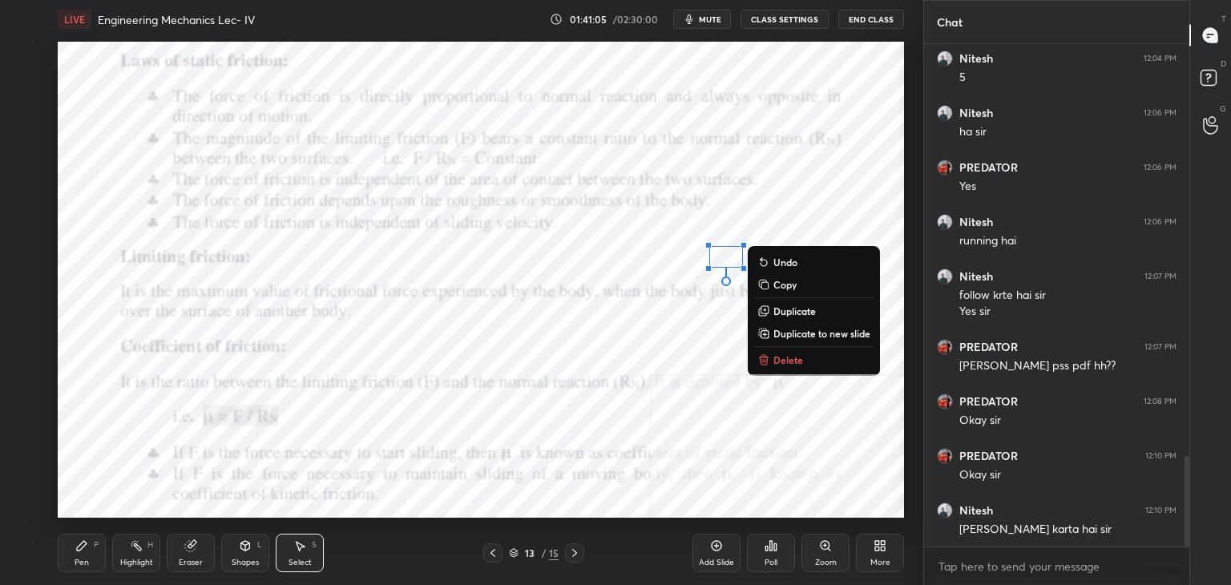
drag, startPoint x: 777, startPoint y: 353, endPoint x: 760, endPoint y: 357, distance: 17.5
click at [776, 352] on button "Delete" at bounding box center [813, 359] width 119 height 19
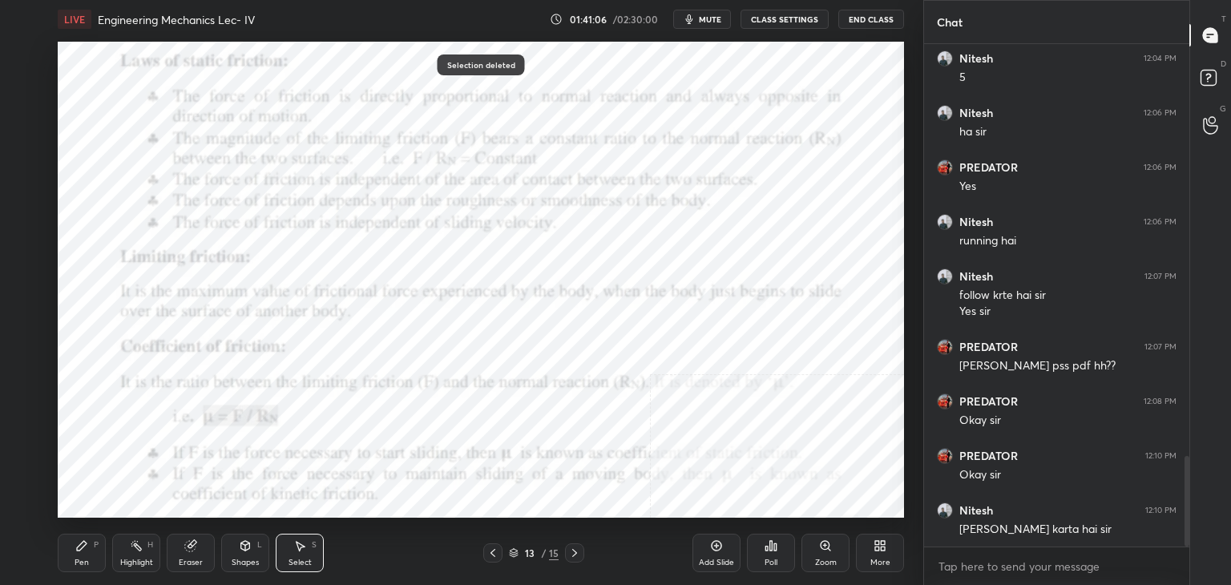
drag, startPoint x: 139, startPoint y: 556, endPoint x: 155, endPoint y: 547, distance: 19.0
click at [140, 557] on div "Highlight H" at bounding box center [136, 553] width 48 height 38
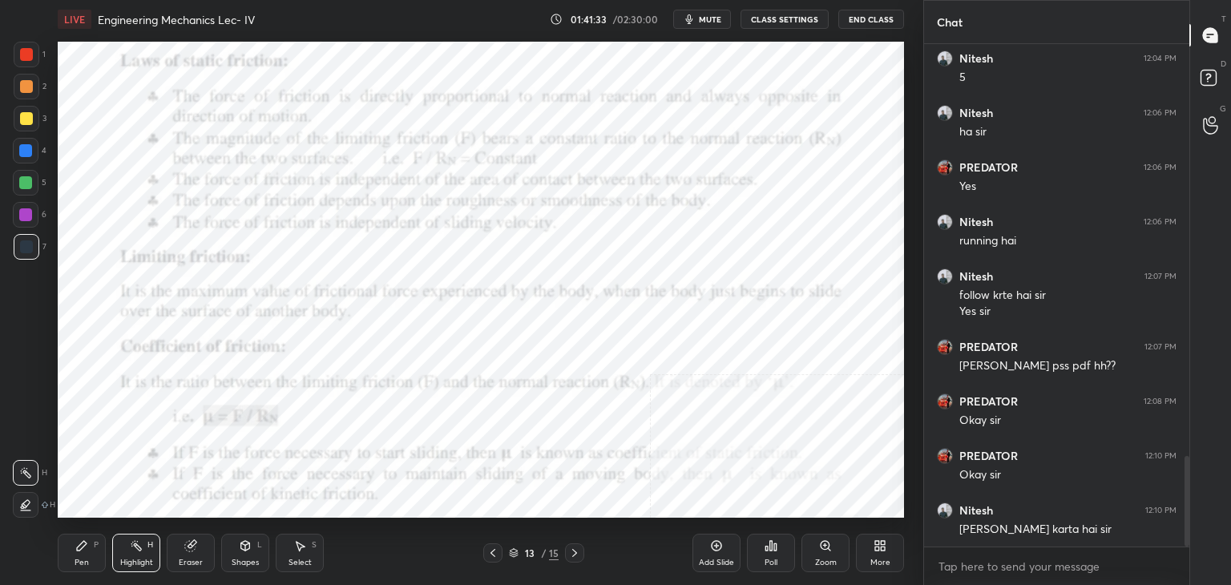
click at [247, 560] on div "Shapes" at bounding box center [245, 563] width 27 height 8
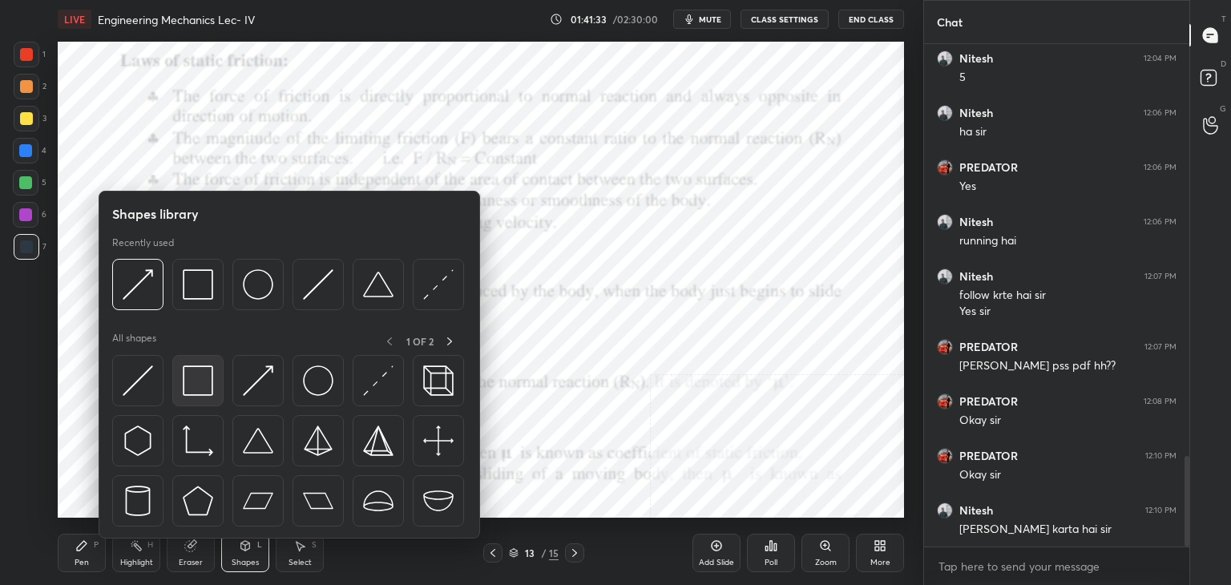
click at [205, 384] on img at bounding box center [198, 380] width 30 height 30
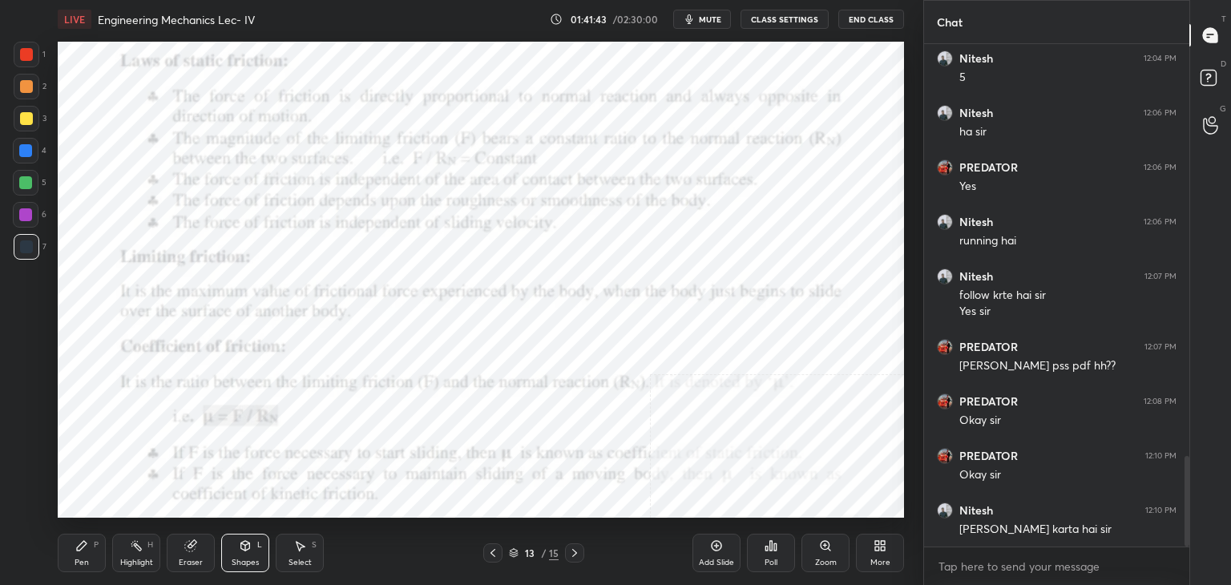
drag, startPoint x: 149, startPoint y: 555, endPoint x: 166, endPoint y: 537, distance: 25.0
click at [150, 555] on div "Highlight H" at bounding box center [136, 553] width 48 height 38
click at [297, 542] on icon at bounding box center [301, 547] width 9 height 10
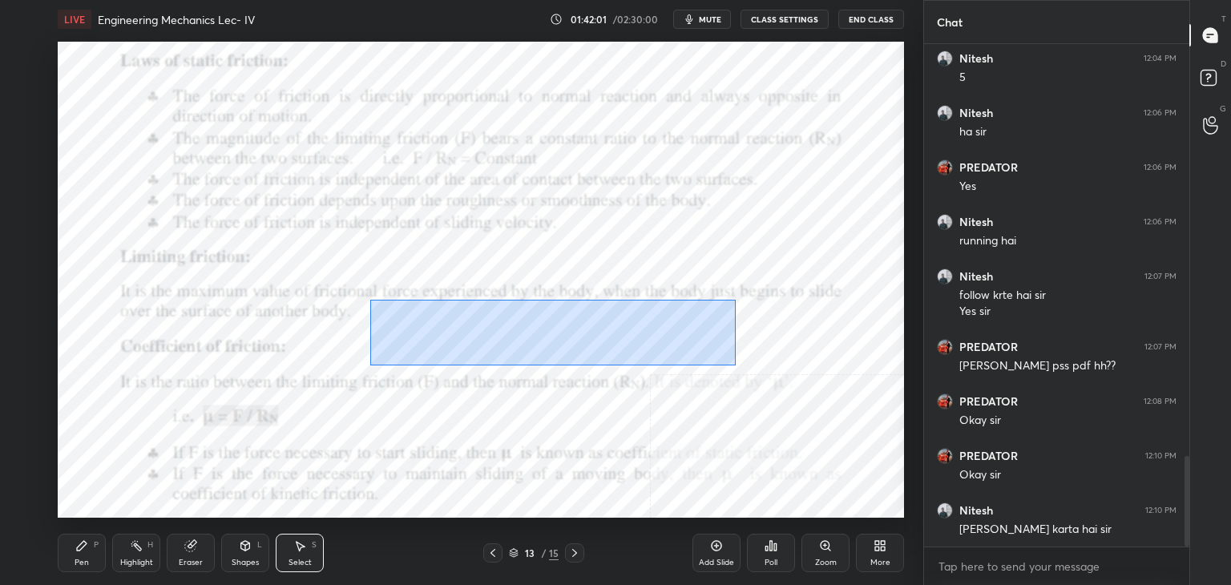
drag, startPoint x: 369, startPoint y: 300, endPoint x: 728, endPoint y: 363, distance: 363.8
click at [734, 365] on div "0 ° Undo Copy Duplicate Duplicate to new slide Delete" at bounding box center [481, 280] width 846 height 476
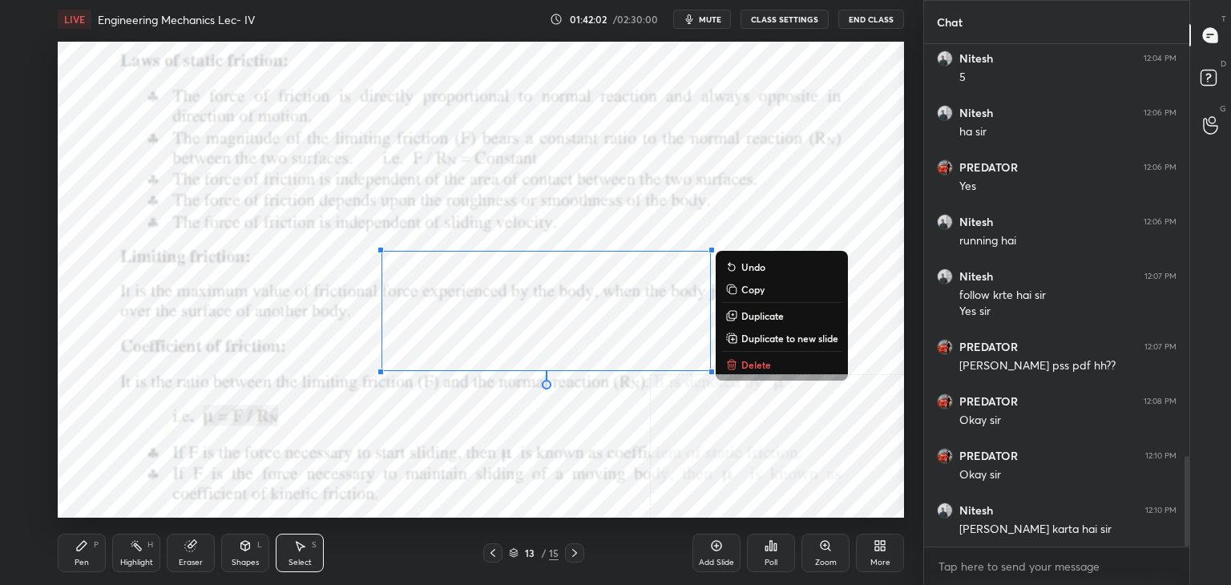
drag, startPoint x: 734, startPoint y: 366, endPoint x: 724, endPoint y: 348, distance: 21.2
click at [733, 366] on icon at bounding box center [733, 366] width 0 height 3
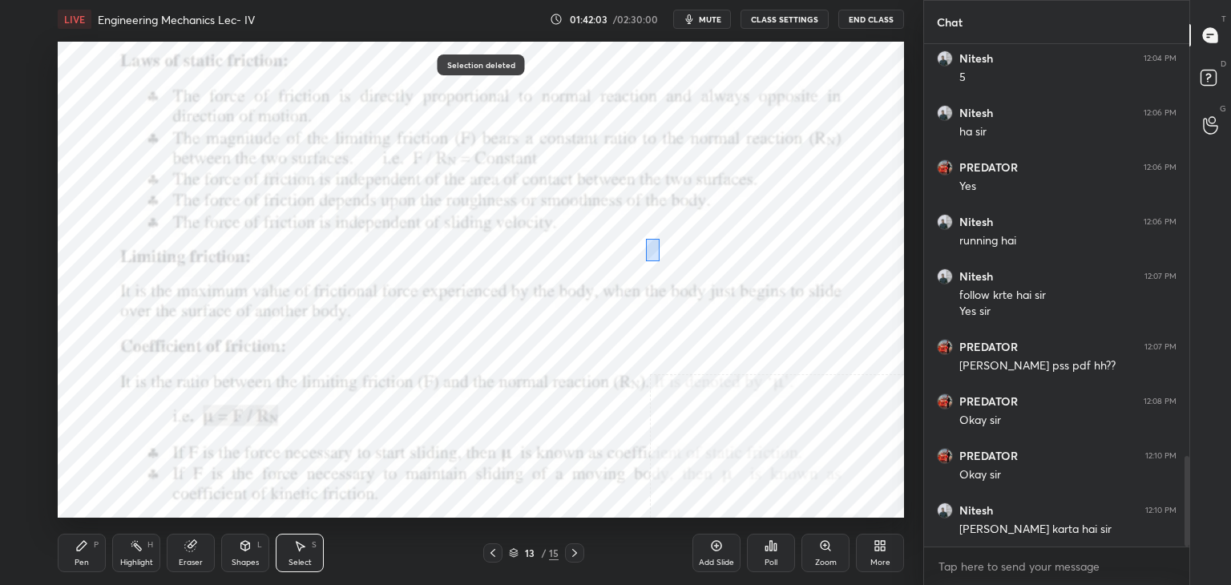
drag, startPoint x: 660, startPoint y: 260, endPoint x: 717, endPoint y: 279, distance: 59.8
click at [718, 278] on div "0 ° Undo Copy Duplicate Duplicate to new slide Delete" at bounding box center [481, 280] width 846 height 476
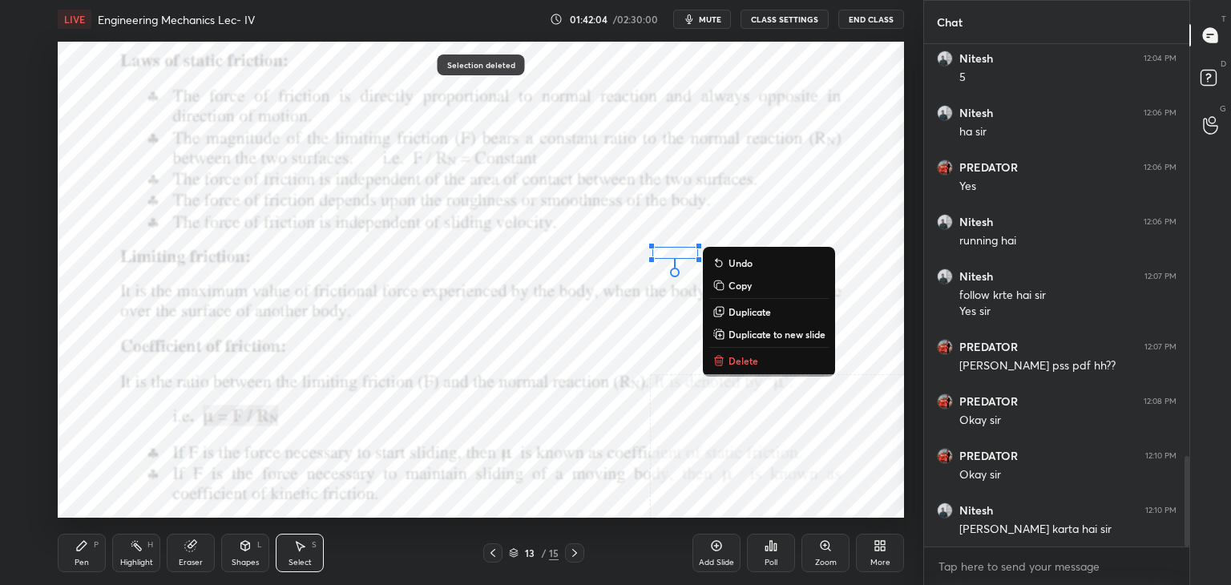
drag, startPoint x: 736, startPoint y: 359, endPoint x: 679, endPoint y: 376, distance: 59.3
click at [736, 358] on p "Delete" at bounding box center [744, 360] width 30 height 13
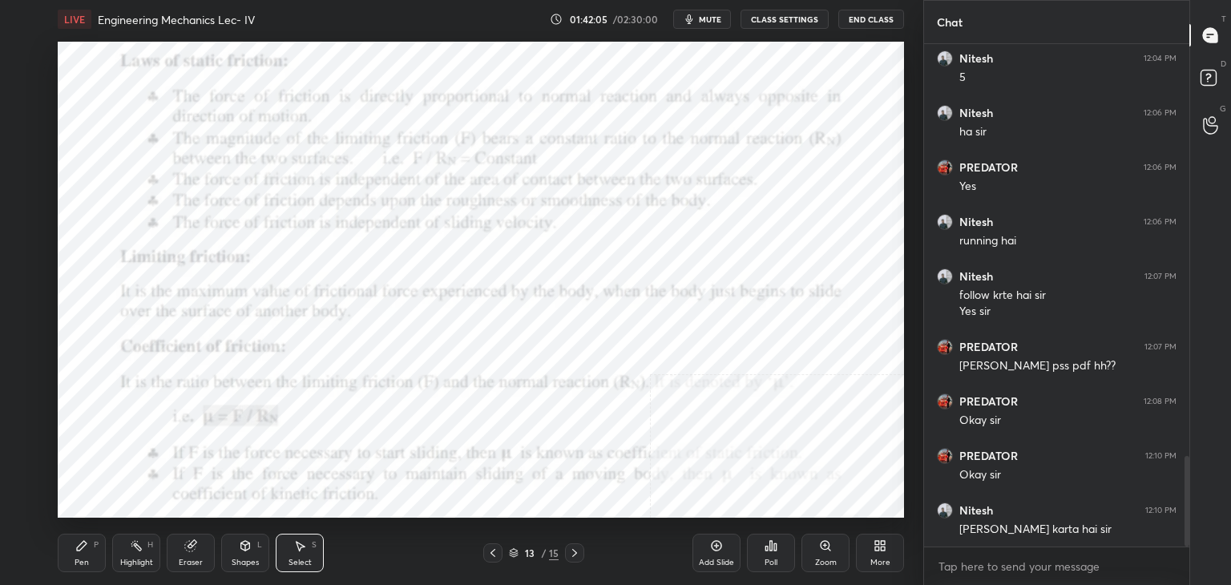
click at [247, 553] on div "Shapes L" at bounding box center [245, 553] width 48 height 38
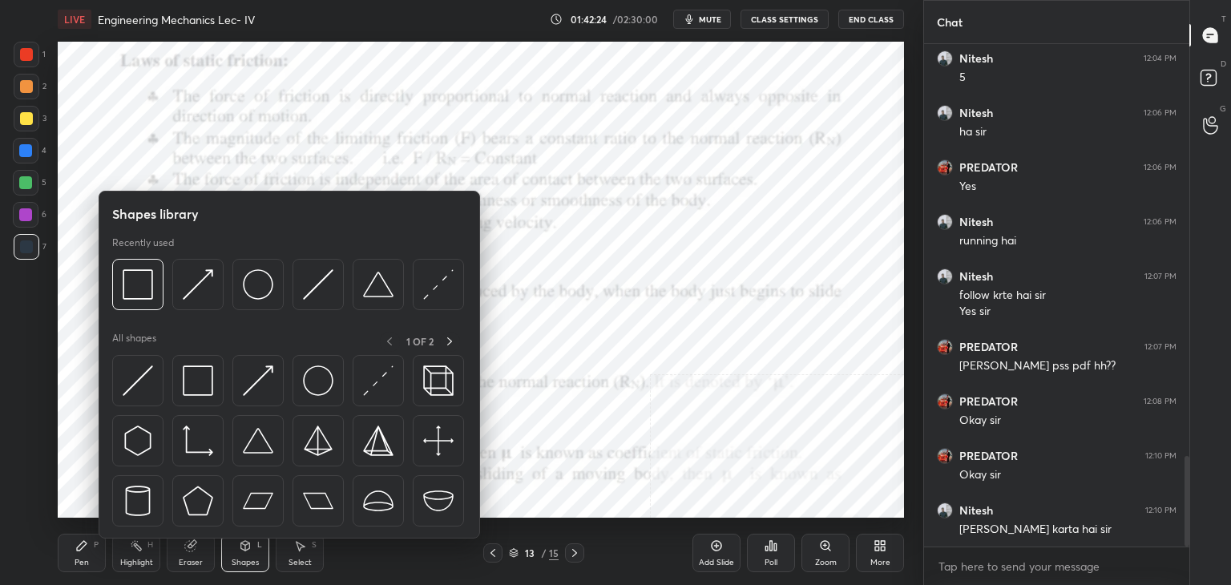
drag, startPoint x: 151, startPoint y: 552, endPoint x: 159, endPoint y: 523, distance: 30.5
click at [151, 551] on div "Highlight H" at bounding box center [136, 553] width 48 height 38
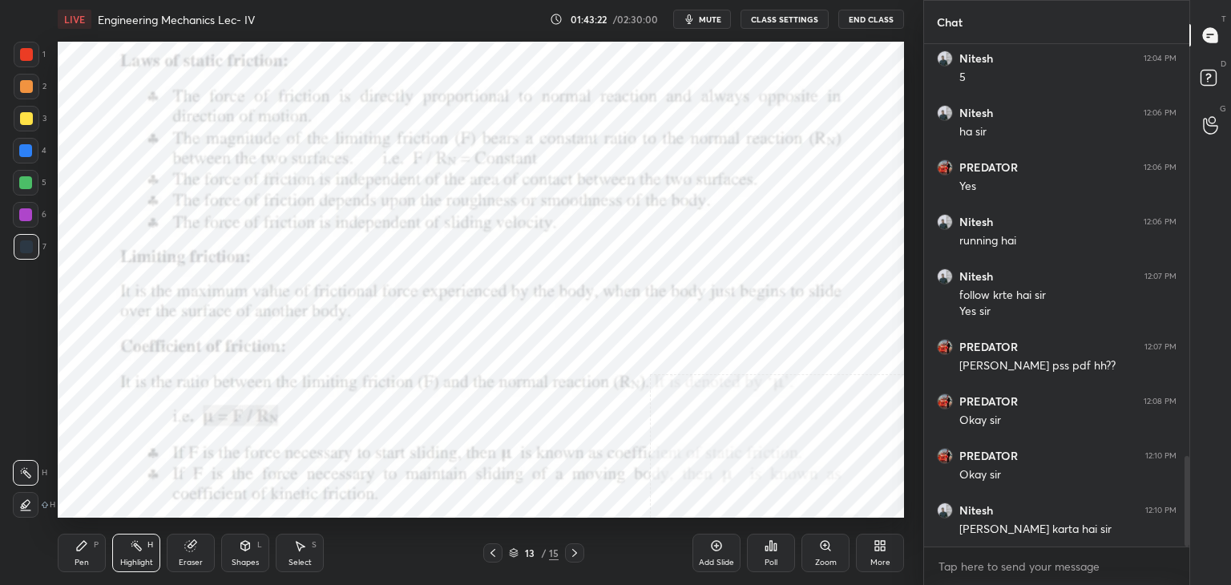
click at [250, 553] on div "Shapes L" at bounding box center [245, 553] width 48 height 38
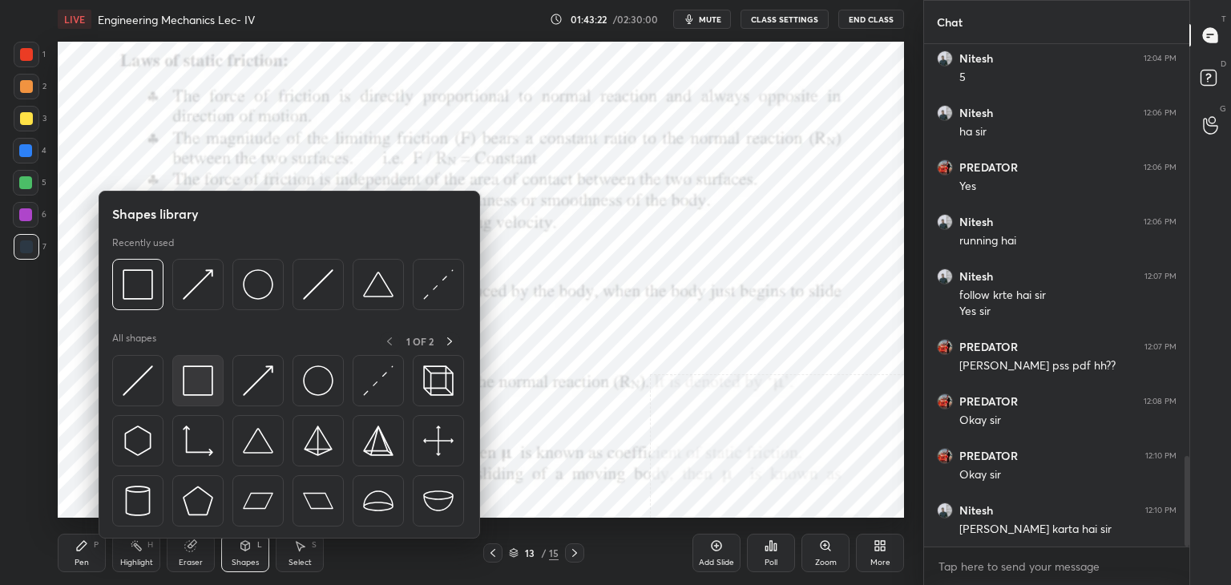
click at [202, 385] on img at bounding box center [198, 380] width 30 height 30
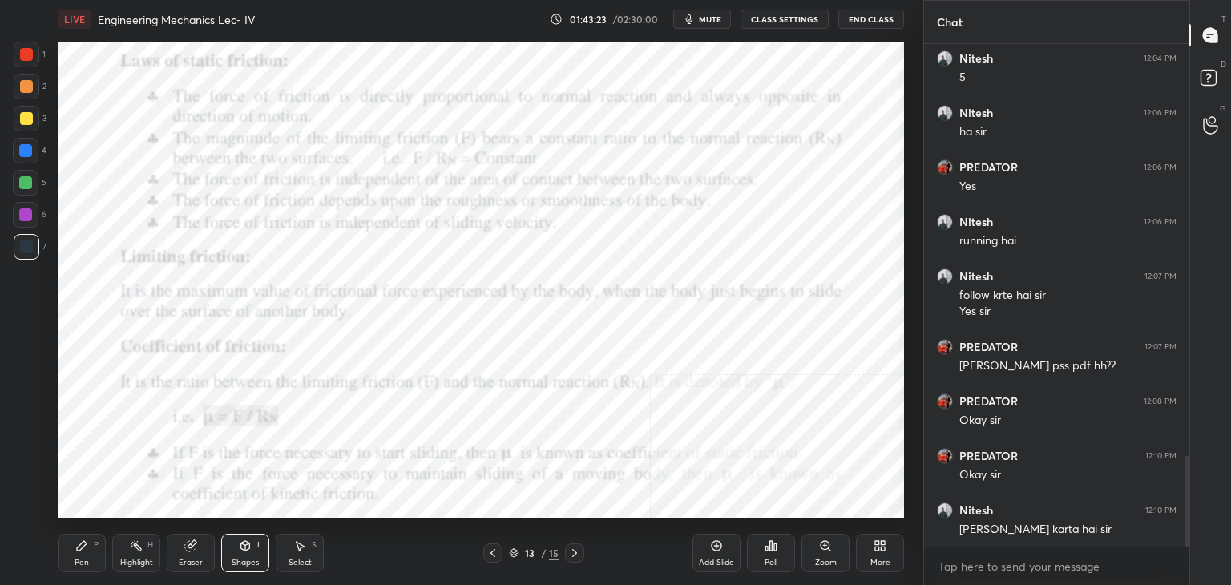
click at [25, 210] on div at bounding box center [25, 214] width 13 height 13
drag, startPoint x: 140, startPoint y: 559, endPoint x: 137, endPoint y: 543, distance: 16.3
click at [139, 556] on div "Highlight H" at bounding box center [136, 553] width 48 height 38
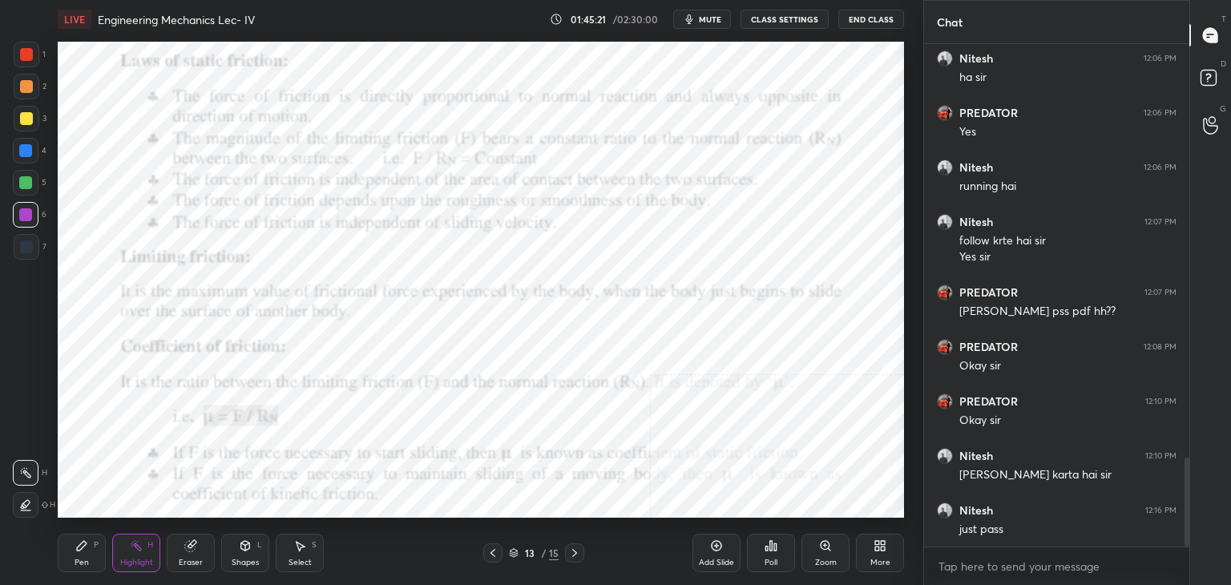
click at [257, 547] on div "L" at bounding box center [259, 545] width 5 height 8
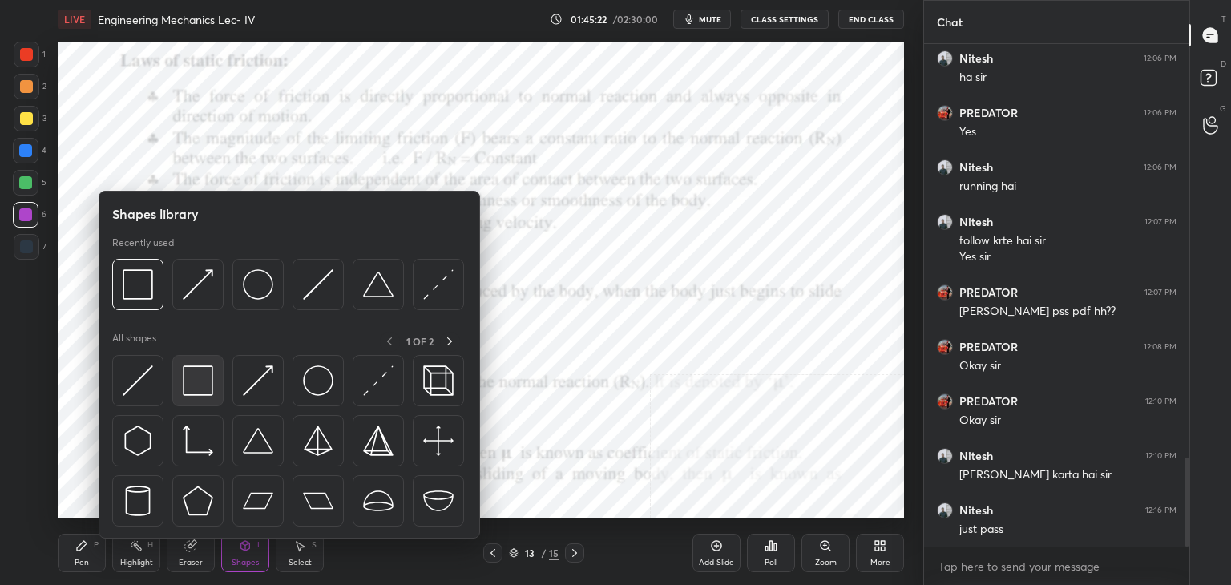
click at [213, 368] on div at bounding box center [197, 380] width 51 height 51
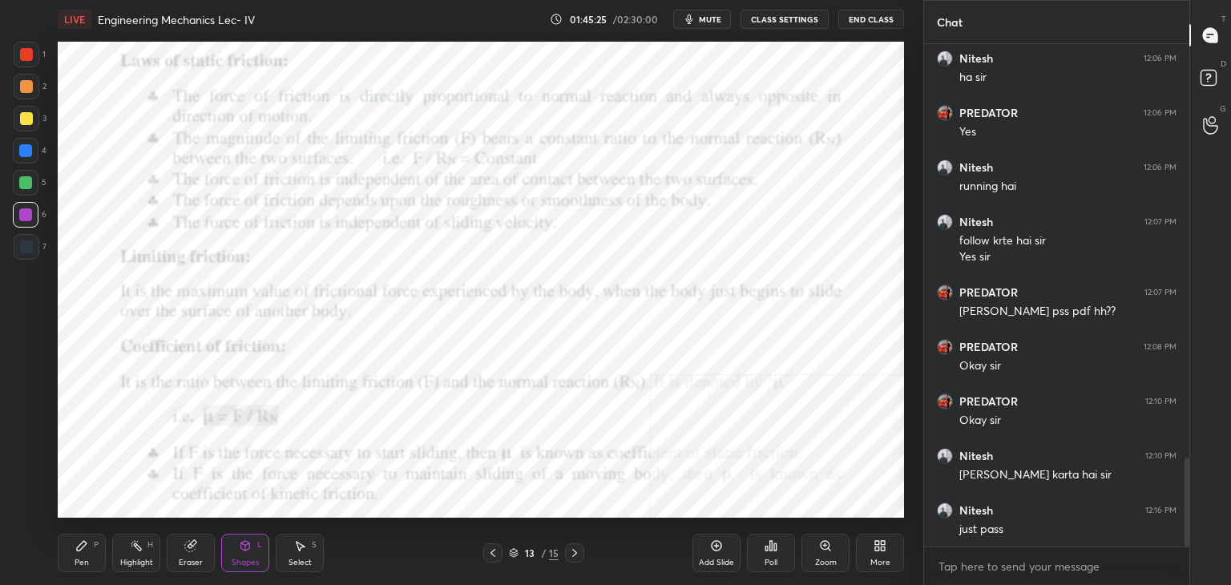
scroll to position [2392, 0]
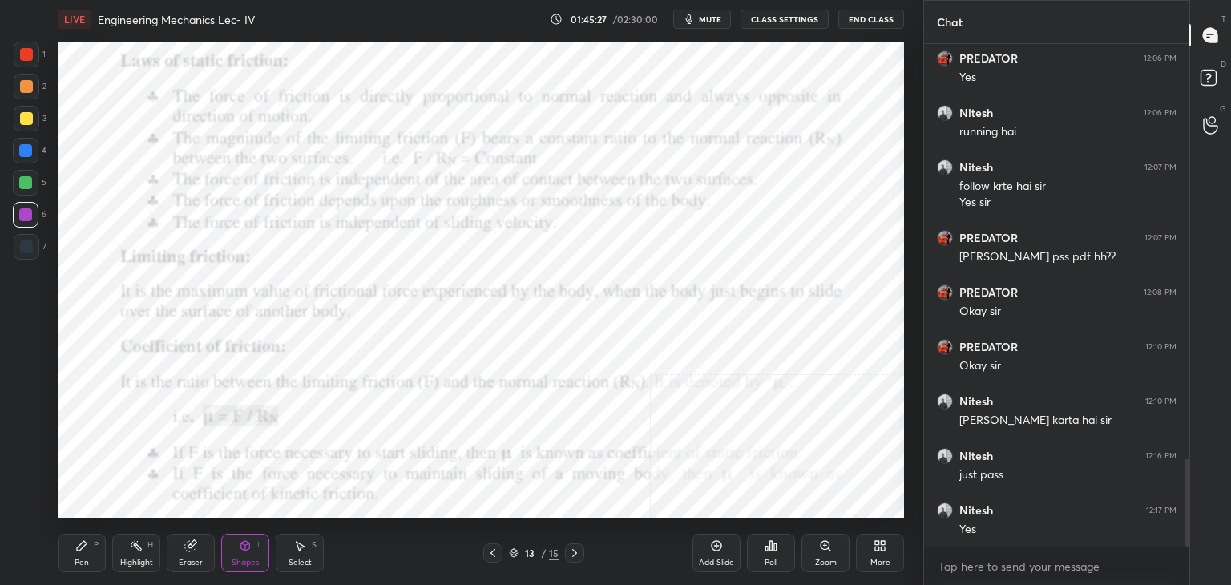
drag, startPoint x: 86, startPoint y: 553, endPoint x: 136, endPoint y: 526, distance: 57.4
click at [87, 552] on div "Pen P" at bounding box center [82, 553] width 48 height 38
drag, startPoint x: 139, startPoint y: 555, endPoint x: 148, endPoint y: 543, distance: 14.3
click at [141, 555] on div "Highlight H" at bounding box center [136, 553] width 48 height 38
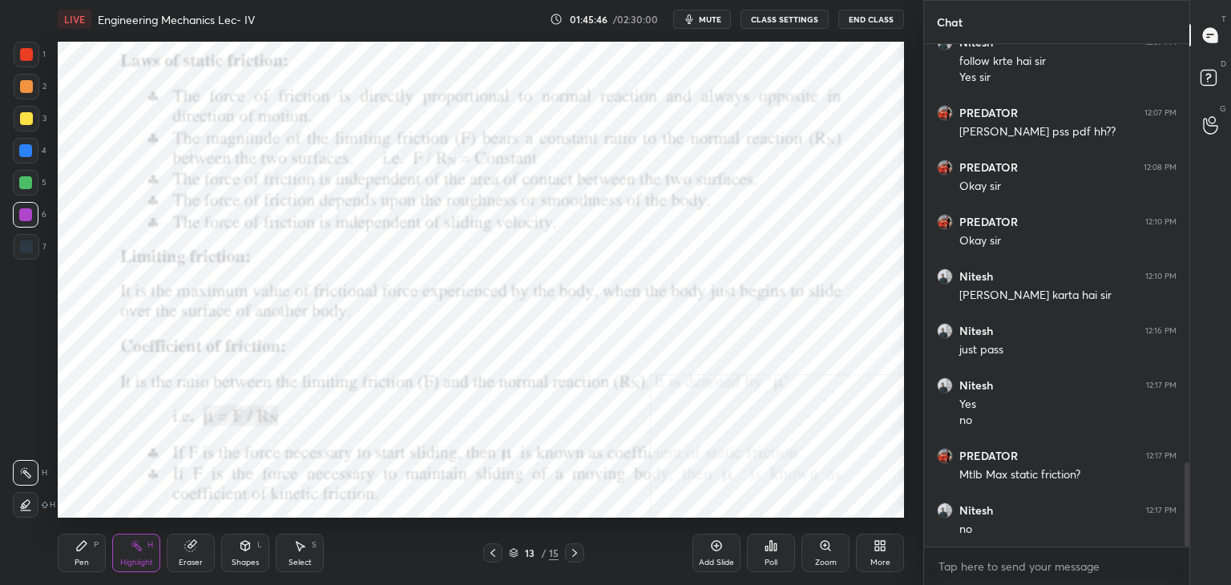
scroll to position [2533, 0]
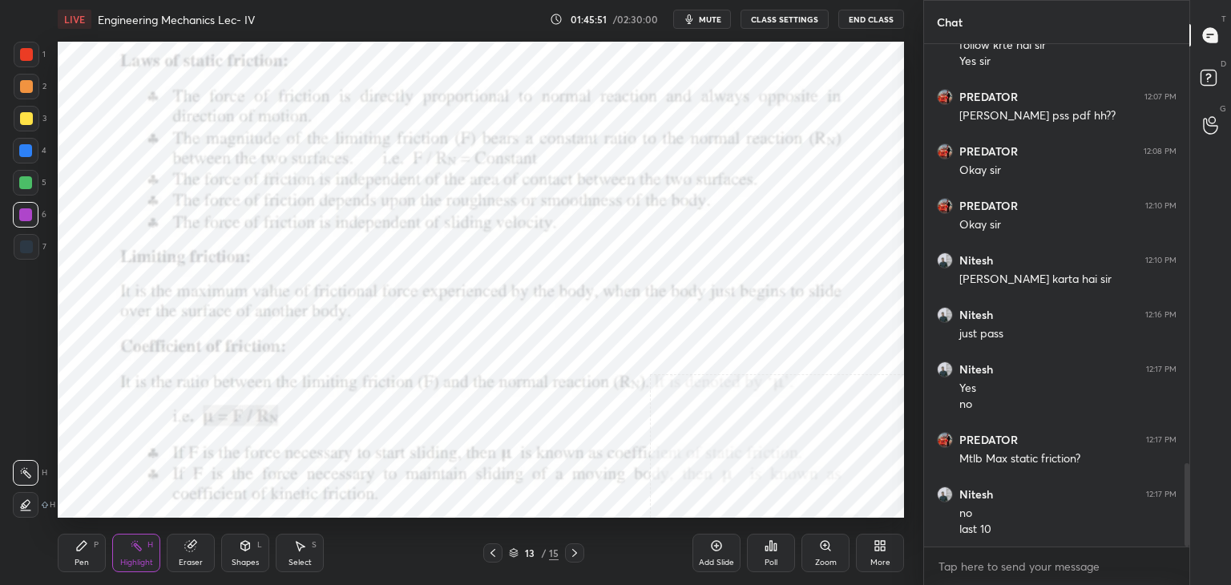
click at [303, 551] on icon at bounding box center [299, 545] width 13 height 13
drag, startPoint x: 249, startPoint y: 555, endPoint x: 247, endPoint y: 543, distance: 13.0
click at [248, 552] on div "Shapes L" at bounding box center [245, 553] width 48 height 38
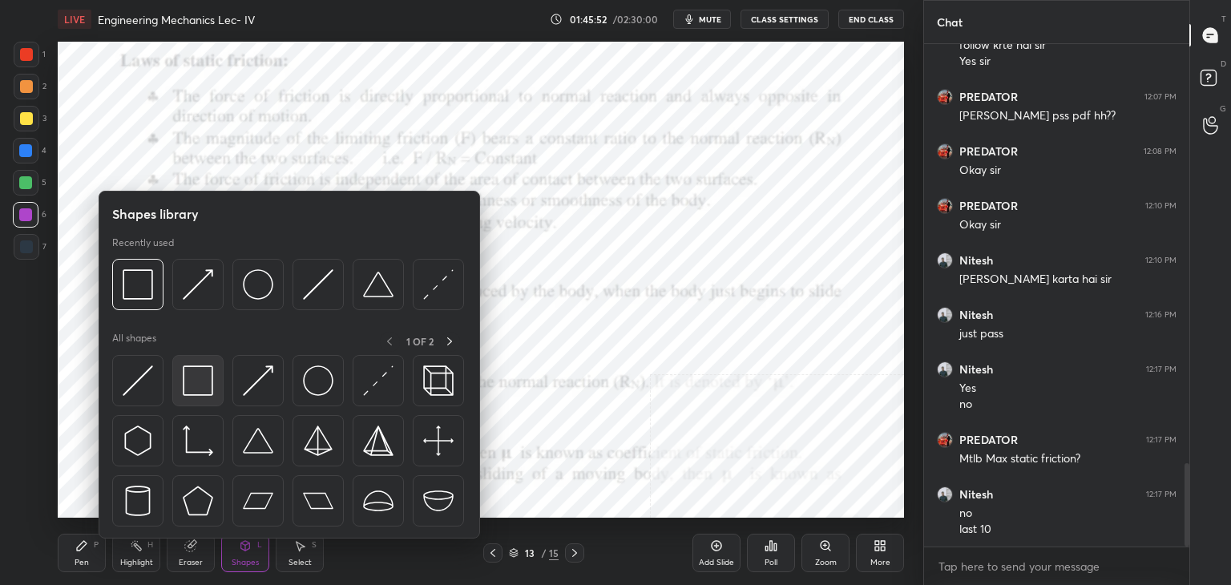
click at [205, 370] on img at bounding box center [198, 380] width 30 height 30
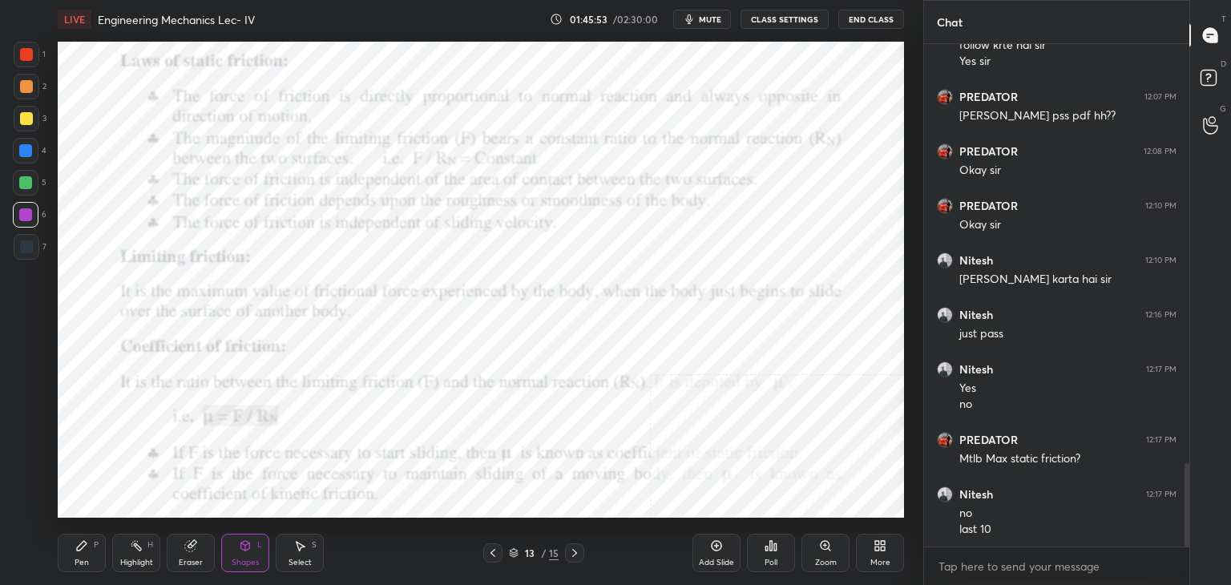
click at [36, 241] on div "7" at bounding box center [30, 247] width 33 height 26
drag, startPoint x: 297, startPoint y: 555, endPoint x: 301, endPoint y: 529, distance: 26.9
click at [295, 553] on div "Select S" at bounding box center [300, 553] width 48 height 38
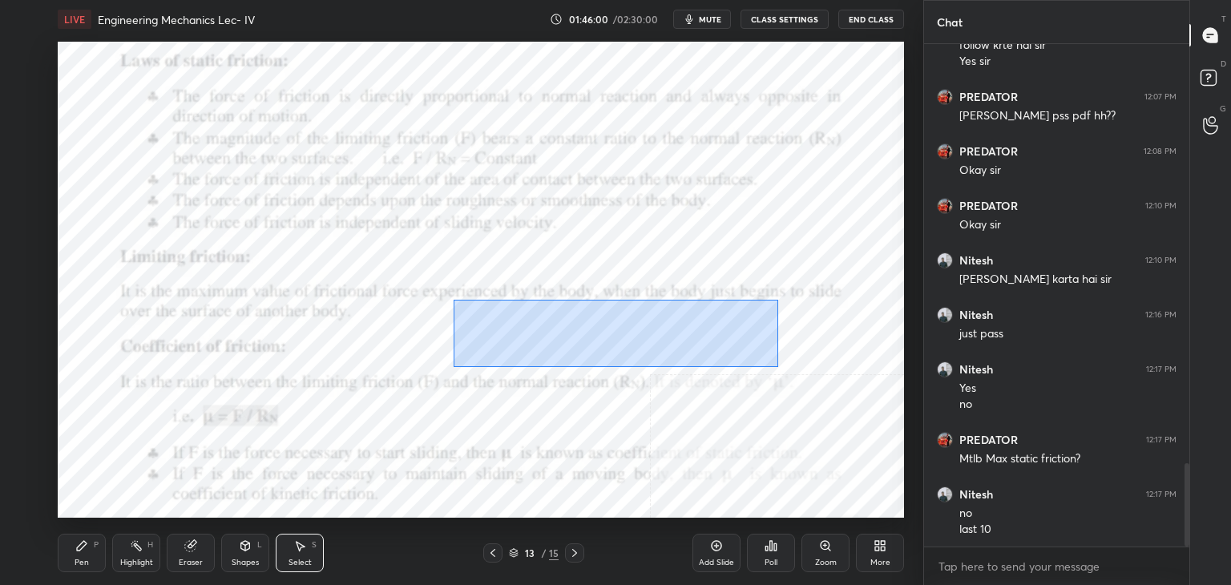
drag, startPoint x: 456, startPoint y: 303, endPoint x: 748, endPoint y: 365, distance: 298.2
click at [781, 368] on div "0 ° Undo Copy Duplicate Duplicate to new slide Delete" at bounding box center [481, 280] width 846 height 476
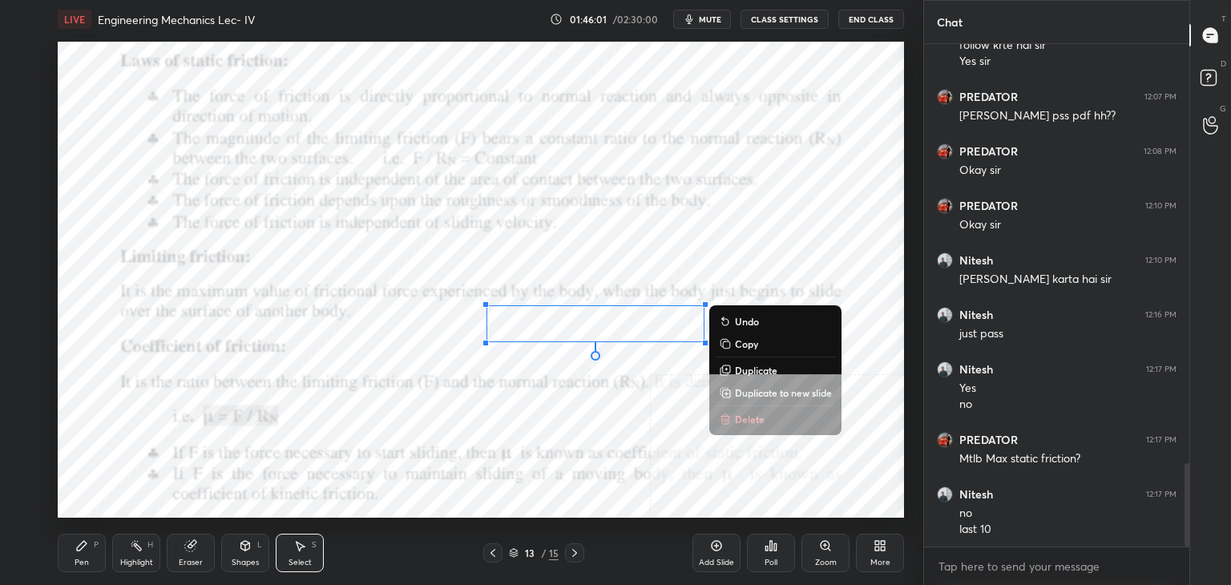
drag, startPoint x: 741, startPoint y: 418, endPoint x: 704, endPoint y: 414, distance: 37.0
click at [741, 418] on p "Delete" at bounding box center [750, 419] width 30 height 13
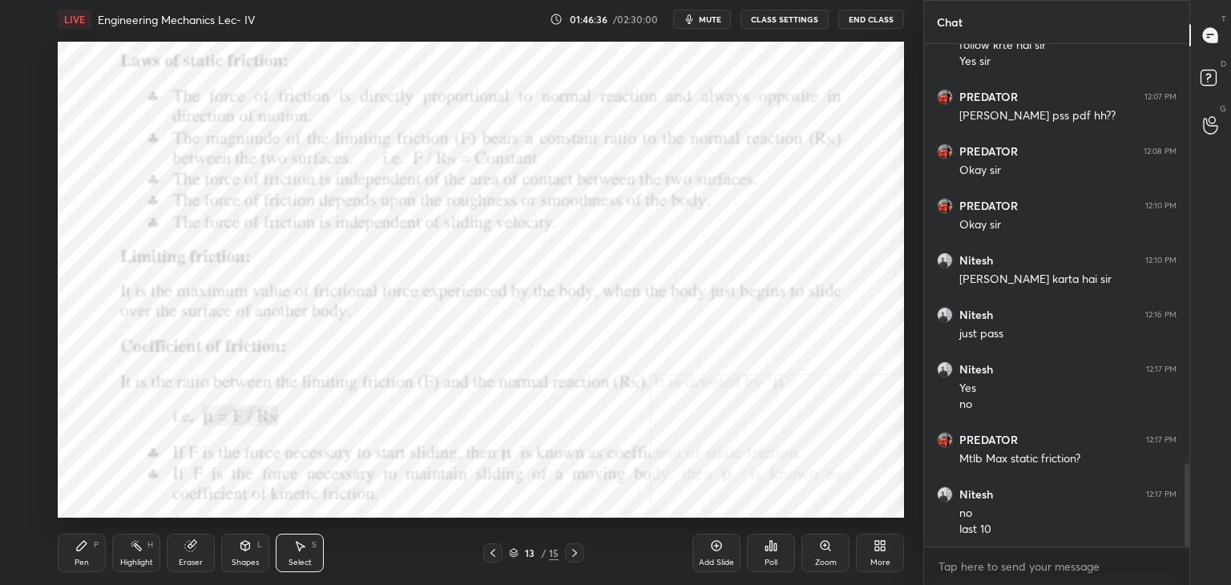
drag, startPoint x: 138, startPoint y: 563, endPoint x: 141, endPoint y: 531, distance: 32.2
click at [137, 563] on div "Highlight" at bounding box center [136, 563] width 33 height 8
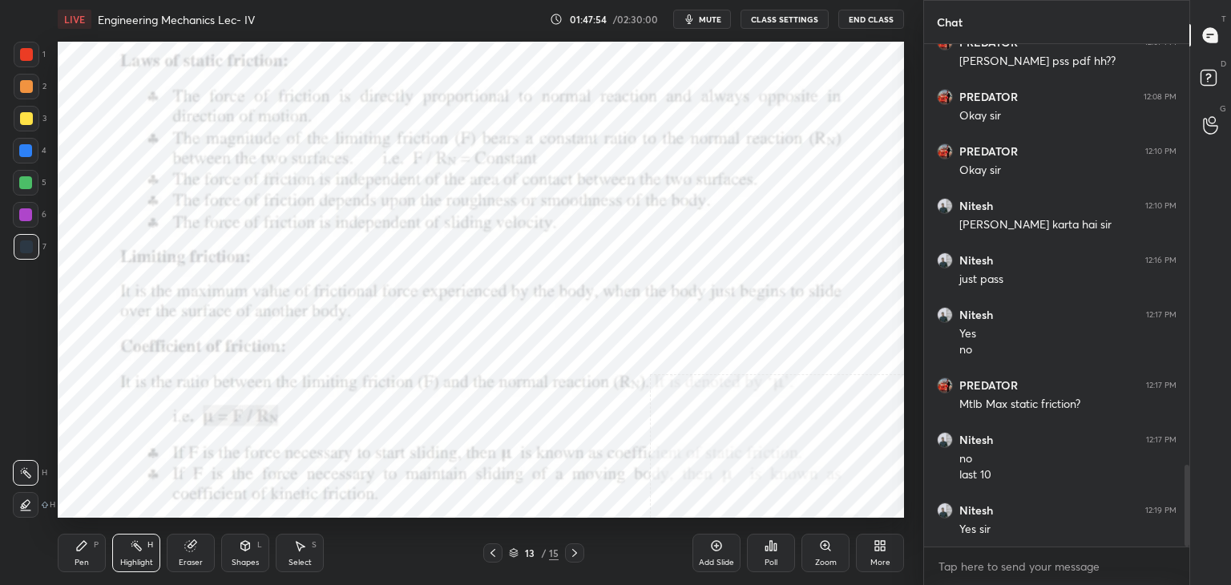
drag, startPoint x: 143, startPoint y: 551, endPoint x: 170, endPoint y: 533, distance: 32.5
click at [144, 549] on div "Highlight H" at bounding box center [136, 553] width 48 height 38
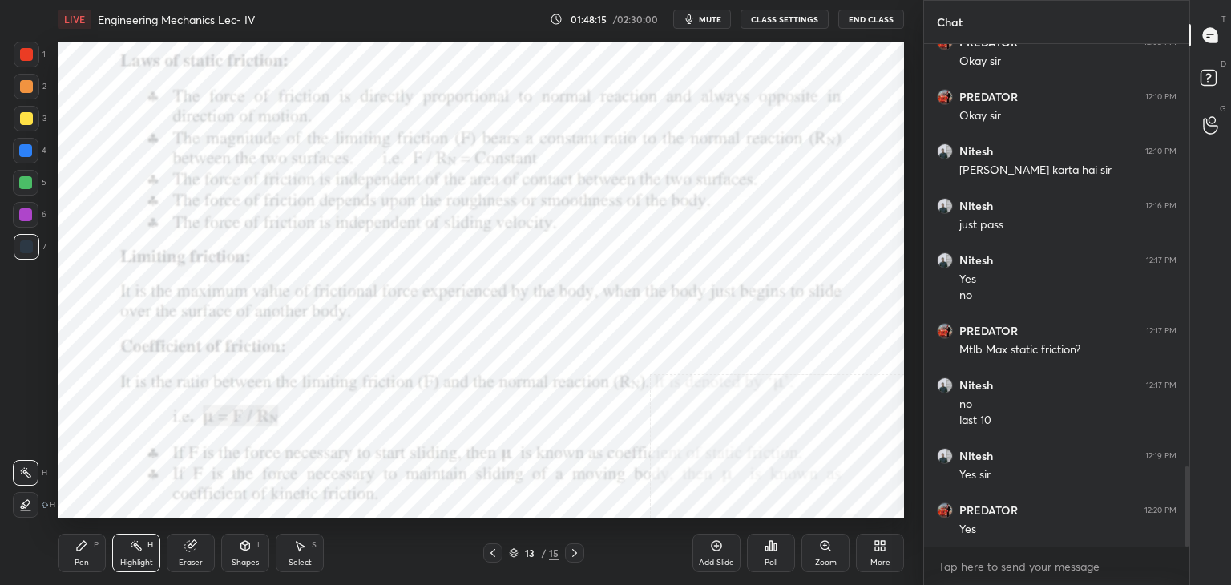
click at [878, 543] on icon at bounding box center [877, 543] width 4 height 4
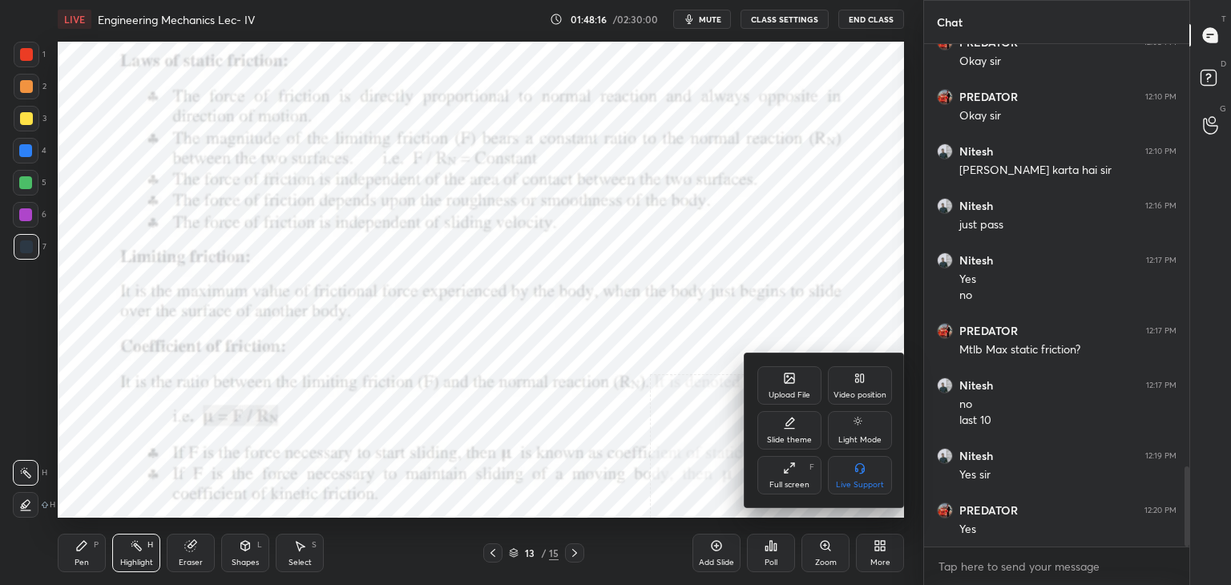
click at [574, 550] on div at bounding box center [615, 292] width 1231 height 585
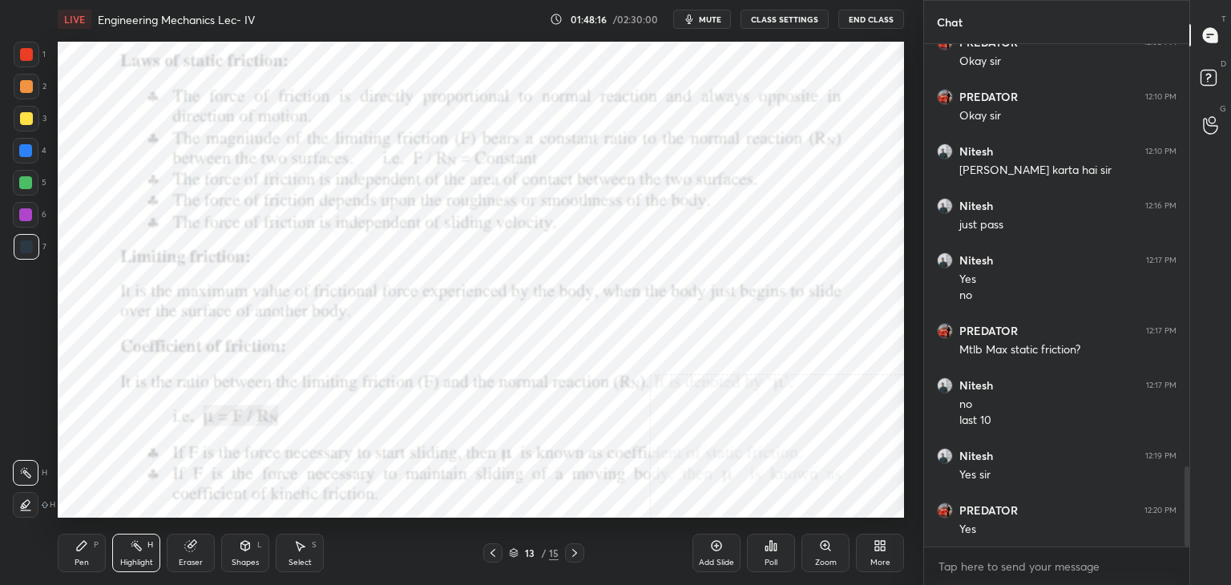
click at [571, 553] on icon at bounding box center [574, 553] width 13 height 13
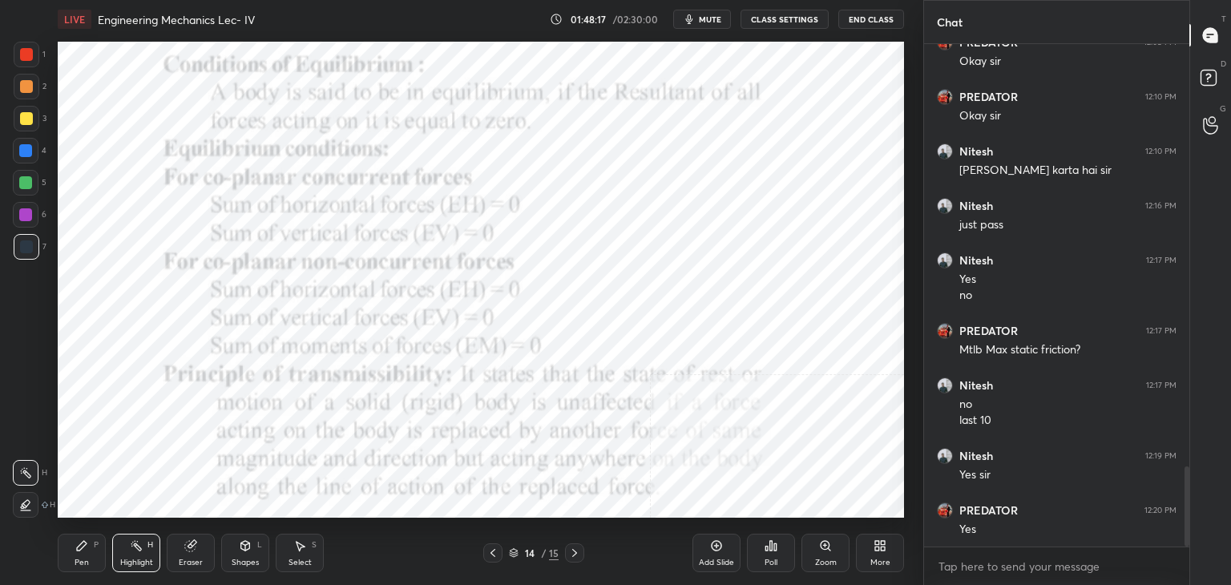
click at [571, 555] on icon at bounding box center [574, 553] width 13 height 13
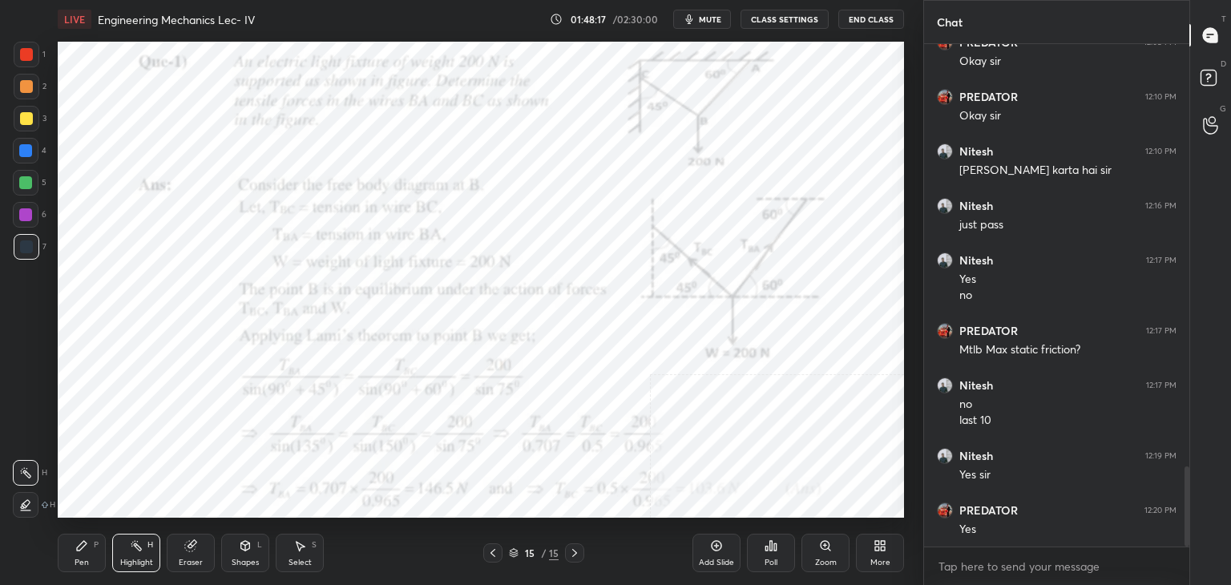
click at [571, 552] on icon at bounding box center [574, 553] width 13 height 13
click at [491, 551] on icon at bounding box center [492, 553] width 13 height 13
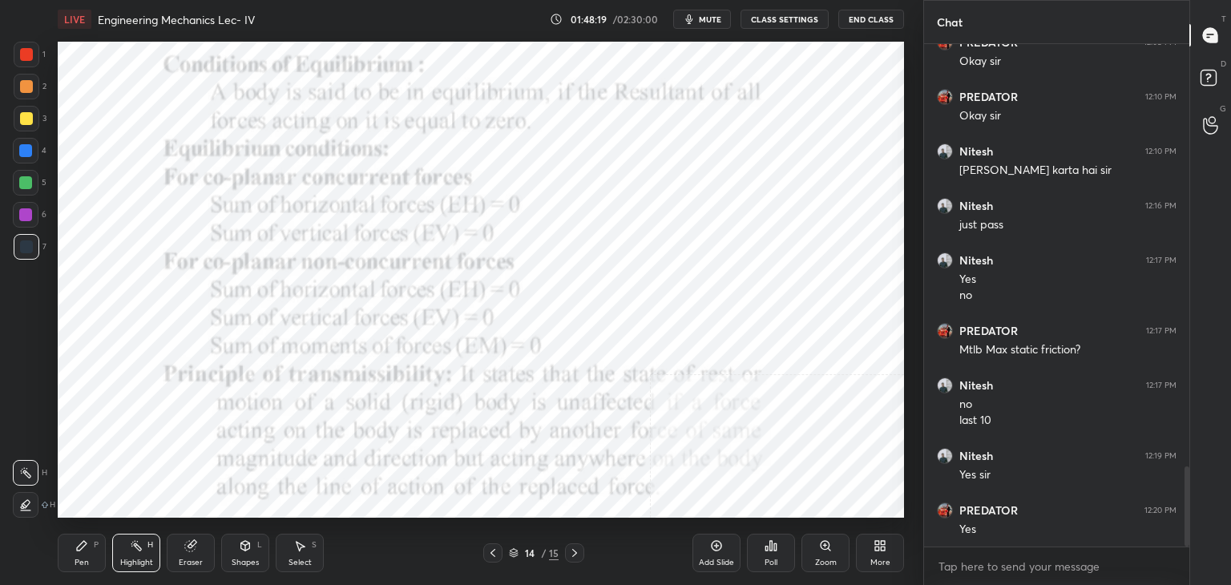
click at [491, 552] on icon at bounding box center [492, 553] width 13 height 13
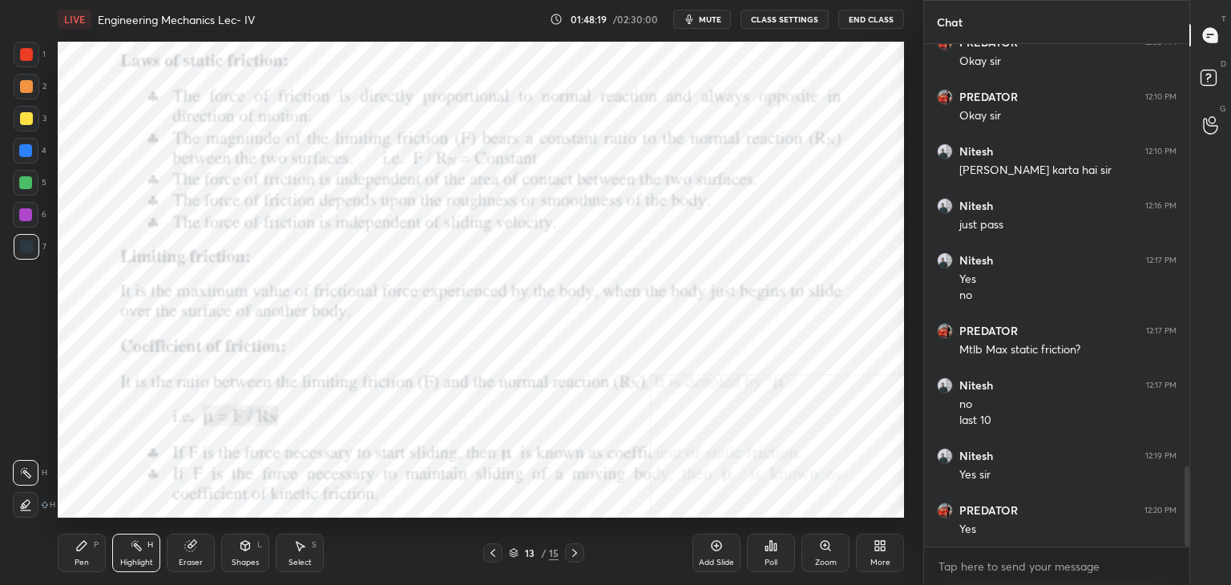
click at [491, 552] on icon at bounding box center [492, 553] width 5 height 8
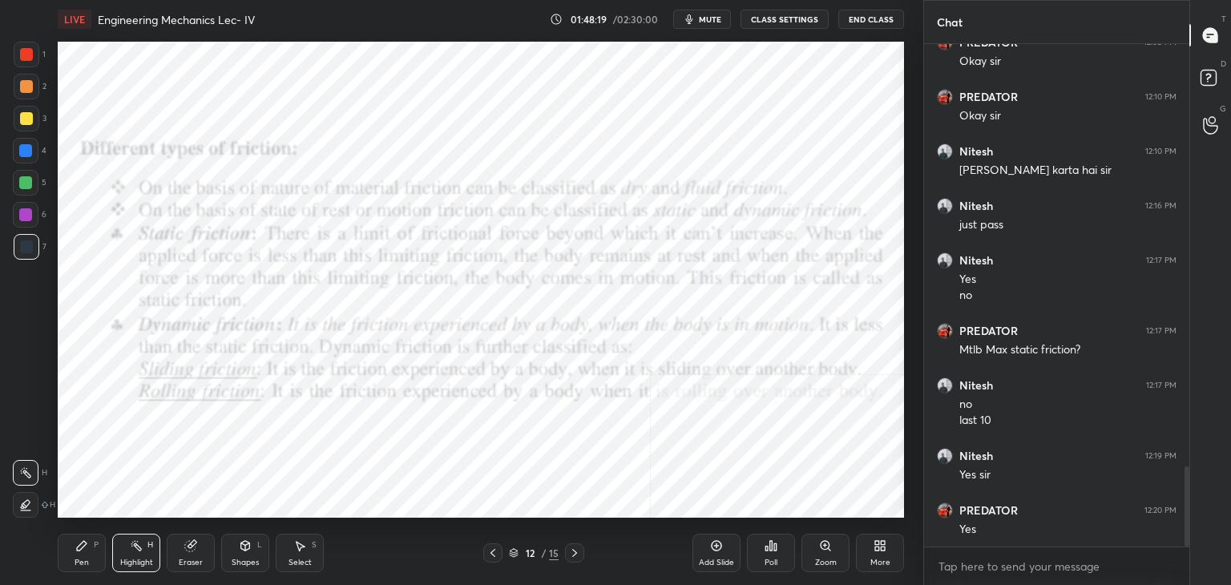
click at [492, 551] on icon at bounding box center [492, 553] width 5 height 8
click at [491, 551] on icon at bounding box center [492, 553] width 13 height 13
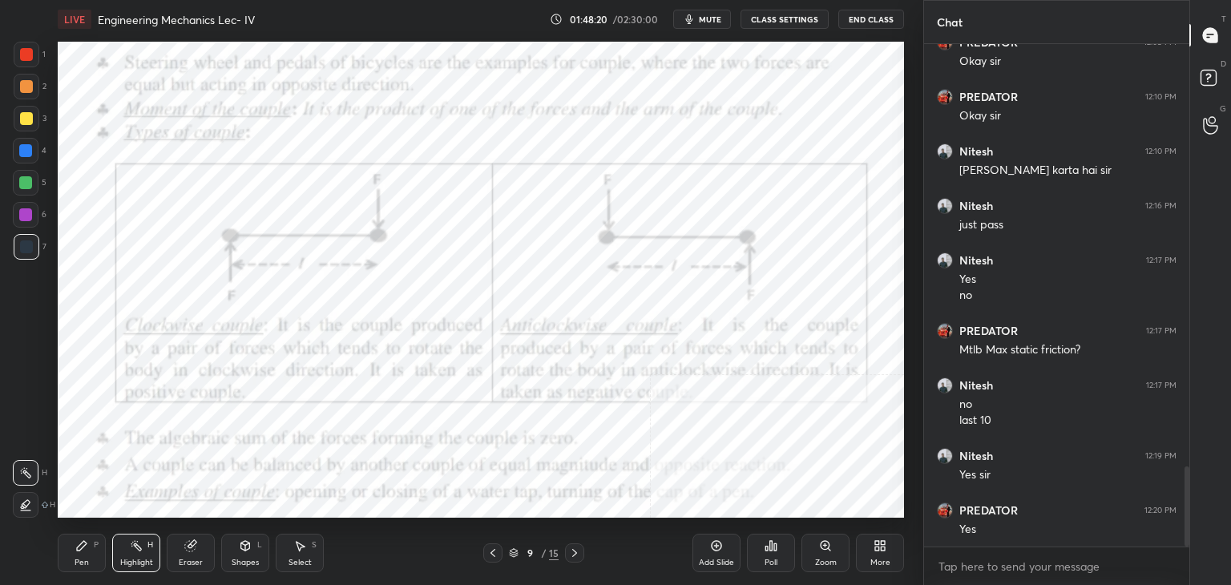
click at [490, 551] on icon at bounding box center [492, 553] width 13 height 13
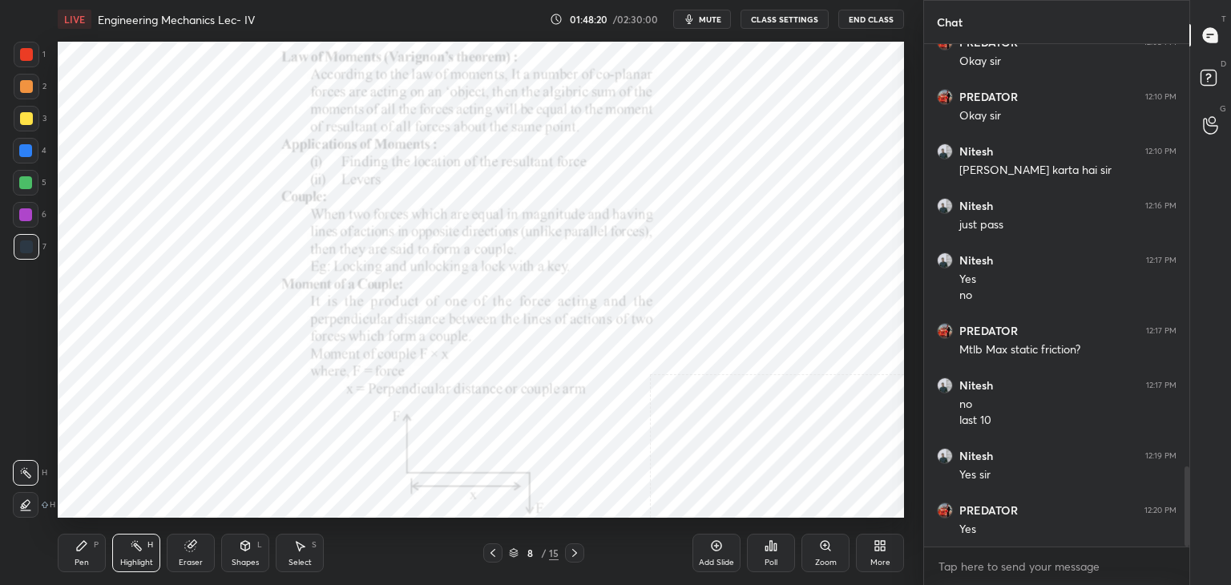
click at [490, 551] on icon at bounding box center [492, 553] width 13 height 13
click at [490, 552] on icon at bounding box center [492, 553] width 13 height 13
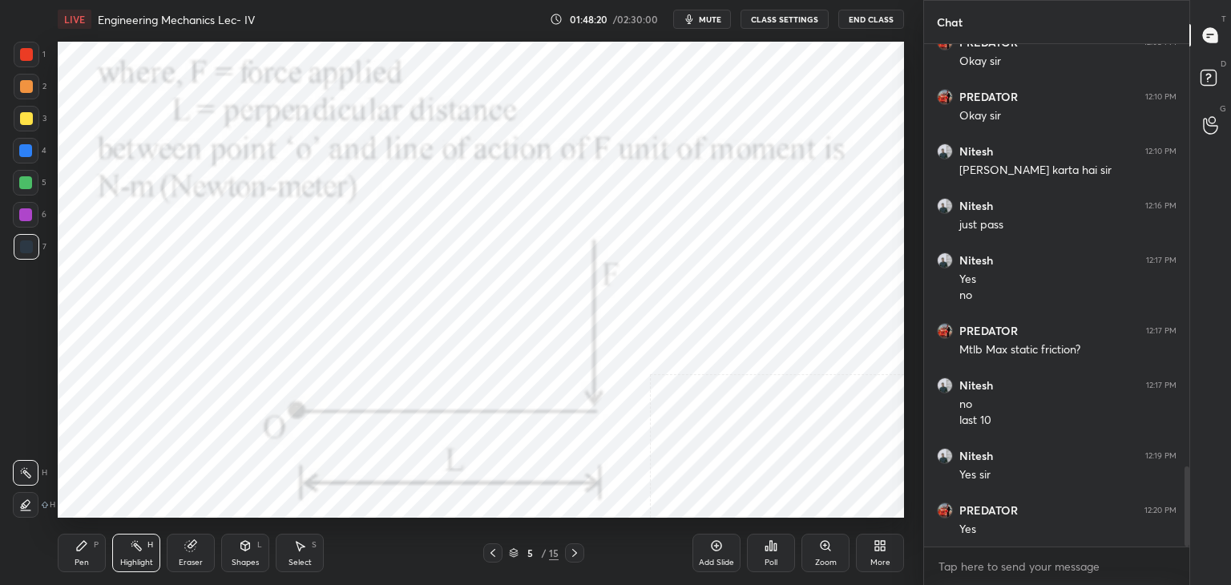
click at [490, 552] on icon at bounding box center [492, 553] width 13 height 13
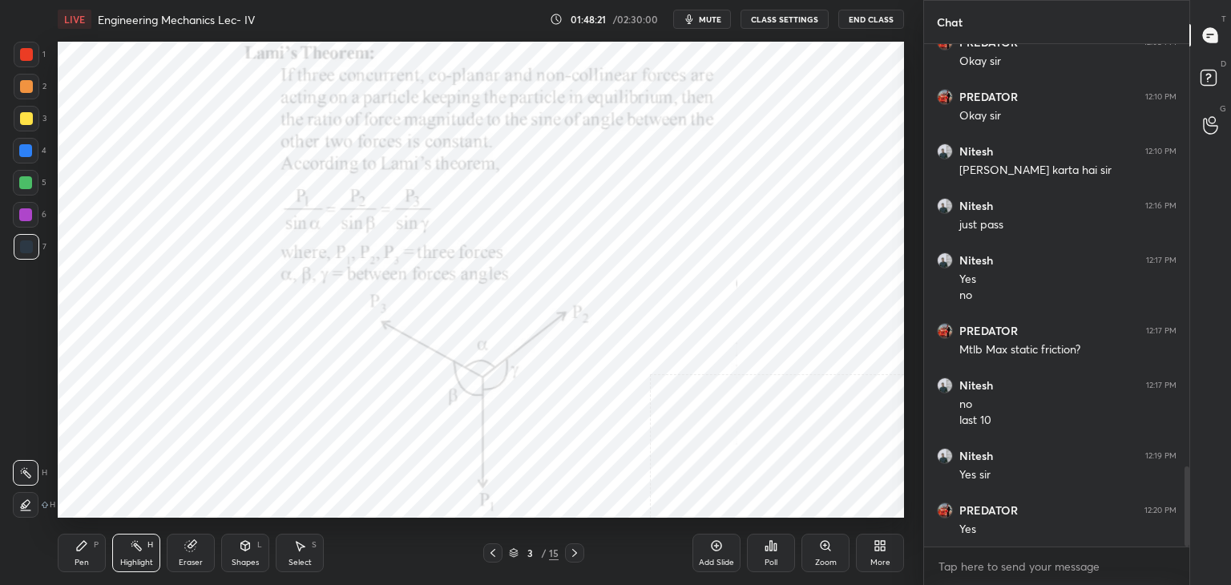
click at [490, 552] on icon at bounding box center [492, 553] width 13 height 13
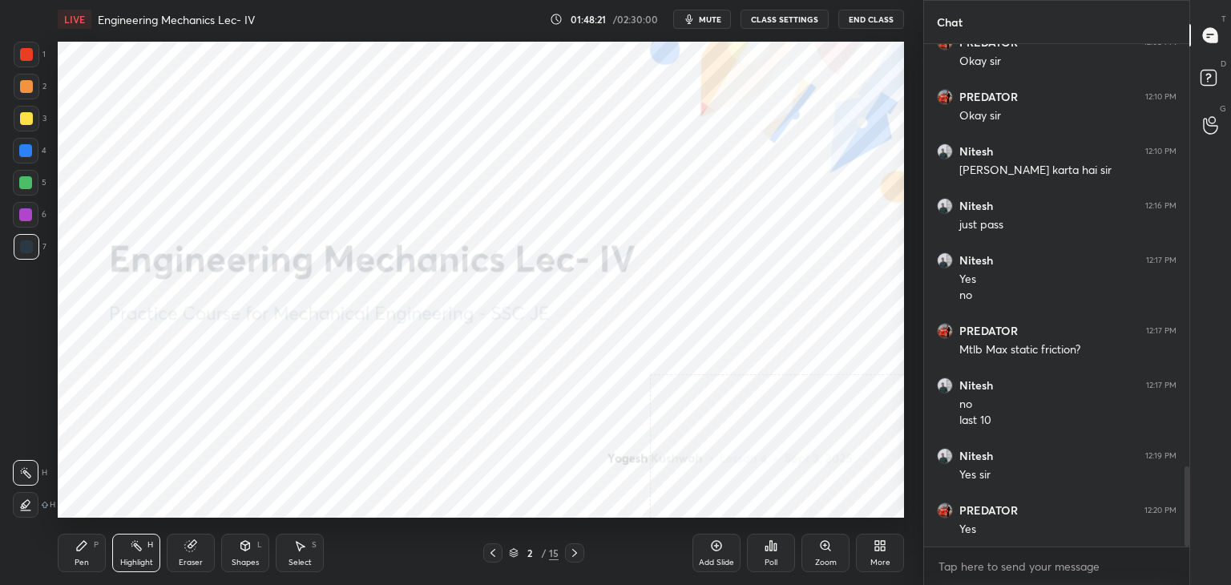
click at [490, 554] on icon at bounding box center [492, 553] width 13 height 13
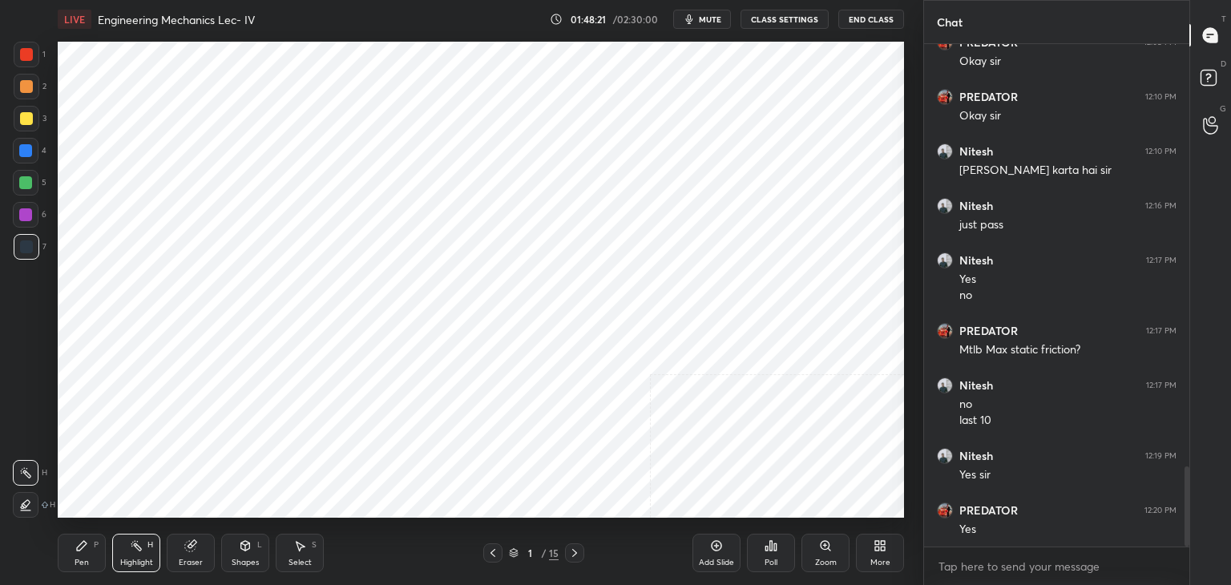
click at [490, 553] on icon at bounding box center [492, 553] width 5 height 8
click at [490, 554] on icon at bounding box center [492, 553] width 13 height 13
click at [567, 551] on div at bounding box center [574, 552] width 19 height 19
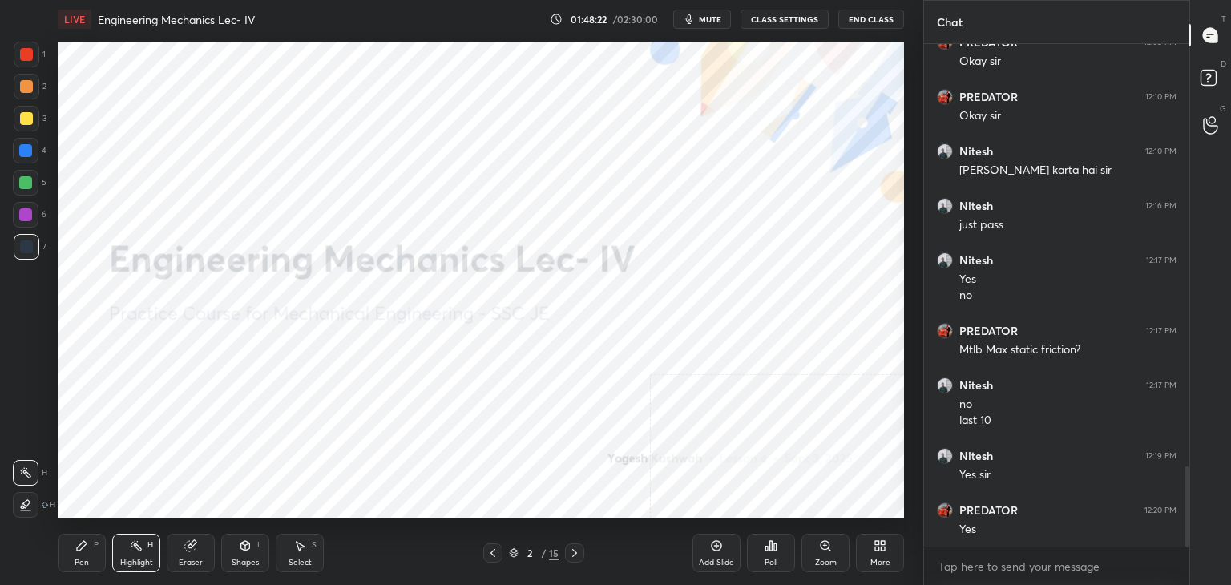
click at [572, 548] on icon at bounding box center [574, 553] width 13 height 13
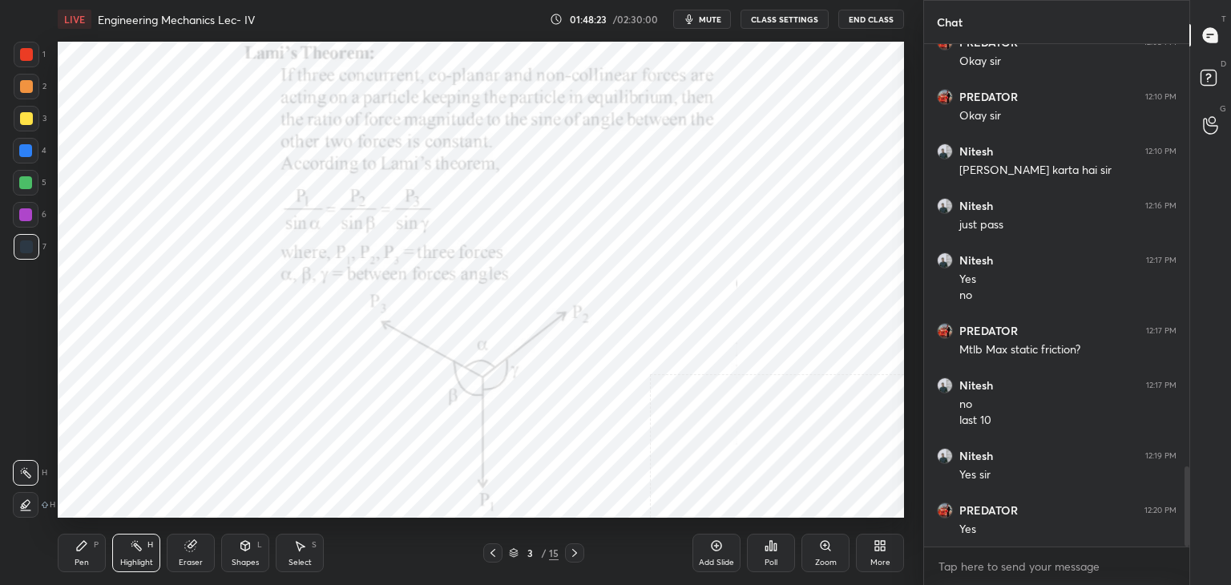
click at [571, 549] on icon at bounding box center [574, 553] width 13 height 13
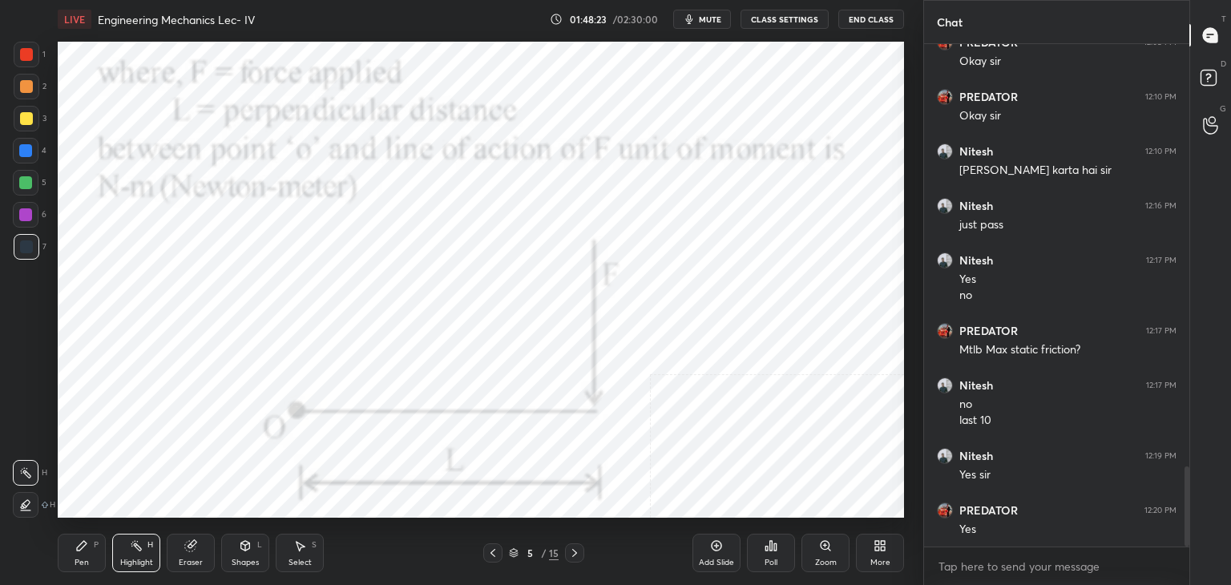
click at [571, 549] on icon at bounding box center [574, 553] width 13 height 13
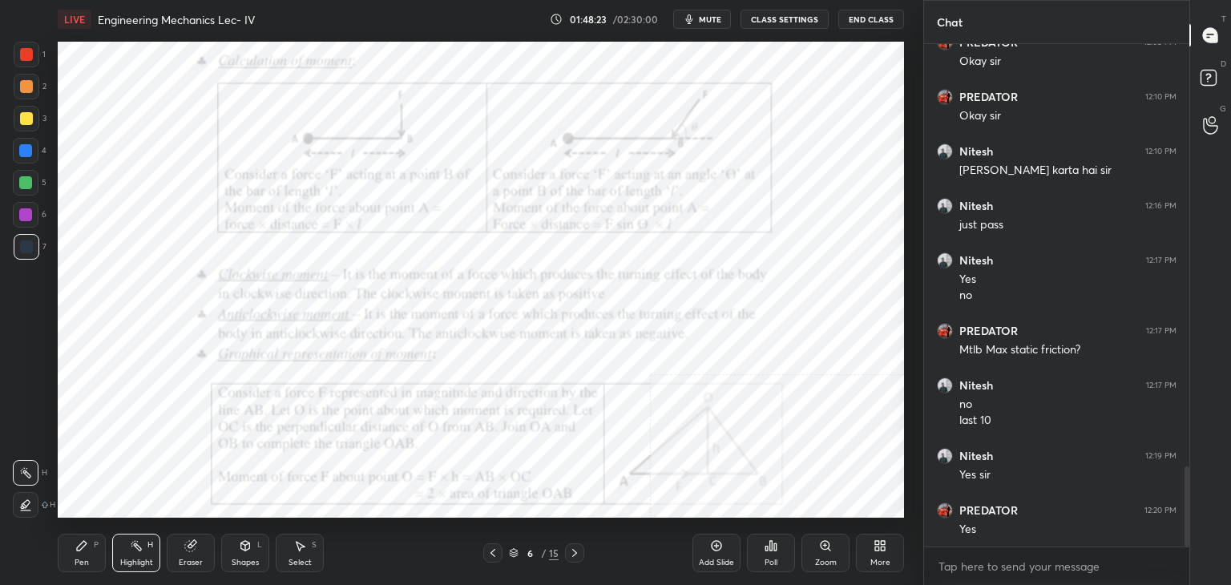
click at [571, 548] on icon at bounding box center [574, 553] width 13 height 13
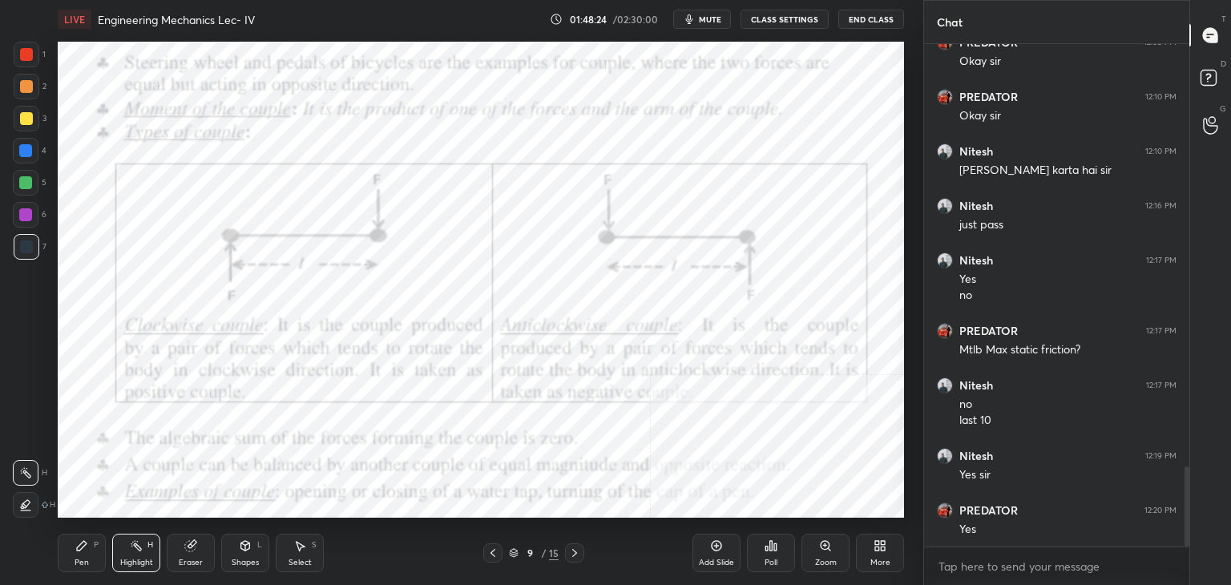
click at [571, 548] on icon at bounding box center [574, 553] width 13 height 13
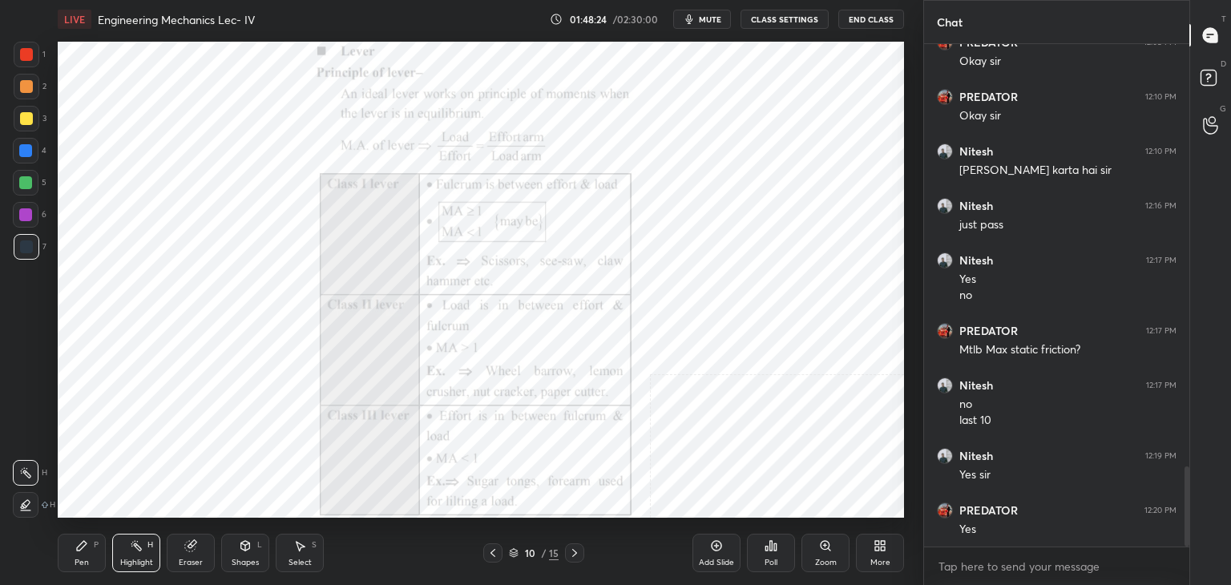
click at [571, 548] on icon at bounding box center [574, 553] width 13 height 13
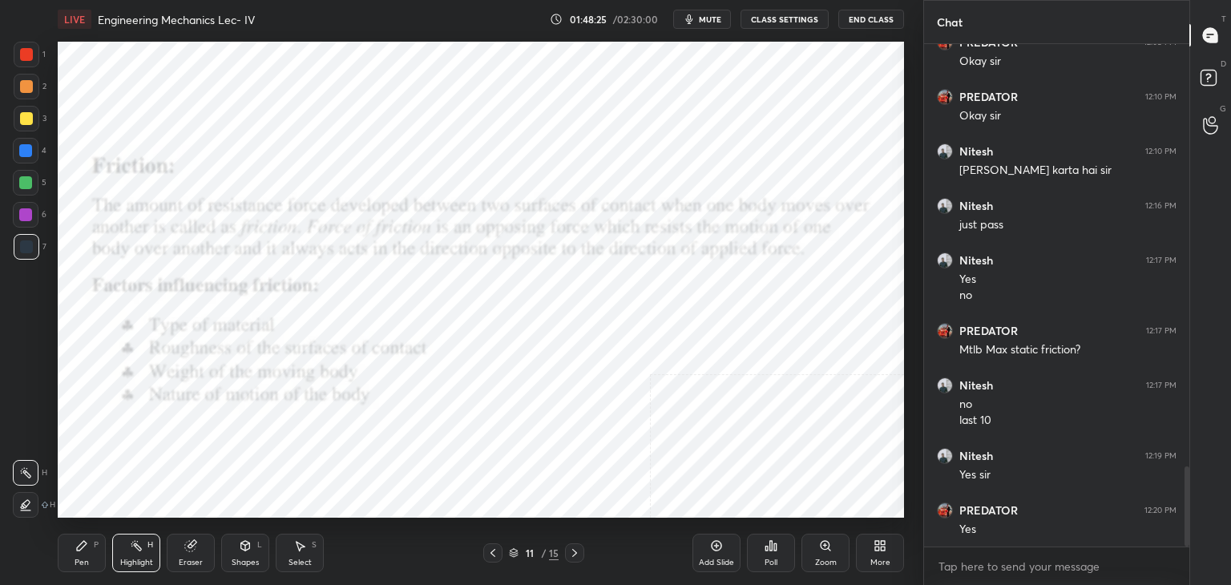
click at [571, 549] on icon at bounding box center [574, 553] width 13 height 13
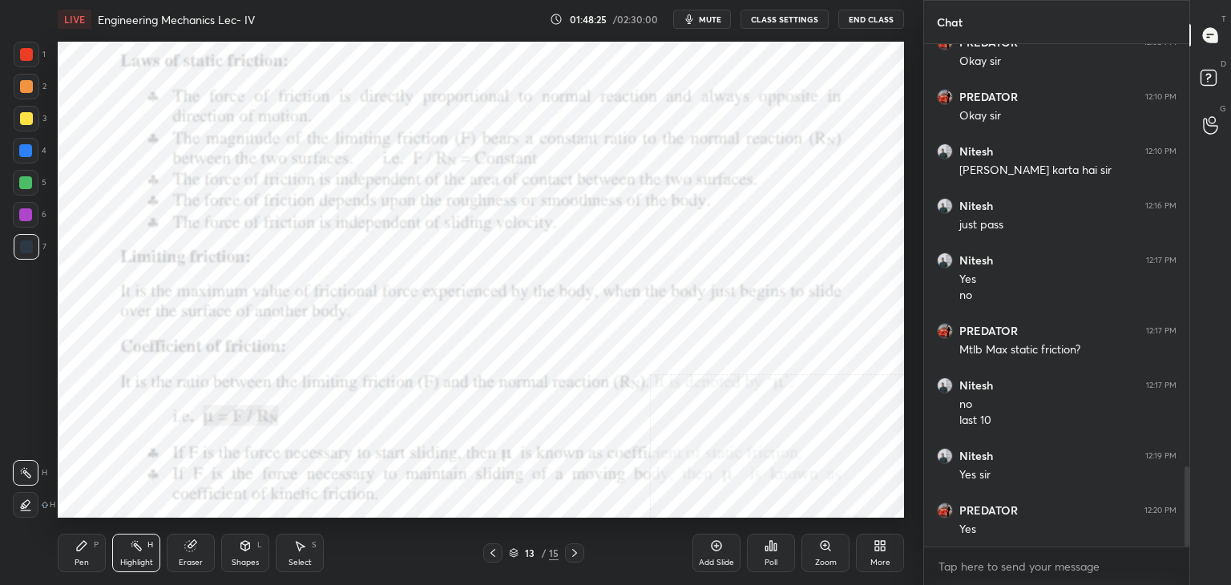
click at [571, 549] on icon at bounding box center [574, 553] width 13 height 13
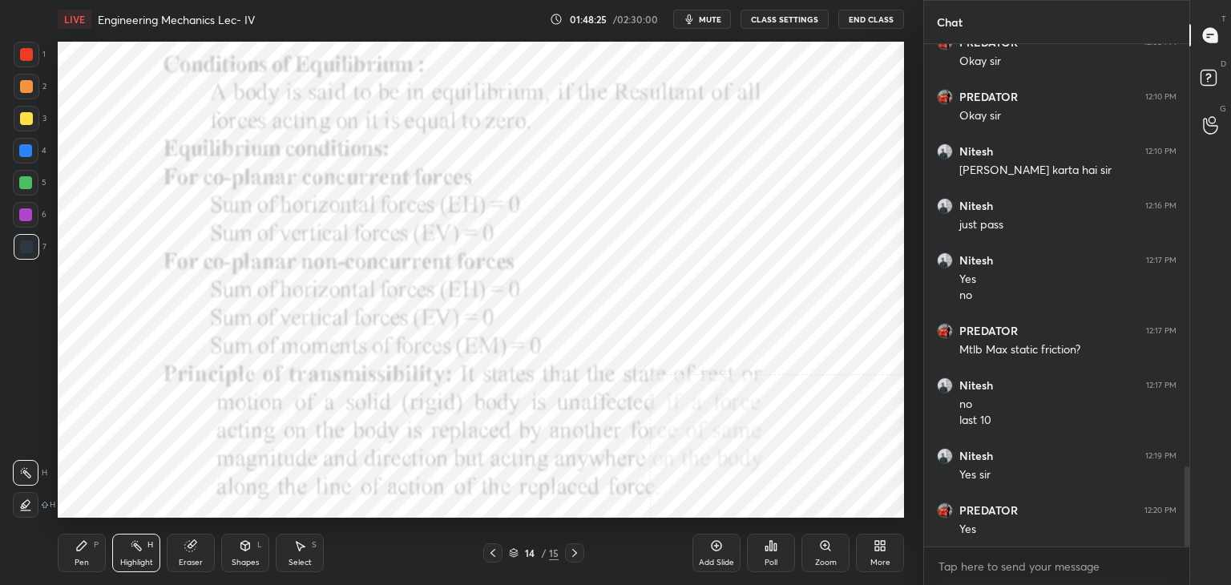
click at [571, 549] on icon at bounding box center [574, 553] width 13 height 13
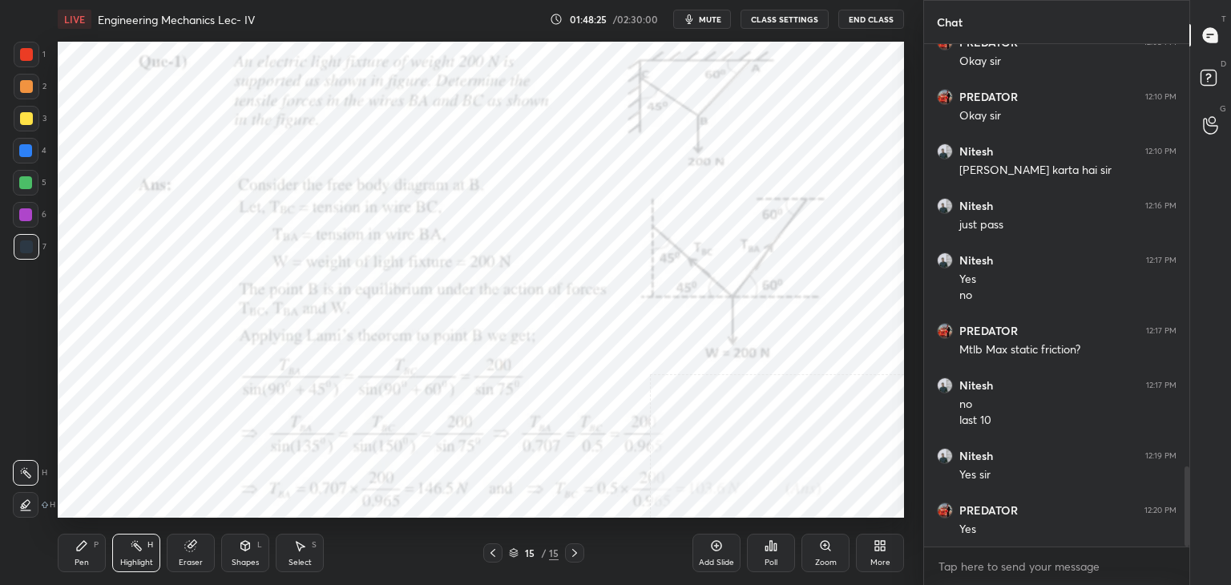
click at [571, 549] on icon at bounding box center [574, 553] width 13 height 13
click at [874, 552] on icon at bounding box center [880, 545] width 13 height 13
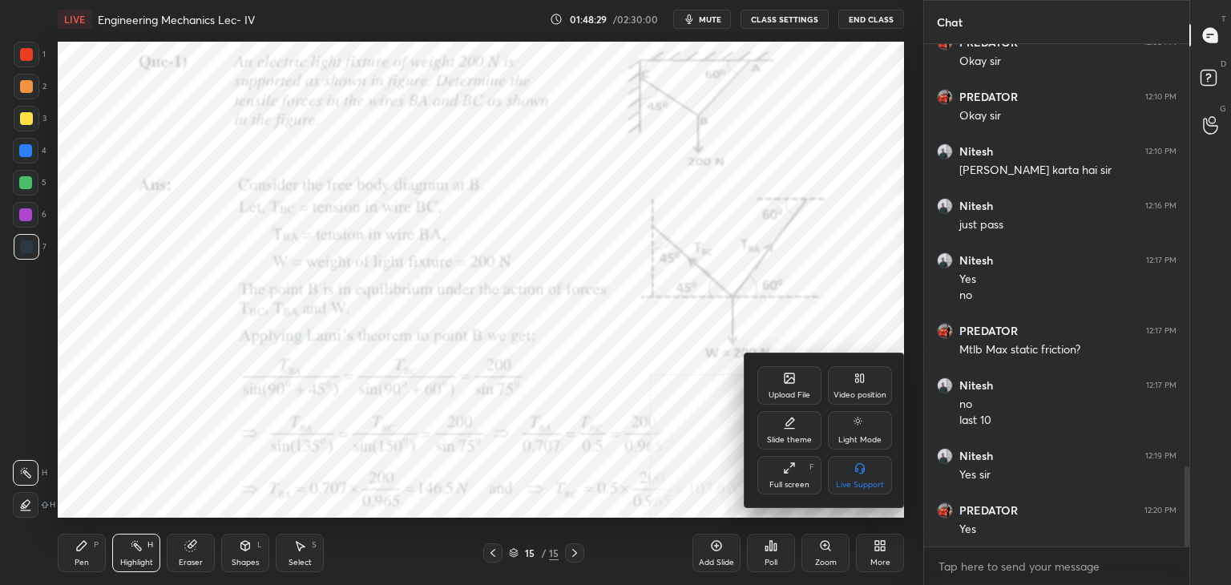
click at [652, 426] on div at bounding box center [615, 292] width 1231 height 585
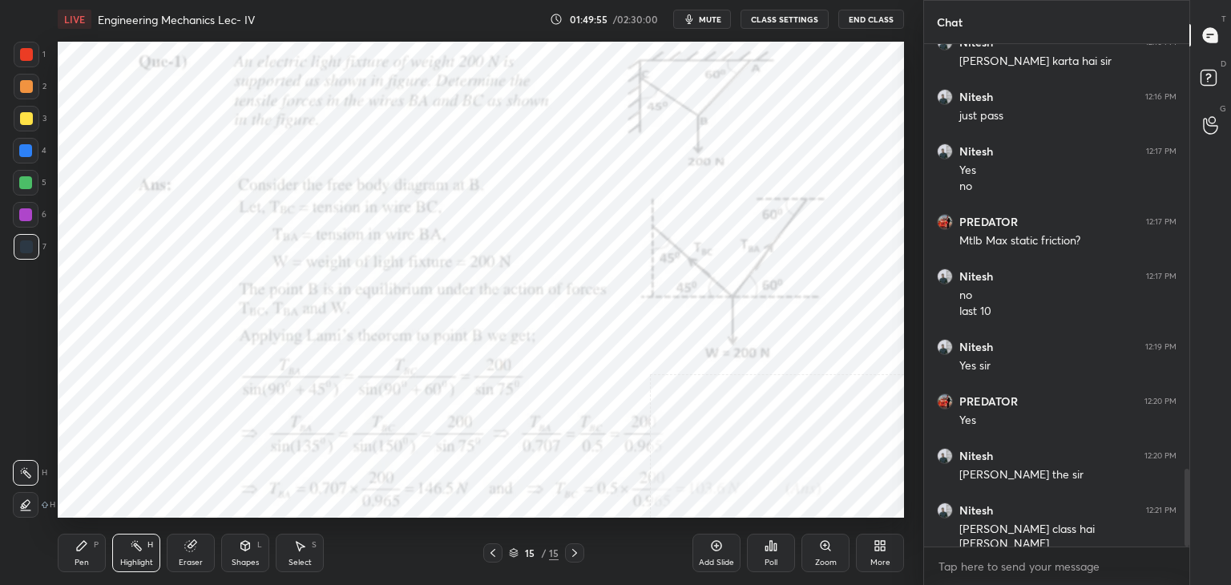
scroll to position [2767, 0]
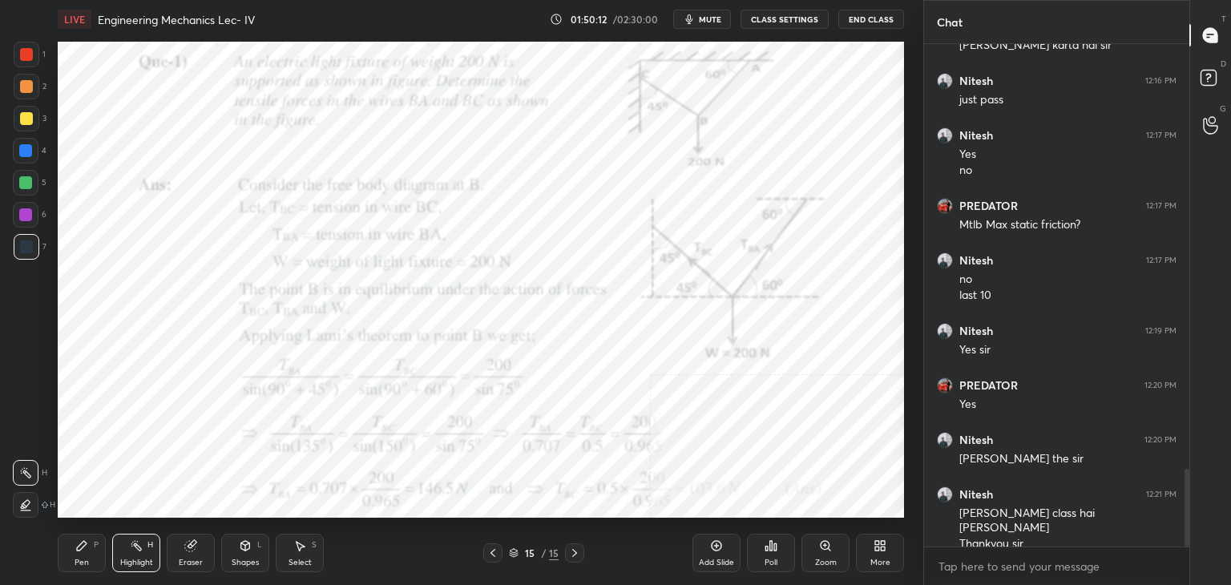
click at [872, 549] on div "More" at bounding box center [880, 553] width 48 height 38
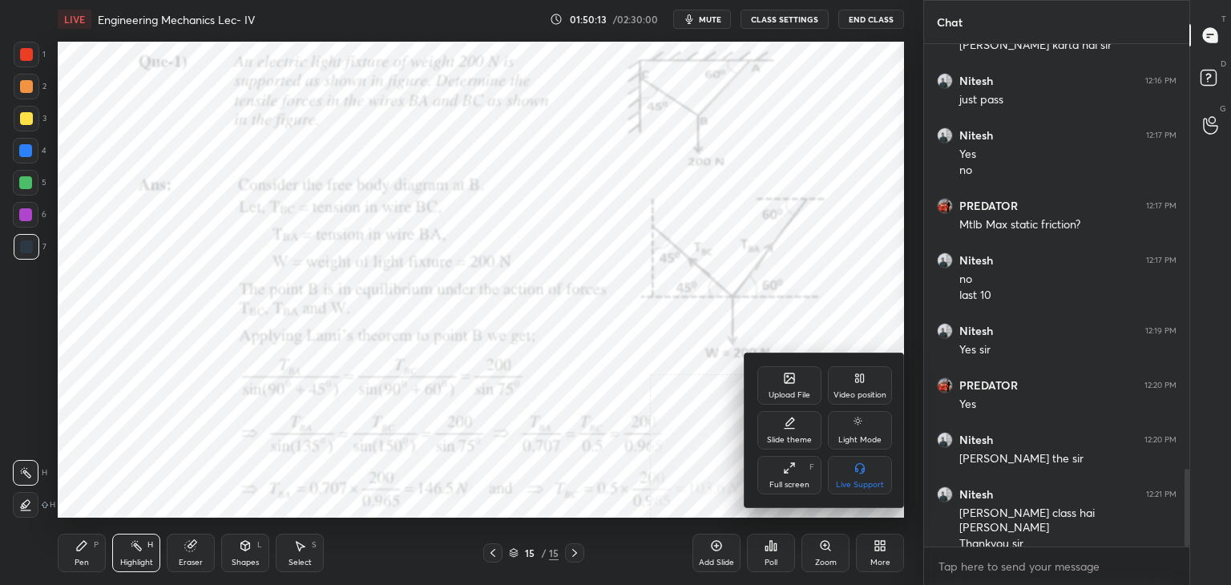
click at [792, 430] on div "Slide theme" at bounding box center [789, 430] width 64 height 38
drag, startPoint x: 777, startPoint y: 551, endPoint x: 797, endPoint y: 527, distance: 31.2
click at [776, 550] on div at bounding box center [615, 292] width 1231 height 585
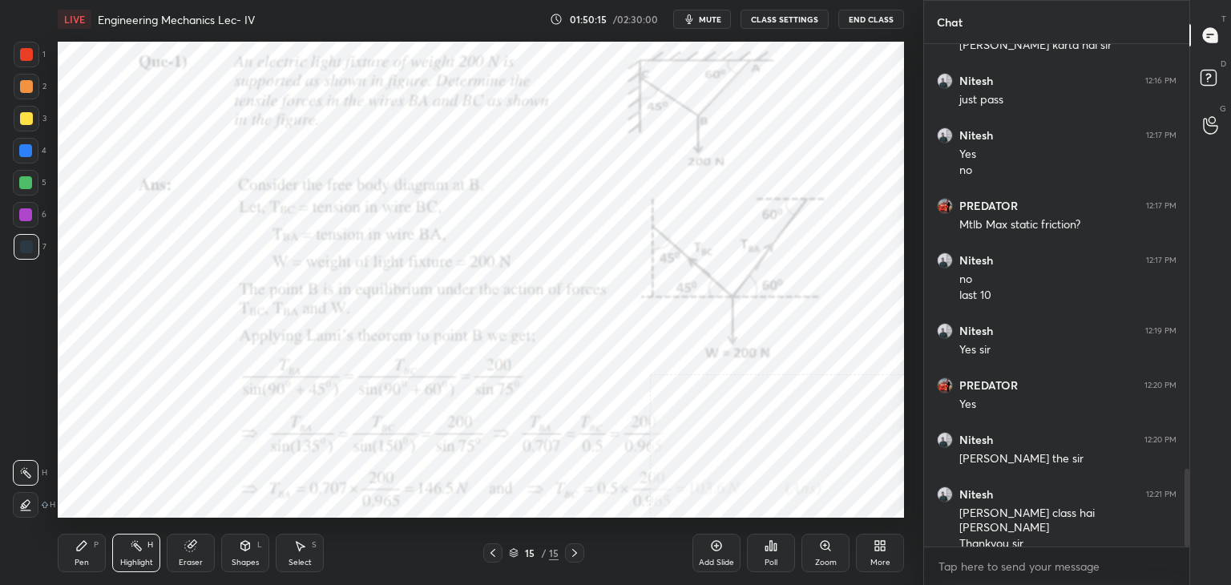
click at [747, 562] on div "Poll" at bounding box center [771, 553] width 48 height 38
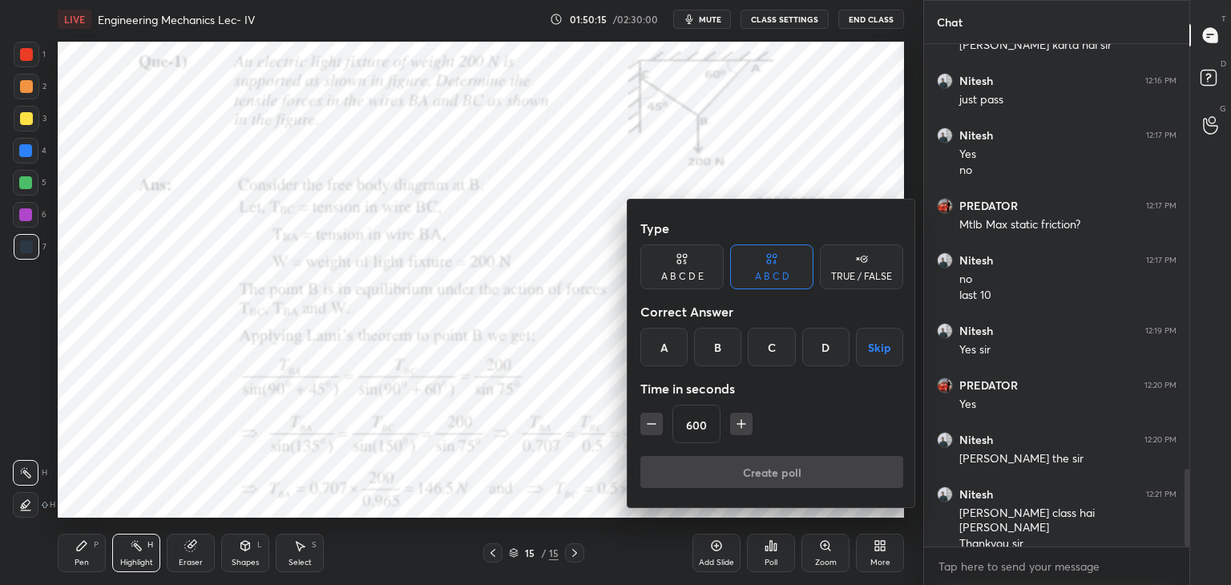
click at [776, 554] on div at bounding box center [615, 292] width 1231 height 585
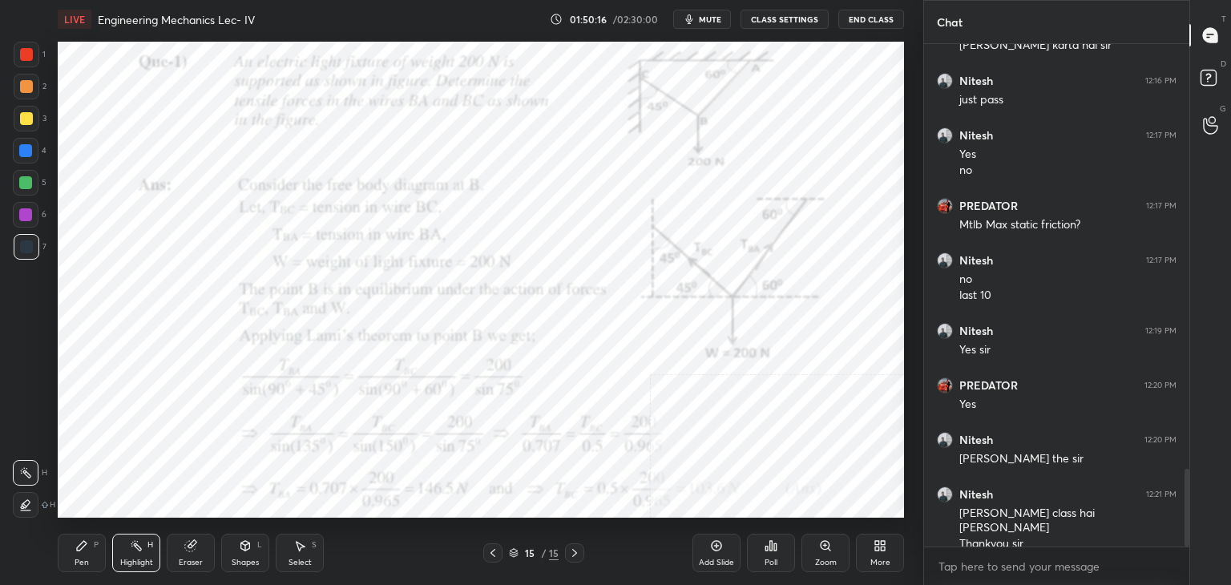
click at [765, 559] on div "Poll" at bounding box center [771, 563] width 13 height 8
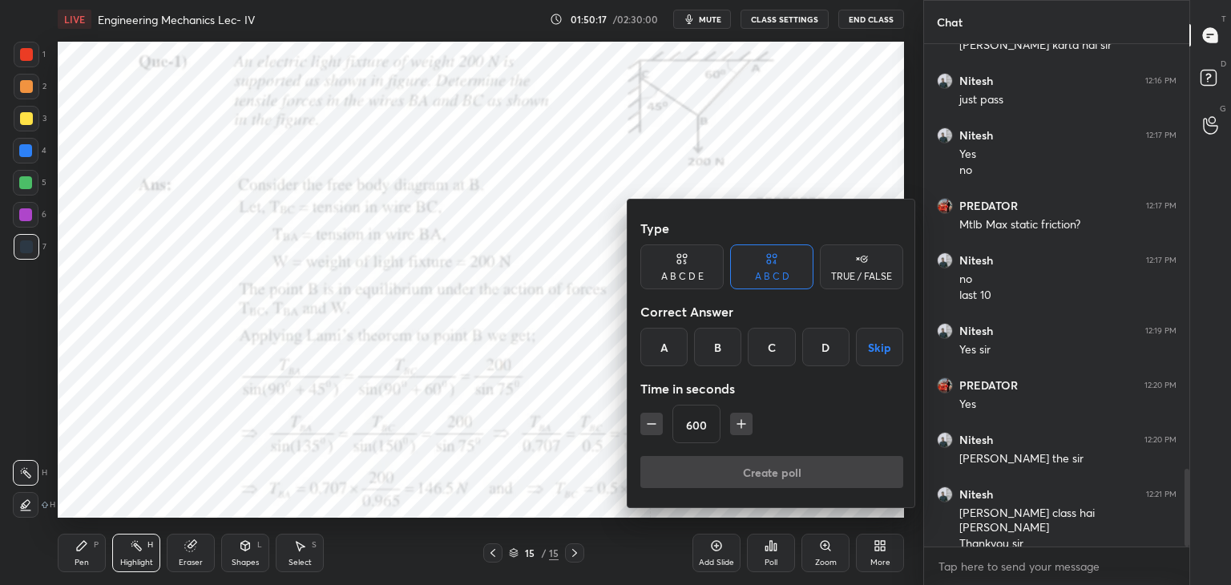
drag, startPoint x: 877, startPoint y: 346, endPoint x: 856, endPoint y: 376, distance: 36.2
click at [874, 349] on button "Skip" at bounding box center [879, 347] width 47 height 38
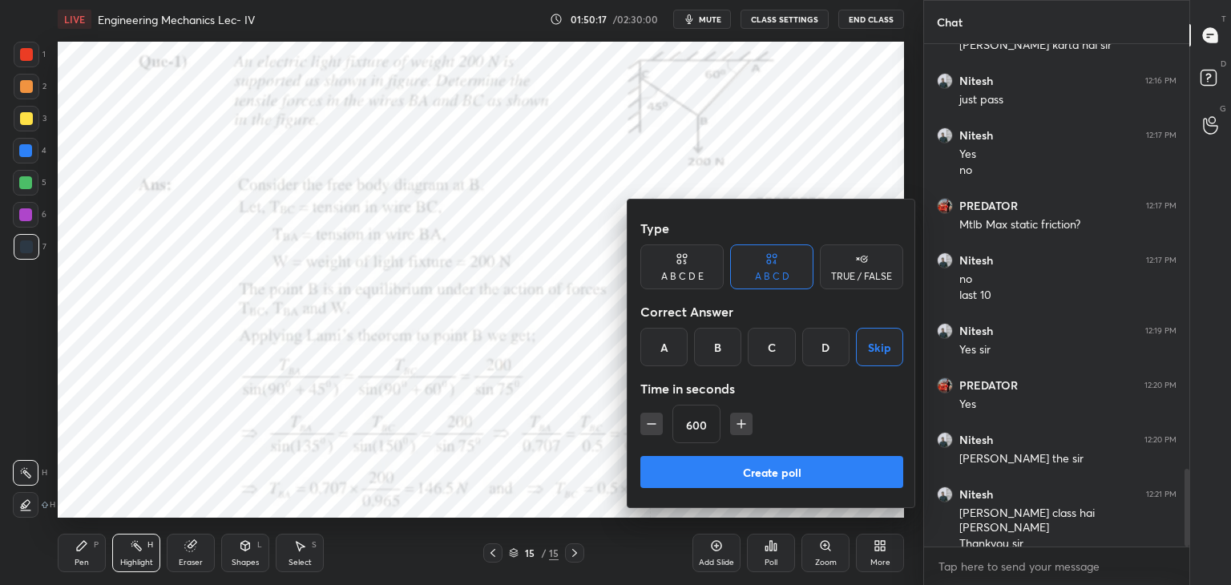
drag, startPoint x: 808, startPoint y: 475, endPoint x: 789, endPoint y: 478, distance: 18.7
click at [808, 475] on button "Create poll" at bounding box center [771, 472] width 263 height 32
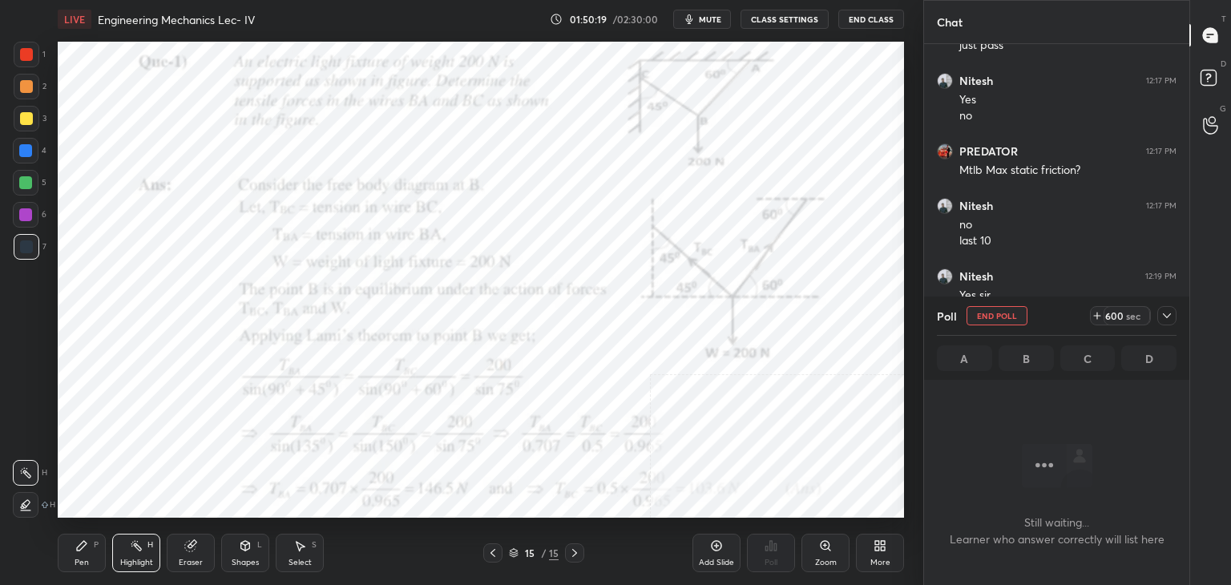
scroll to position [5, 5]
drag, startPoint x: 726, startPoint y: 10, endPoint x: 708, endPoint y: 20, distance: 20.8
click at [725, 11] on button "mute" at bounding box center [702, 19] width 58 height 19
click at [708, 16] on span "unmute" at bounding box center [709, 19] width 34 height 11
click at [1169, 314] on icon at bounding box center [1167, 315] width 13 height 13
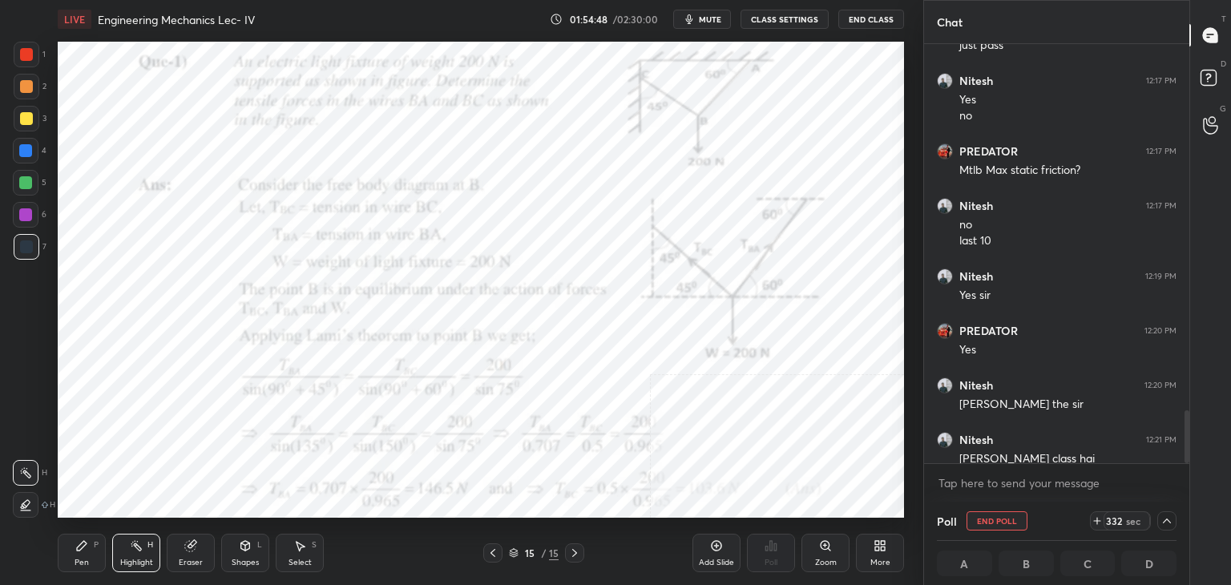
scroll to position [2905, 0]
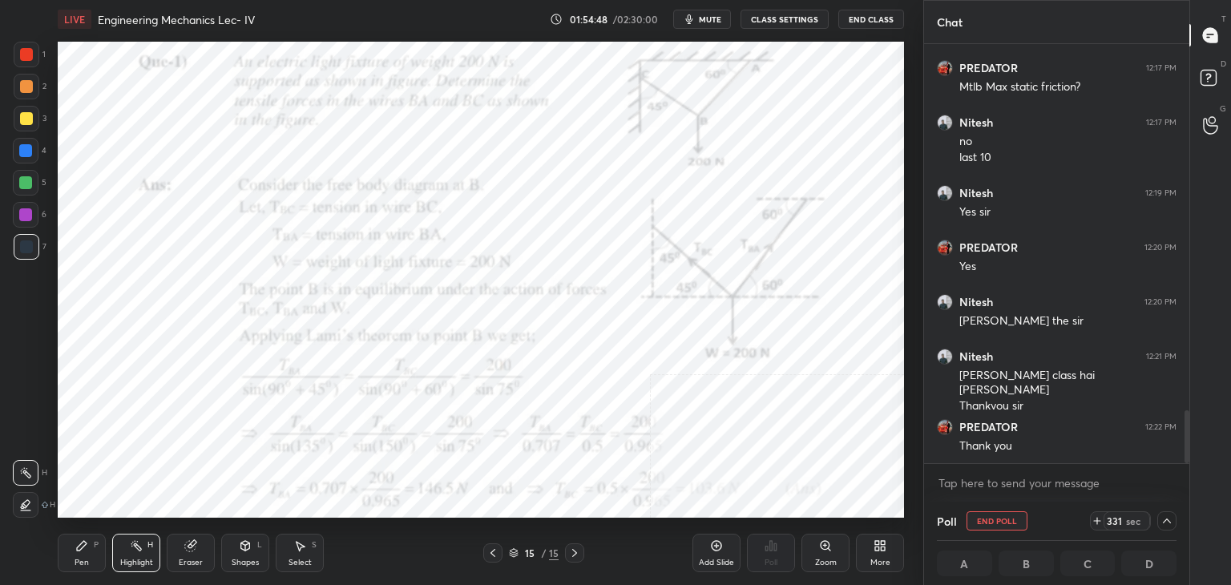
drag, startPoint x: 1185, startPoint y: 434, endPoint x: 1165, endPoint y: 475, distance: 46.2
click at [1183, 480] on div "[PERSON_NAME] 12:16 PM just pass [PERSON_NAME] 12:17 PM Yes no PREDATOR 12:17 P…" at bounding box center [1056, 273] width 265 height 458
click at [874, 17] on button "End Class" at bounding box center [871, 19] width 66 height 19
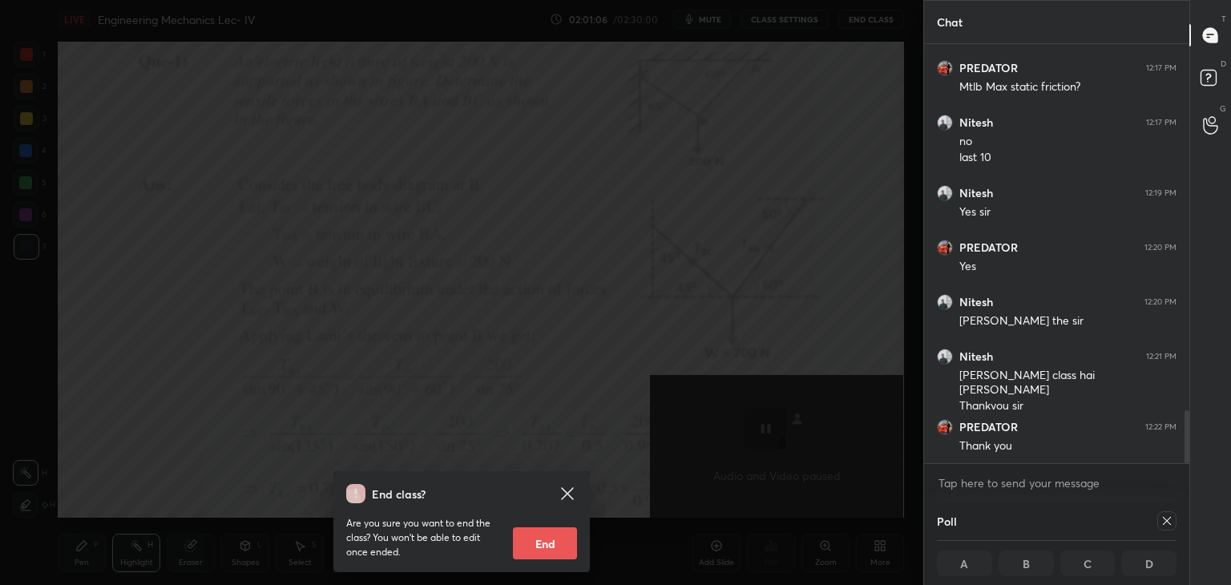
click at [561, 535] on button "End" at bounding box center [545, 543] width 64 height 32
type textarea "x"
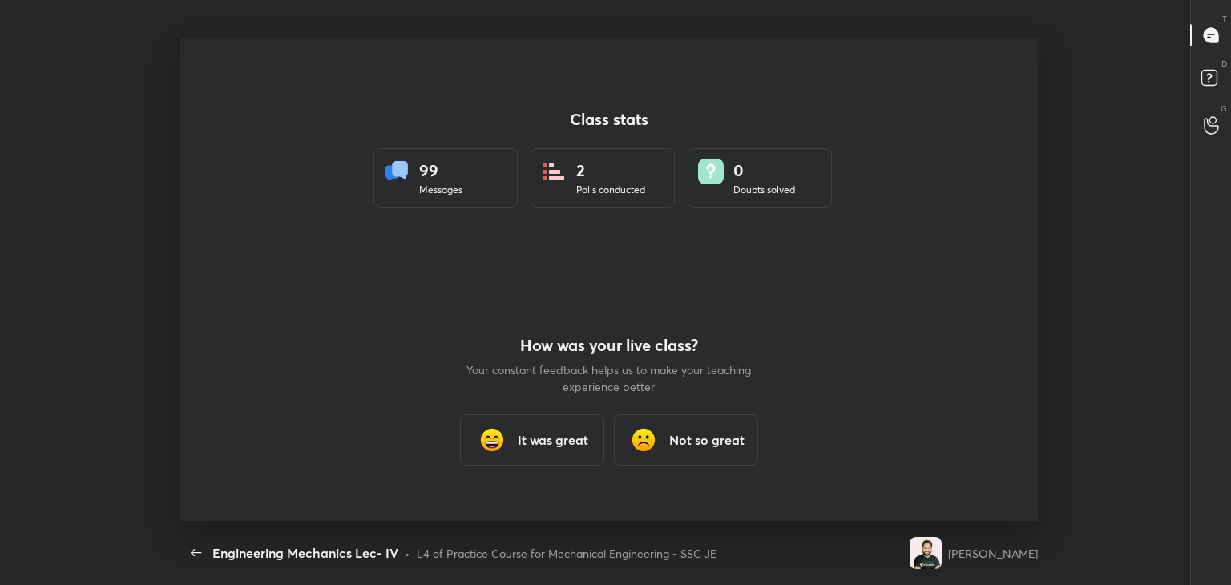
scroll to position [0, 0]
click at [559, 446] on h3 "It was great" at bounding box center [553, 439] width 71 height 19
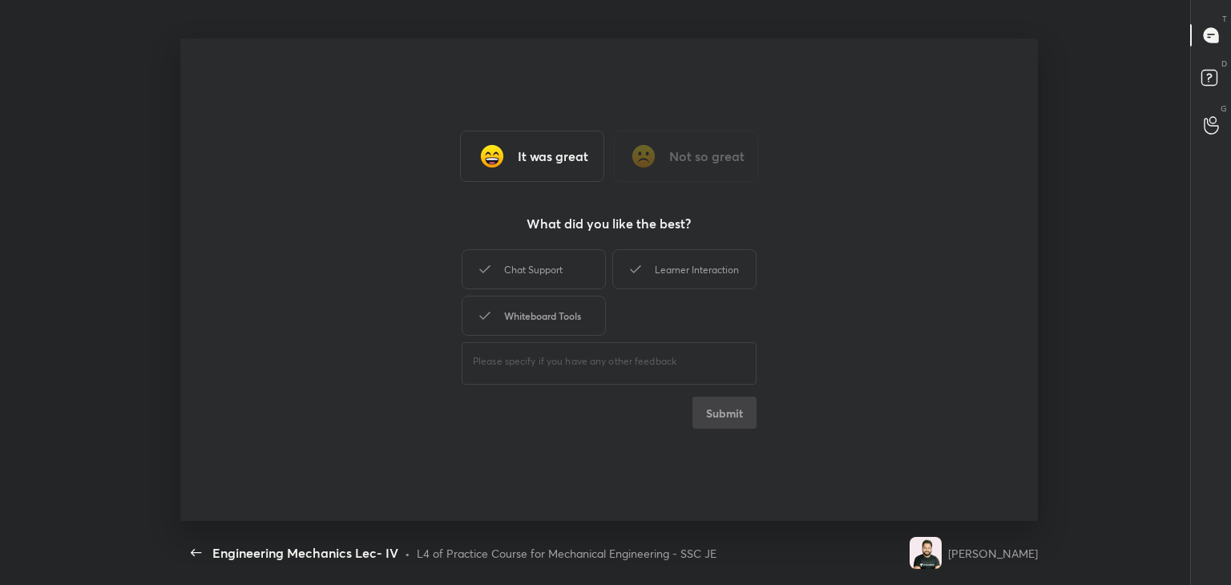
drag, startPoint x: 552, startPoint y: 313, endPoint x: 555, endPoint y: 294, distance: 19.4
click at [552, 313] on div "Whiteboard Tools" at bounding box center [534, 316] width 144 height 40
click at [563, 277] on div "Chat Support" at bounding box center [534, 269] width 144 height 40
click at [686, 272] on div "Learner Interaction" at bounding box center [684, 269] width 144 height 40
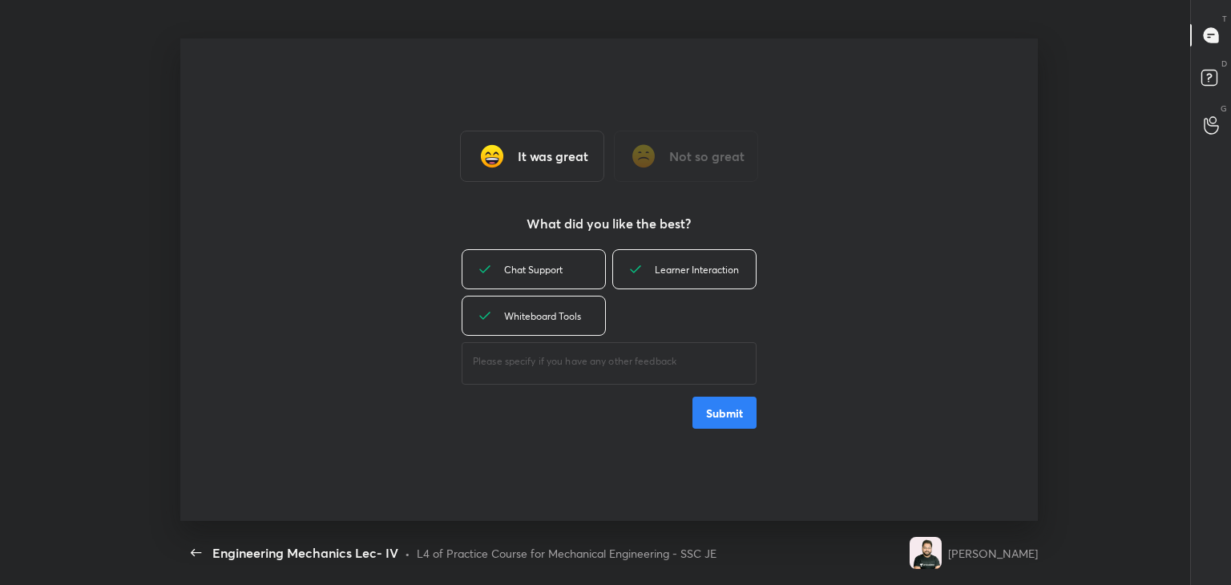
drag, startPoint x: 725, startPoint y: 418, endPoint x: 702, endPoint y: 395, distance: 31.7
click at [724, 418] on button "Submit" at bounding box center [724, 413] width 64 height 32
